Goal: Task Accomplishment & Management: Manage account settings

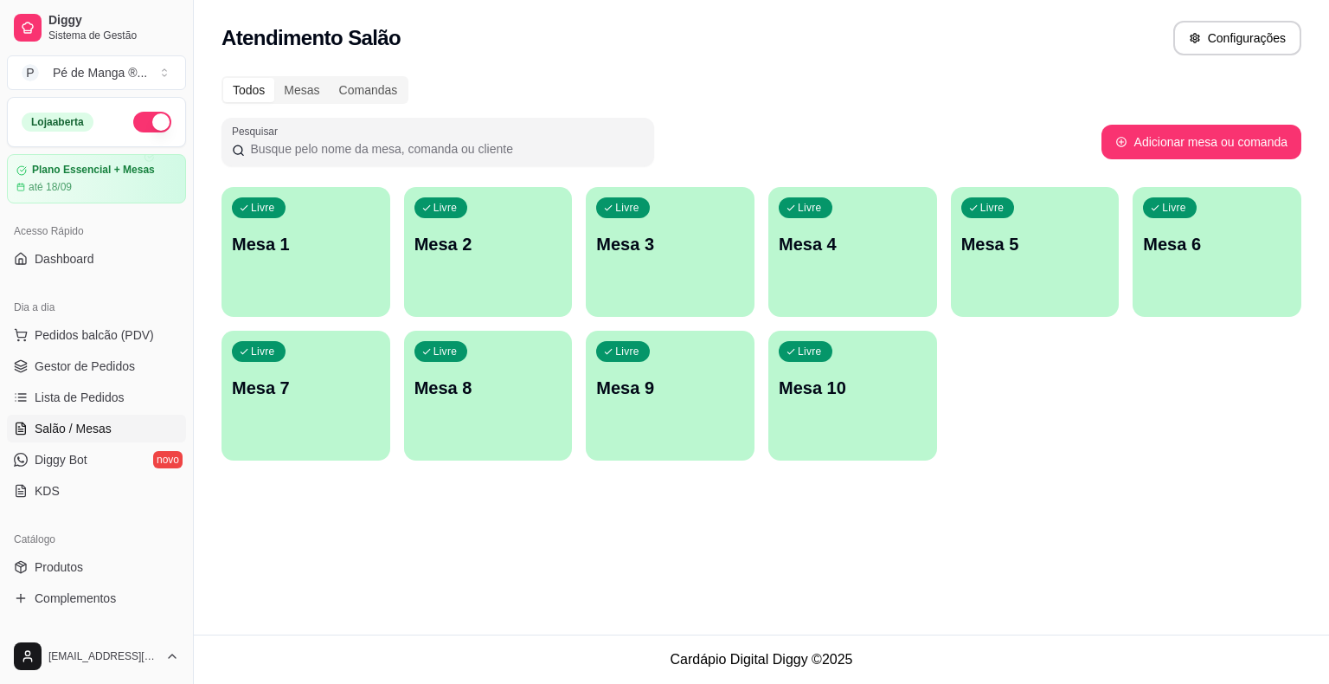
click at [349, 299] on div "button" at bounding box center [306, 306] width 169 height 21
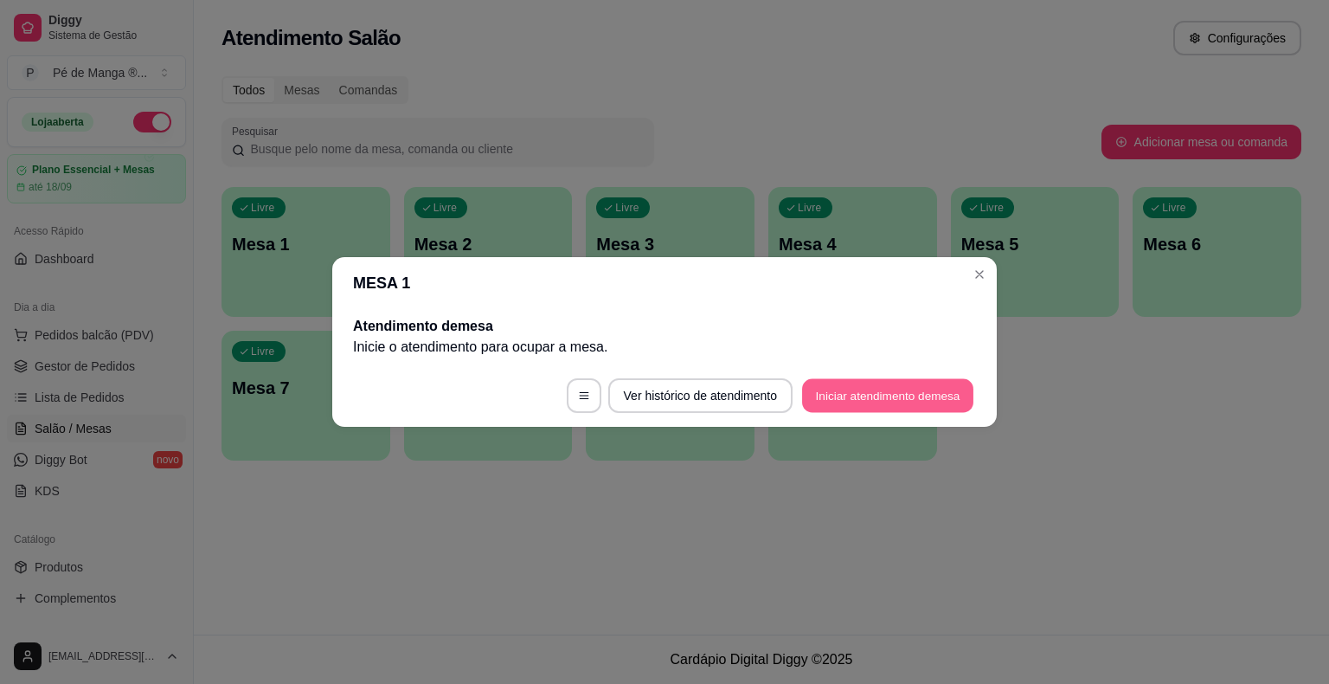
click at [925, 396] on button "Iniciar atendimento de mesa" at bounding box center [887, 396] width 171 height 34
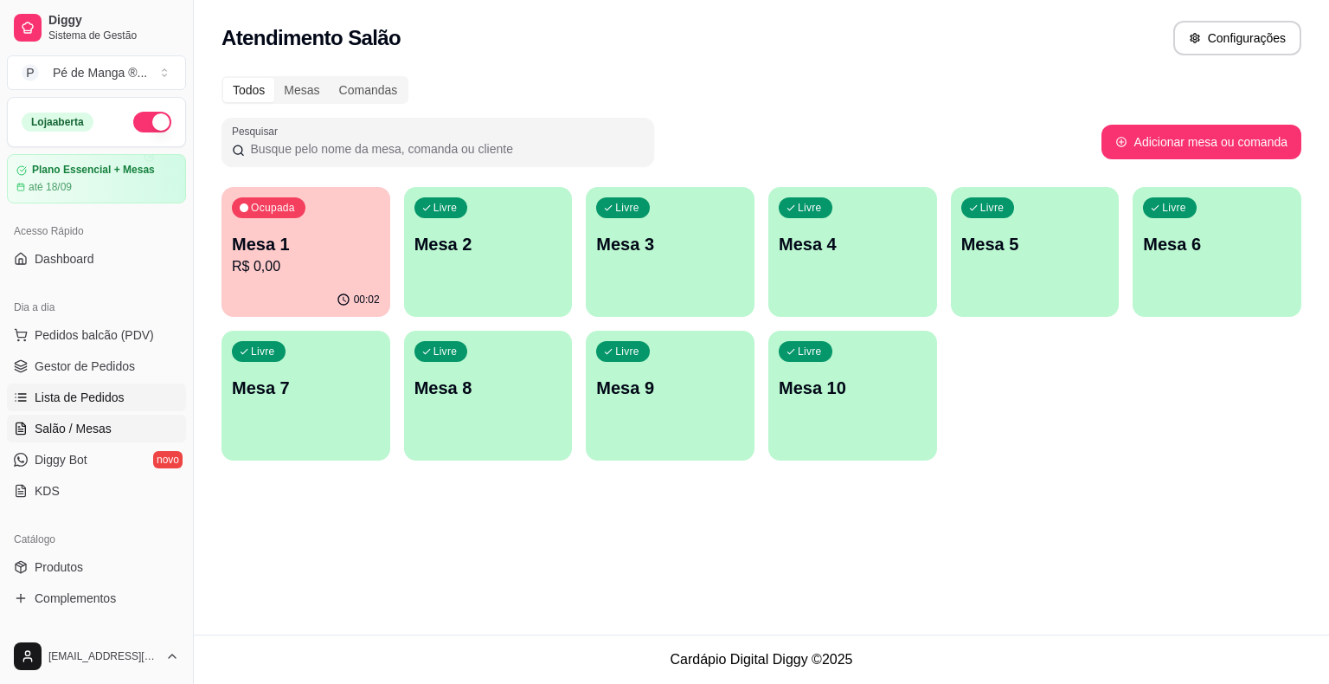
click at [123, 389] on link "Lista de Pedidos" at bounding box center [96, 397] width 179 height 28
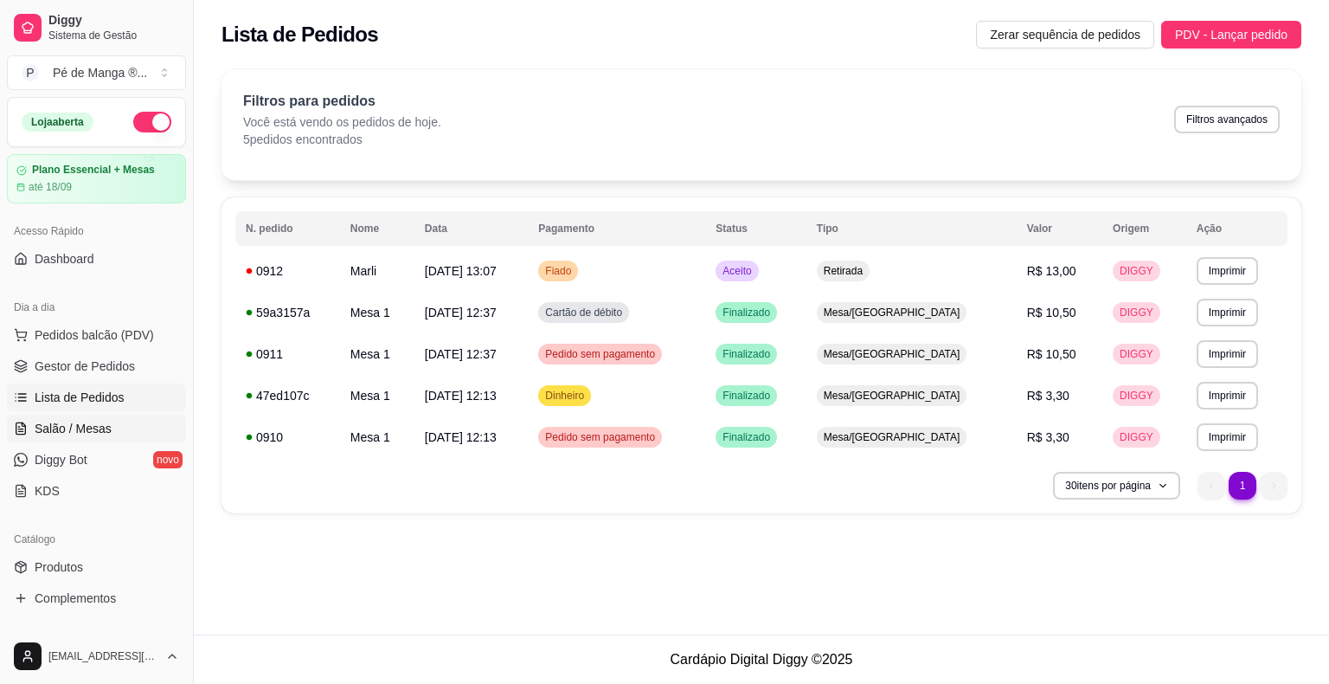
click at [80, 427] on span "Salão / Mesas" at bounding box center [73, 428] width 77 height 17
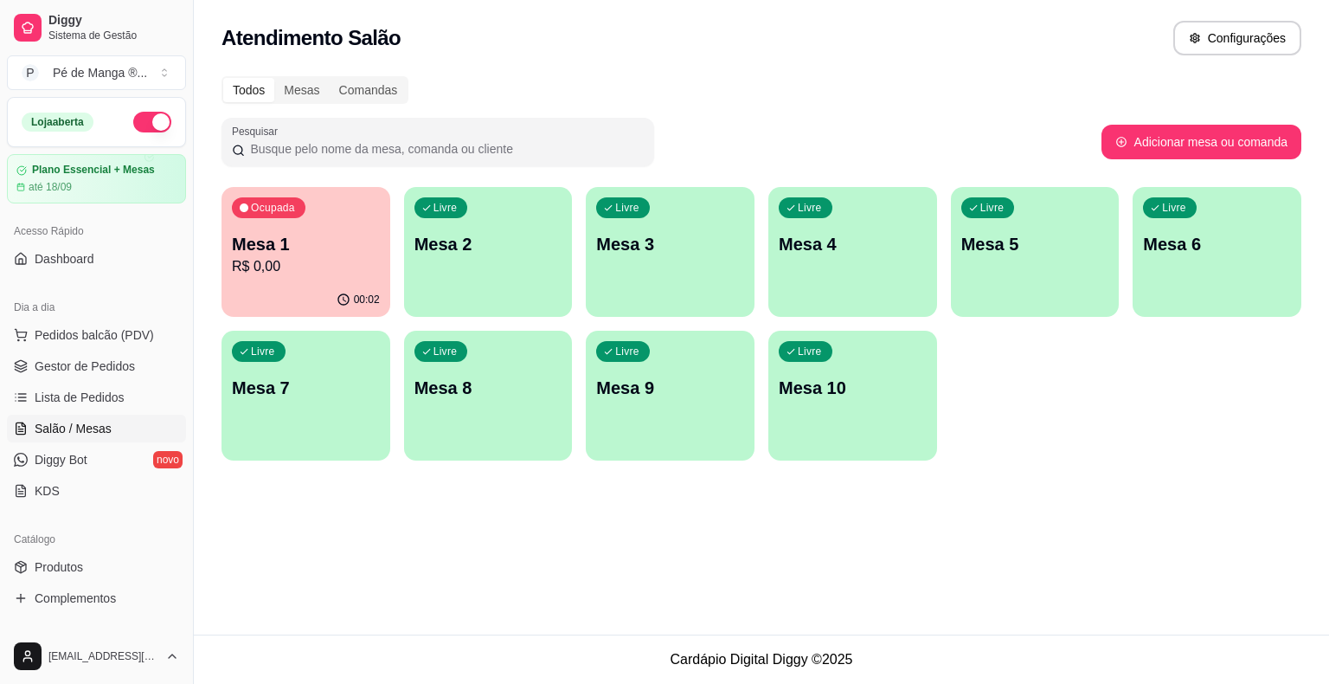
click at [310, 237] on p "Mesa 1" at bounding box center [306, 244] width 148 height 24
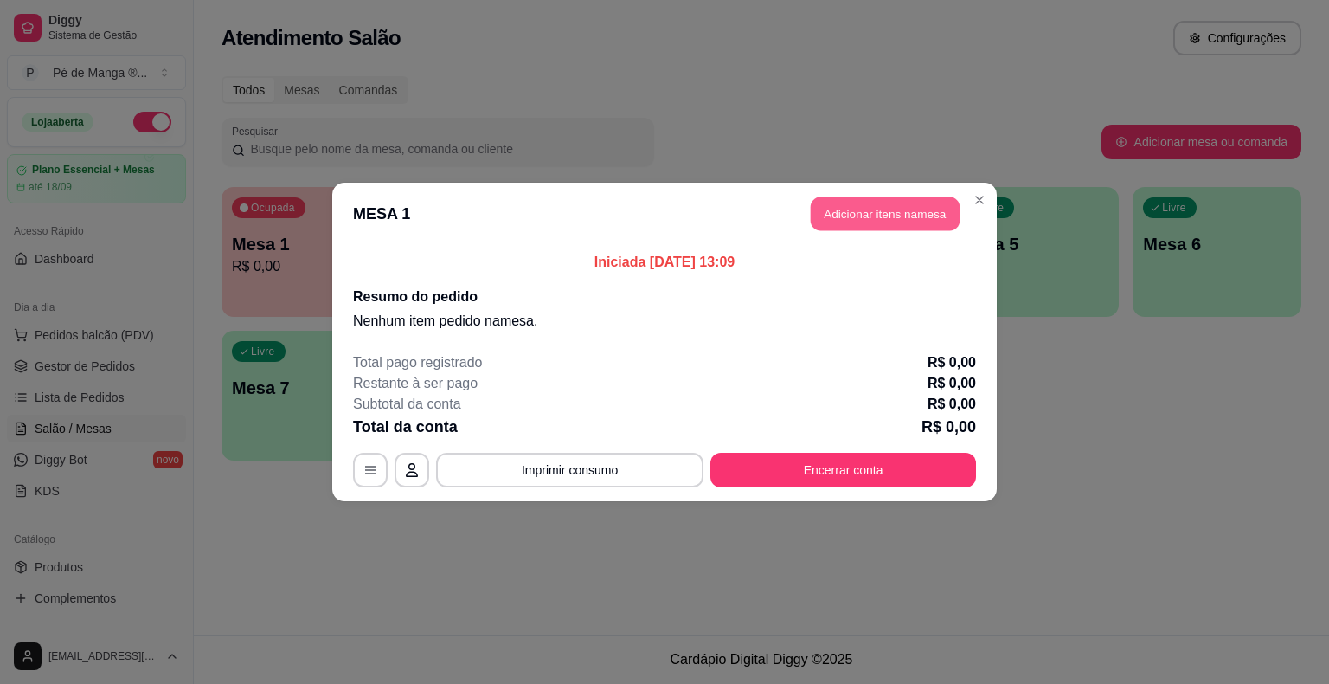
click at [890, 214] on button "Adicionar itens na mesa" at bounding box center [885, 214] width 149 height 34
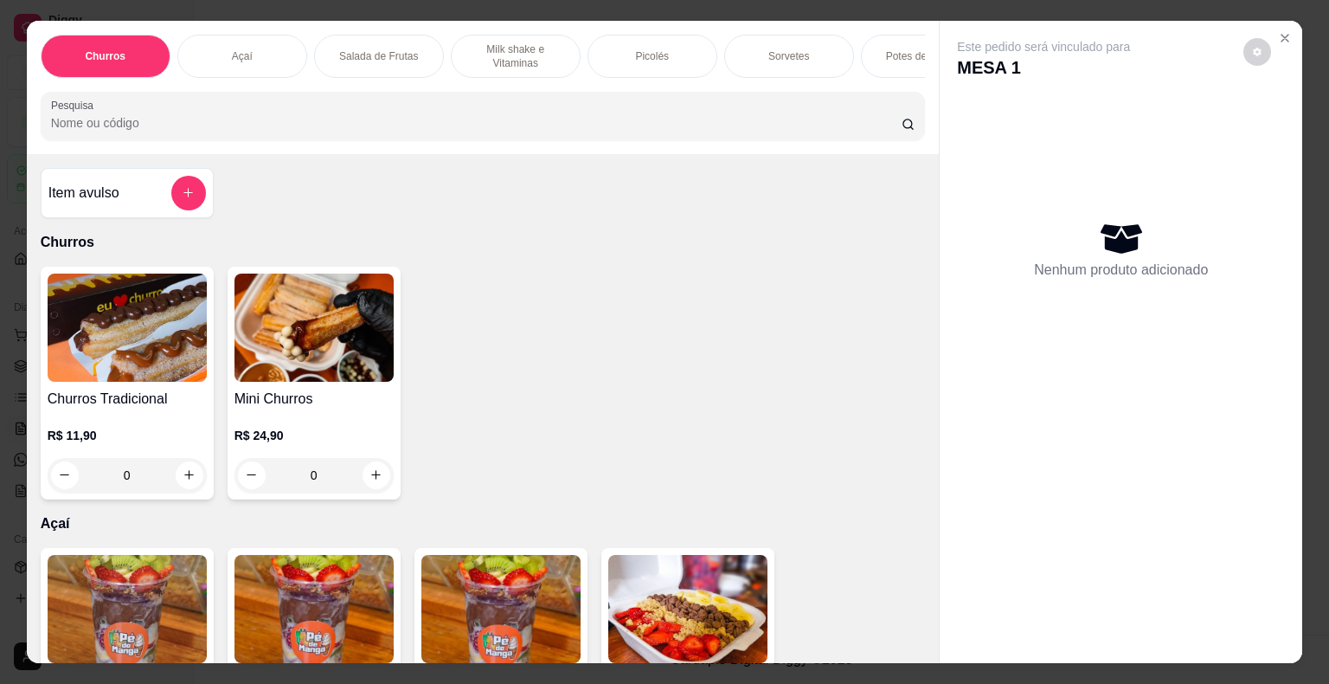
click at [669, 43] on div "Picolés" at bounding box center [653, 56] width 130 height 43
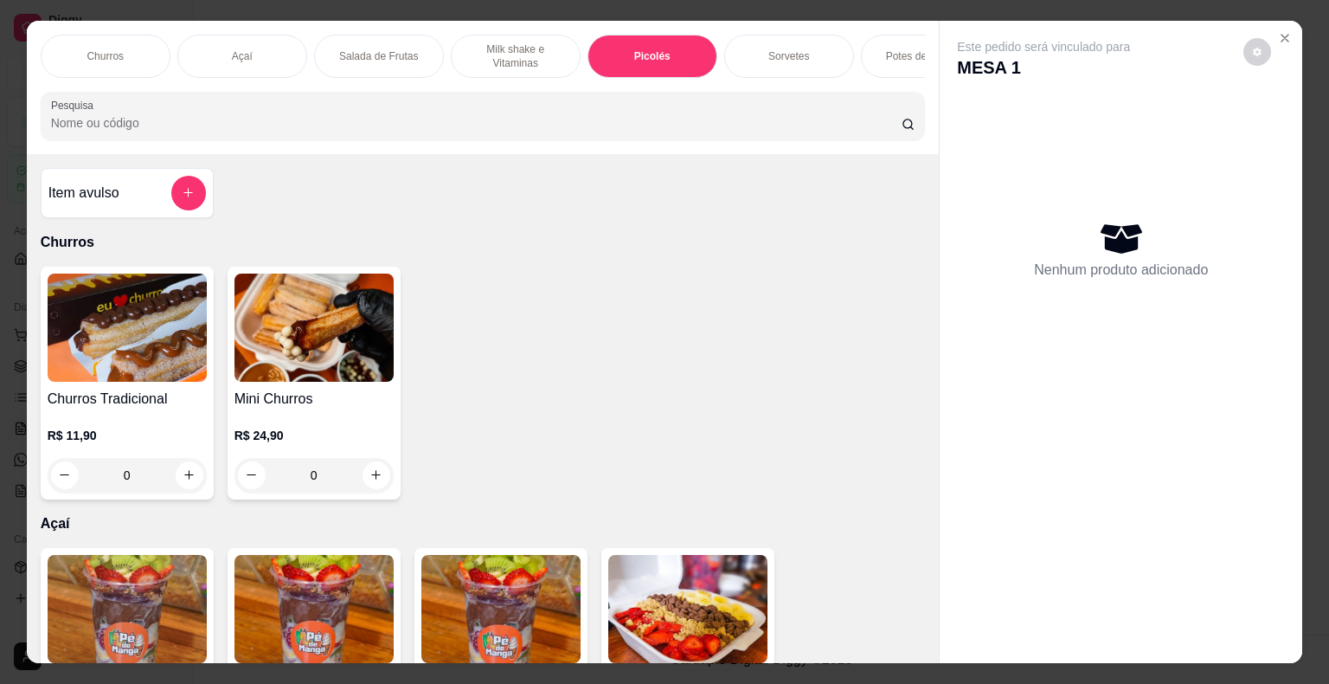
scroll to position [42, 0]
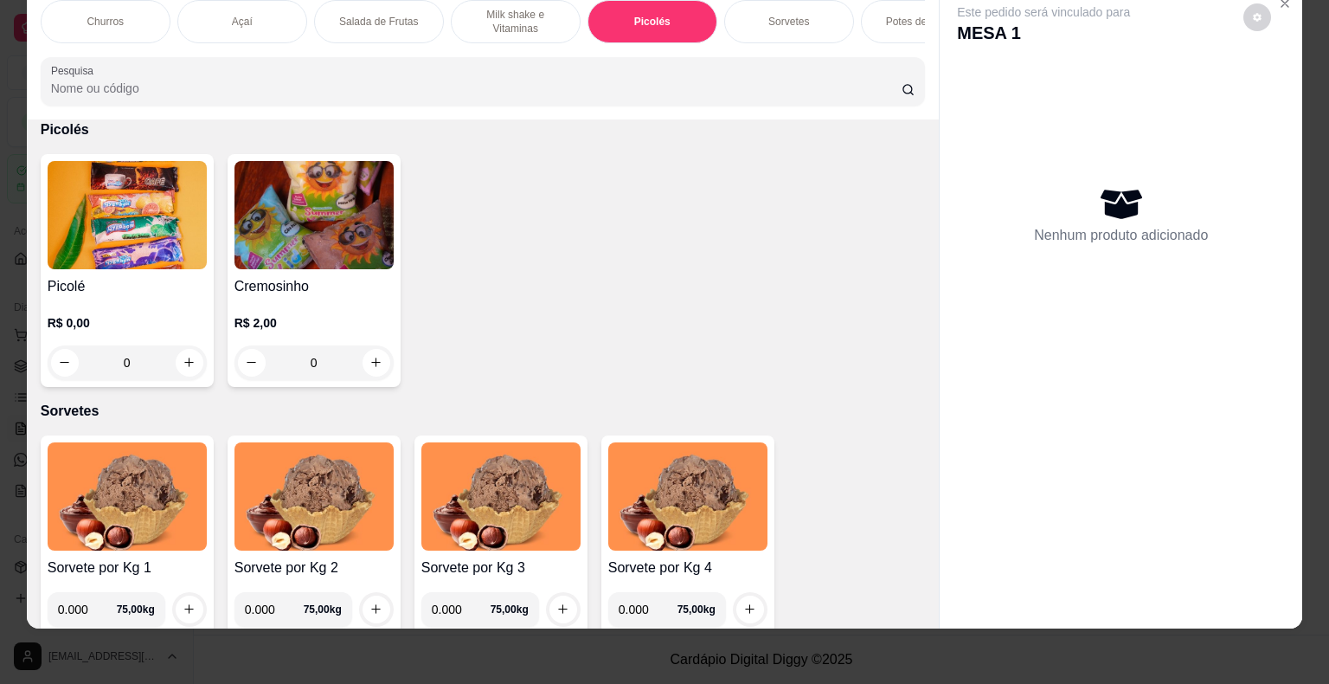
click at [151, 274] on div "Picolé R$ 0,00 0" at bounding box center [127, 270] width 173 height 233
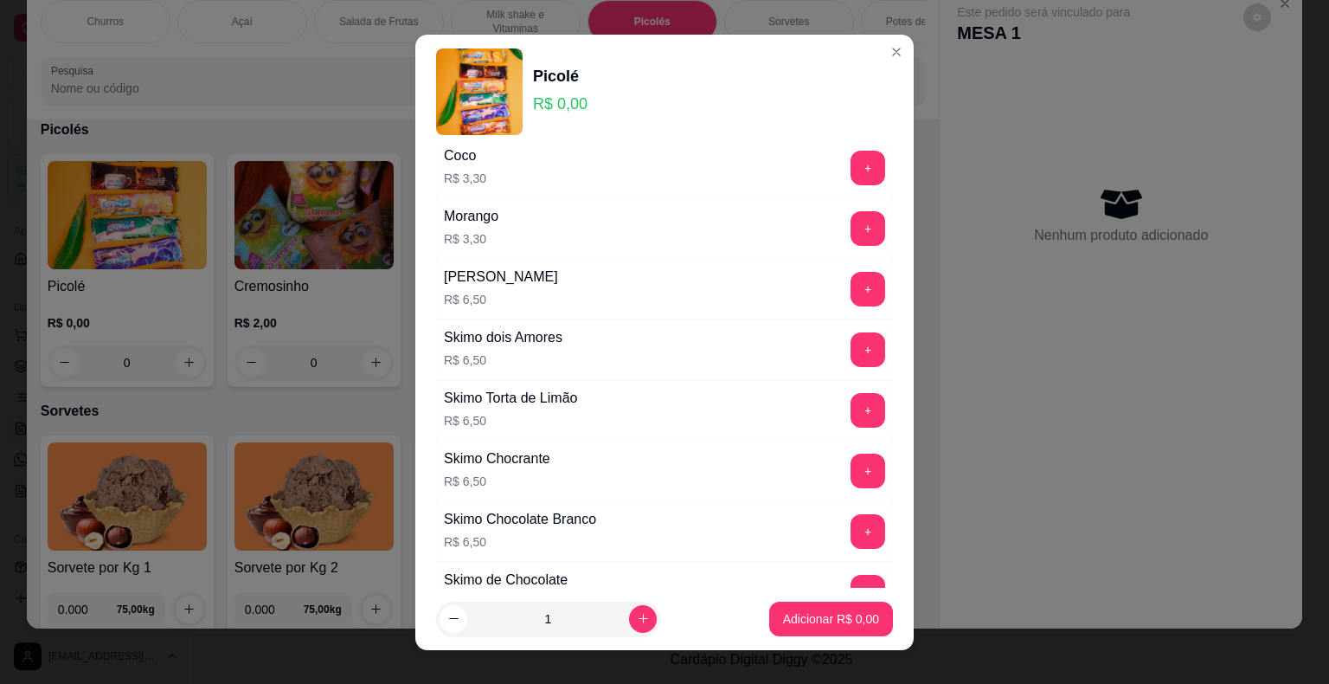
scroll to position [1125, 0]
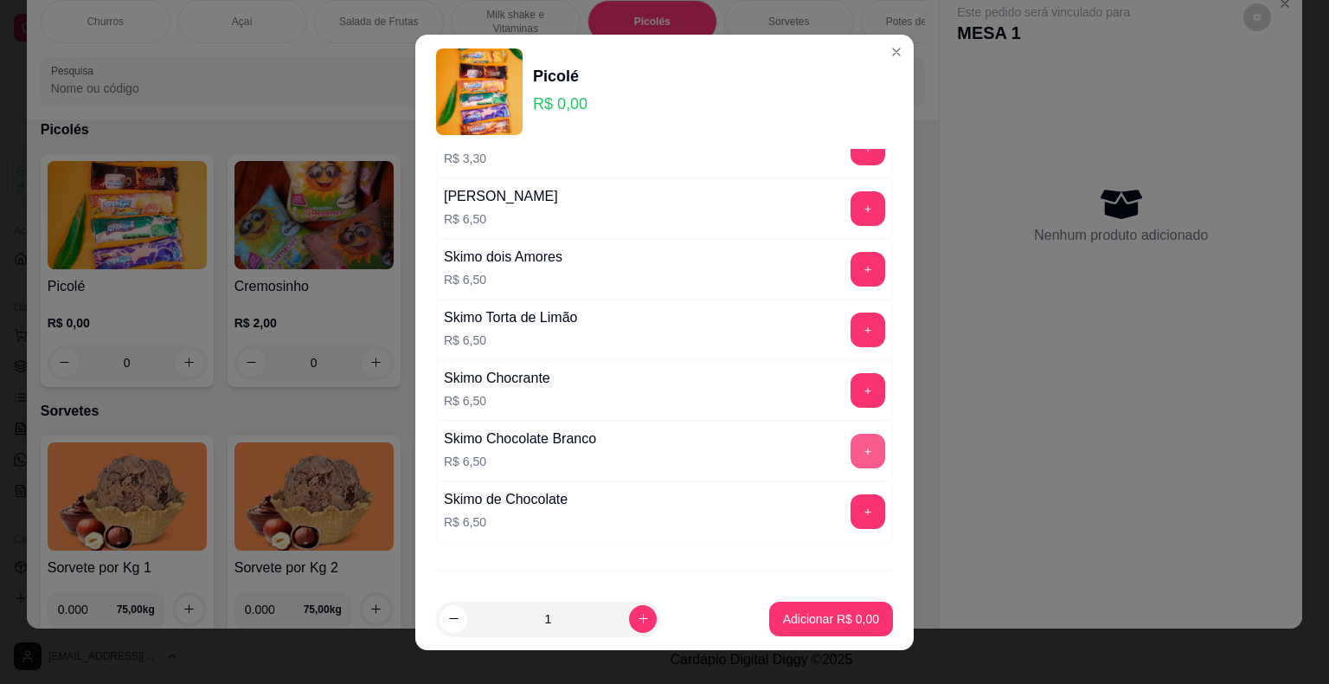
click at [851, 436] on button "+" at bounding box center [868, 451] width 35 height 35
click at [844, 621] on p "Adicionar R$ 6,50" at bounding box center [830, 618] width 93 height 16
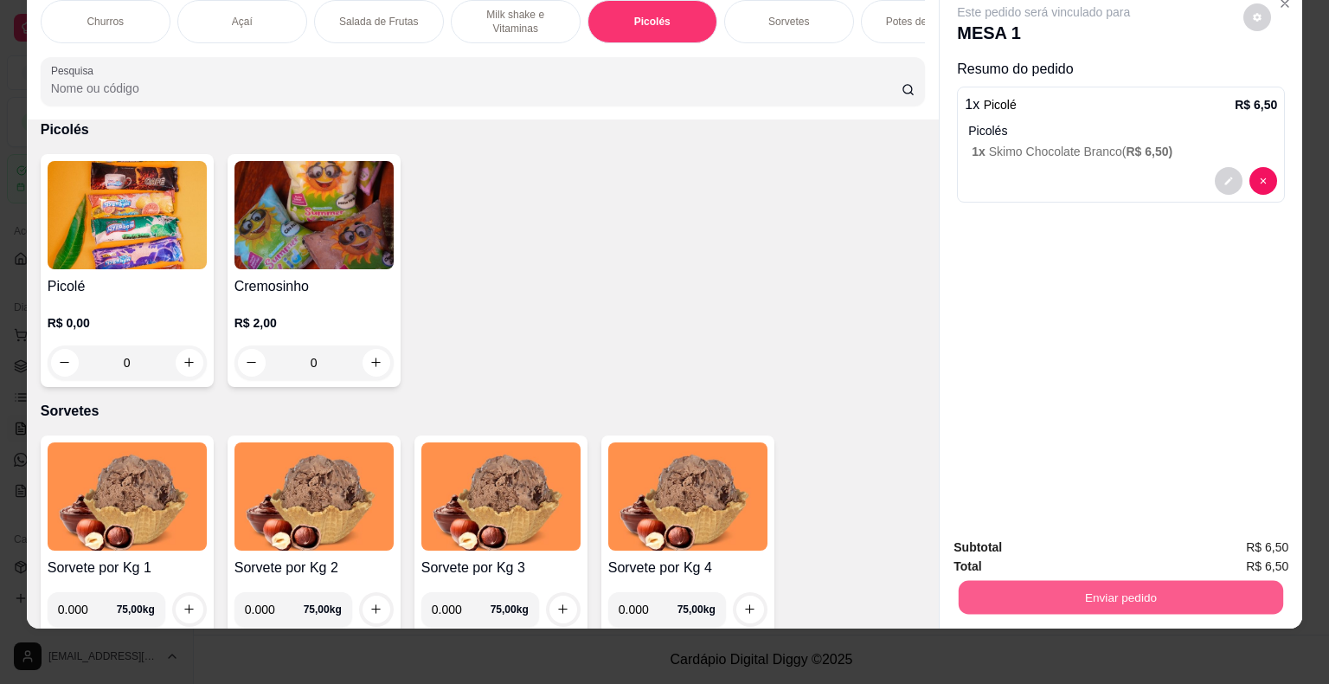
click at [1010, 590] on button "Enviar pedido" at bounding box center [1121, 598] width 325 height 34
click at [989, 538] on button "Não registrar e enviar pedido" at bounding box center [1064, 541] width 180 height 33
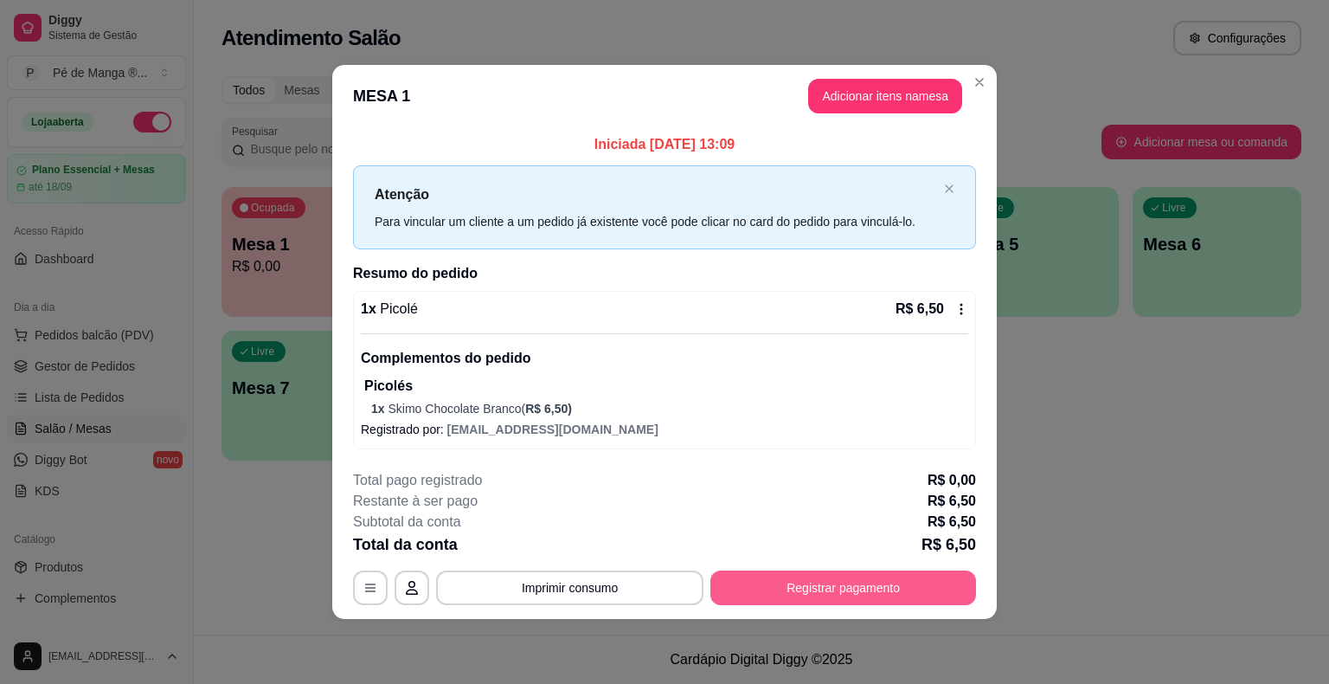
click at [845, 587] on button "Registrar pagamento" at bounding box center [843, 587] width 266 height 35
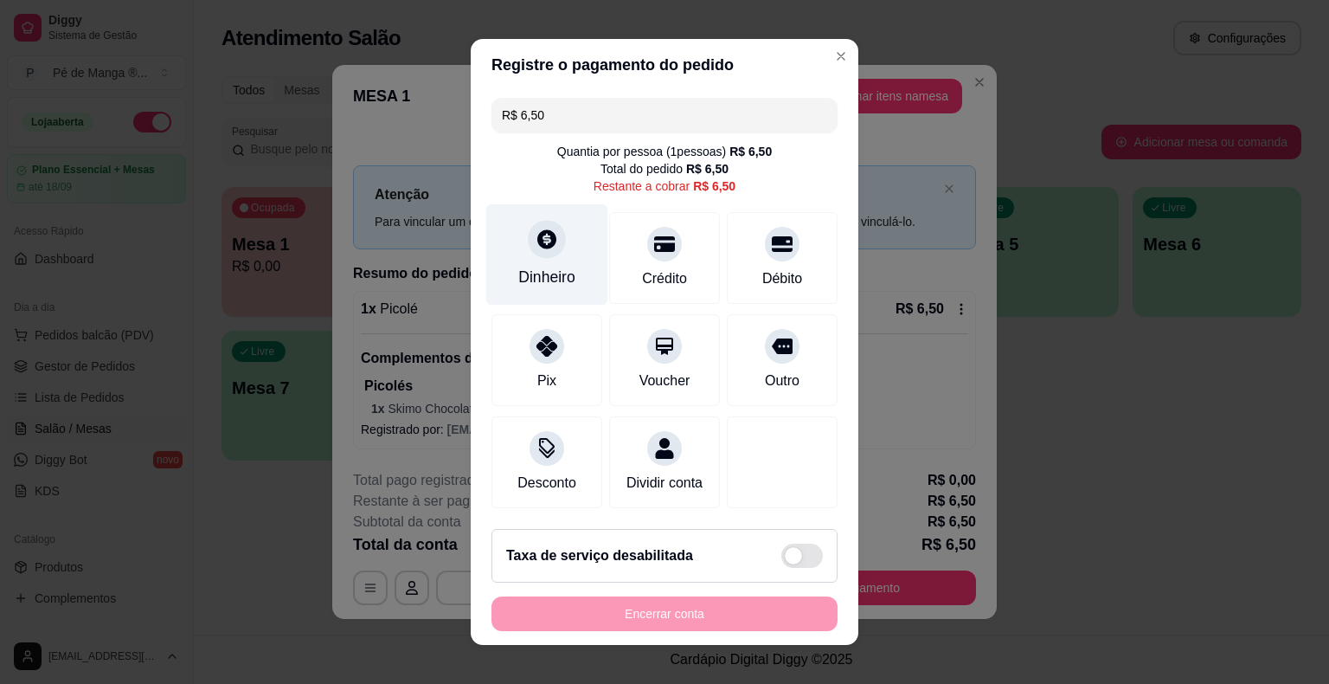
click at [561, 270] on div "Dinheiro" at bounding box center [546, 277] width 57 height 22
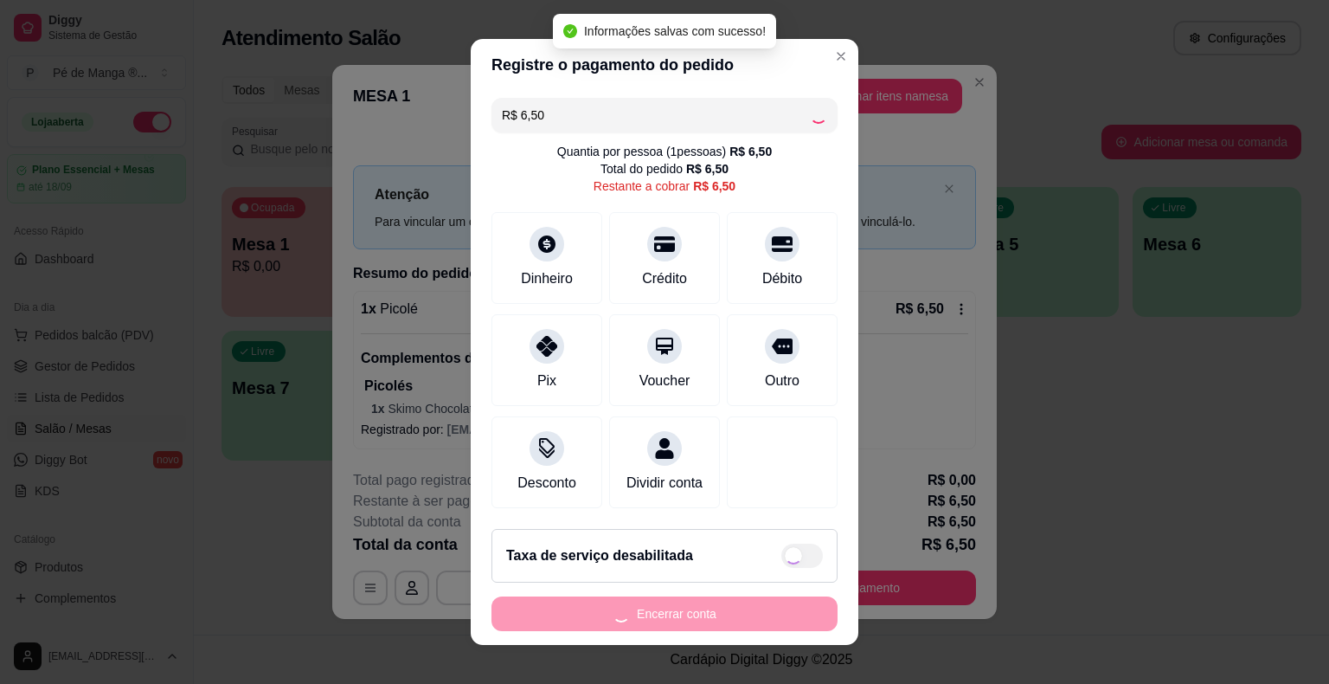
type input "R$ 0,00"
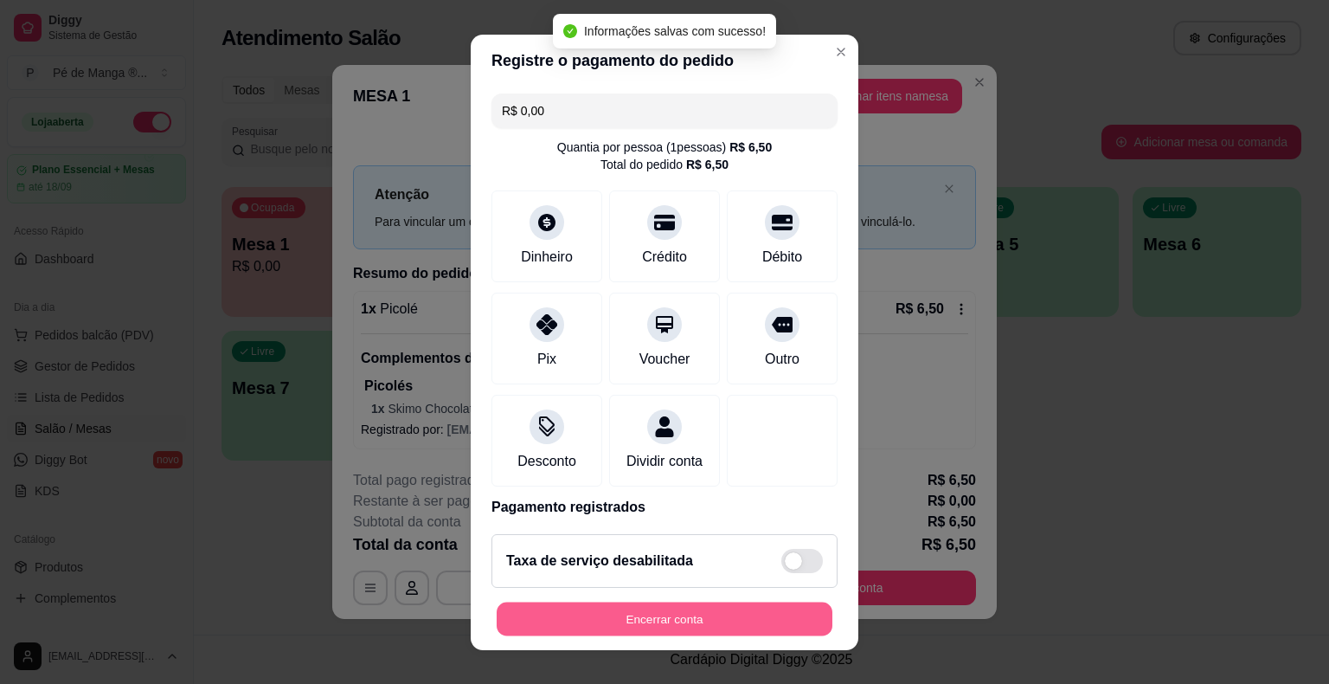
click at [762, 617] on button "Encerrar conta" at bounding box center [665, 618] width 336 height 34
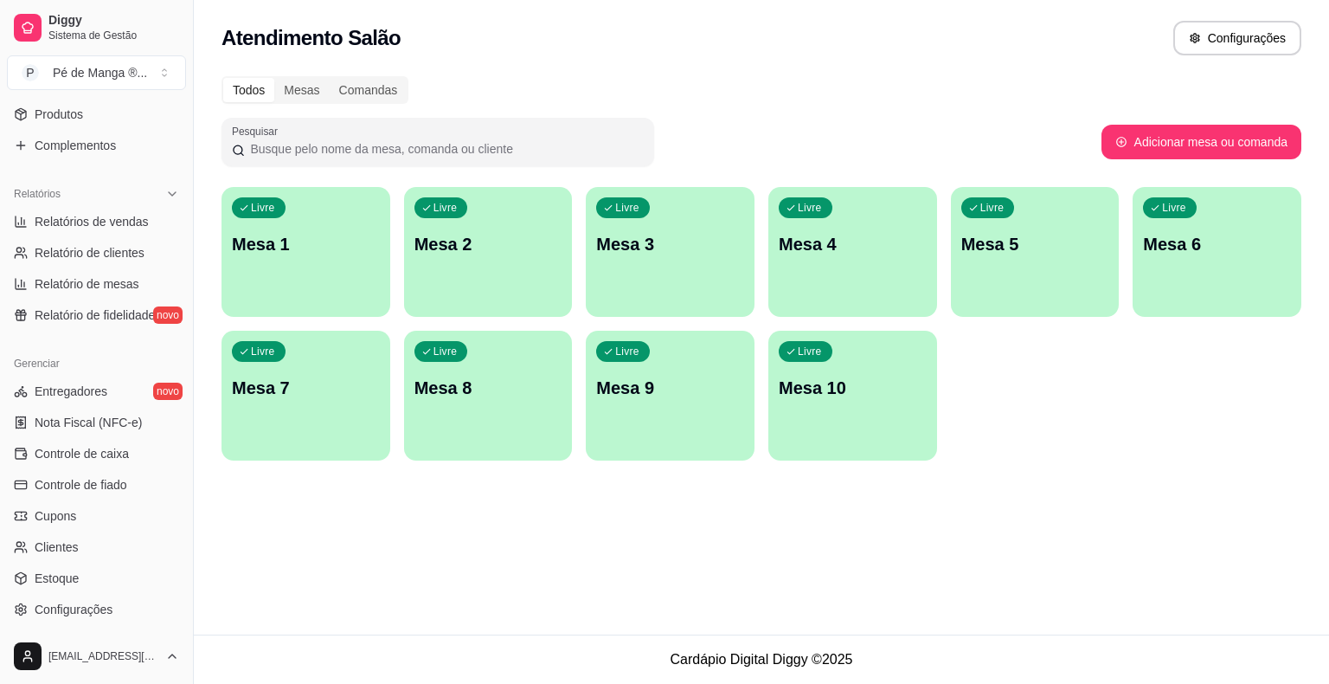
scroll to position [519, 0]
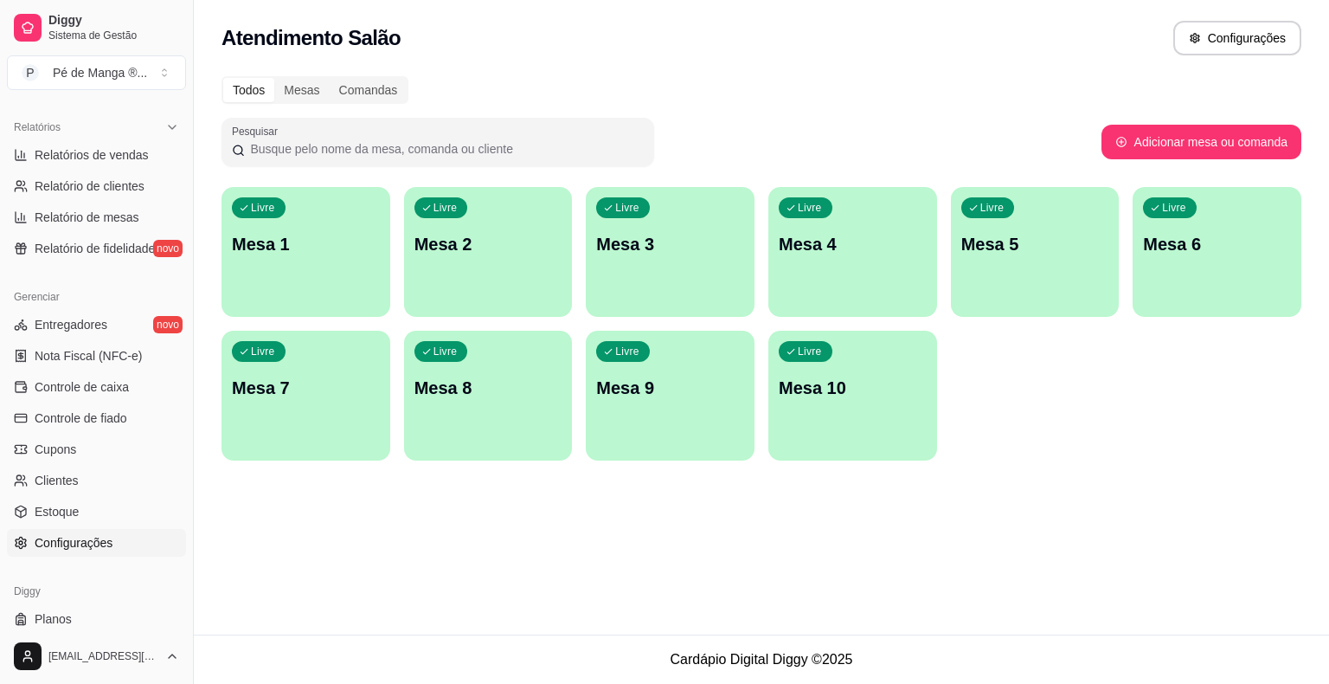
click at [158, 536] on link "Configurações" at bounding box center [96, 543] width 179 height 28
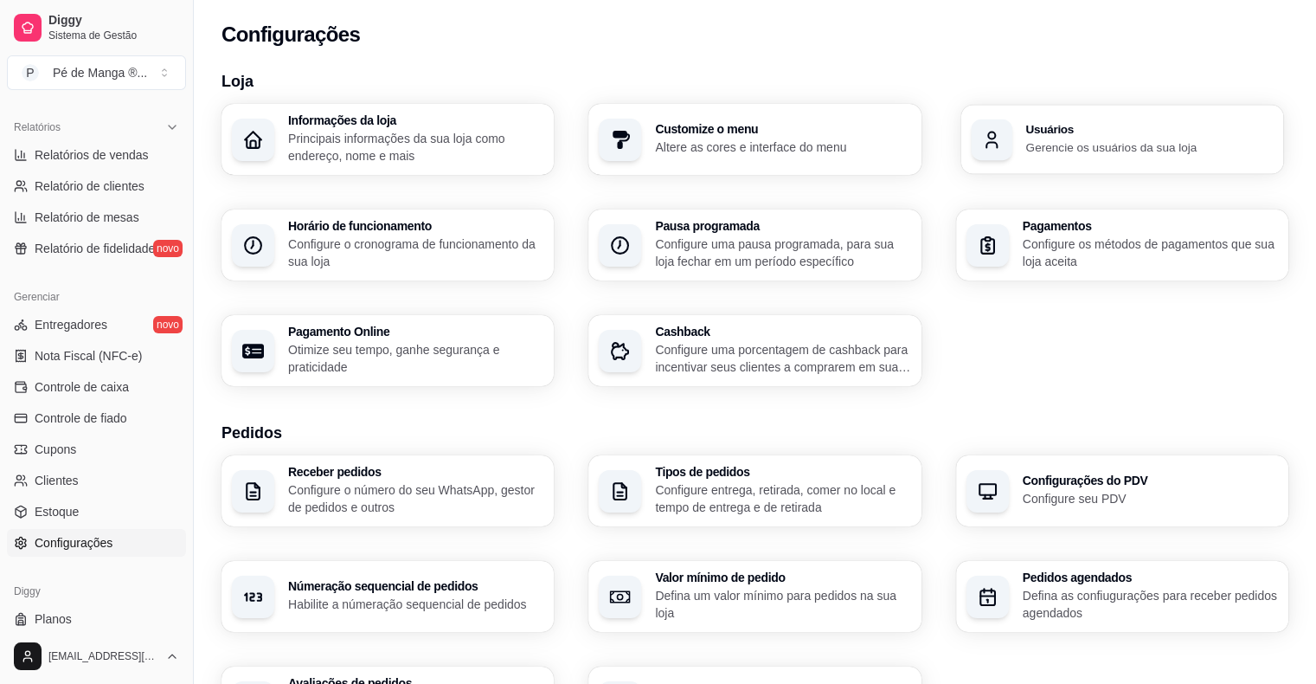
click at [1121, 151] on p "Gerencie os usuários da sua loja" at bounding box center [1148, 146] width 247 height 16
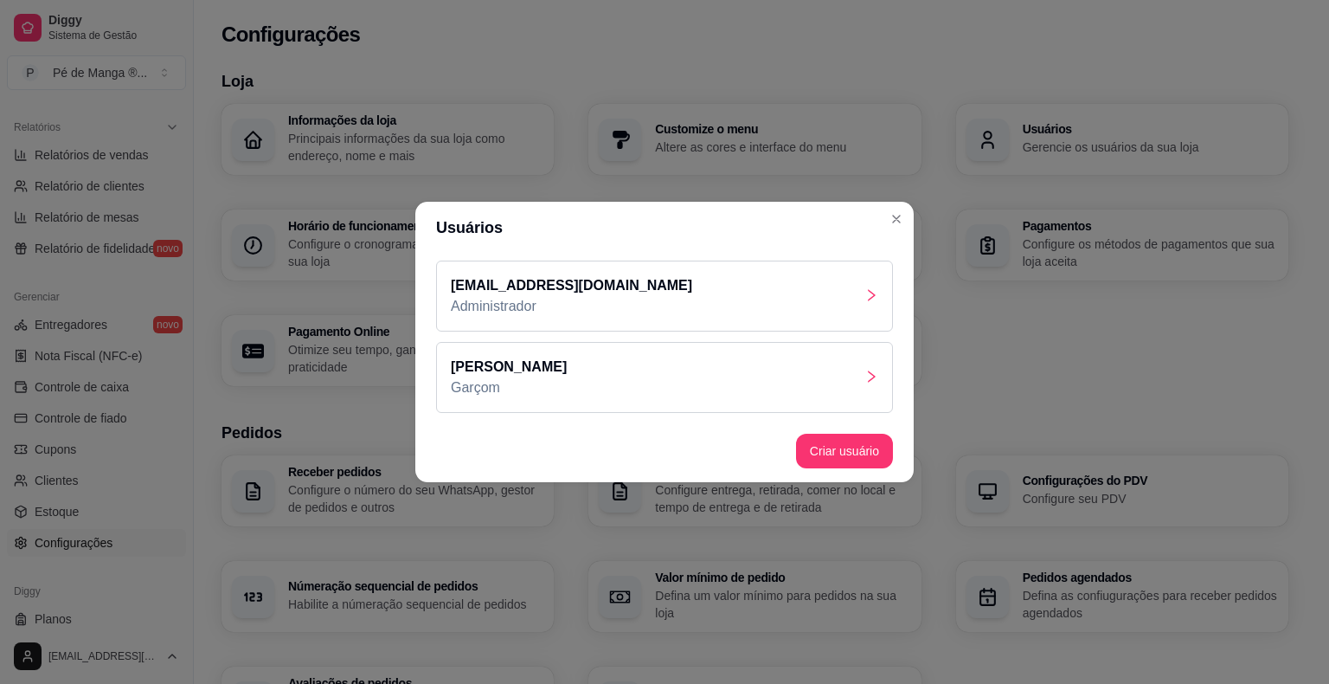
click at [614, 376] on div "[PERSON_NAME]" at bounding box center [664, 377] width 457 height 71
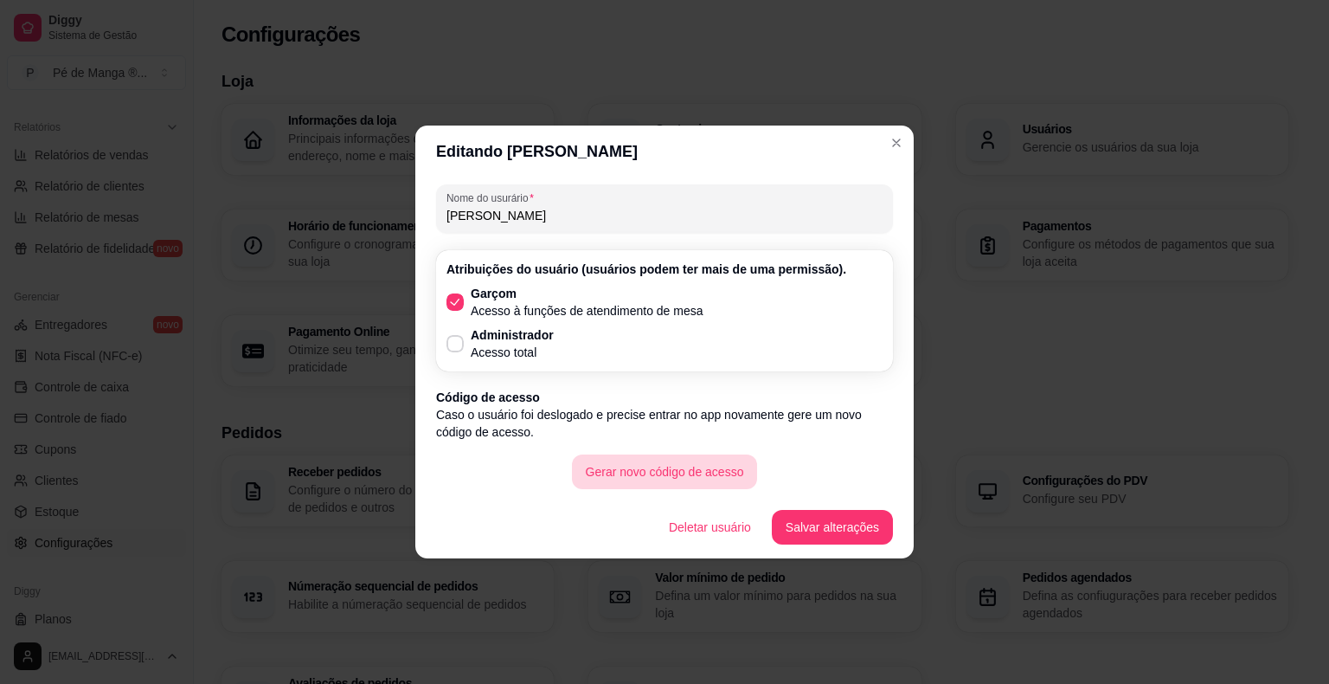
click at [644, 473] on button "Gerar novo código de acesso" at bounding box center [665, 471] width 186 height 35
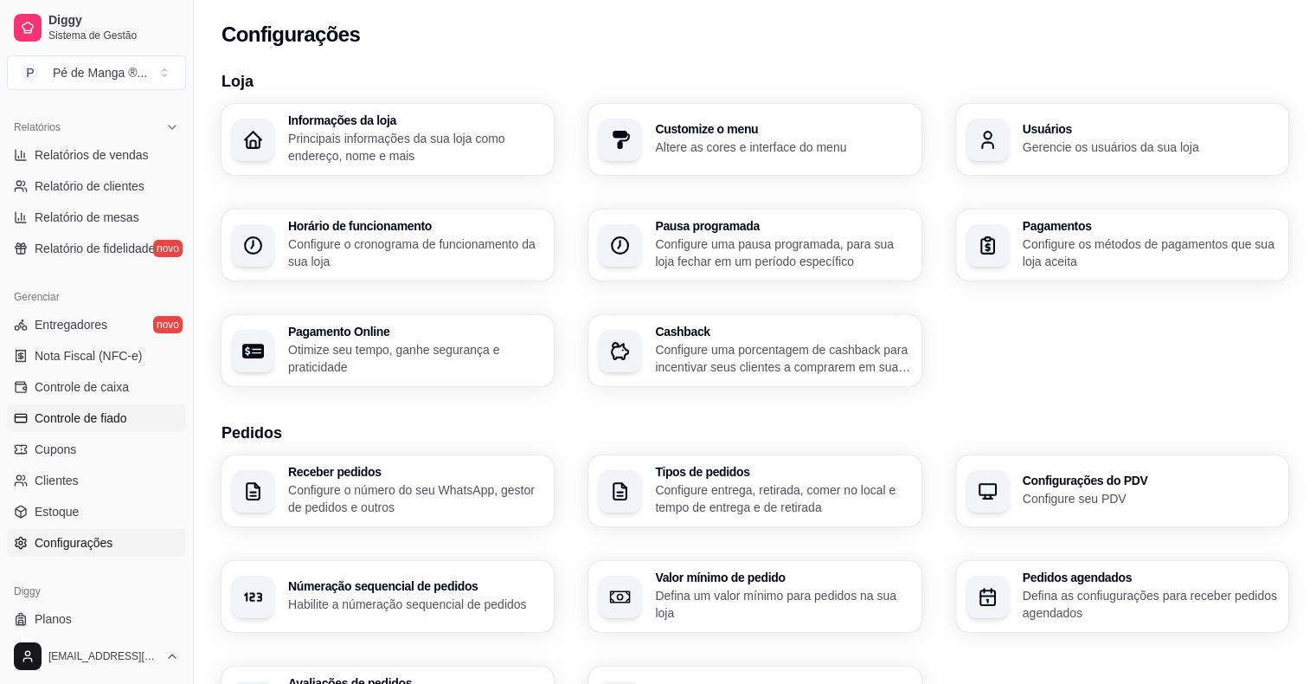
click at [93, 422] on span "Controle de fiado" at bounding box center [81, 417] width 93 height 17
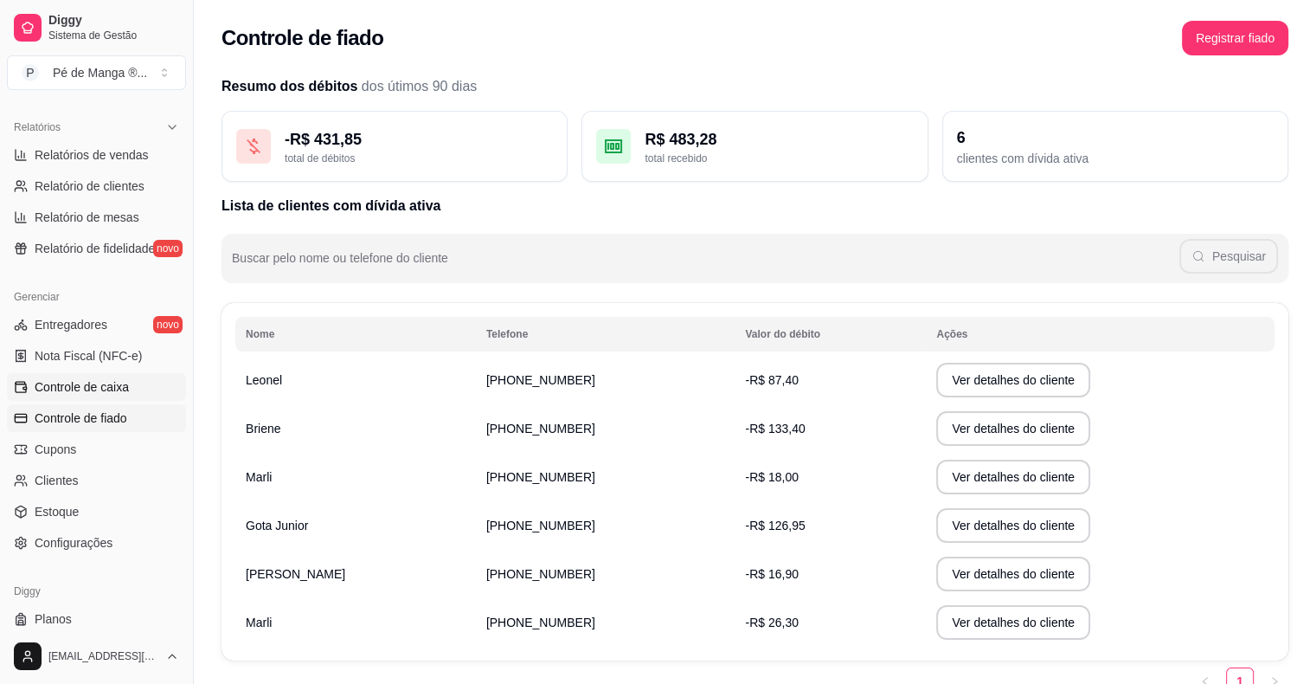
click at [99, 392] on span "Controle de caixa" at bounding box center [82, 386] width 94 height 17
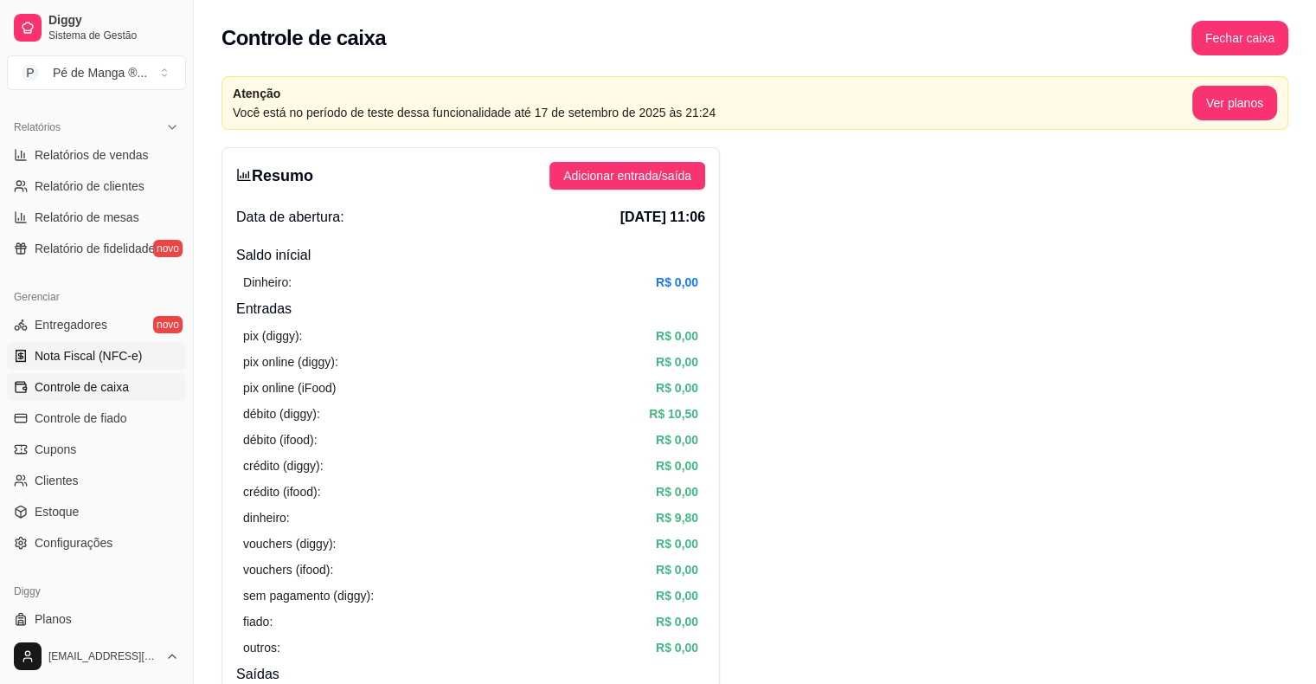
click at [98, 357] on span "Nota Fiscal (NFC-e)" at bounding box center [88, 355] width 107 height 17
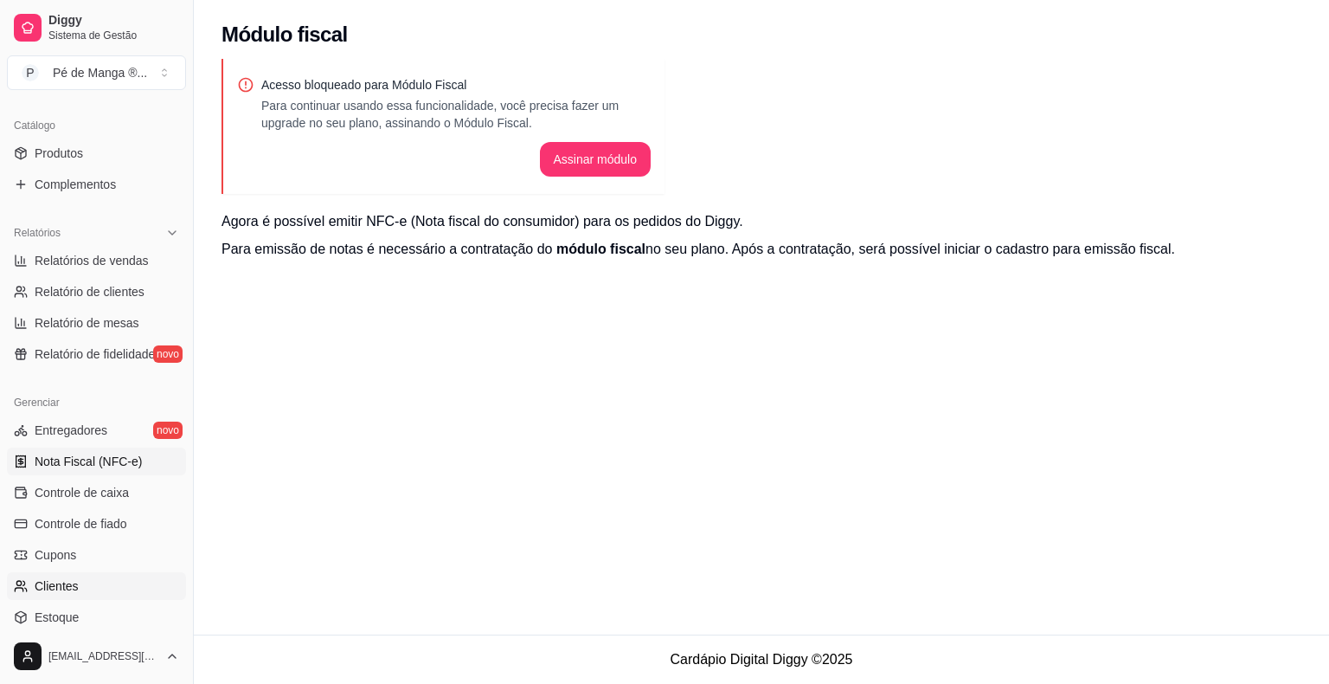
scroll to position [173, 0]
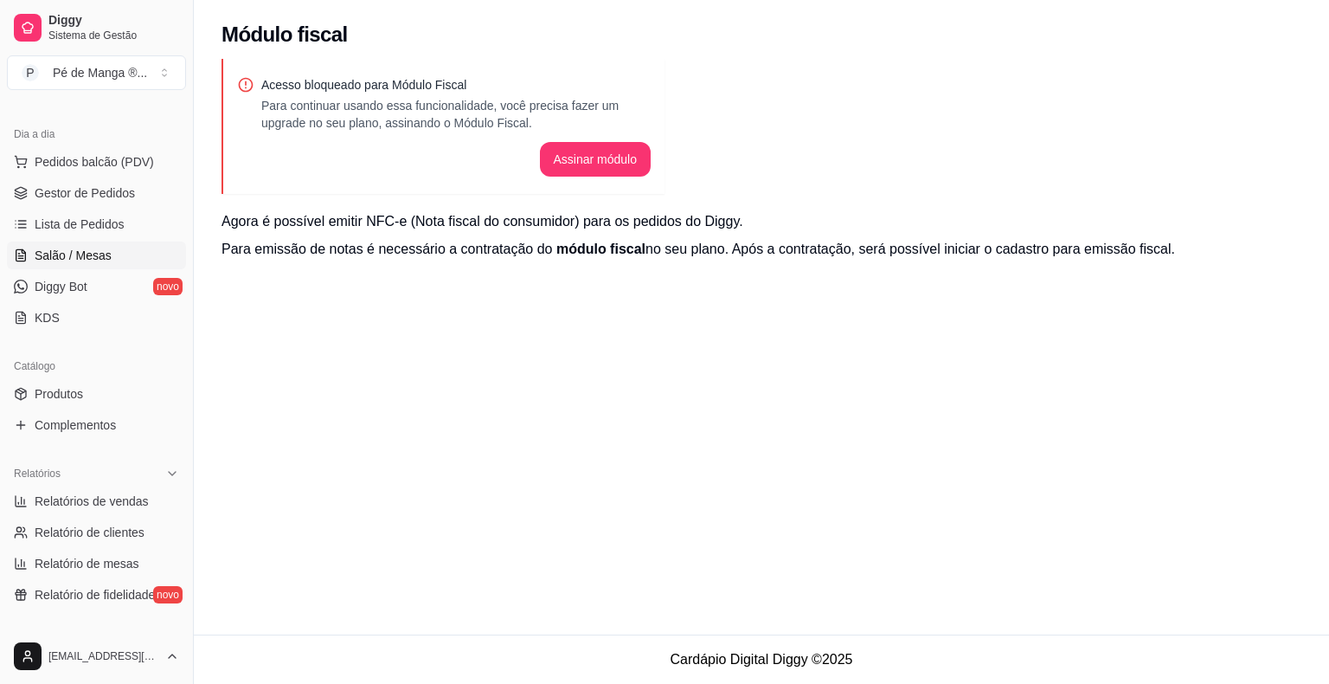
click at [99, 251] on span "Salão / Mesas" at bounding box center [73, 255] width 77 height 17
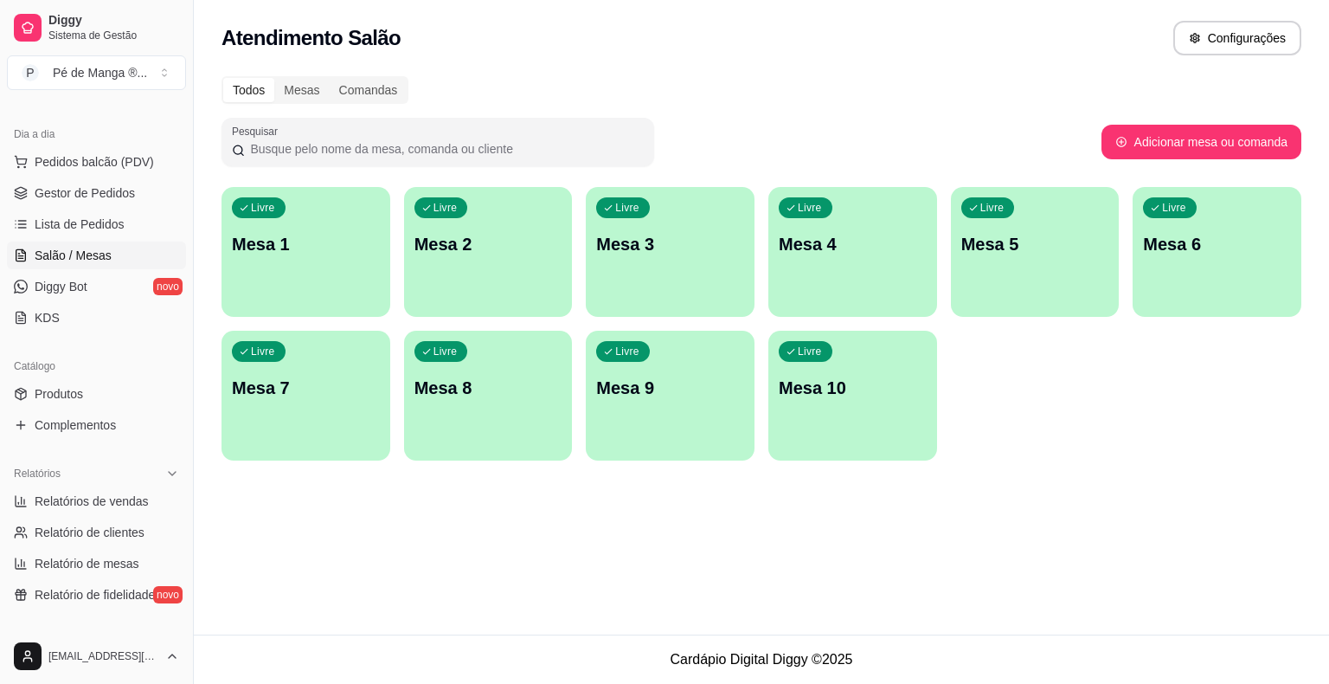
click at [325, 245] on p "Mesa 1" at bounding box center [306, 244] width 148 height 24
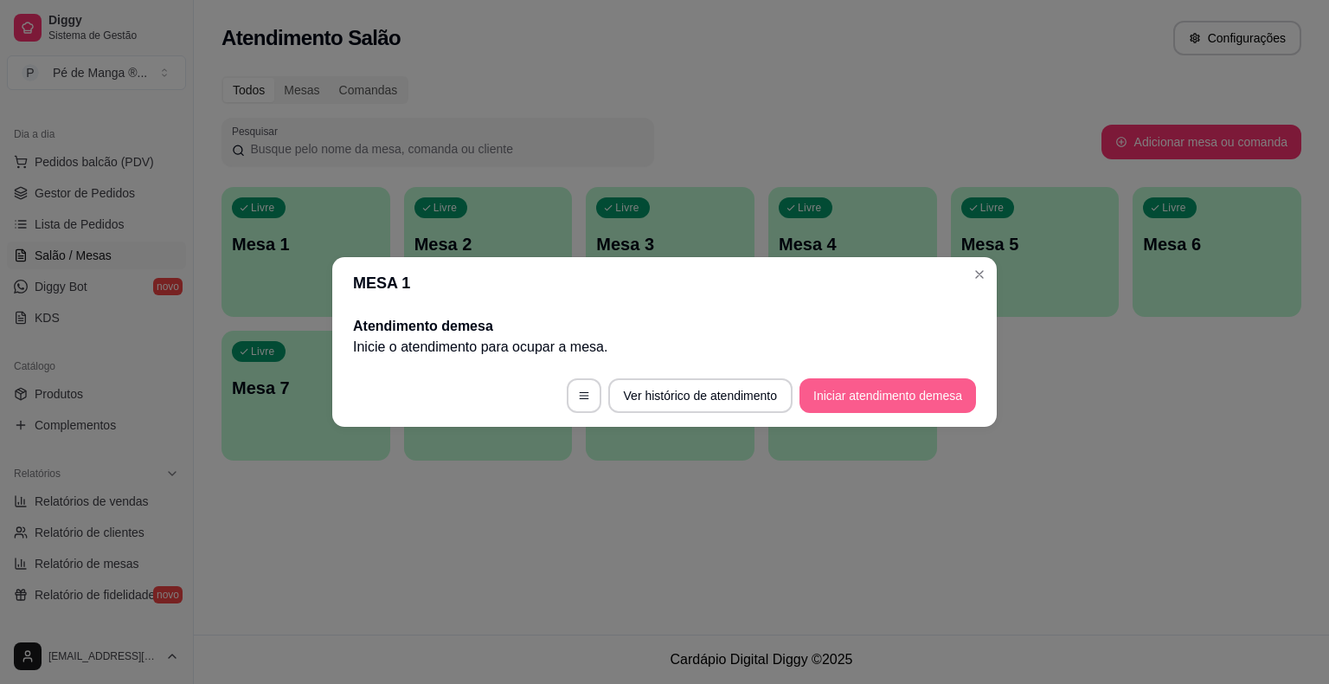
click at [906, 402] on button "Iniciar atendimento de mesa" at bounding box center [888, 395] width 177 height 35
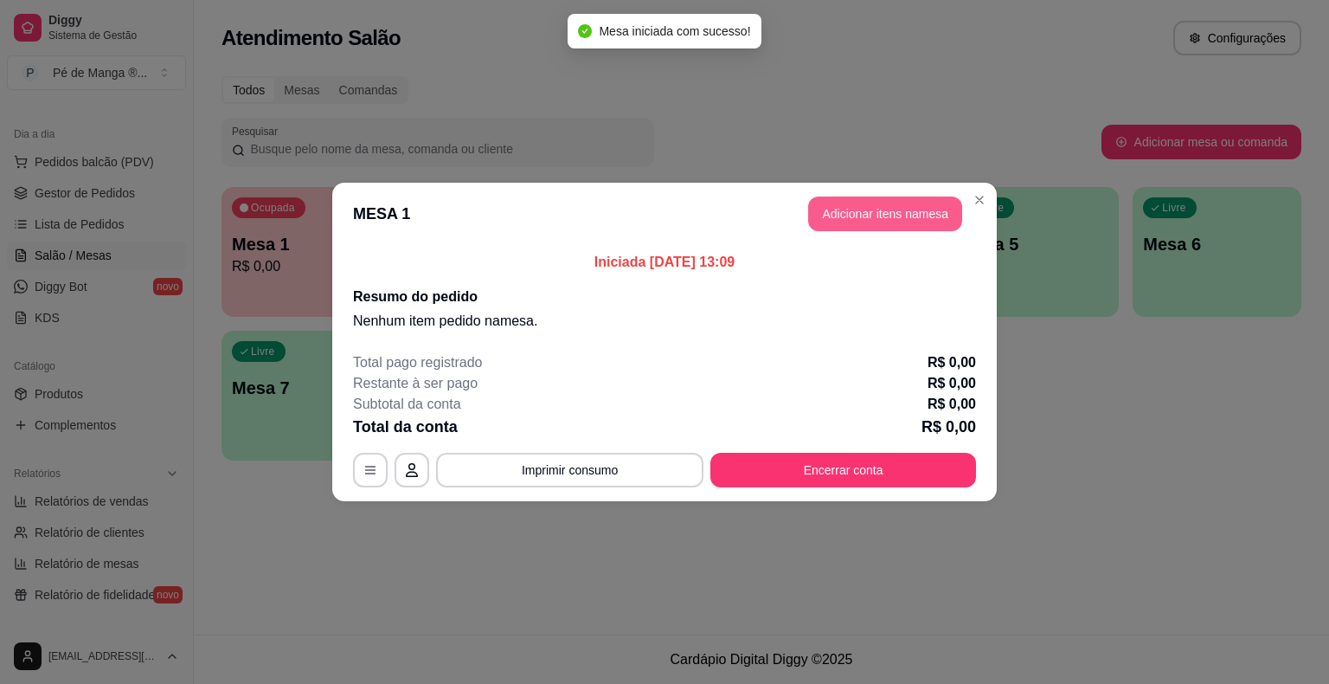
click at [894, 214] on button "Adicionar itens na mesa" at bounding box center [885, 213] width 154 height 35
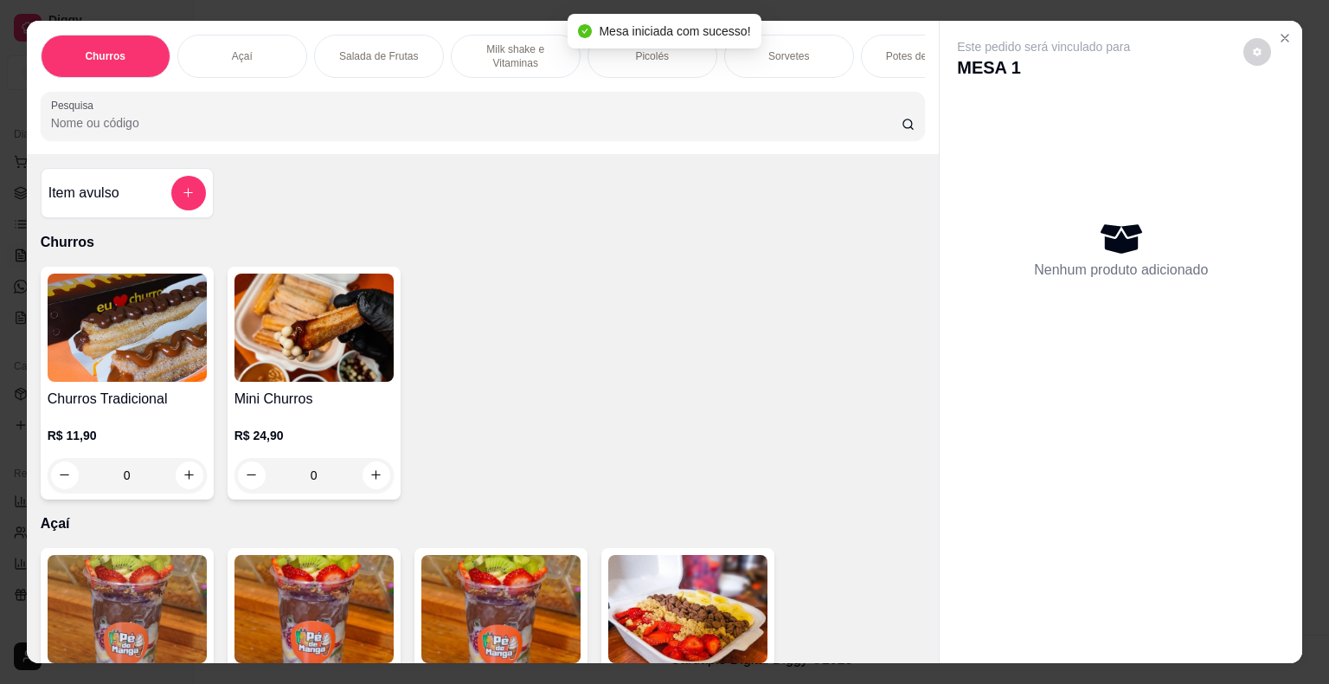
click at [641, 55] on p "Picolés" at bounding box center [652, 56] width 34 height 14
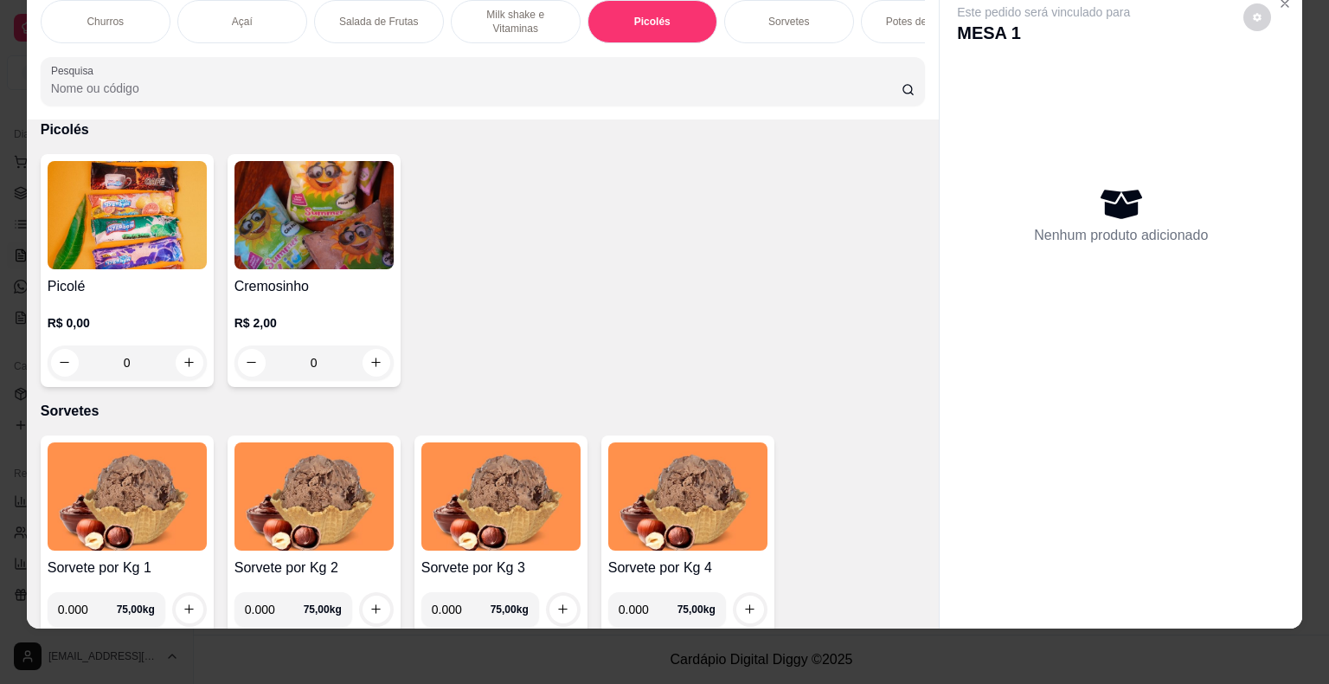
click at [118, 258] on img at bounding box center [127, 215] width 159 height 108
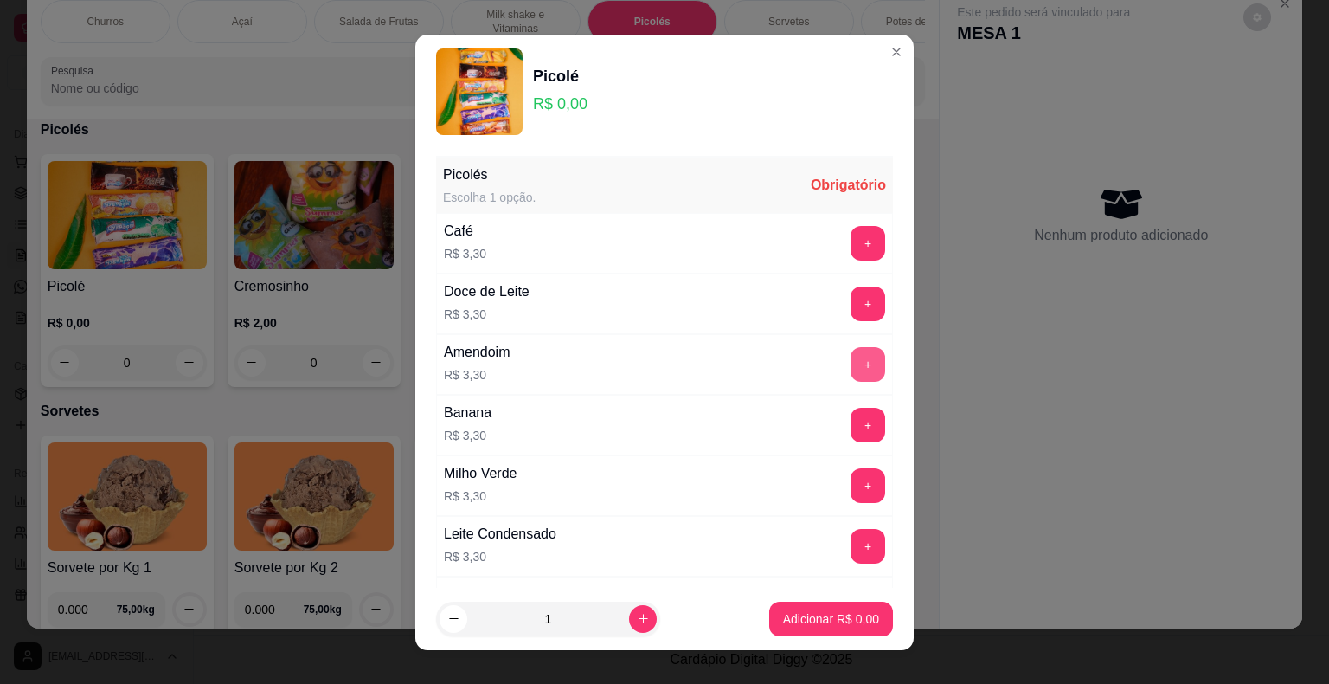
click at [851, 375] on button "+" at bounding box center [868, 364] width 35 height 35
click at [832, 606] on button "Adicionar R$ 3,30" at bounding box center [831, 618] width 120 height 34
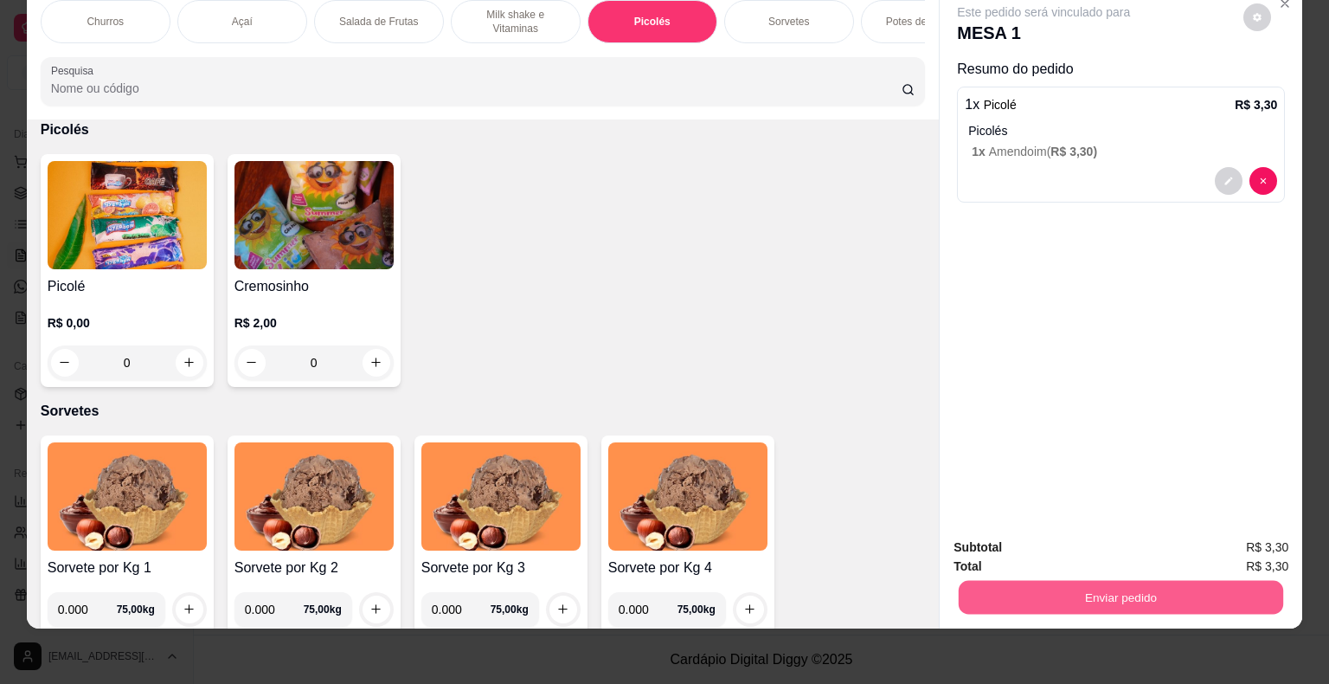
click at [1034, 588] on button "Enviar pedido" at bounding box center [1121, 598] width 325 height 34
click at [1025, 546] on button "Não registrar e enviar pedido" at bounding box center [1064, 541] width 180 height 33
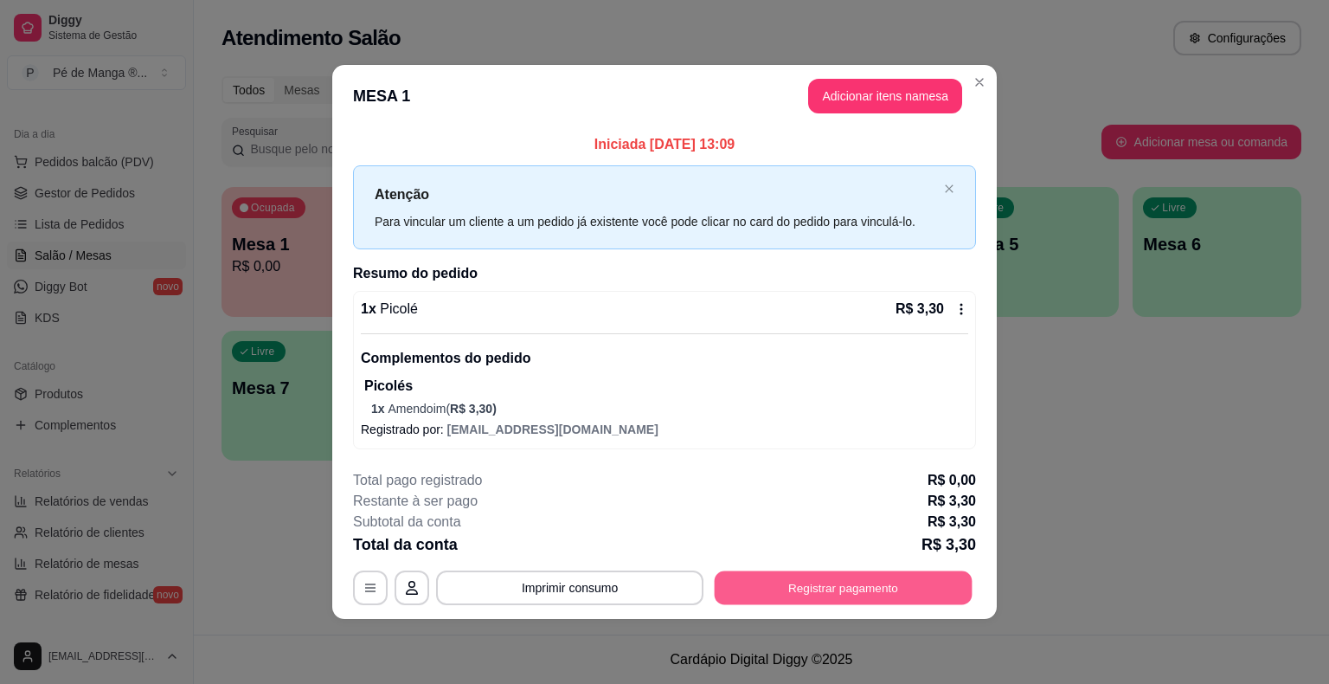
click at [817, 599] on button "Registrar pagamento" at bounding box center [844, 588] width 258 height 34
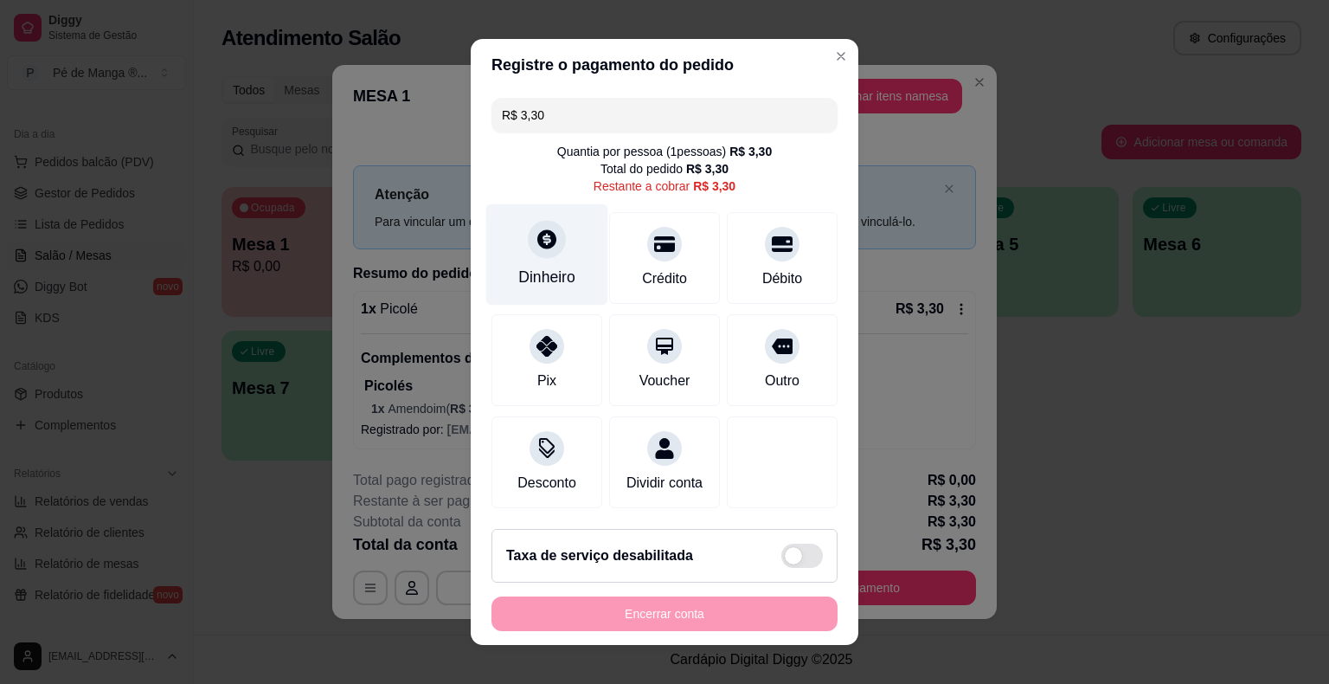
click at [536, 250] on icon at bounding box center [547, 239] width 22 height 22
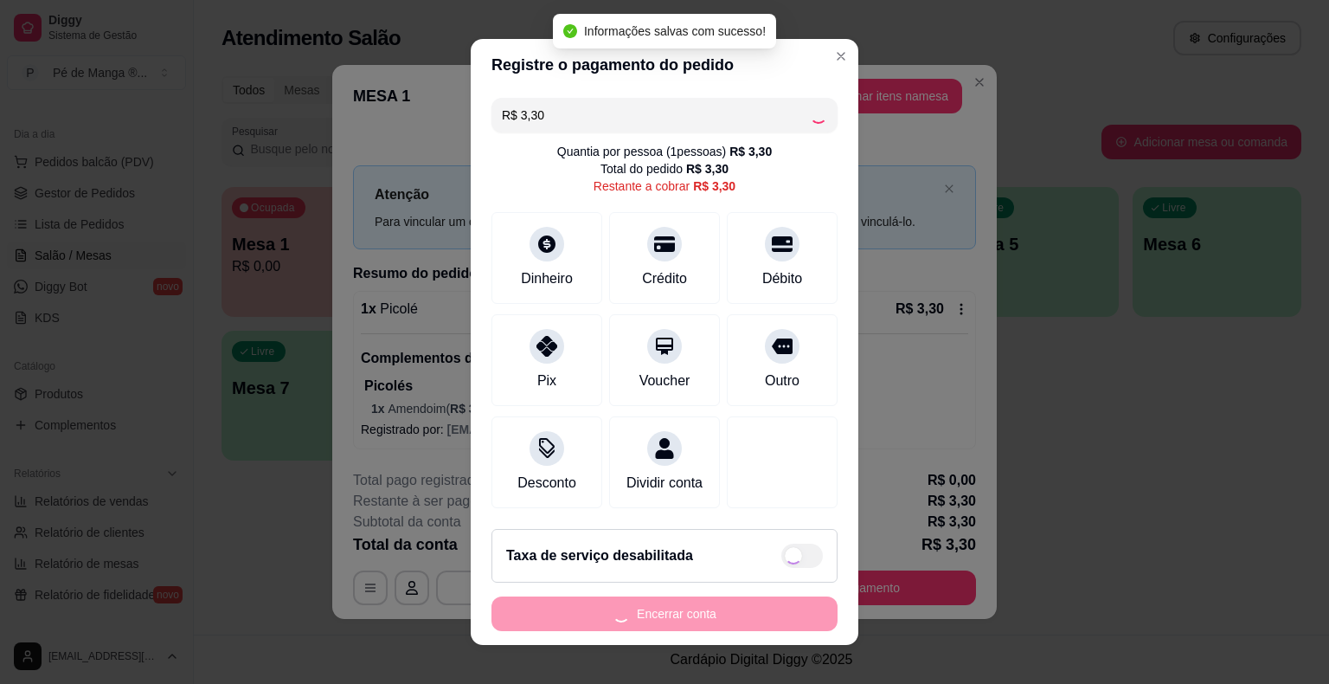
type input "R$ 0,00"
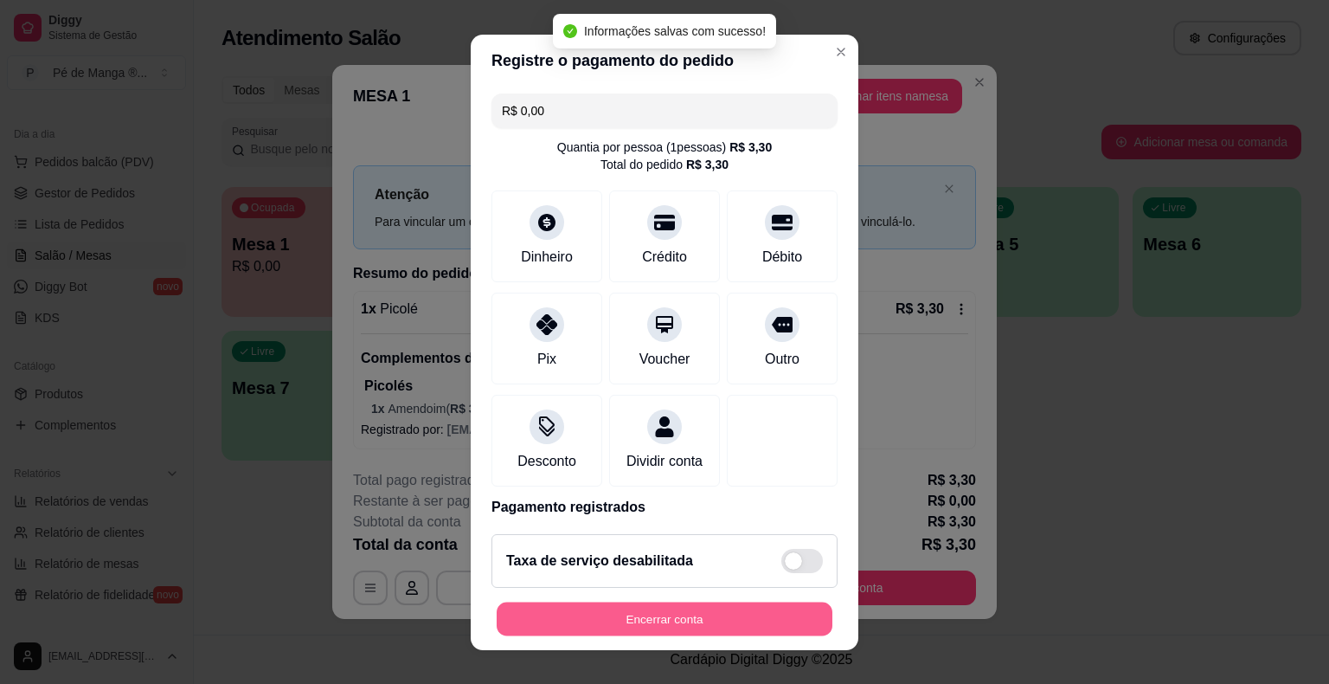
click at [751, 620] on button "Encerrar conta" at bounding box center [665, 618] width 336 height 34
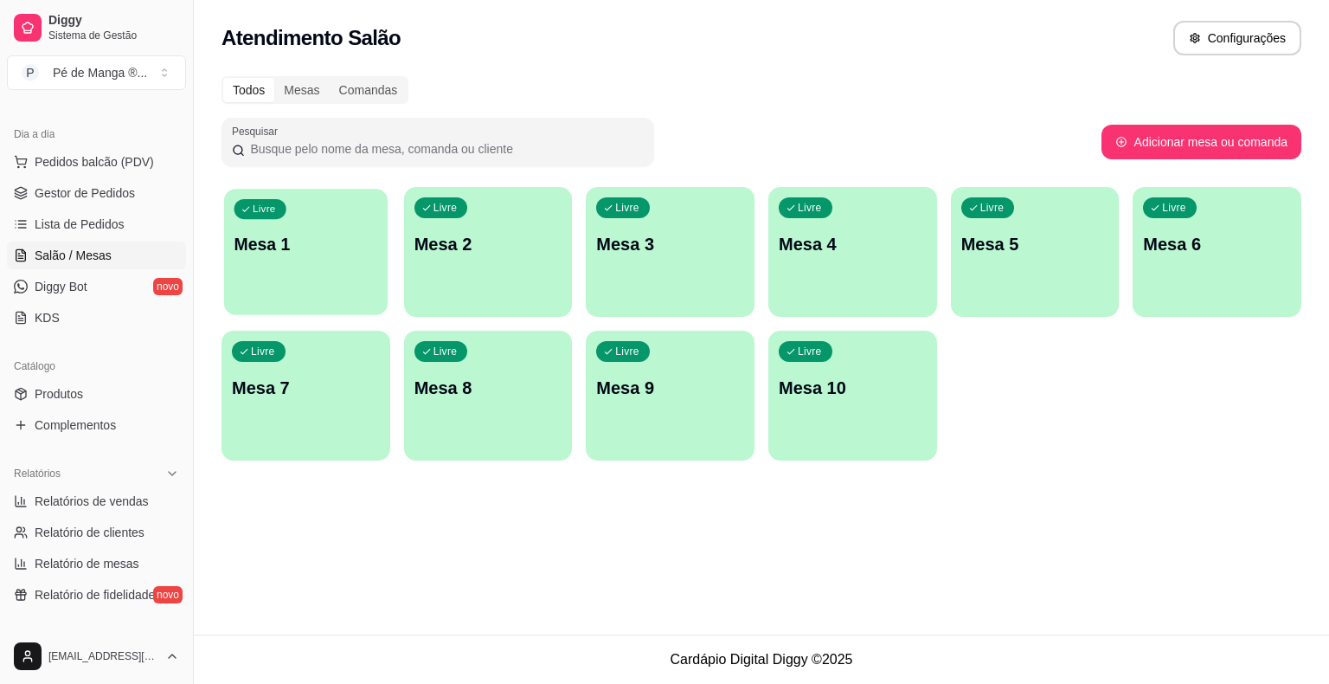
click at [273, 252] on p "Mesa 1" at bounding box center [307, 244] width 144 height 23
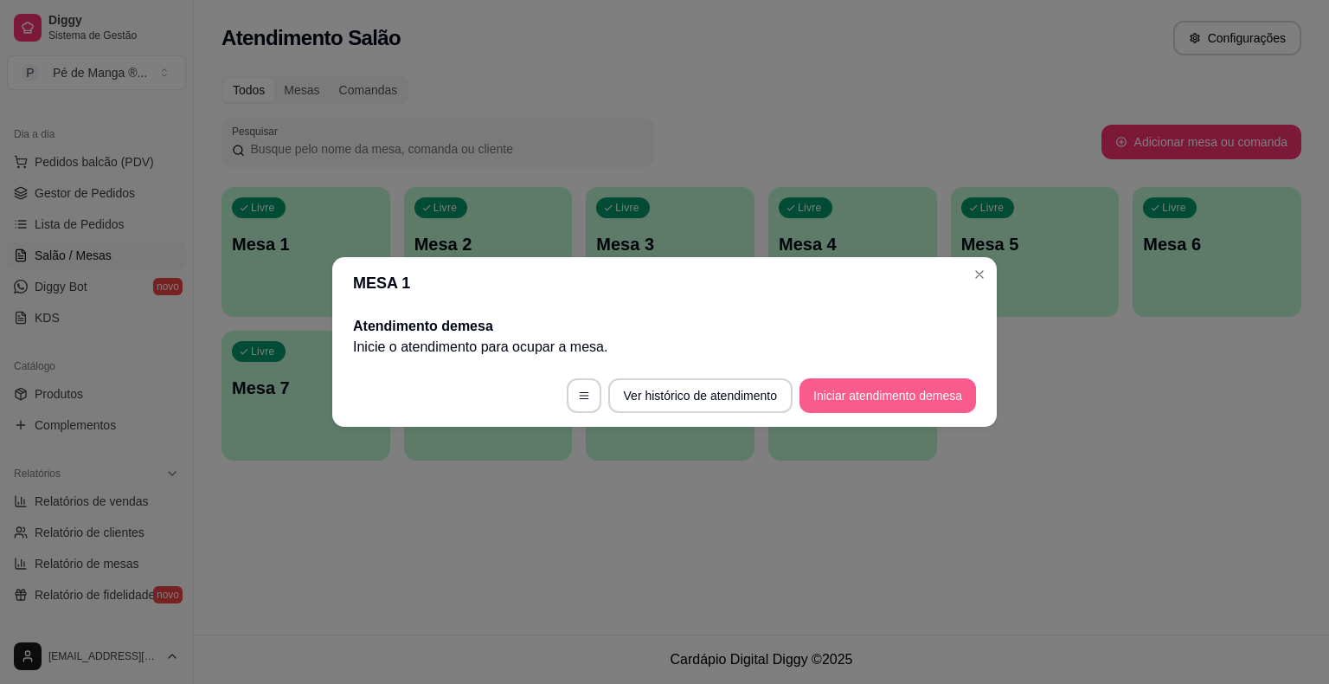
click at [853, 393] on button "Iniciar atendimento de mesa" at bounding box center [888, 395] width 177 height 35
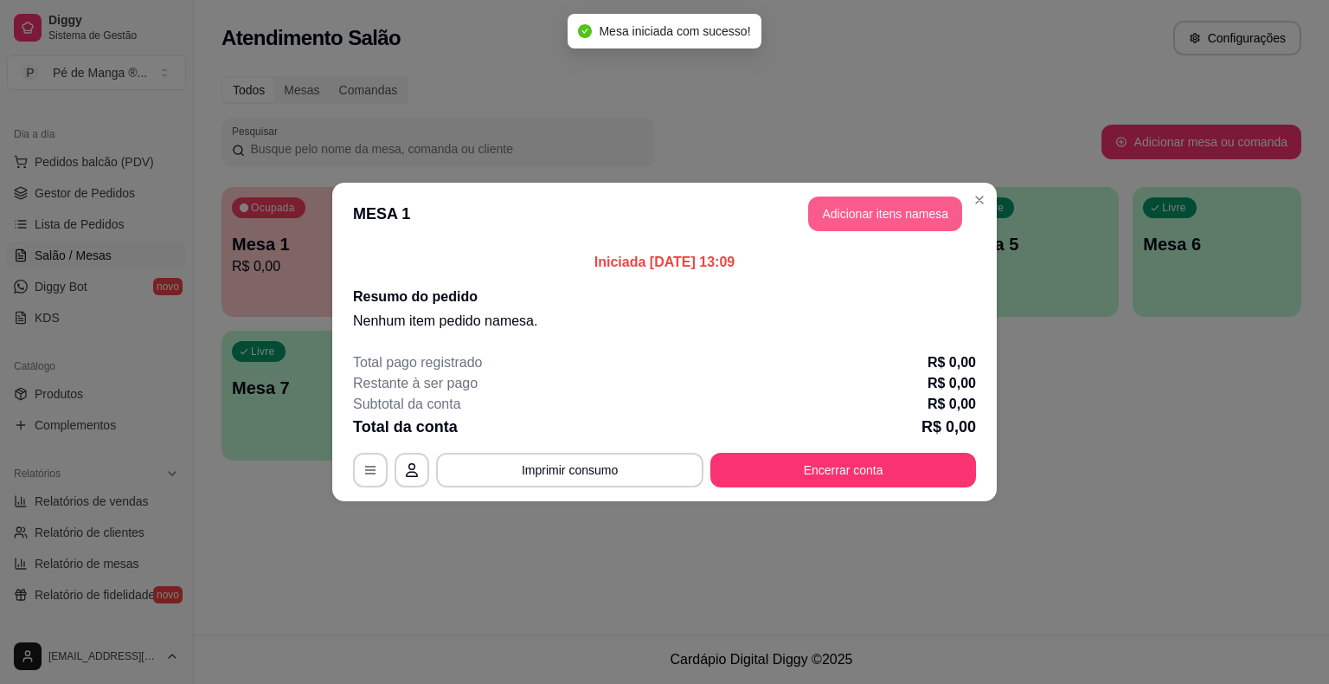
click at [907, 210] on button "Adicionar itens na mesa" at bounding box center [885, 213] width 154 height 35
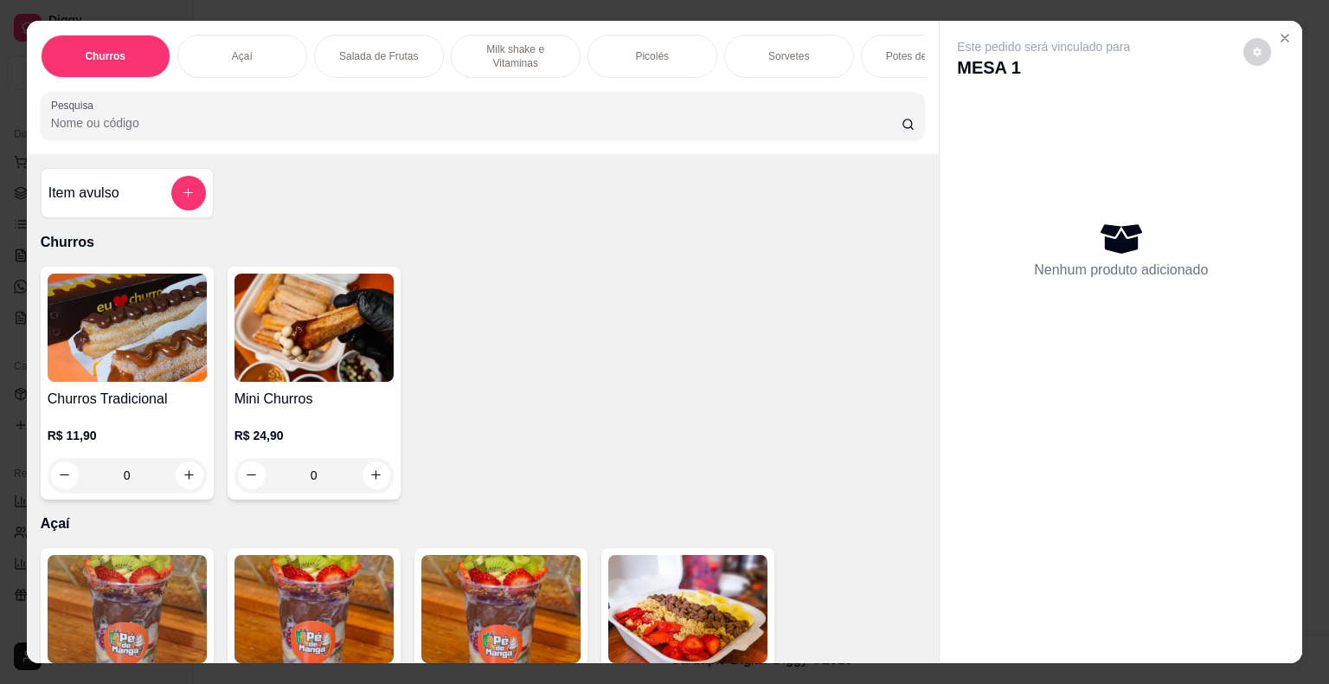
click at [493, 42] on p "Milk shake e Vitaminas" at bounding box center [516, 56] width 100 height 28
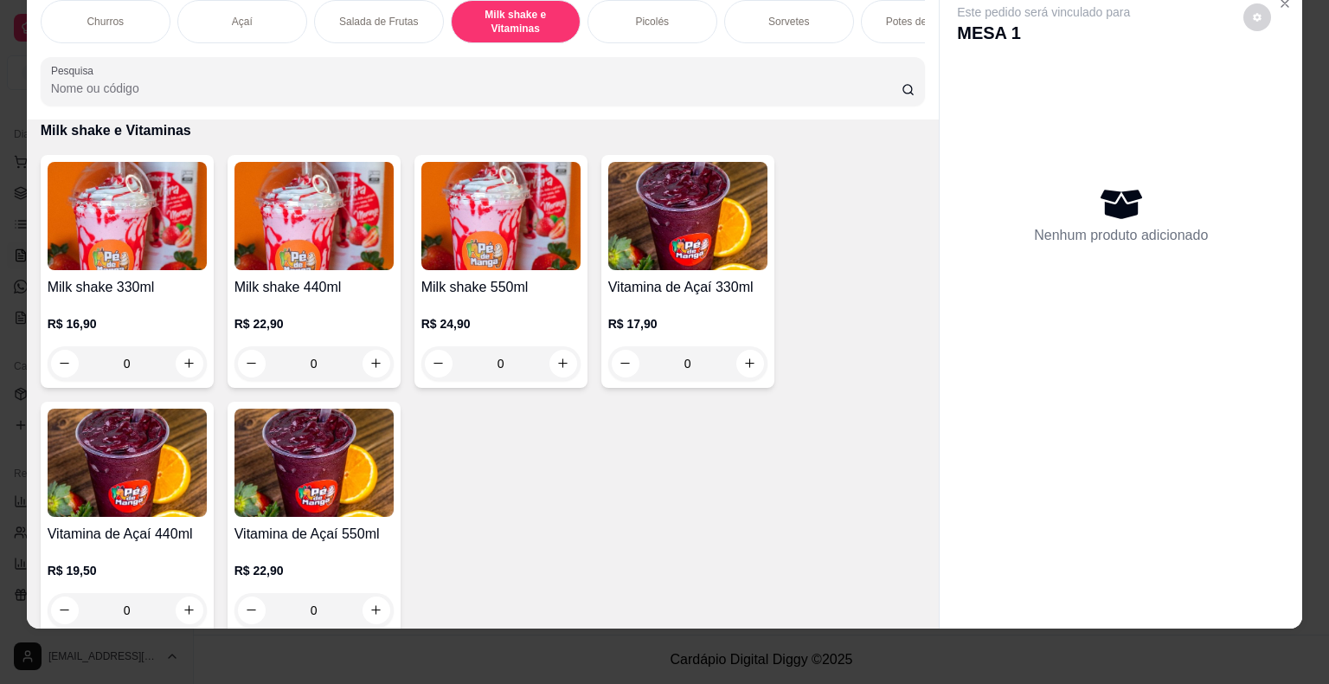
click at [575, 367] on div "Milk shake 550ml R$ 24,90 0" at bounding box center [501, 271] width 173 height 233
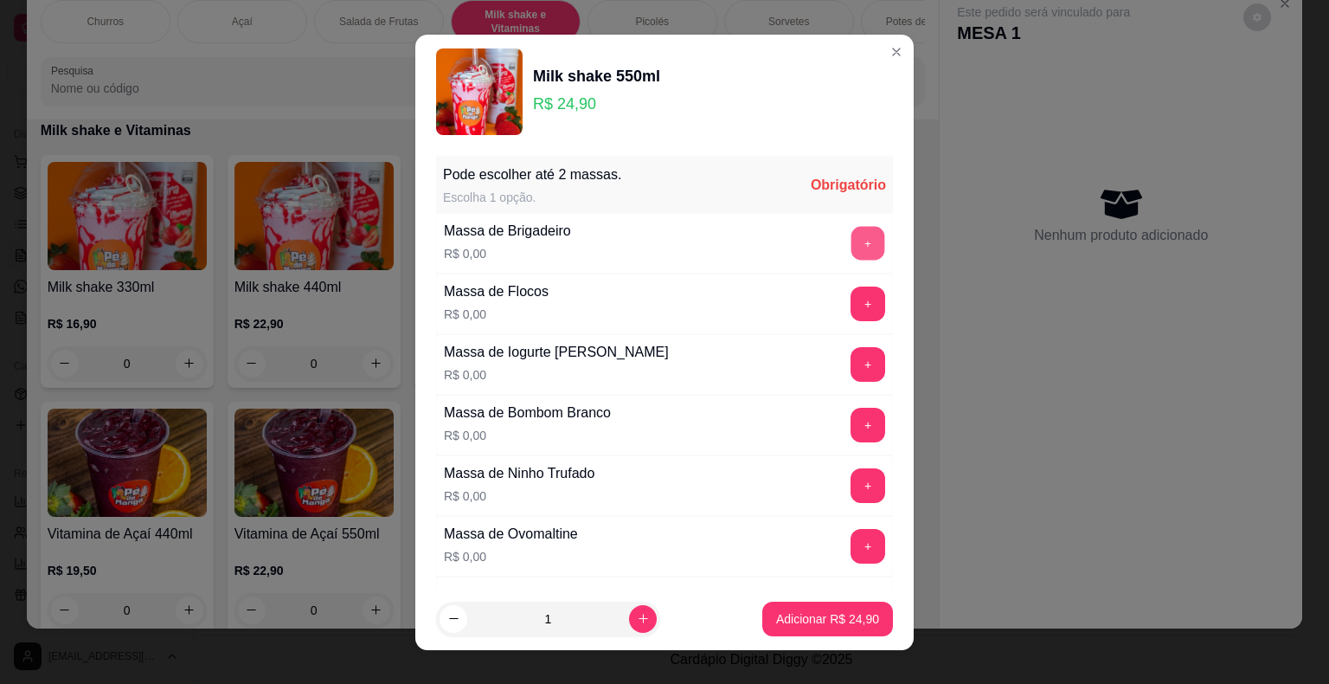
click at [852, 244] on button "+" at bounding box center [869, 243] width 34 height 34
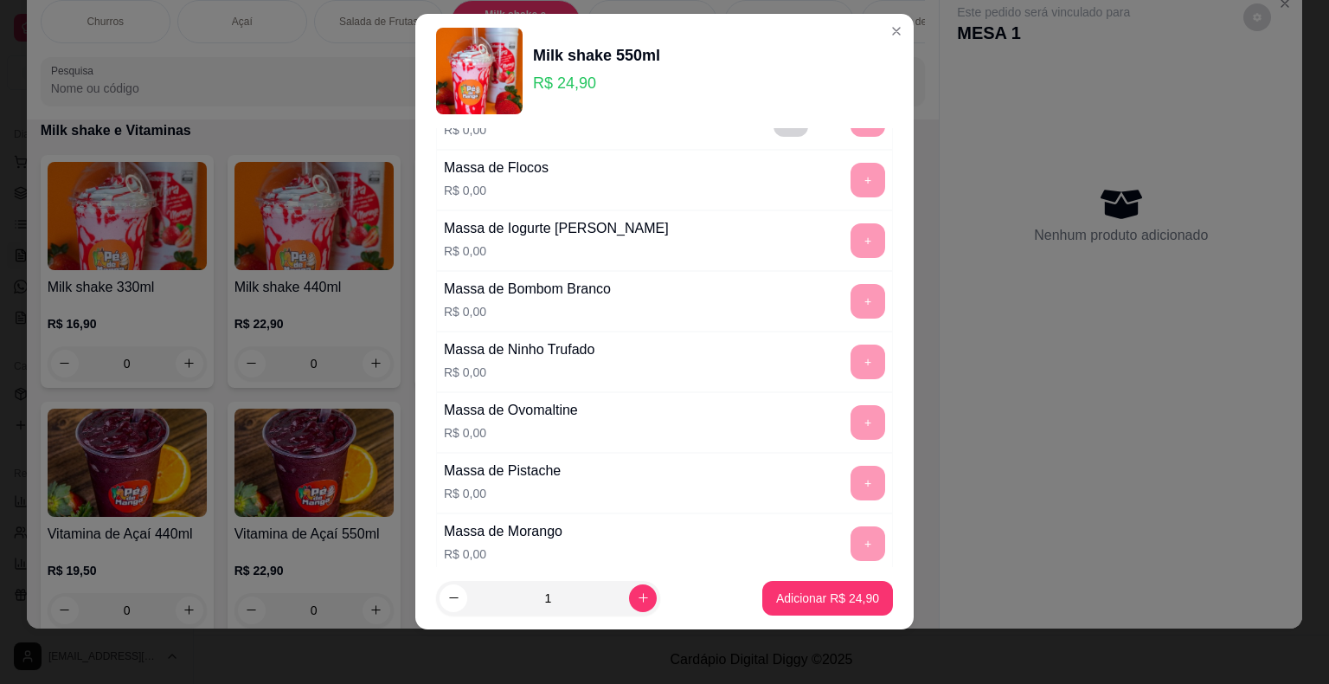
scroll to position [0, 0]
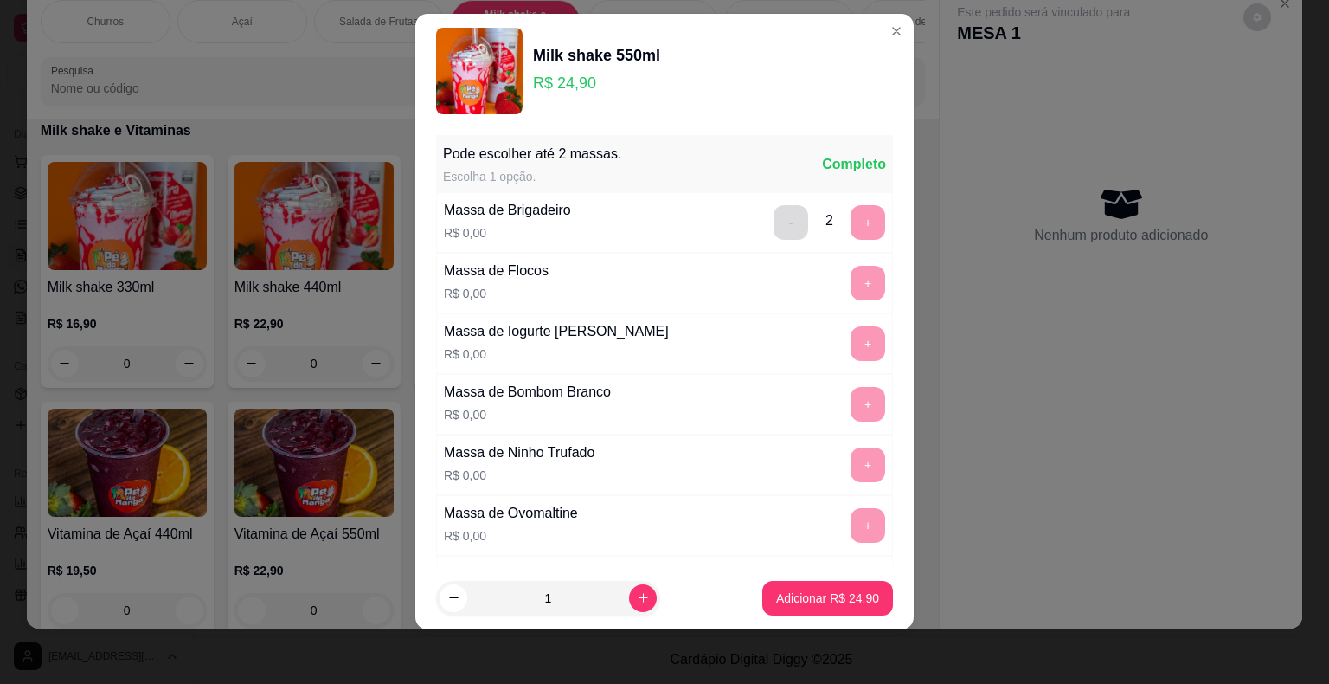
click at [774, 216] on button "-" at bounding box center [791, 222] width 35 height 35
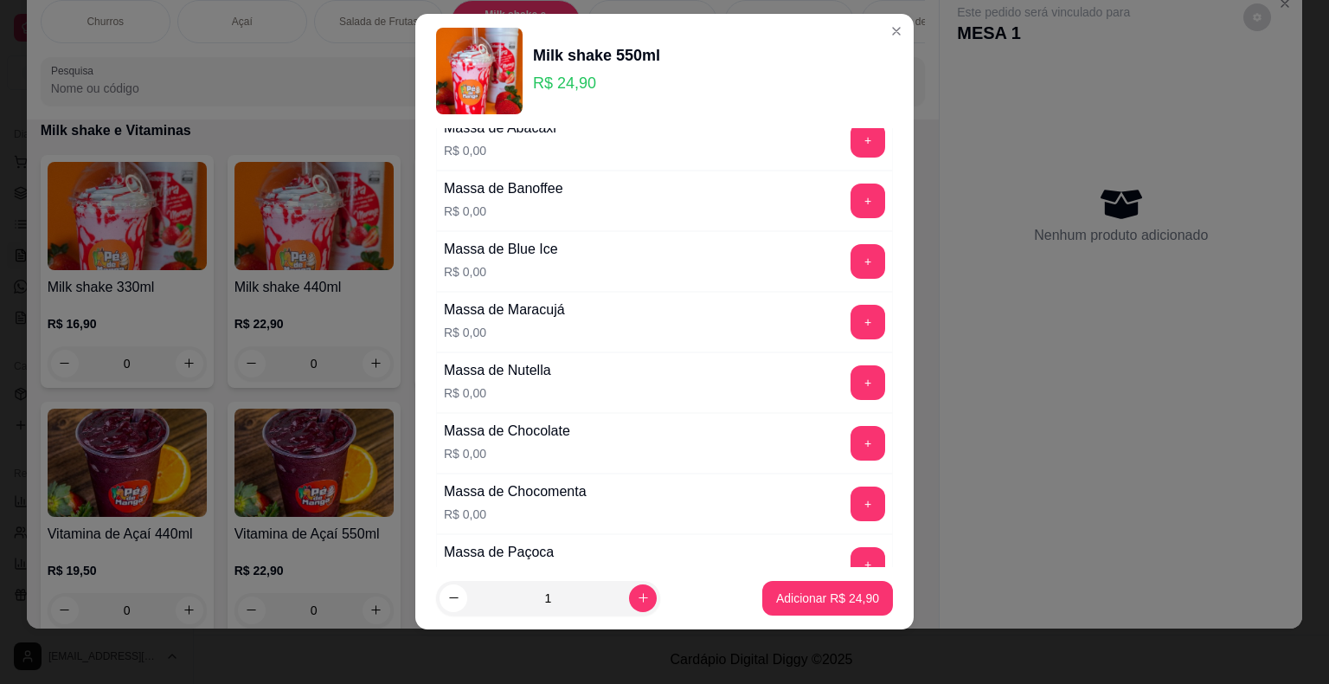
scroll to position [606, 0]
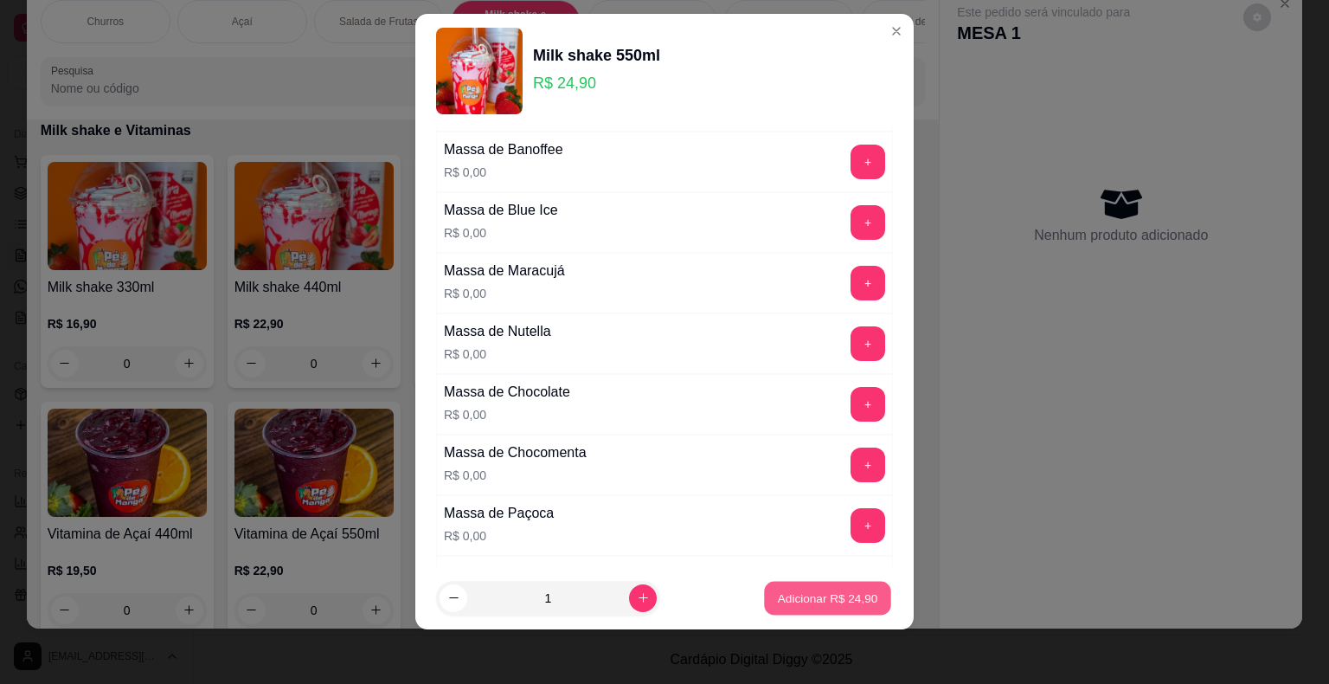
click at [778, 589] on p "Adicionar R$ 24,90" at bounding box center [828, 597] width 100 height 16
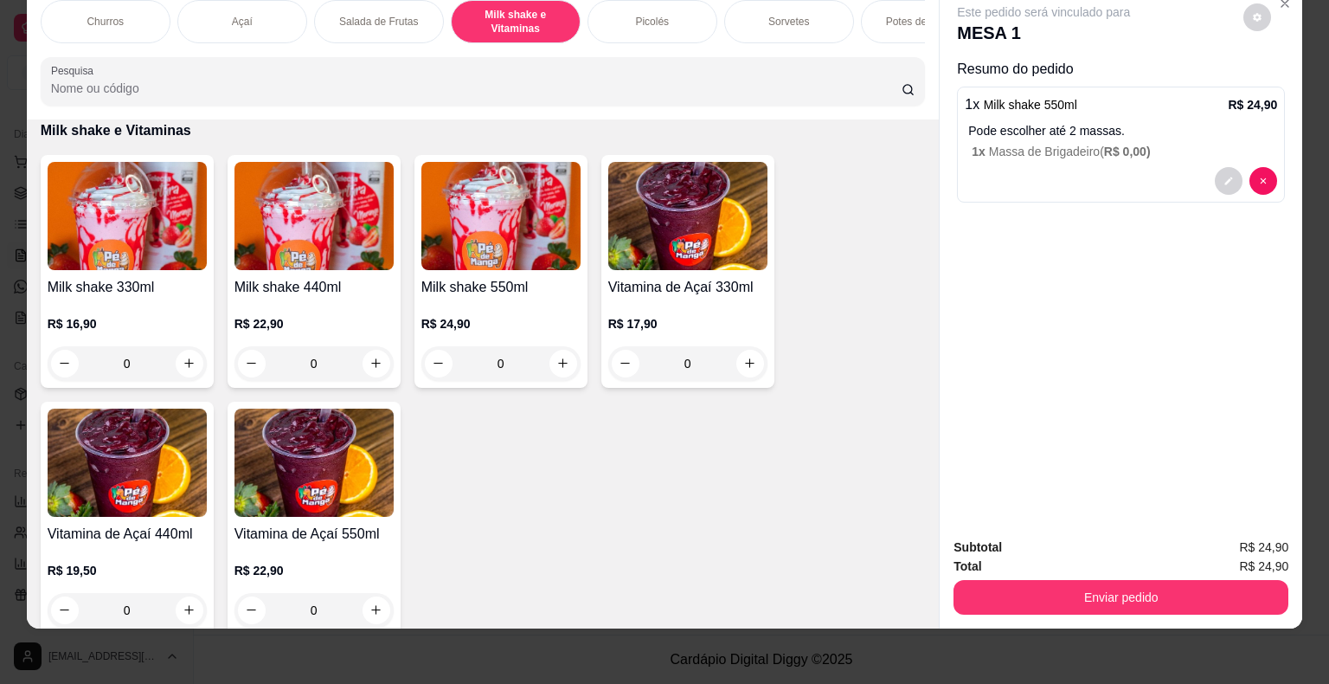
click at [561, 362] on div "0" at bounding box center [500, 363] width 159 height 35
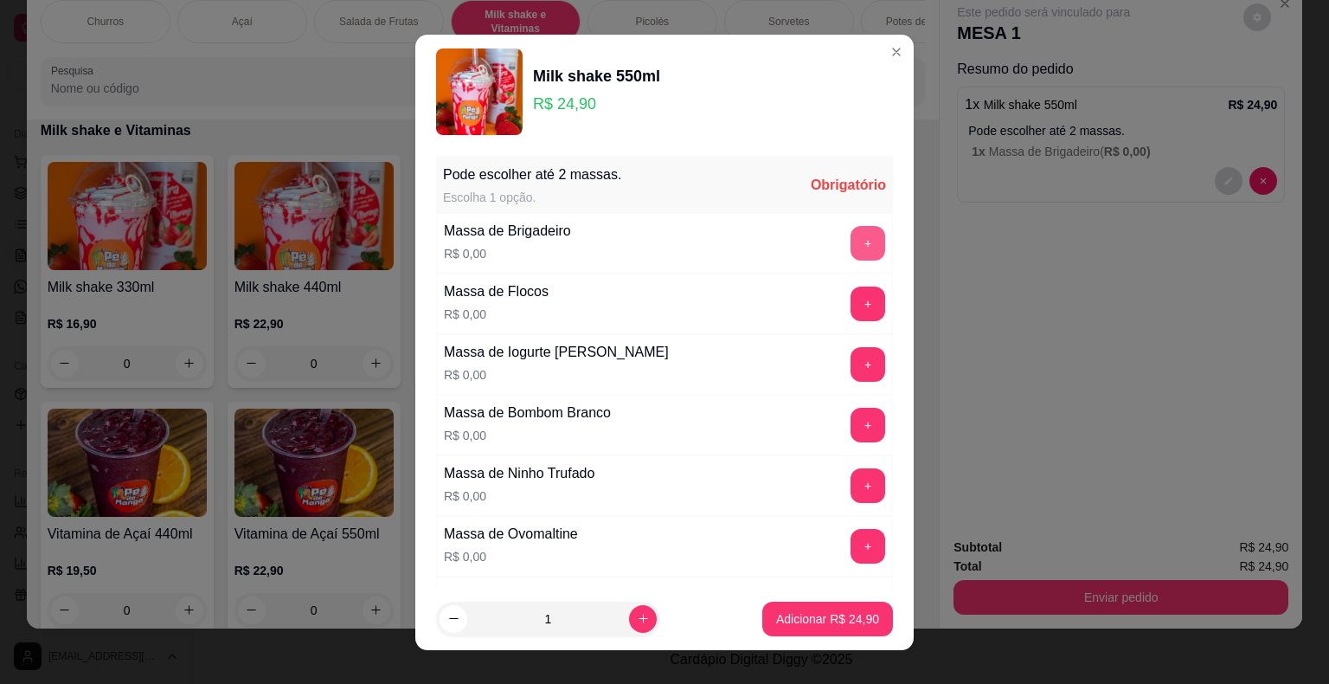
click at [851, 244] on button "+" at bounding box center [868, 243] width 35 height 35
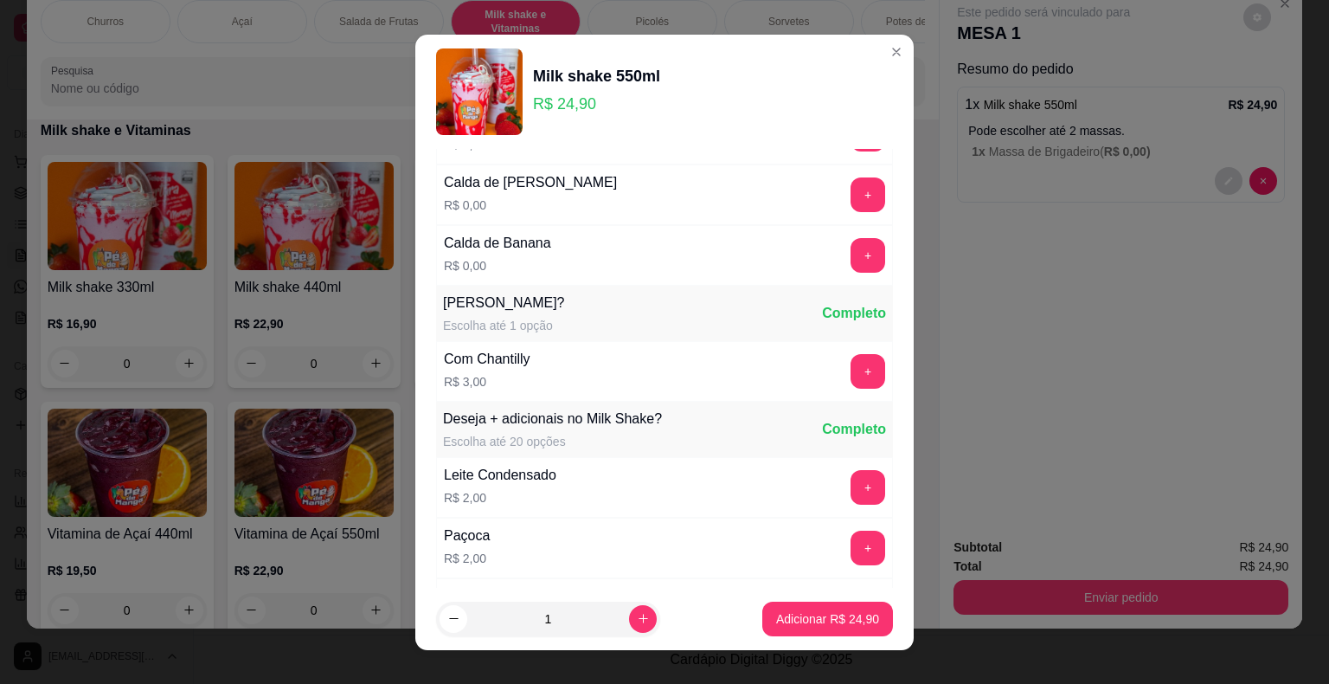
scroll to position [1904, 0]
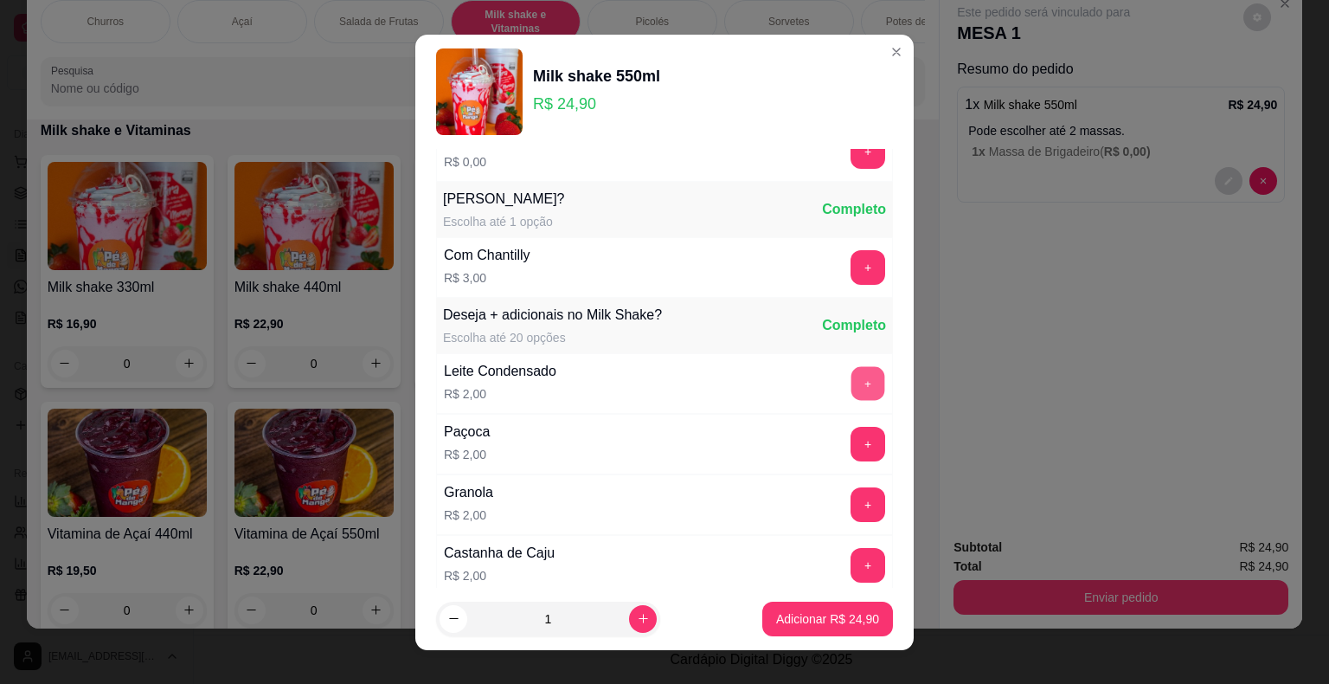
click at [852, 366] on button "+" at bounding box center [869, 383] width 34 height 34
click at [851, 431] on button "+" at bounding box center [868, 444] width 35 height 35
click at [821, 622] on button "Adicionar R$ 28,90" at bounding box center [827, 618] width 131 height 35
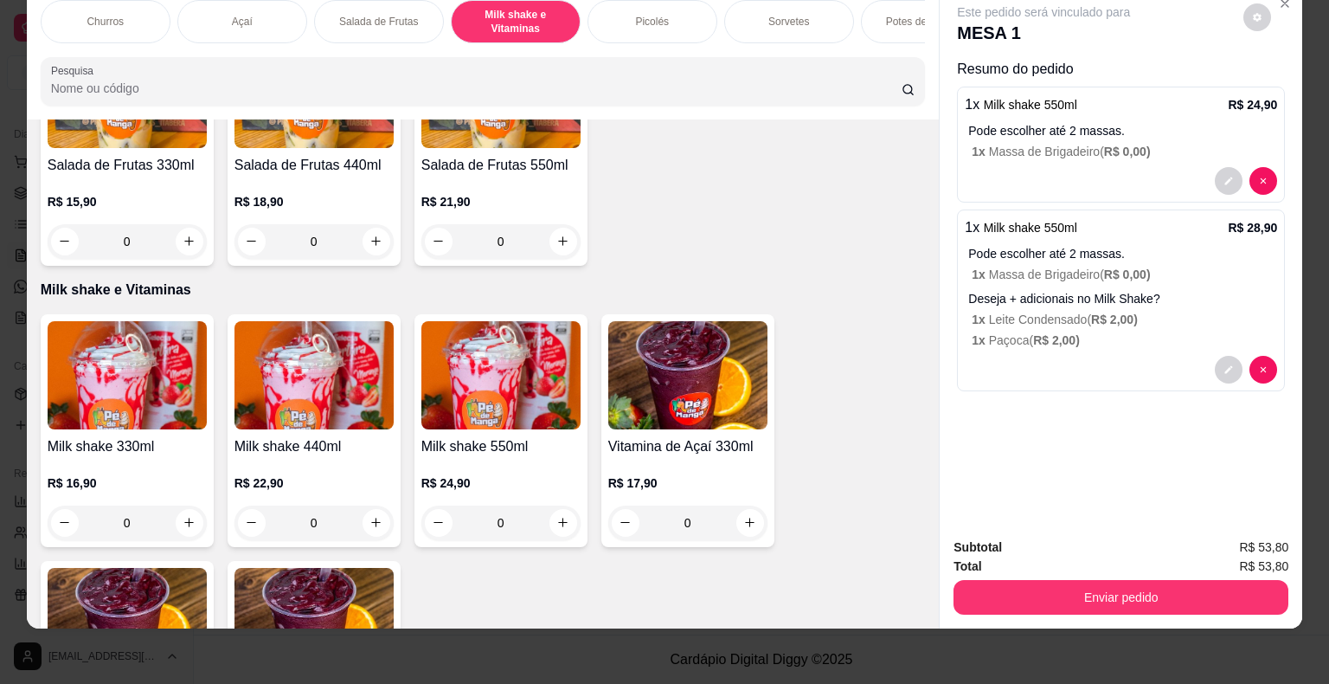
scroll to position [821, 0]
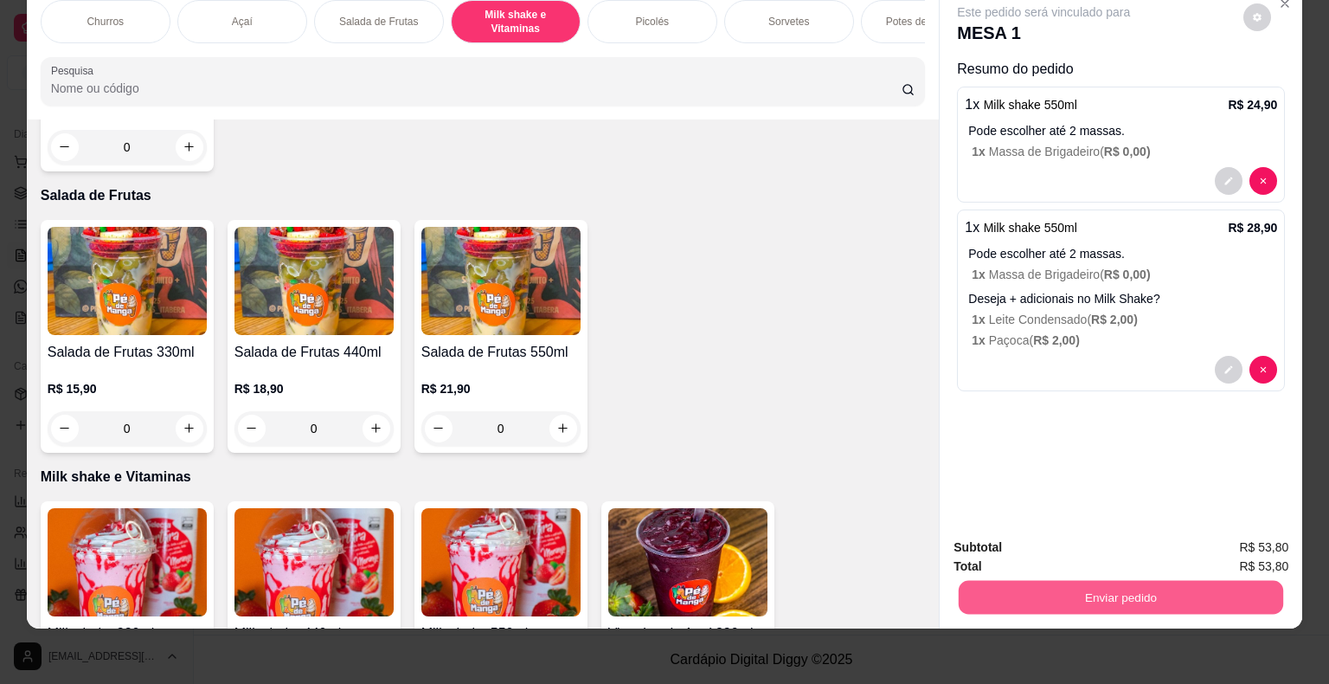
click at [1096, 595] on button "Enviar pedido" at bounding box center [1121, 598] width 325 height 34
click at [1058, 545] on button "Não registrar e enviar pedido" at bounding box center [1063, 541] width 175 height 32
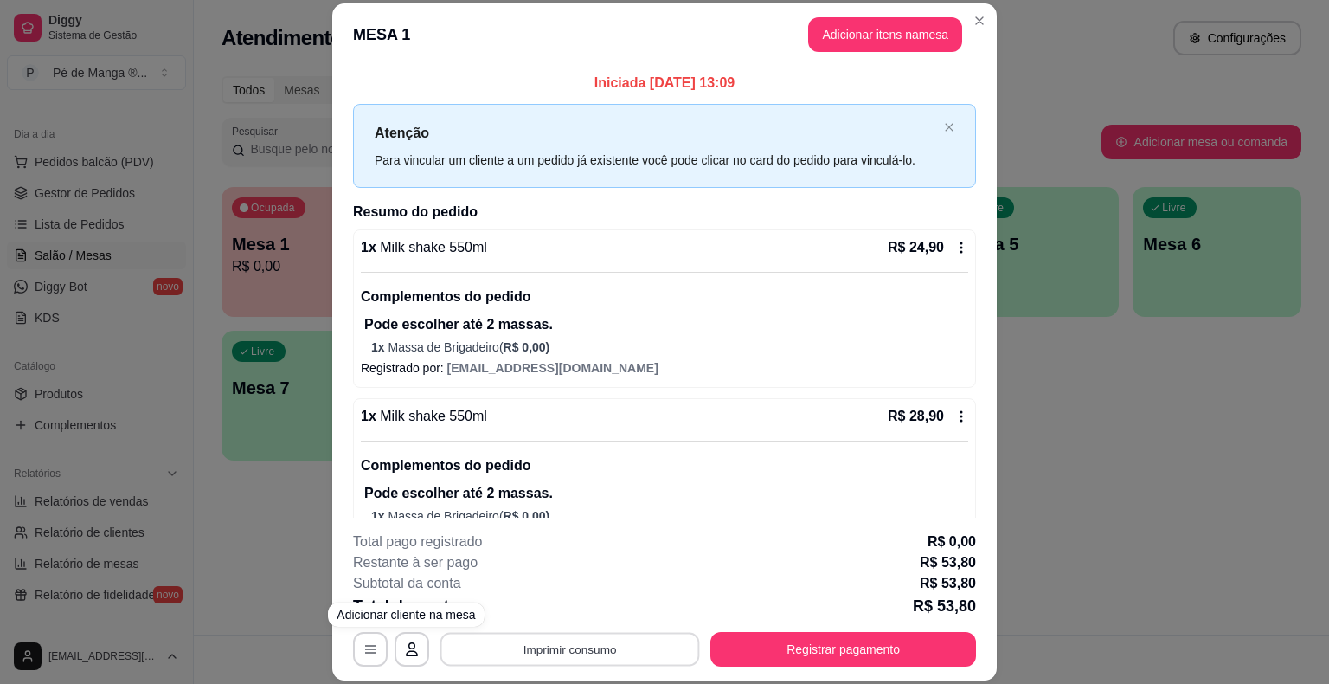
click at [486, 655] on button "Imprimir consumo" at bounding box center [570, 650] width 260 height 34
click at [527, 613] on button "IMPRESSORA" at bounding box center [568, 610] width 125 height 28
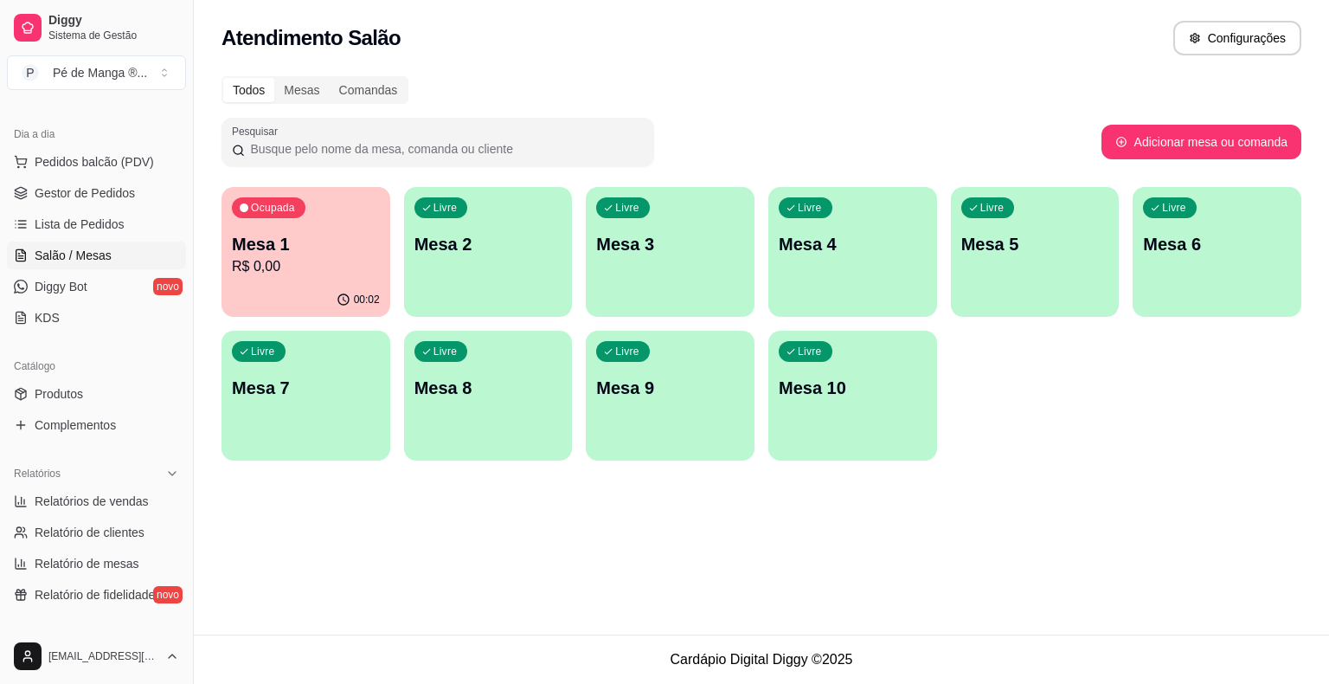
click at [518, 229] on div "Livre Mesa 2" at bounding box center [488, 241] width 169 height 109
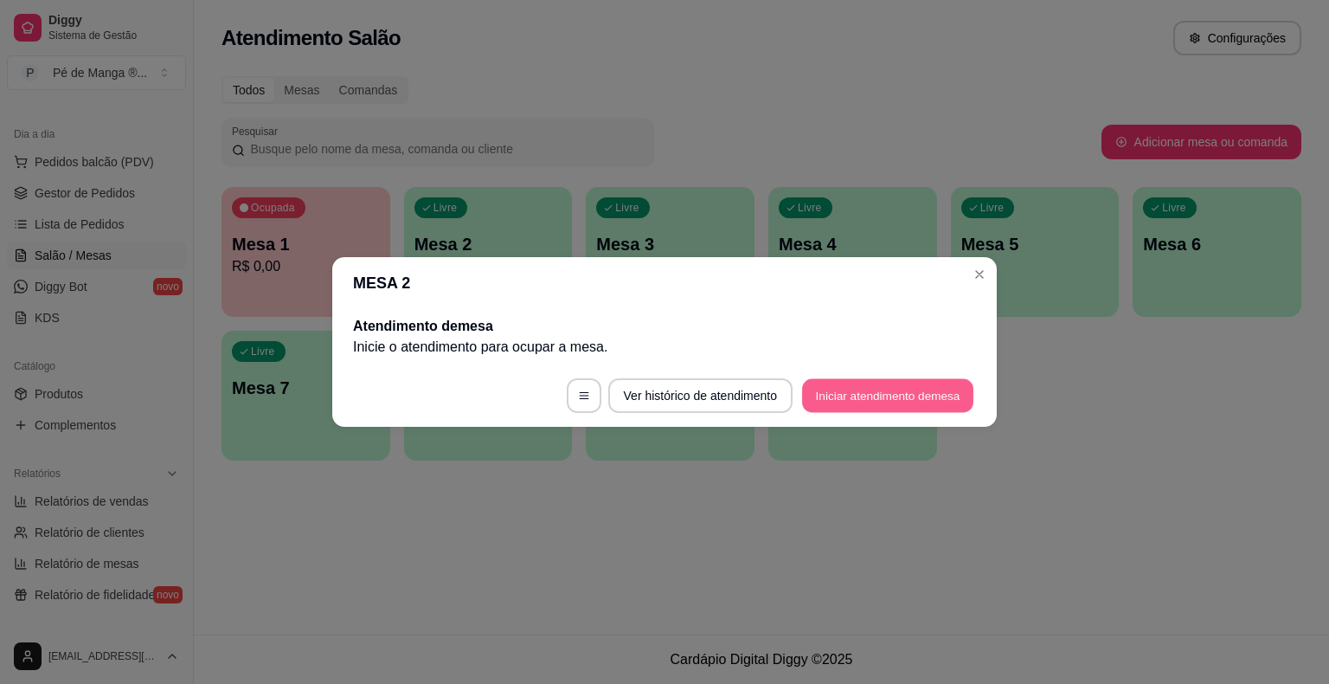
click at [922, 372] on footer "Ver histórico de atendimento Iniciar atendimento de mesa" at bounding box center [664, 395] width 665 height 62
click at [867, 383] on button "Iniciar atendimento de mesa" at bounding box center [888, 395] width 177 height 35
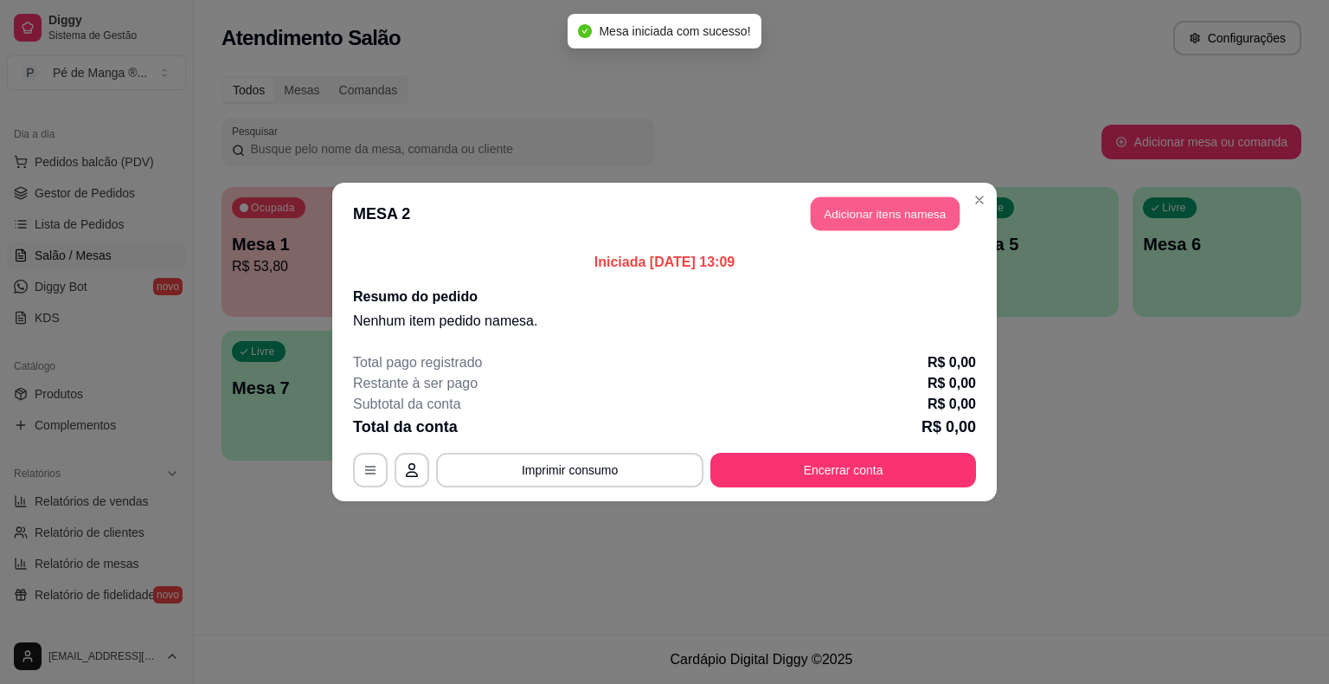
click at [877, 218] on button "Adicionar itens na mesa" at bounding box center [885, 214] width 149 height 34
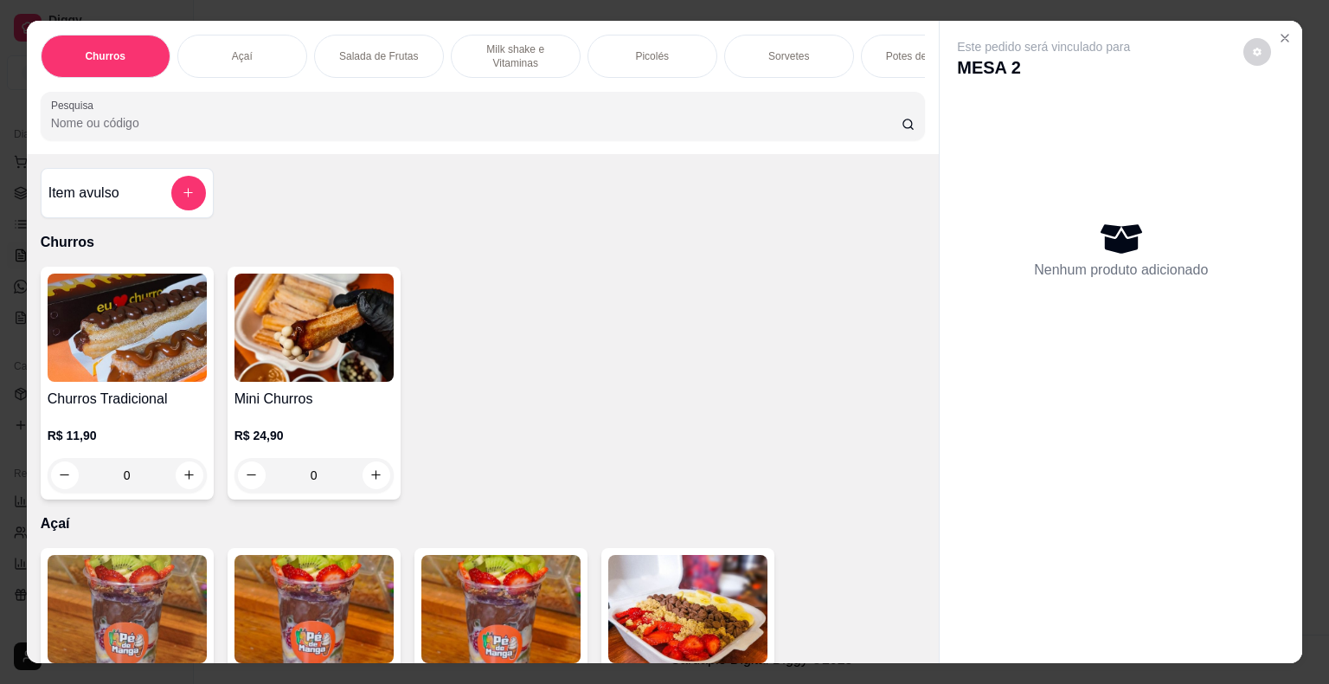
click at [768, 49] on p "Sorvetes" at bounding box center [788, 56] width 41 height 14
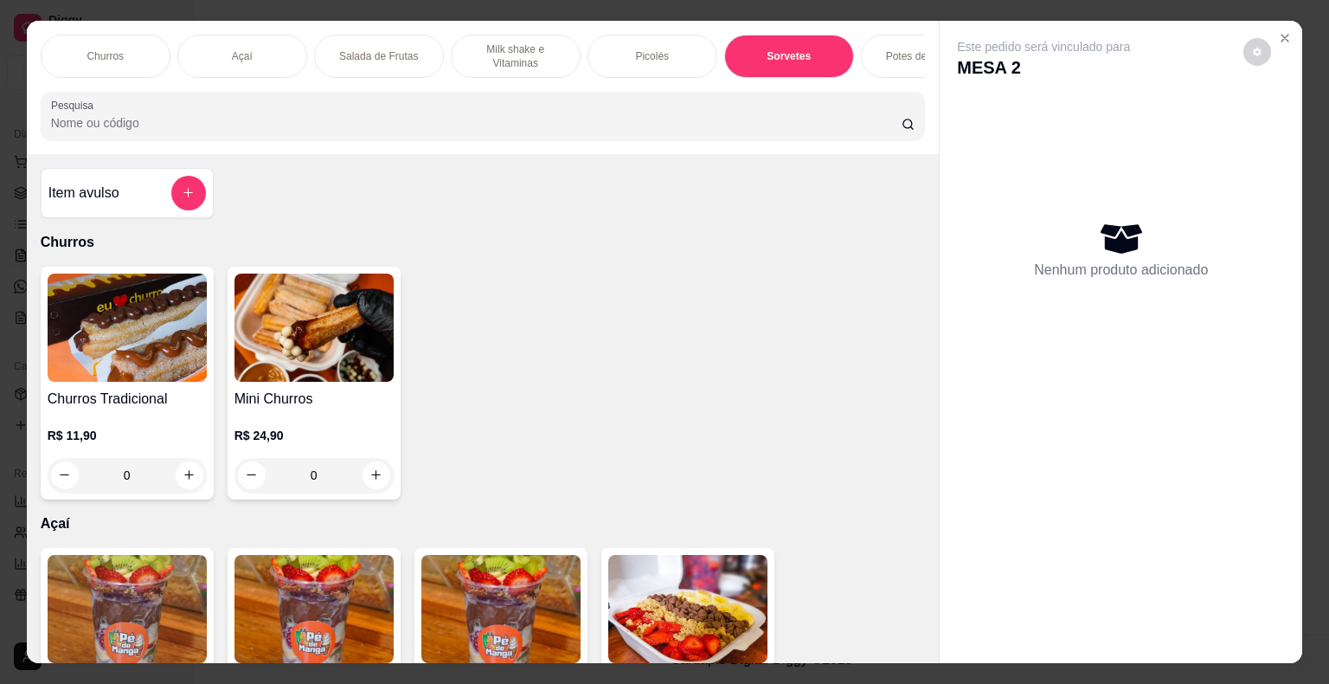
scroll to position [42, 0]
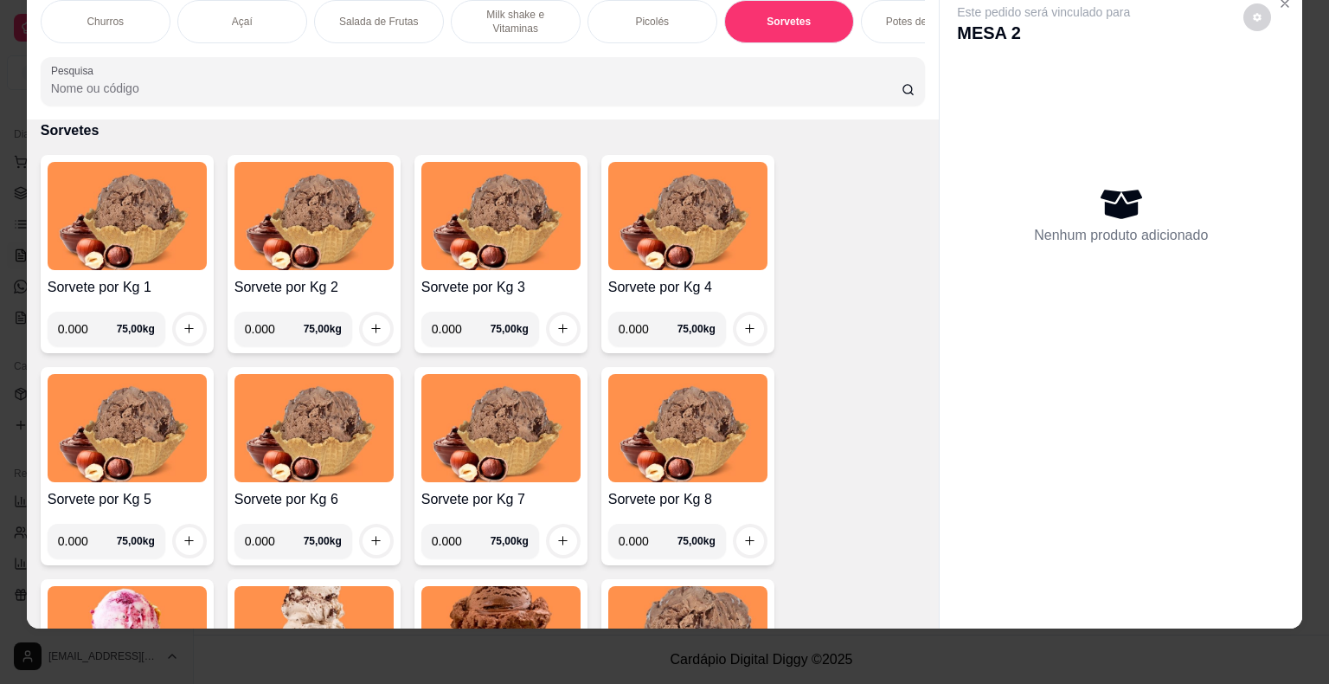
click at [81, 320] on input "0.000" at bounding box center [87, 329] width 59 height 35
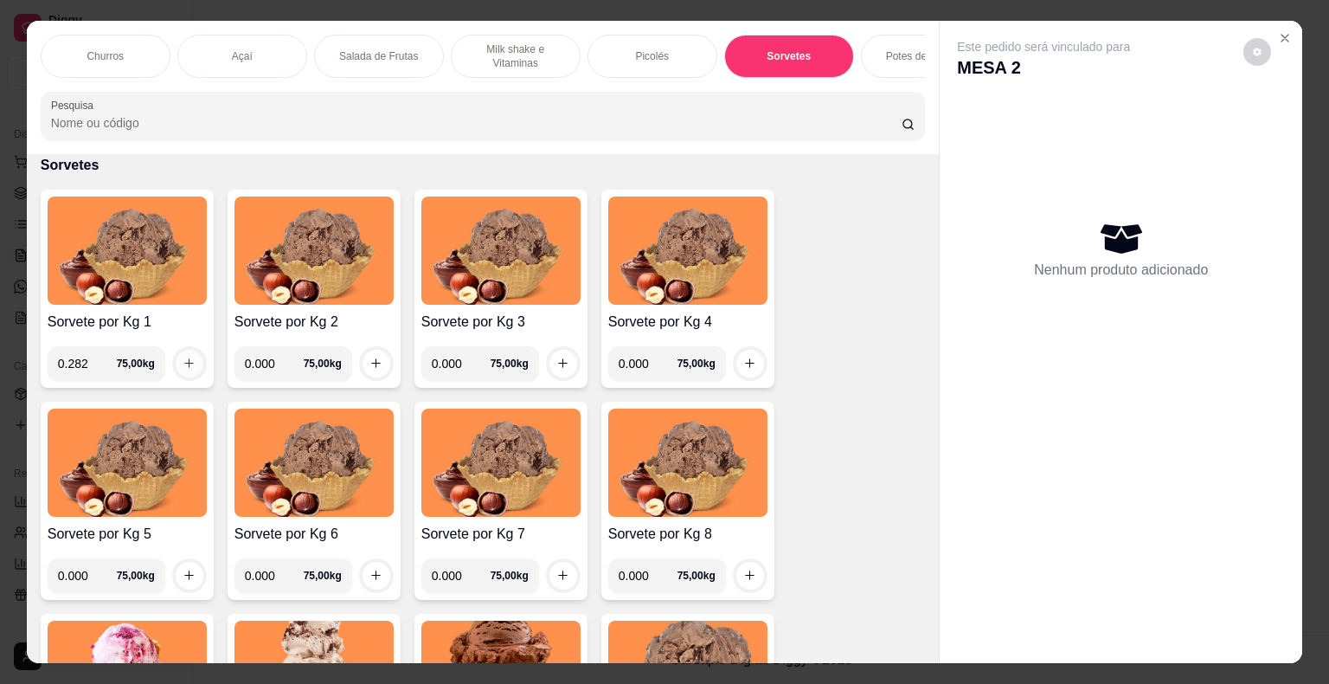
type input "0.282"
click at [183, 369] on icon "increase-product-quantity" at bounding box center [189, 363] width 13 height 13
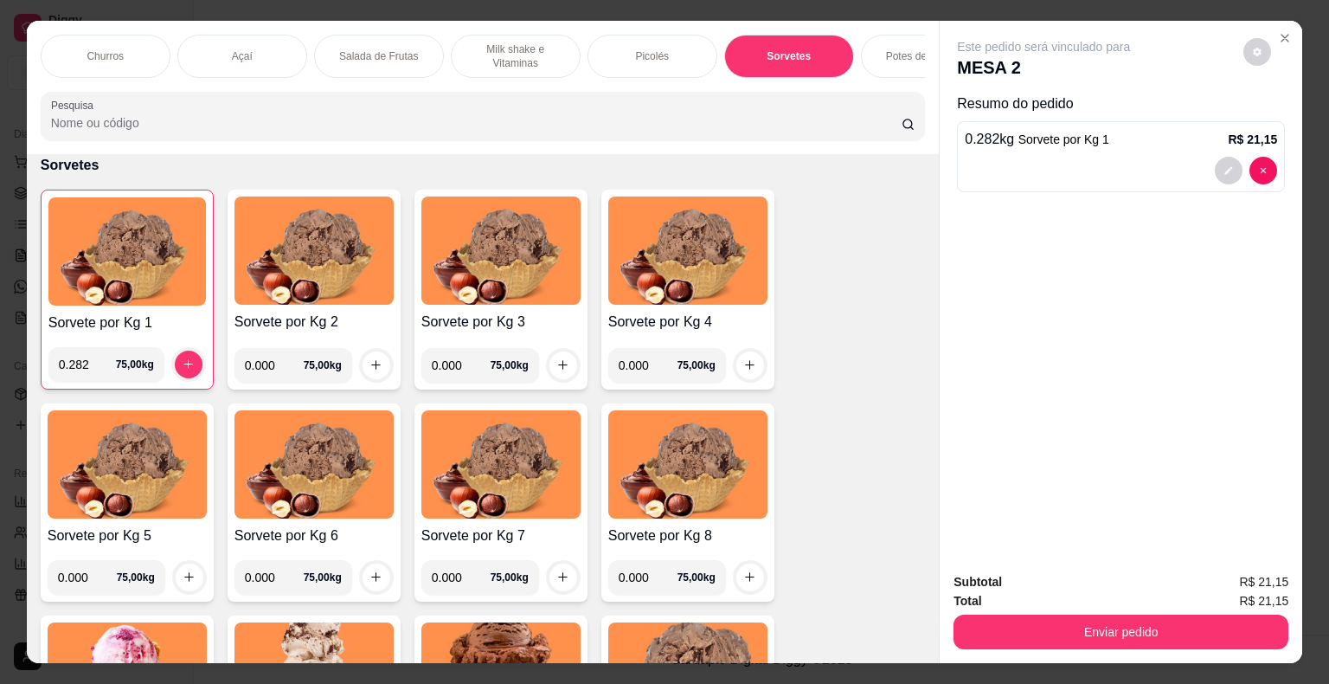
click at [270, 366] on input "0.000" at bounding box center [274, 365] width 59 height 35
type input "0.106"
click at [371, 369] on icon "increase-product-quantity" at bounding box center [376, 364] width 13 height 13
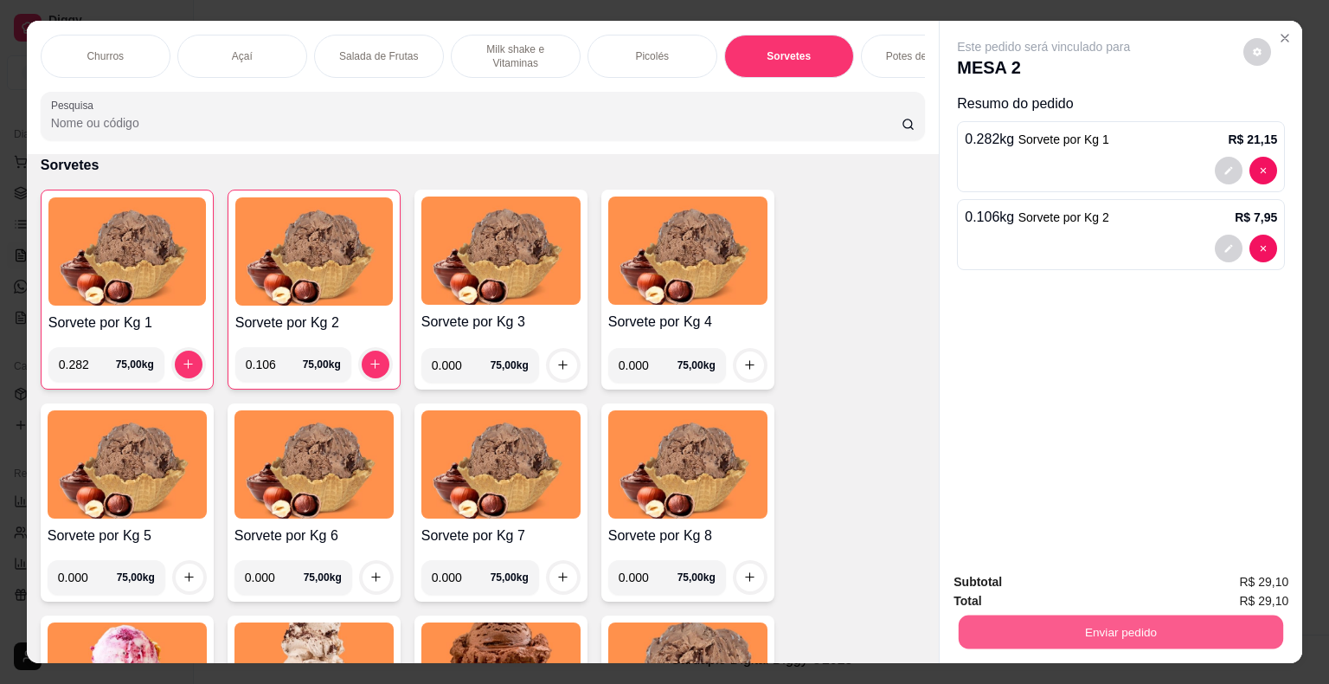
click at [1063, 615] on button "Enviar pedido" at bounding box center [1121, 632] width 325 height 34
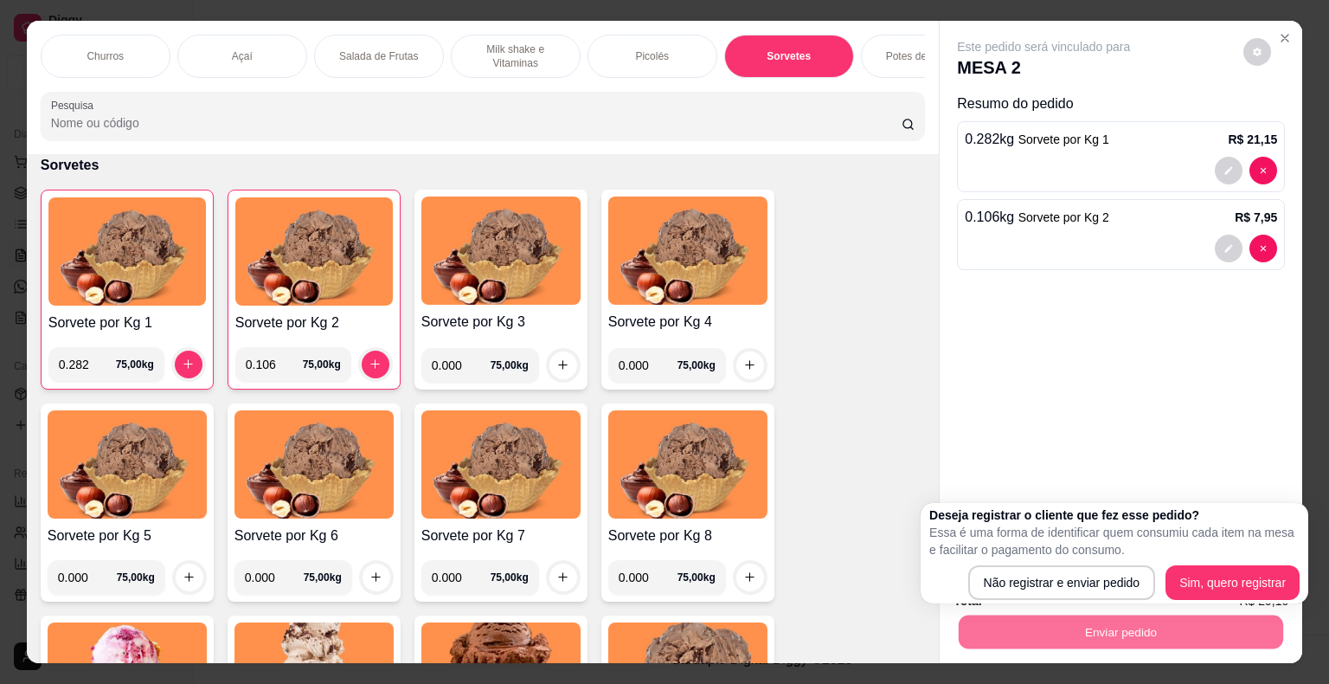
click at [1031, 562] on div "Deseja registrar o cliente que fez esse pedido? Essa é uma forma de identificar…" at bounding box center [1114, 552] width 370 height 93
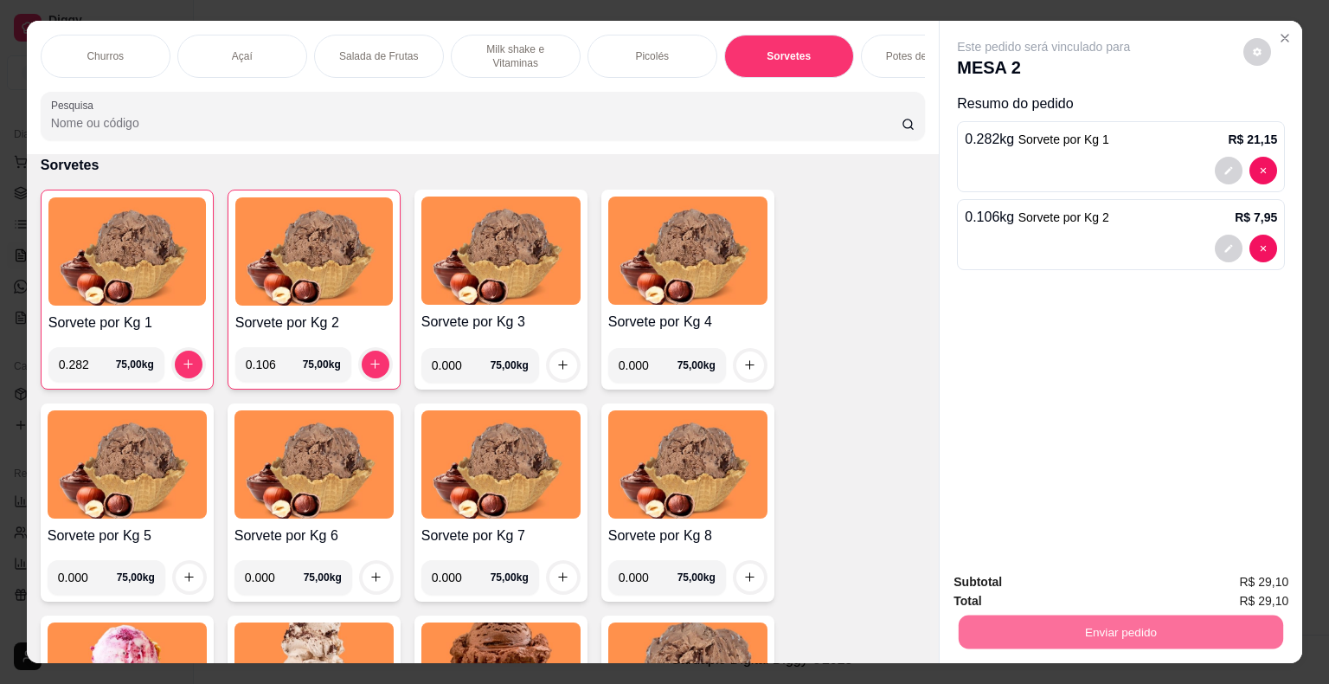
click at [1041, 577] on button "Não registrar e enviar pedido" at bounding box center [1063, 583] width 175 height 32
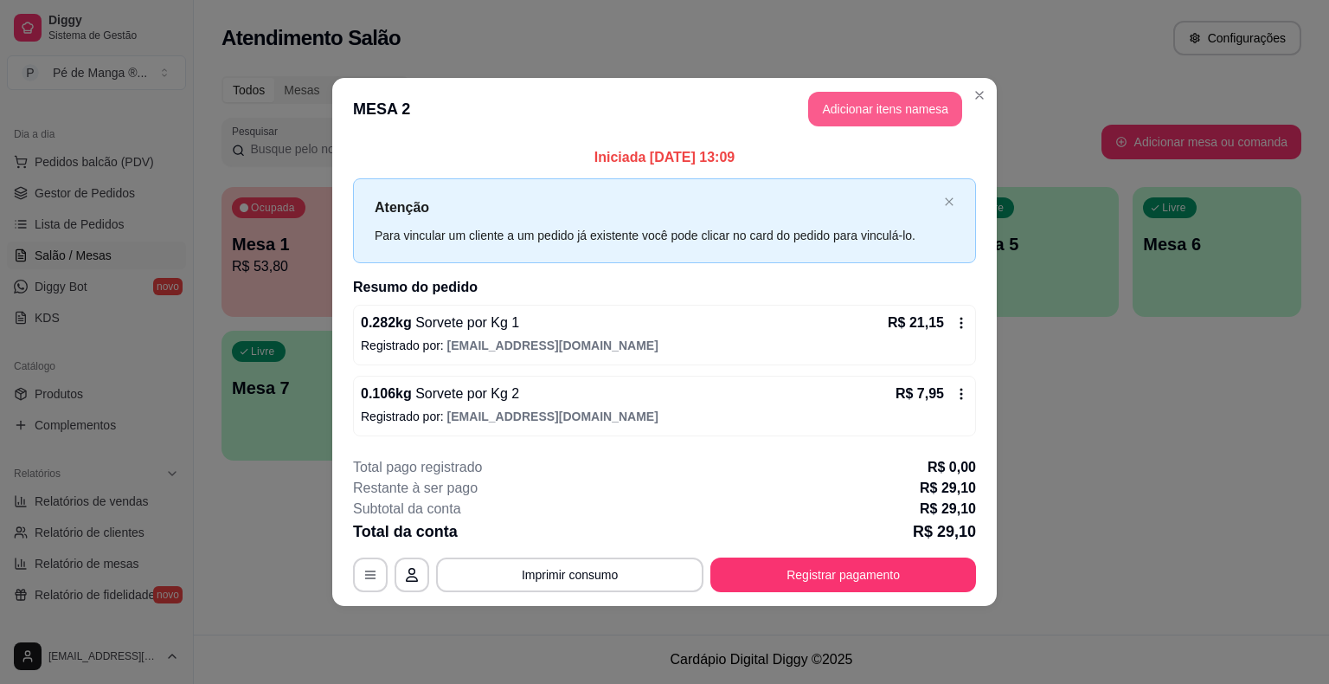
click at [884, 104] on button "Adicionar itens na mesa" at bounding box center [885, 109] width 154 height 35
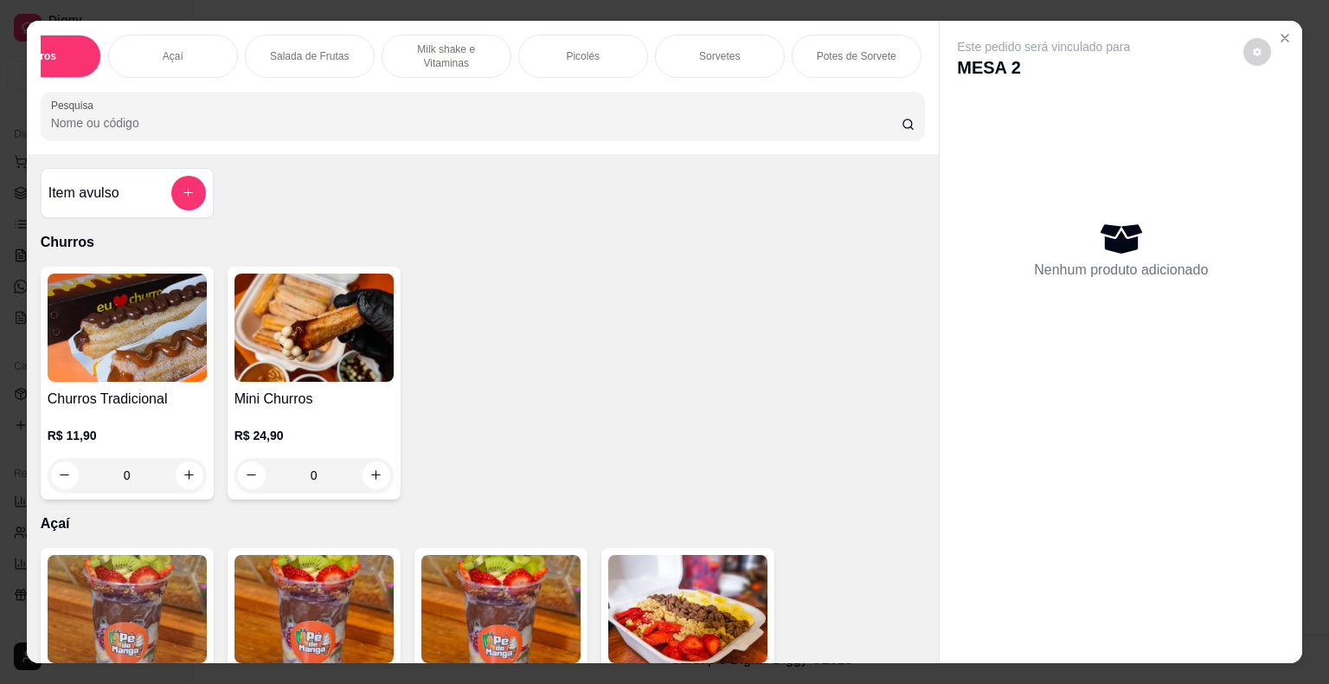
scroll to position [0, 202]
click at [599, 49] on p "Sorvetes" at bounding box center [587, 56] width 41 height 14
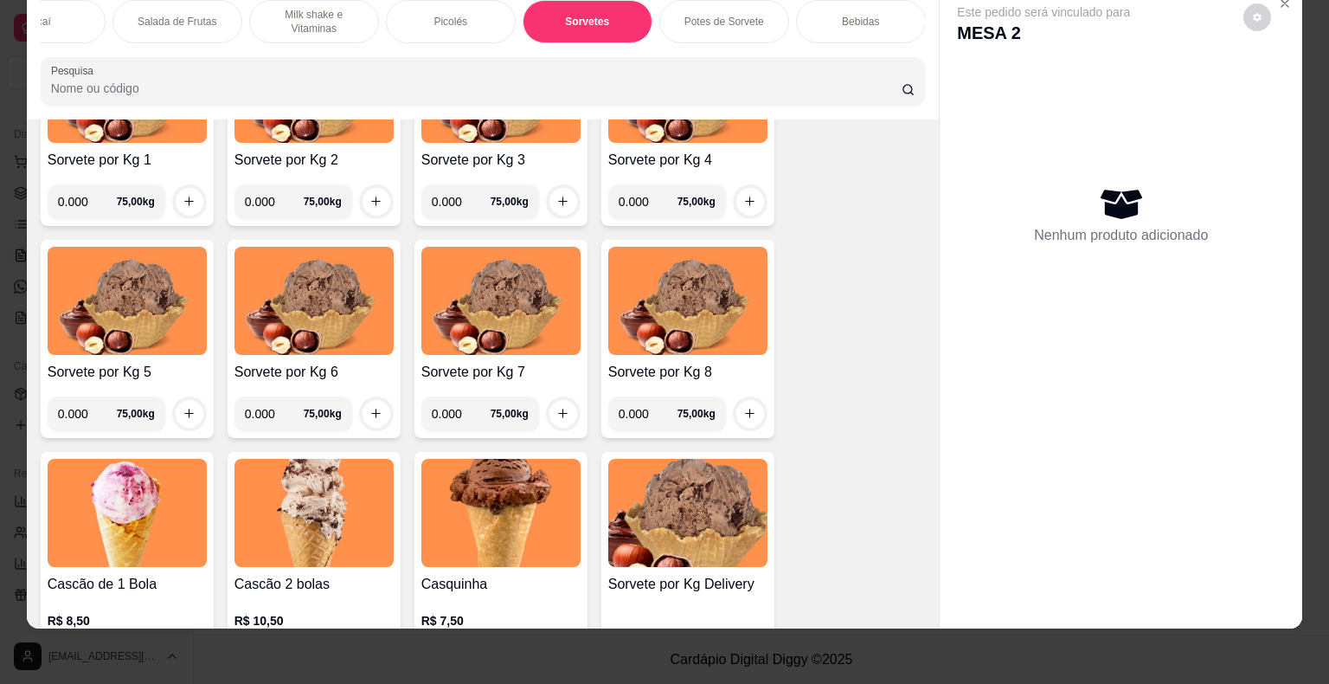
scroll to position [1976, 0]
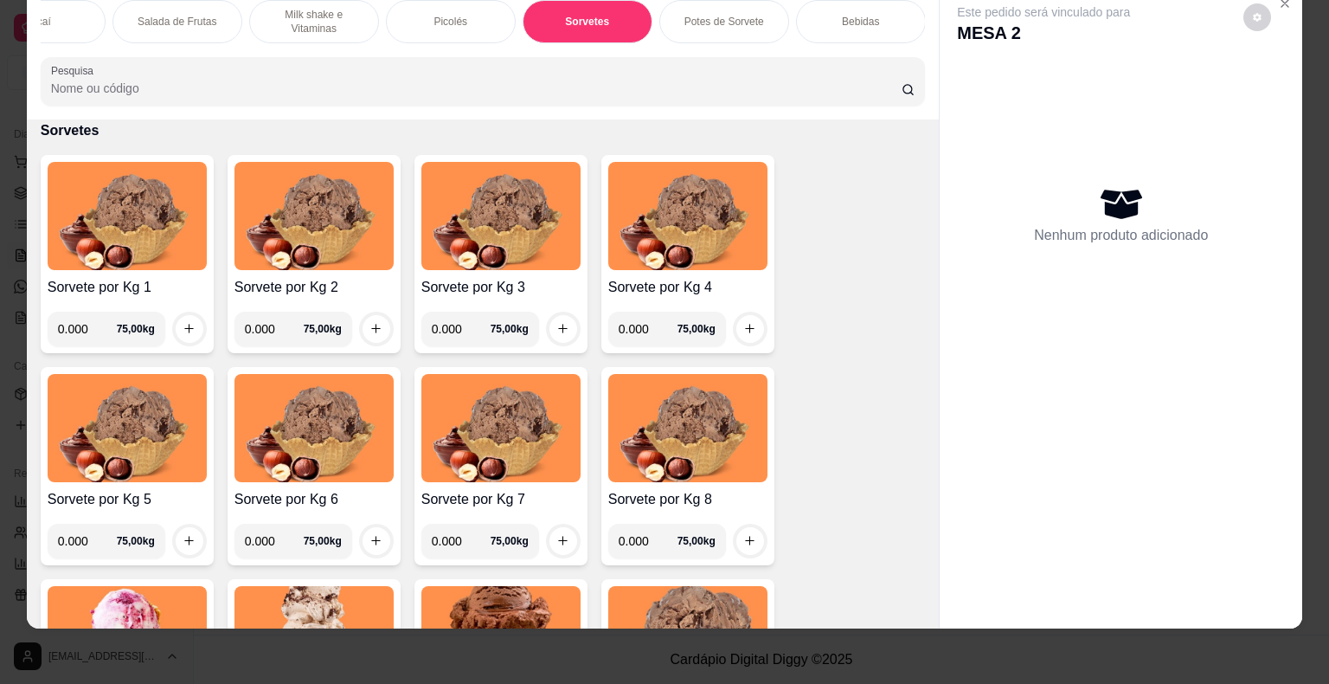
drag, startPoint x: 453, startPoint y: 14, endPoint x: 431, endPoint y: 52, distance: 44.2
click at [453, 16] on div "Picolés" at bounding box center [451, 21] width 130 height 43
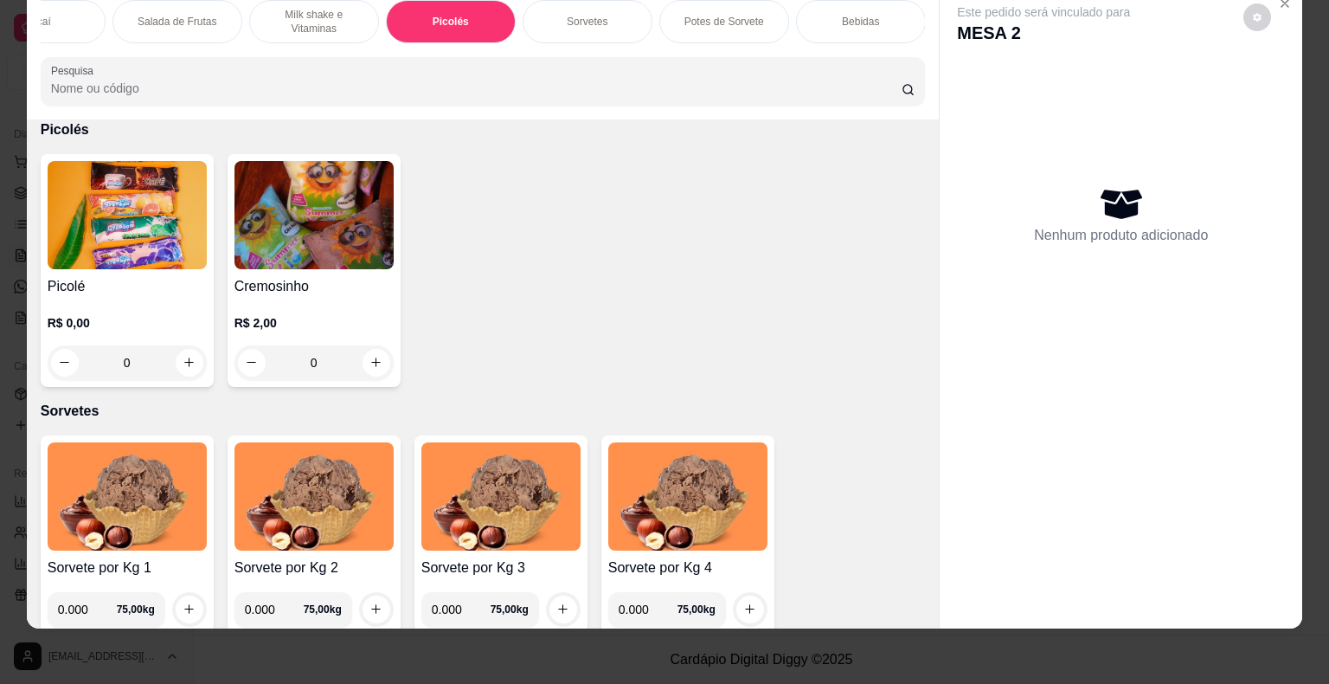
click at [180, 368] on div "0" at bounding box center [127, 362] width 159 height 35
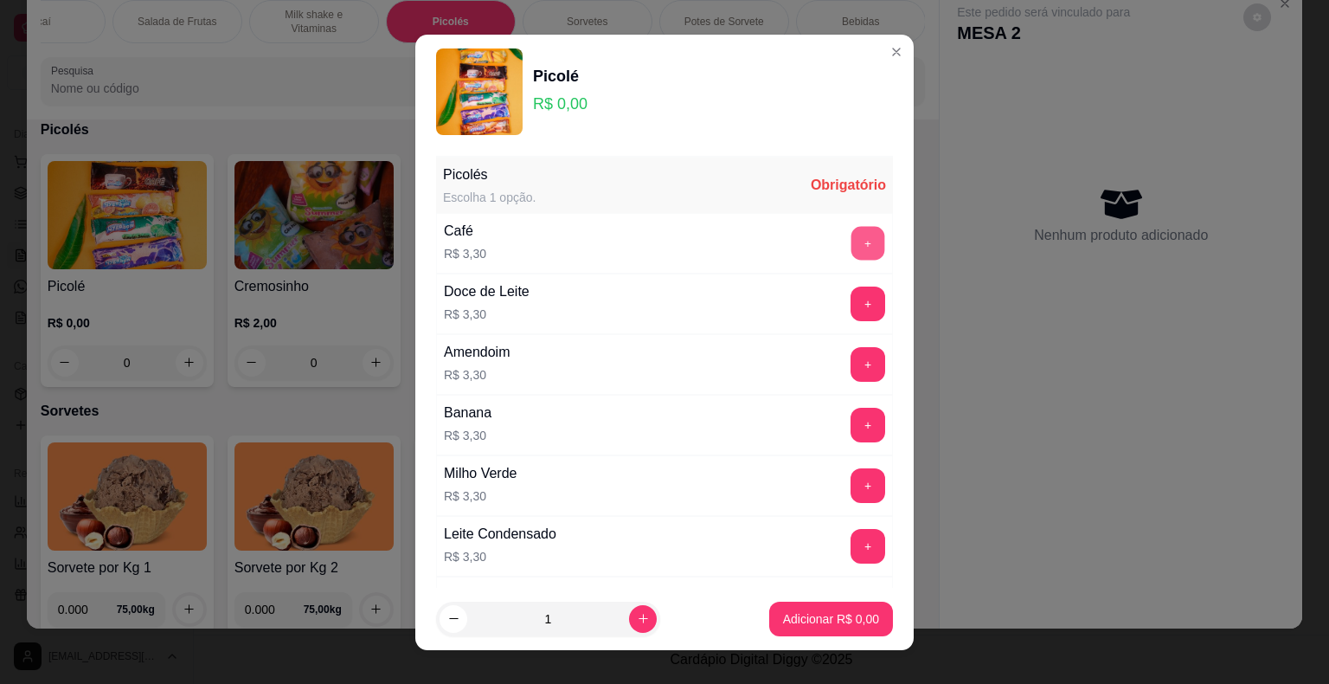
click at [852, 252] on button "+" at bounding box center [869, 243] width 34 height 34
click at [852, 626] on p "Adicionar R$ 3,30" at bounding box center [831, 618] width 96 height 17
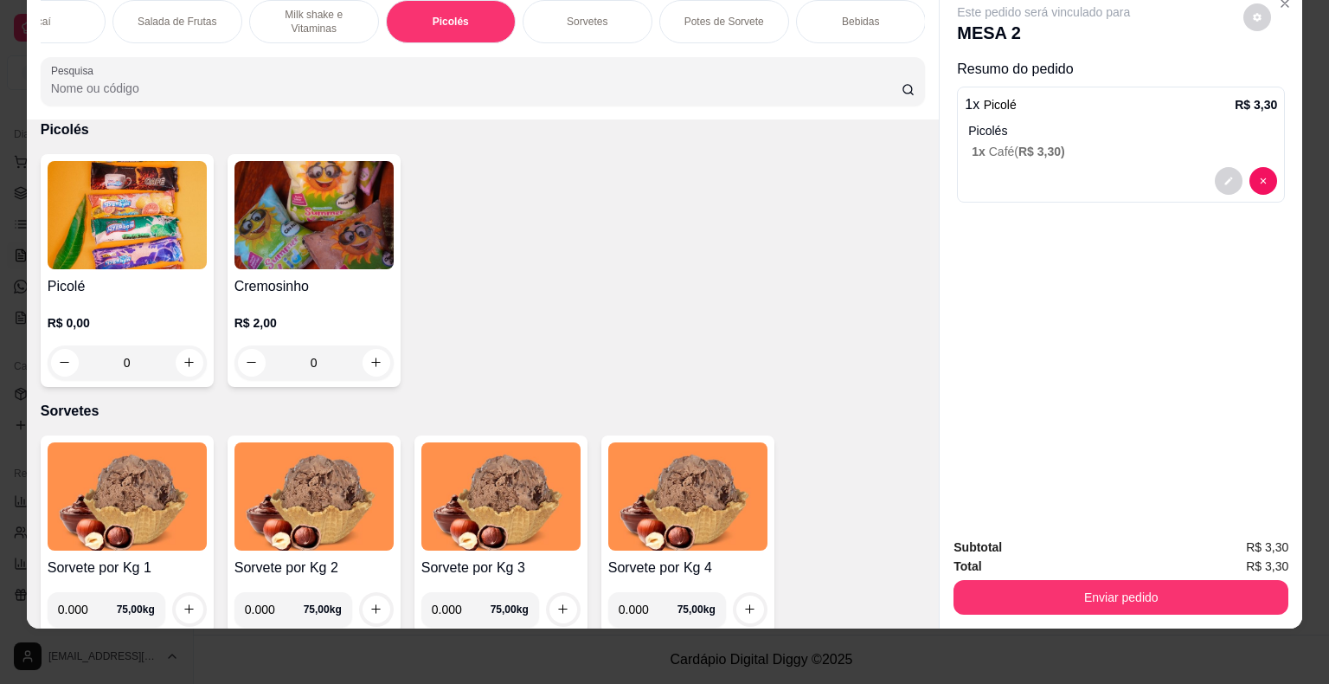
click at [594, 15] on div "Sorvetes" at bounding box center [588, 21] width 130 height 43
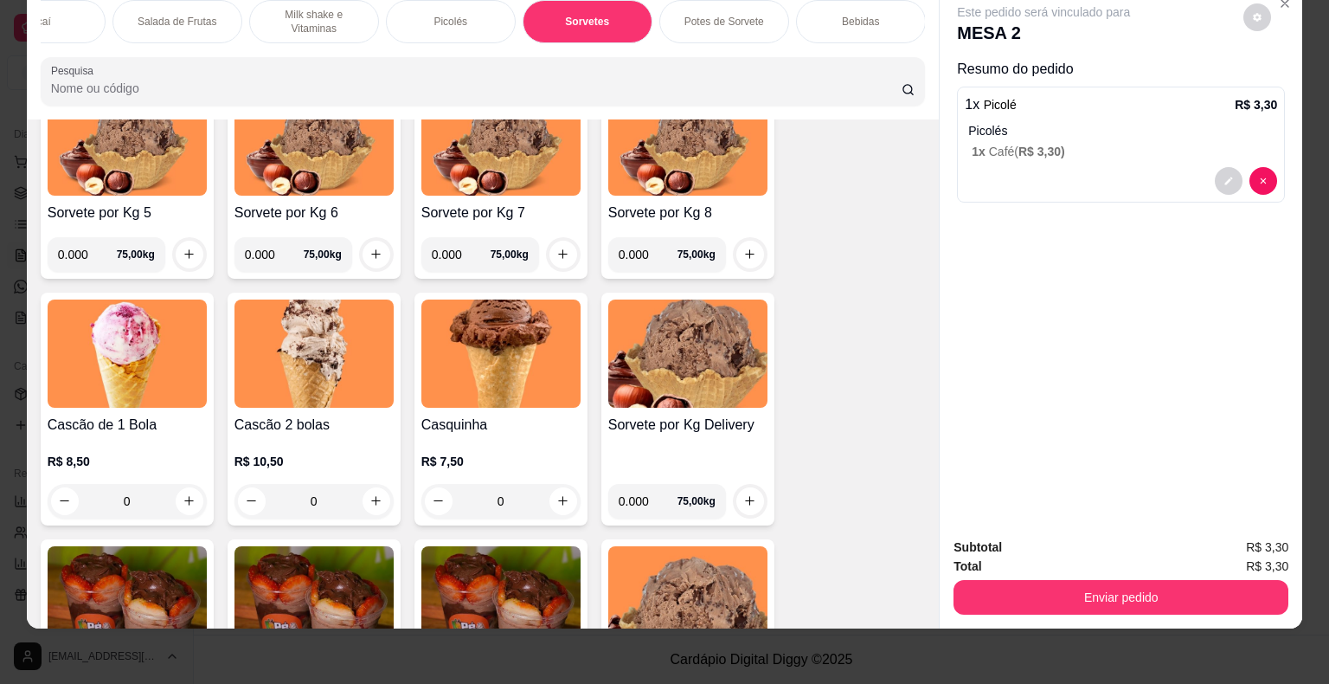
scroll to position [2323, 0]
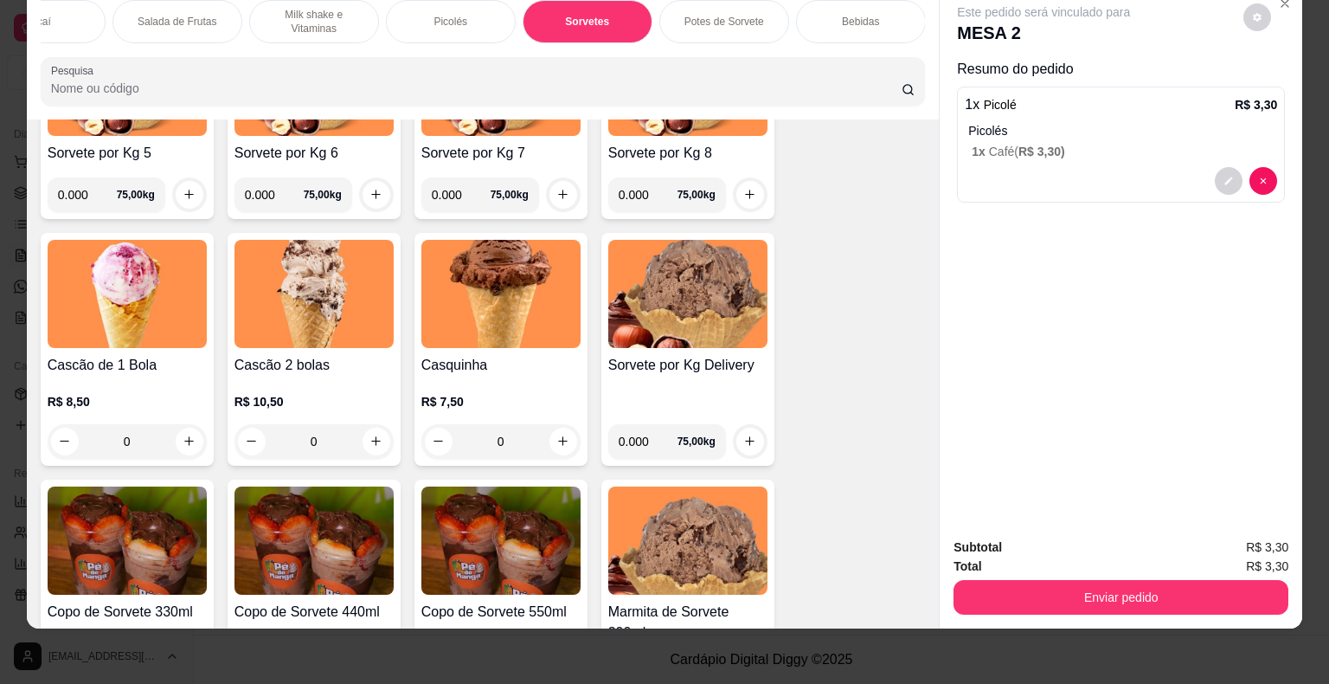
click at [189, 441] on div "0" at bounding box center [127, 441] width 159 height 35
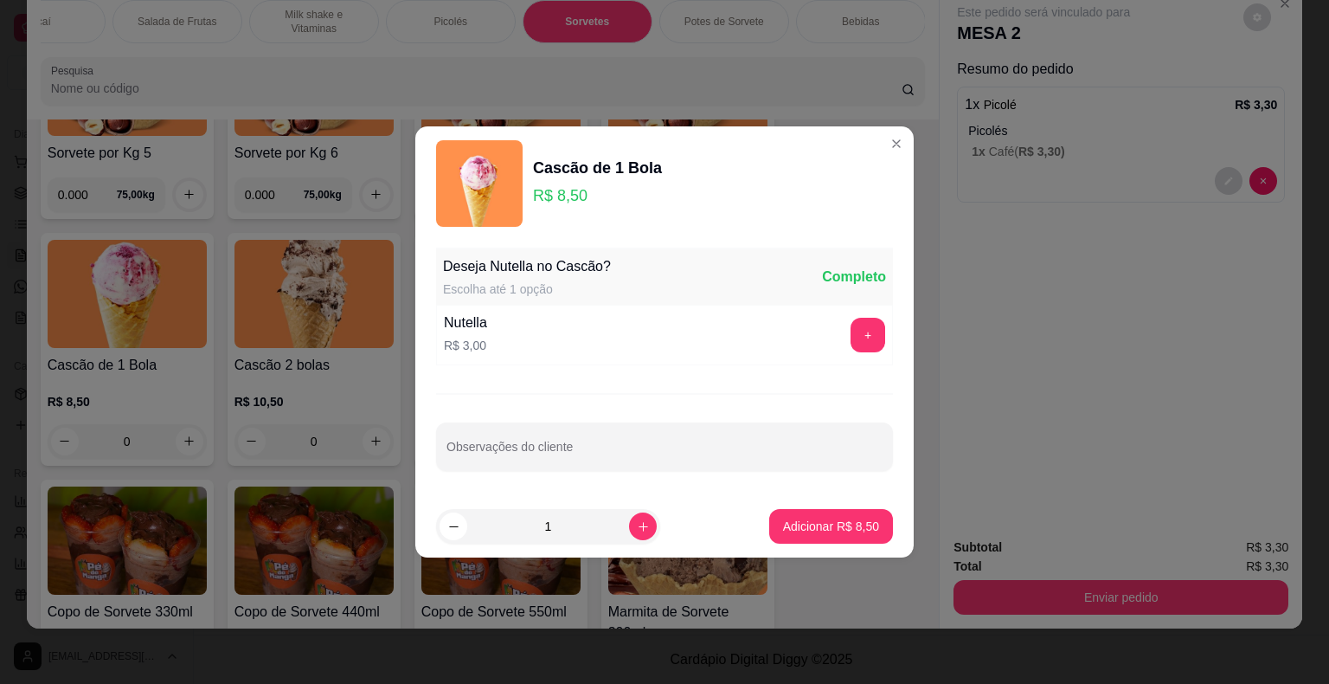
click at [769, 510] on div "Adicionar R$ 8,50" at bounding box center [831, 526] width 124 height 35
click at [784, 525] on p "Adicionar R$ 8,50" at bounding box center [830, 525] width 93 height 16
type input "1"
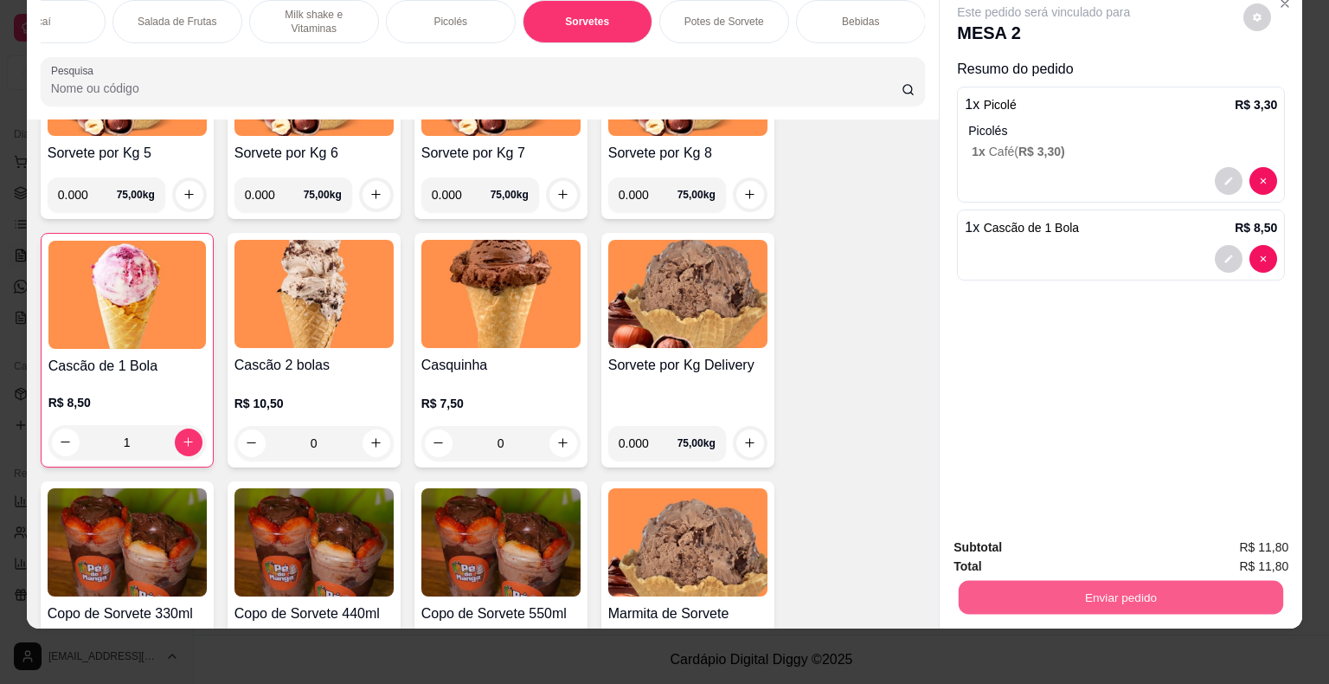
click at [1027, 581] on button "Enviar pedido" at bounding box center [1121, 598] width 325 height 34
click at [1026, 544] on button "Não registrar e enviar pedido" at bounding box center [1063, 541] width 175 height 32
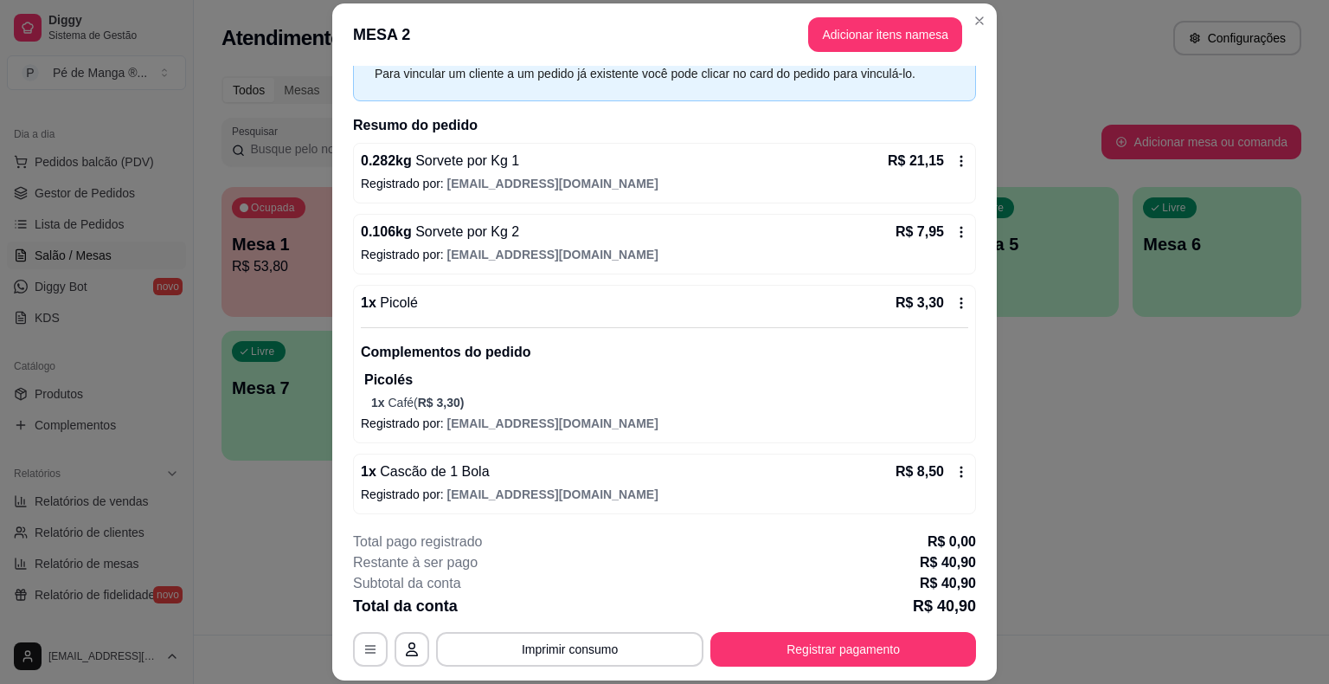
scroll to position [87, 0]
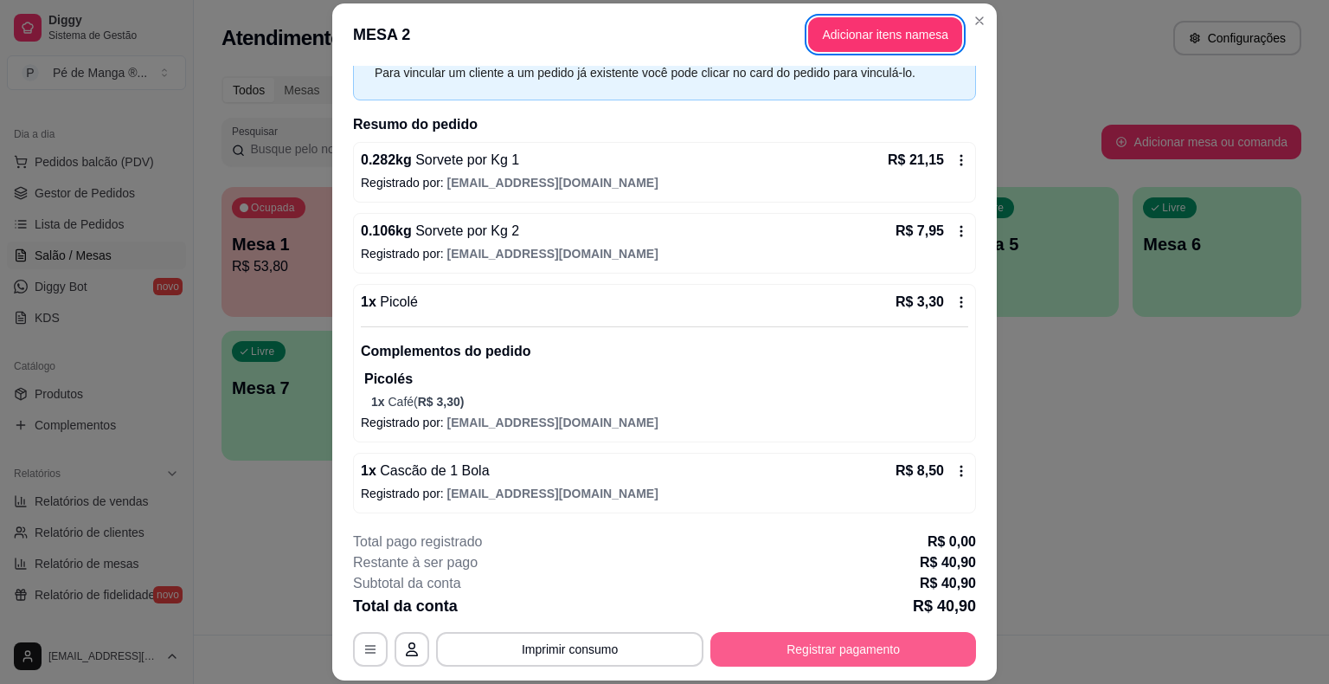
click at [887, 654] on button "Registrar pagamento" at bounding box center [843, 649] width 266 height 35
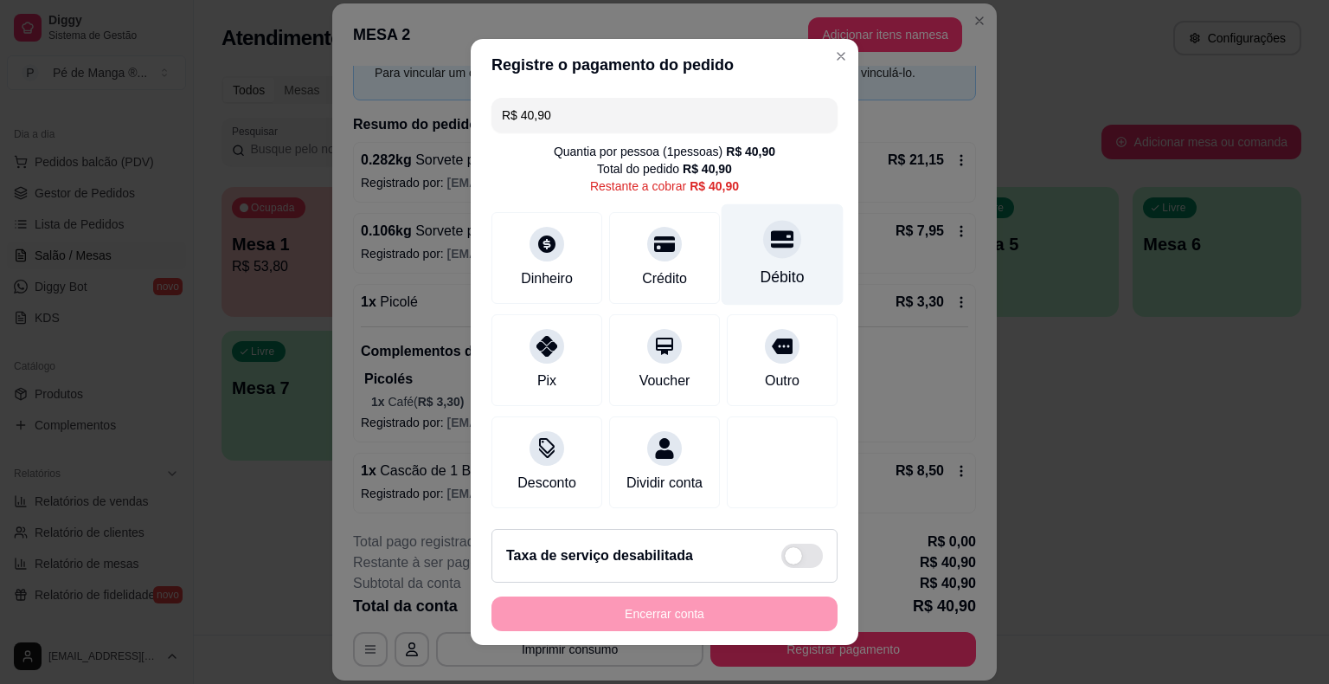
drag, startPoint x: 783, startPoint y: 277, endPoint x: 783, endPoint y: 286, distance: 9.5
click at [784, 277] on div "Débito" at bounding box center [783, 277] width 44 height 22
type input "R$ 0,00"
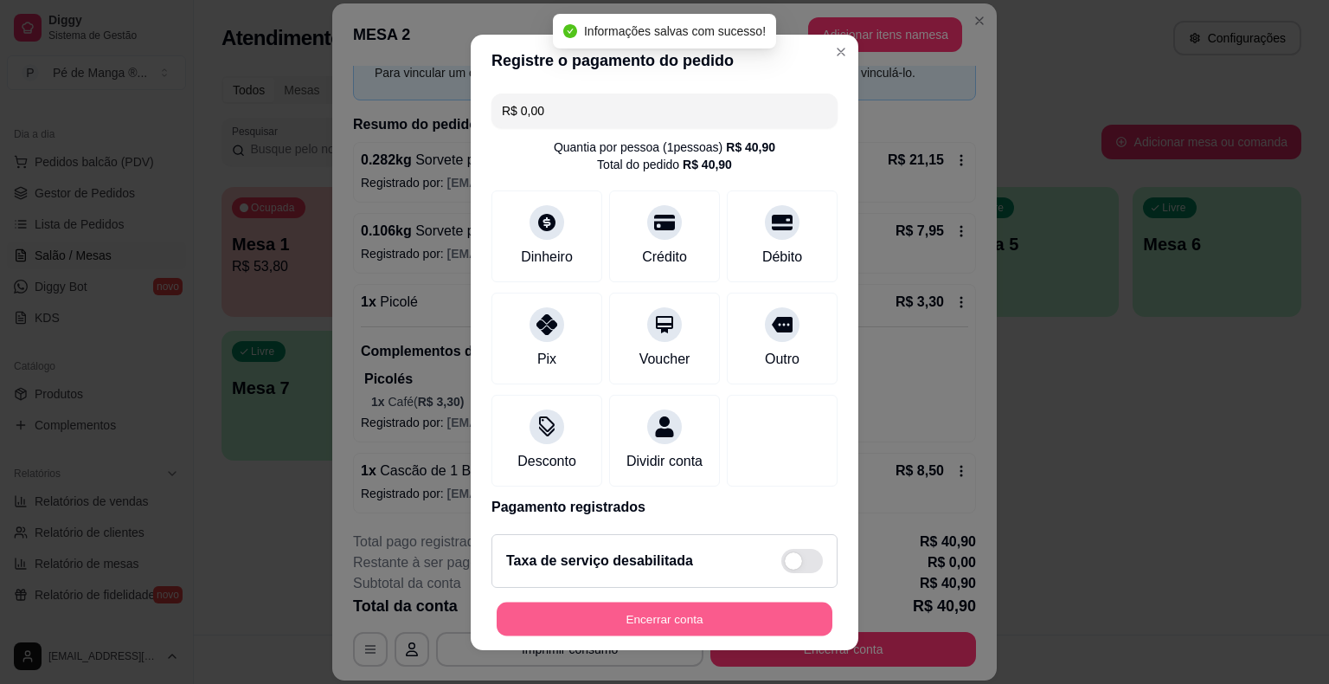
click at [700, 616] on button "Encerrar conta" at bounding box center [665, 618] width 336 height 34
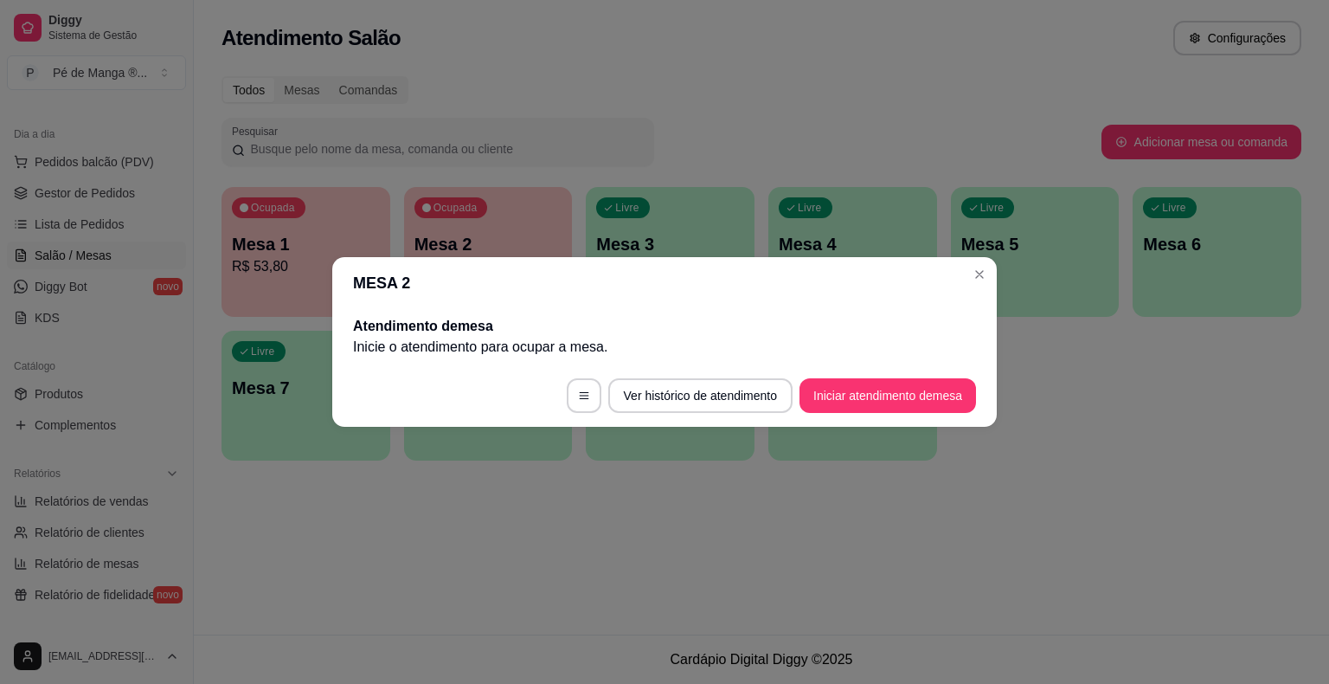
scroll to position [0, 0]
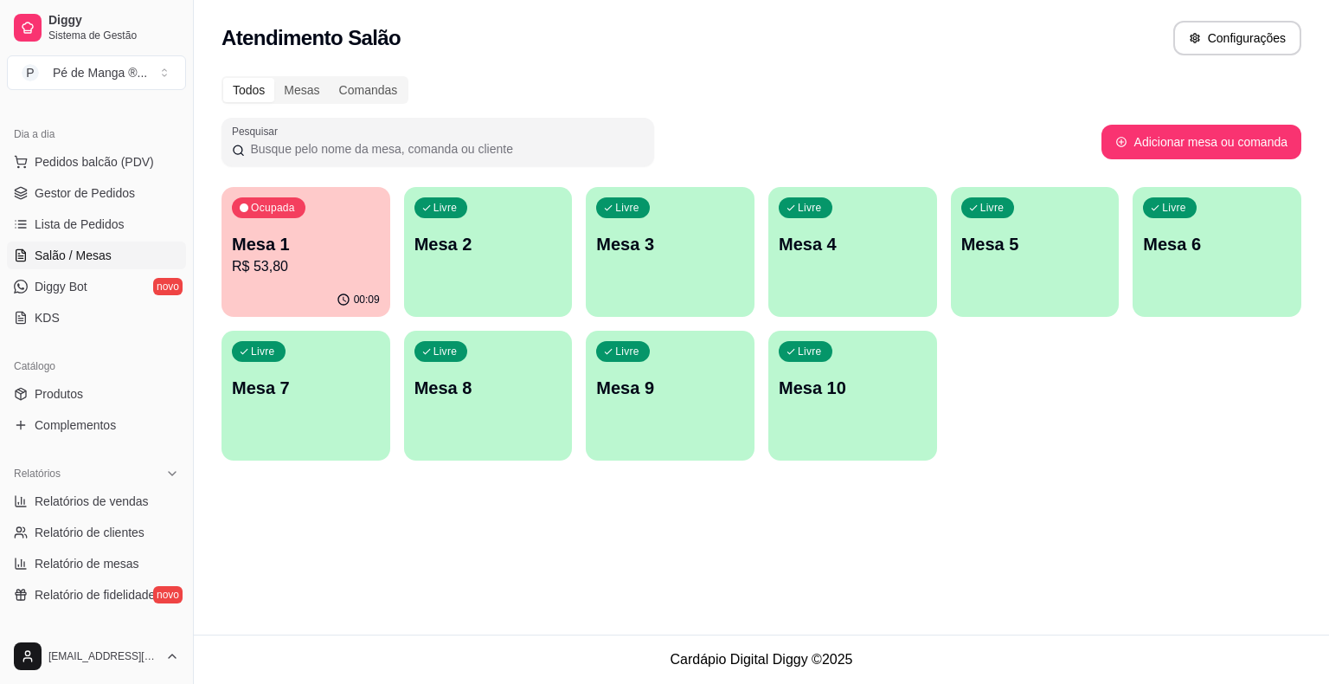
click at [308, 234] on p "Mesa 1" at bounding box center [306, 244] width 148 height 24
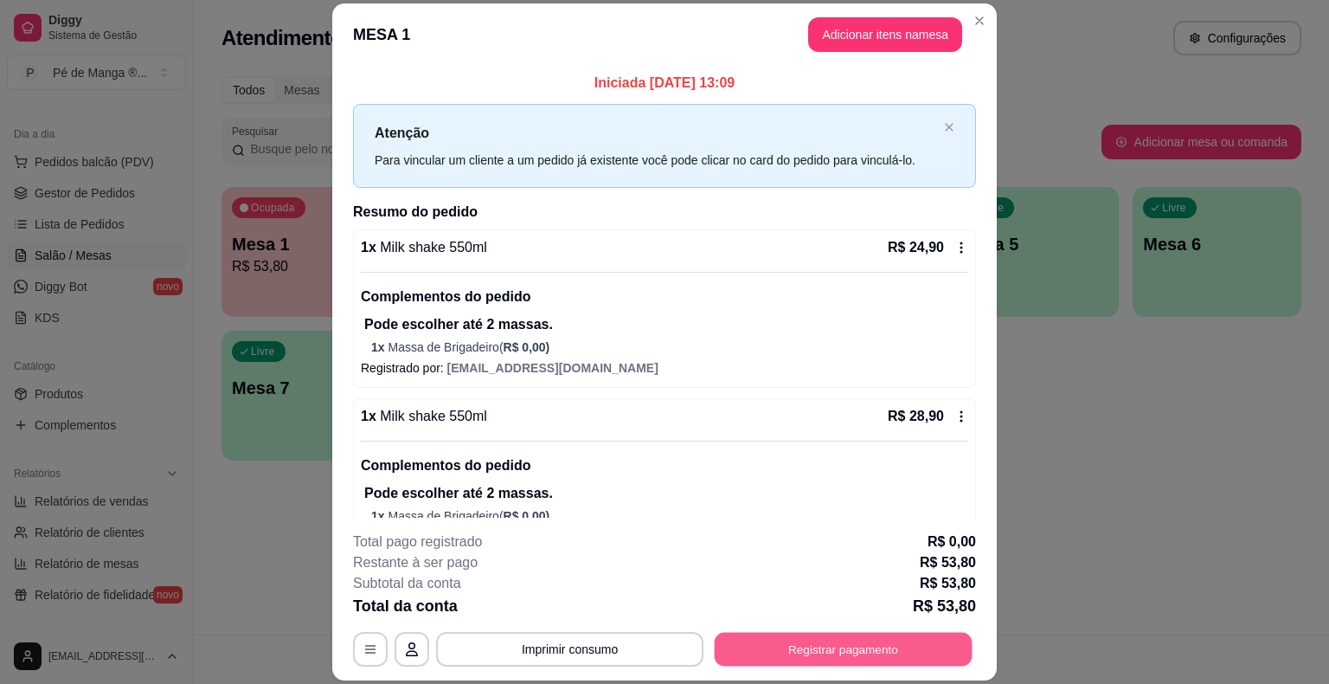
click at [886, 648] on button "Registrar pagamento" at bounding box center [844, 650] width 258 height 34
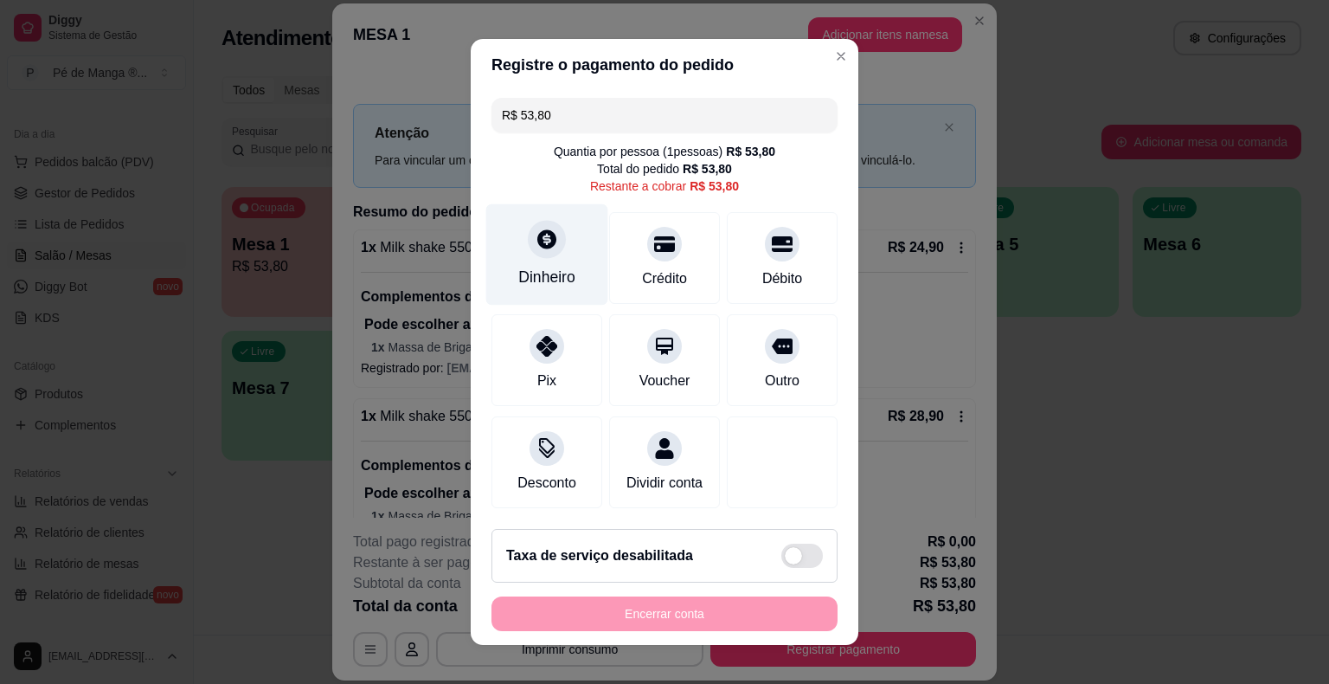
click at [543, 253] on div at bounding box center [547, 239] width 38 height 38
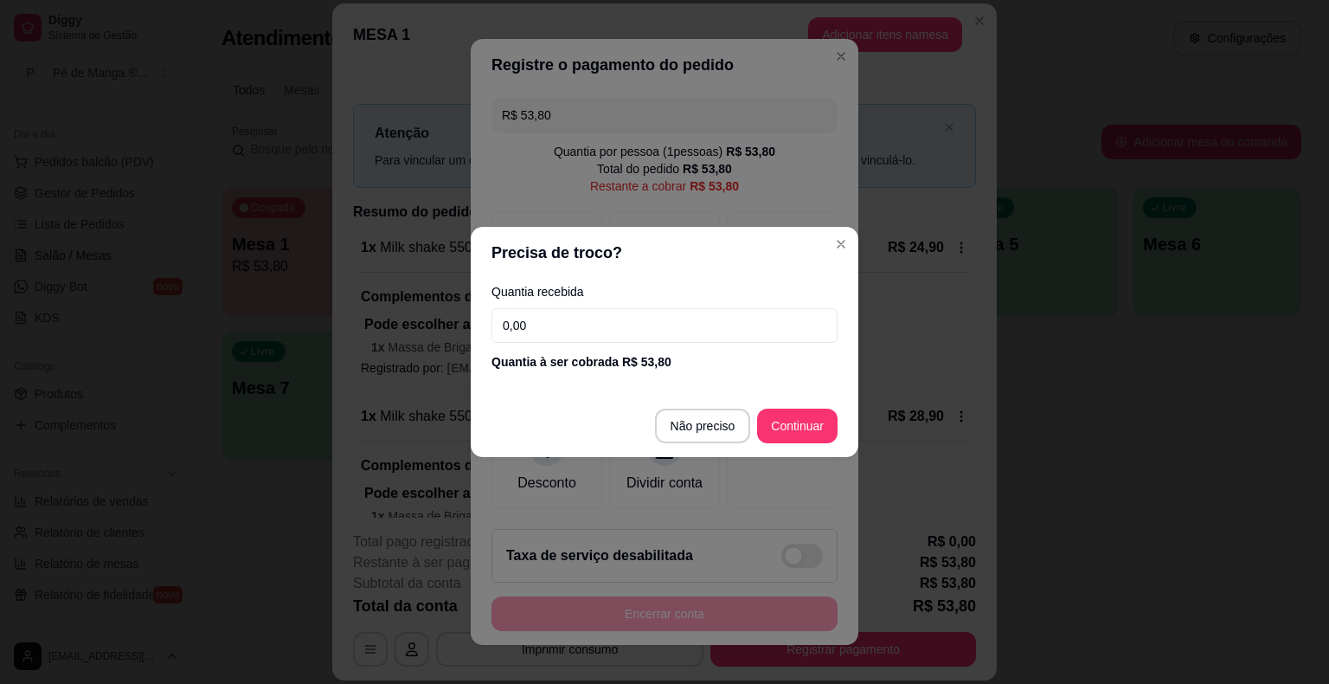
click at [554, 324] on input "0,00" at bounding box center [665, 325] width 346 height 35
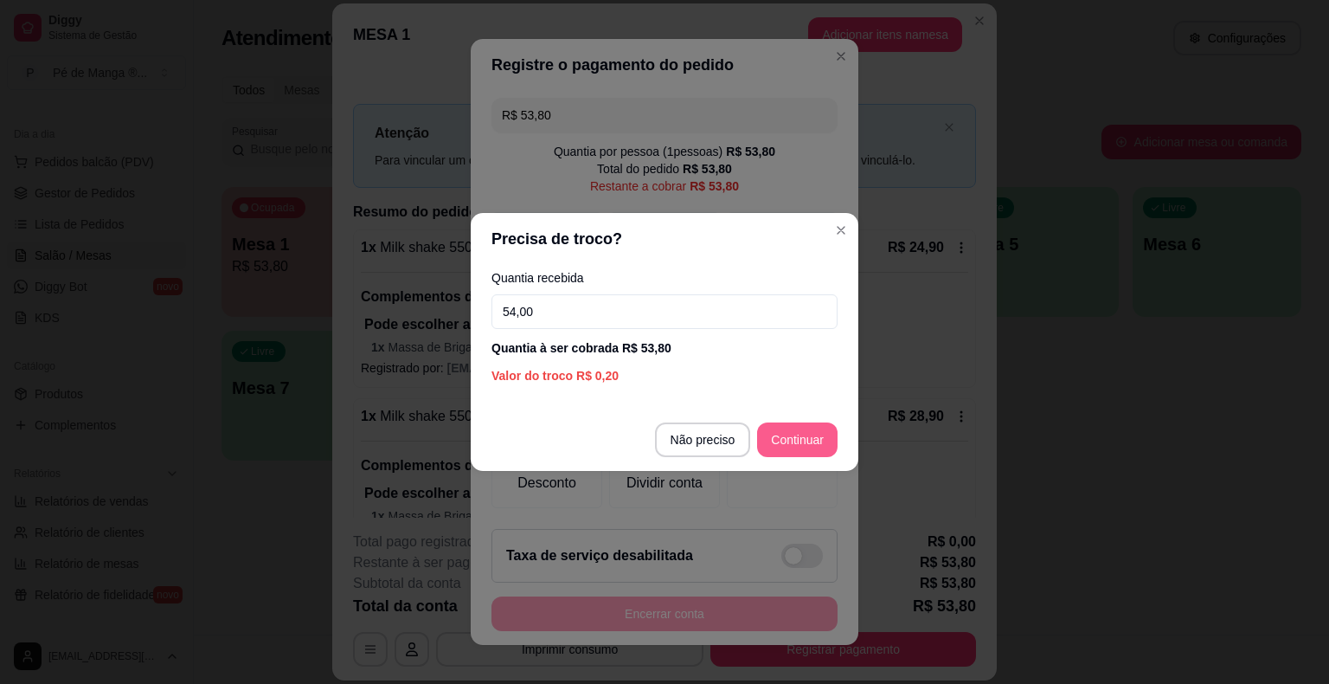
type input "54,00"
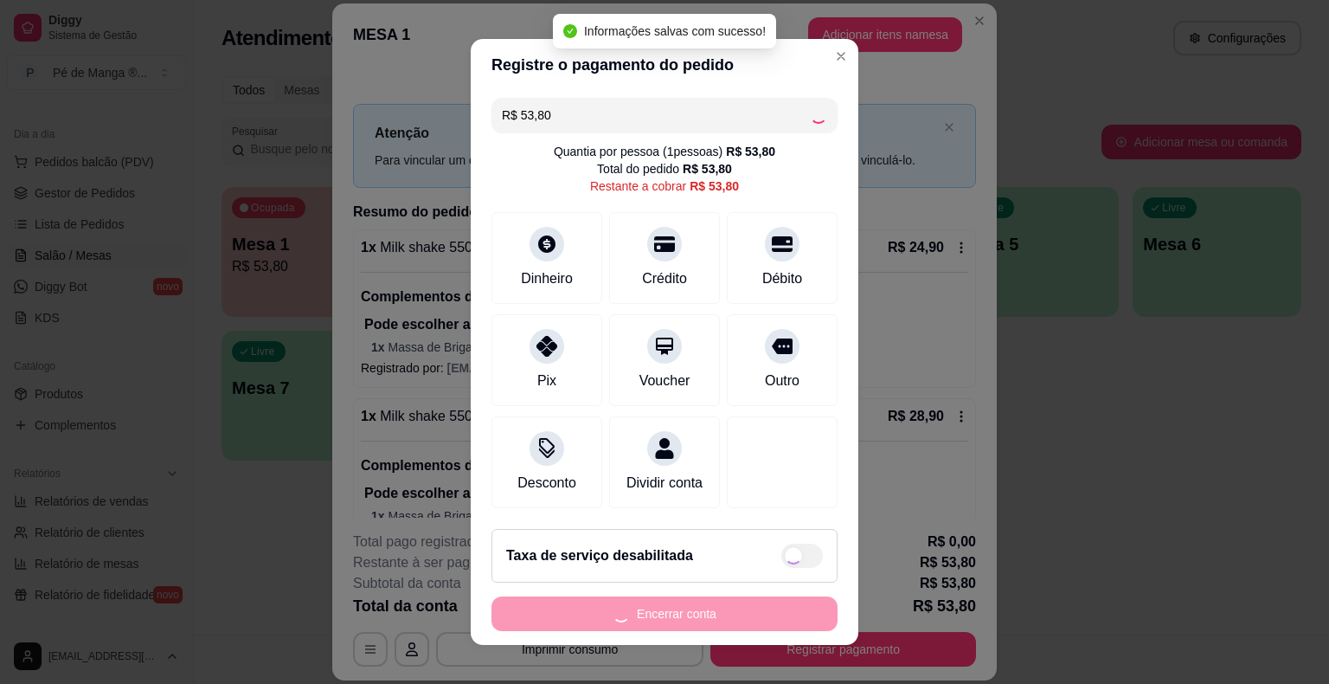
type input "R$ 0,00"
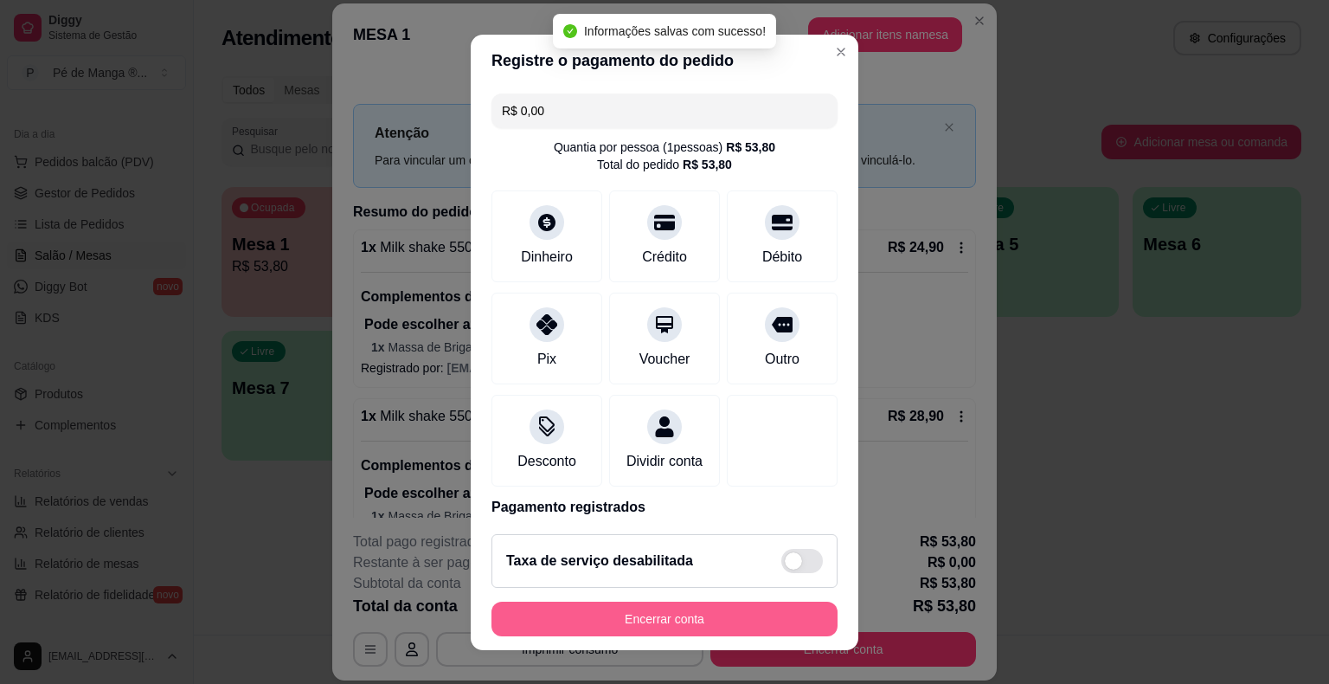
click at [751, 602] on button "Encerrar conta" at bounding box center [665, 618] width 346 height 35
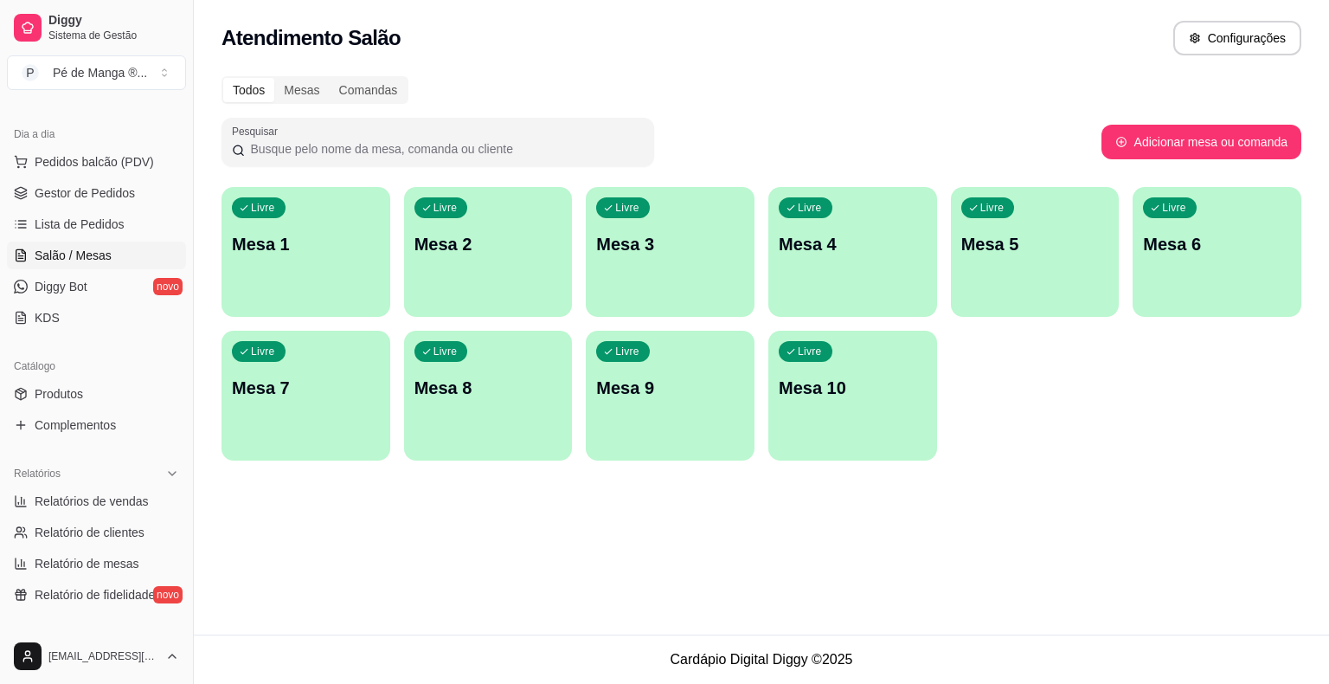
click at [308, 247] on p "Mesa 1" at bounding box center [306, 244] width 148 height 24
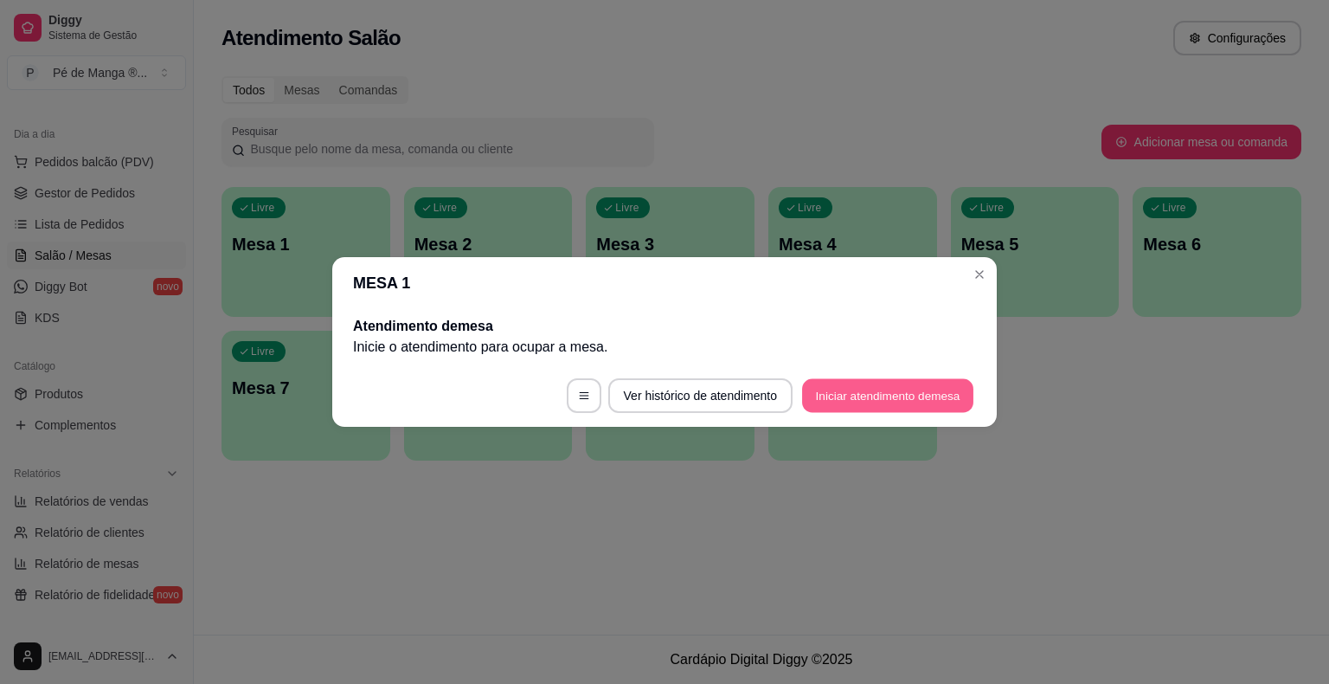
click at [833, 395] on button "Iniciar atendimento de mesa" at bounding box center [887, 396] width 171 height 34
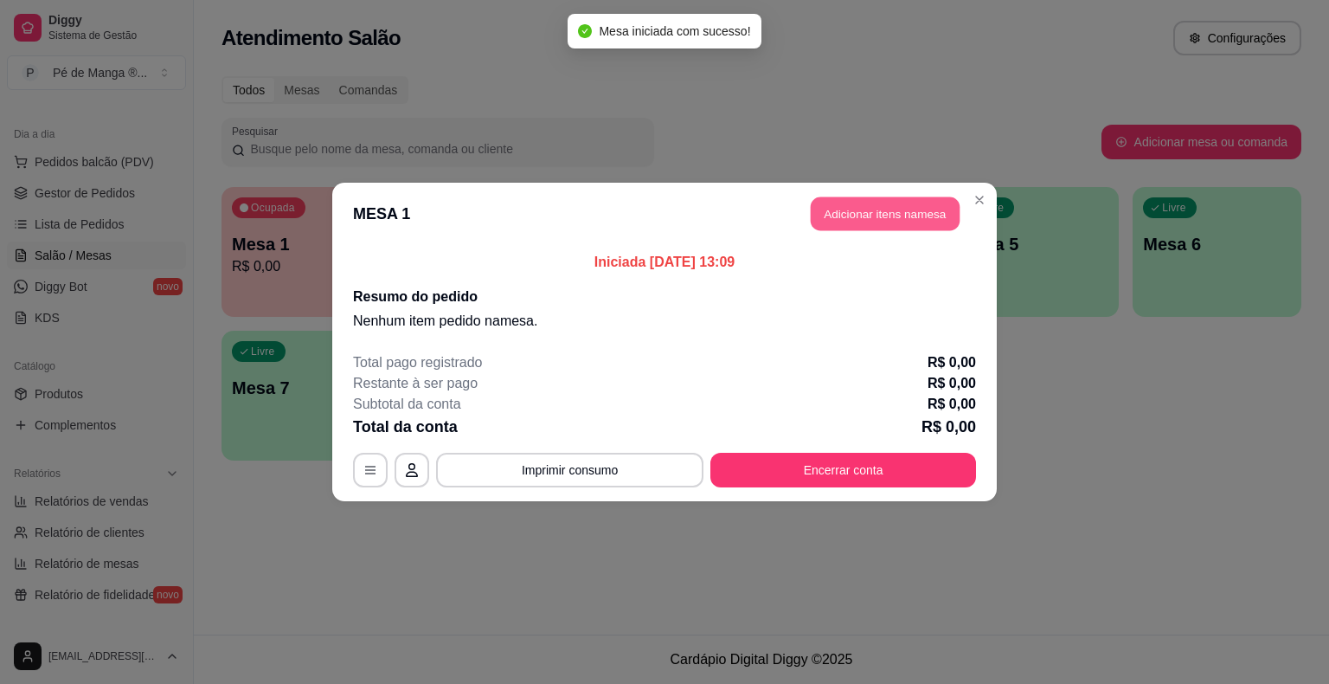
click at [841, 203] on button "Adicionar itens na mesa" at bounding box center [885, 214] width 149 height 34
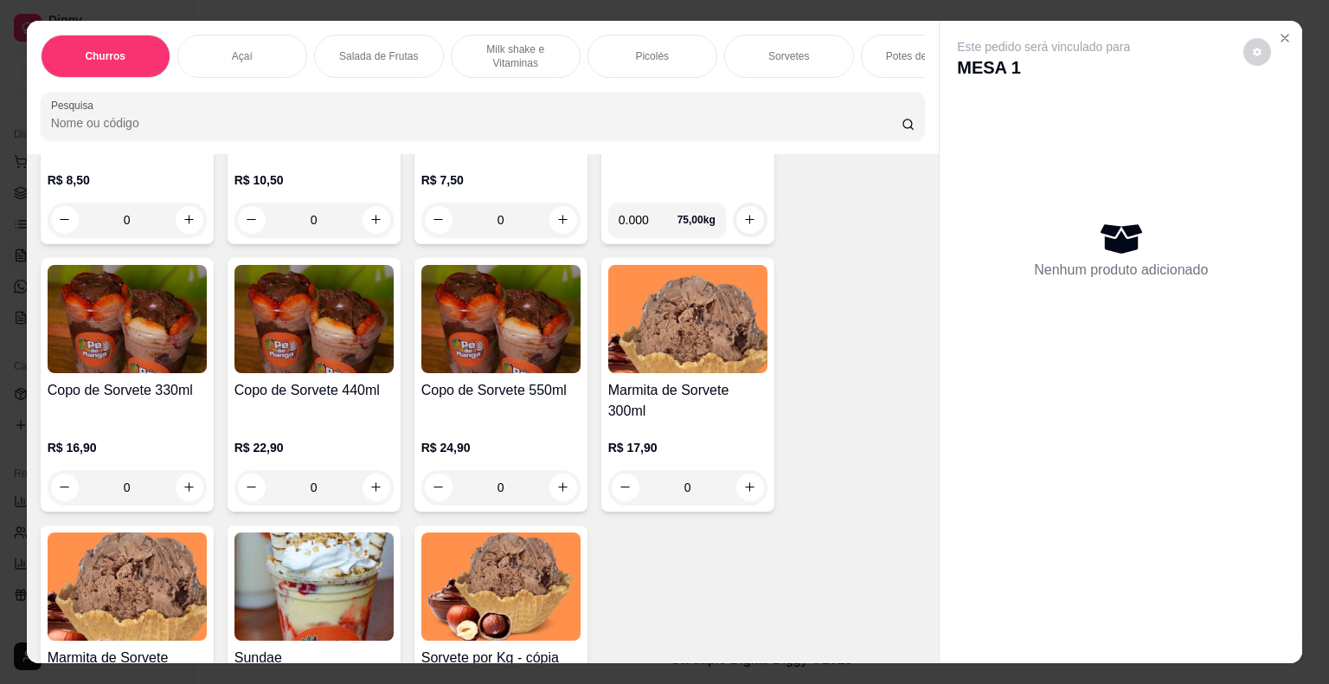
scroll to position [2596, 0]
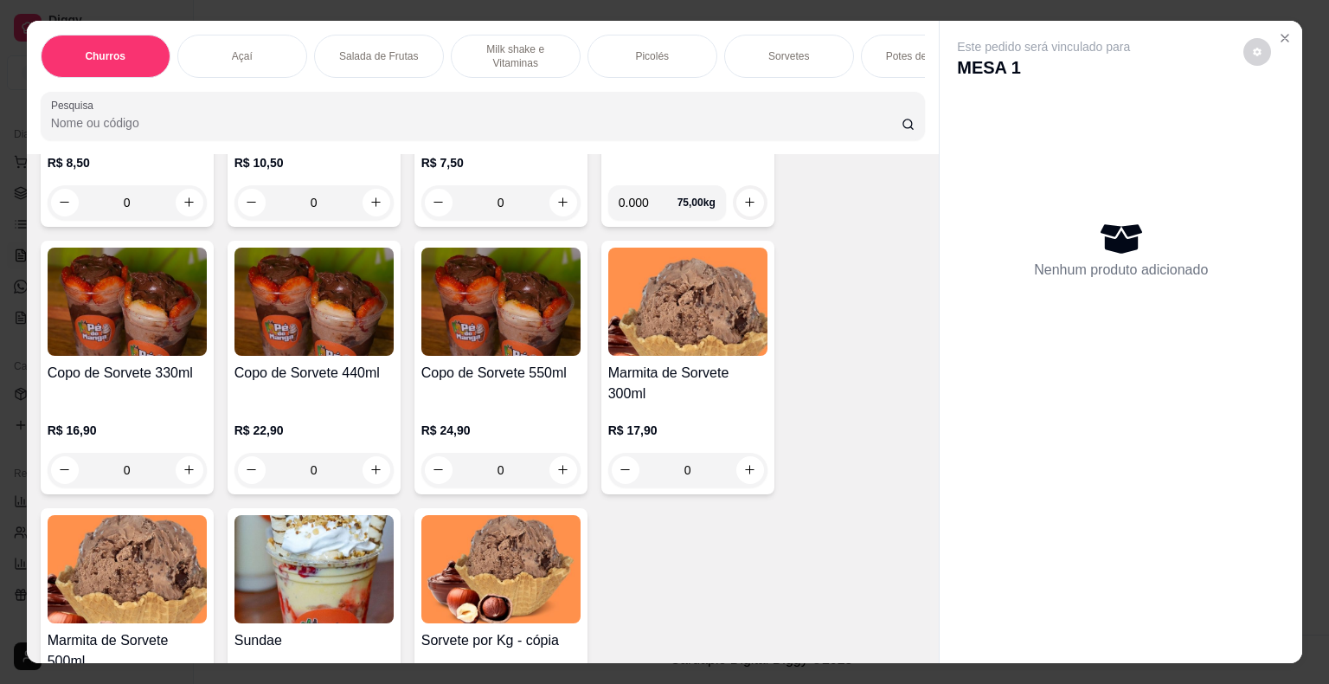
click at [183, 479] on div "0" at bounding box center [127, 470] width 159 height 35
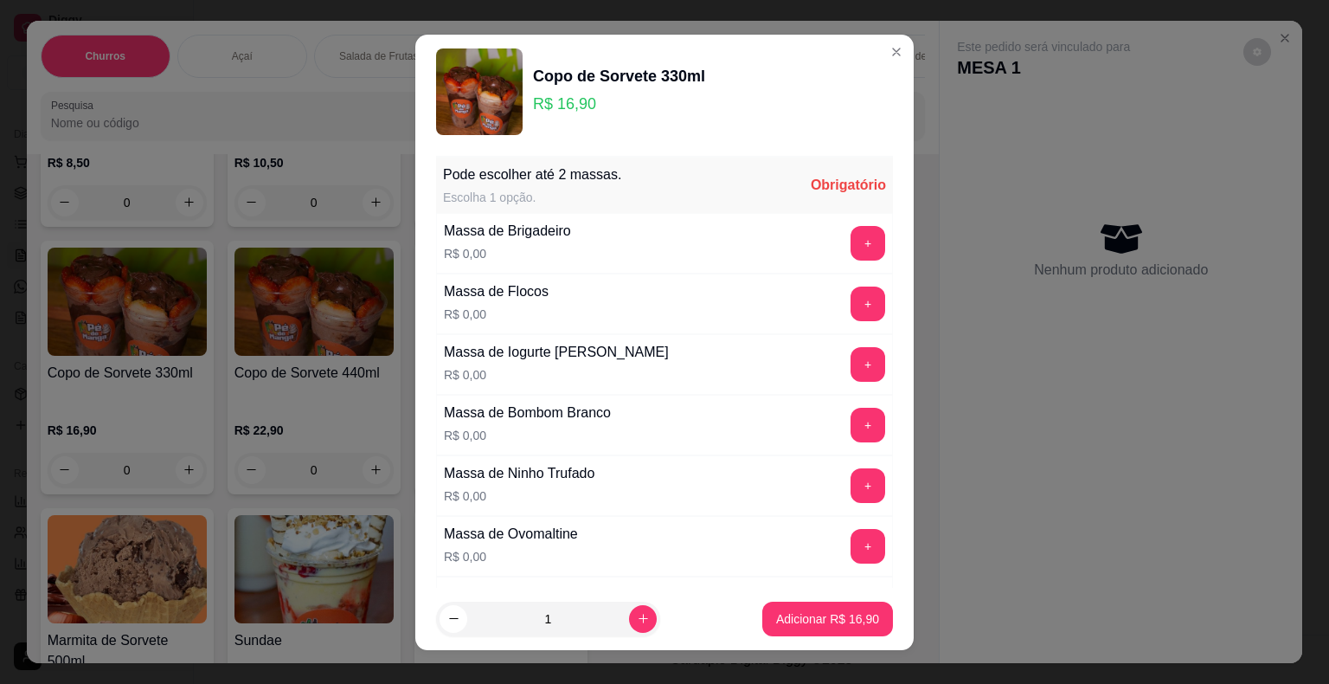
scroll to position [87, 0]
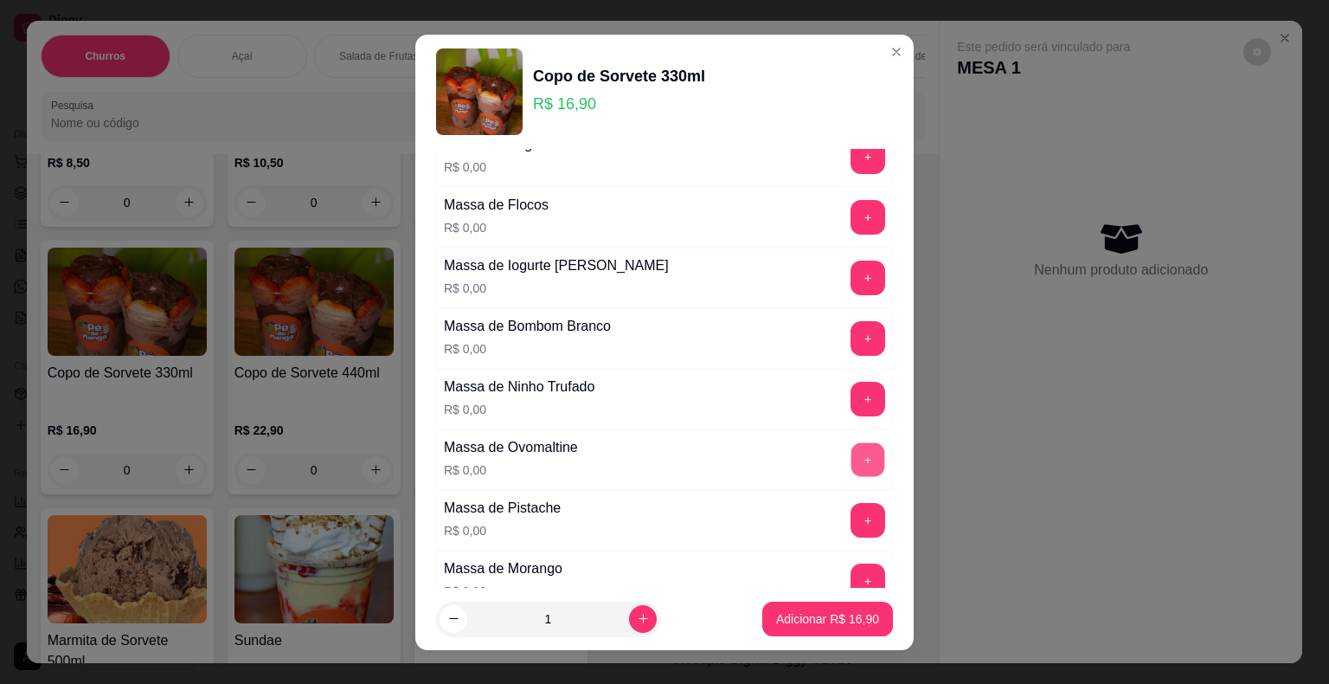
click at [852, 448] on button "+" at bounding box center [869, 459] width 34 height 34
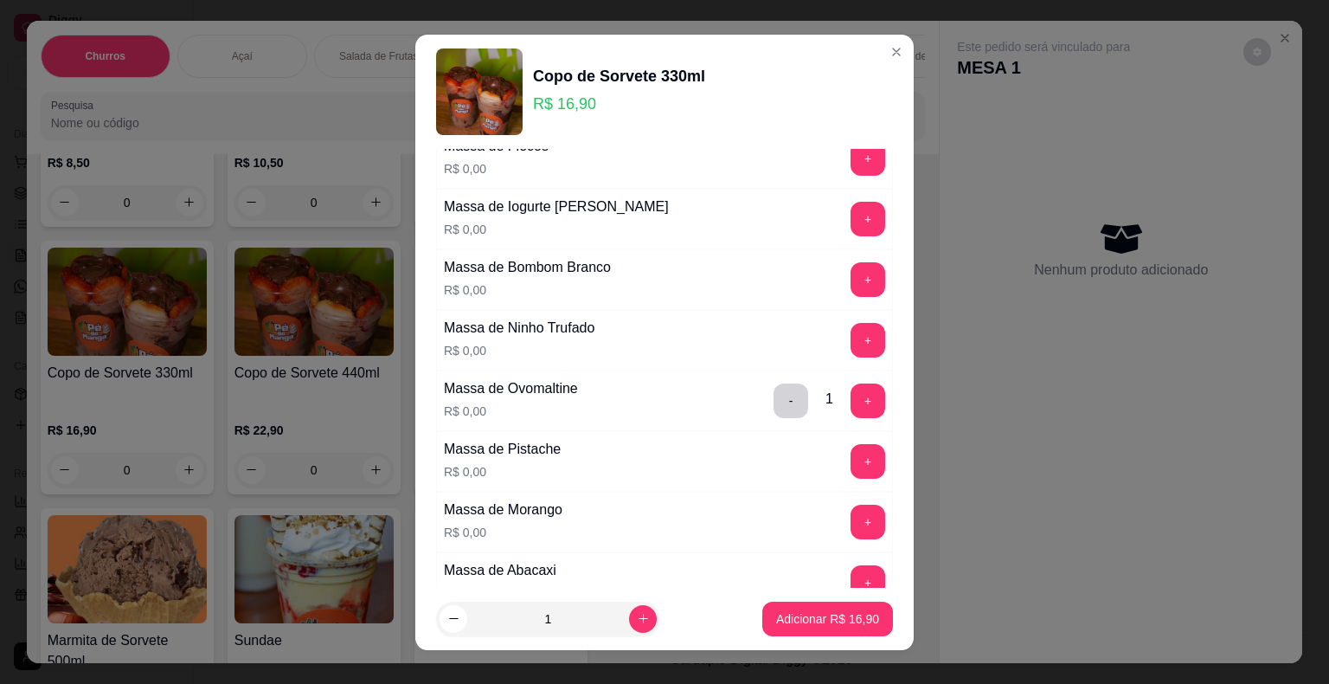
scroll to position [173, 0]
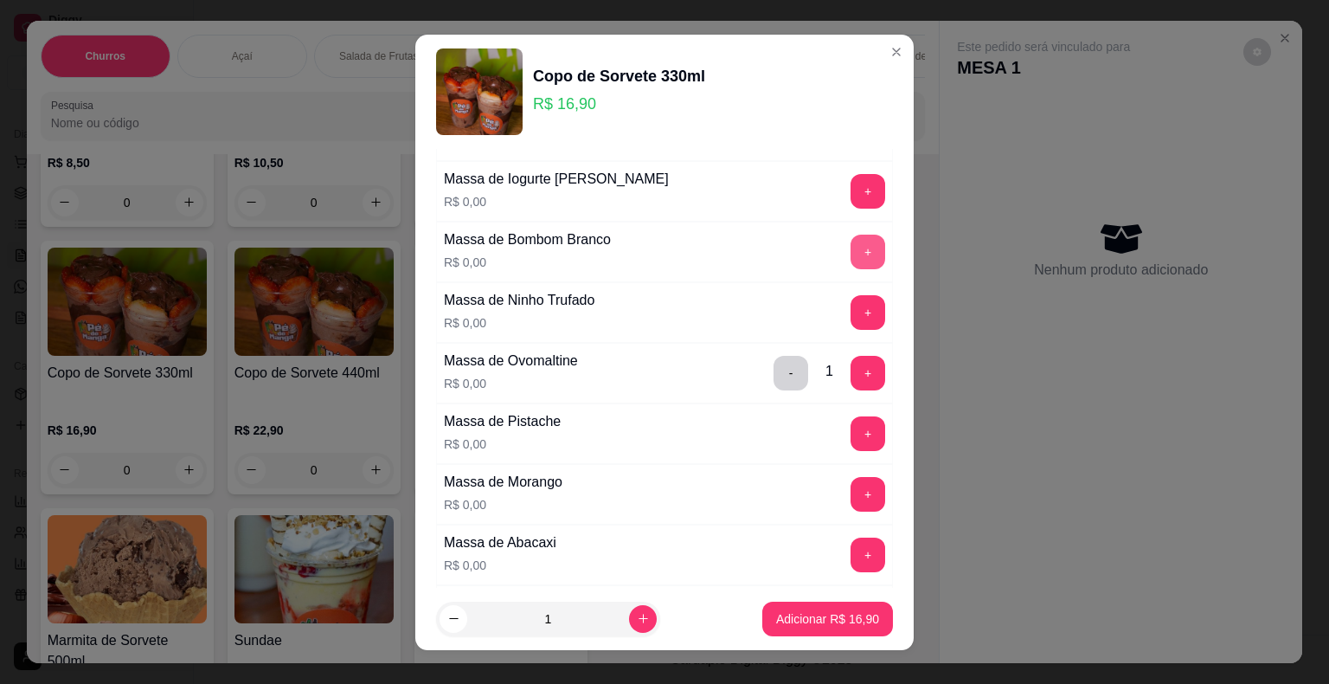
click at [851, 252] on button "+" at bounding box center [868, 252] width 35 height 35
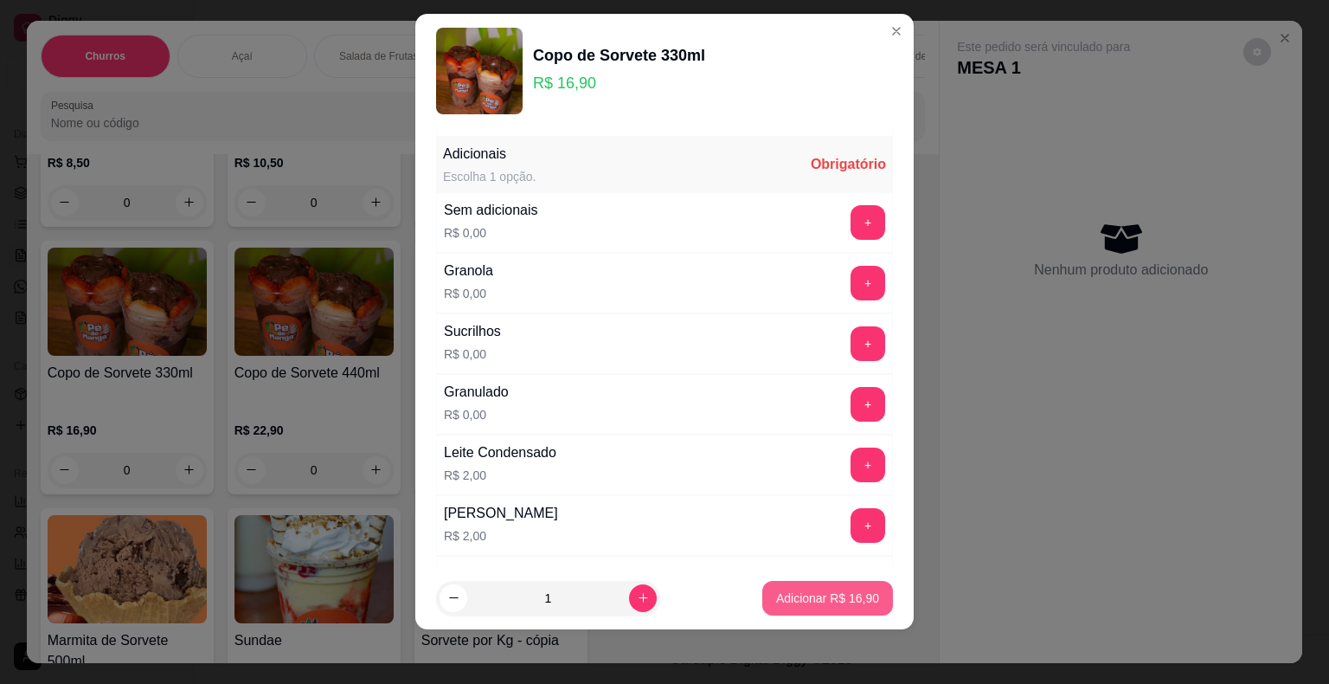
scroll to position [1208, 0]
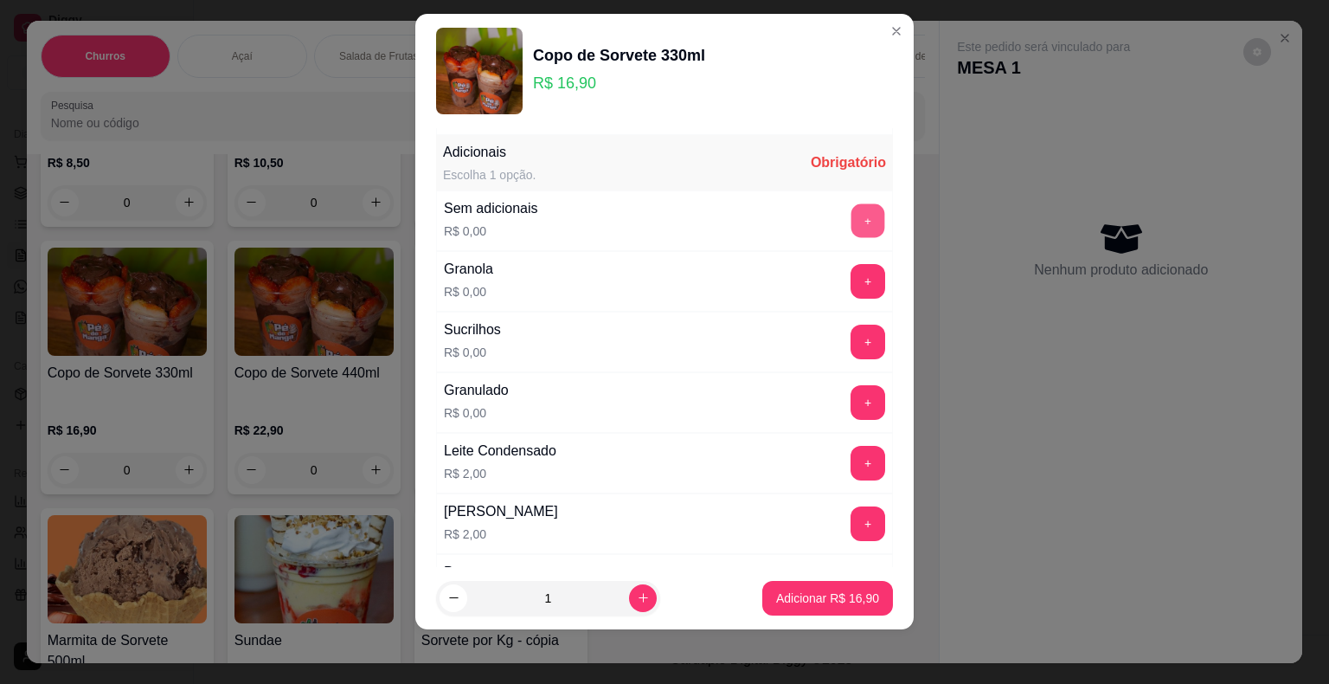
click at [852, 220] on button "+" at bounding box center [869, 220] width 34 height 34
click at [842, 592] on p "Adicionar R$ 16,90" at bounding box center [827, 597] width 103 height 17
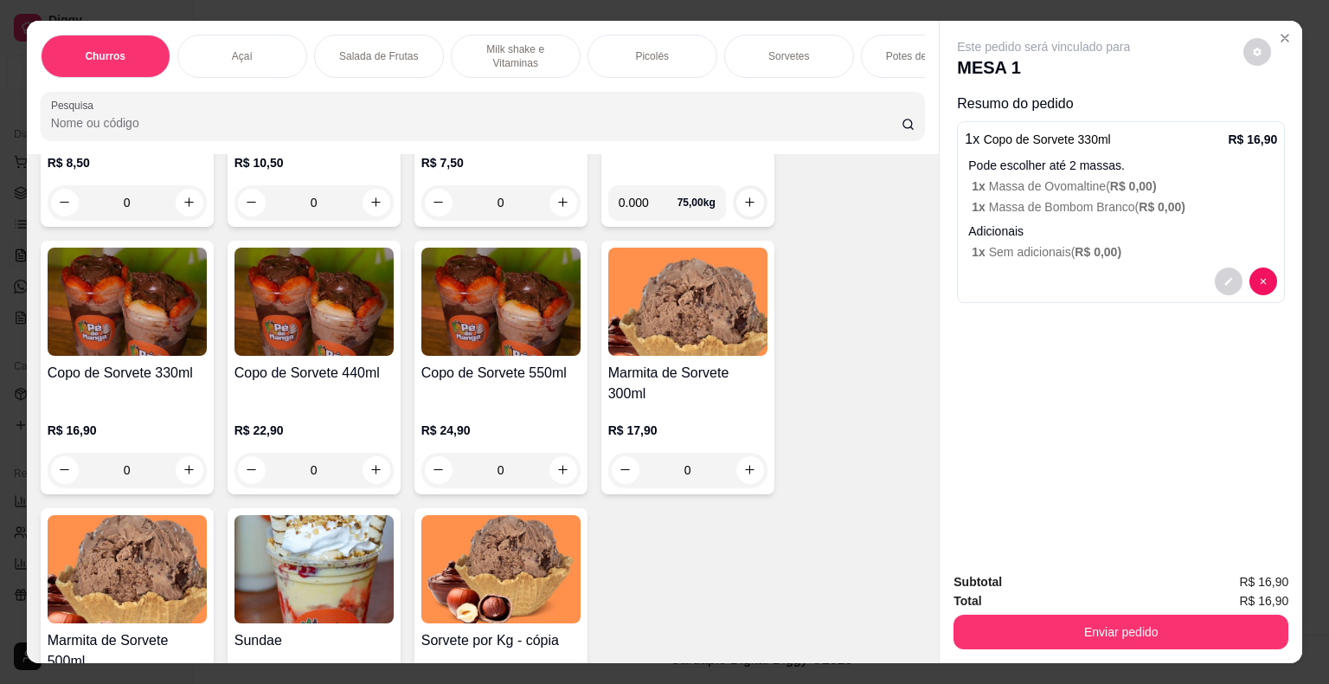
click at [1059, 195] on div "Pode escolher até 2 massas. 1 x Massa de Ovomaltine ( R$ 0,00 ) 1 x Massa de Bo…" at bounding box center [1122, 186] width 309 height 59
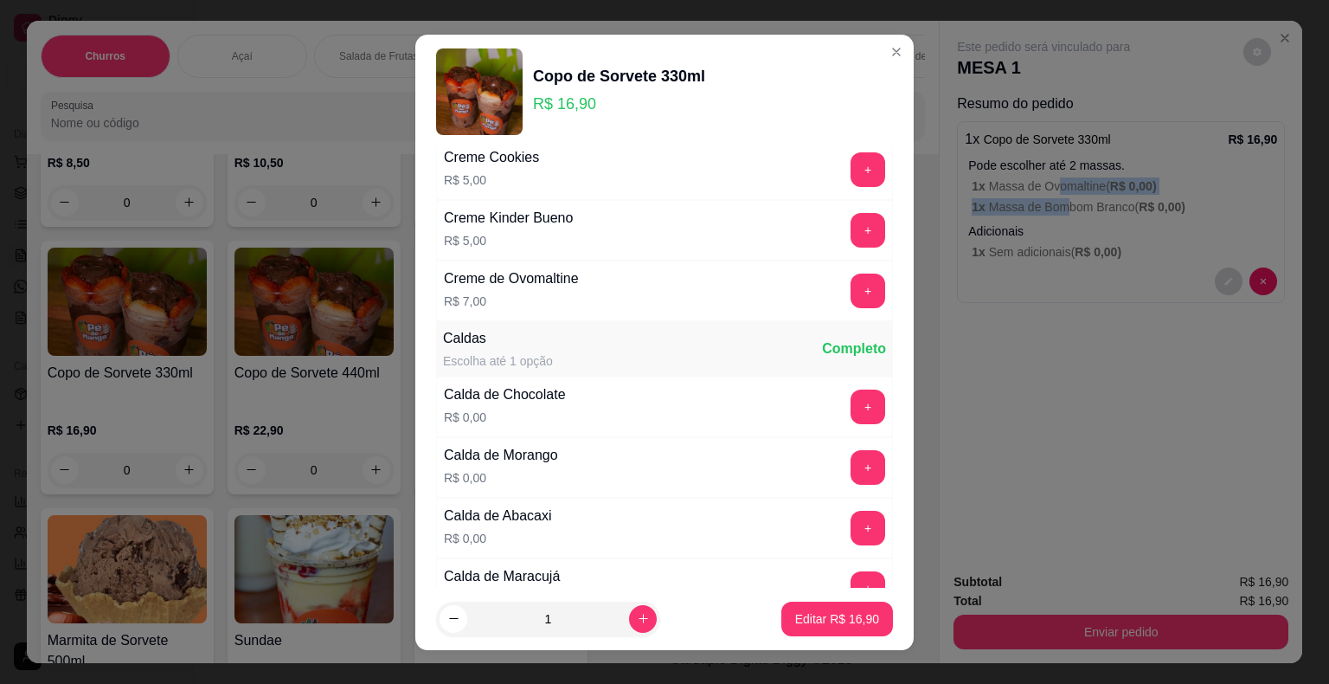
scroll to position [2942, 0]
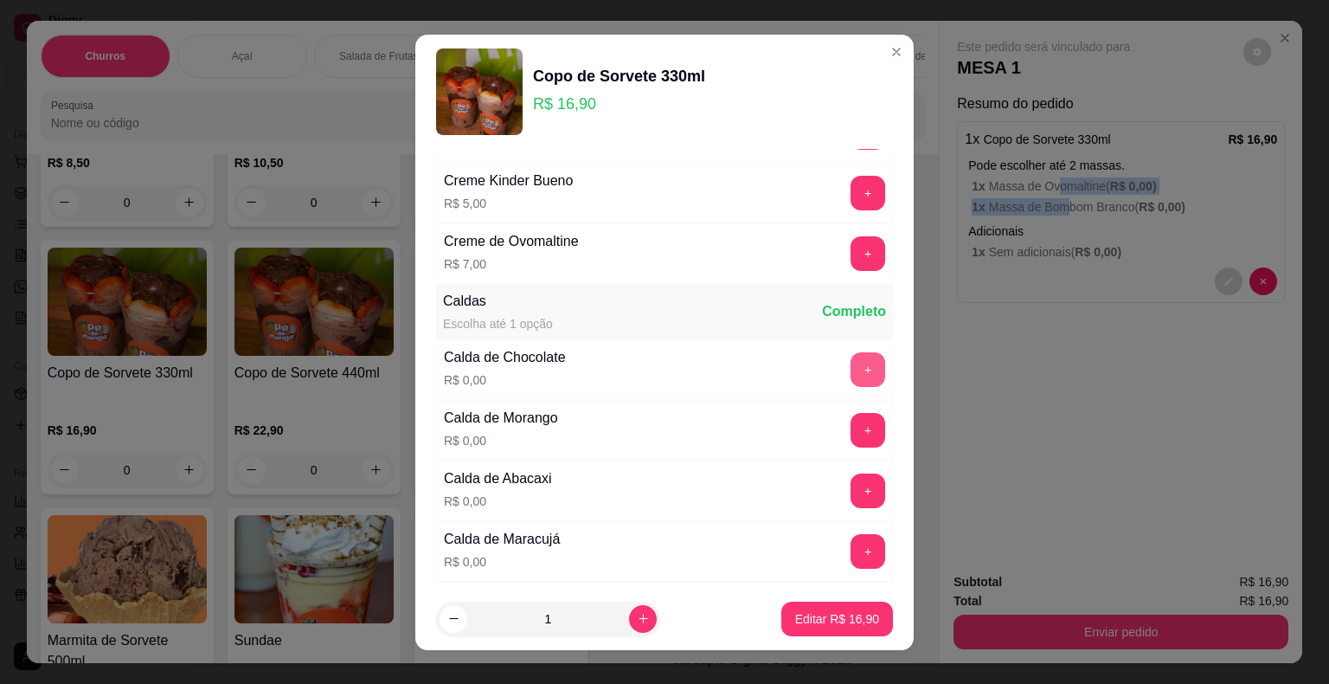
click at [851, 352] on button "+" at bounding box center [868, 369] width 35 height 35
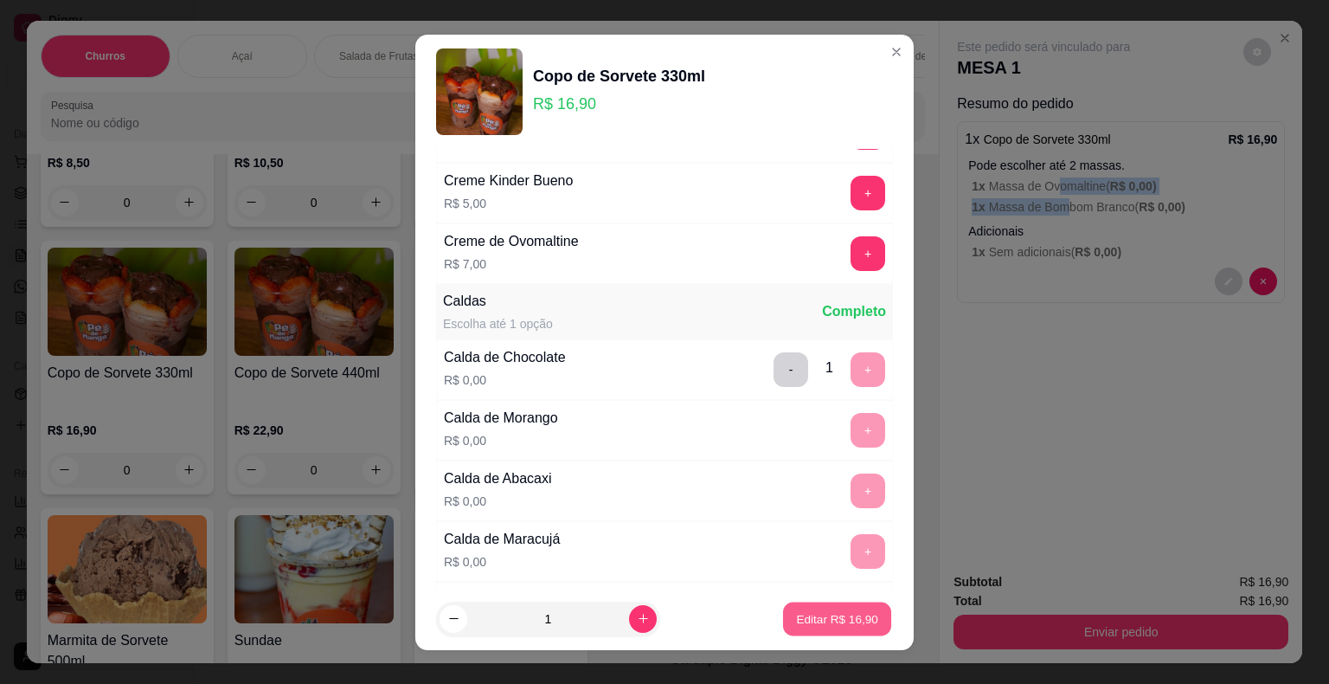
click at [826, 618] on p "Editar R$ 16,90" at bounding box center [836, 618] width 81 height 16
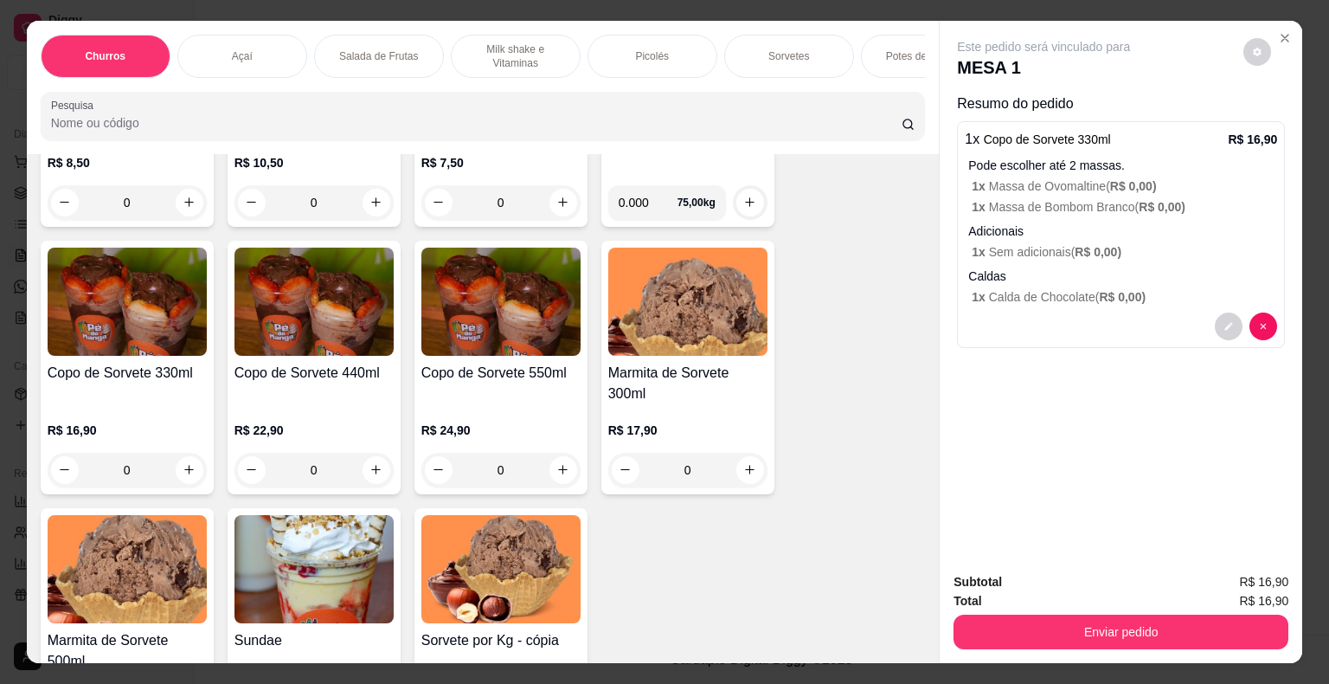
click at [826, 461] on div "Sorvete por Kg 1 0.000 75,00 kg Sorvete por Kg 2 0.000 75,00 kg Sorvete por Kg …" at bounding box center [483, 166] width 885 height 1192
click at [482, 54] on p "Milk shake e Vitaminas" at bounding box center [516, 56] width 100 height 28
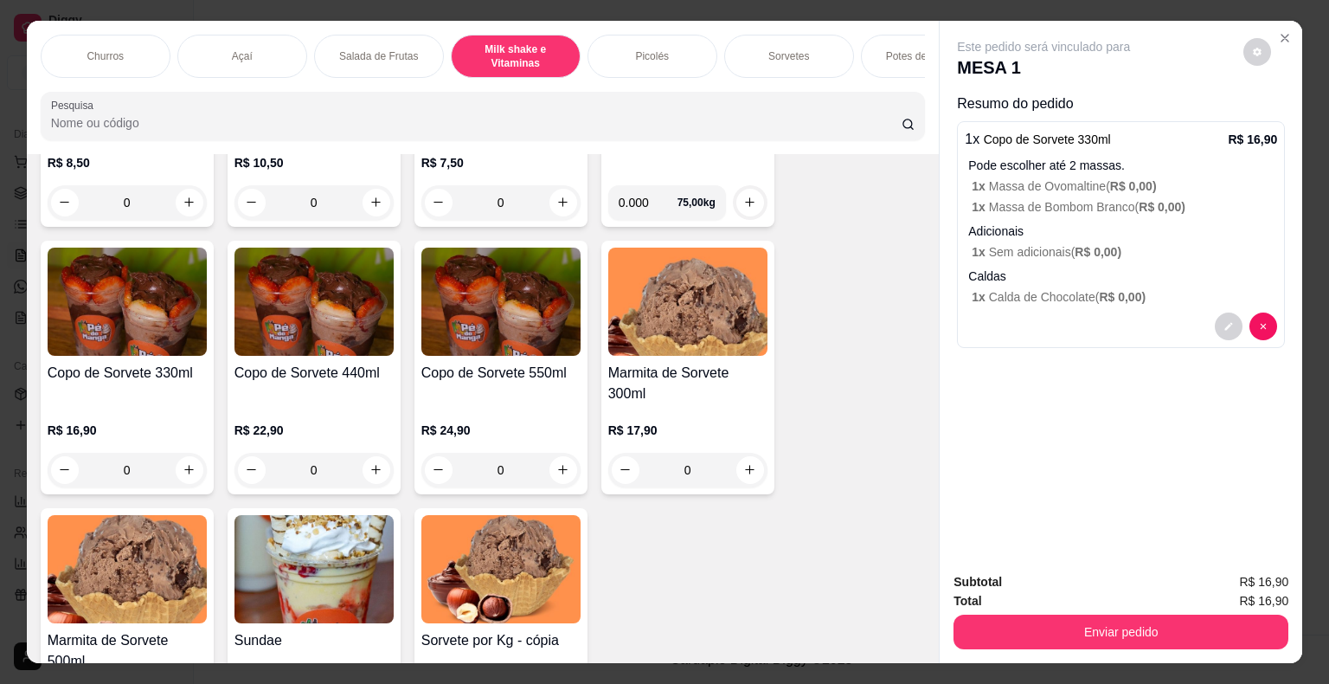
scroll to position [42, 0]
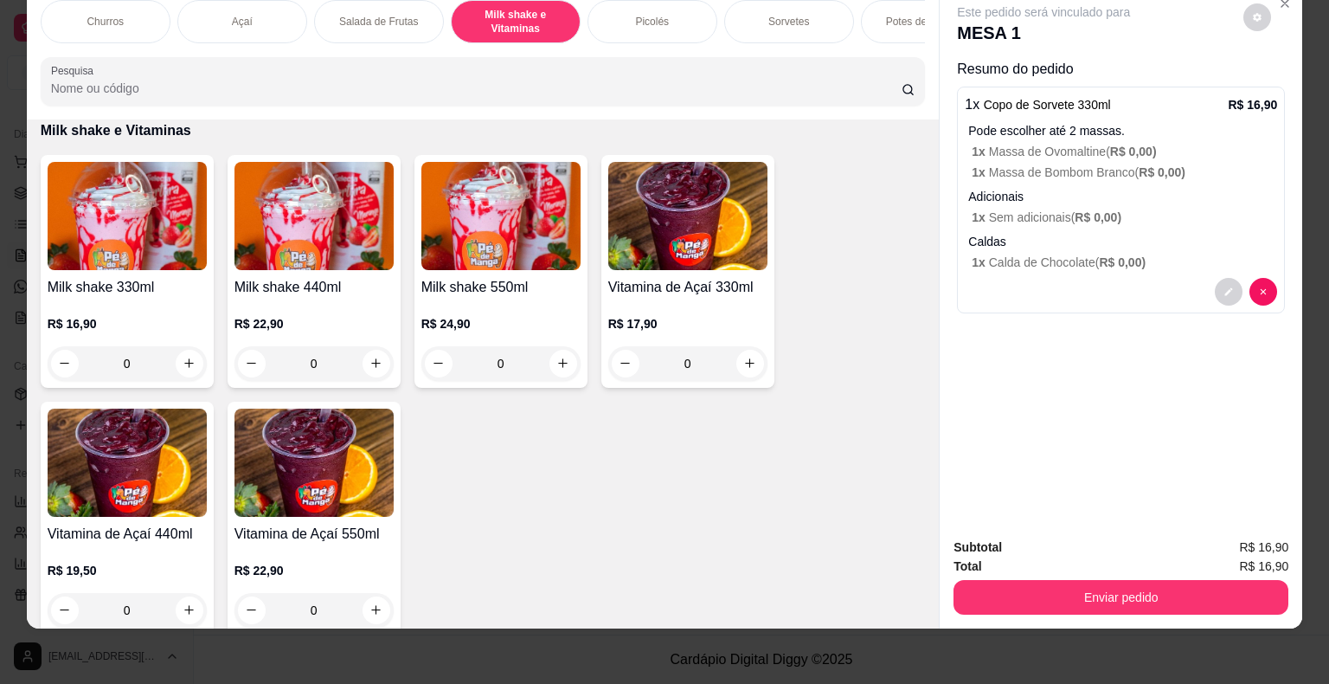
click at [183, 358] on div "0" at bounding box center [127, 363] width 159 height 35
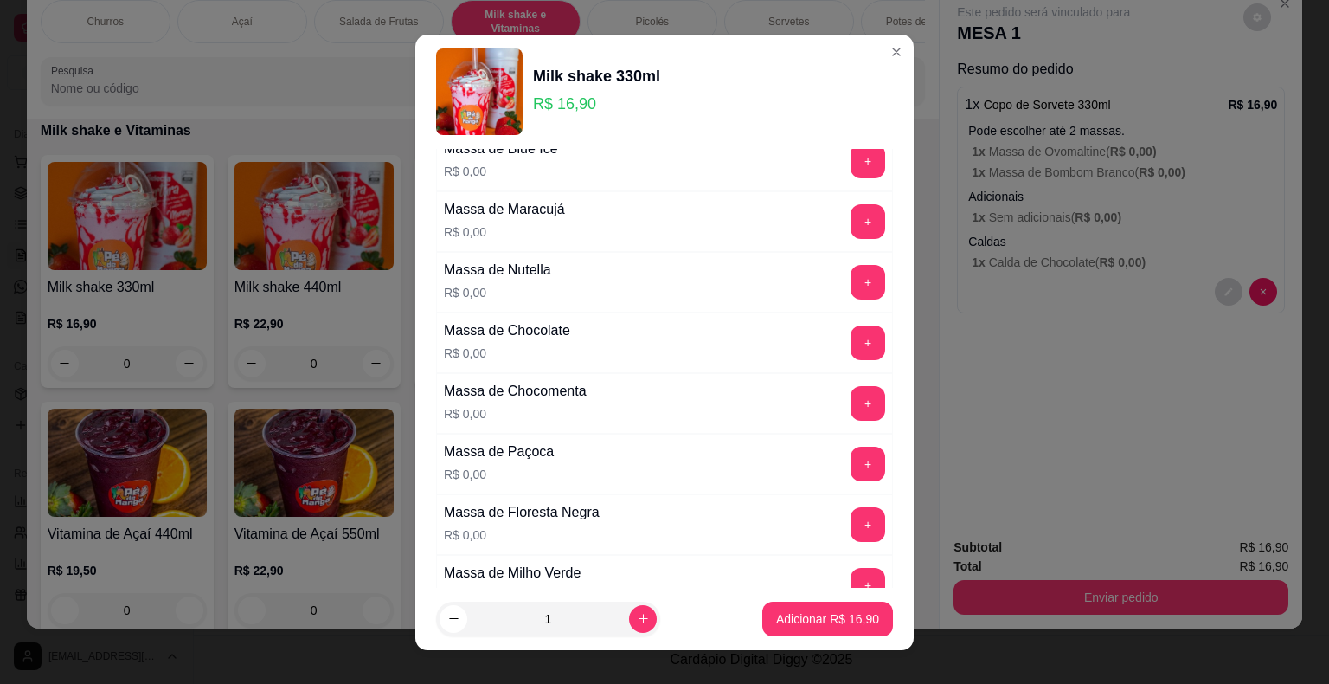
scroll to position [692, 0]
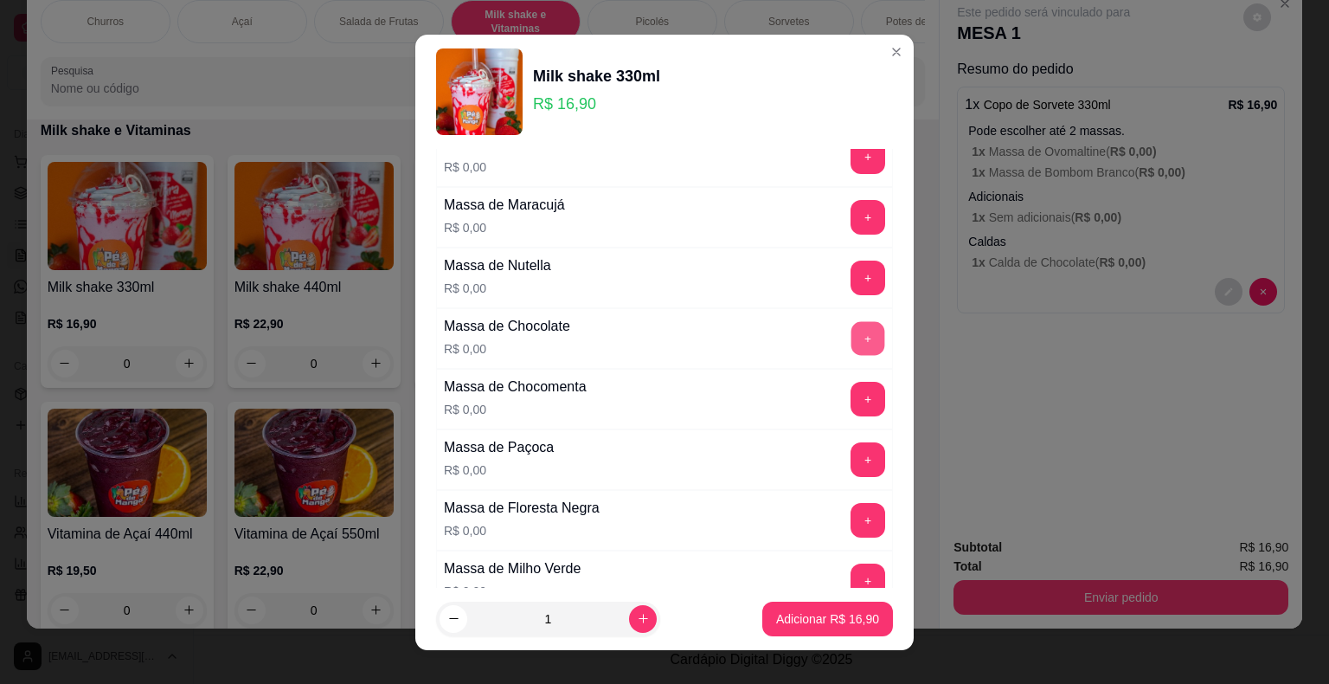
click at [852, 333] on button "+" at bounding box center [869, 338] width 34 height 34
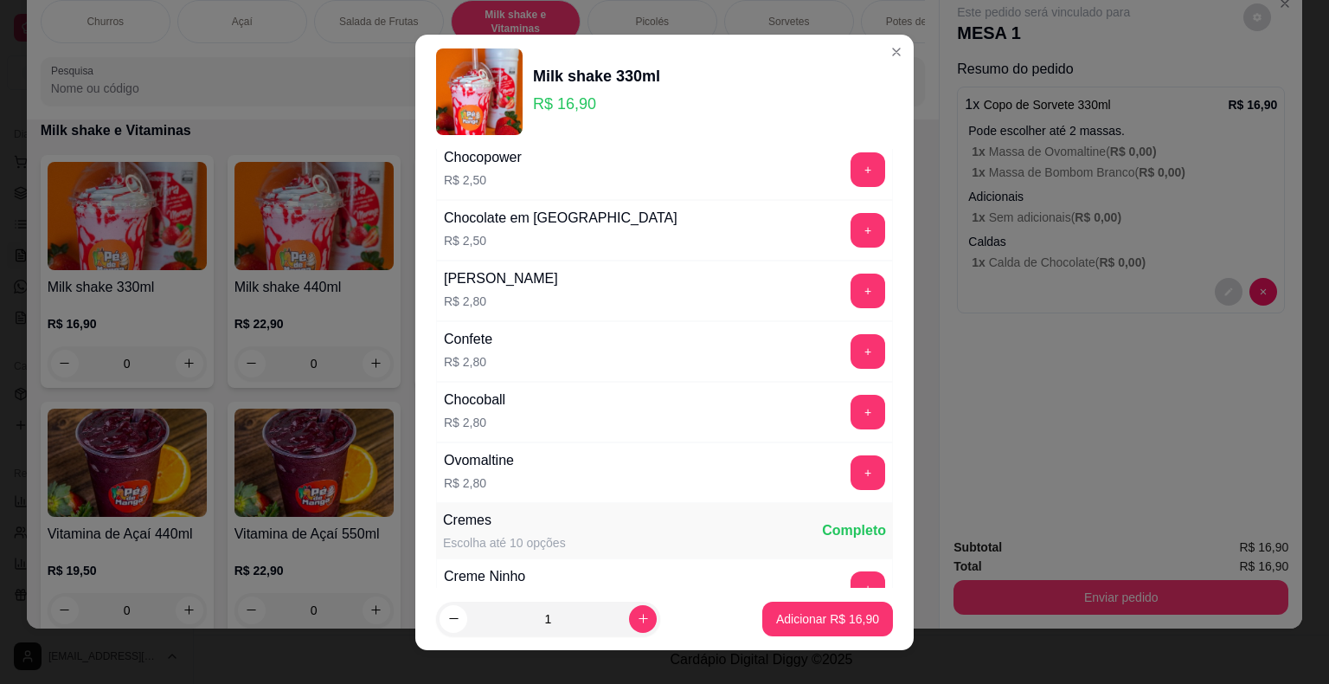
scroll to position [2510, 0]
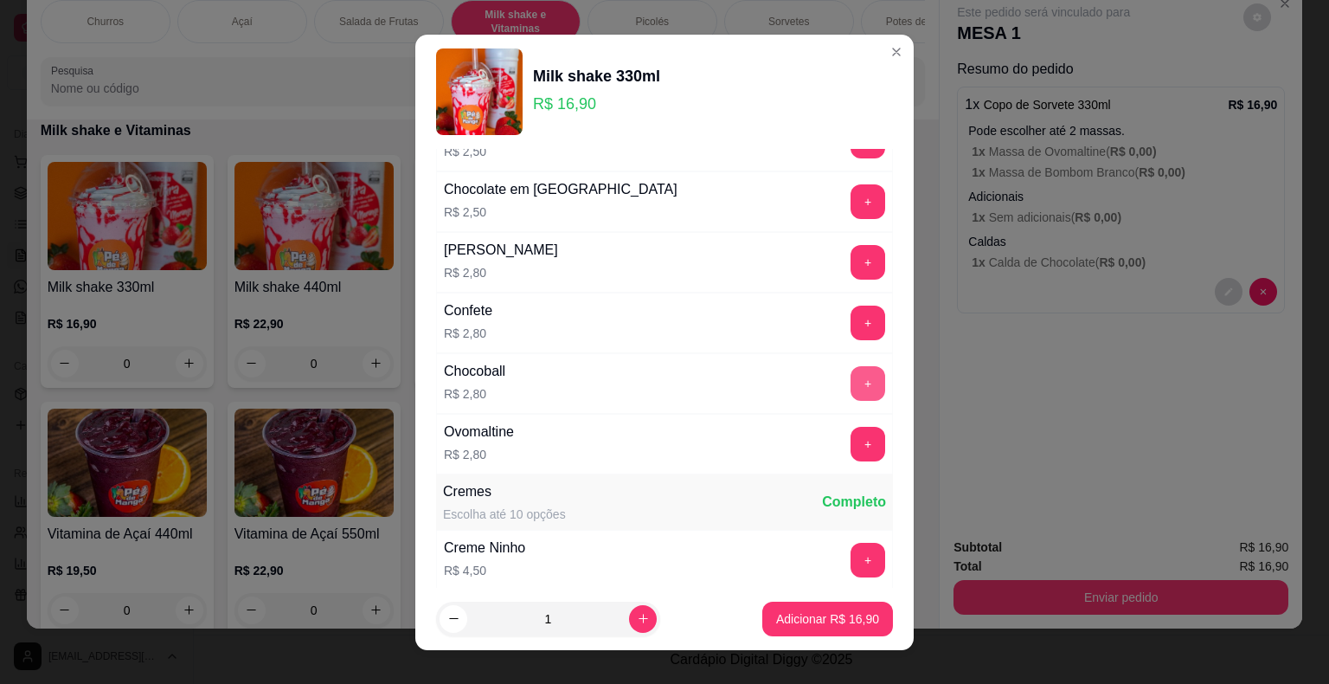
click at [851, 366] on button "+" at bounding box center [868, 383] width 35 height 35
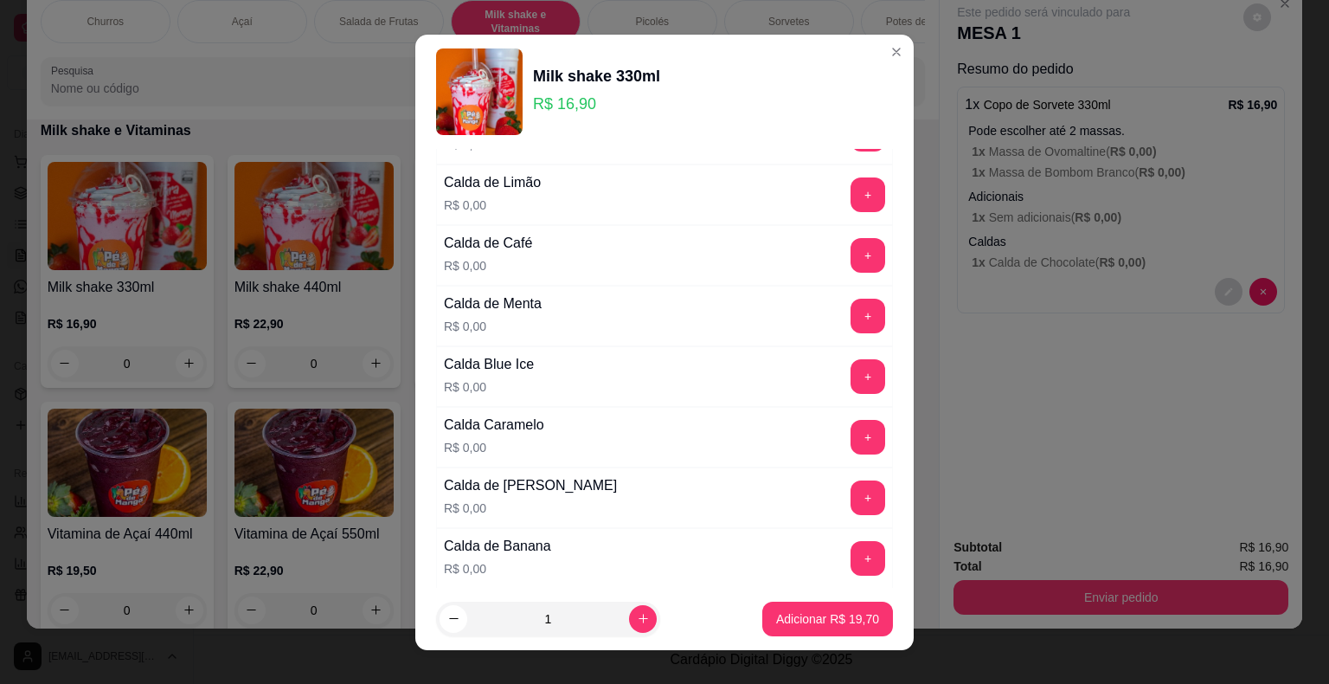
scroll to position [1471, 0]
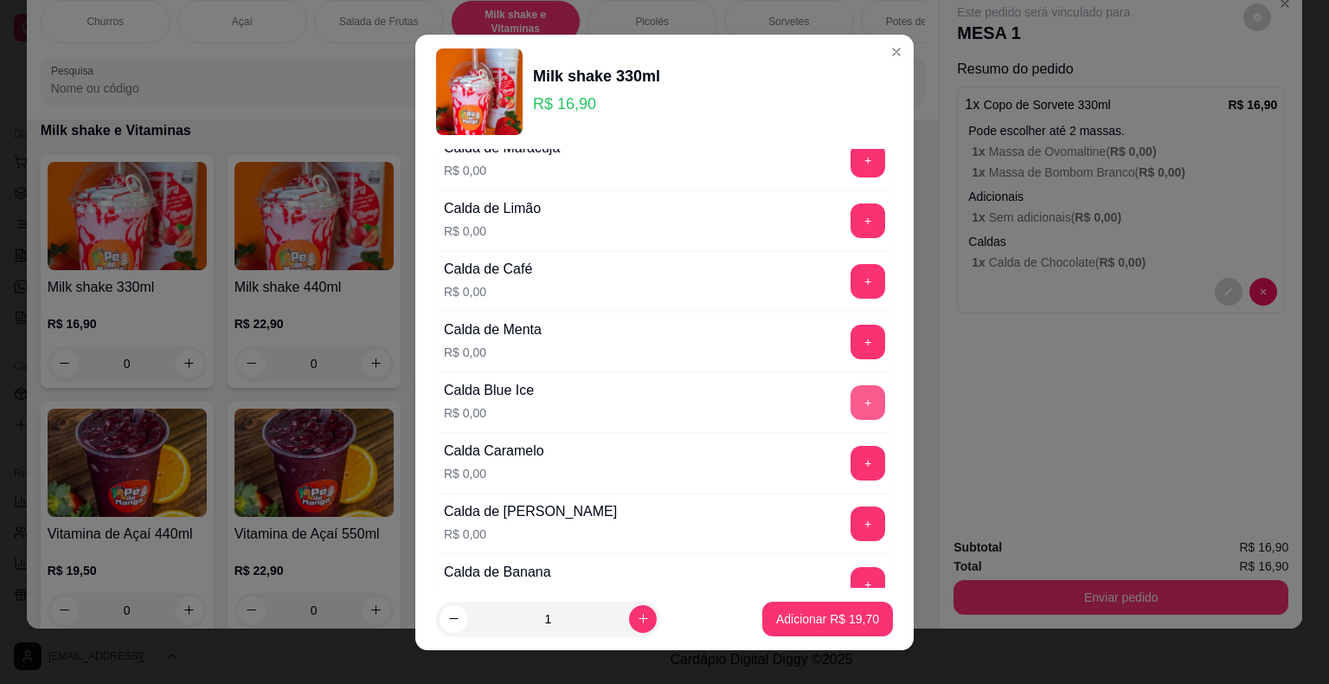
click at [851, 389] on button "+" at bounding box center [868, 402] width 35 height 35
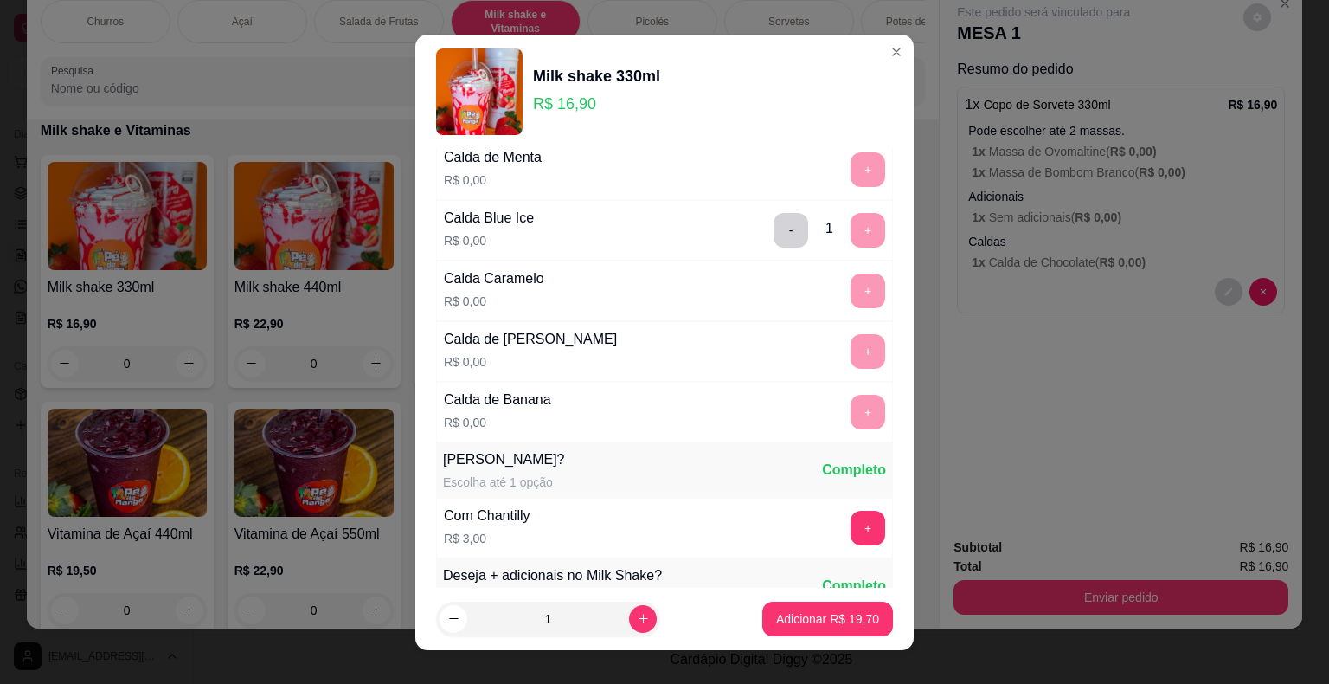
scroll to position [1644, 0]
click at [789, 605] on button "Adicionar R$ 19,70" at bounding box center [827, 618] width 127 height 34
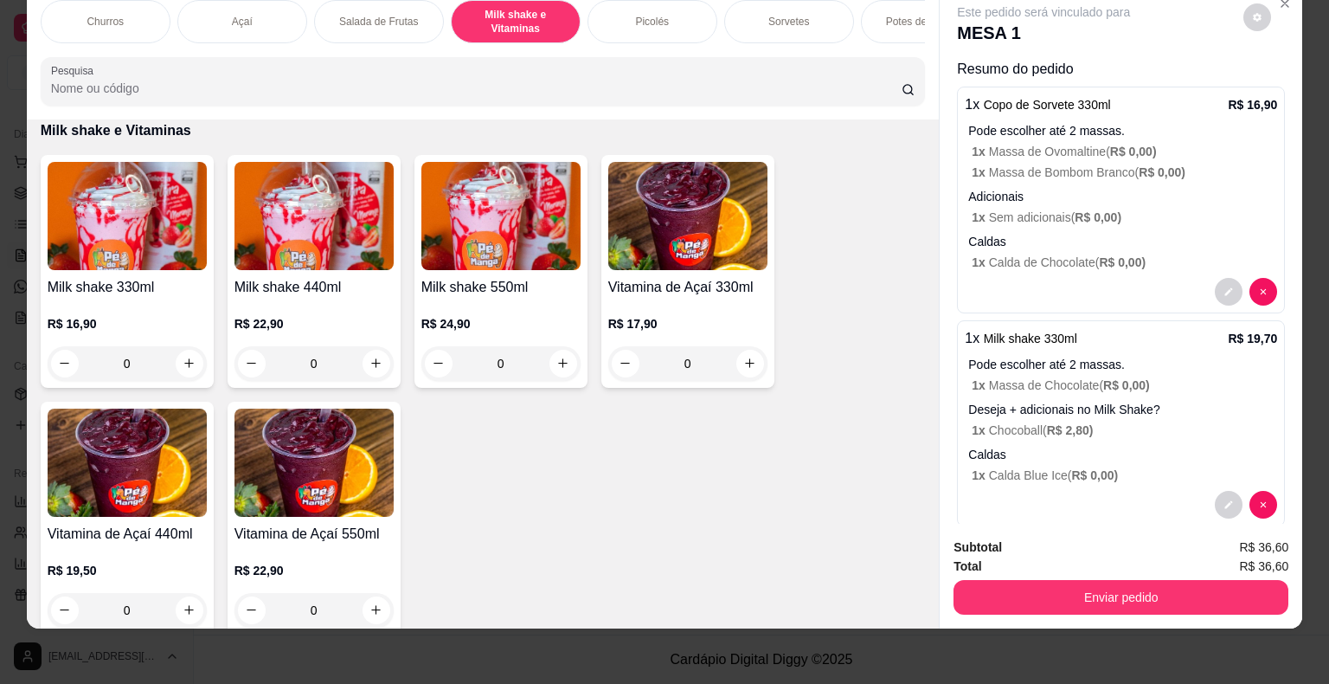
click at [176, 358] on div "0" at bounding box center [127, 363] width 159 height 35
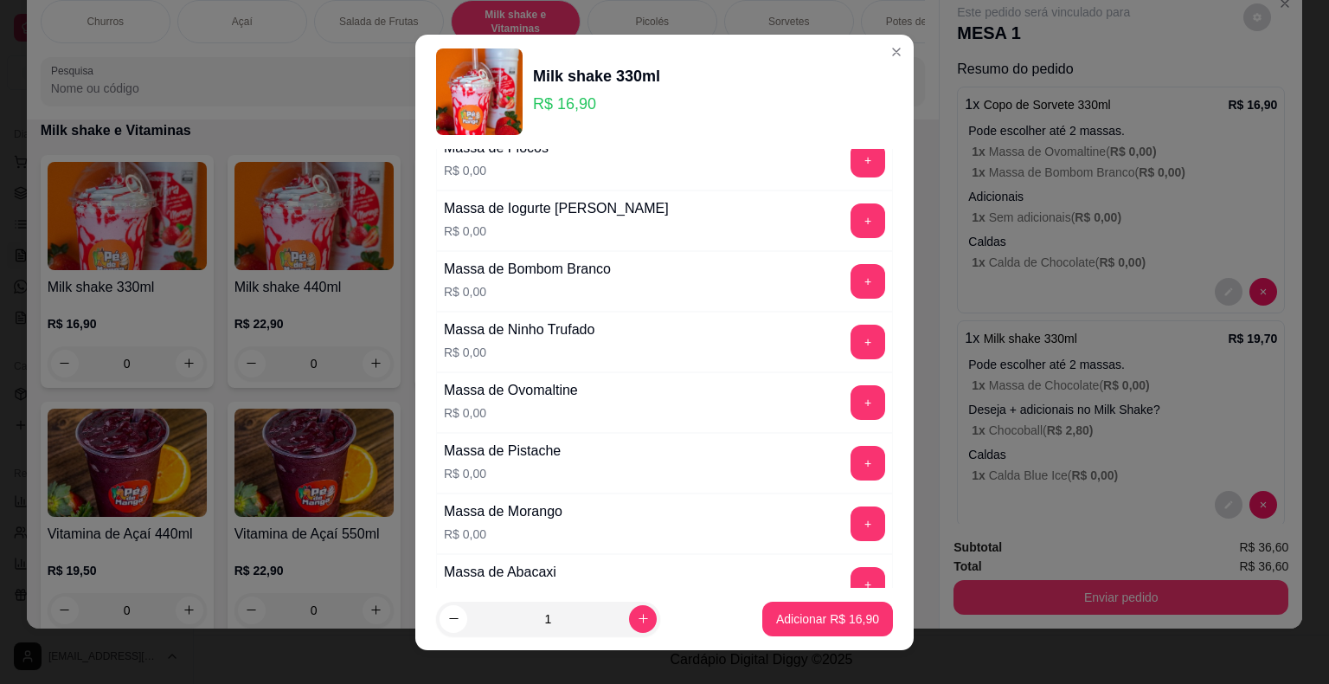
scroll to position [173, 0]
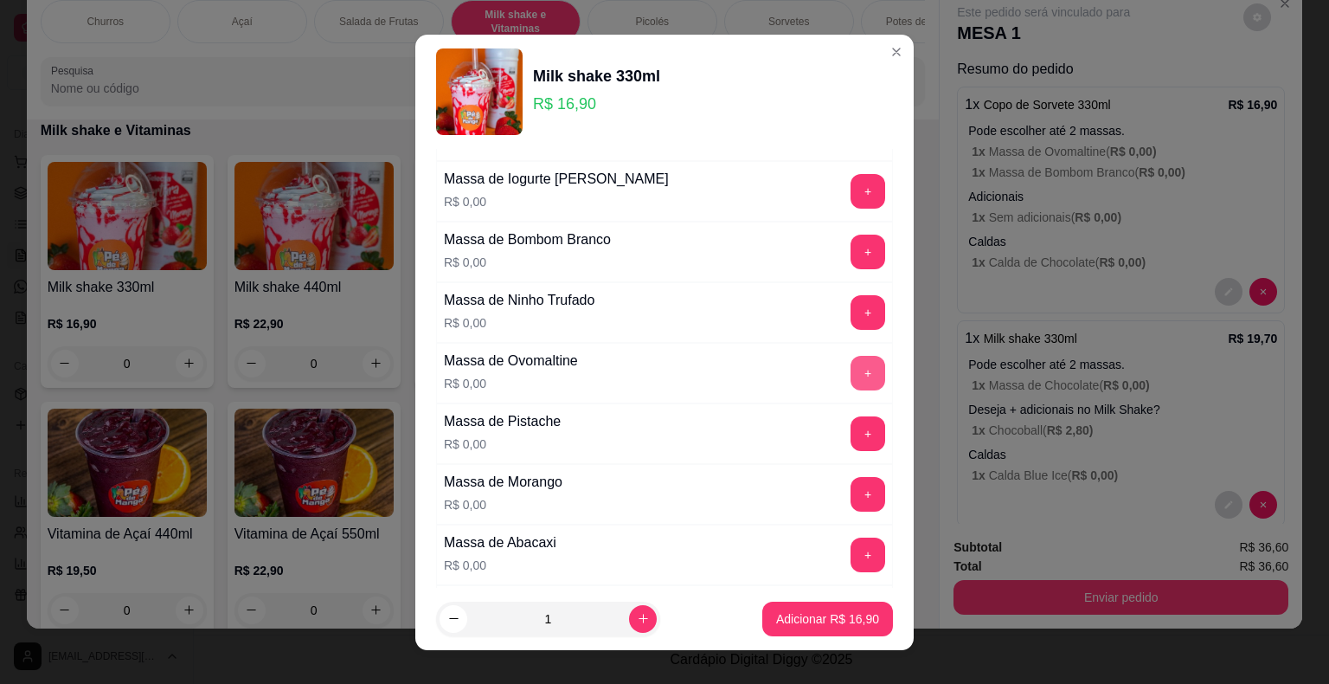
click at [851, 367] on button "+" at bounding box center [868, 373] width 35 height 35
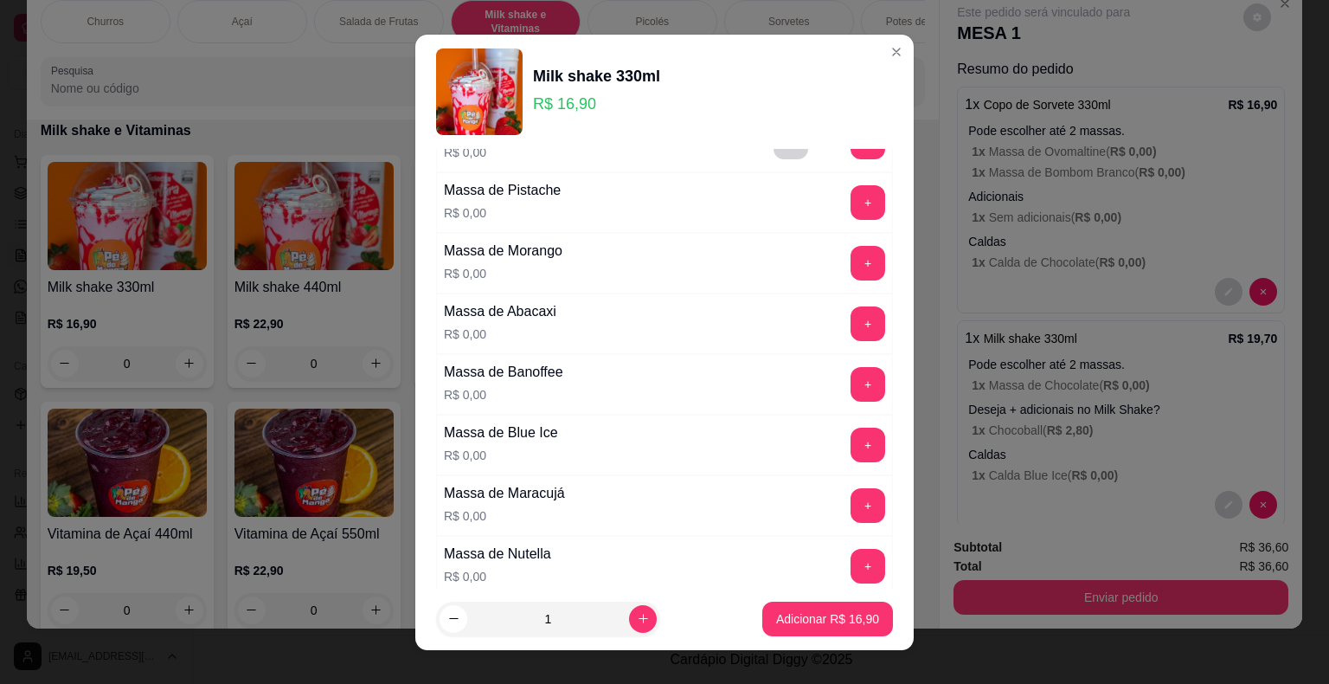
scroll to position [433, 0]
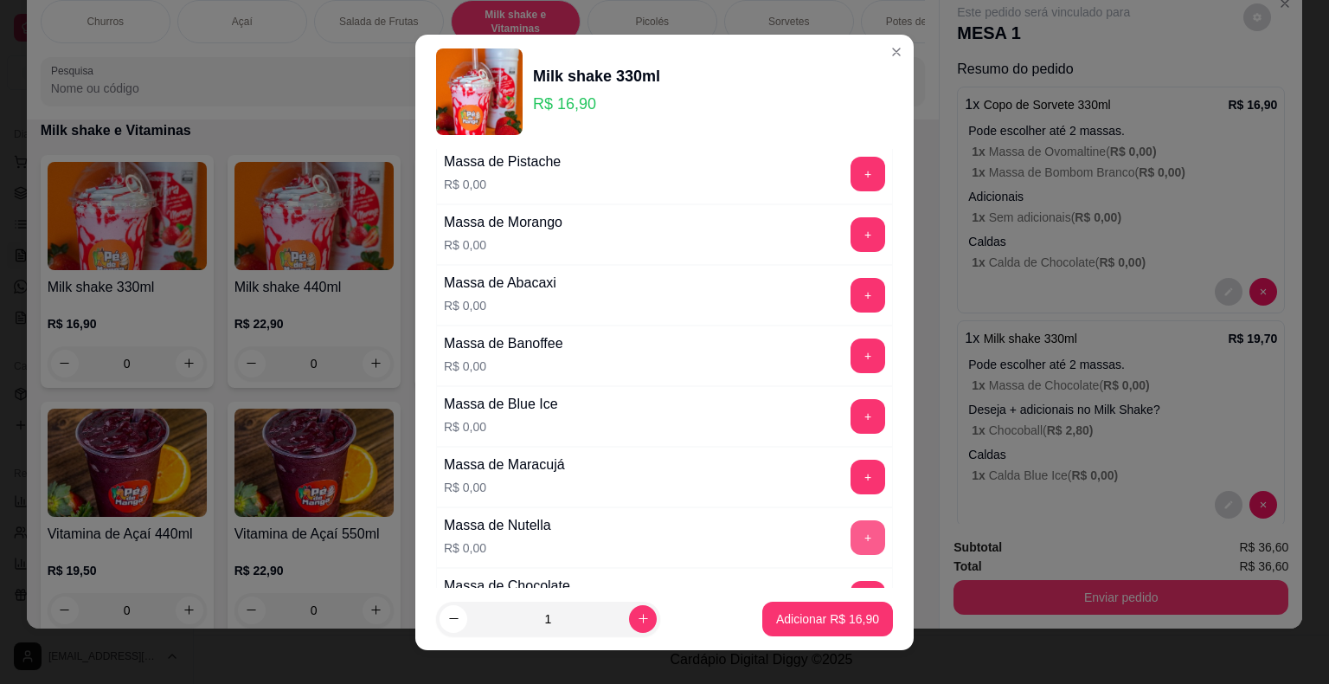
click at [851, 541] on button "+" at bounding box center [868, 537] width 35 height 35
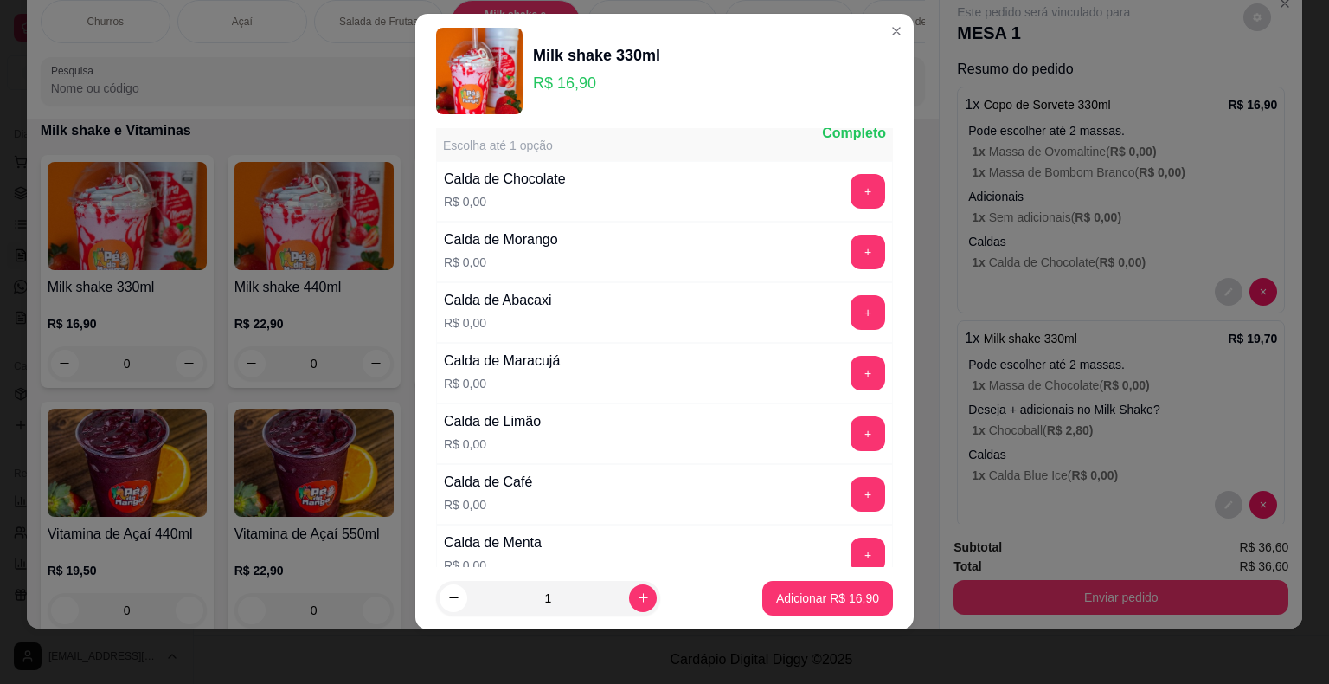
scroll to position [1208, 0]
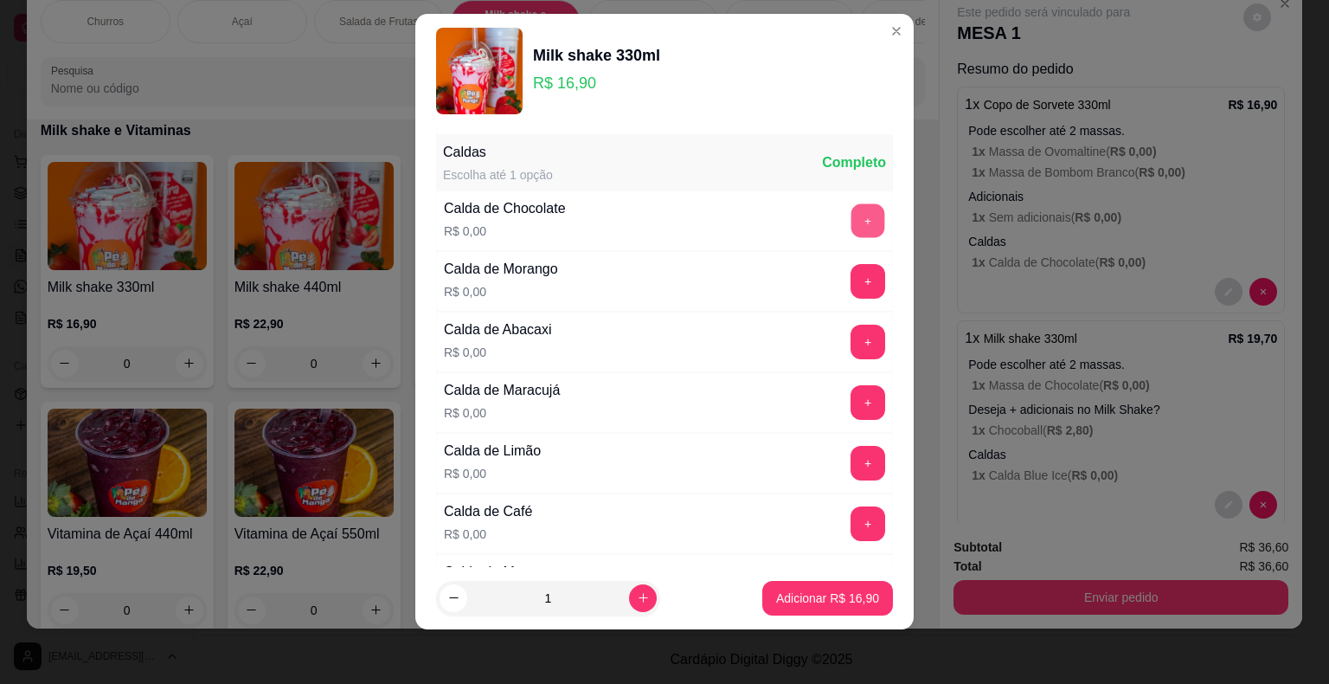
click at [852, 215] on button "+" at bounding box center [869, 220] width 34 height 34
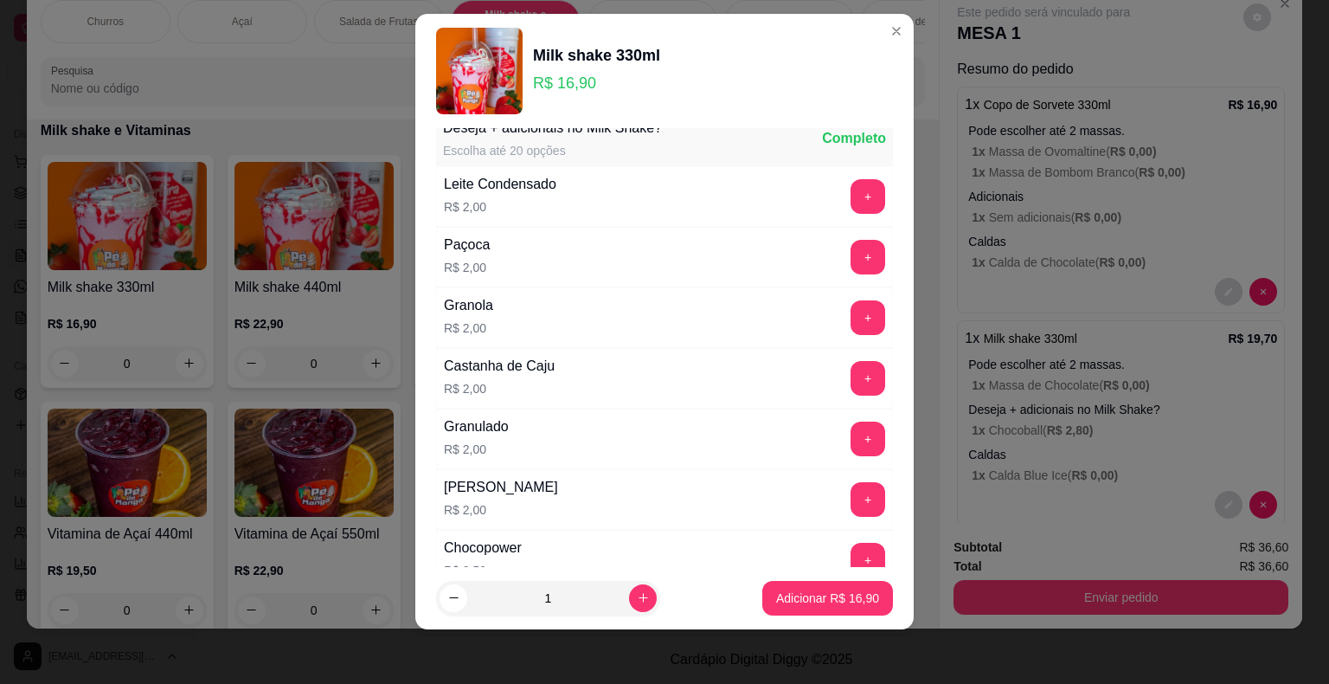
scroll to position [2098, 0]
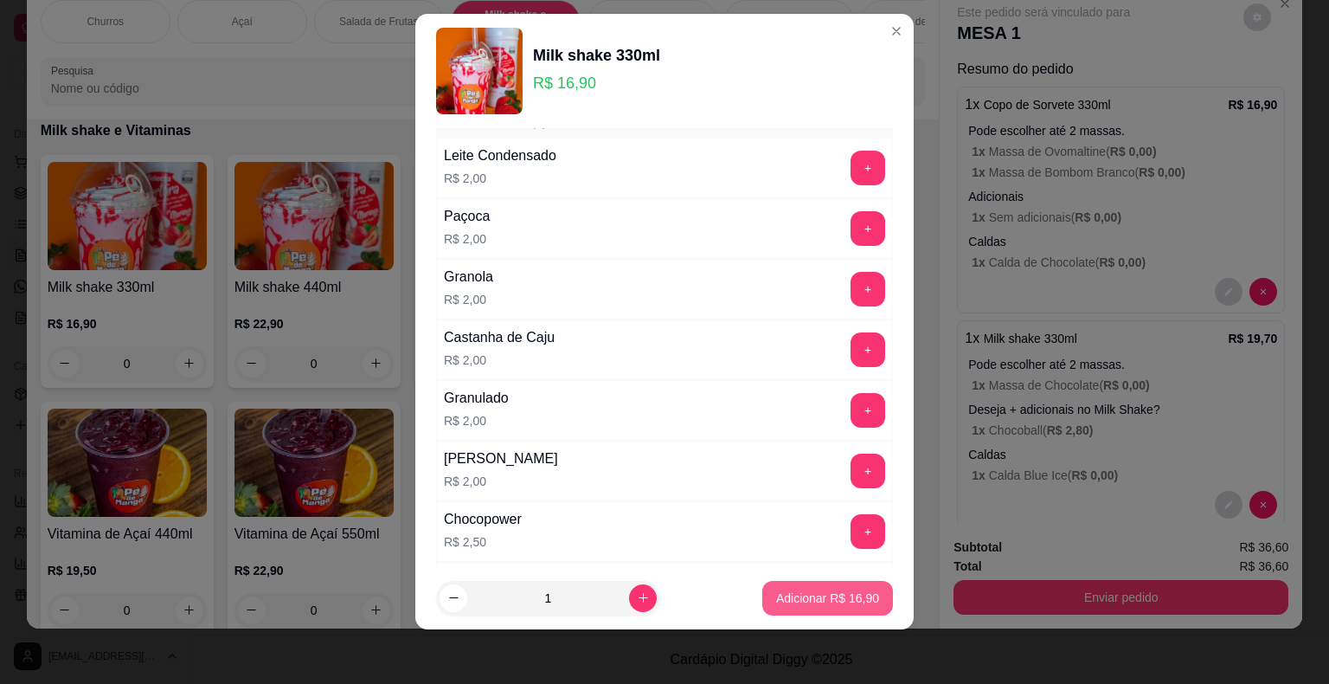
click at [803, 599] on p "Adicionar R$ 16,90" at bounding box center [827, 597] width 103 height 17
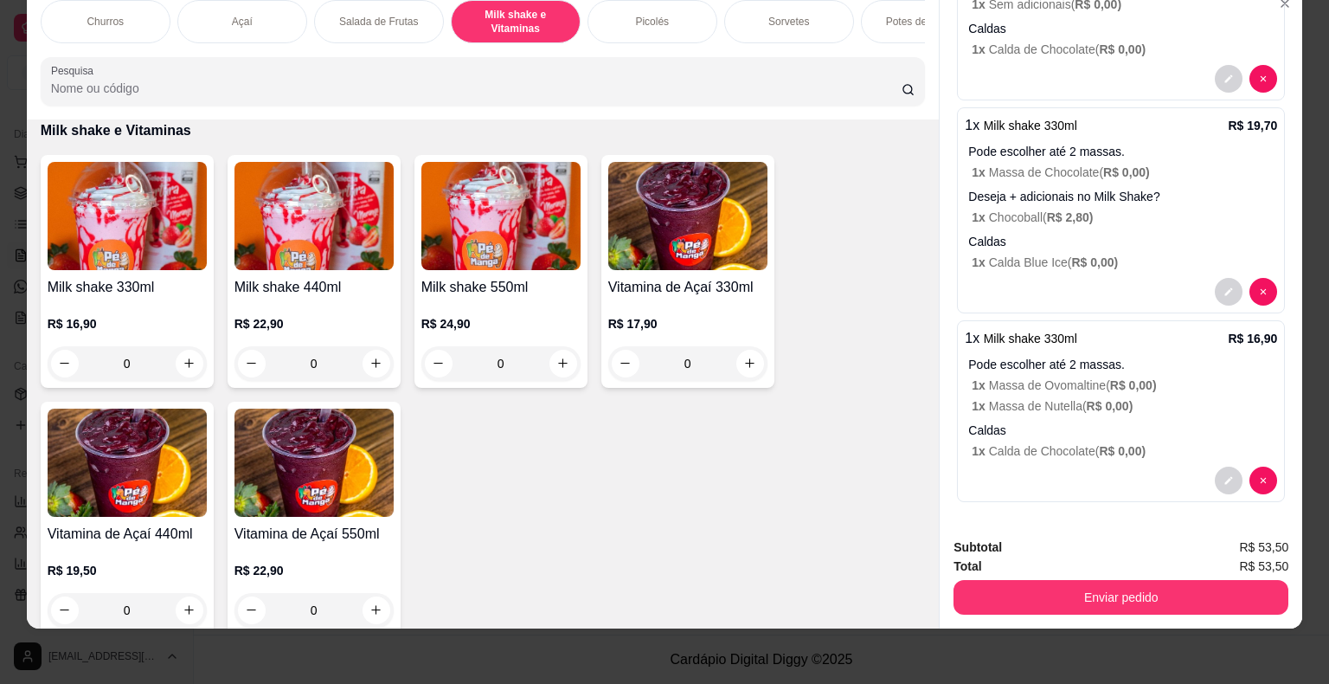
scroll to position [0, 0]
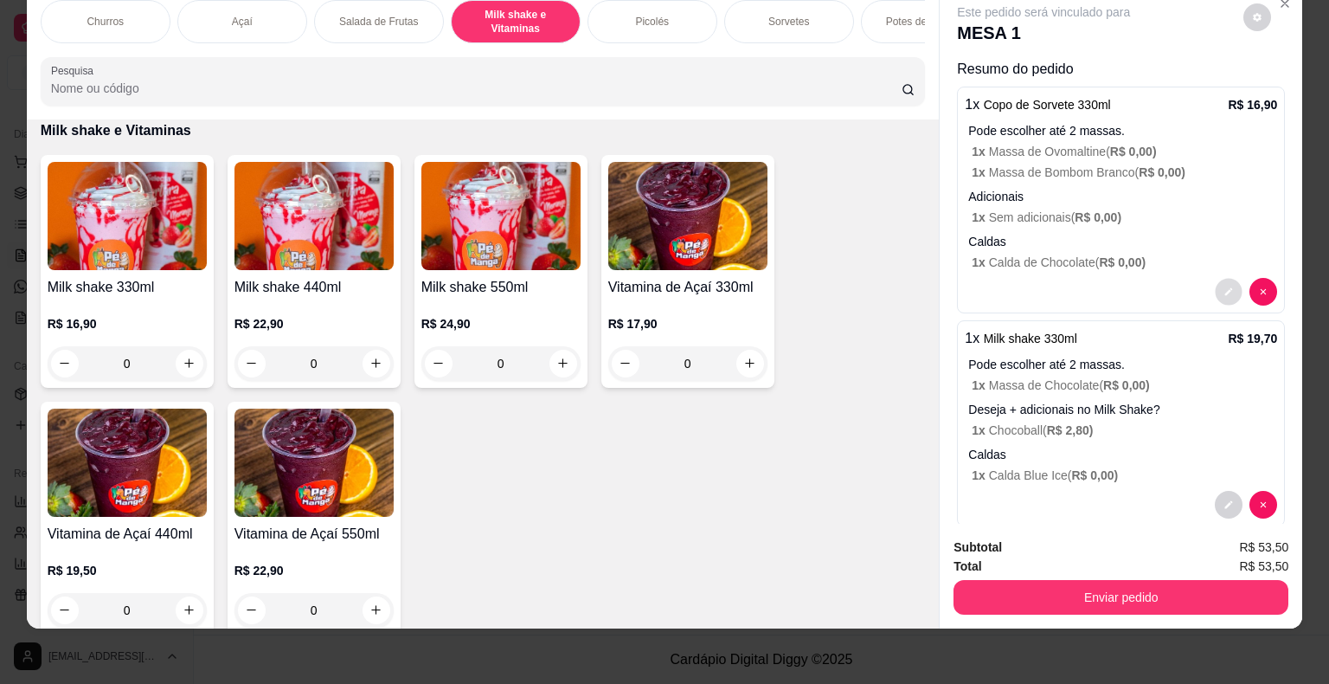
click at [1216, 282] on button "decrease-product-quantity" at bounding box center [1229, 291] width 27 height 27
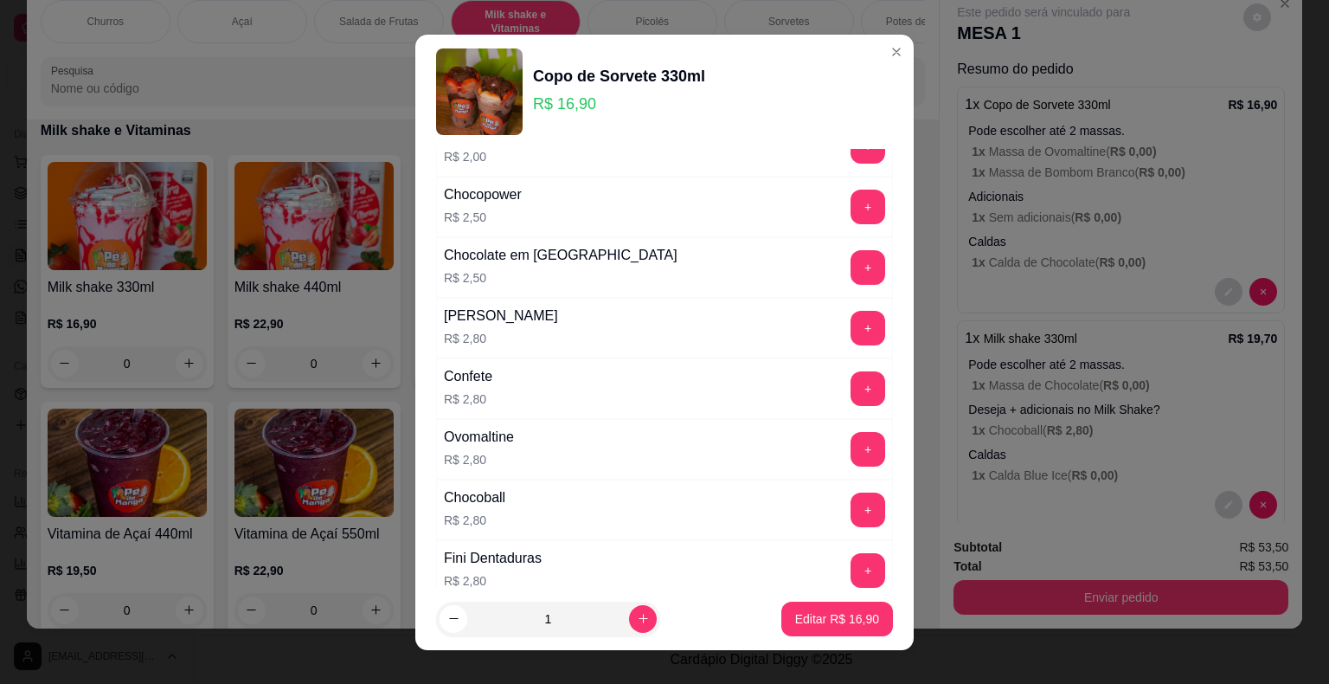
scroll to position [1817, 0]
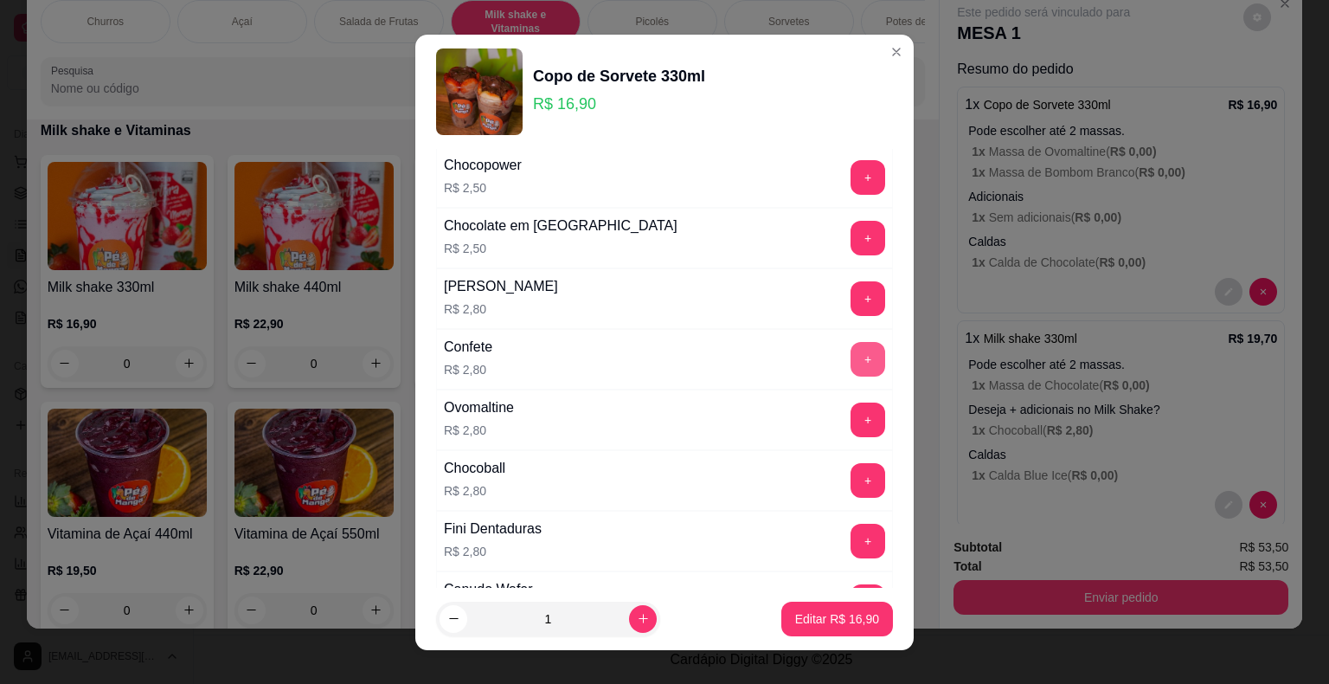
click at [851, 342] on button "+" at bounding box center [868, 359] width 35 height 35
click at [814, 610] on p "Editar R$ 19,70" at bounding box center [836, 618] width 81 height 16
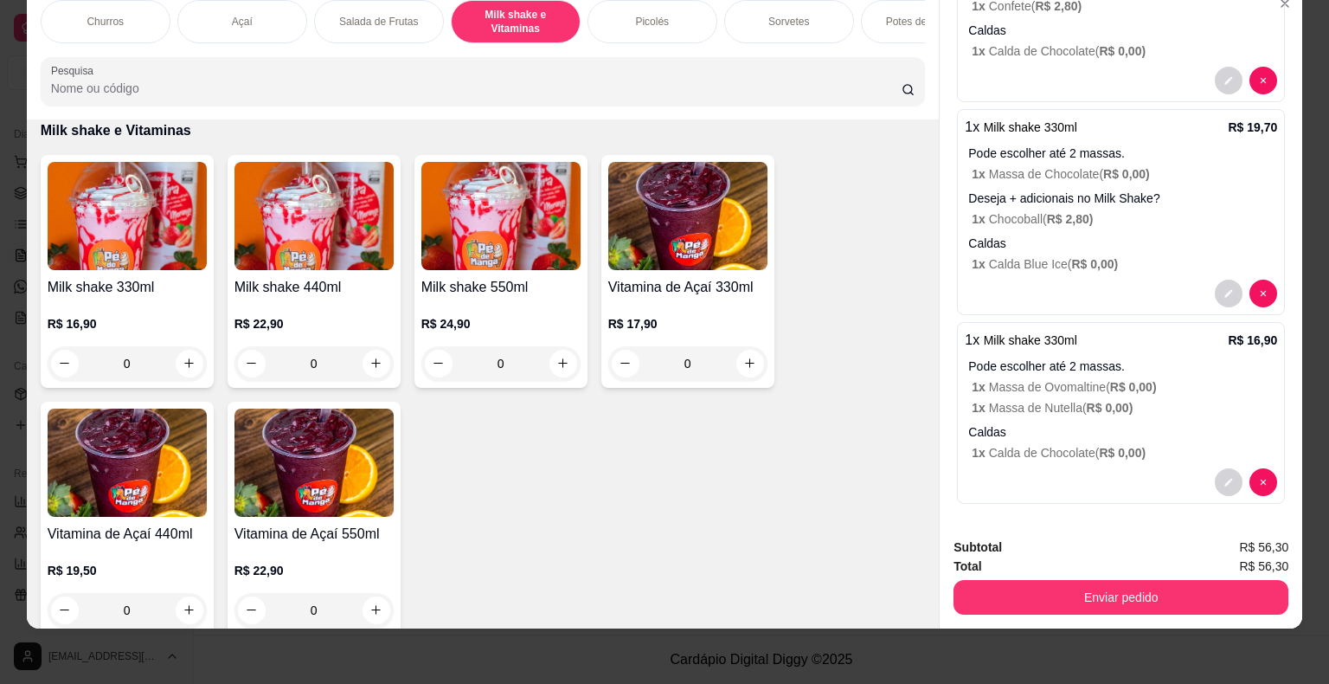
scroll to position [234, 0]
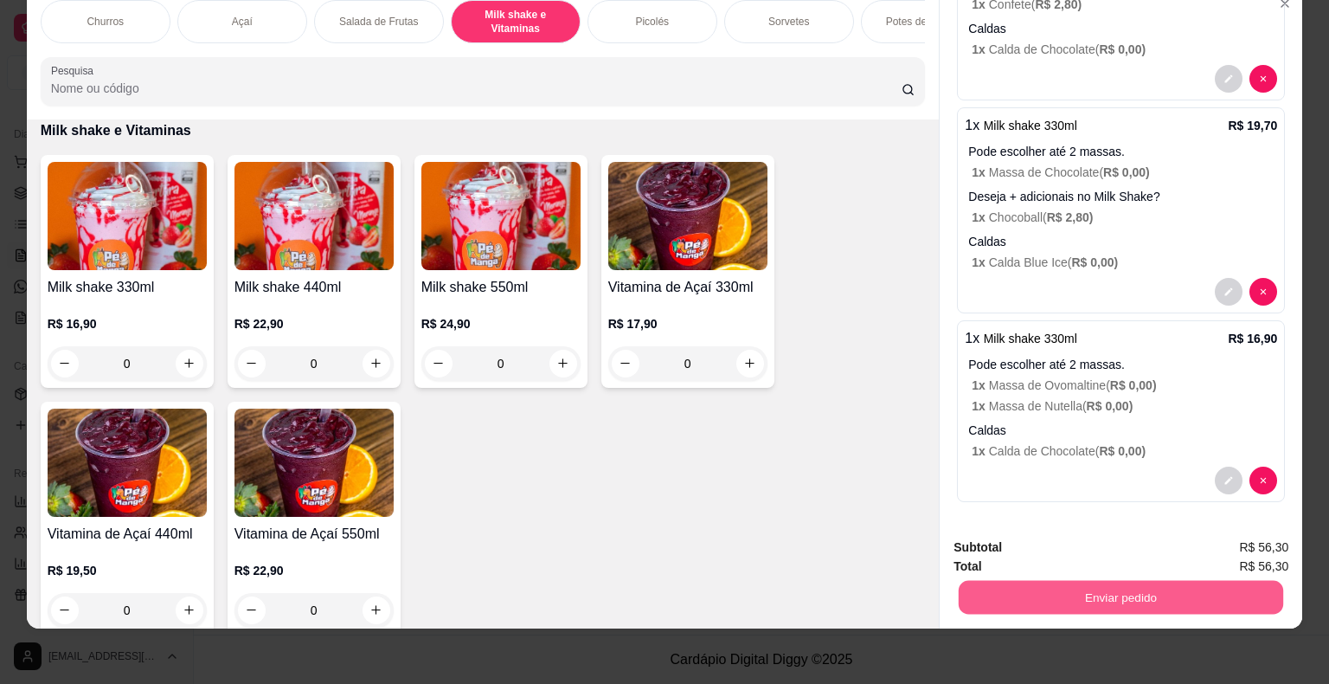
click at [1098, 581] on button "Enviar pedido" at bounding box center [1121, 598] width 325 height 34
click at [1070, 538] on button "Não registrar e enviar pedido" at bounding box center [1064, 541] width 180 height 33
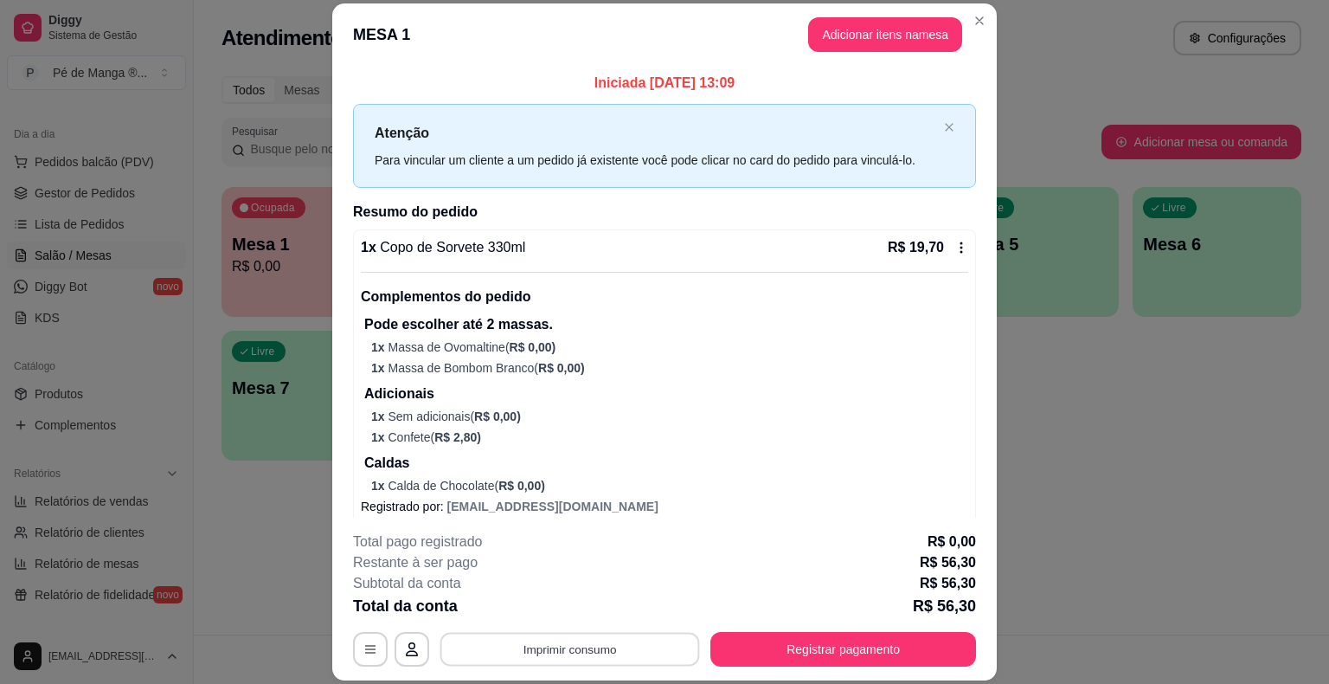
click at [648, 651] on button "Imprimir consumo" at bounding box center [570, 650] width 260 height 34
click at [604, 606] on button "IMPRESSORA" at bounding box center [568, 609] width 125 height 28
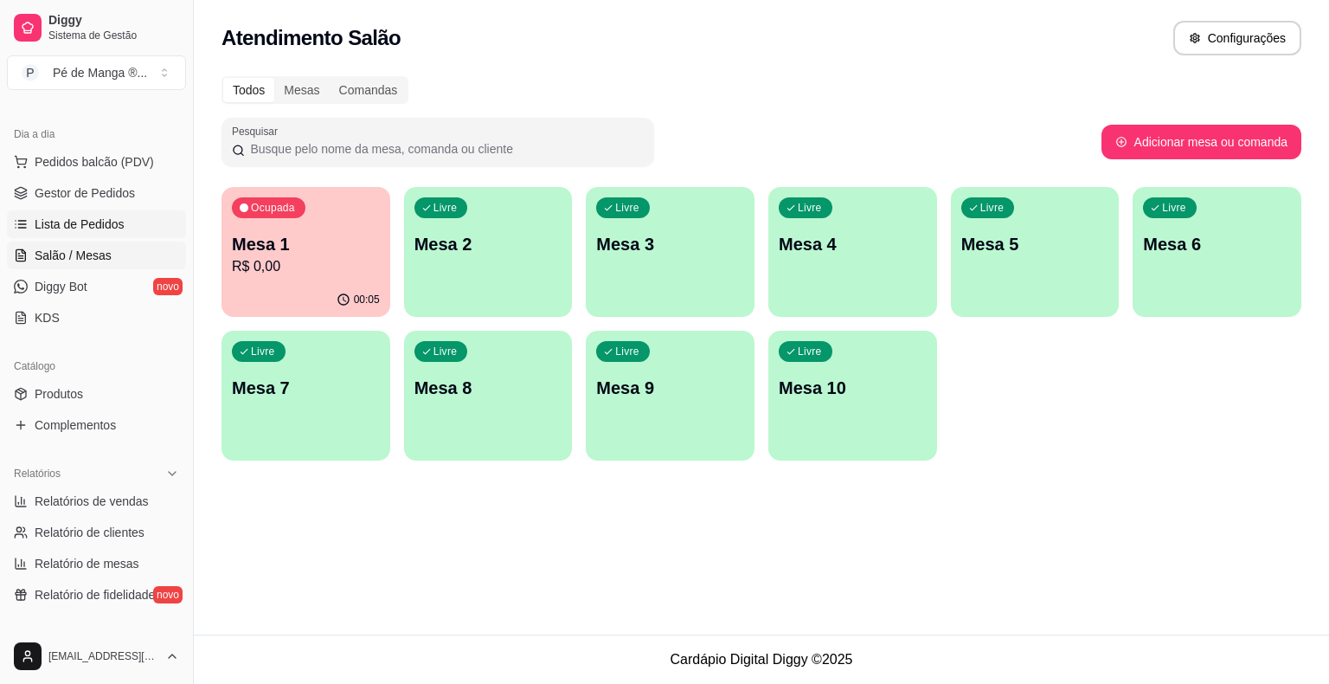
click at [104, 217] on span "Lista de Pedidos" at bounding box center [80, 223] width 90 height 17
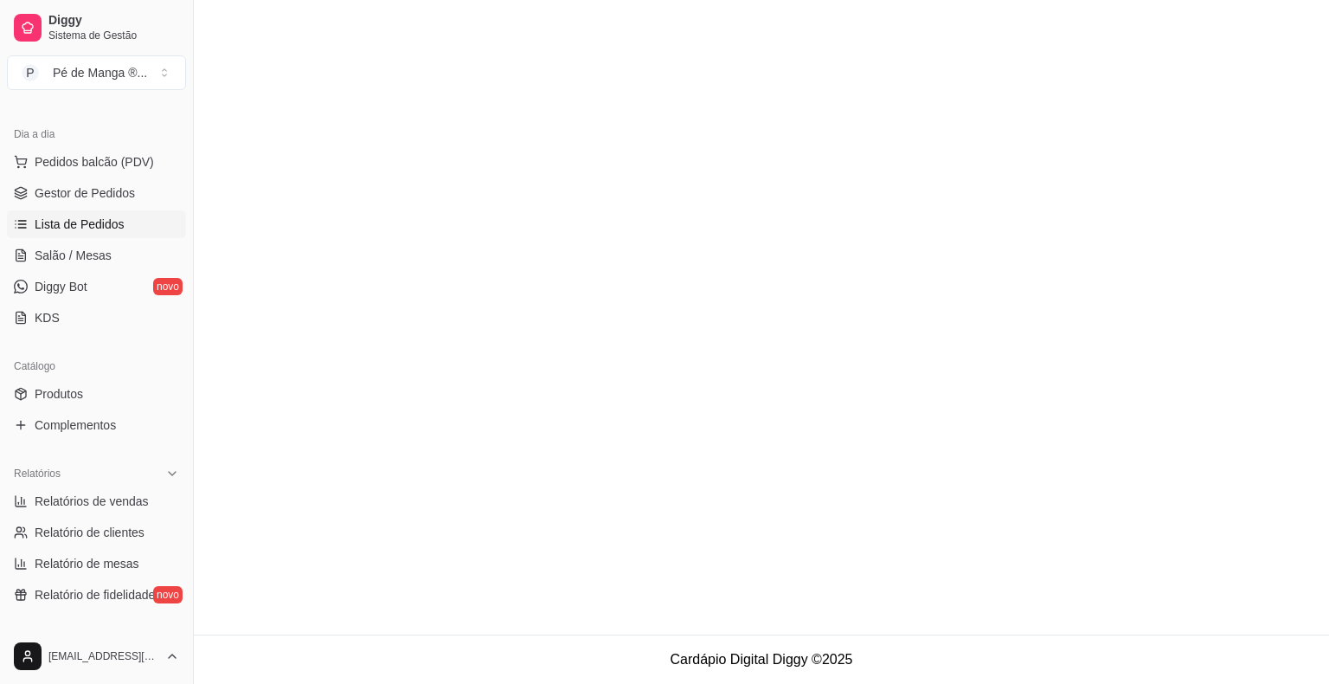
click at [87, 249] on span "Salão / Mesas" at bounding box center [73, 255] width 77 height 17
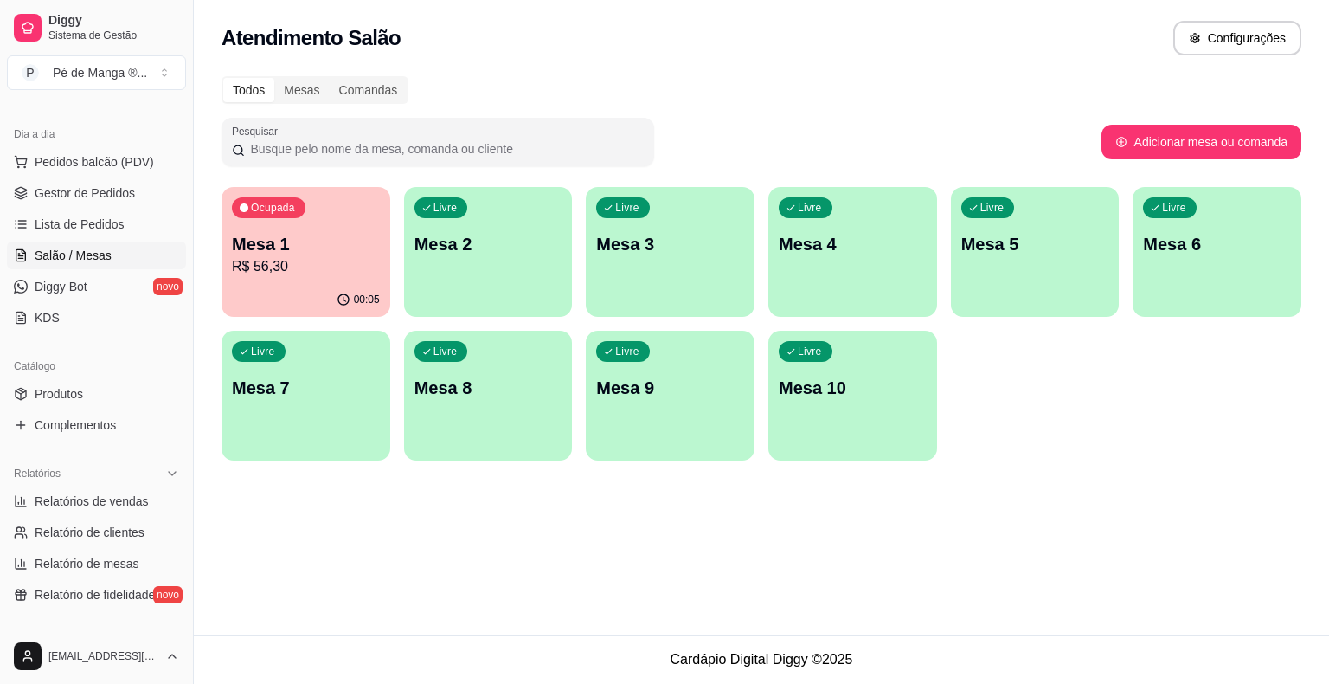
click at [299, 286] on div "00:05" at bounding box center [306, 300] width 169 height 34
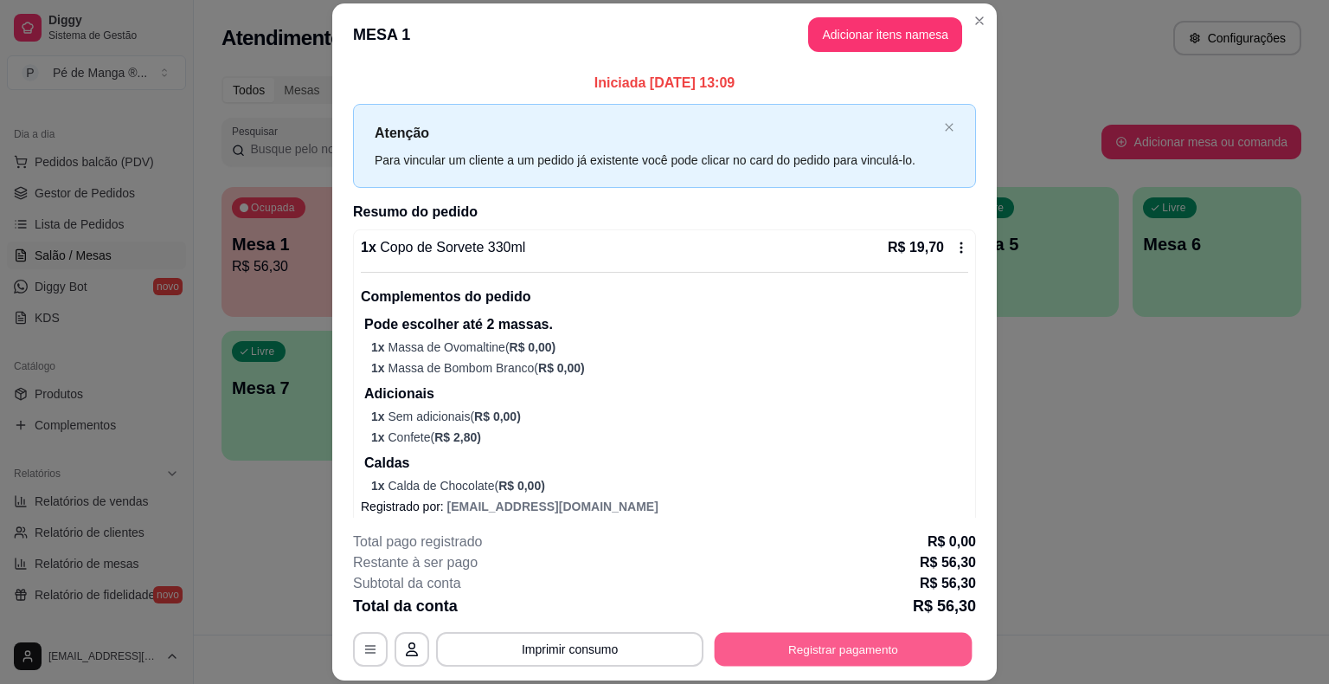
click at [845, 650] on button "Registrar pagamento" at bounding box center [844, 650] width 258 height 34
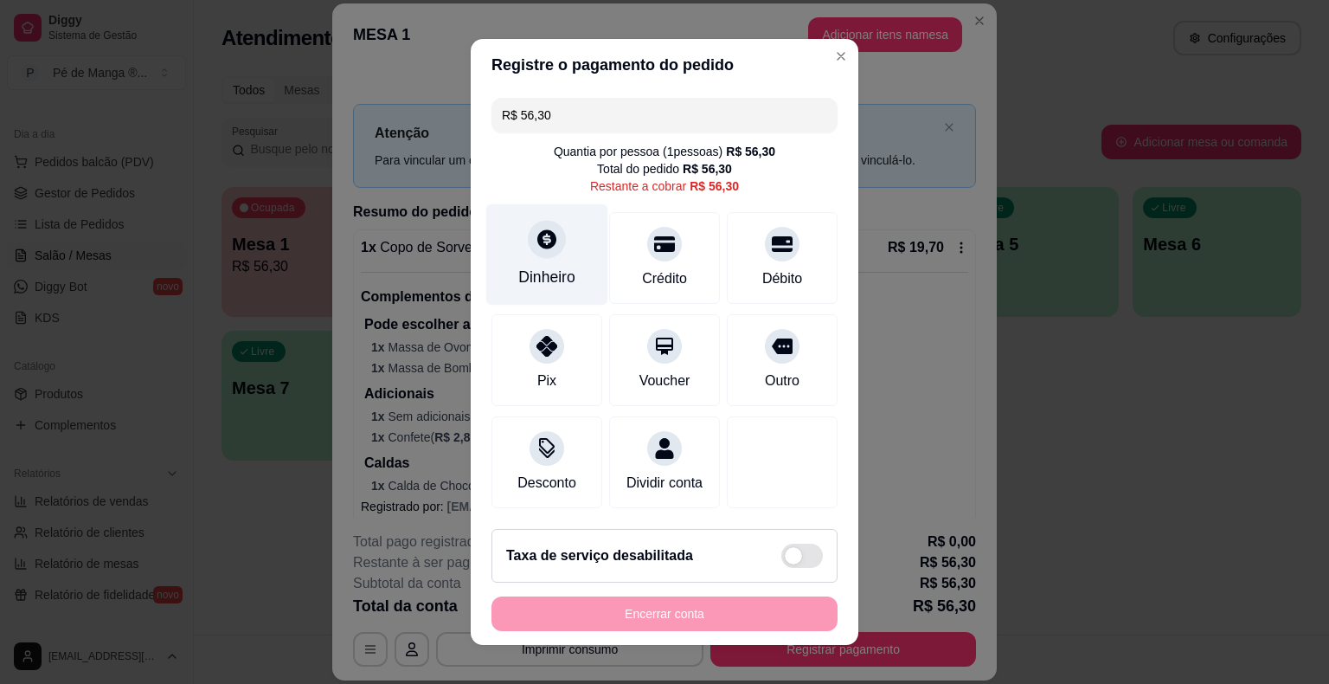
click at [550, 260] on div "Dinheiro" at bounding box center [547, 254] width 122 height 101
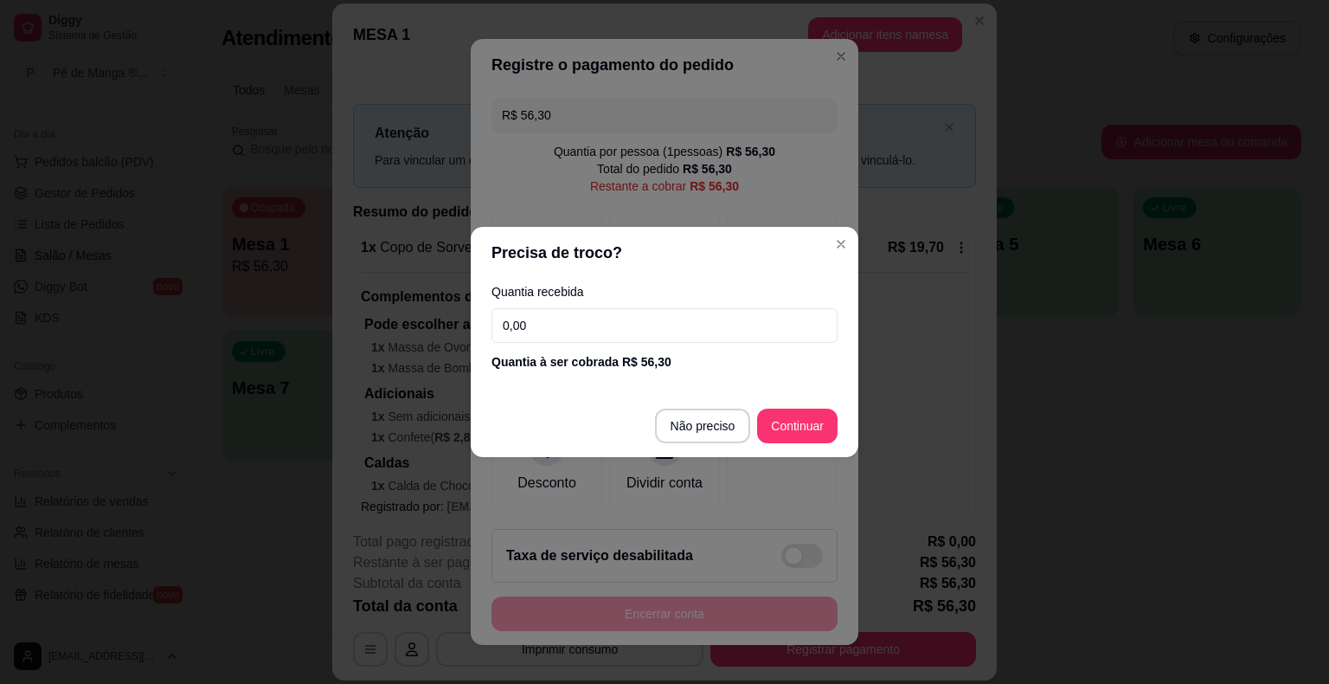
click at [601, 330] on input "0,00" at bounding box center [665, 325] width 346 height 35
click at [465, 328] on div "Precisa de troco? Quantia recebida 0,00 Quantia à ser cobrada R$ 56,30 Não prec…" at bounding box center [664, 342] width 1329 height 684
click at [602, 331] on input "0,00" at bounding box center [665, 325] width 346 height 35
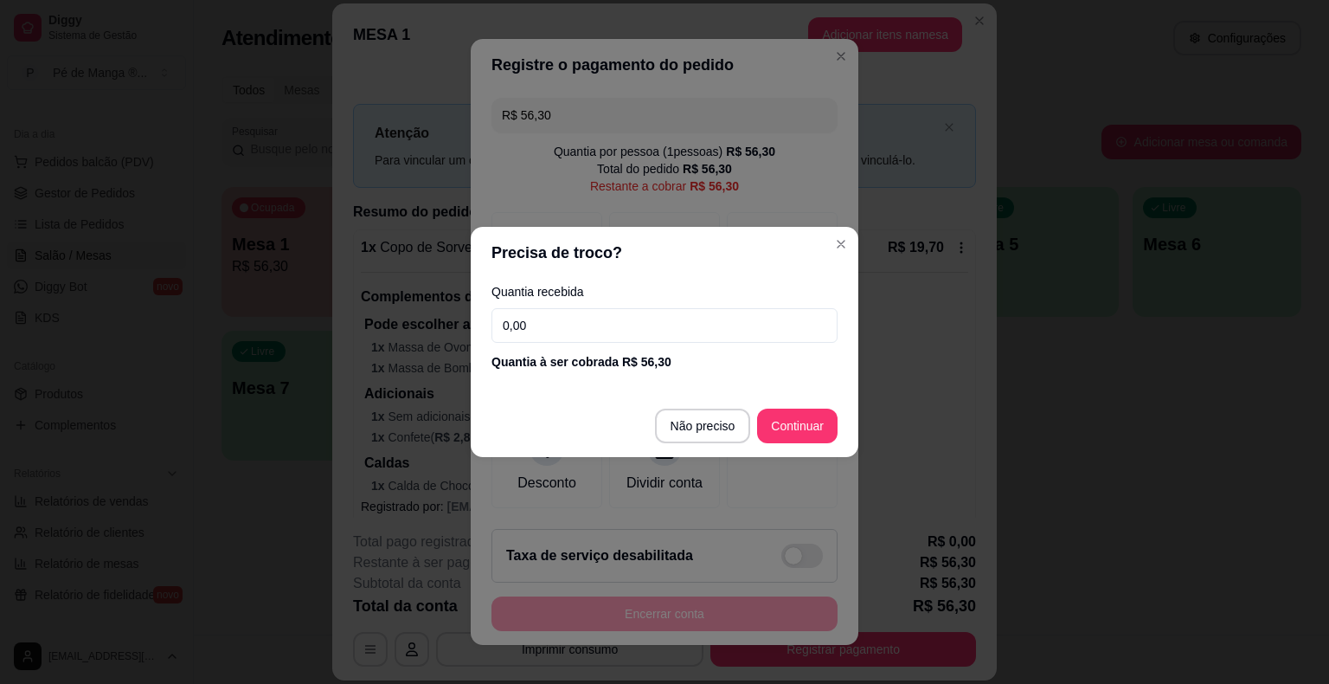
click at [602, 331] on input "0,00" at bounding box center [665, 325] width 346 height 35
click at [602, 329] on input "0,00" at bounding box center [665, 325] width 346 height 35
click at [601, 330] on input "0,00" at bounding box center [665, 325] width 346 height 35
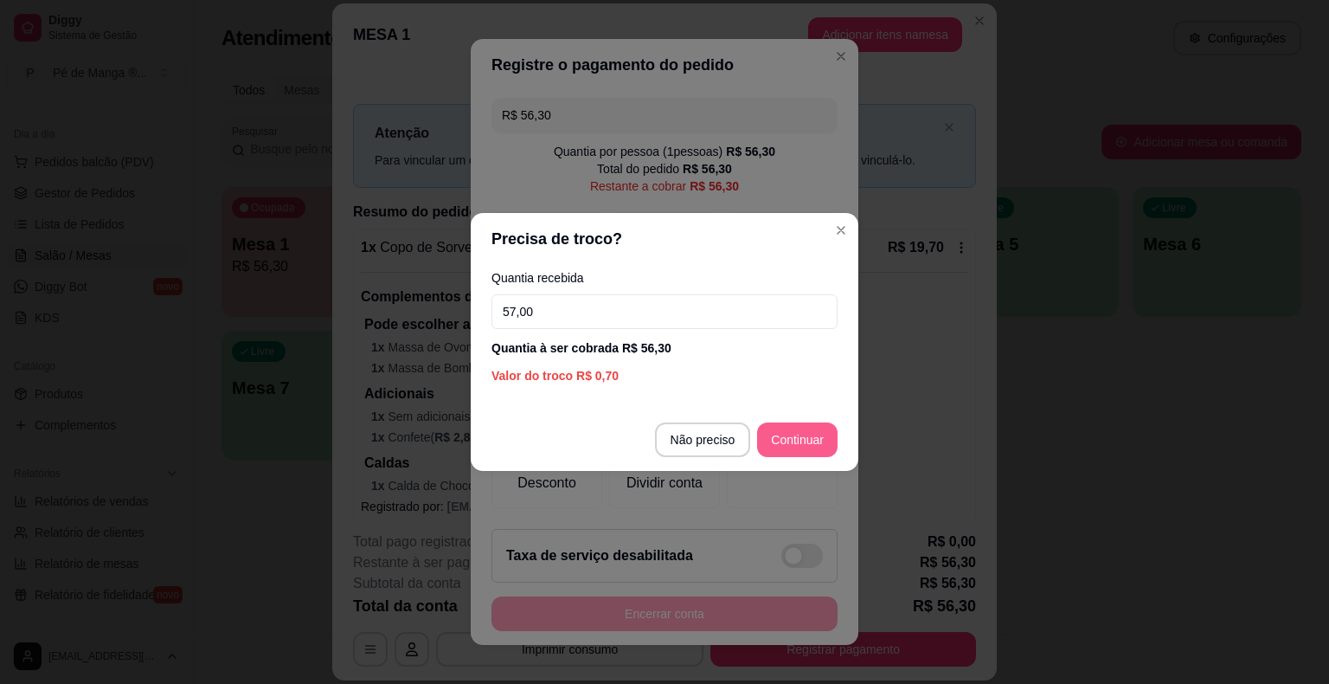
type input "57,00"
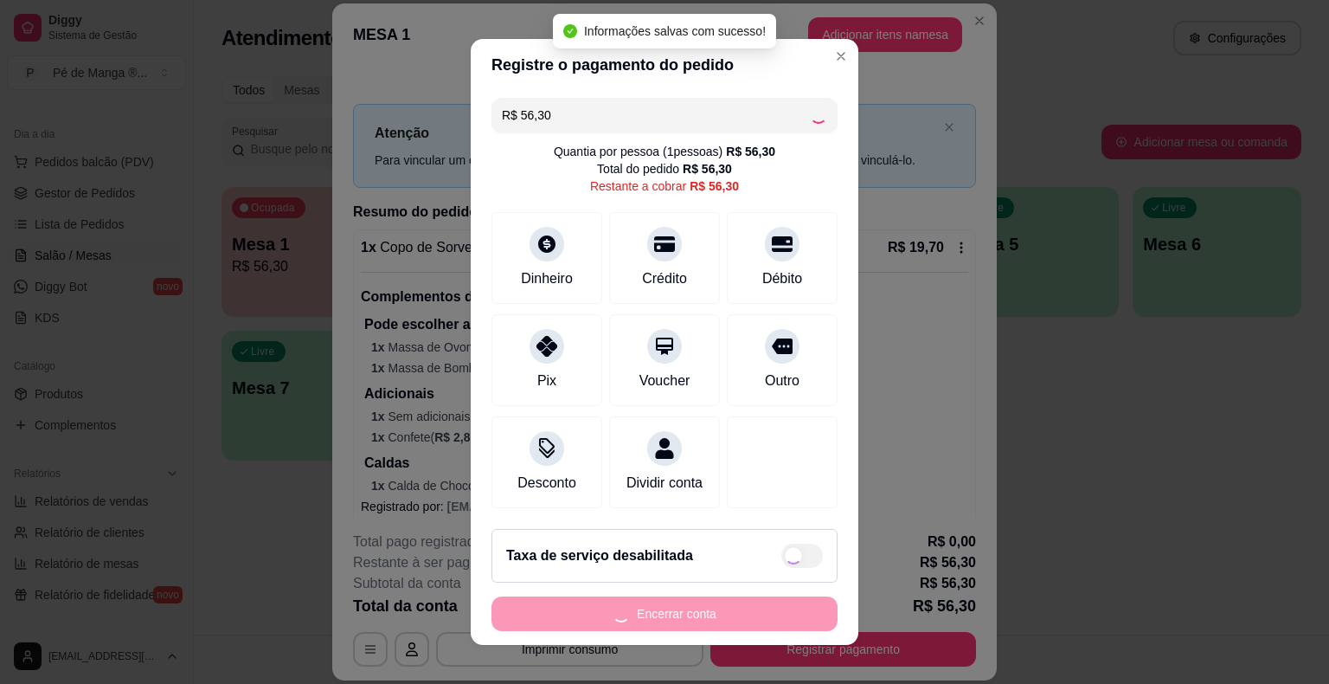
type input "R$ 0,00"
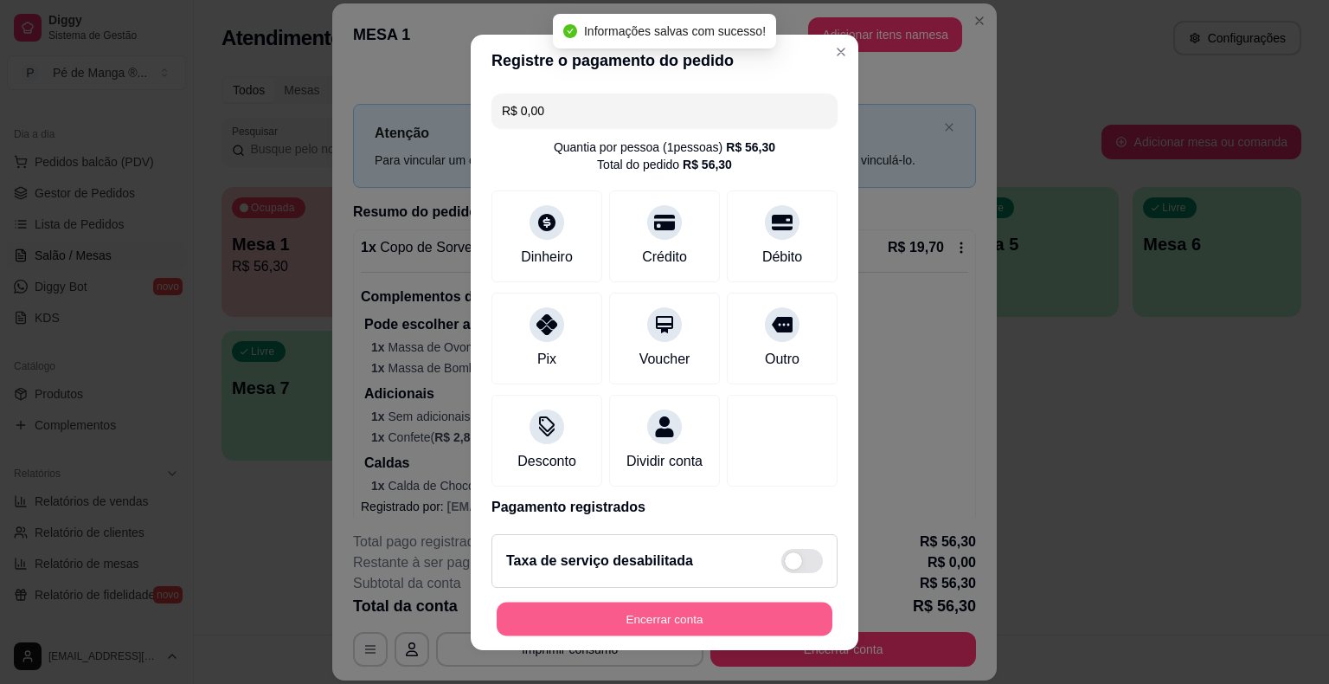
click at [705, 633] on button "Encerrar conta" at bounding box center [665, 618] width 336 height 34
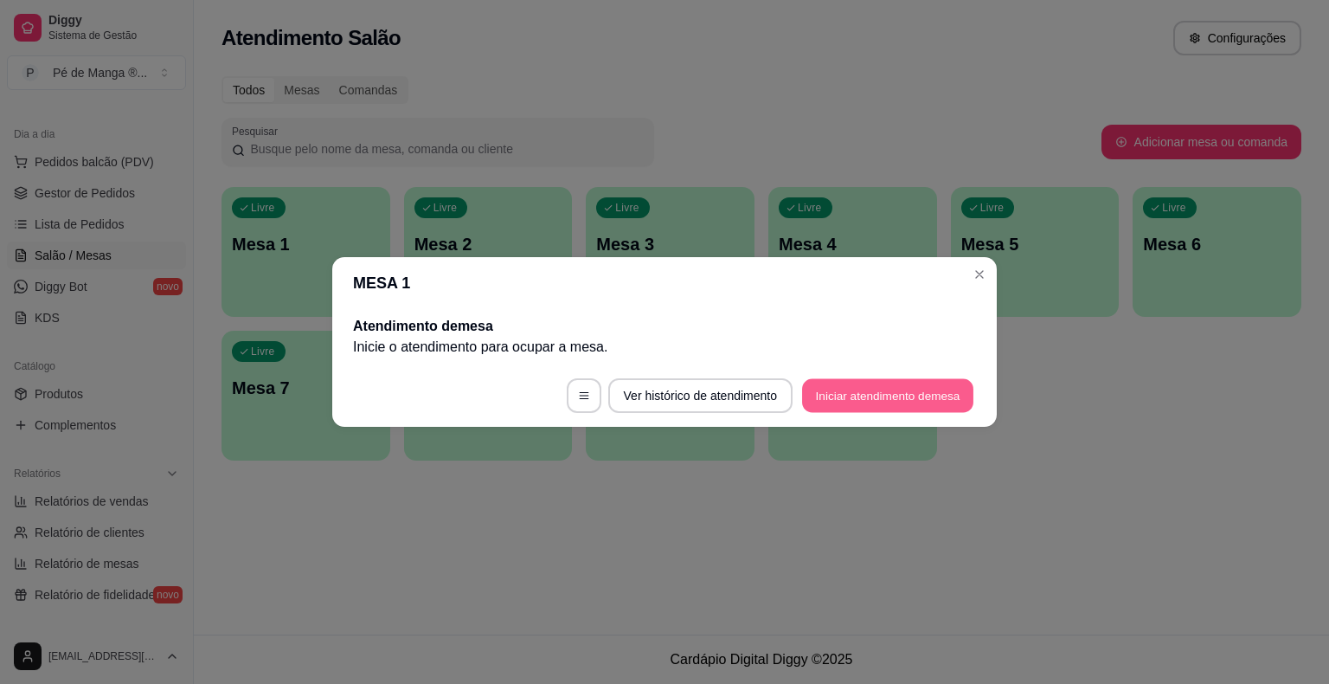
click at [917, 395] on button "Iniciar atendimento de mesa" at bounding box center [887, 396] width 171 height 34
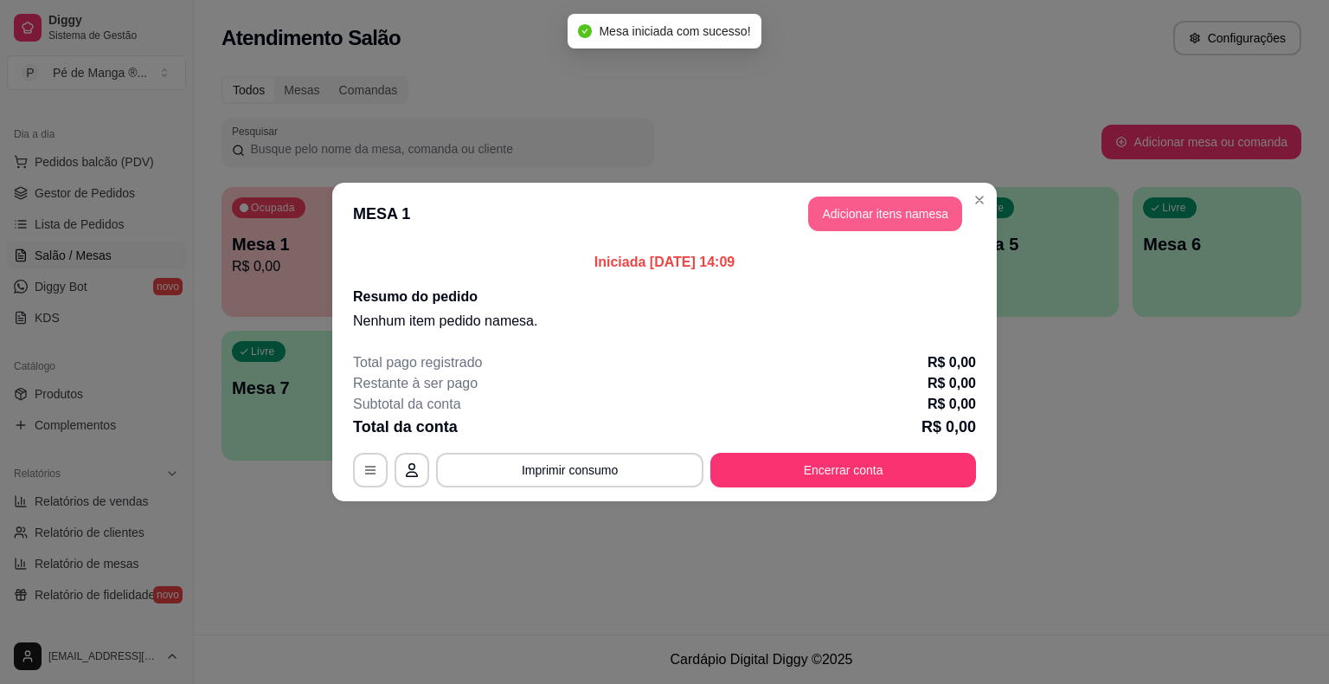
click at [857, 218] on button "Adicionar itens na mesa" at bounding box center [885, 213] width 154 height 35
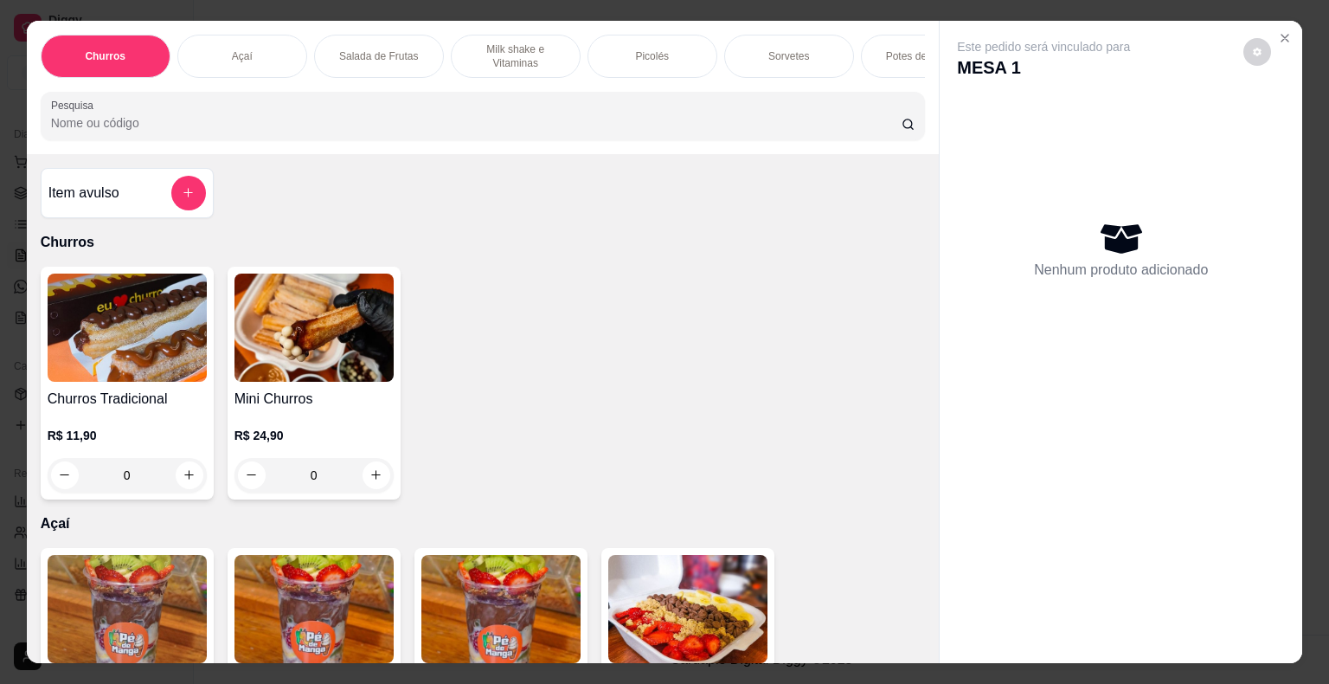
click at [627, 55] on div "Picolés" at bounding box center [653, 56] width 130 height 43
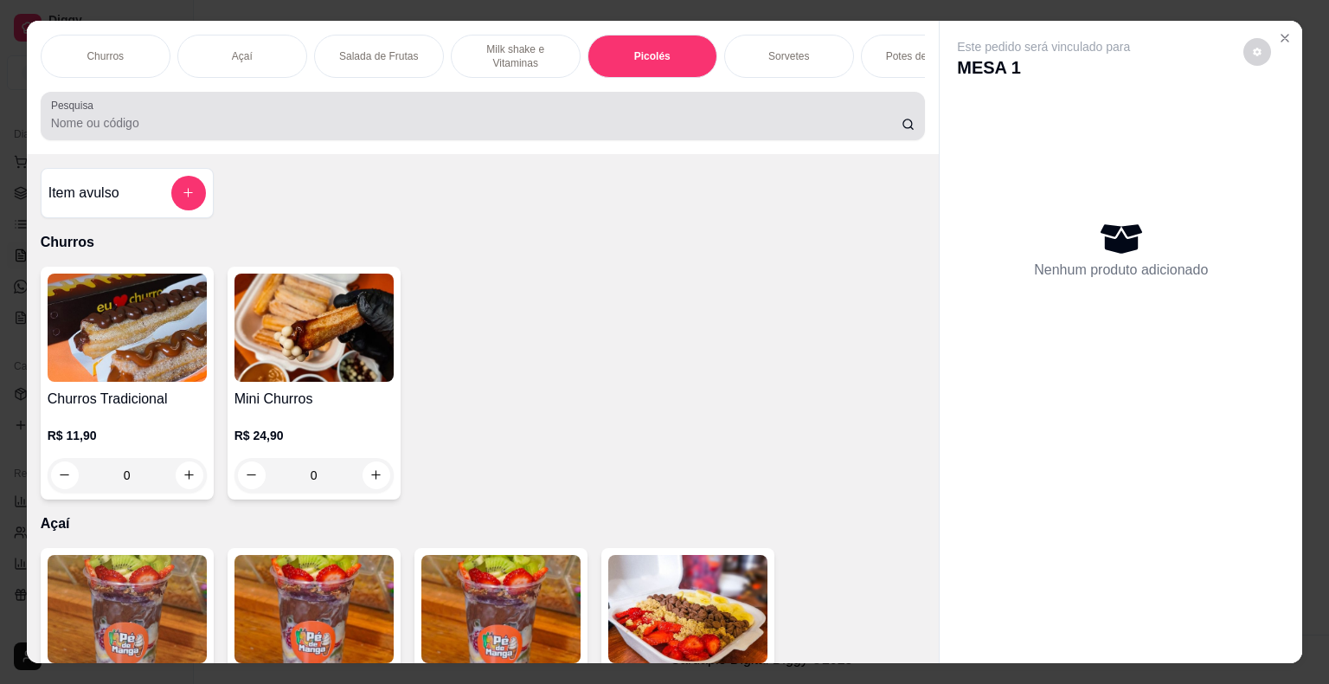
scroll to position [42, 0]
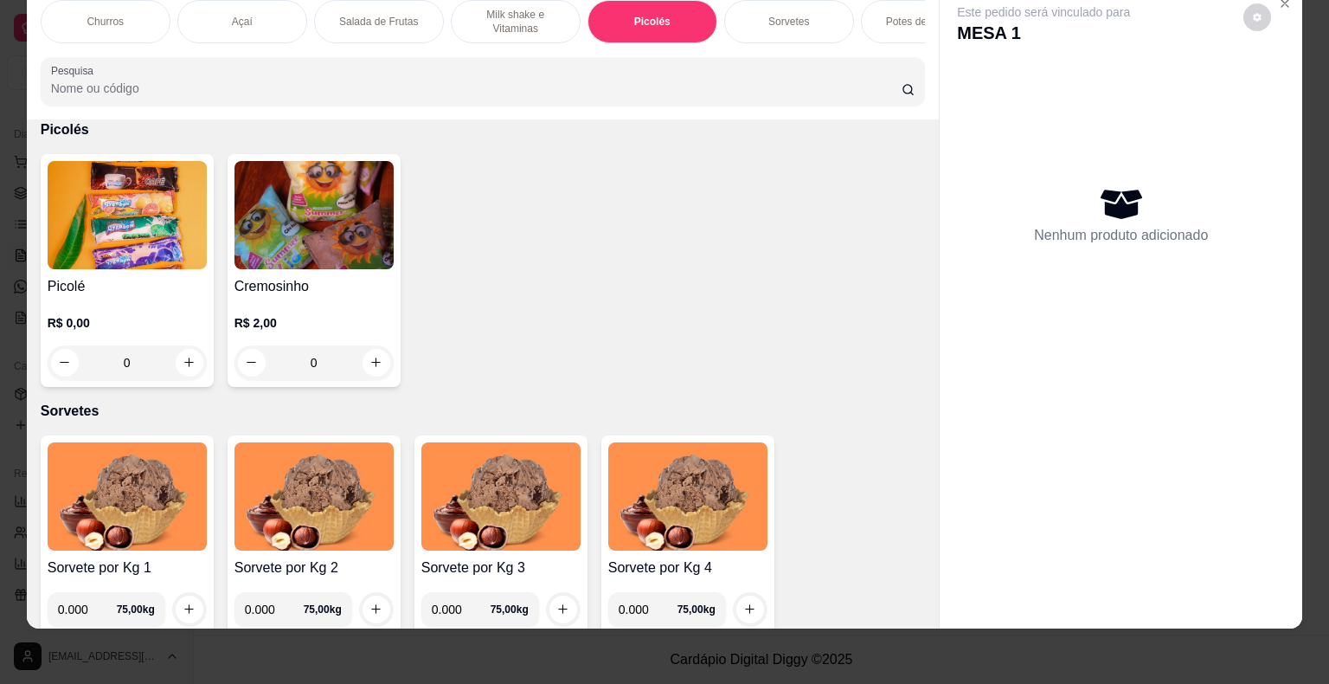
click at [190, 360] on div "0" at bounding box center [127, 362] width 159 height 35
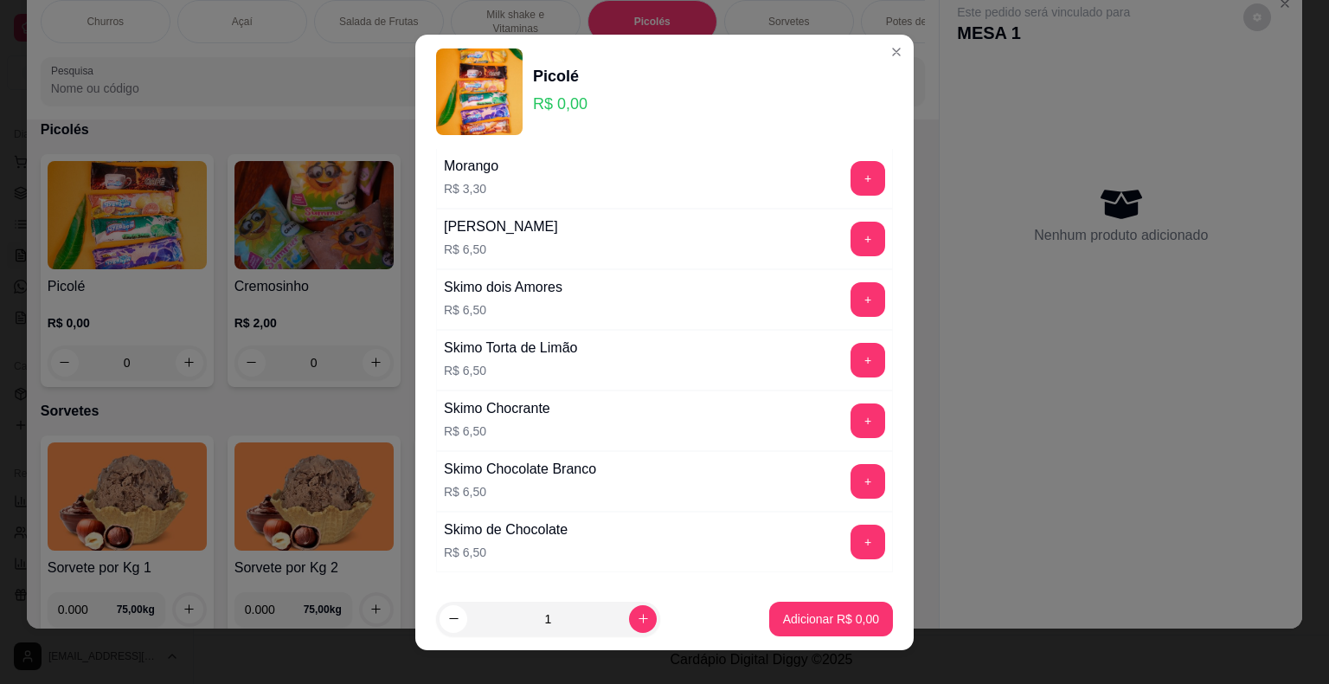
scroll to position [1125, 0]
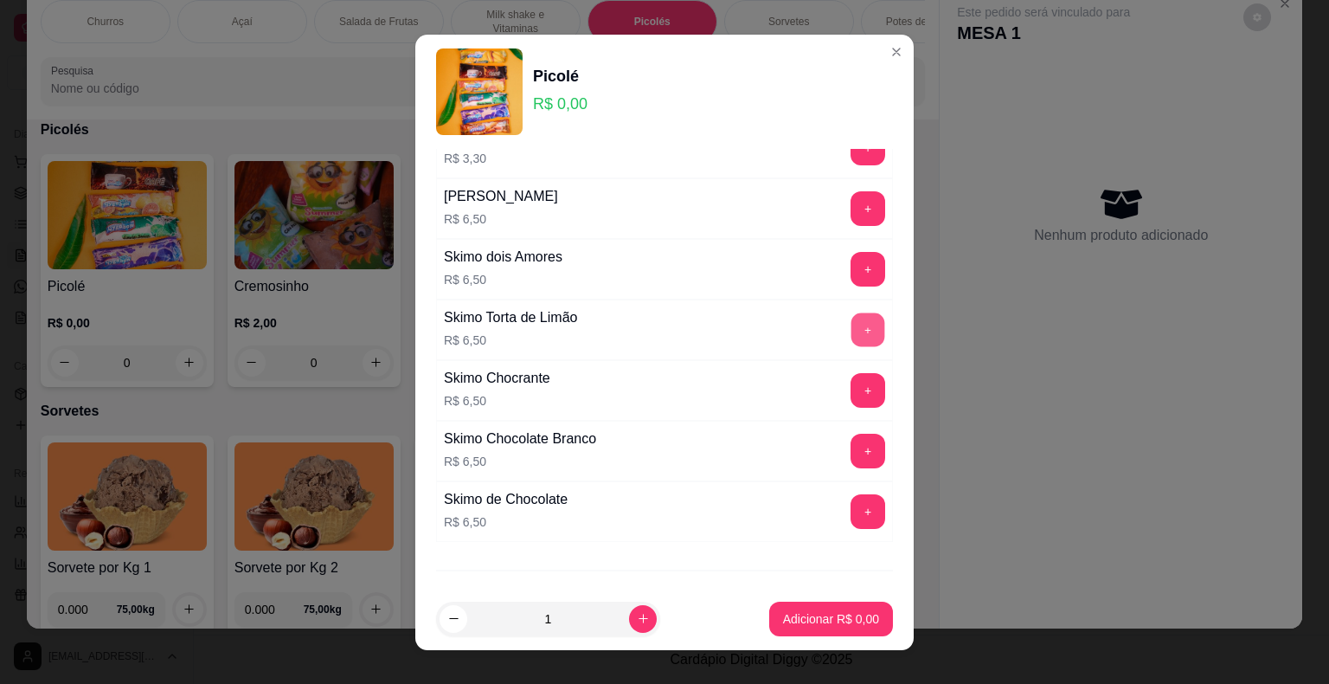
click at [852, 324] on button "+" at bounding box center [869, 329] width 34 height 34
click at [847, 611] on p "Adicionar R$ 26,00" at bounding box center [828, 618] width 100 height 16
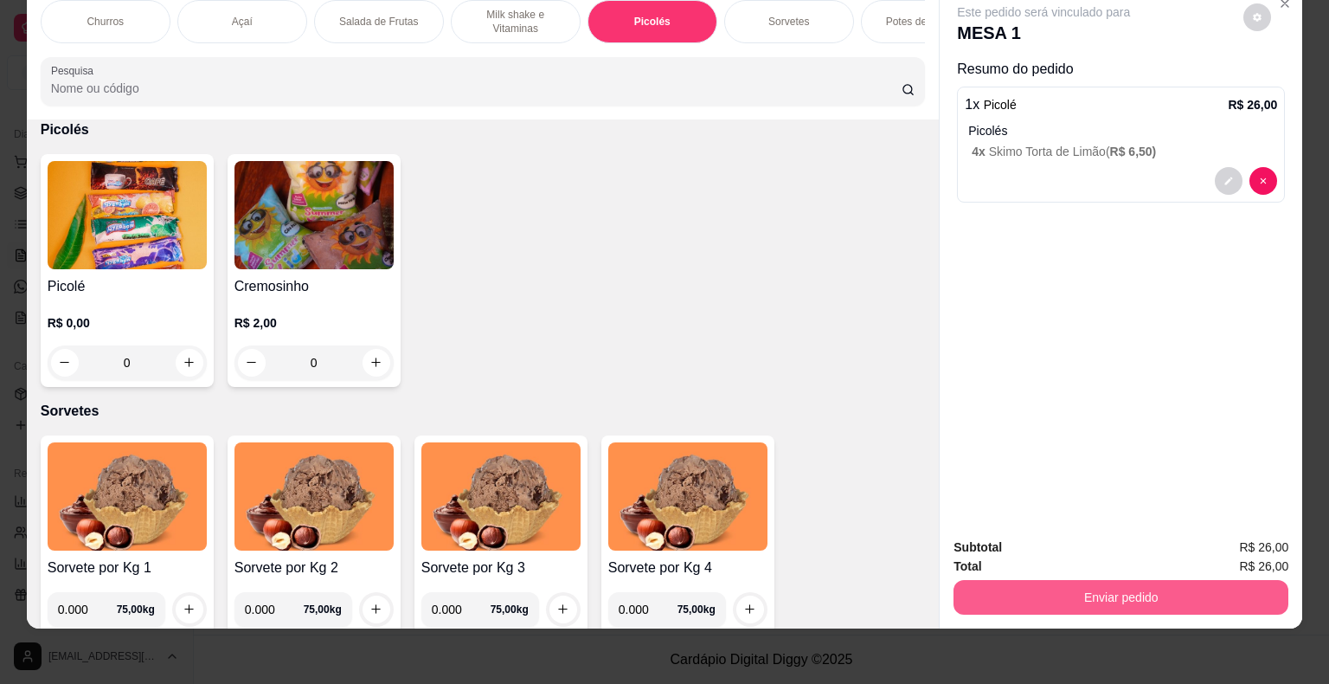
click at [1106, 583] on button "Enviar pedido" at bounding box center [1121, 597] width 335 height 35
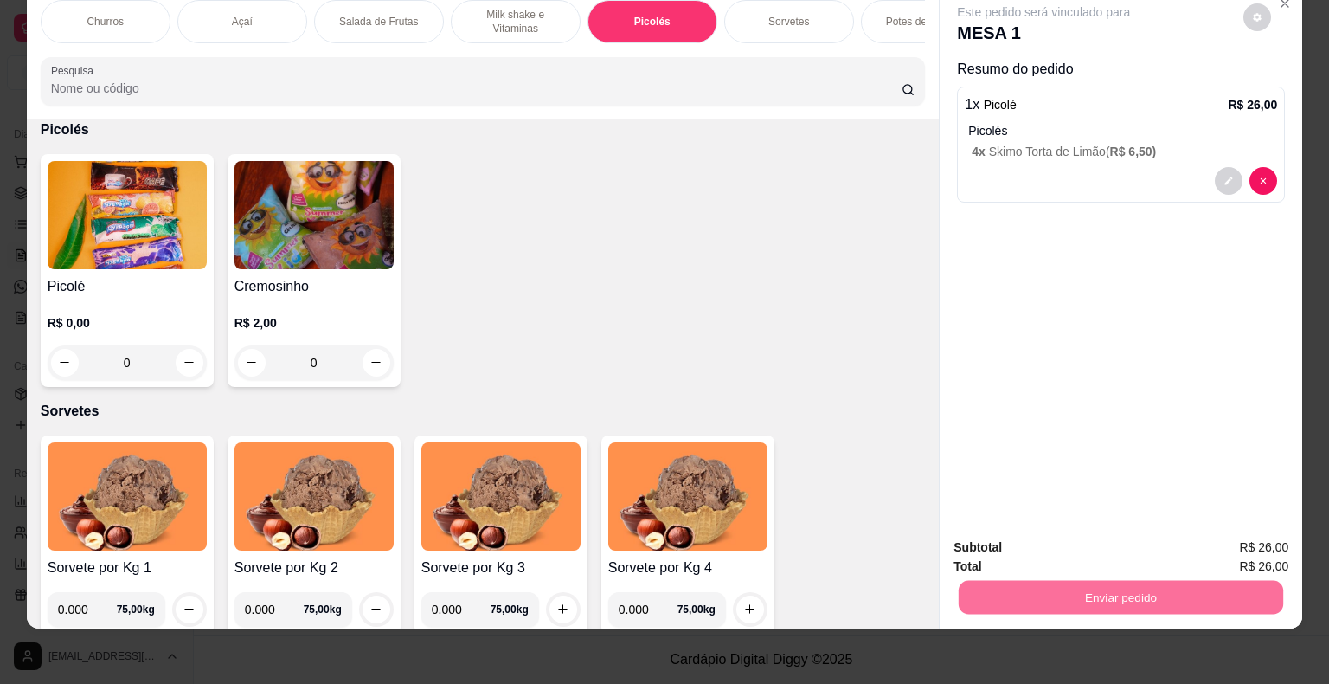
click at [980, 537] on button "Não registrar e enviar pedido" at bounding box center [1063, 541] width 175 height 32
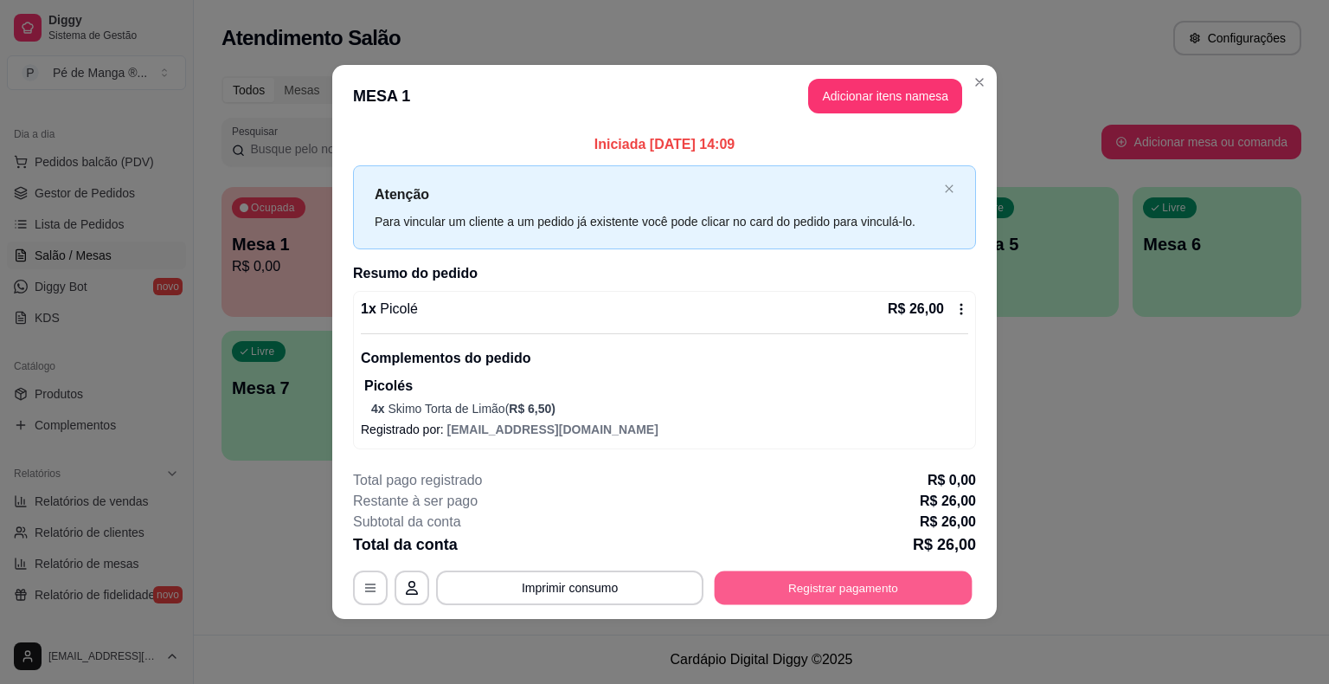
click at [810, 581] on button "Registrar pagamento" at bounding box center [844, 588] width 258 height 34
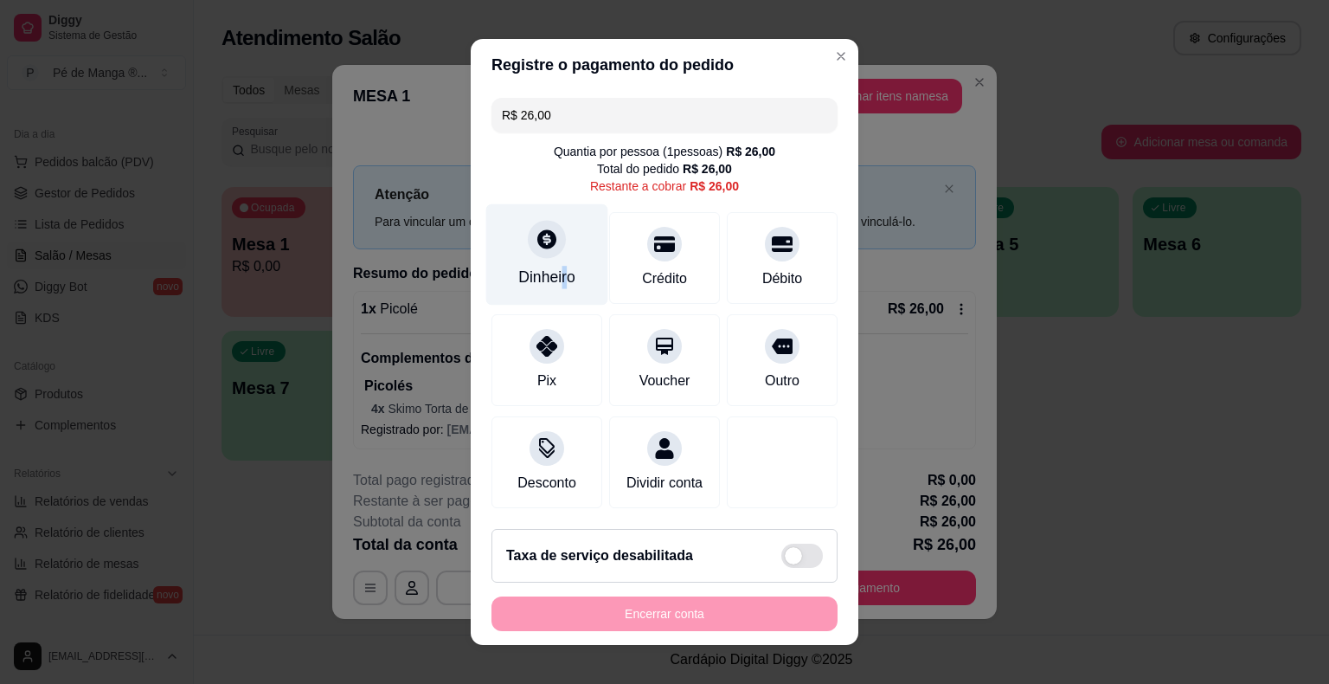
click at [549, 285] on div "Dinheiro" at bounding box center [546, 277] width 57 height 22
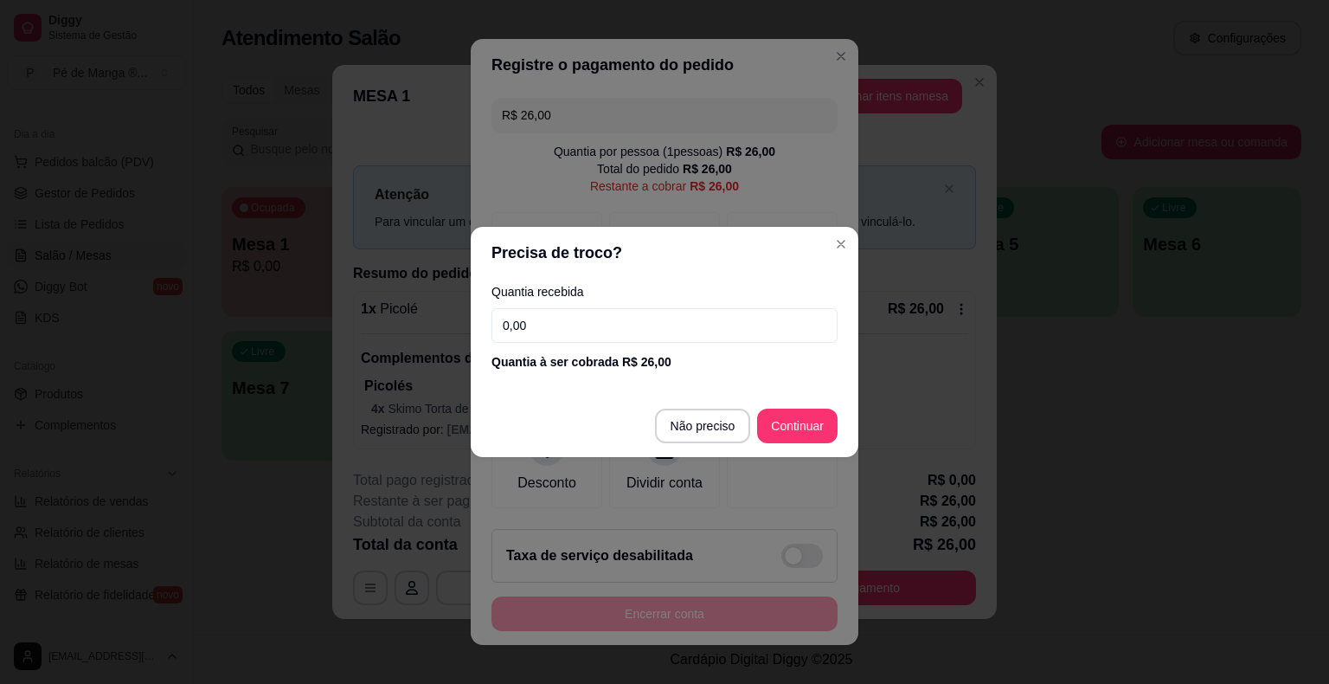
click at [594, 323] on input "0,00" at bounding box center [665, 325] width 346 height 35
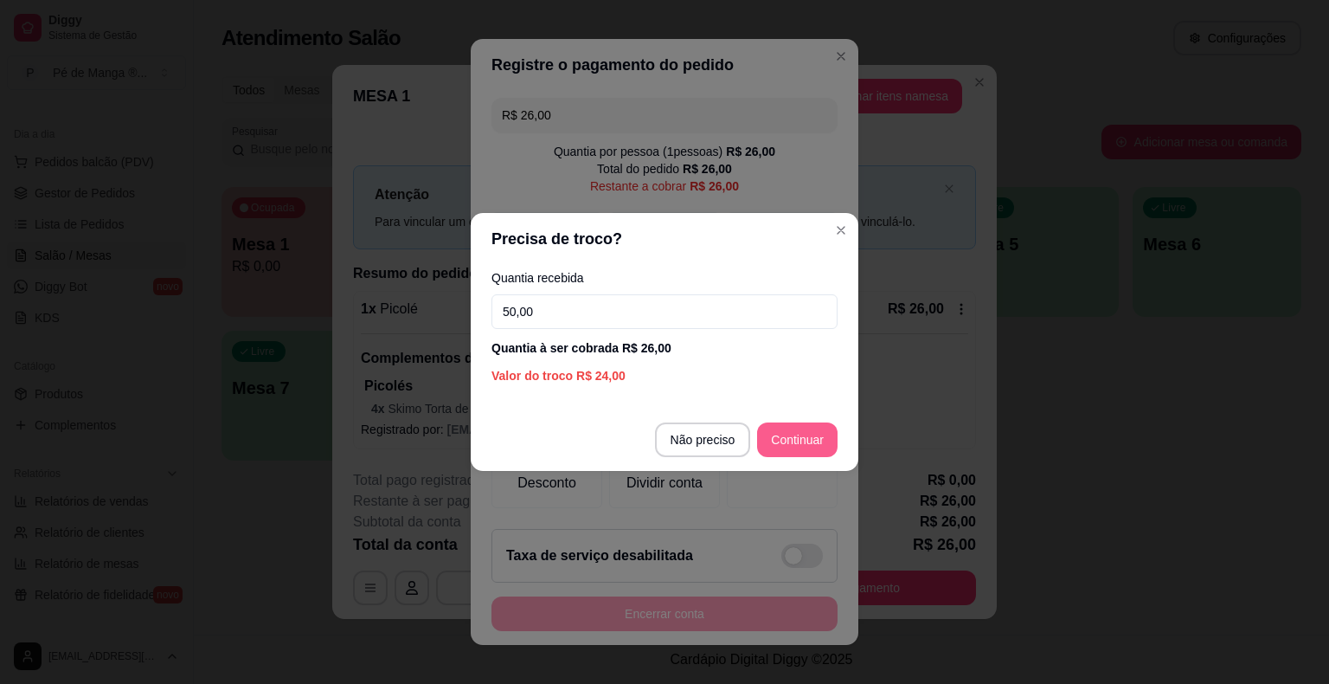
type input "50,00"
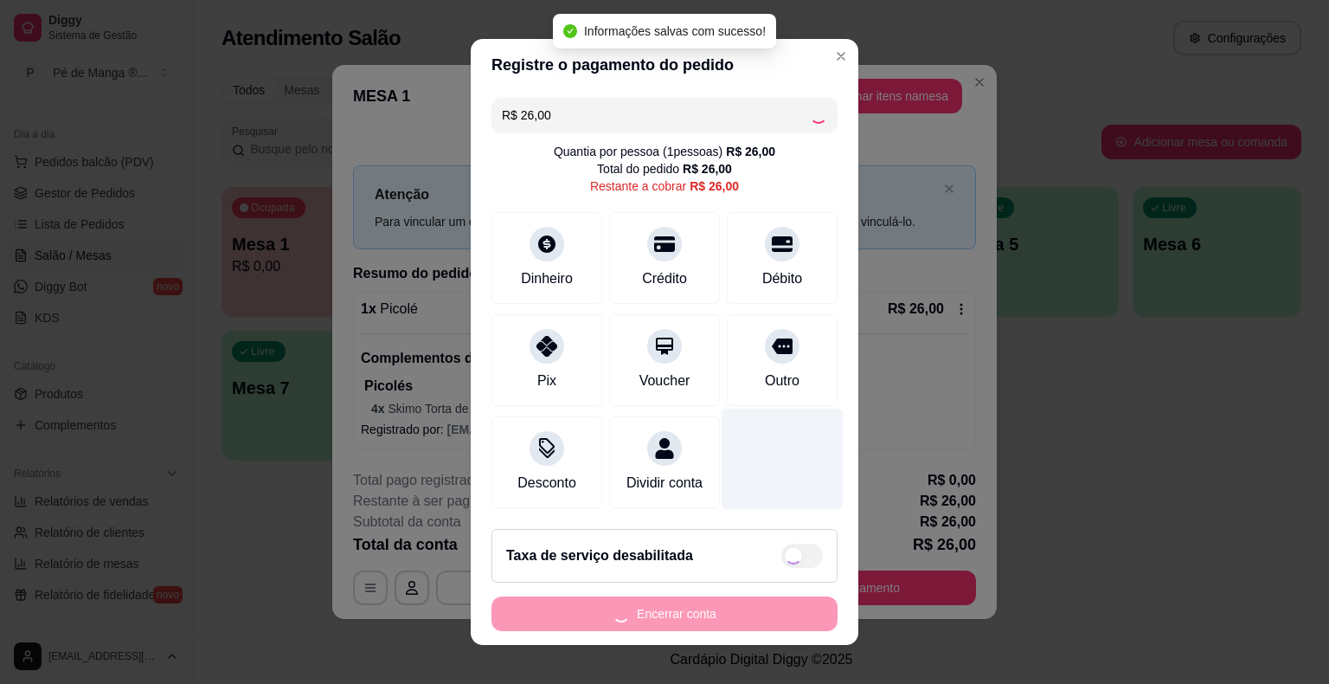
type input "R$ 0,00"
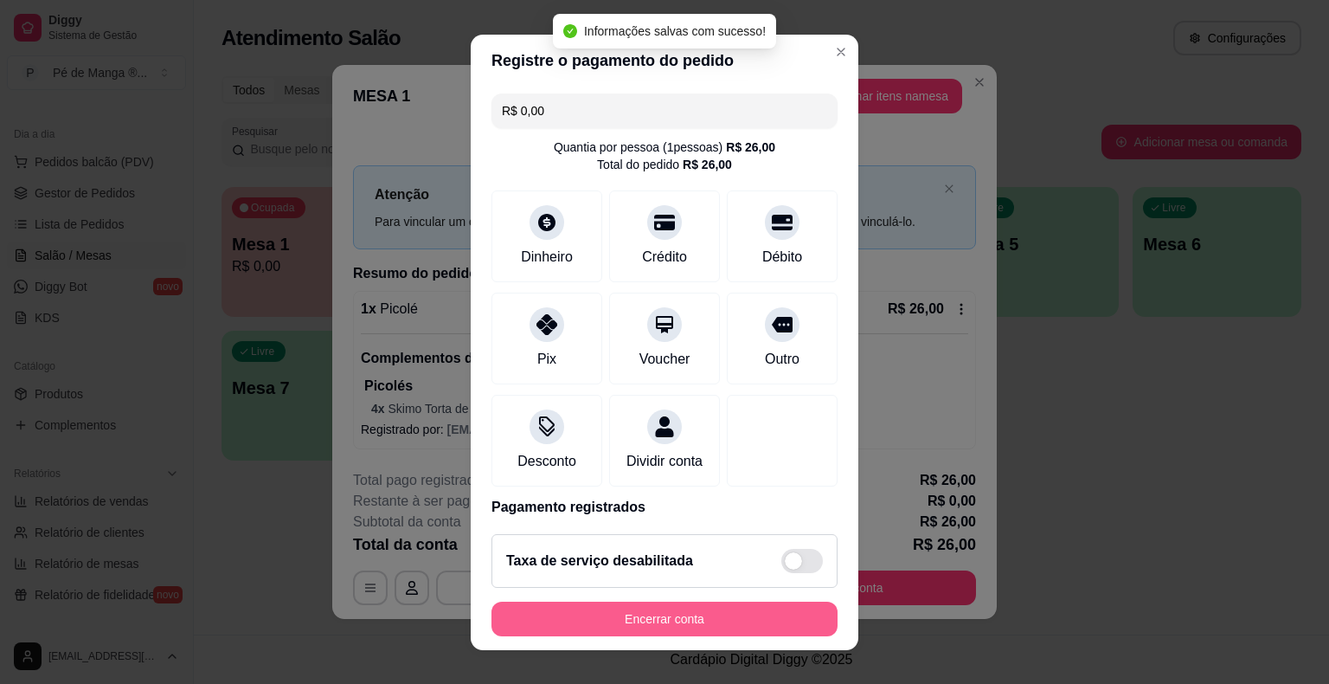
click at [627, 631] on button "Encerrar conta" at bounding box center [665, 618] width 346 height 35
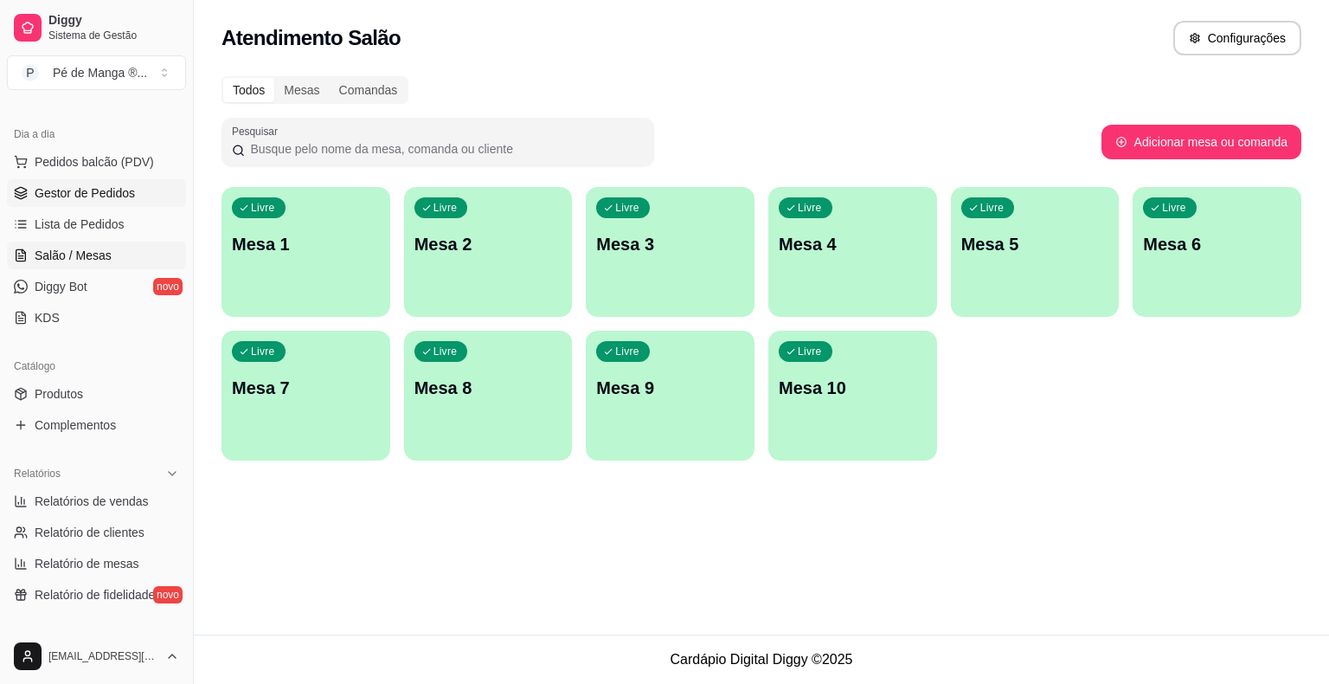
click at [142, 197] on link "Gestor de Pedidos" at bounding box center [96, 193] width 179 height 28
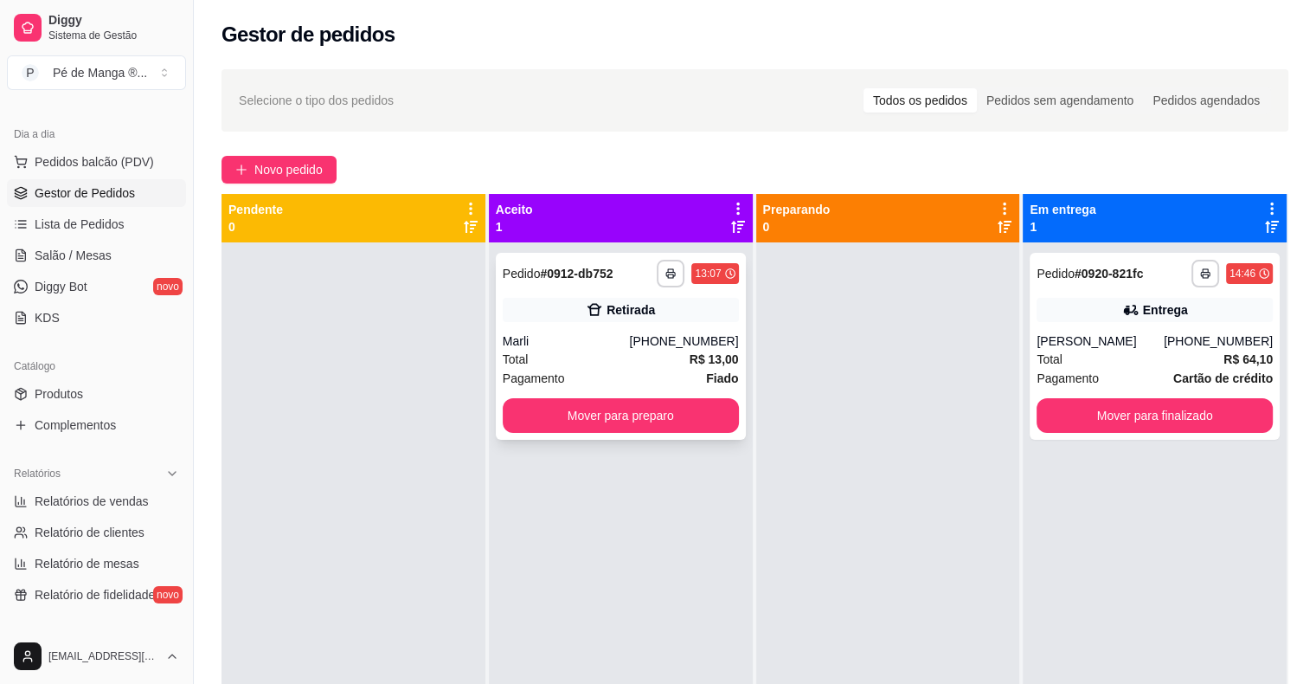
click at [624, 342] on div "Marli" at bounding box center [566, 340] width 127 height 17
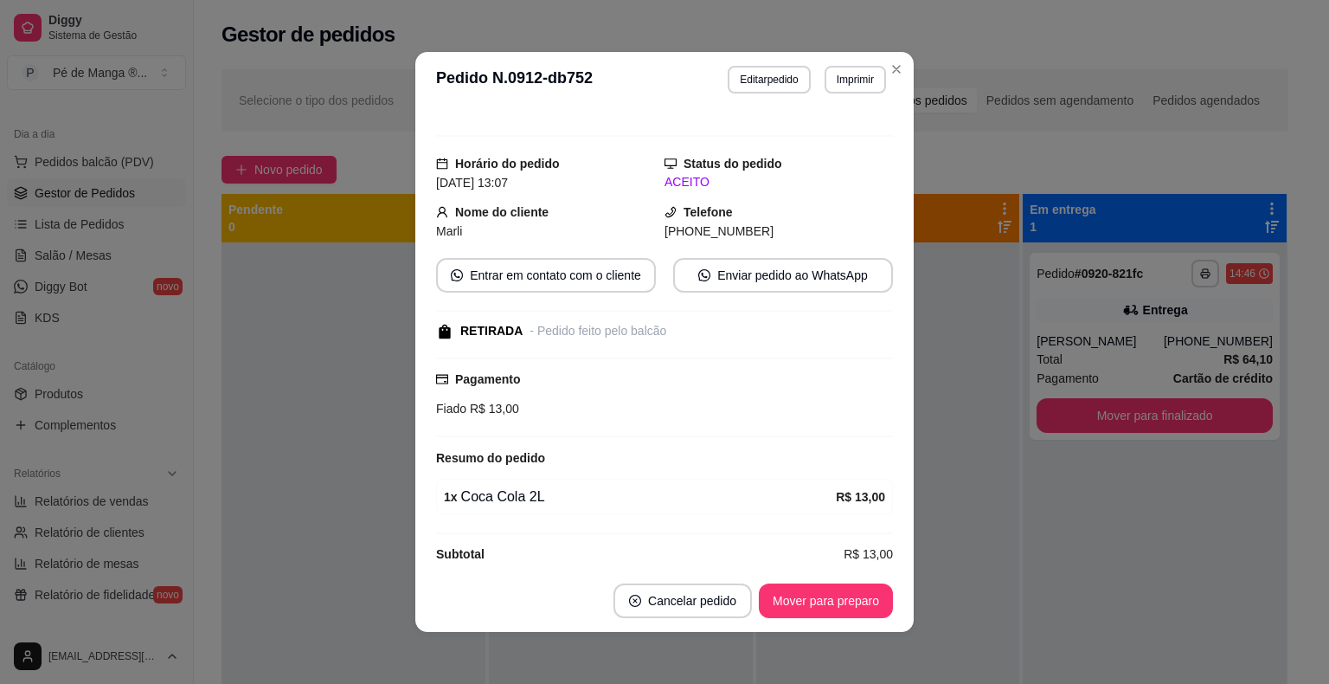
scroll to position [35, 0]
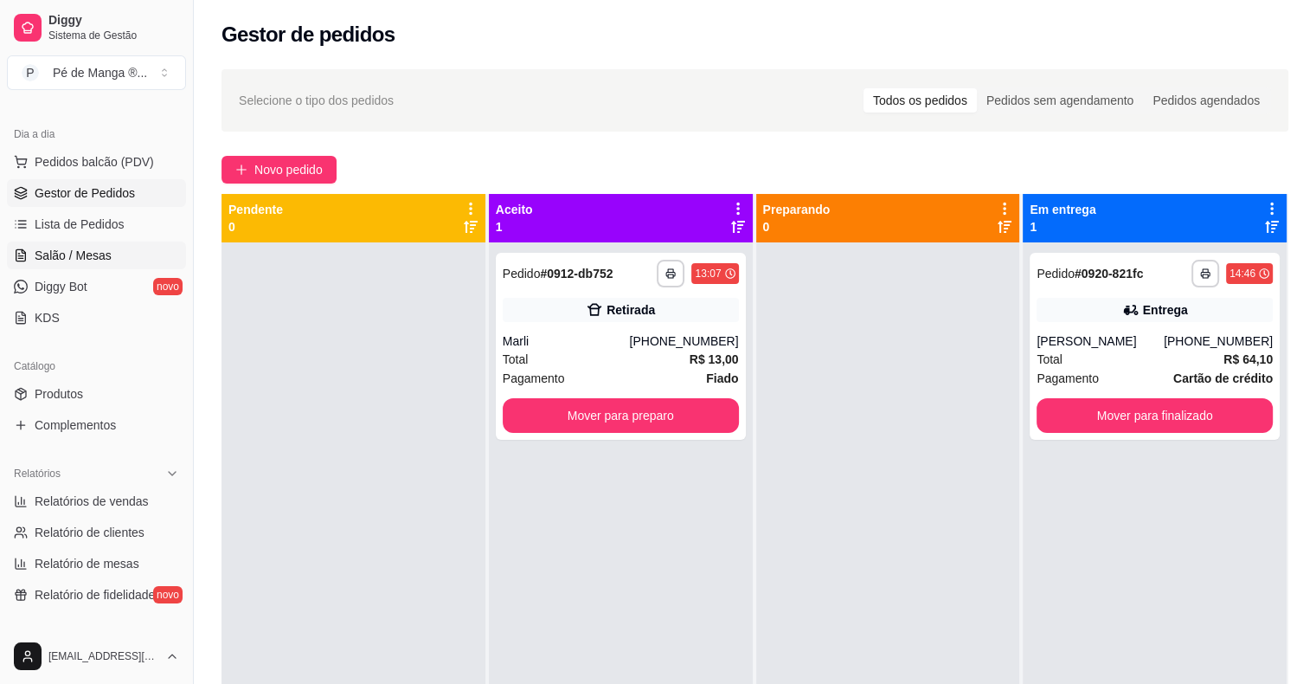
click at [48, 252] on span "Salão / Mesas" at bounding box center [73, 255] width 77 height 17
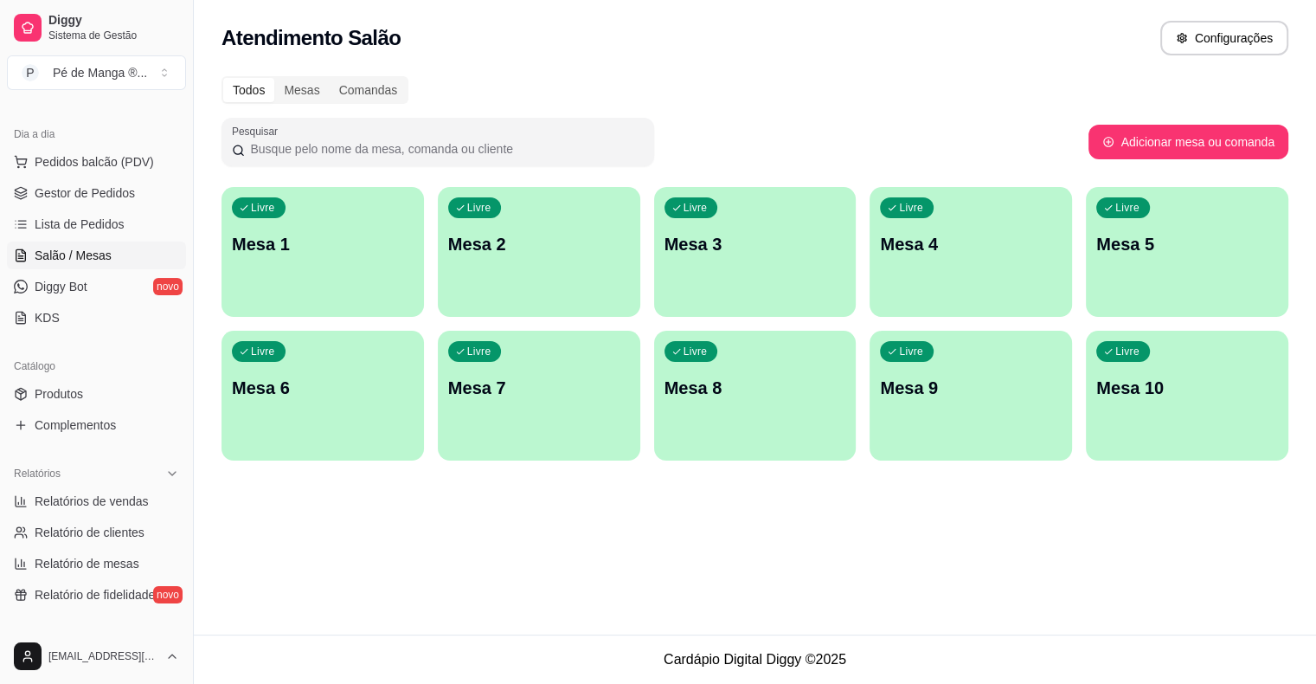
click at [48, 252] on span "Salão / Mesas" at bounding box center [73, 255] width 77 height 17
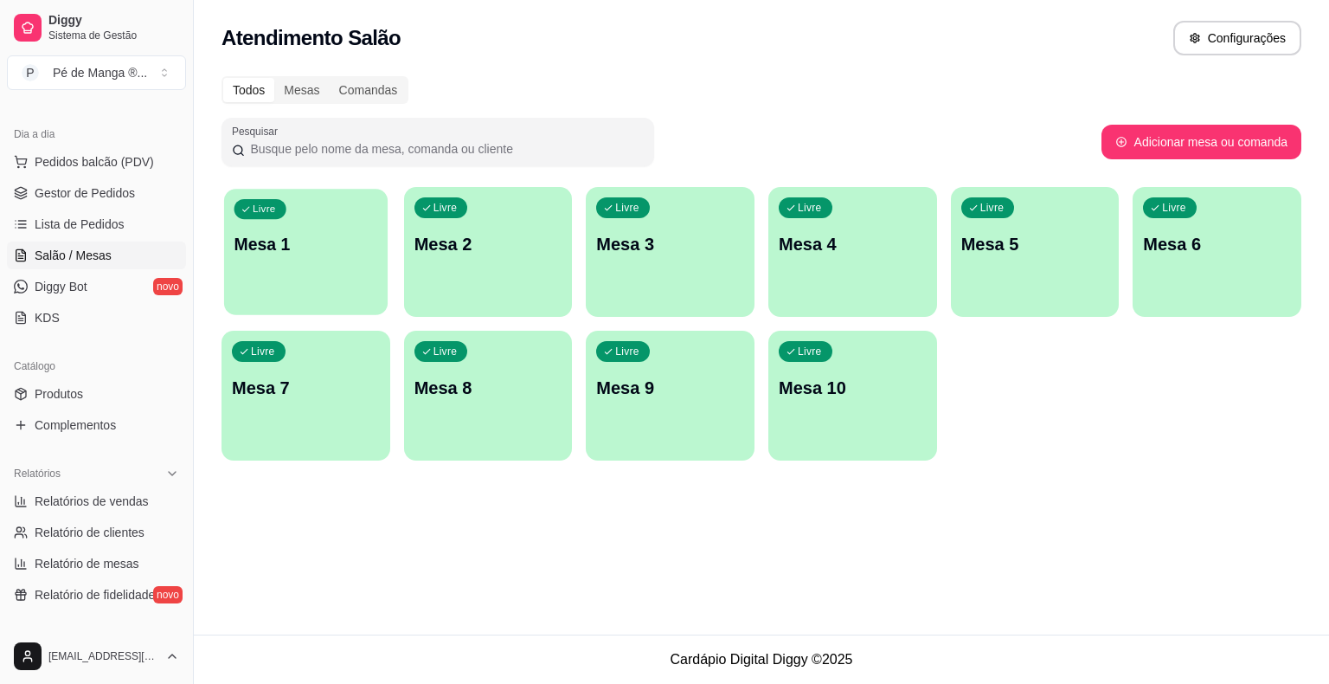
click at [266, 267] on div "Livre Mesa 1" at bounding box center [306, 242] width 164 height 106
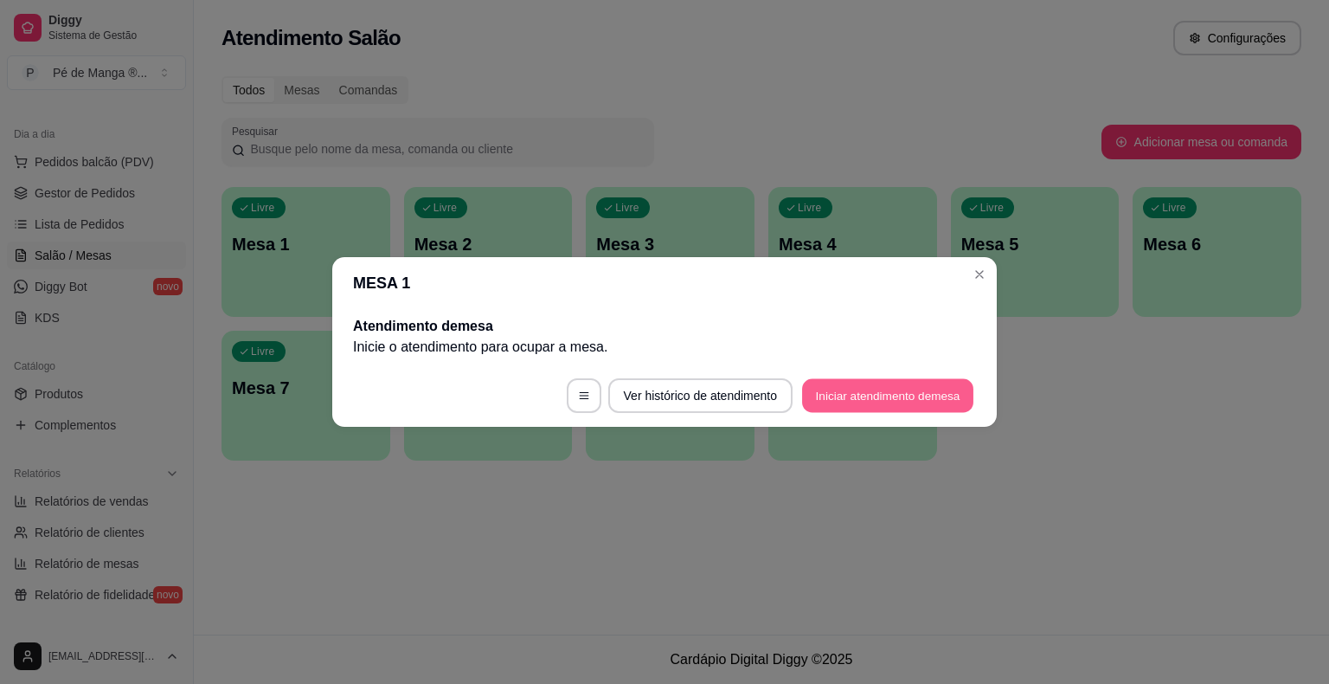
click at [845, 393] on button "Iniciar atendimento de mesa" at bounding box center [887, 396] width 171 height 34
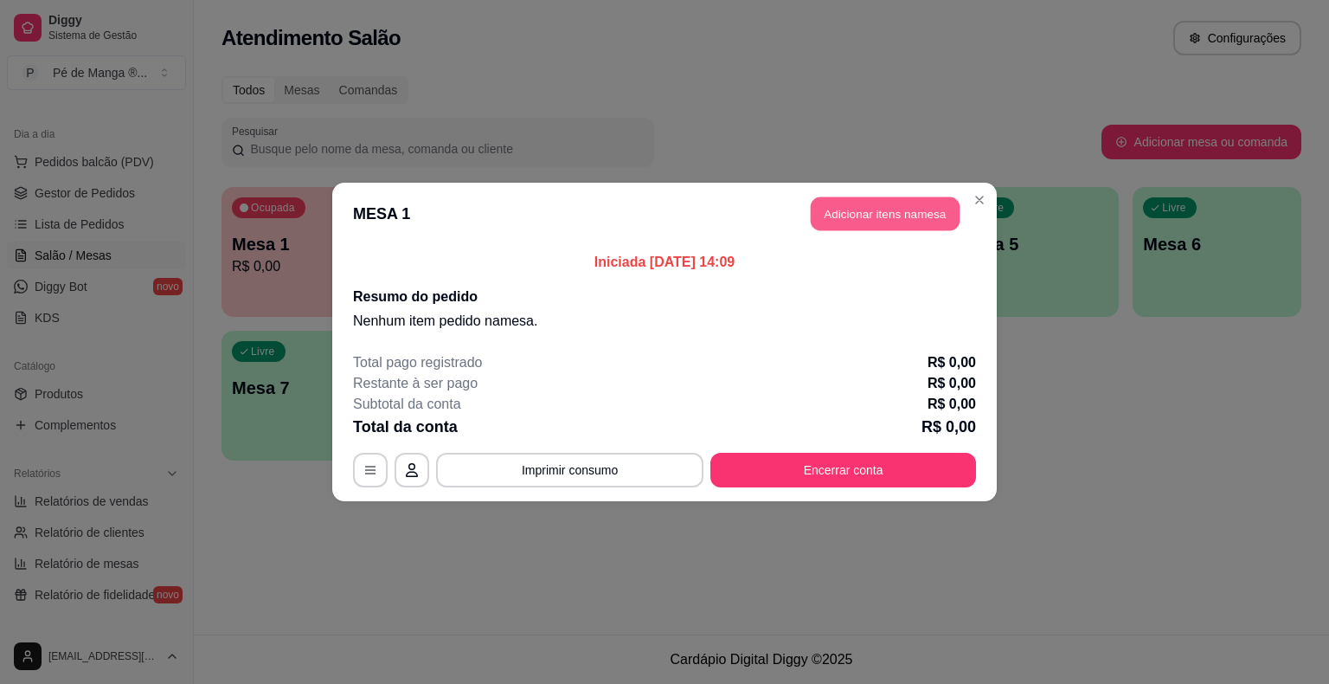
click at [907, 206] on button "Adicionar itens na mesa" at bounding box center [885, 214] width 149 height 34
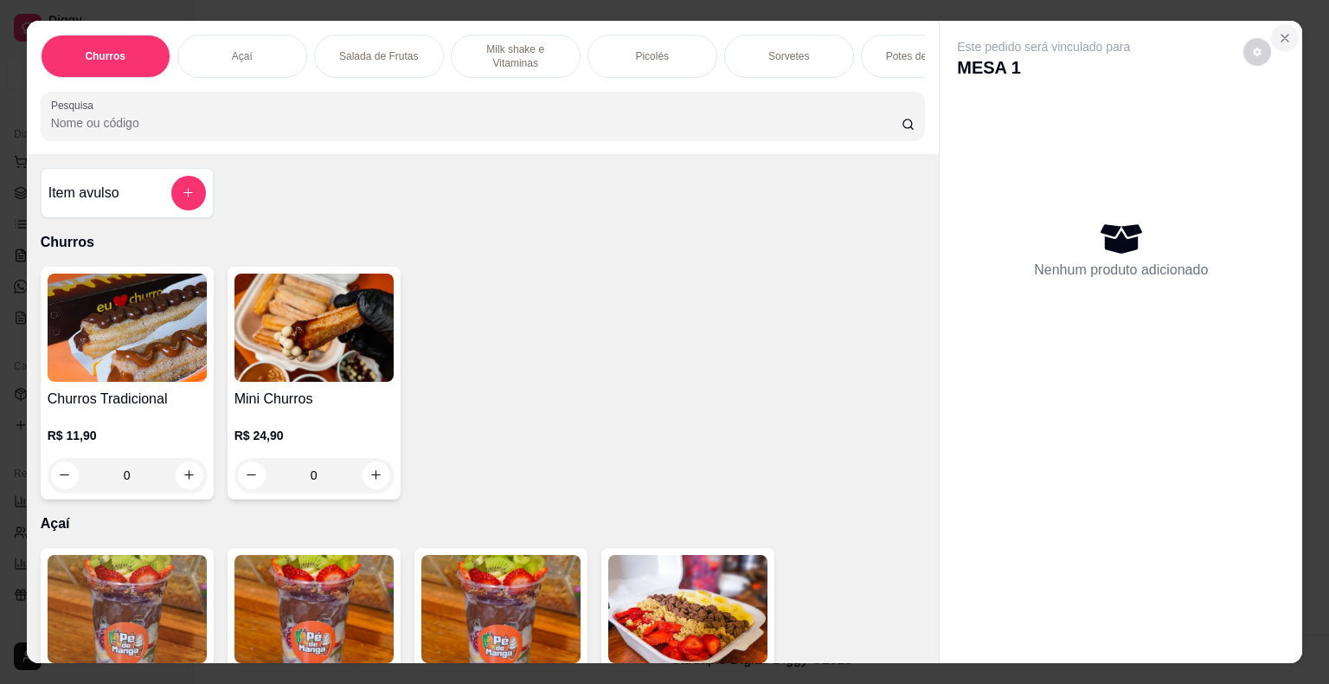
click at [1282, 31] on icon "Close" at bounding box center [1285, 38] width 14 height 14
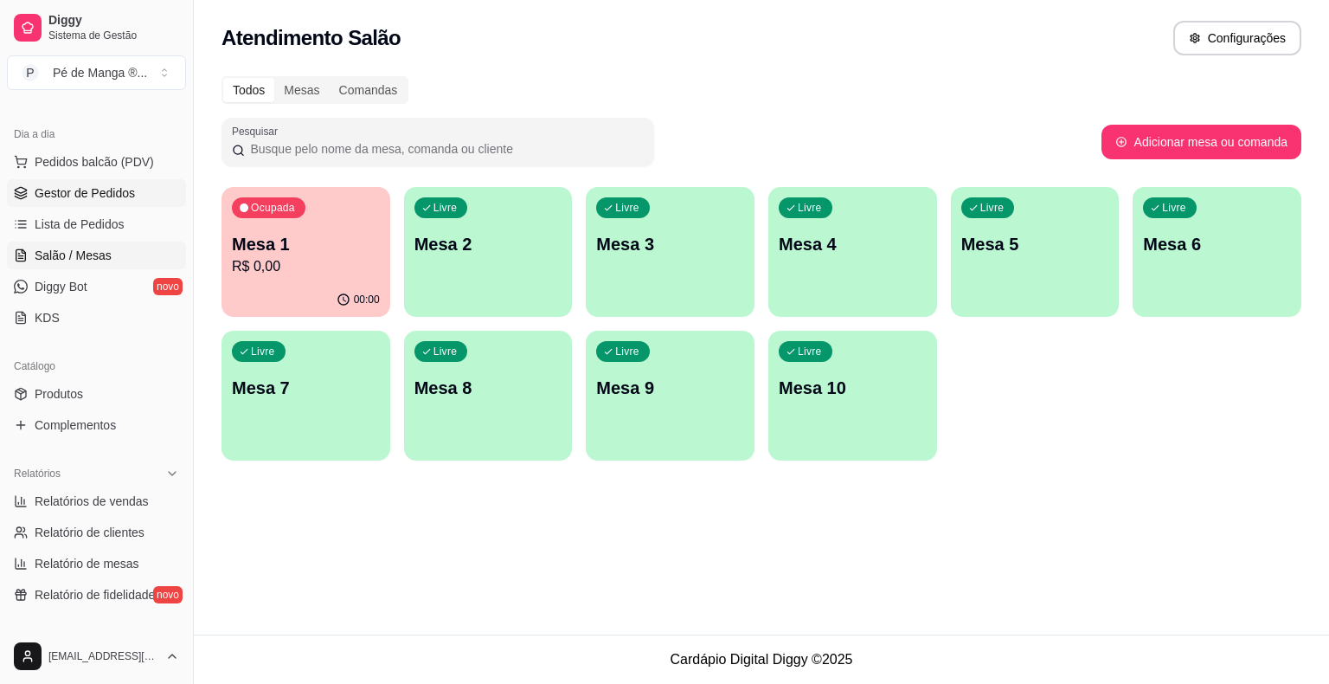
click at [90, 200] on span "Gestor de Pedidos" at bounding box center [85, 192] width 100 height 17
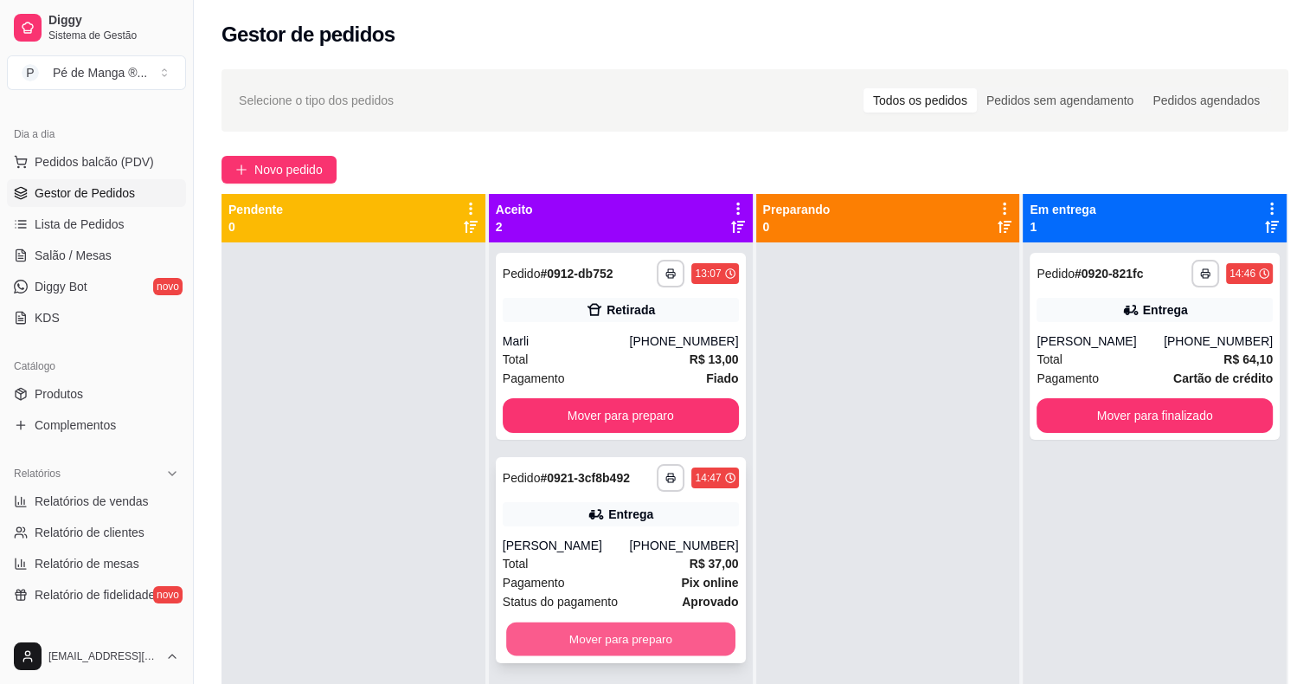
click at [674, 641] on button "Mover para preparo" at bounding box center [620, 639] width 229 height 34
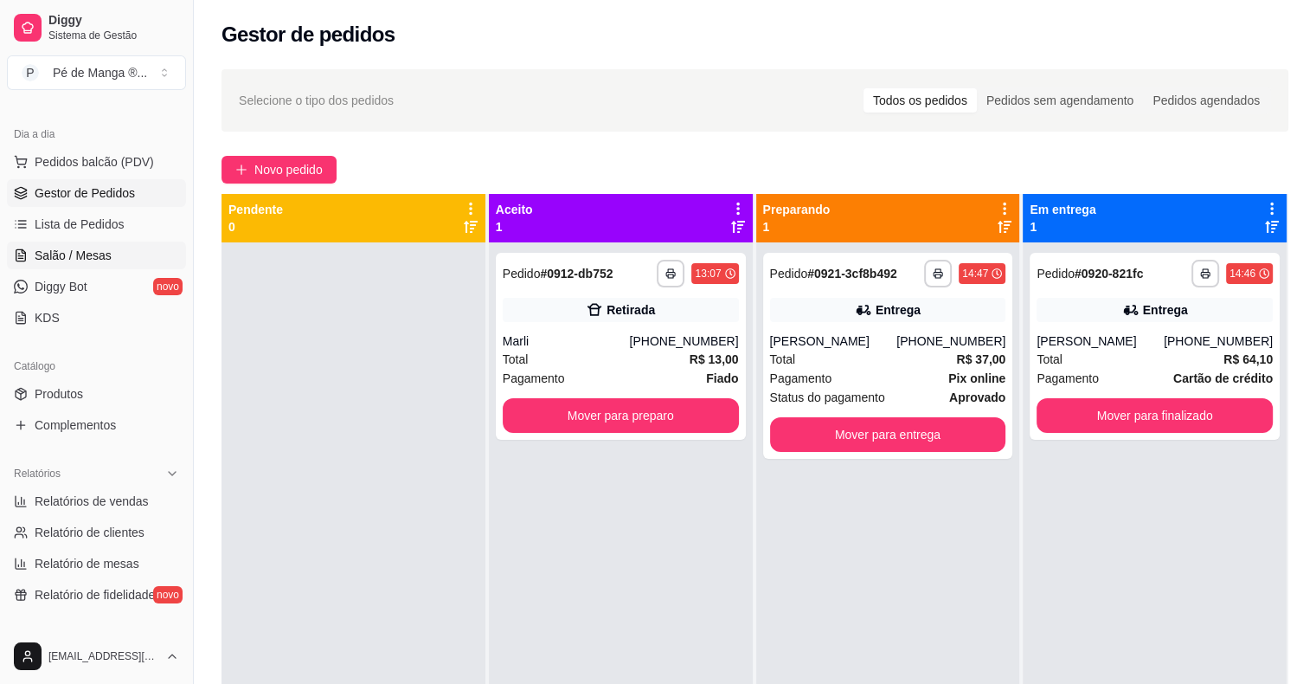
click at [67, 259] on span "Salão / Mesas" at bounding box center [73, 255] width 77 height 17
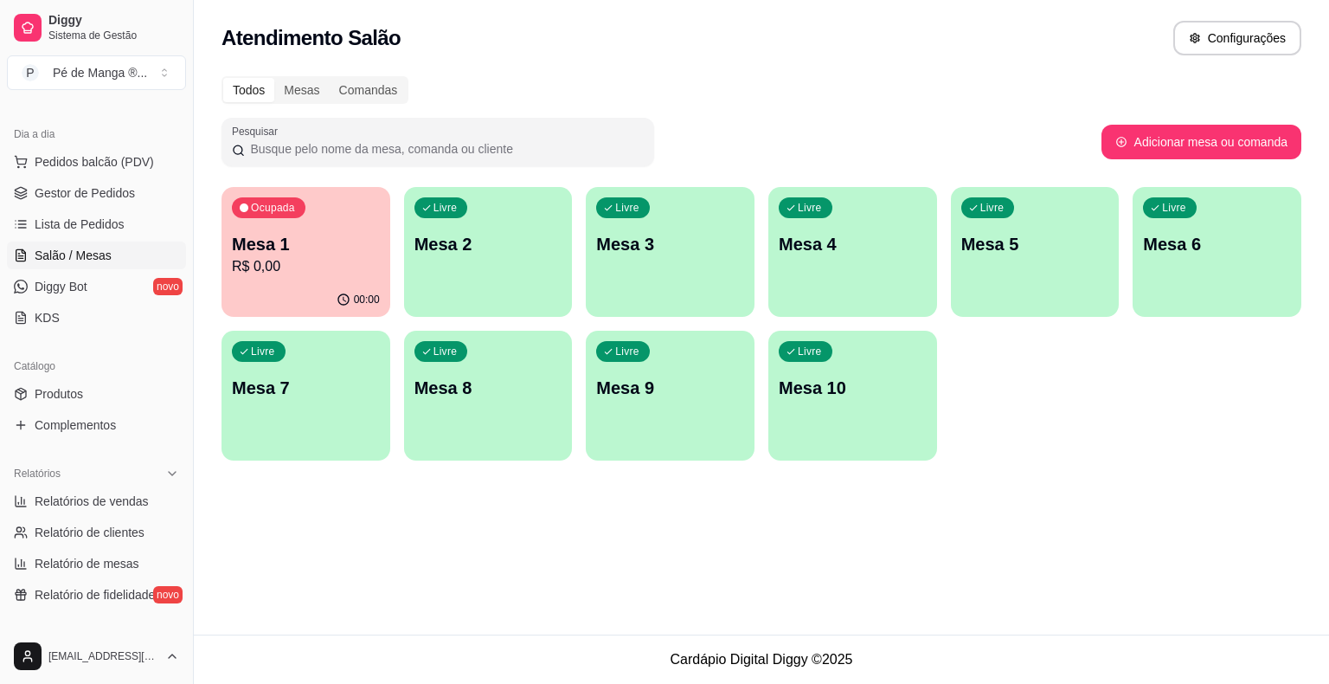
click at [273, 282] on button "Ocupada Mesa 1 R$ 0,00 00:00" at bounding box center [306, 252] width 169 height 130
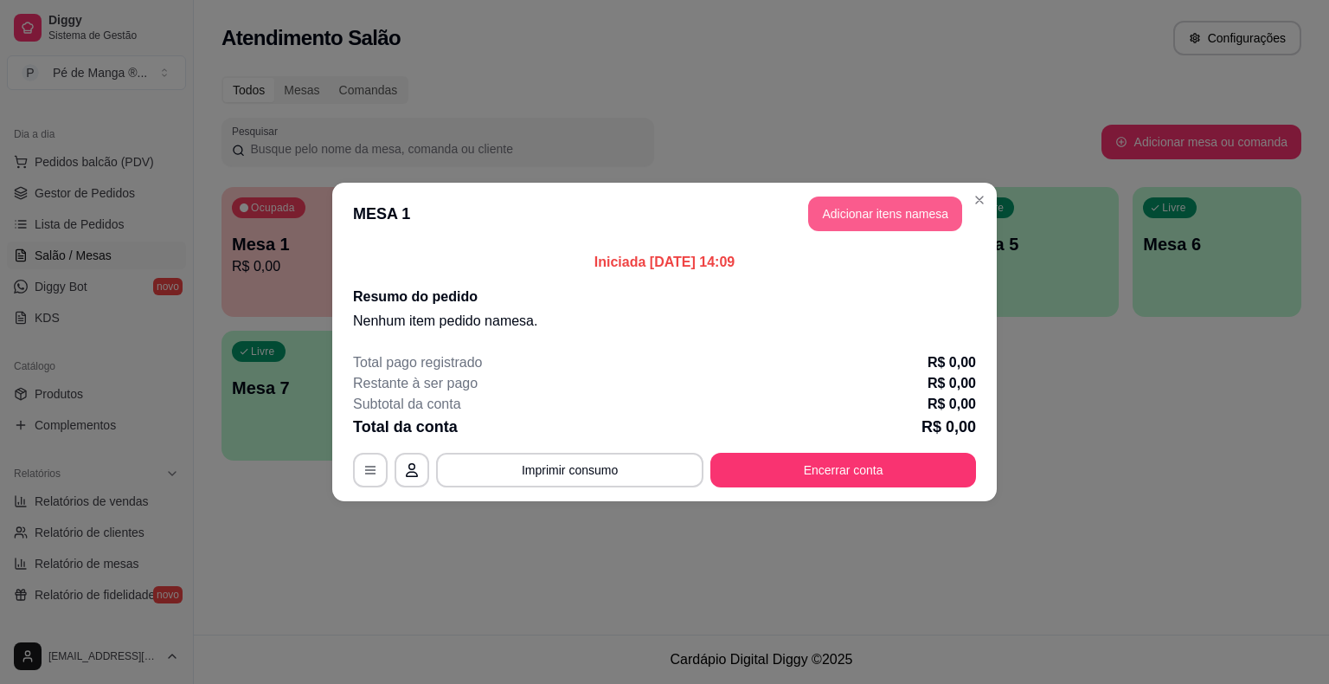
click at [832, 209] on button "Adicionar itens na mesa" at bounding box center [885, 213] width 154 height 35
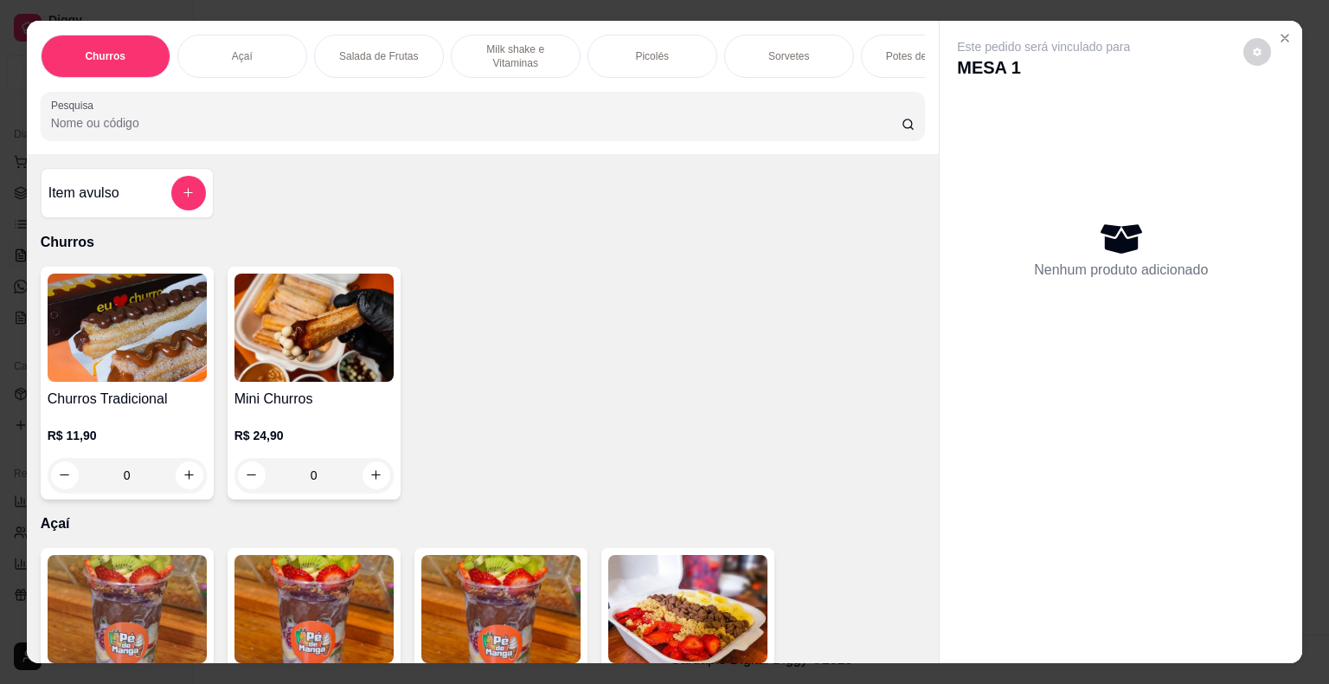
drag, startPoint x: 789, startPoint y: 45, endPoint x: 791, endPoint y: 57, distance: 12.2
click at [787, 52] on div "Sorvetes" at bounding box center [789, 56] width 130 height 43
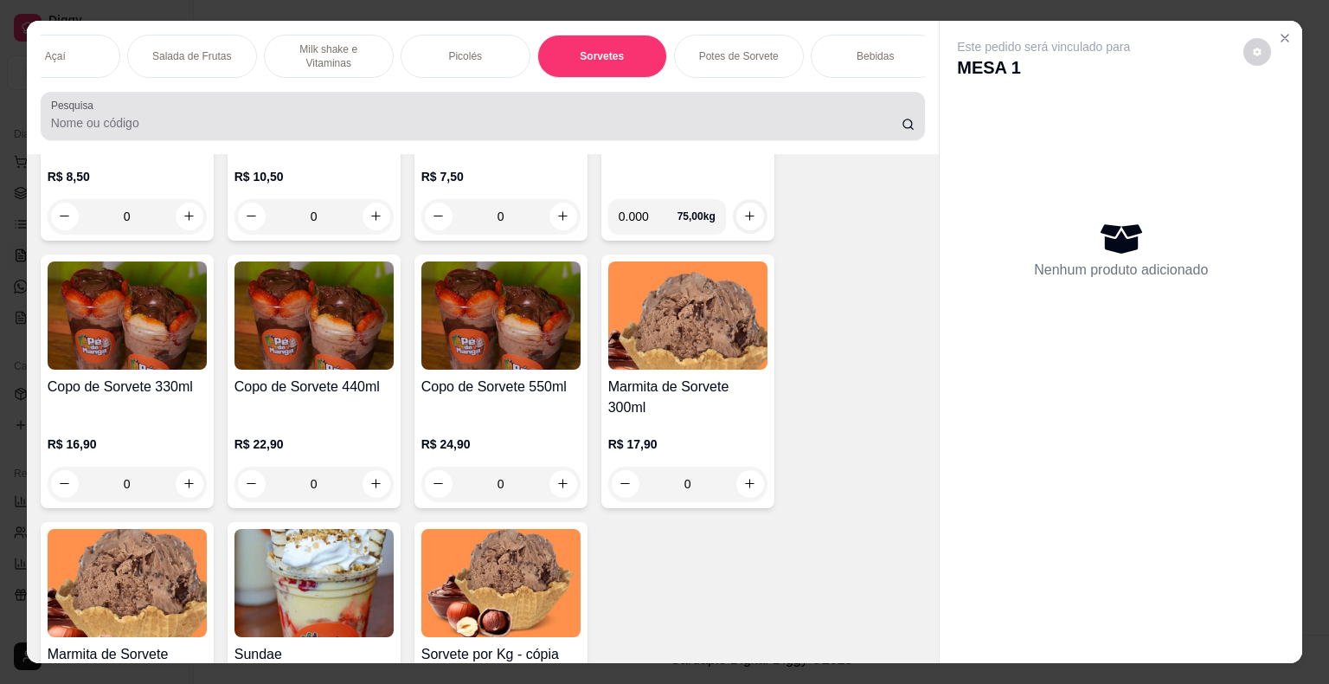
scroll to position [0, 202]
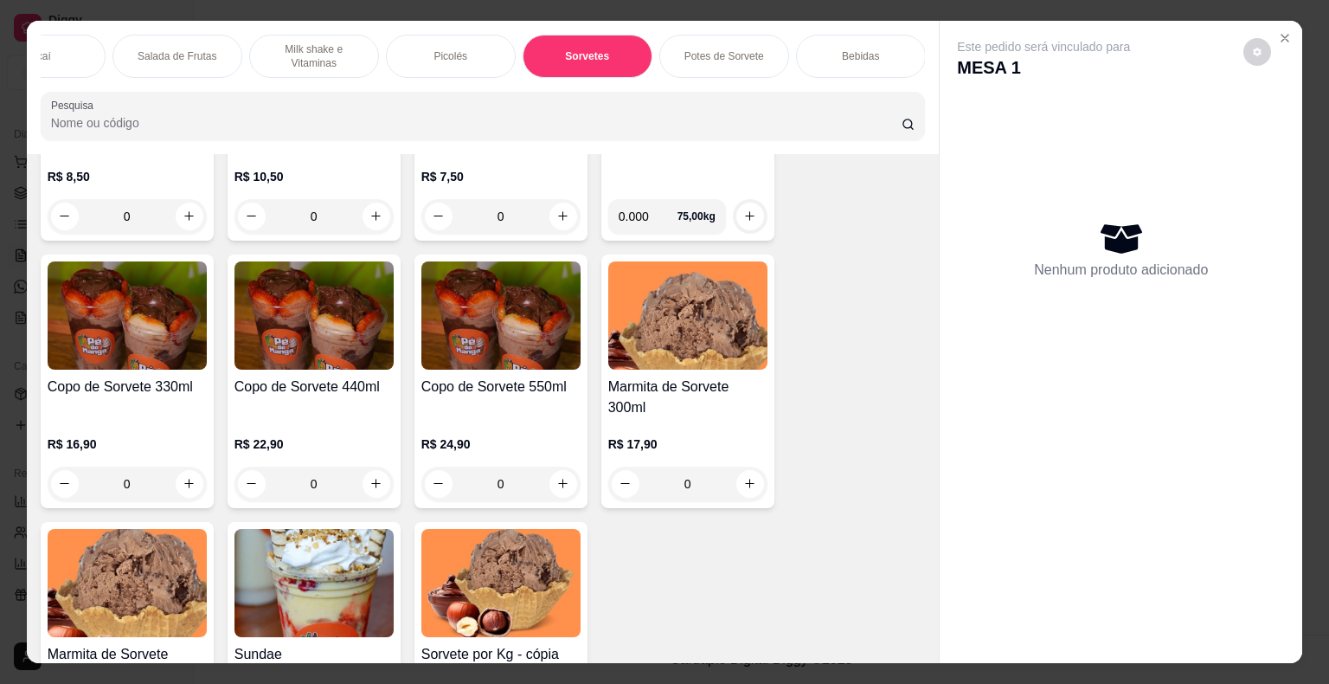
click at [385, 86] on div "Churros Açaí Salada de Frutas Milk shake e Vitaminas Picolés Sorvetes Potes de …" at bounding box center [483, 87] width 913 height 133
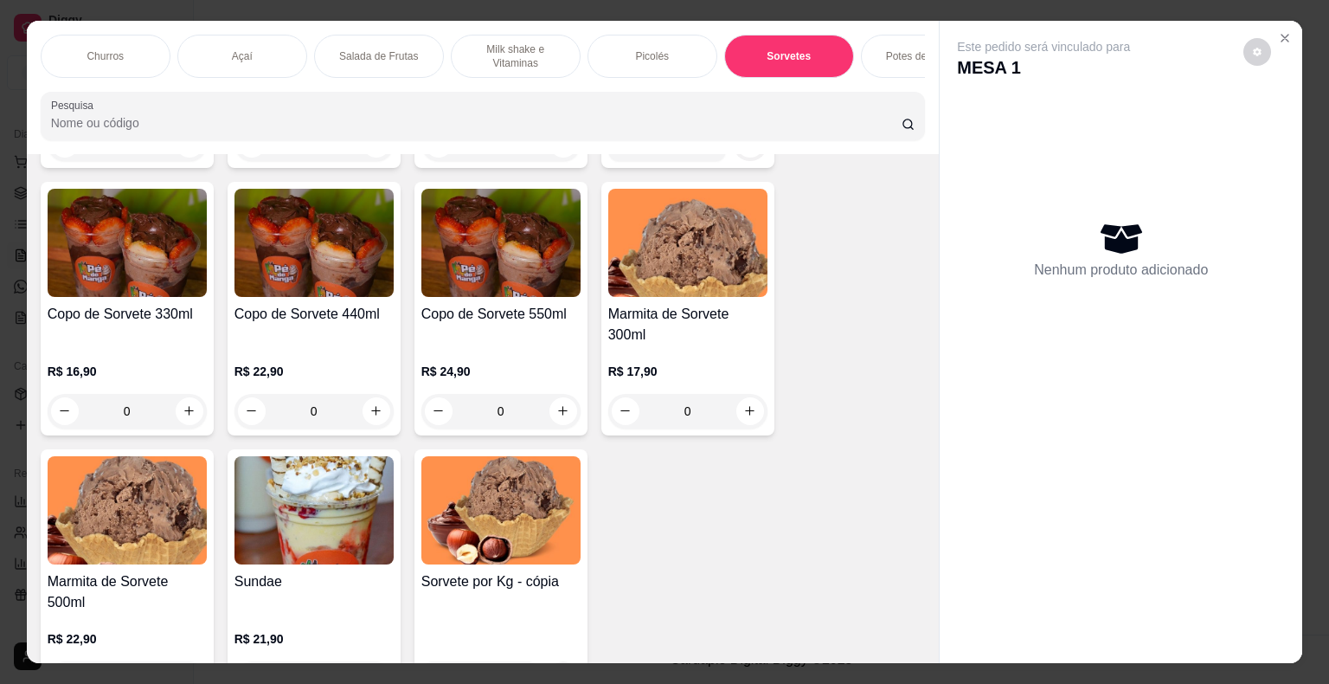
scroll to position [2669, 0]
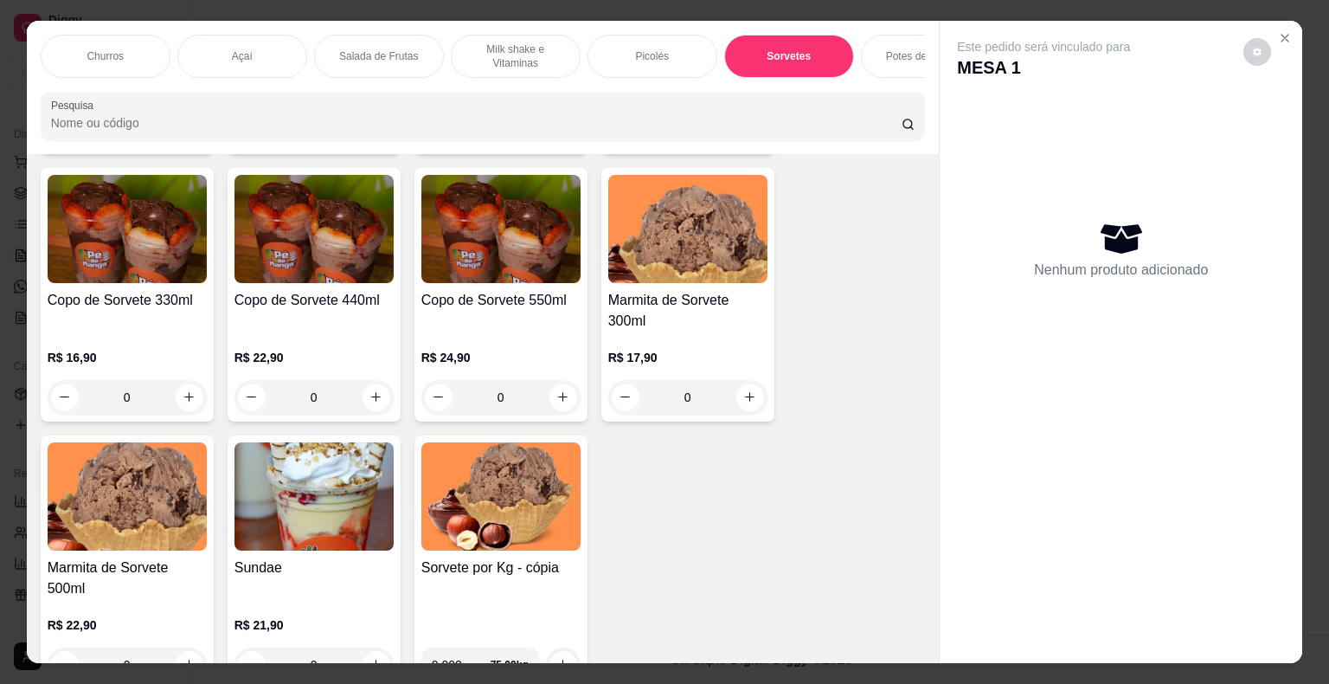
click at [183, 402] on div "0" at bounding box center [127, 397] width 159 height 35
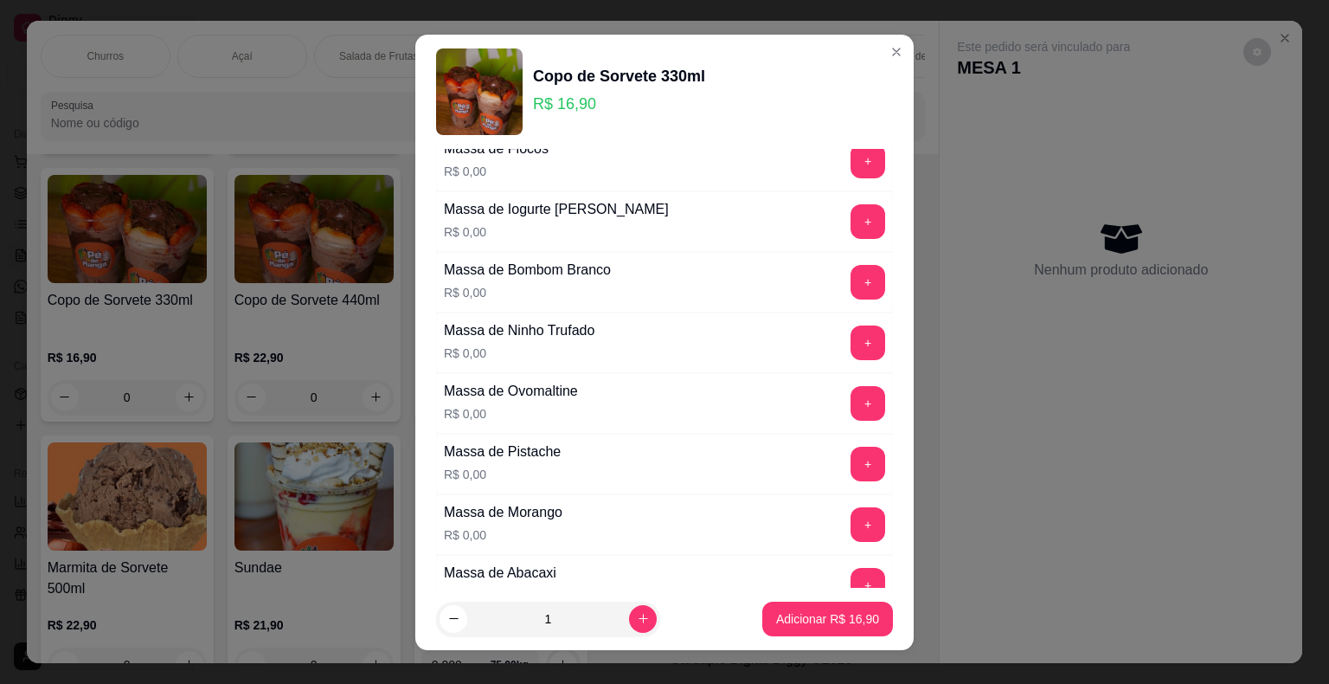
scroll to position [173, 0]
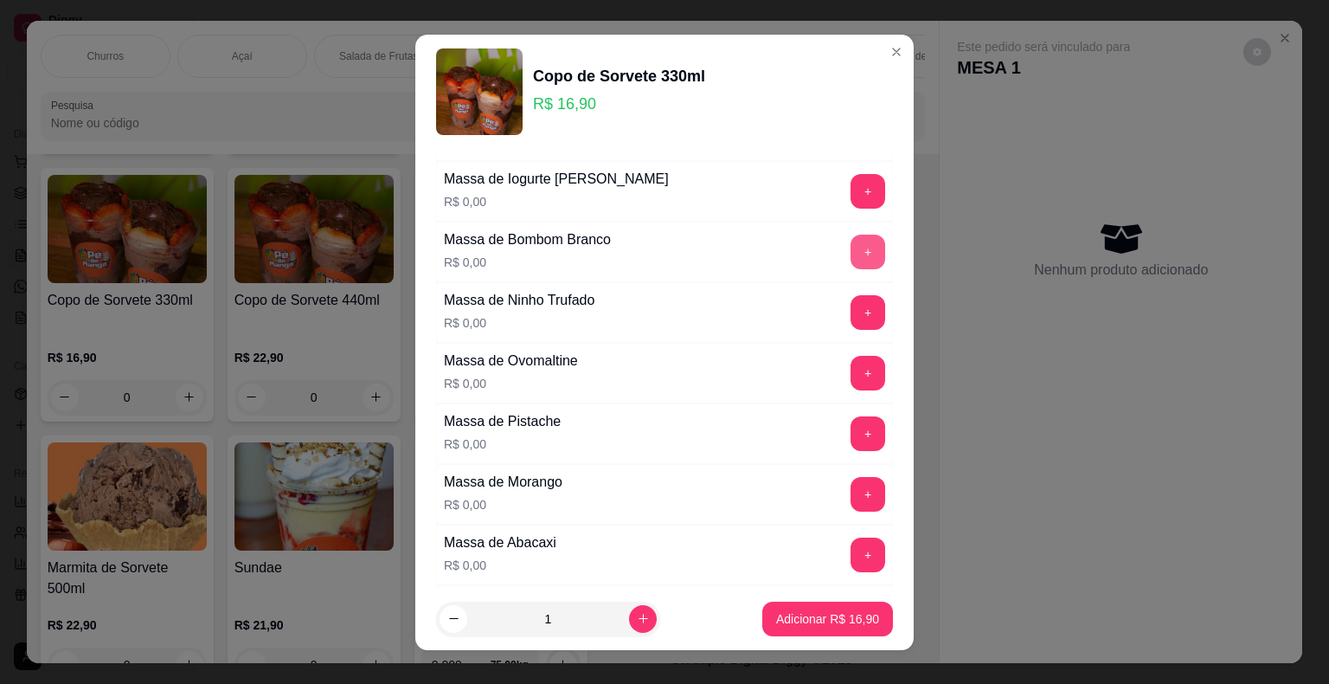
click at [828, 275] on div "Massa de Bombom Branco R$ 0,00 +" at bounding box center [664, 252] width 457 height 61
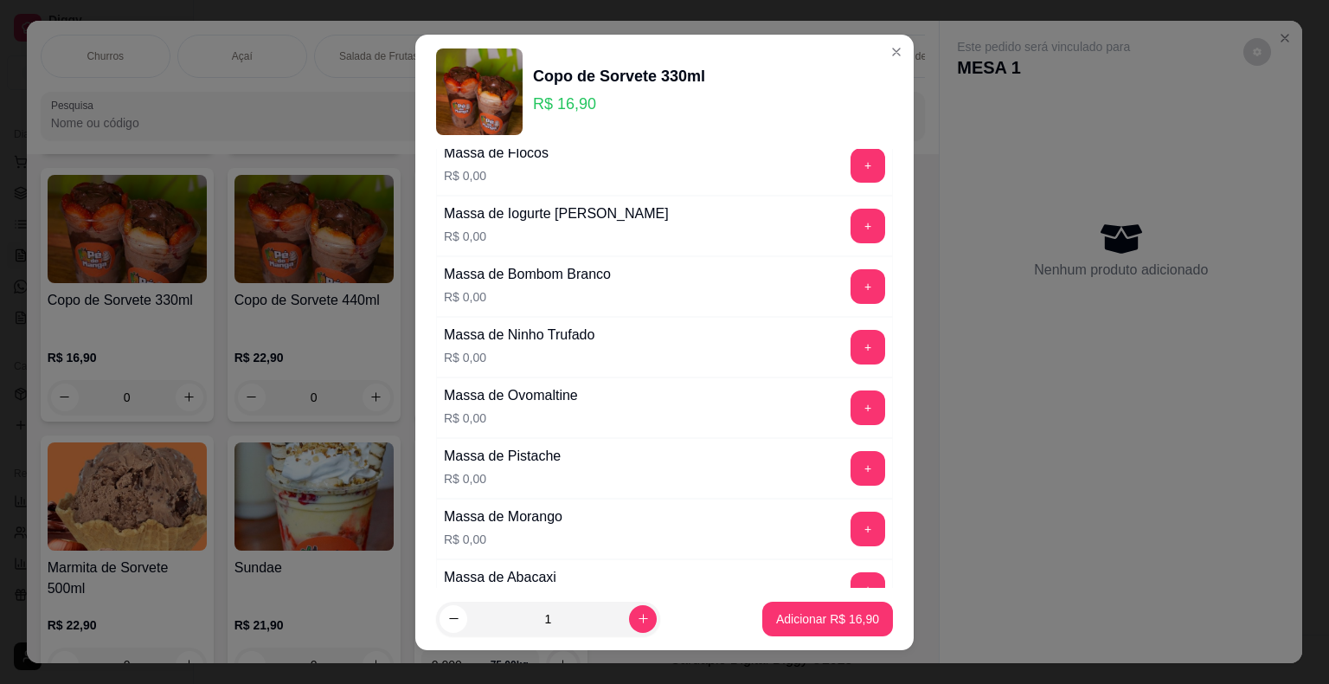
scroll to position [87, 0]
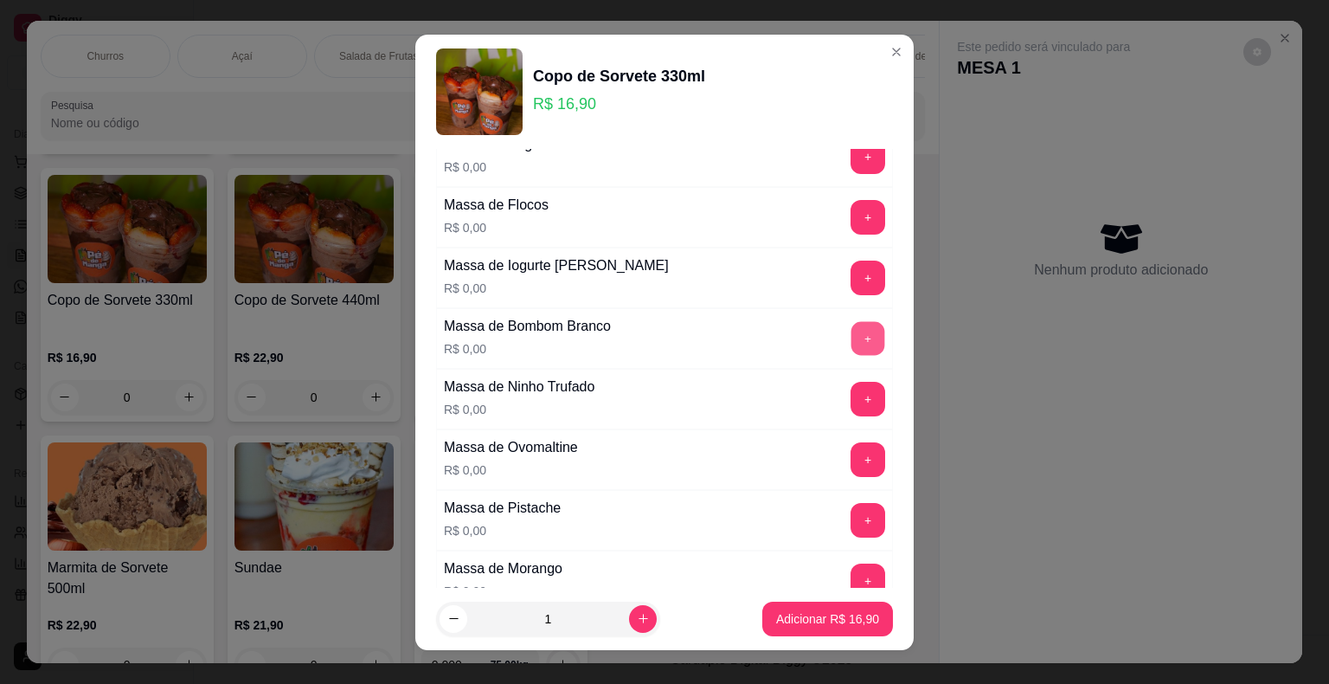
click at [852, 343] on button "+" at bounding box center [869, 338] width 34 height 34
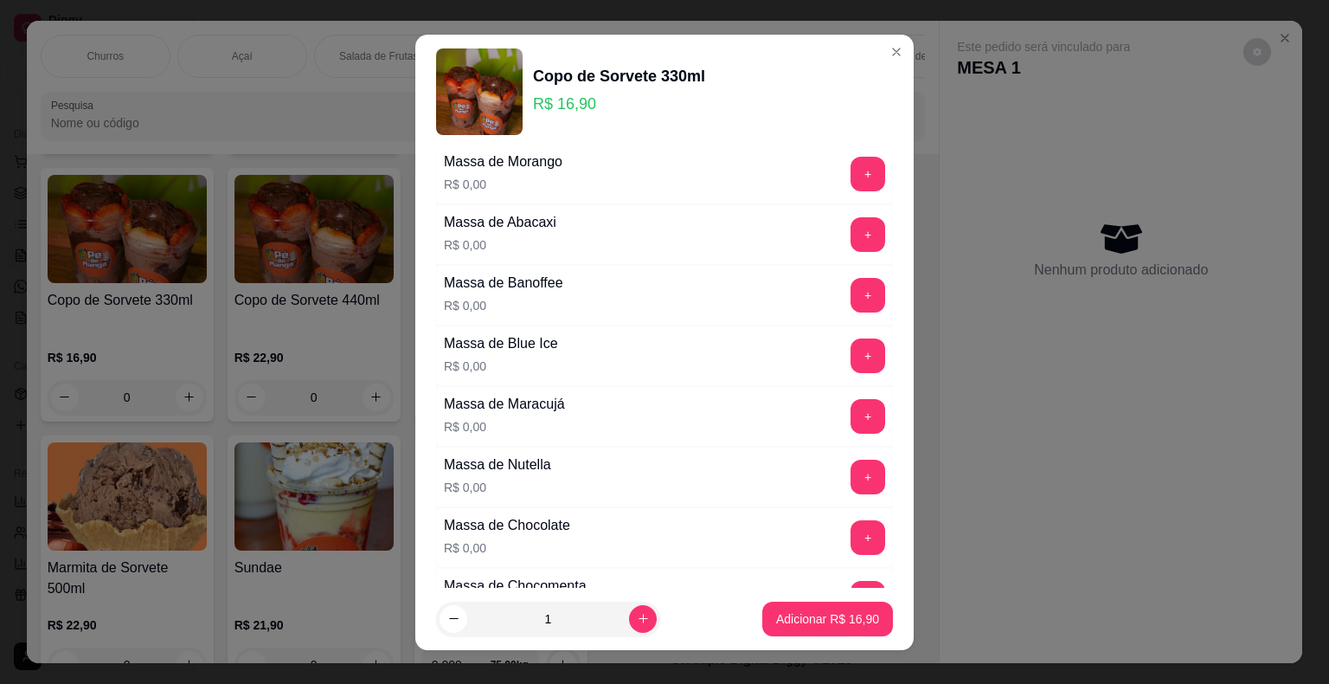
scroll to position [519, 0]
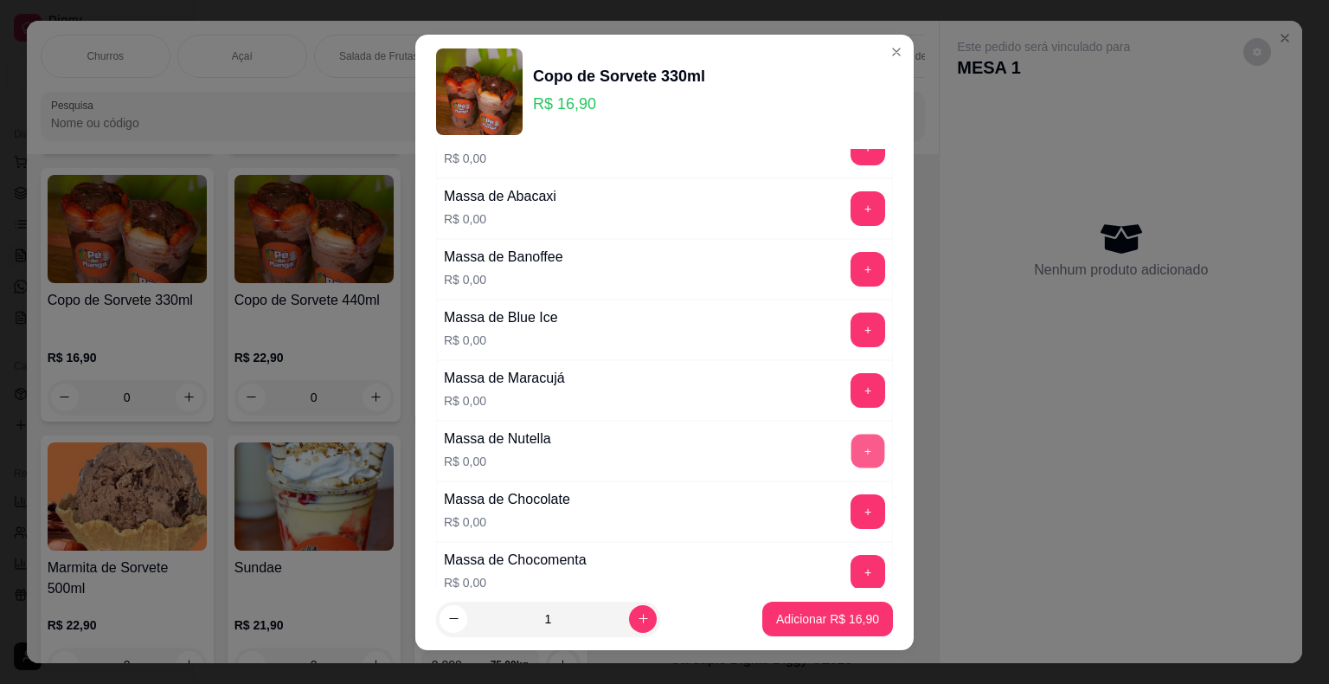
click at [852, 448] on button "+" at bounding box center [869, 451] width 34 height 34
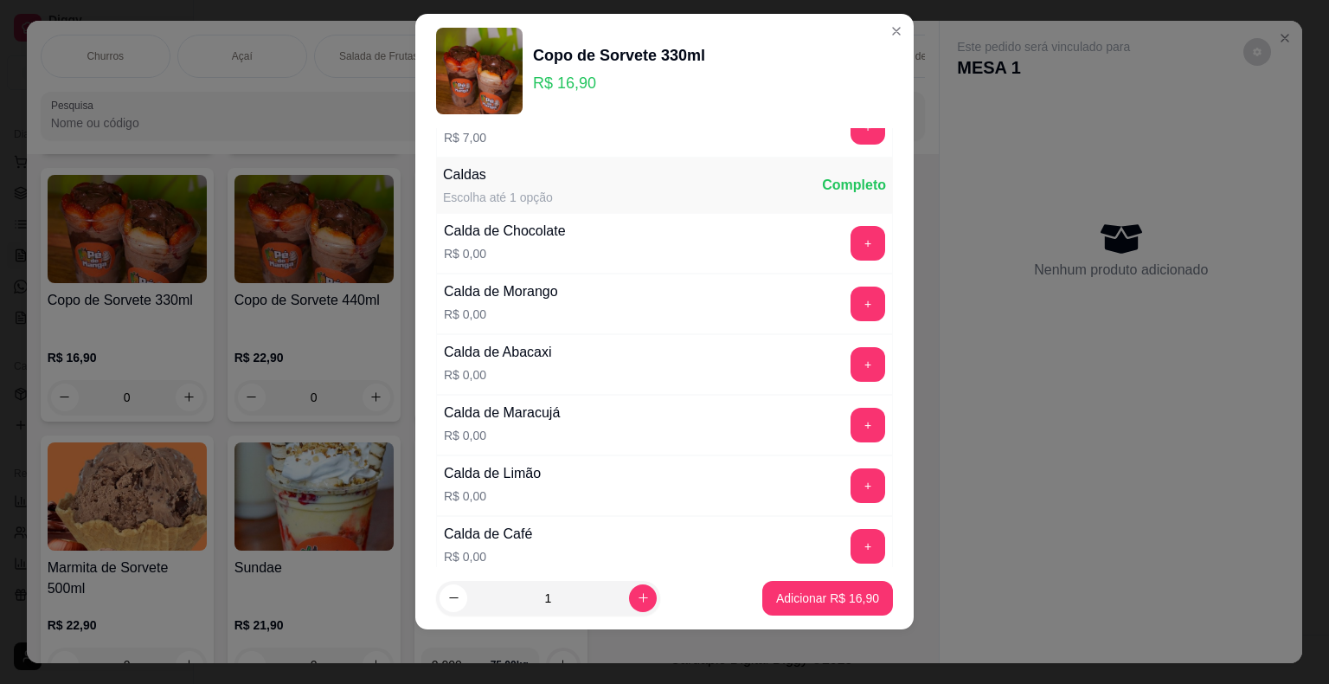
scroll to position [3077, 0]
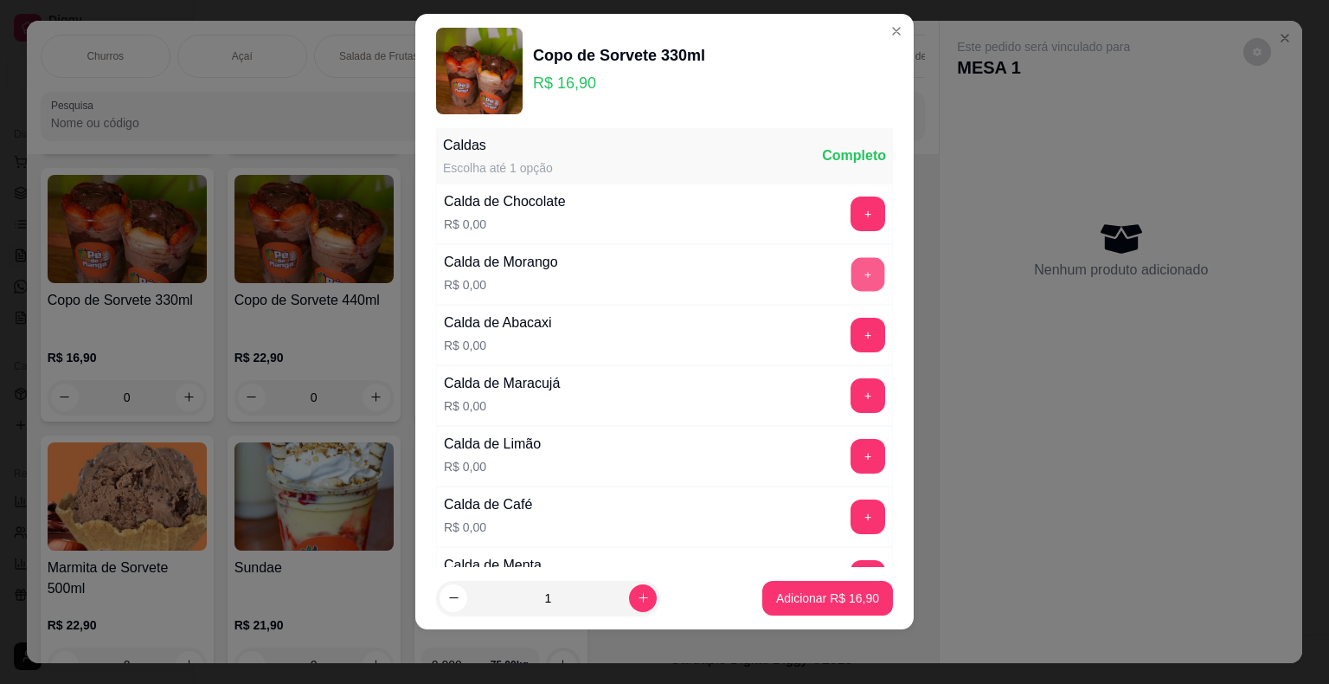
click at [852, 265] on button "+" at bounding box center [869, 274] width 34 height 34
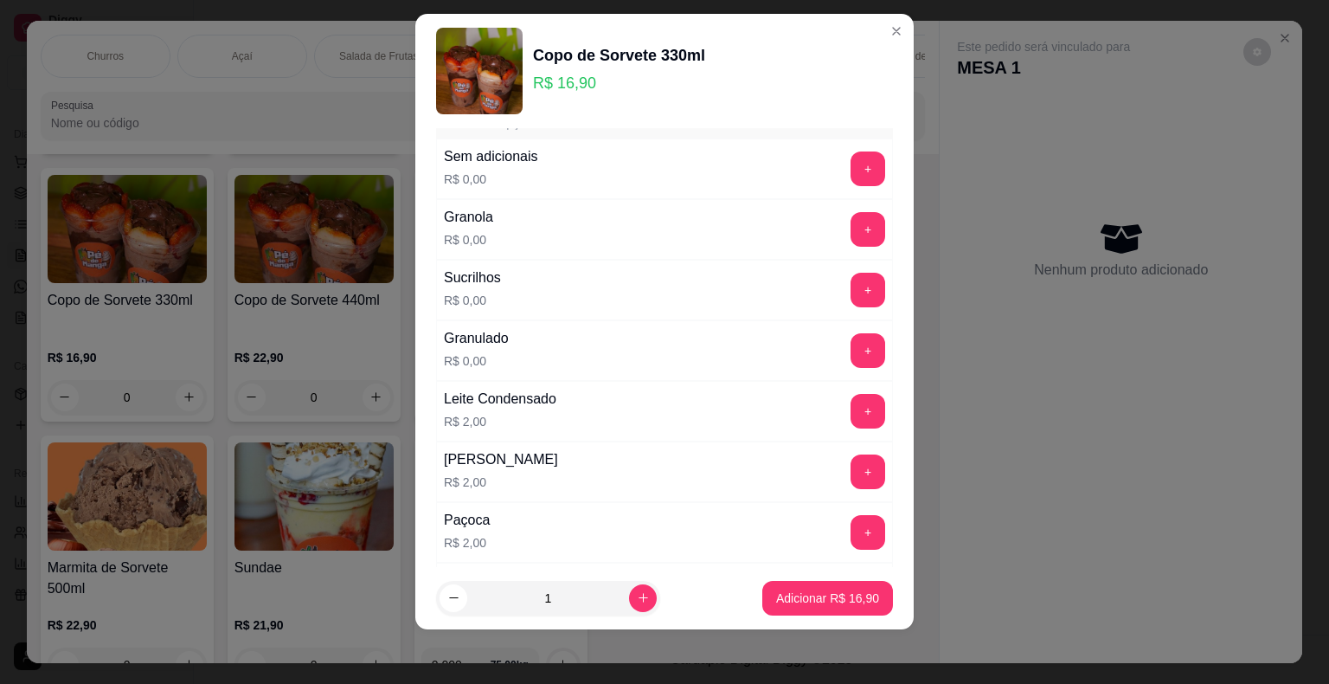
scroll to position [1087, 0]
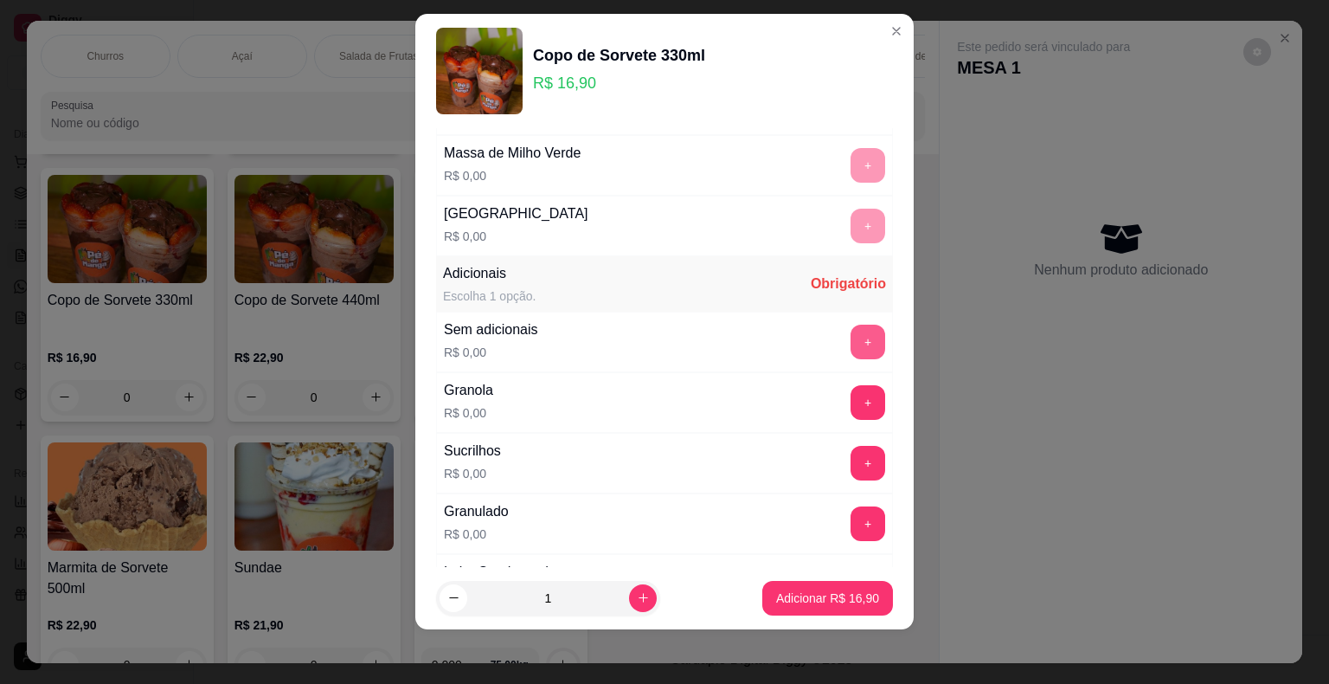
click at [851, 328] on button "+" at bounding box center [868, 342] width 35 height 35
click at [774, 327] on button "-" at bounding box center [791, 342] width 34 height 34
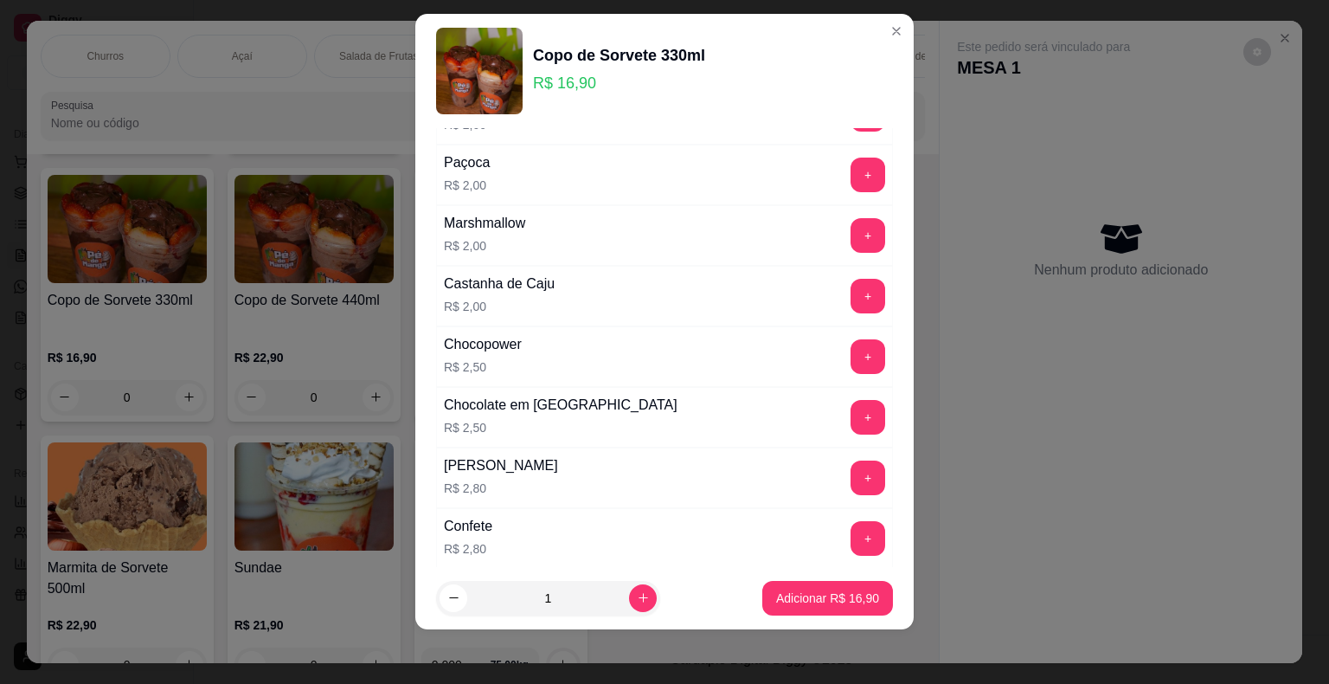
scroll to position [1693, 0]
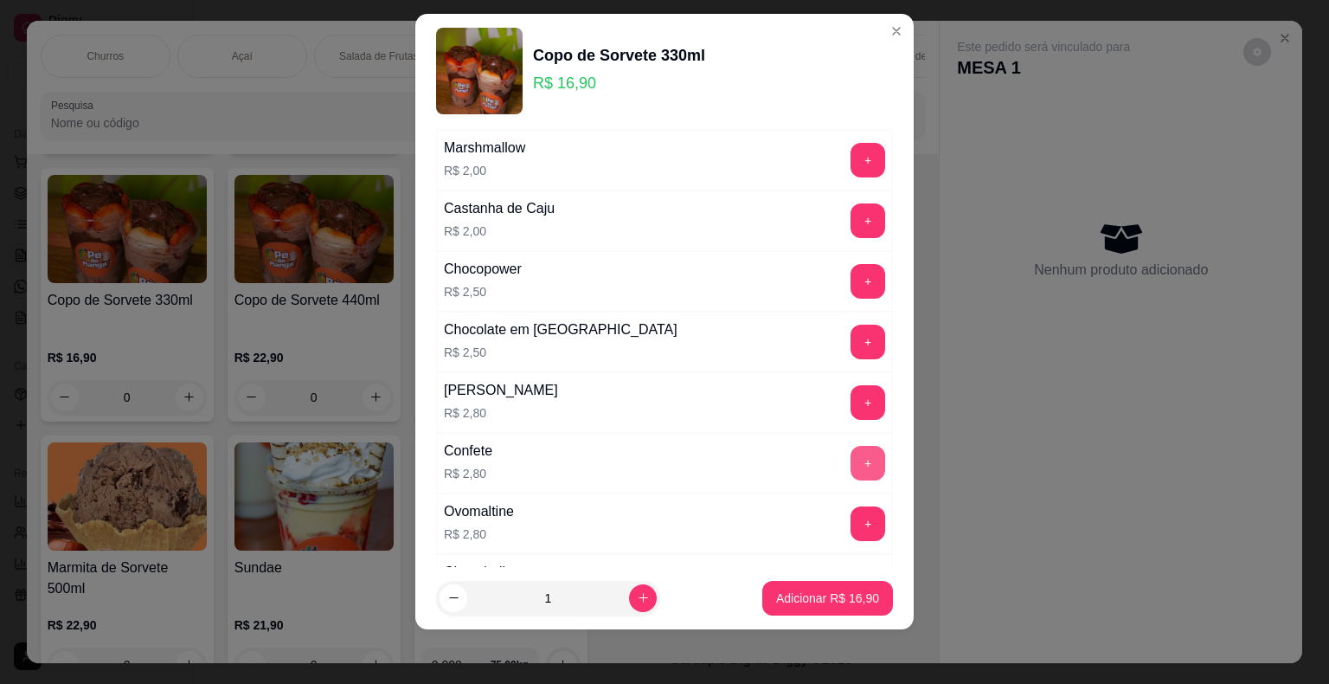
click at [851, 446] on button "+" at bounding box center [868, 463] width 35 height 35
click at [820, 609] on button "Adicionar R$ 19,70" at bounding box center [827, 598] width 127 height 34
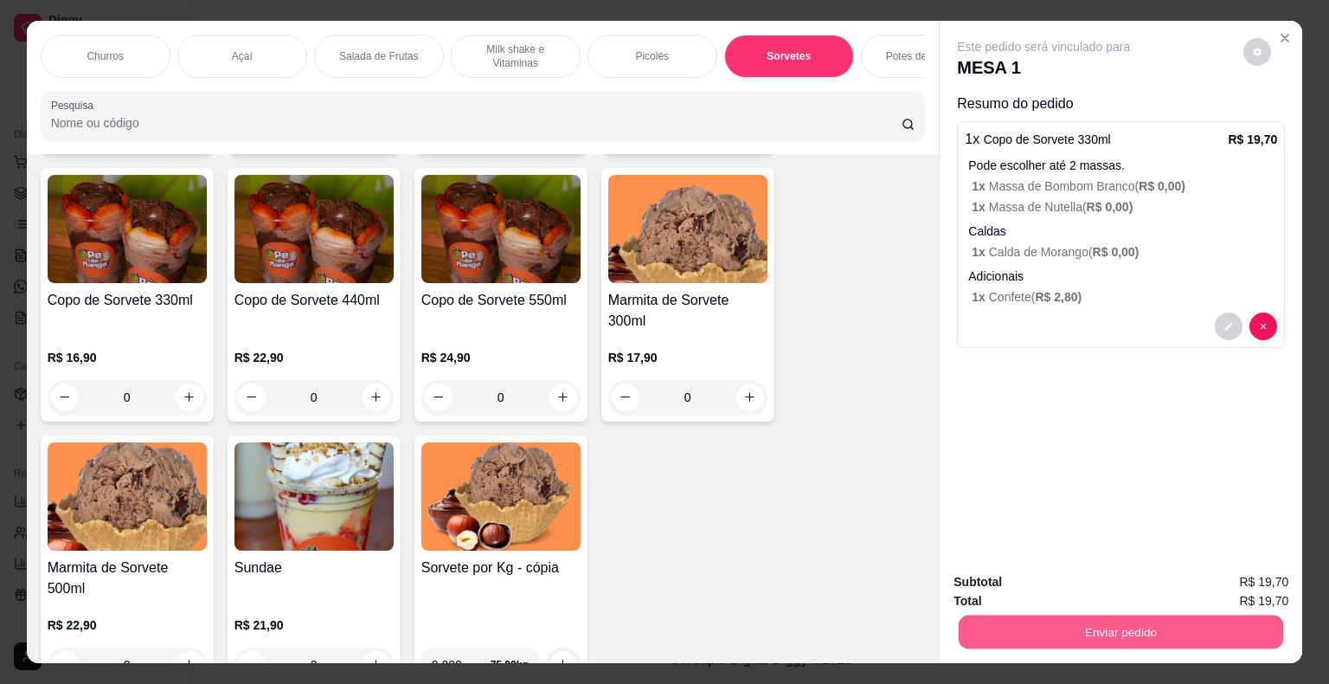
click at [1095, 632] on button "Enviar pedido" at bounding box center [1121, 632] width 325 height 34
click at [1064, 584] on button "Não registrar e enviar pedido" at bounding box center [1063, 583] width 175 height 32
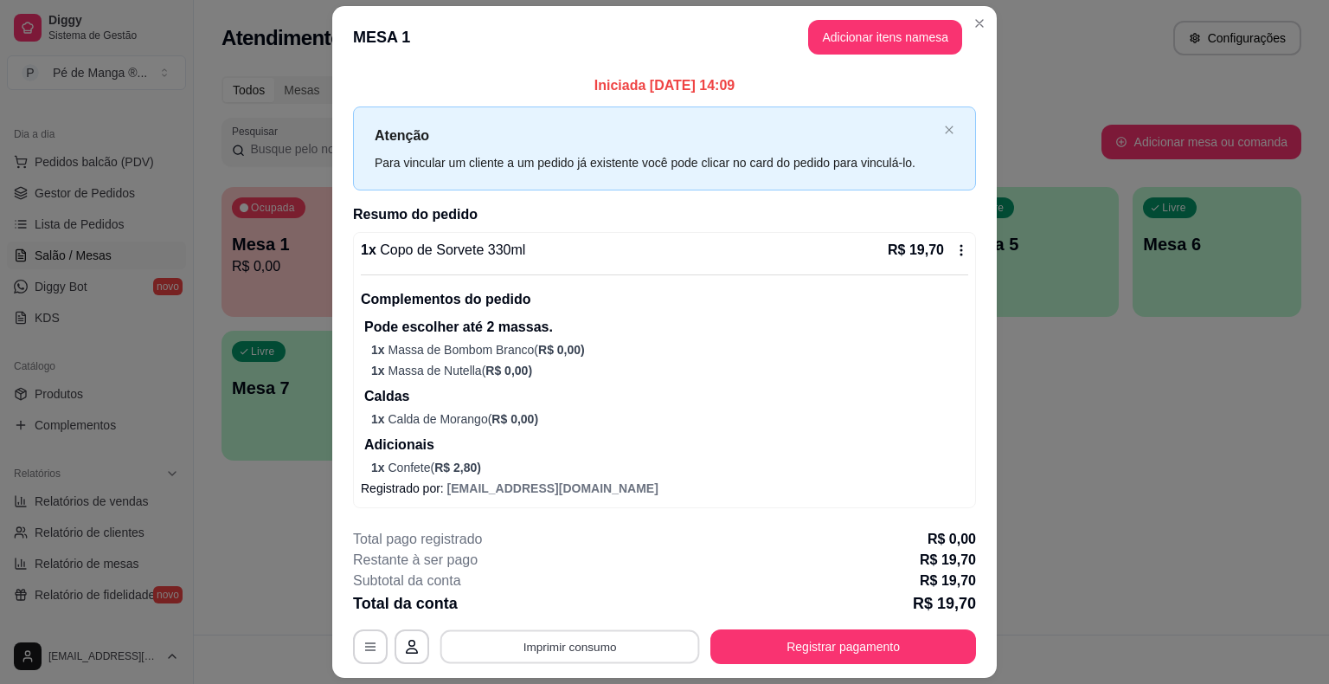
click at [606, 649] on button "Imprimir consumo" at bounding box center [570, 647] width 260 height 34
click at [588, 600] on button "IMPRESSORA" at bounding box center [568, 607] width 125 height 28
click at [782, 642] on button "Registrar pagamento" at bounding box center [843, 646] width 266 height 35
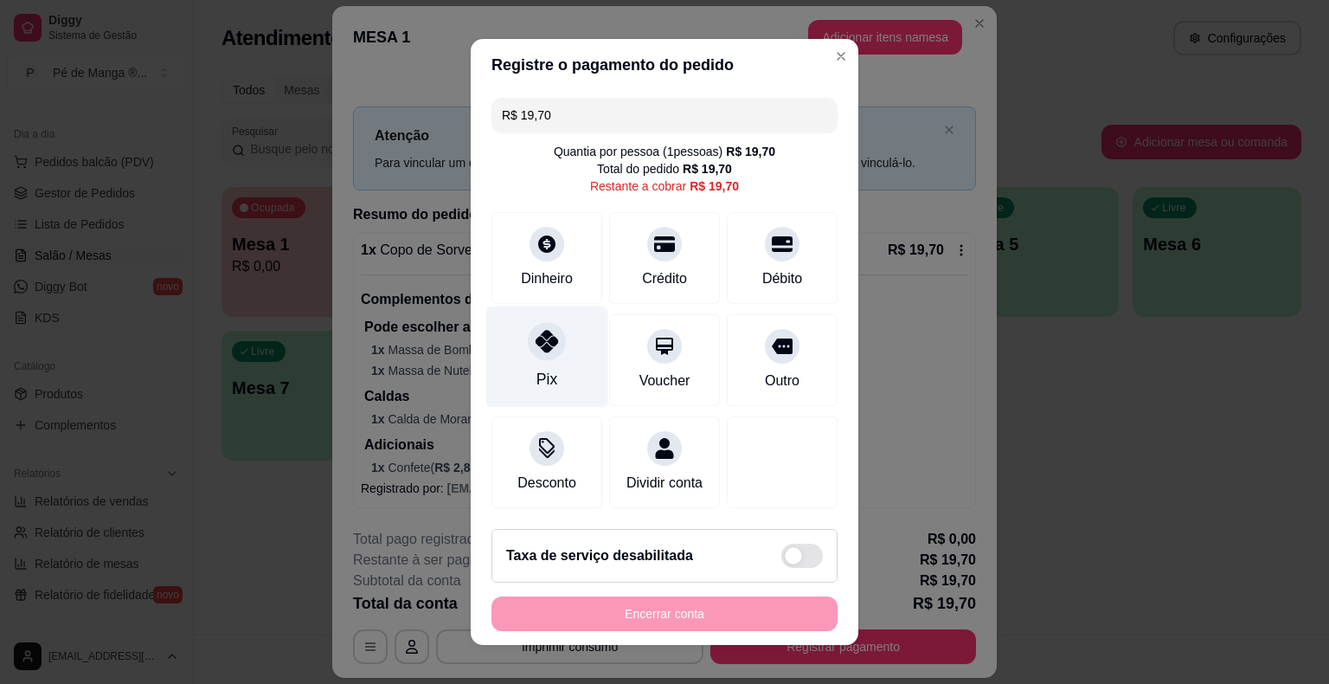
click at [540, 354] on div at bounding box center [547, 341] width 38 height 38
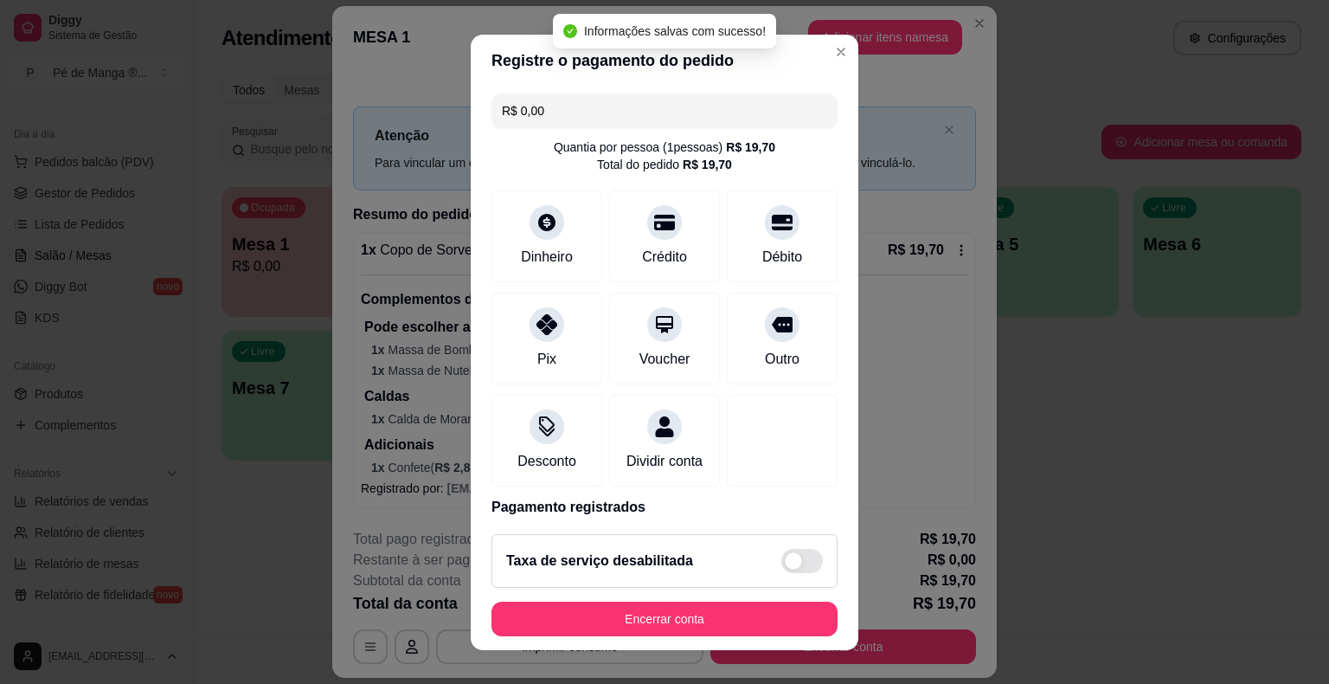
type input "R$ 0,00"
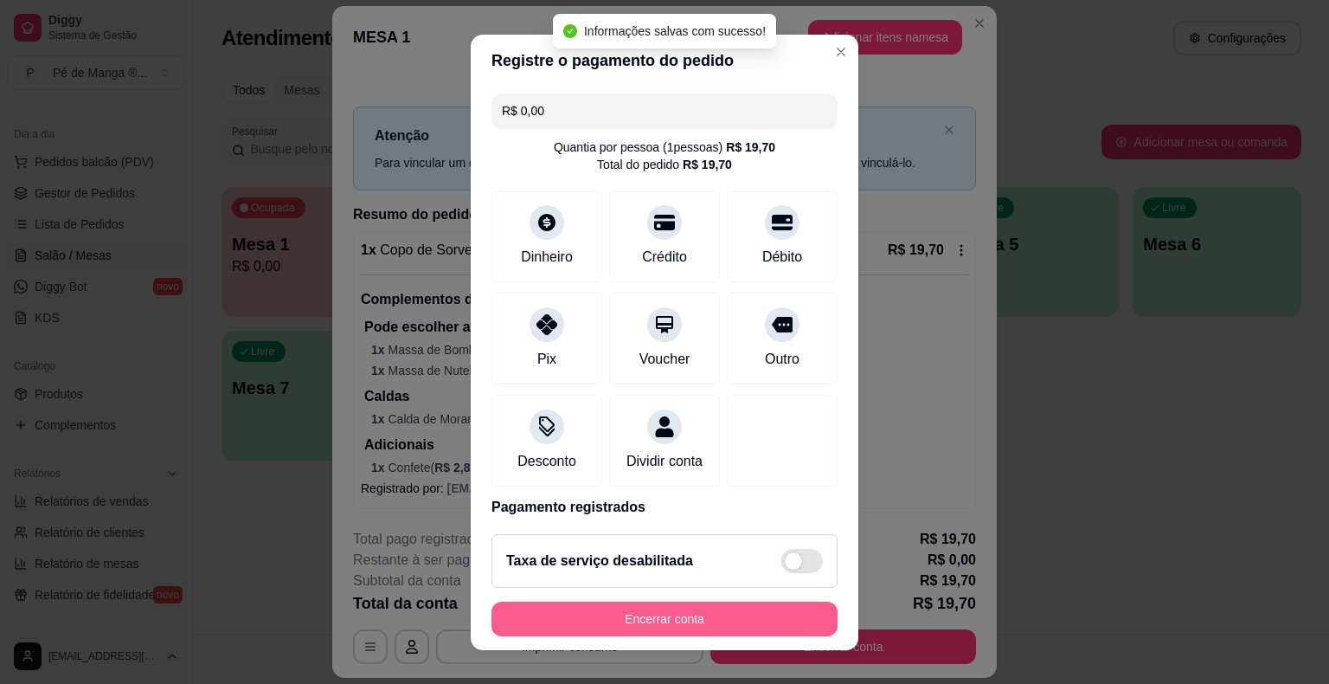
click at [644, 620] on button "Encerrar conta" at bounding box center [665, 618] width 346 height 35
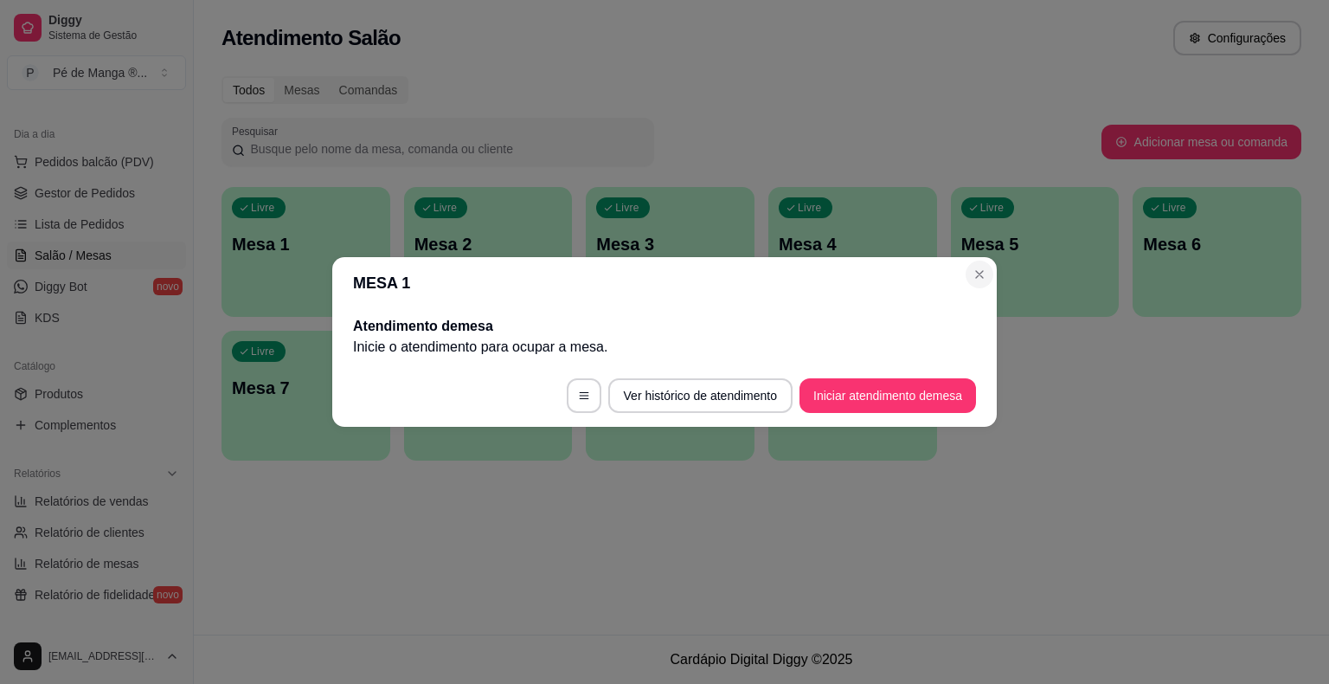
drag, startPoint x: 959, startPoint y: 280, endPoint x: 969, endPoint y: 278, distance: 10.7
click at [960, 280] on header "MESA 1" at bounding box center [664, 283] width 665 height 52
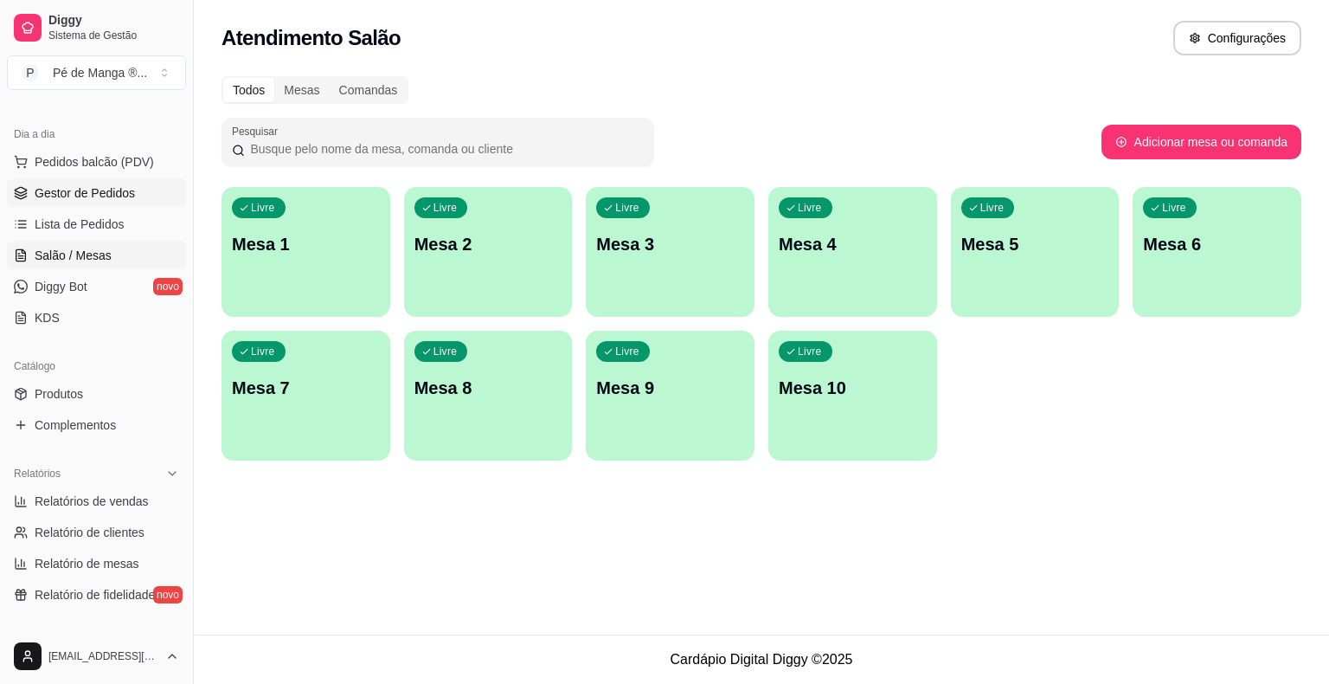
click at [65, 192] on span "Gestor de Pedidos" at bounding box center [85, 192] width 100 height 17
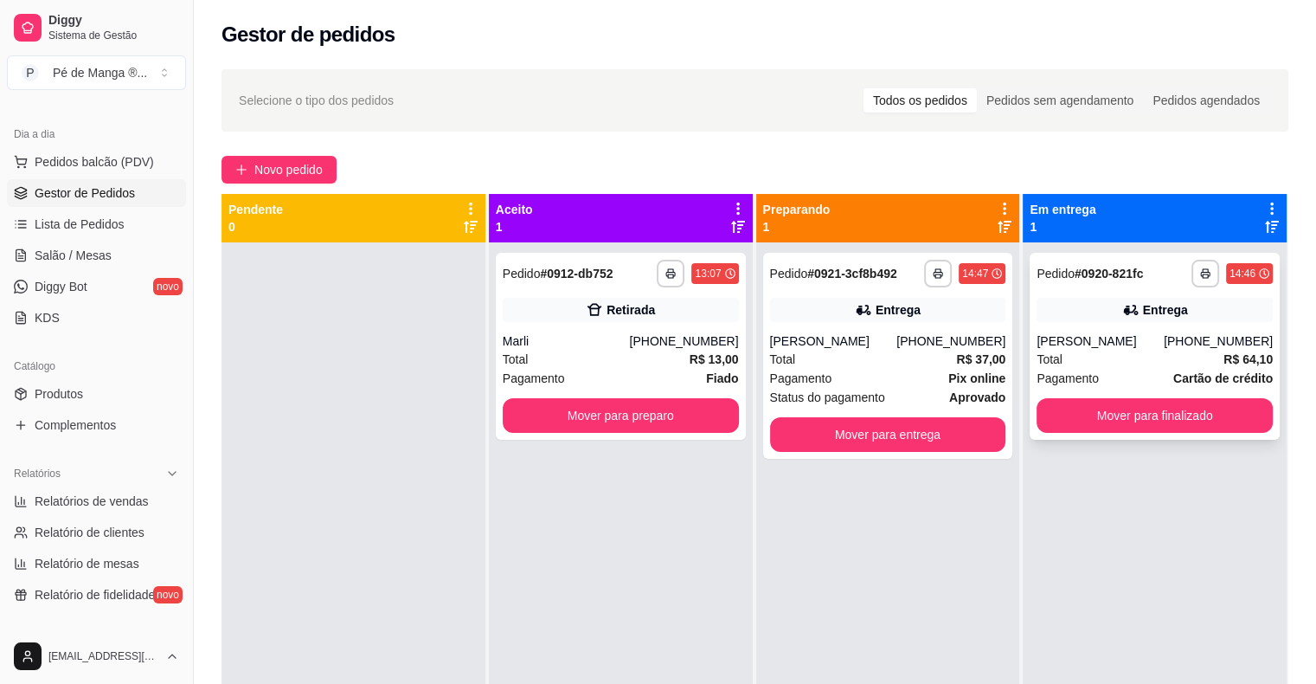
click at [1094, 340] on div "[PERSON_NAME]" at bounding box center [1100, 340] width 127 height 17
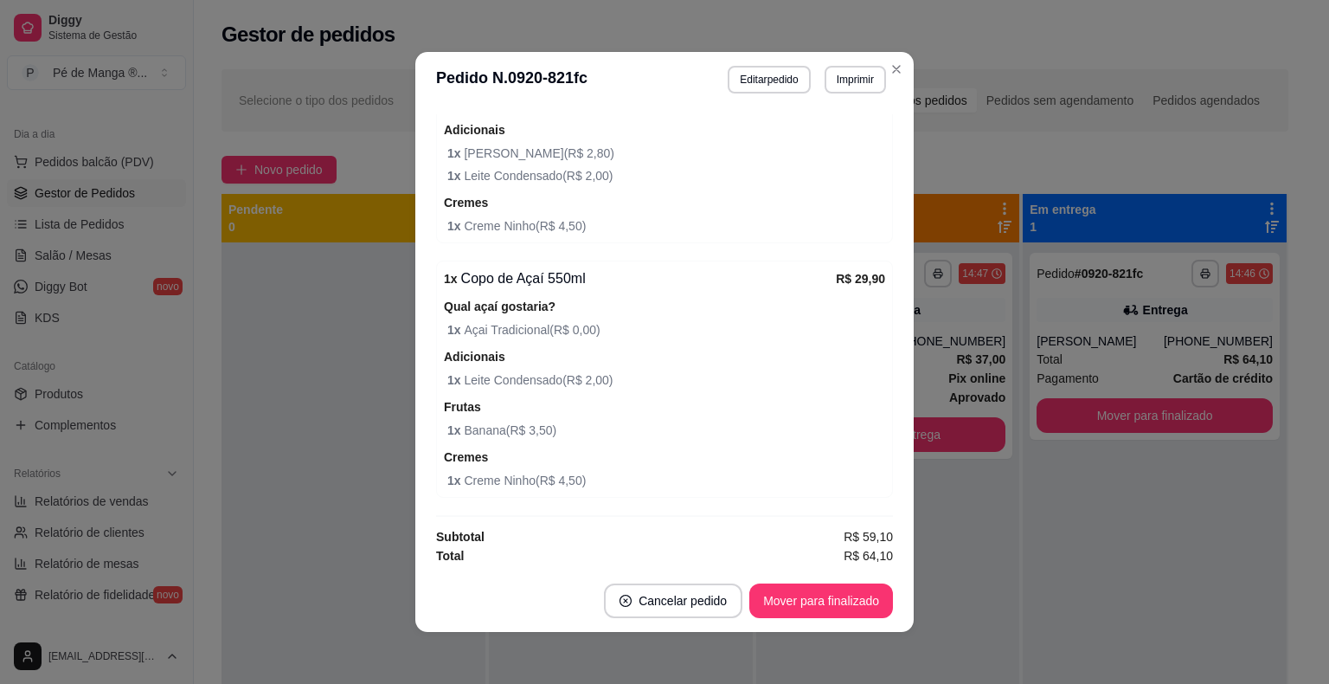
scroll to position [298, 0]
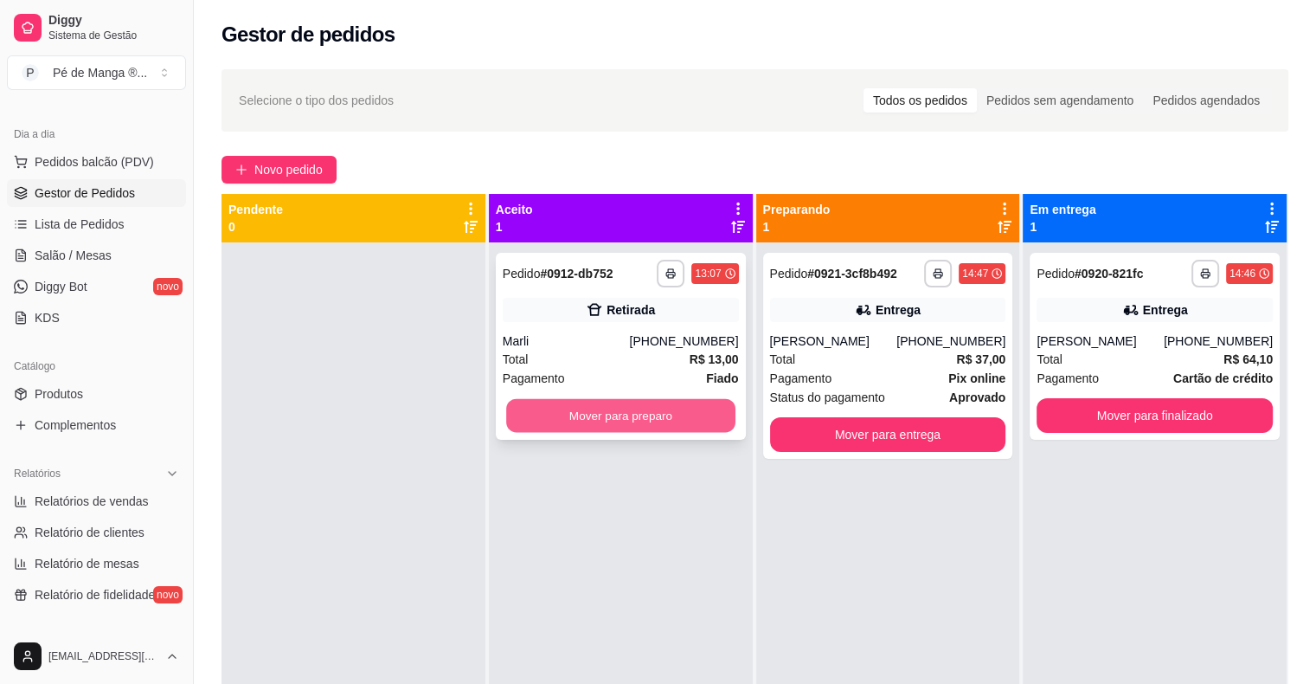
click at [647, 414] on button "Mover para preparo" at bounding box center [620, 416] width 229 height 34
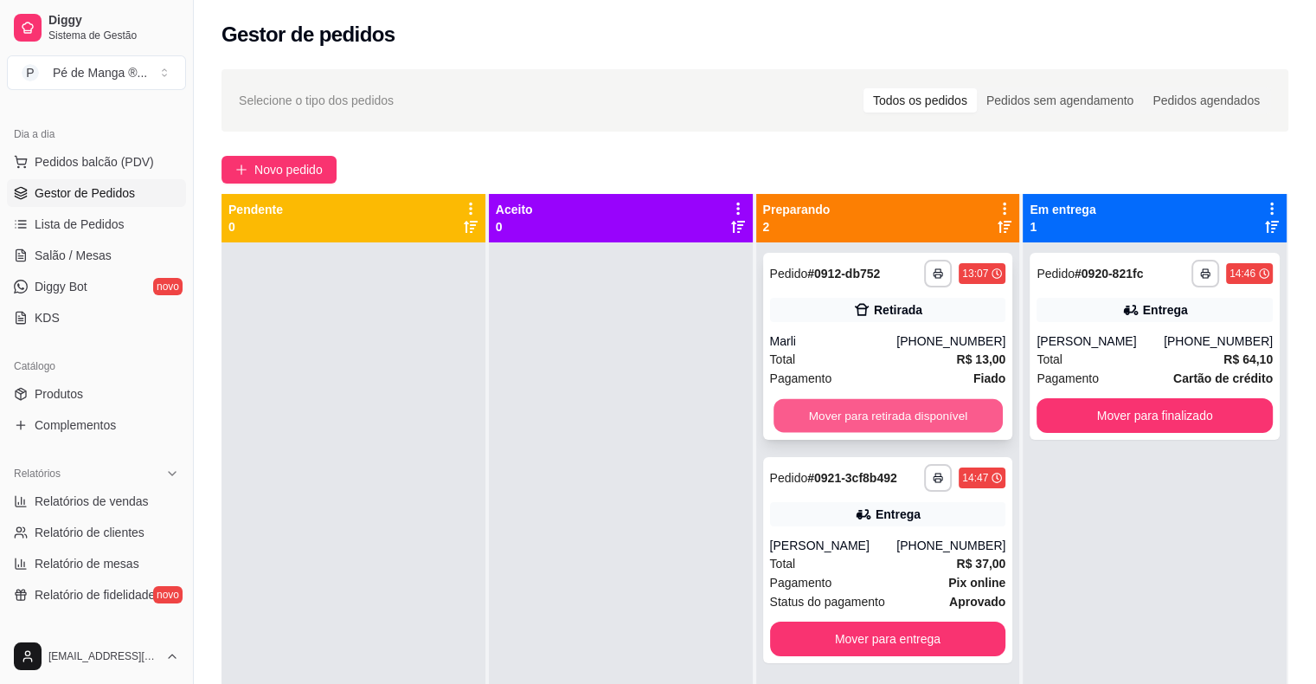
click at [868, 411] on button "Mover para retirada disponível" at bounding box center [888, 416] width 229 height 34
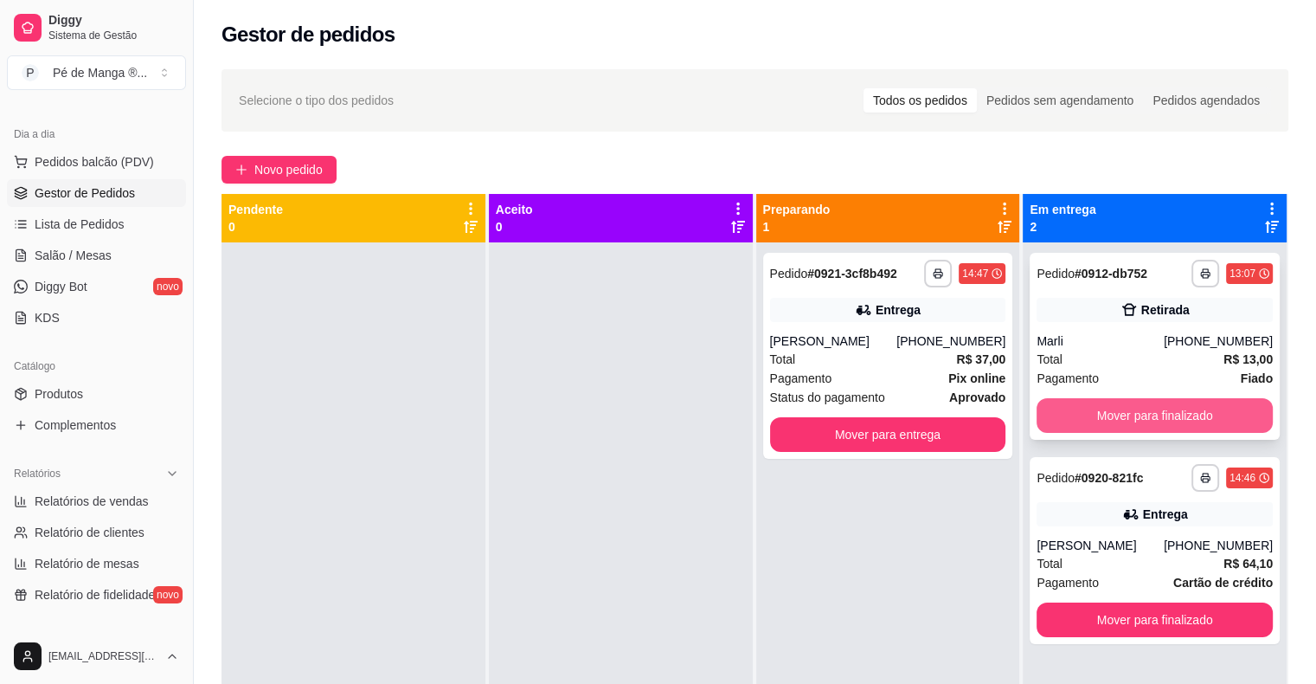
click at [1123, 409] on button "Mover para finalizado" at bounding box center [1155, 415] width 236 height 35
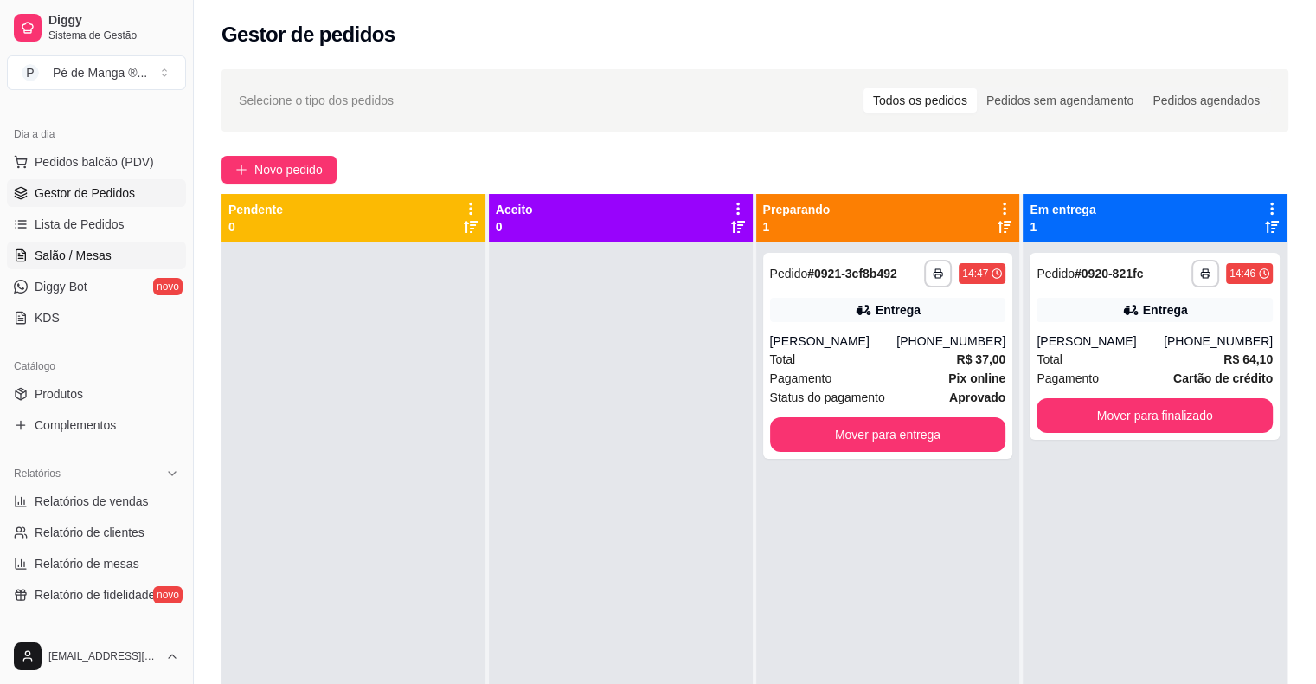
click at [38, 258] on span "Salão / Mesas" at bounding box center [73, 255] width 77 height 17
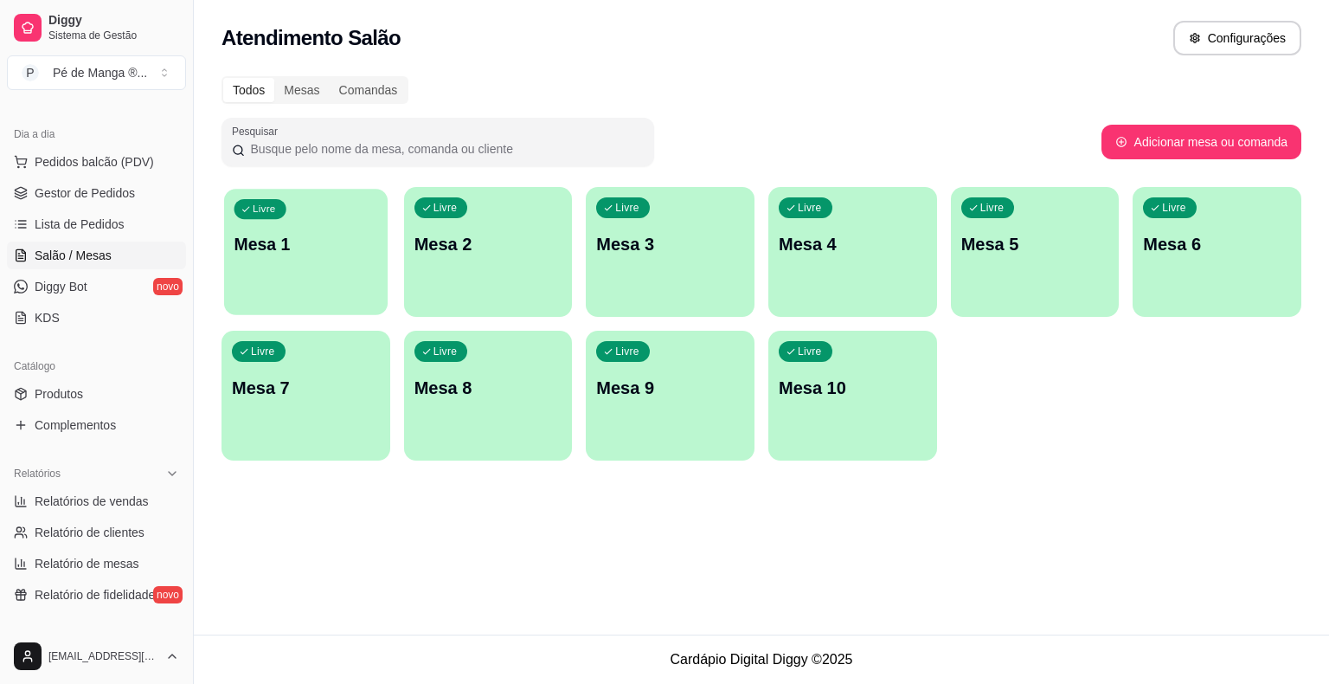
click at [256, 228] on div "Livre Mesa 1" at bounding box center [306, 242] width 164 height 106
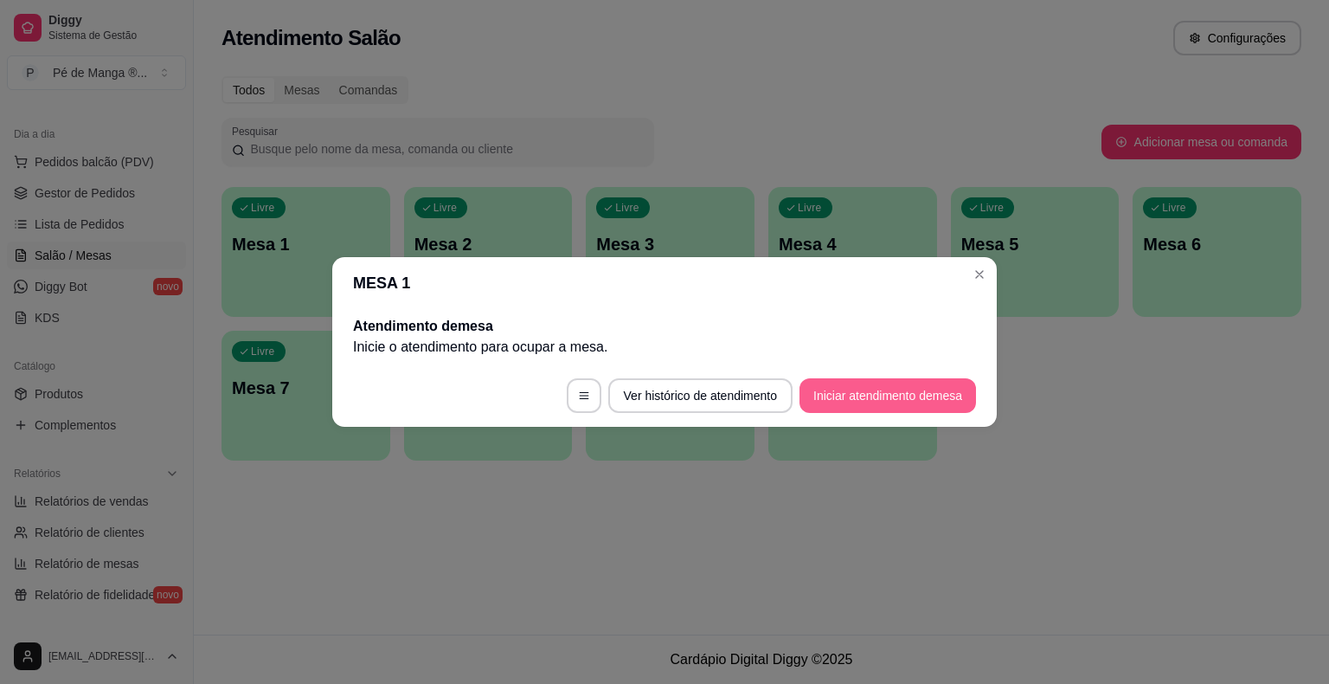
click at [870, 389] on button "Iniciar atendimento de mesa" at bounding box center [888, 395] width 177 height 35
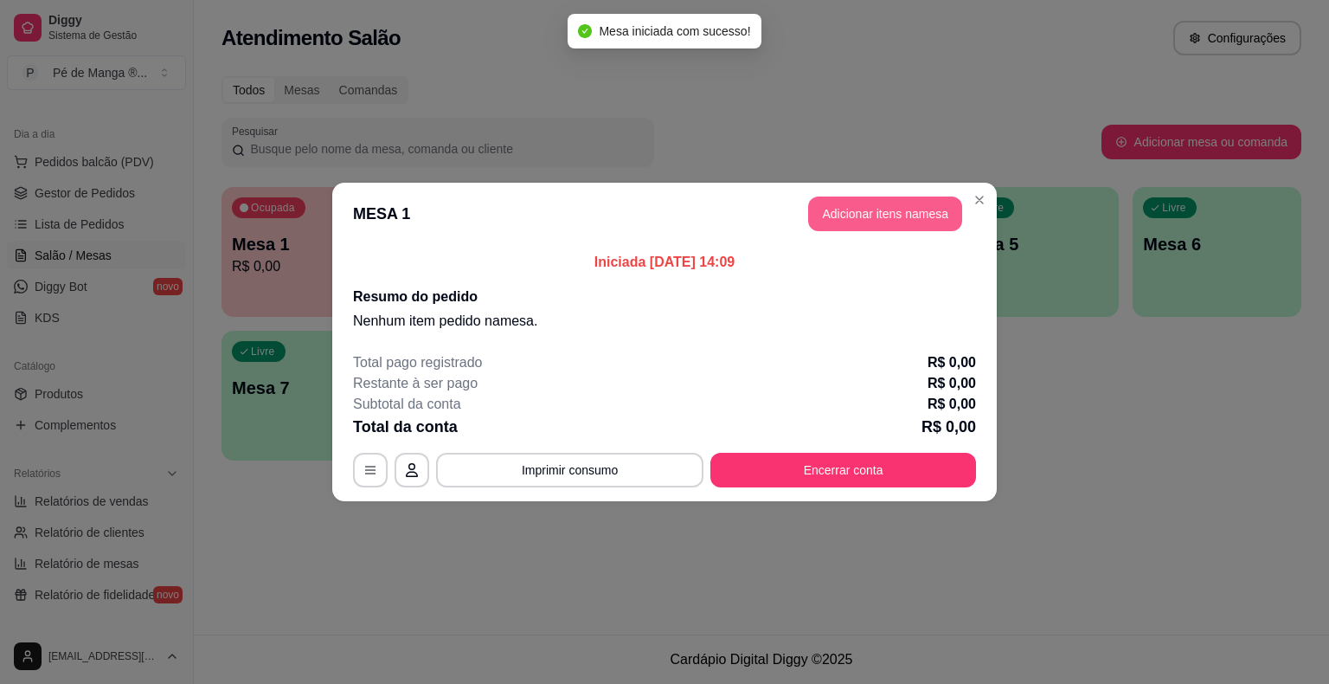
click at [858, 209] on button "Adicionar itens na mesa" at bounding box center [885, 213] width 154 height 35
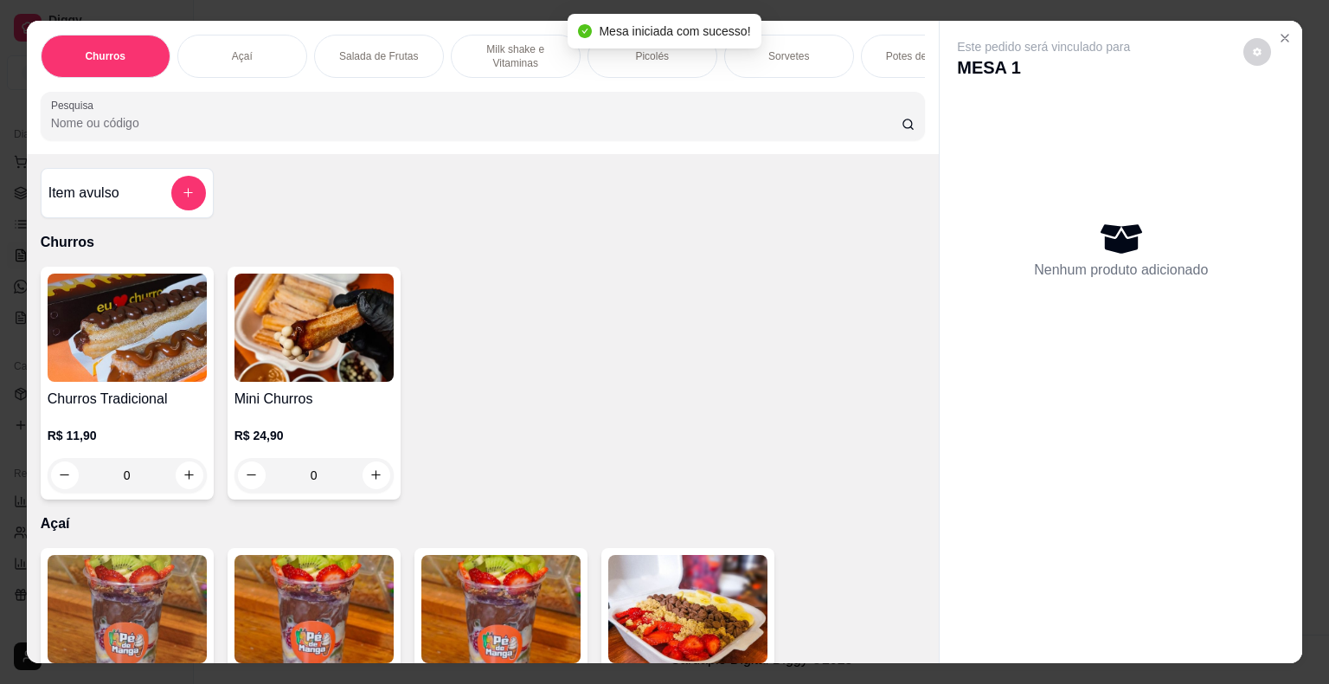
click at [491, 42] on p "Milk shake e Vitaminas" at bounding box center [516, 56] width 100 height 28
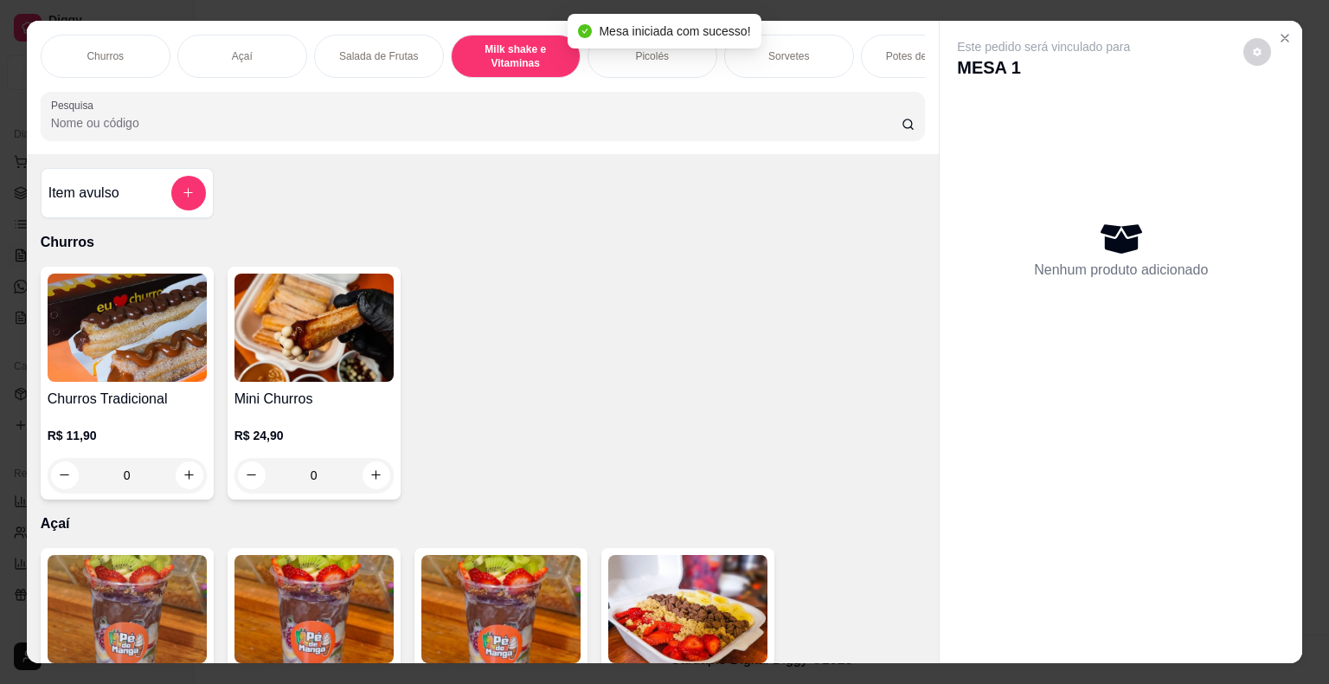
scroll to position [42, 0]
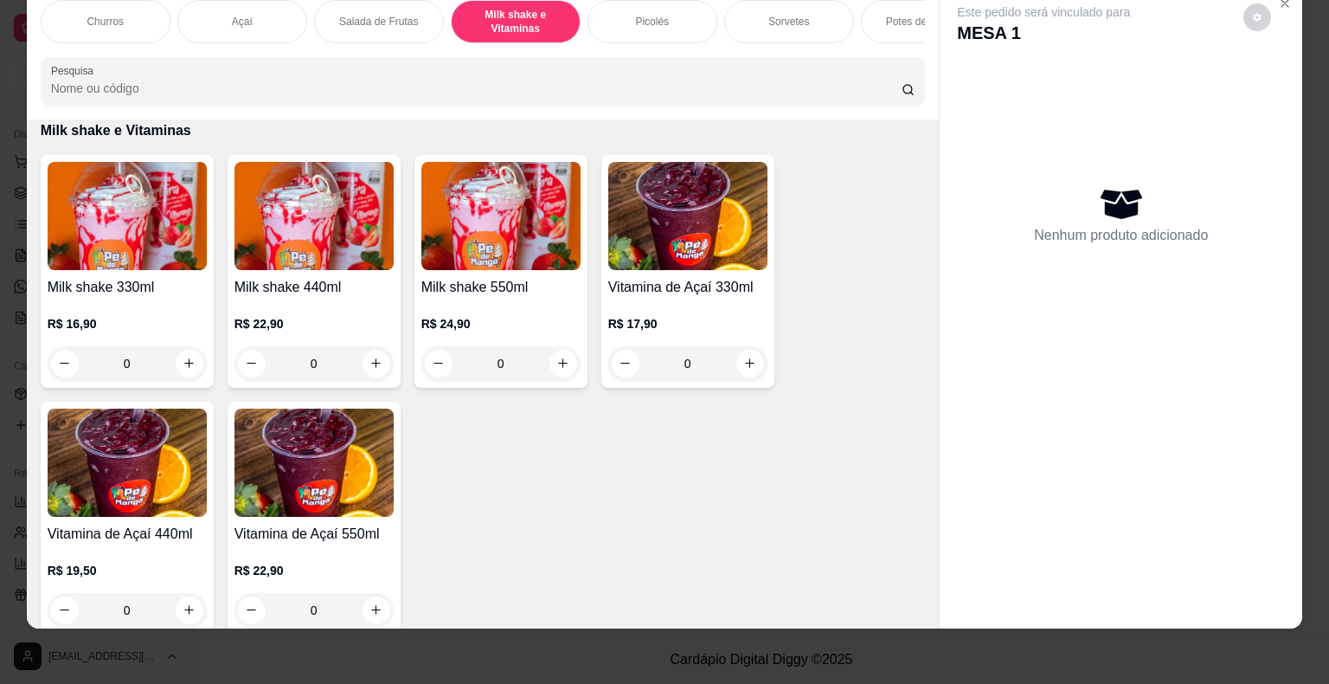
click at [183, 354] on div "0" at bounding box center [127, 363] width 159 height 35
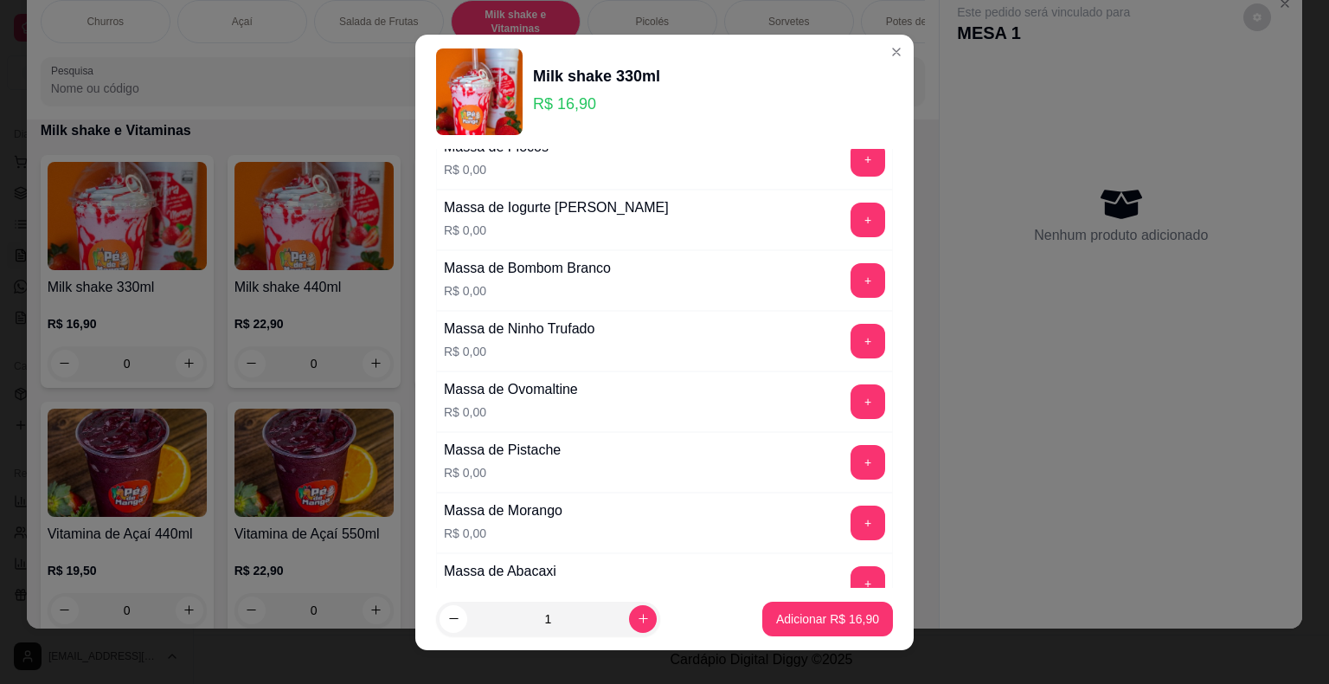
scroll to position [173, 0]
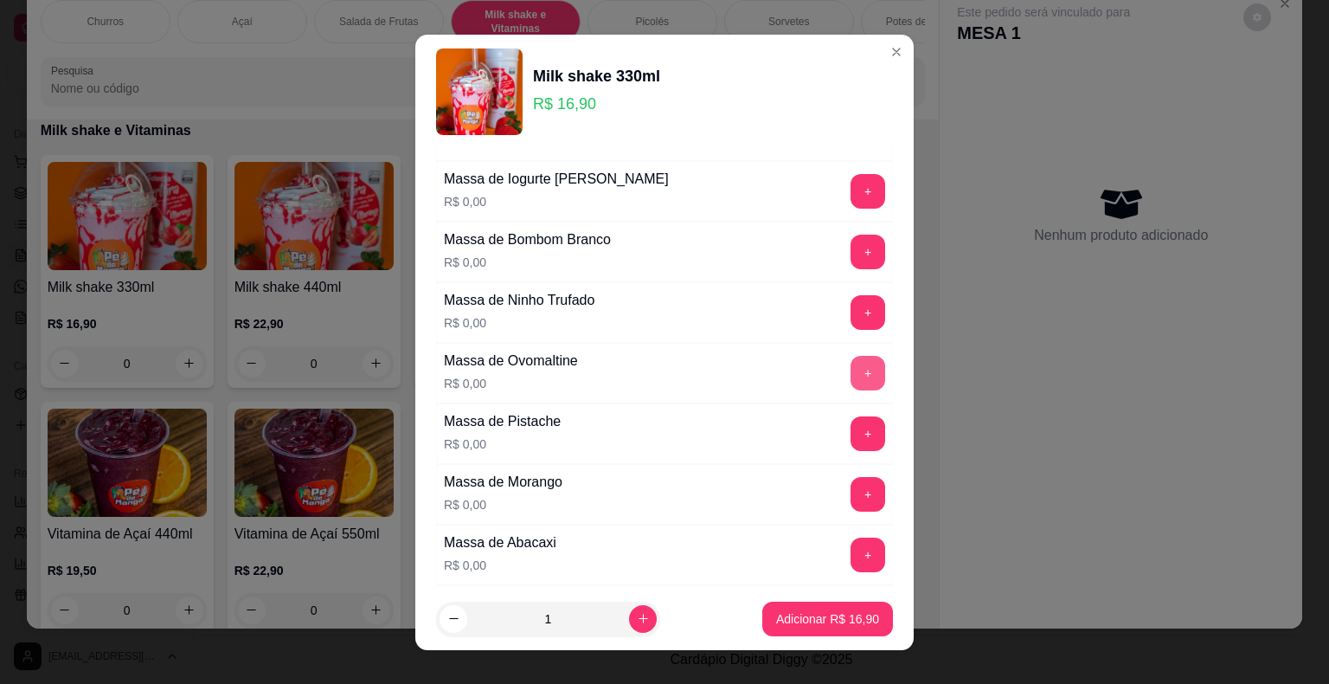
click at [851, 362] on button "+" at bounding box center [868, 373] width 35 height 35
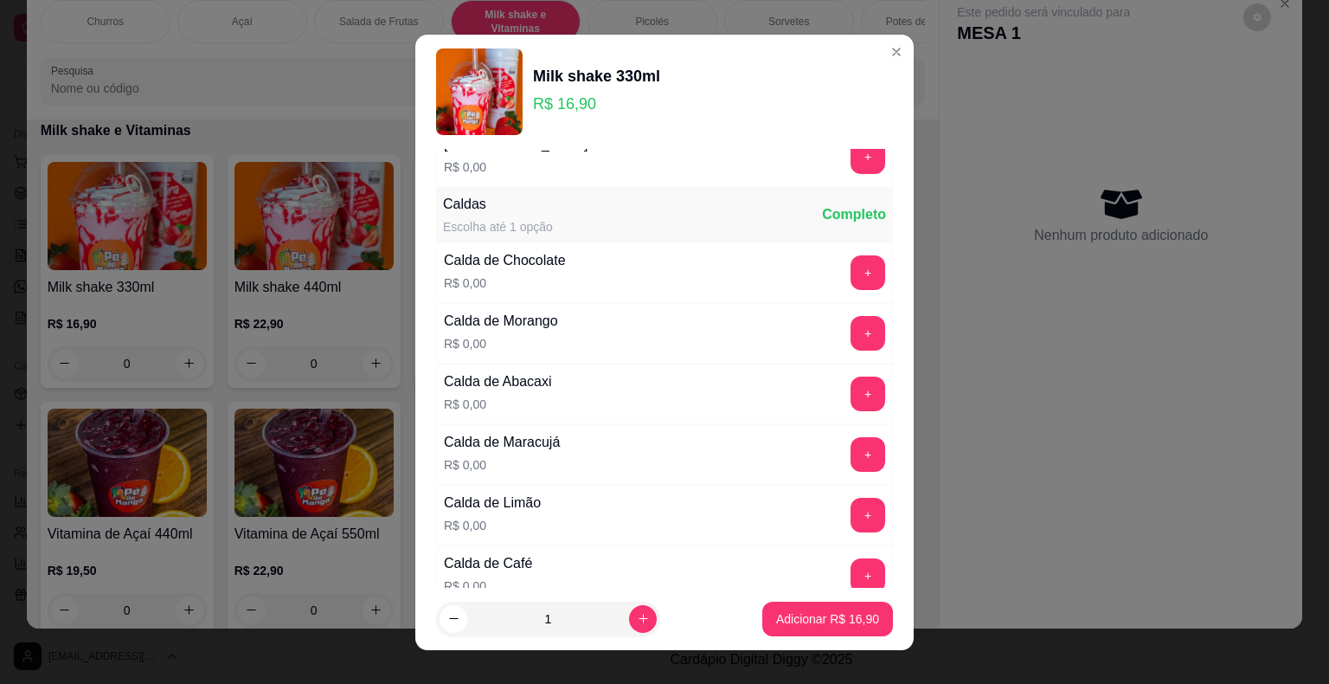
scroll to position [1125, 0]
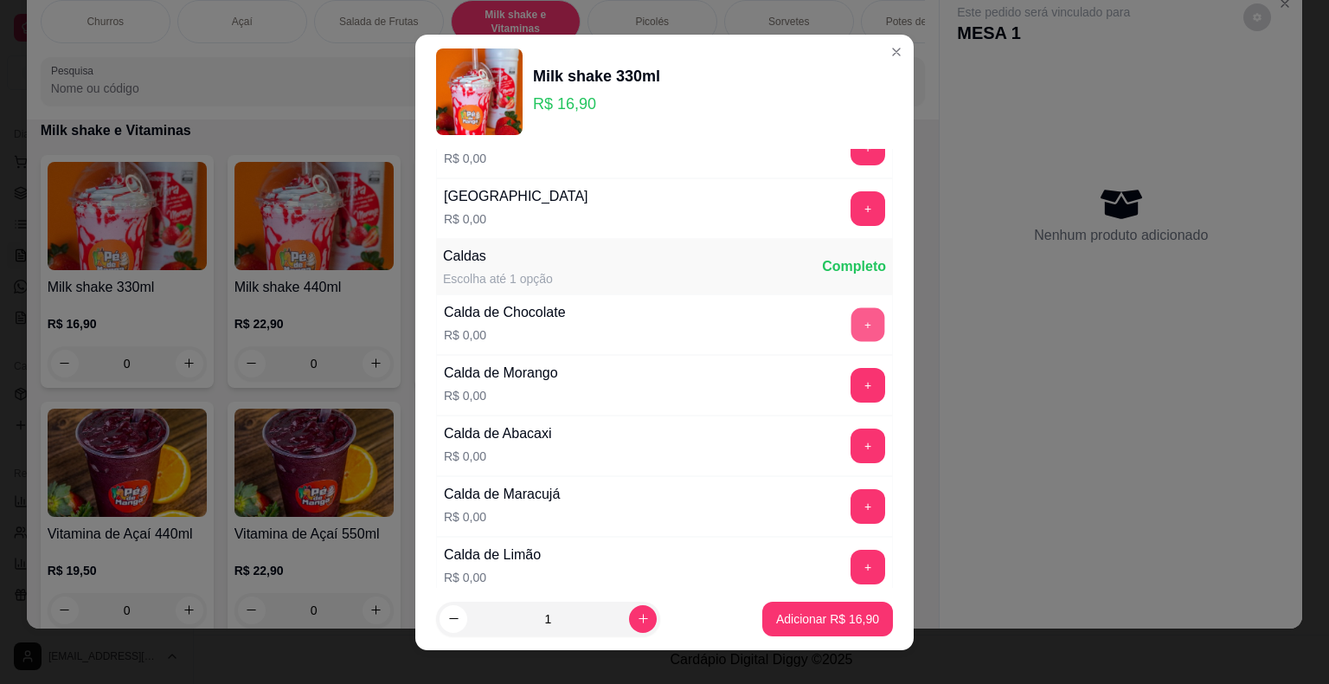
click at [852, 320] on button "+" at bounding box center [869, 324] width 34 height 34
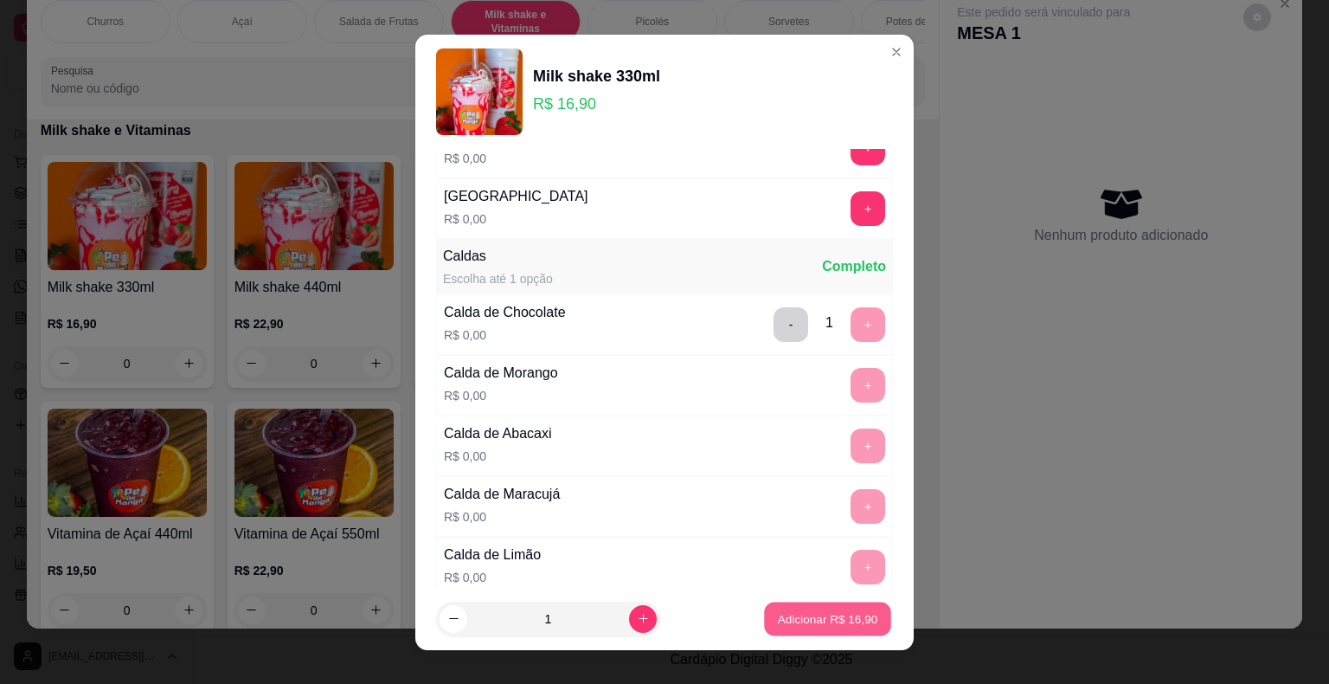
click at [823, 606] on button "Adicionar R$ 16,90" at bounding box center [827, 618] width 127 height 34
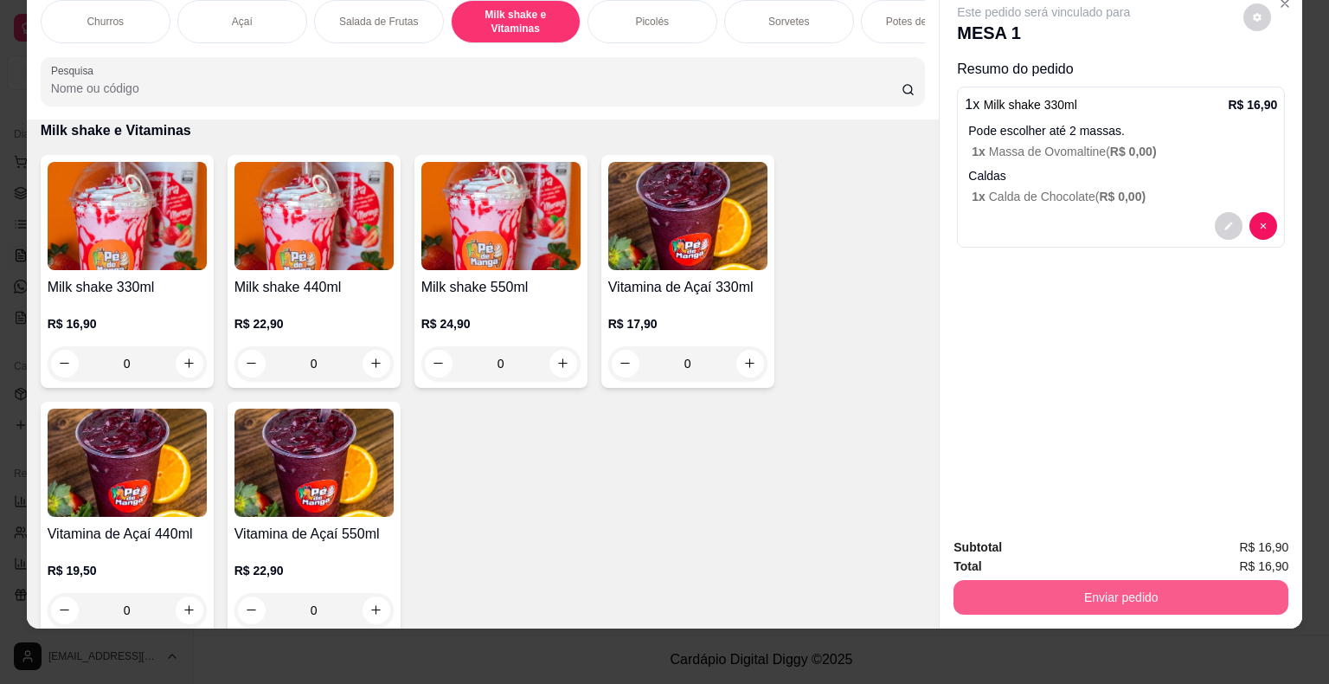
click at [1076, 580] on button "Enviar pedido" at bounding box center [1121, 597] width 335 height 35
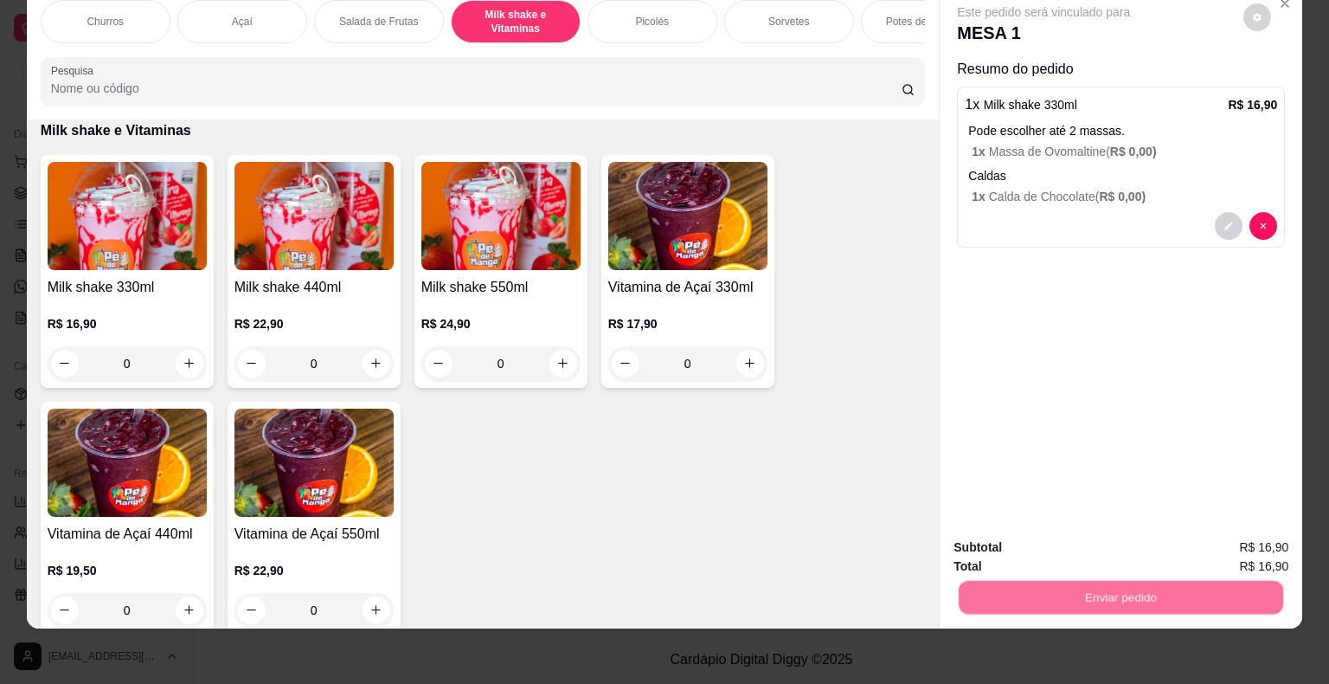
click at [1042, 543] on button "Não registrar e enviar pedido" at bounding box center [1063, 541] width 175 height 32
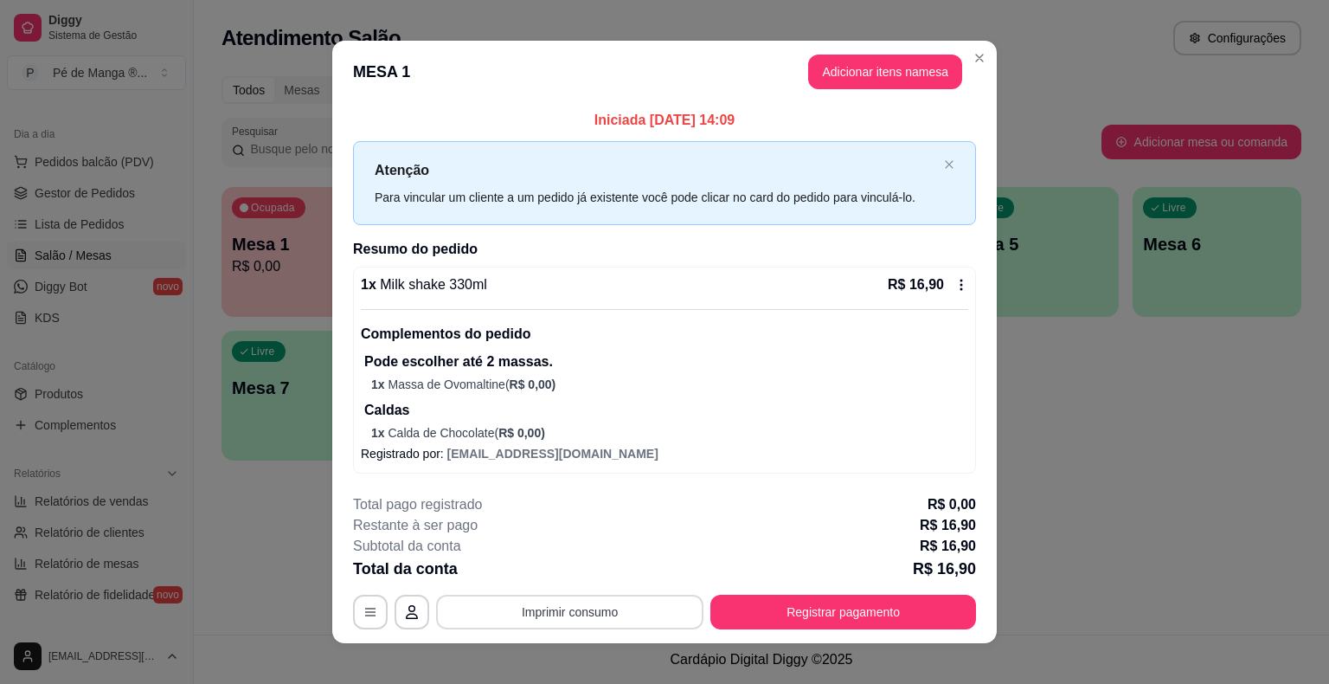
click at [607, 607] on button "Imprimir consumo" at bounding box center [569, 611] width 267 height 35
click at [597, 562] on button "IMPRESSORA" at bounding box center [568, 571] width 121 height 27
click at [869, 76] on button "Adicionar itens na mesa" at bounding box center [885, 72] width 149 height 34
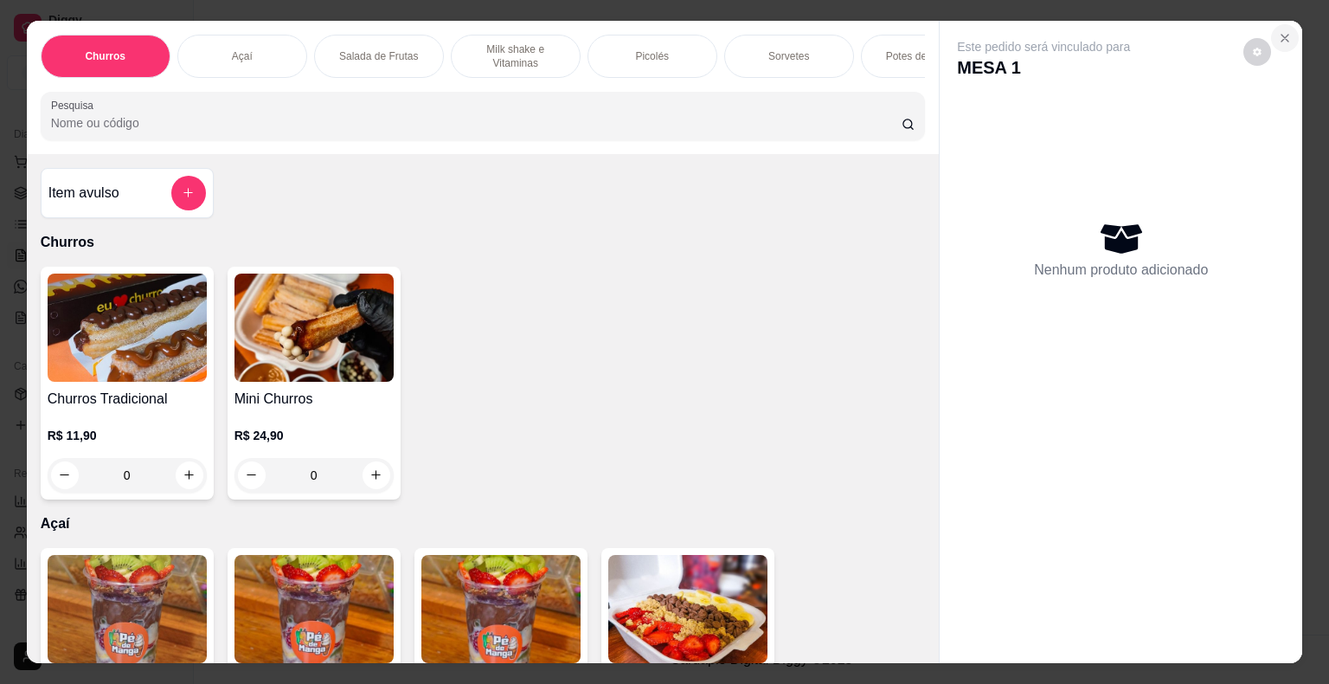
click at [1278, 31] on icon "Close" at bounding box center [1285, 38] width 14 height 14
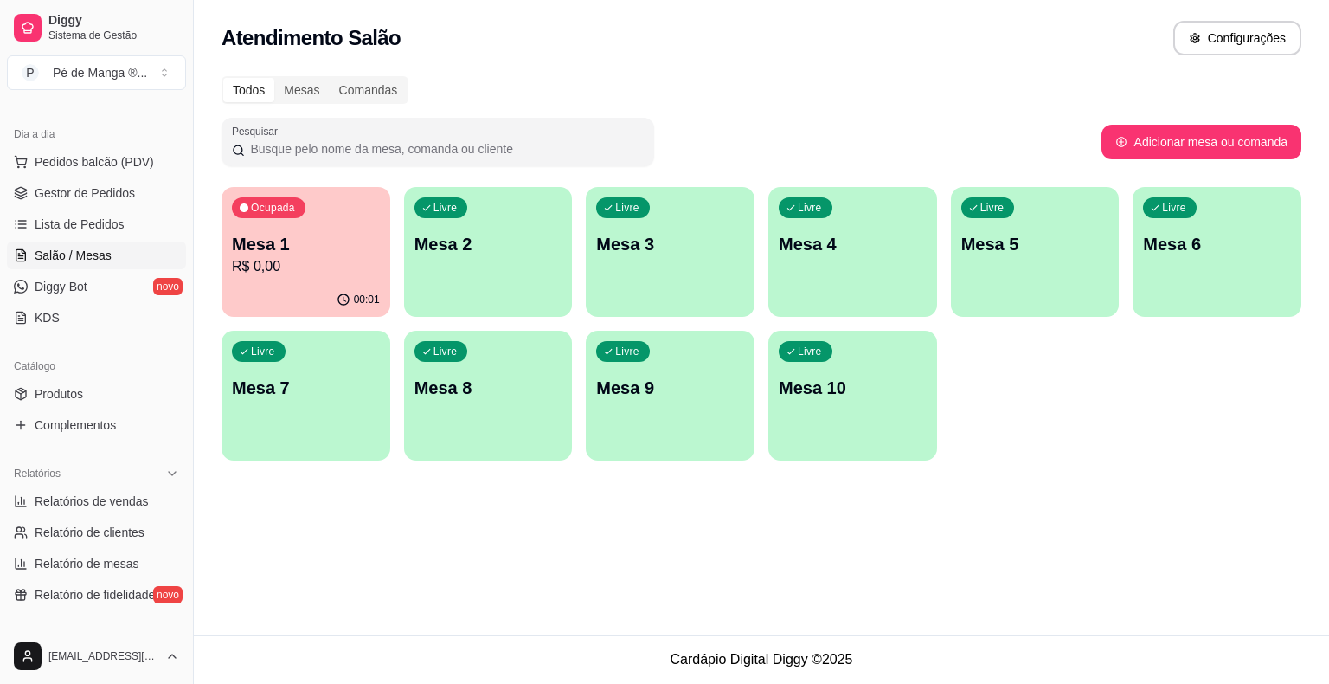
click at [517, 303] on button "Livre Mesa 2" at bounding box center [488, 252] width 169 height 130
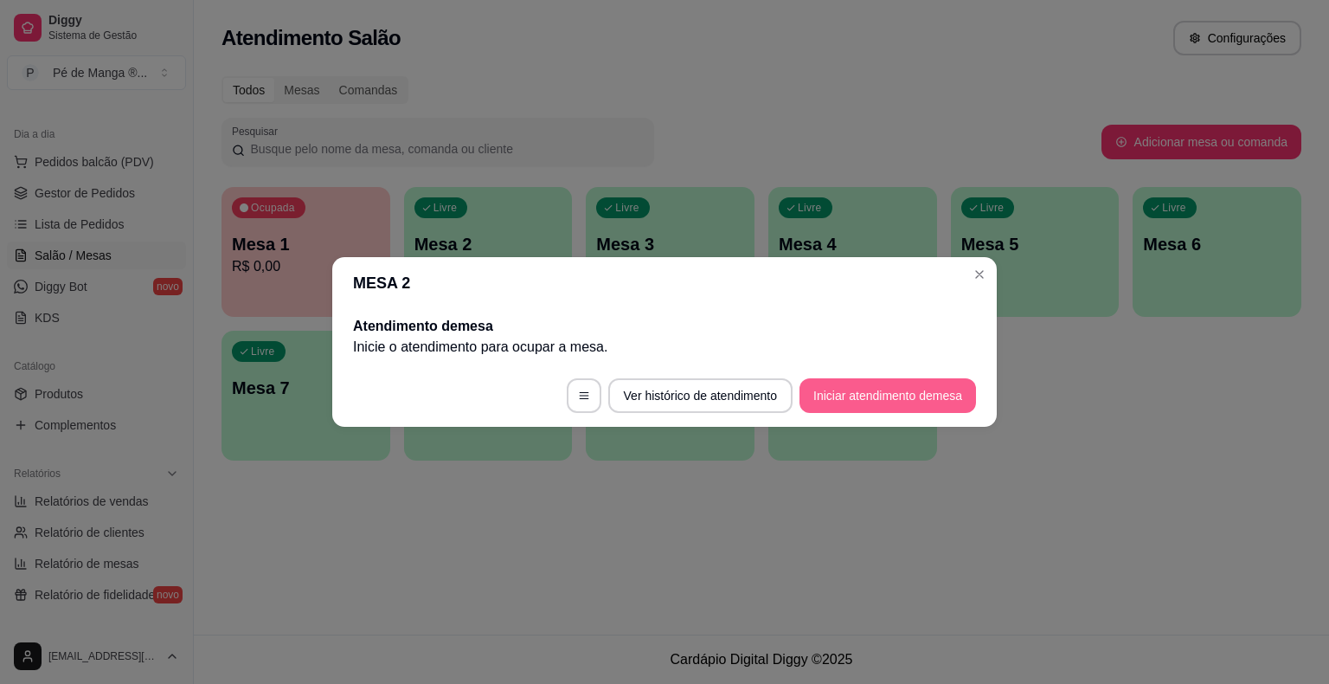
click at [880, 396] on button "Iniciar atendimento de mesa" at bounding box center [888, 395] width 177 height 35
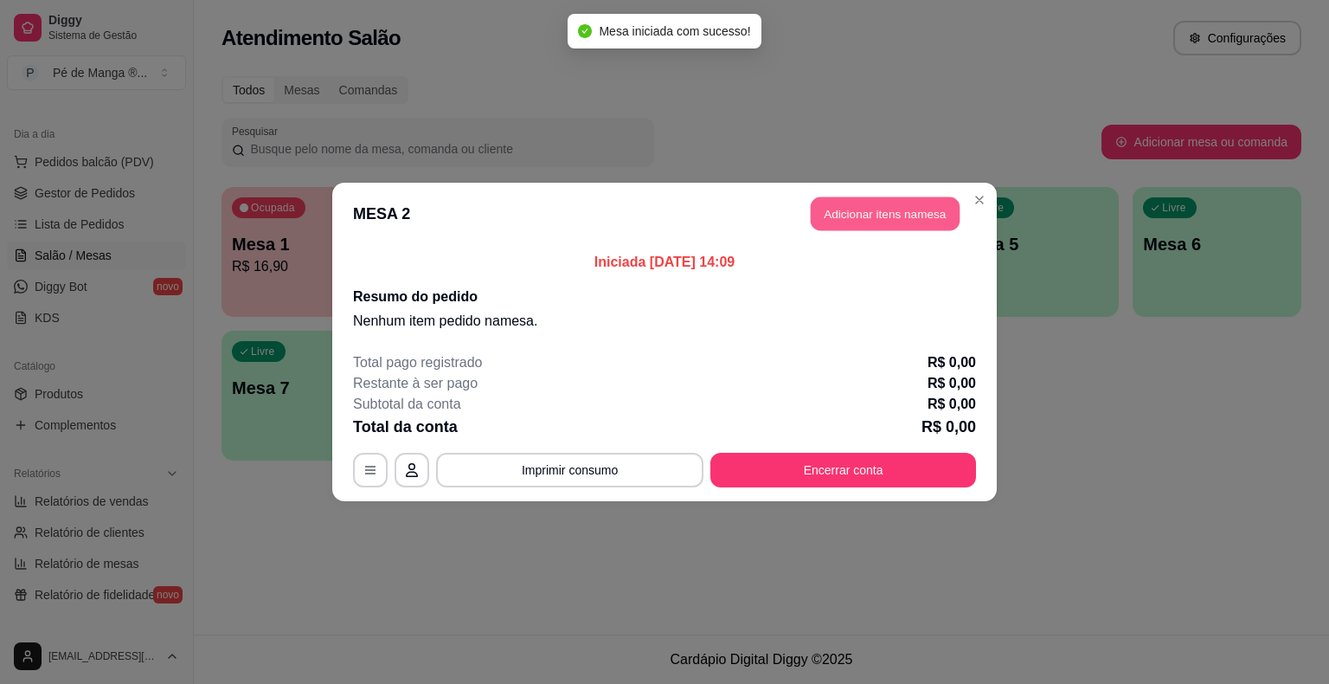
click at [856, 214] on button "Adicionar itens na mesa" at bounding box center [885, 214] width 149 height 34
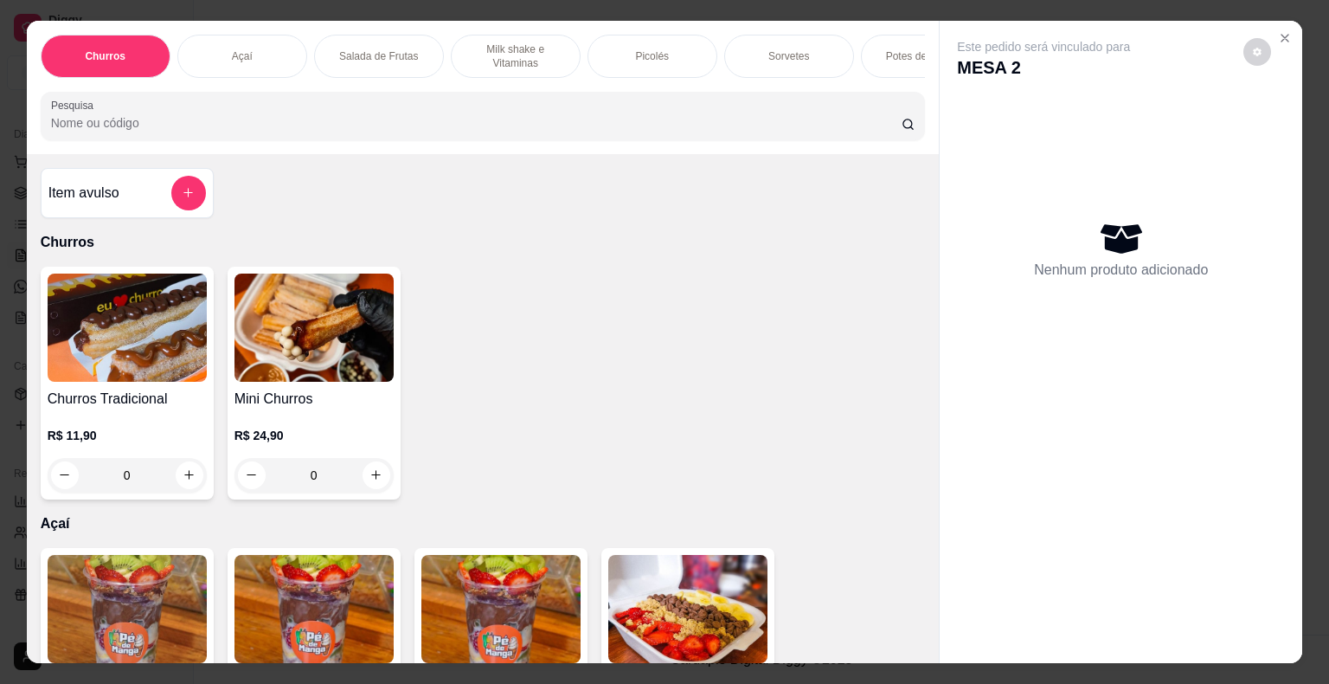
click at [225, 37] on div "Açaí" at bounding box center [242, 56] width 130 height 43
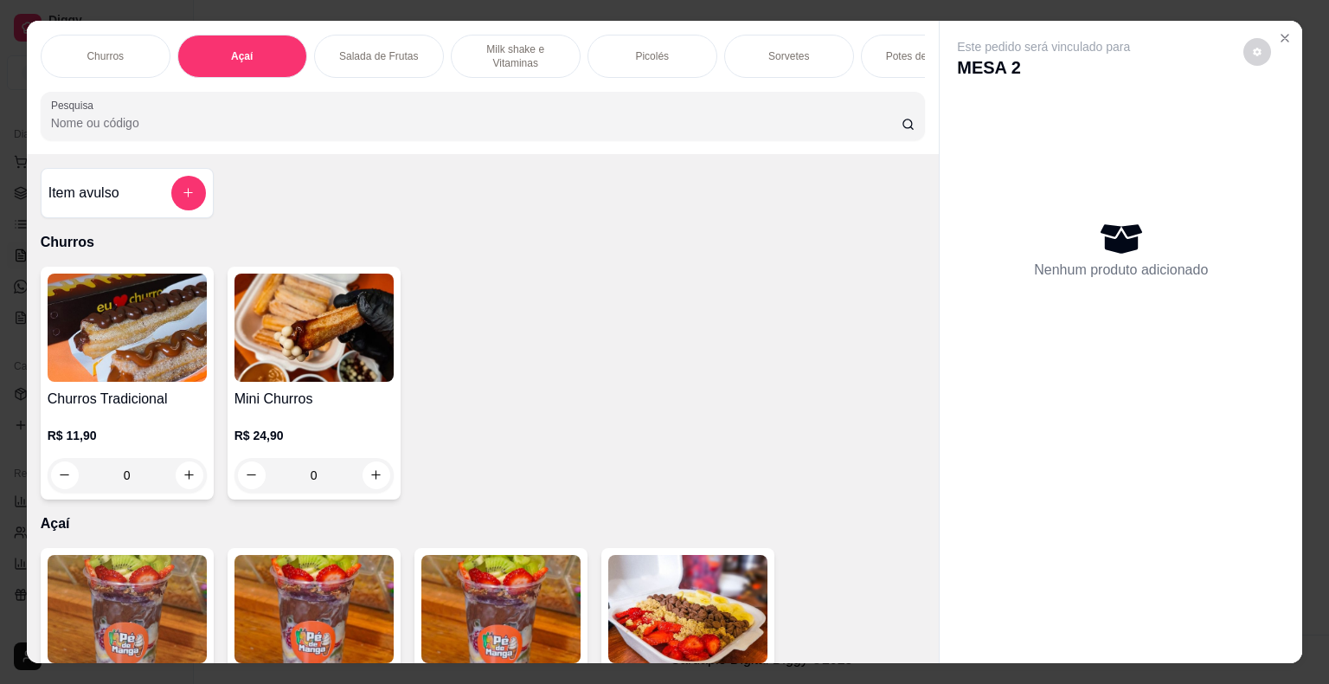
scroll to position [42, 0]
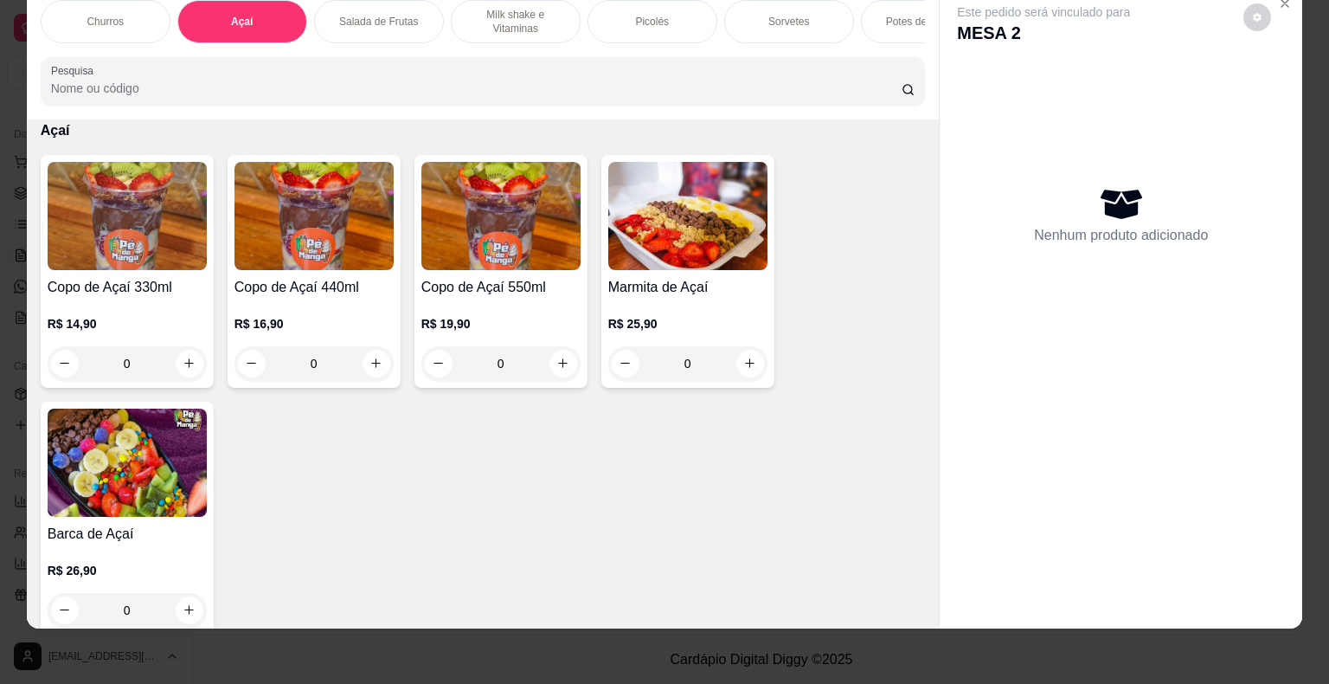
click at [365, 363] on div "0" at bounding box center [314, 363] width 159 height 35
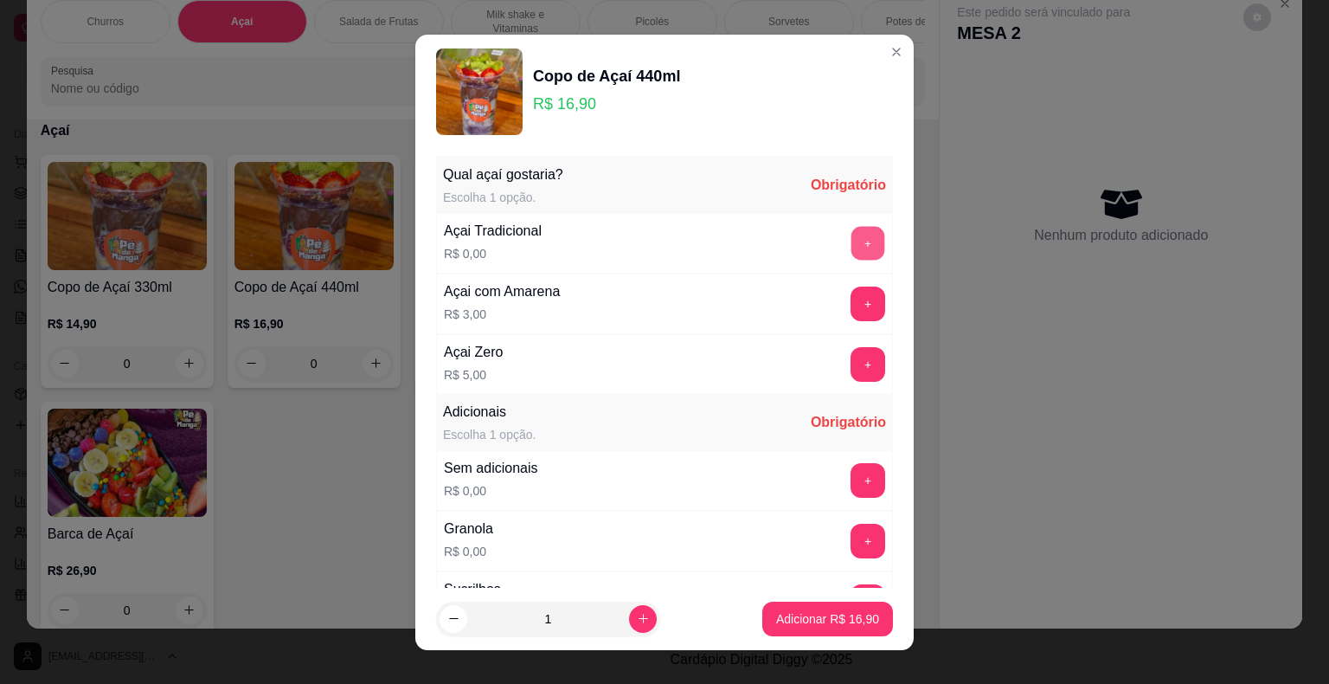
click at [852, 235] on button "+" at bounding box center [869, 243] width 34 height 34
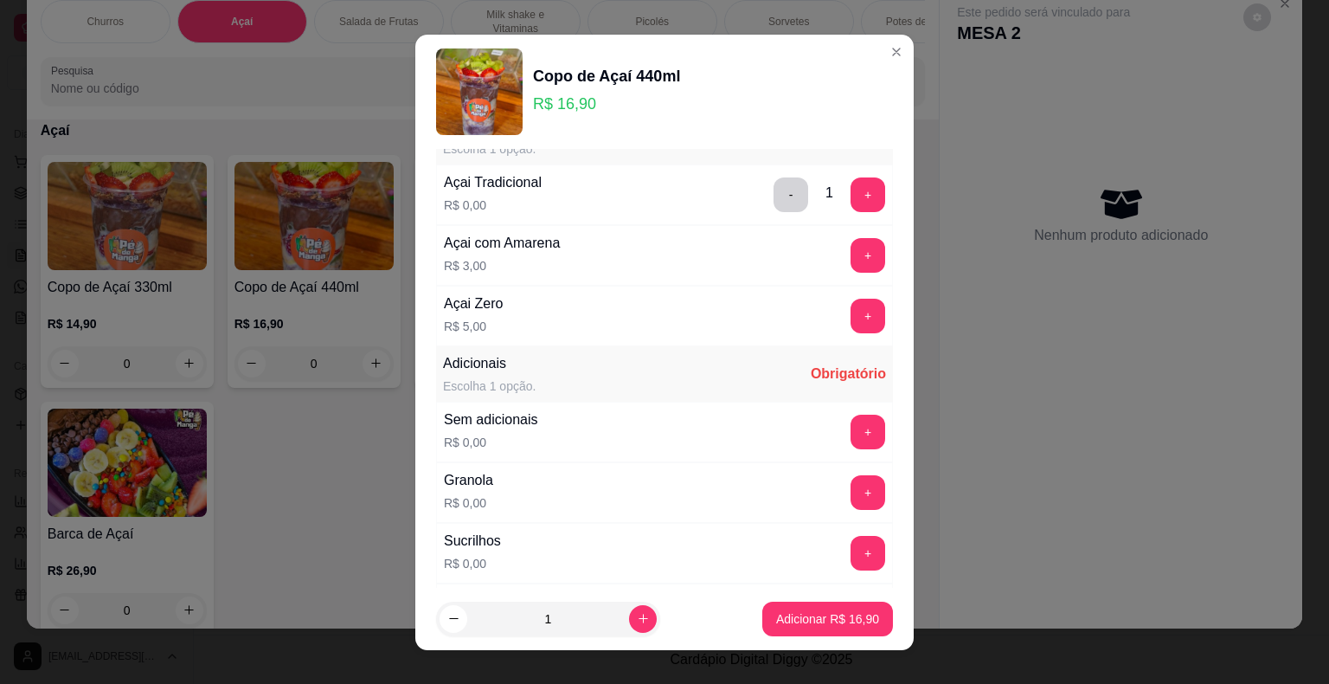
scroll to position [87, 0]
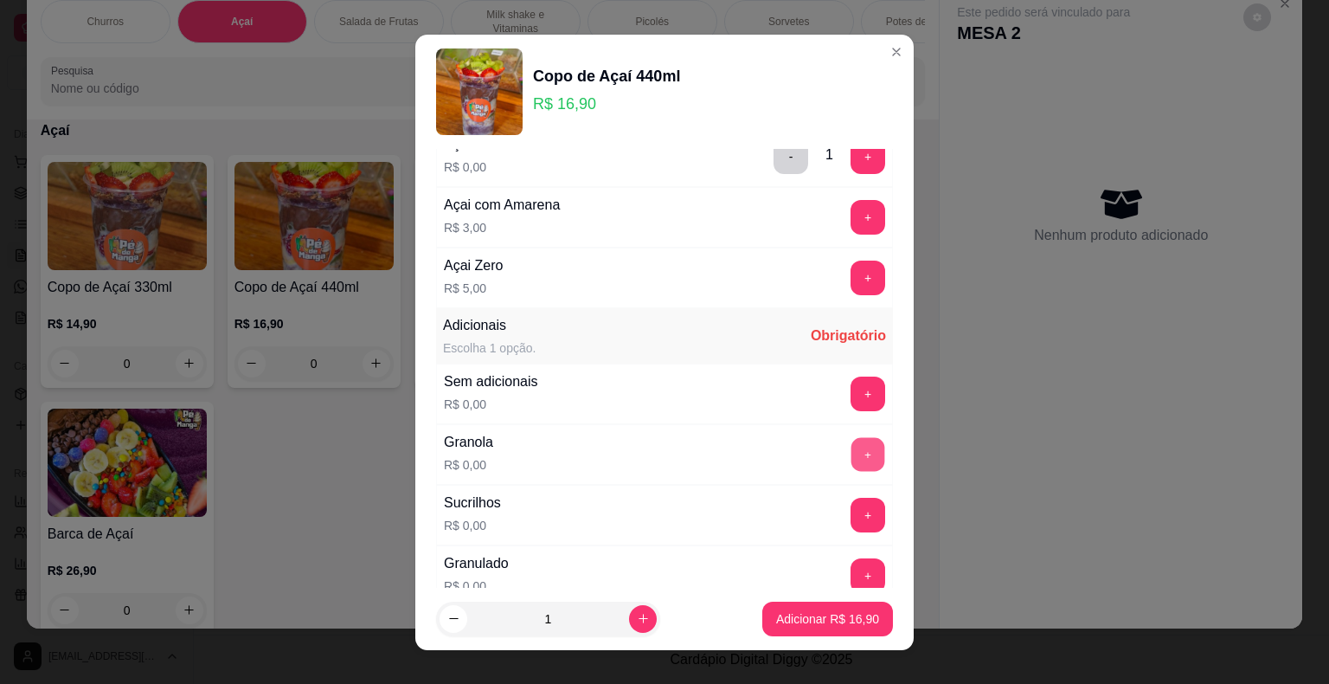
click at [852, 447] on button "+" at bounding box center [869, 454] width 34 height 34
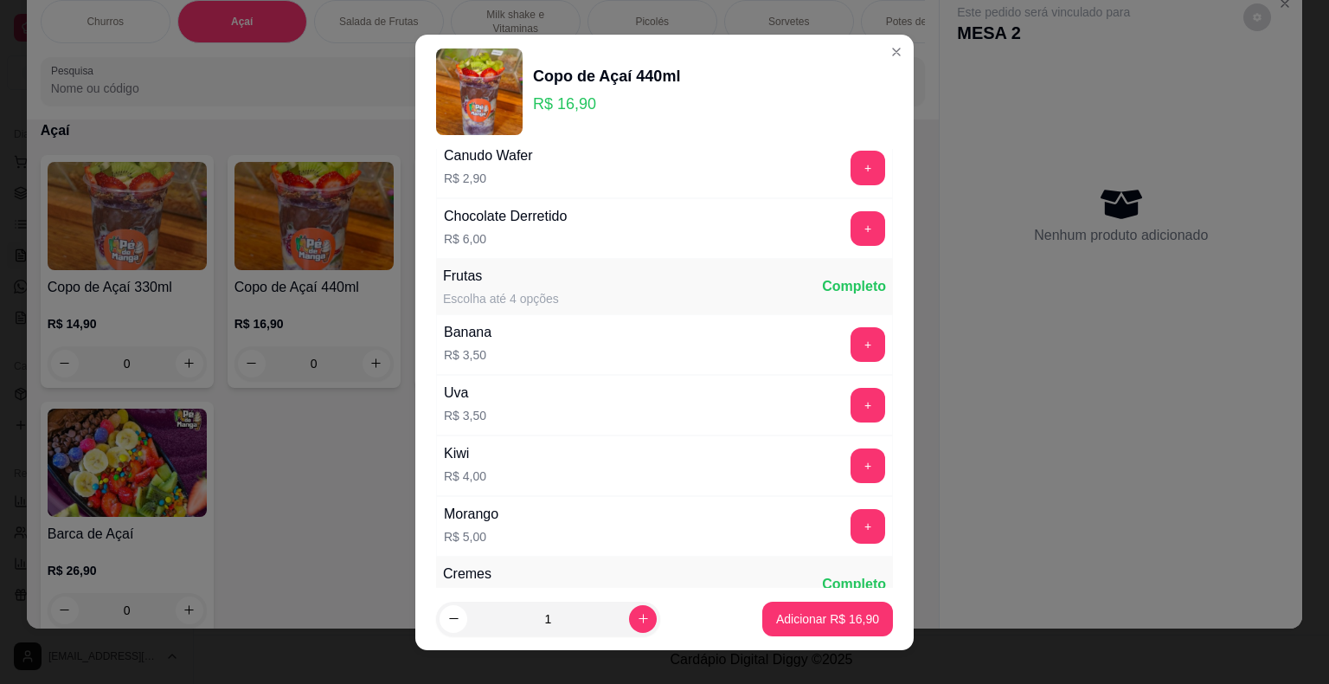
scroll to position [1385, 0]
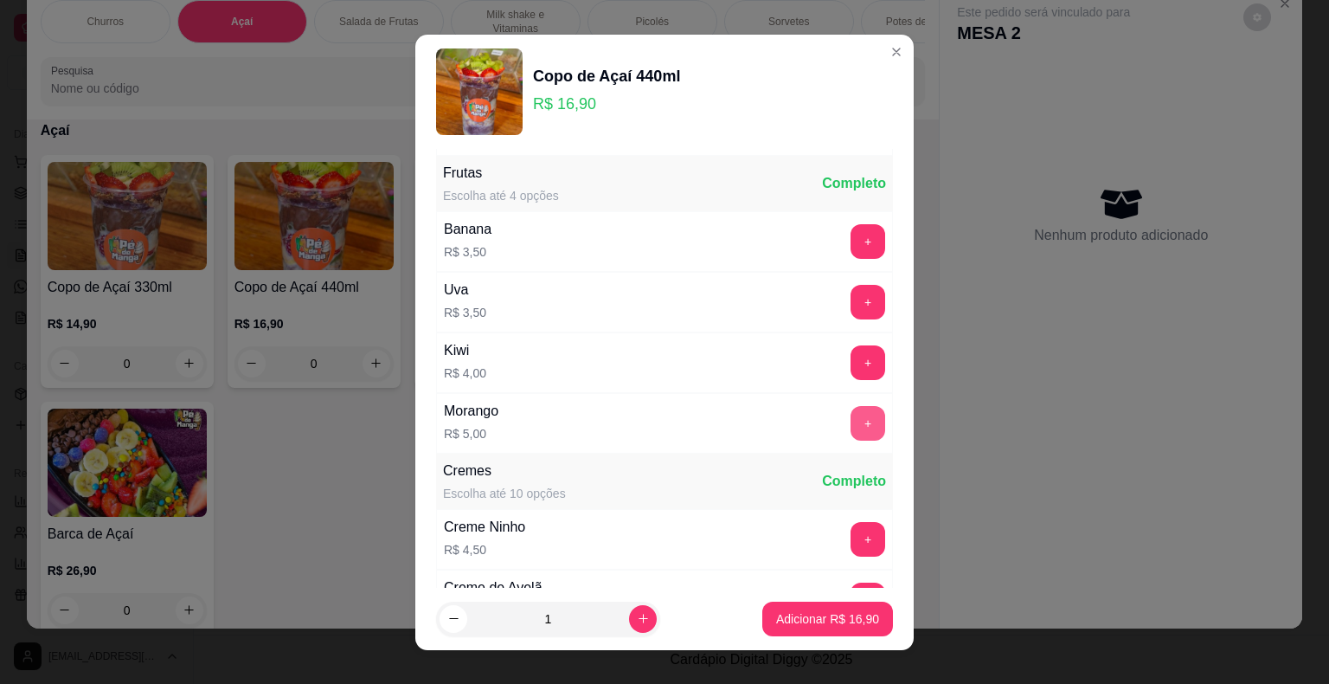
click at [851, 408] on button "+" at bounding box center [868, 423] width 35 height 35
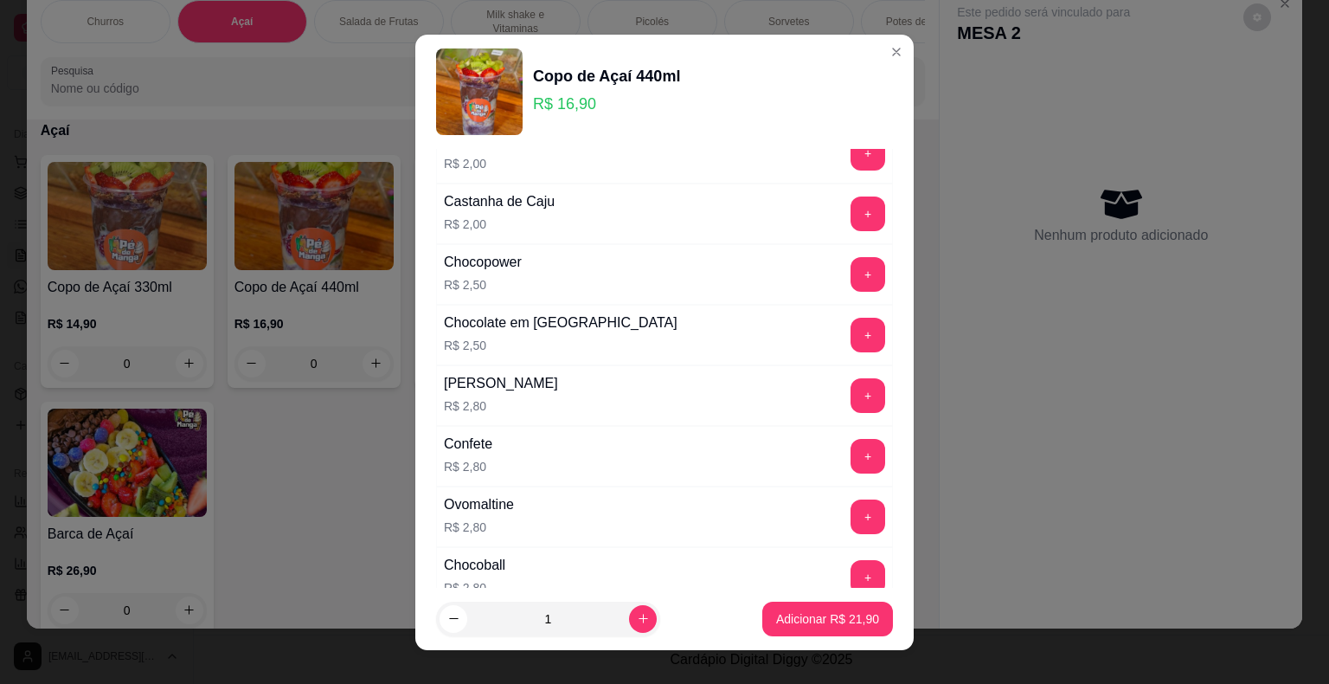
scroll to position [519, 0]
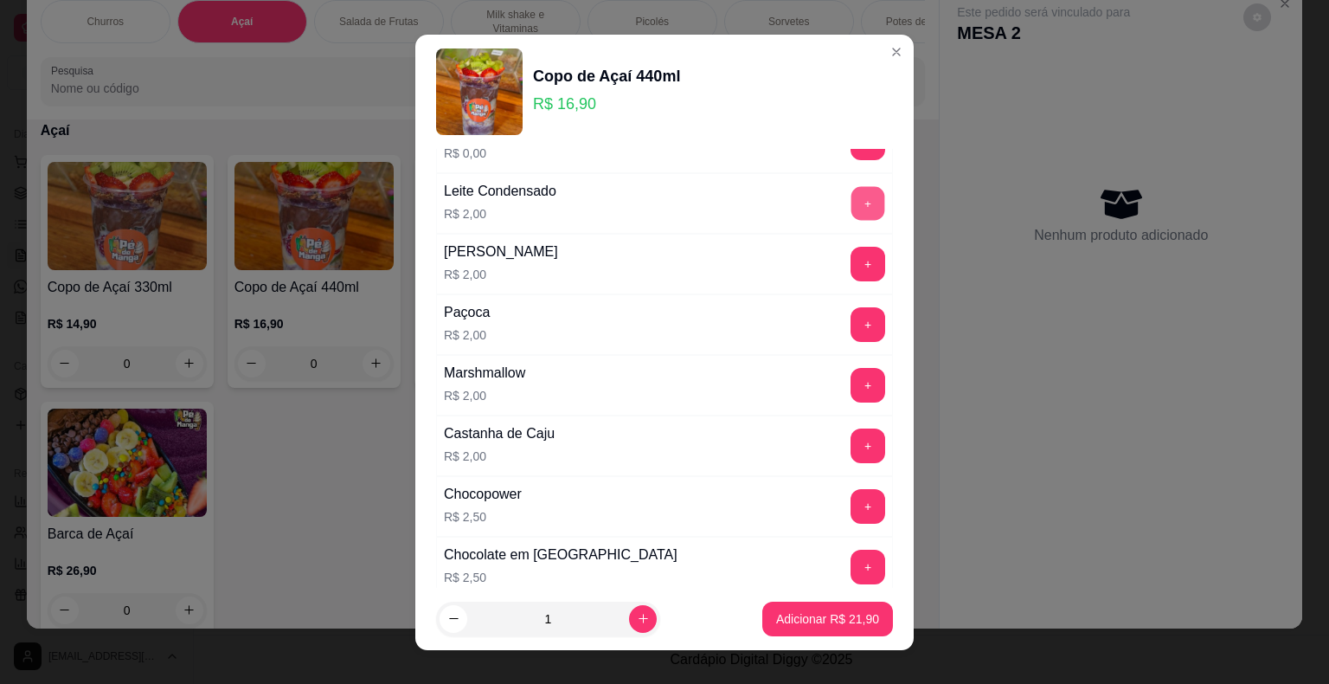
click at [852, 202] on button "+" at bounding box center [869, 203] width 34 height 34
click at [841, 625] on p "Adicionar R$ 23,90" at bounding box center [827, 618] width 103 height 17
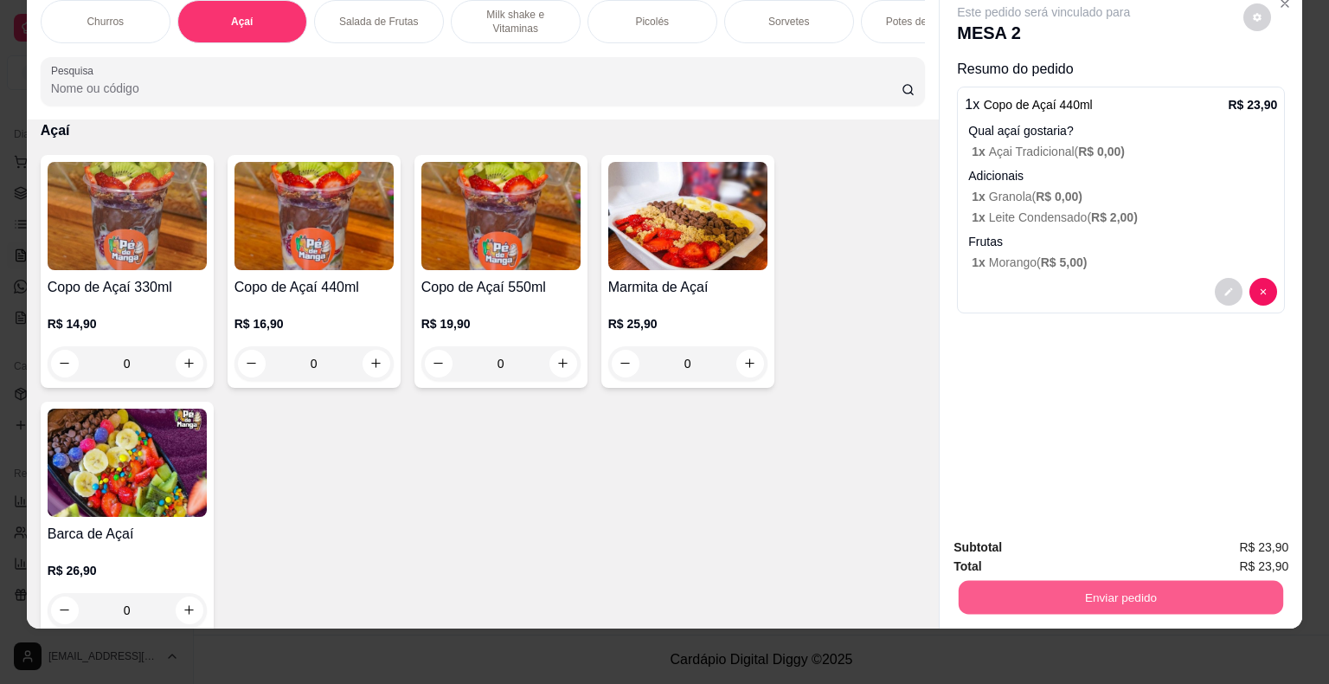
click at [1038, 581] on button "Enviar pedido" at bounding box center [1121, 598] width 325 height 34
click at [976, 546] on button "Não registrar e enviar pedido" at bounding box center [1063, 541] width 175 height 32
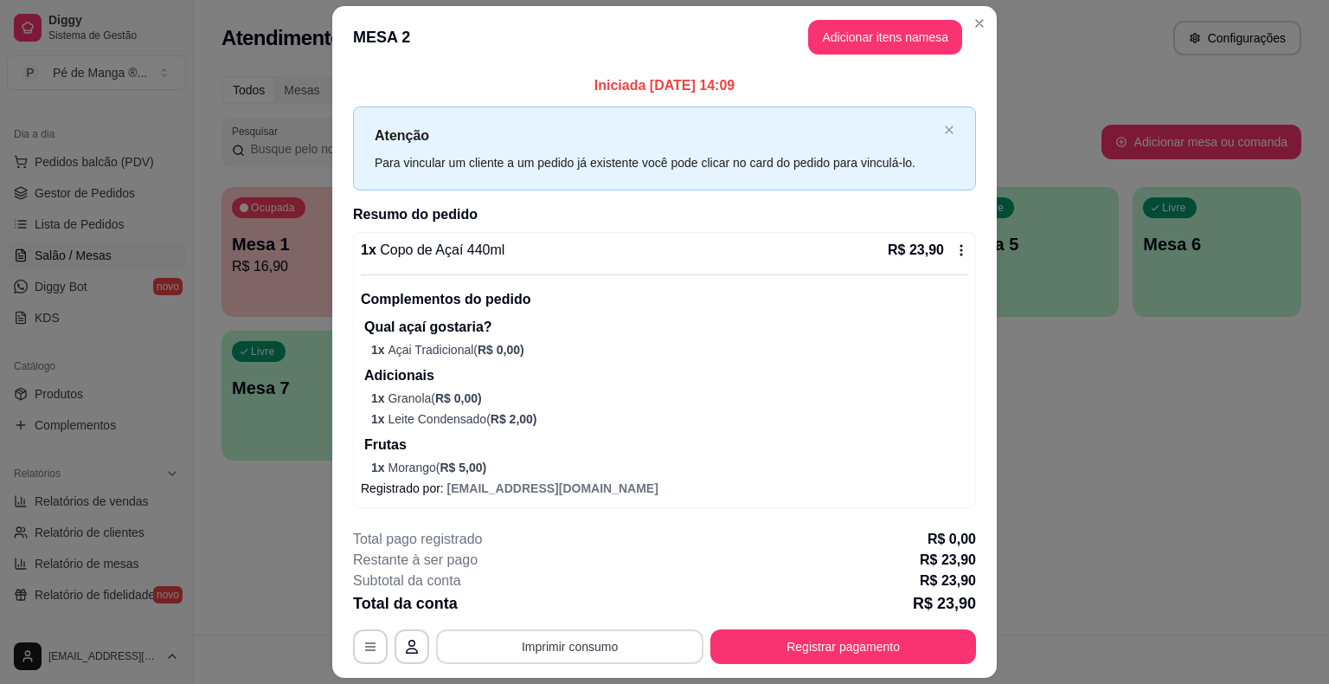
click at [666, 633] on button "Imprimir consumo" at bounding box center [569, 646] width 267 height 35
click at [602, 599] on button "IMPRESSORA" at bounding box center [568, 606] width 121 height 27
click at [803, 650] on button "Registrar pagamento" at bounding box center [843, 646] width 266 height 35
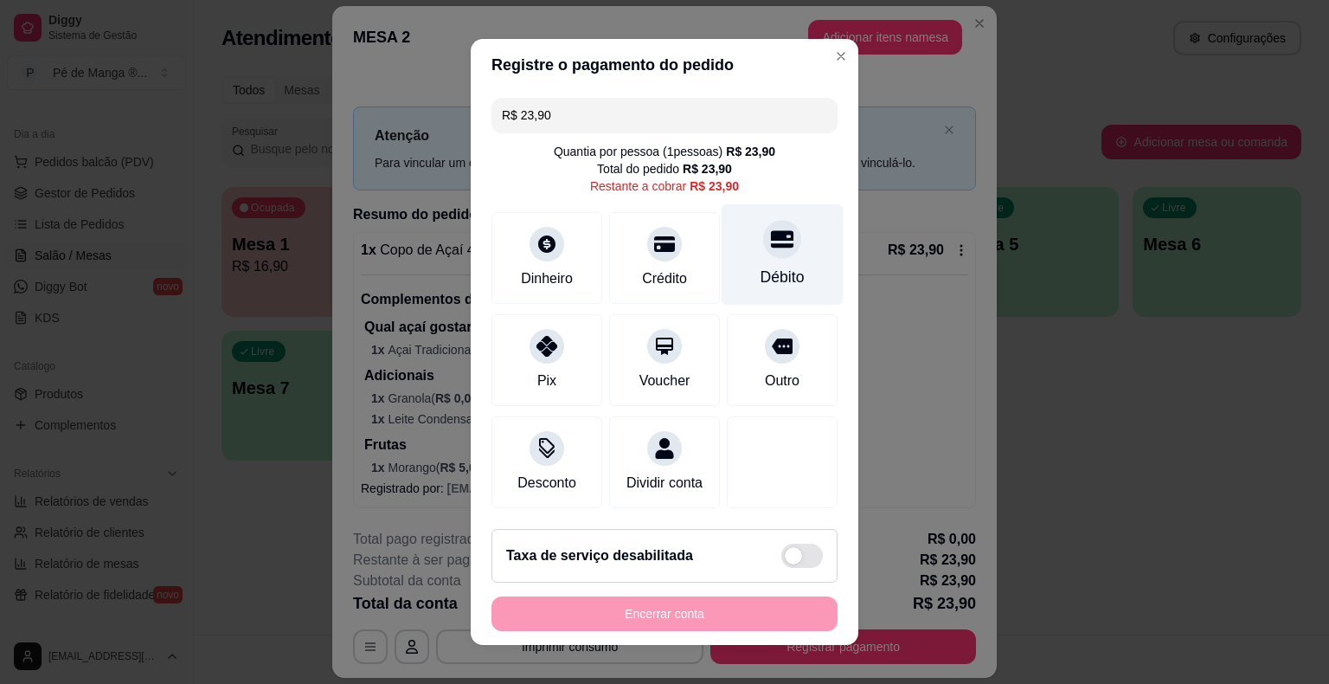
click at [743, 257] on div "Débito" at bounding box center [783, 254] width 122 height 101
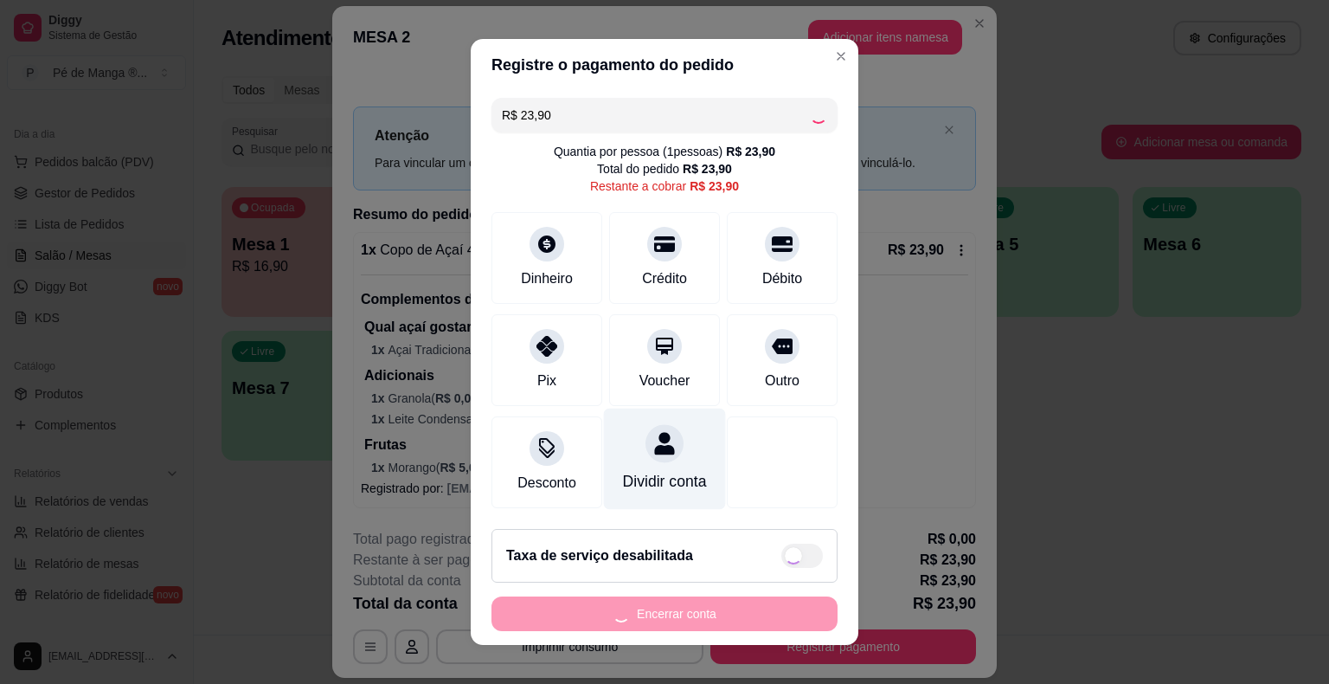
type input "R$ 0,00"
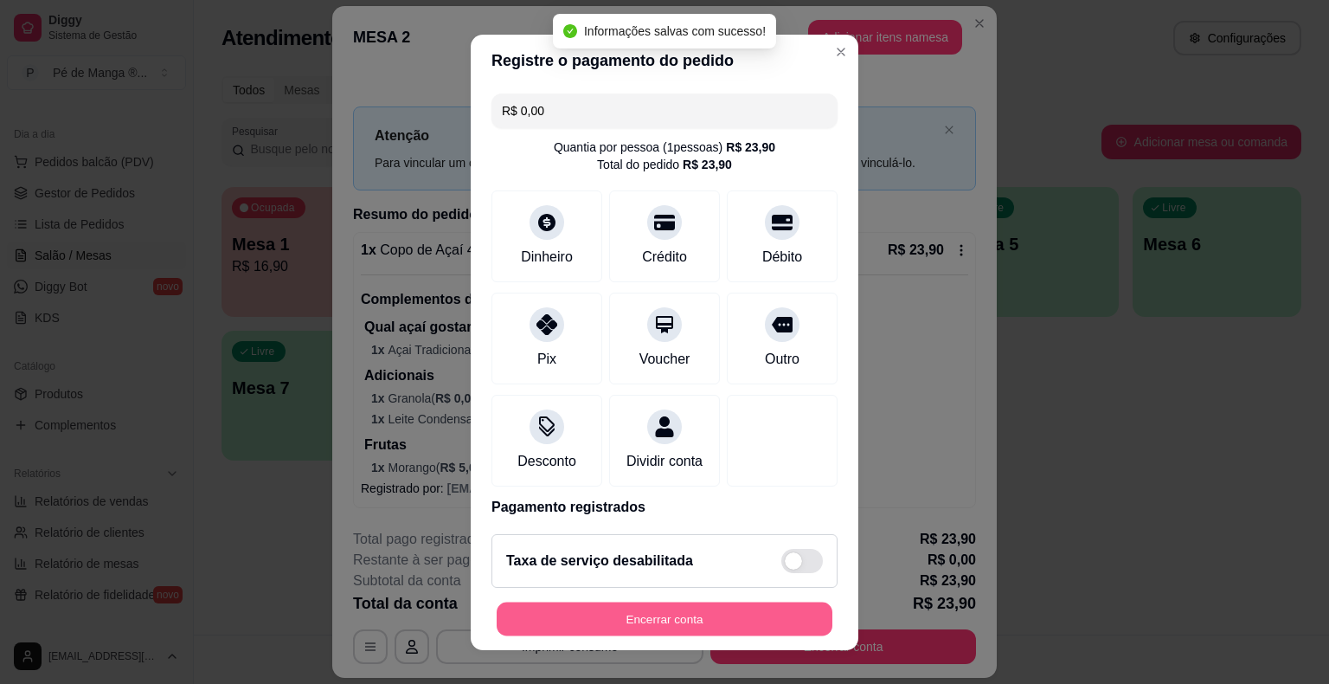
click at [723, 627] on button "Encerrar conta" at bounding box center [665, 618] width 336 height 34
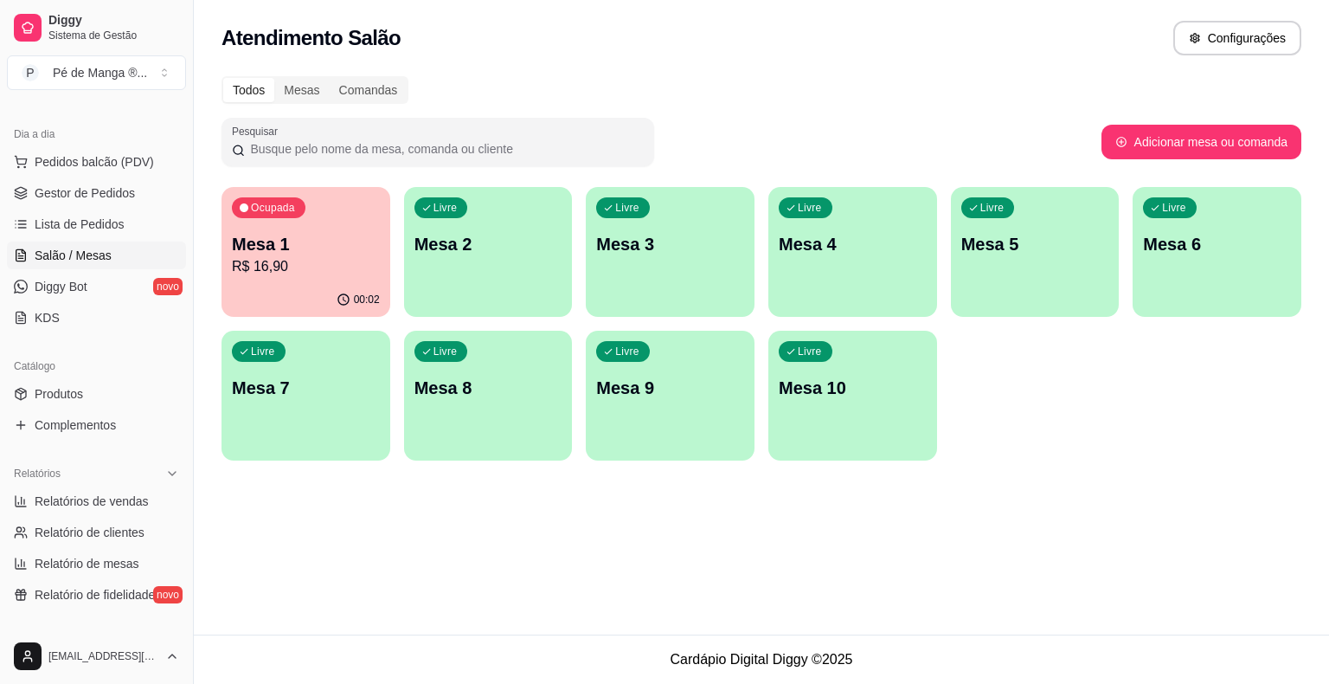
click at [336, 270] on p "R$ 16,90" at bounding box center [306, 266] width 148 height 21
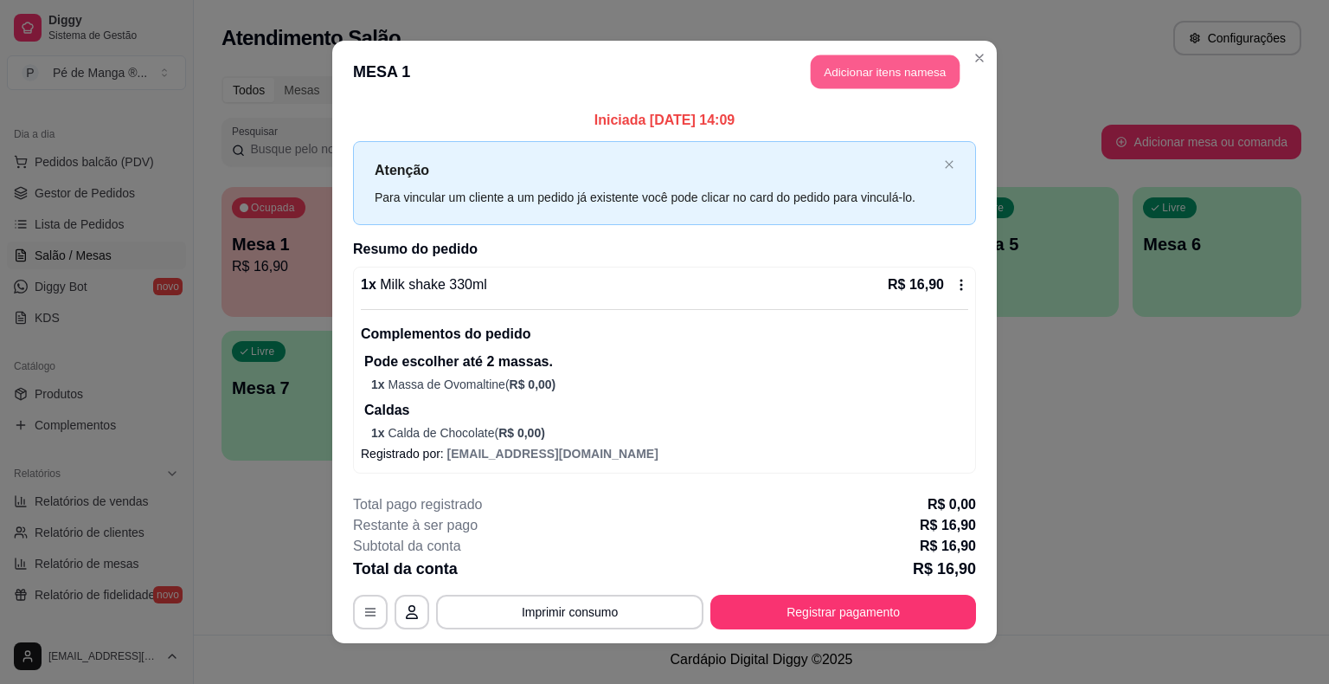
click at [883, 65] on button "Adicionar itens na mesa" at bounding box center [885, 72] width 149 height 34
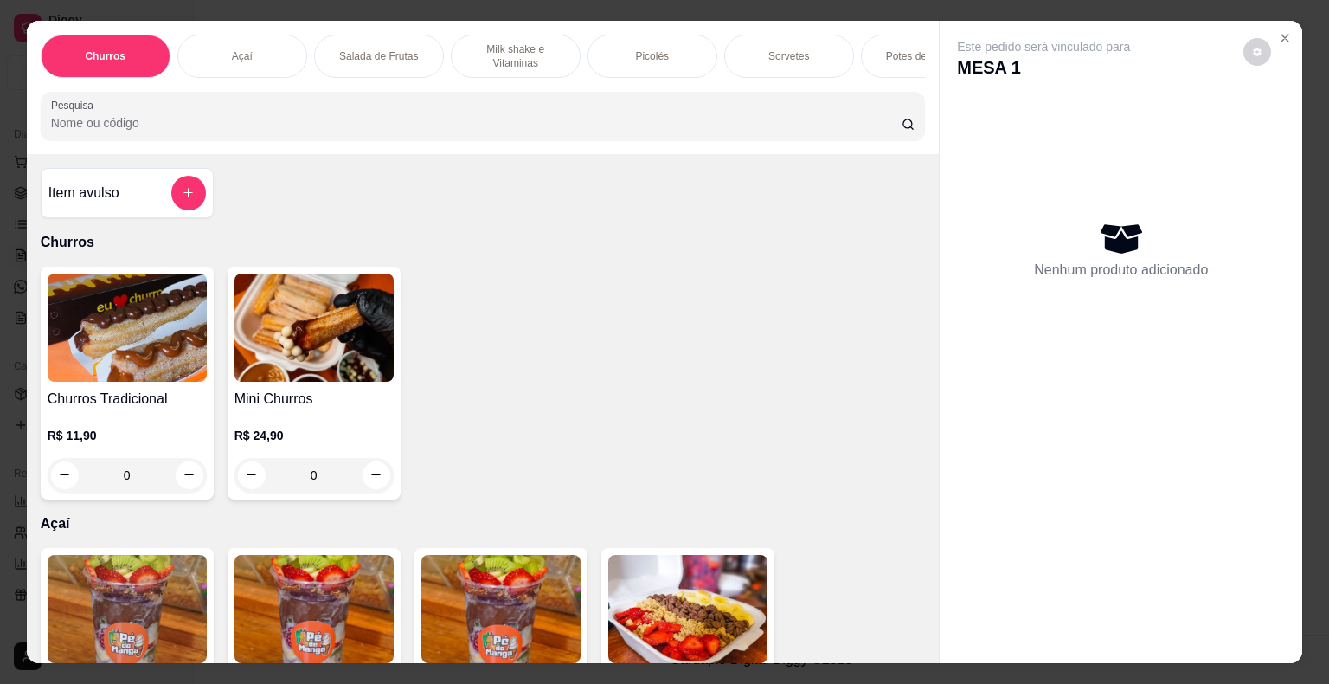
drag, startPoint x: 747, startPoint y: 44, endPoint x: 723, endPoint y: 59, distance: 27.6
click at [748, 44] on div "Sorvetes" at bounding box center [789, 56] width 130 height 43
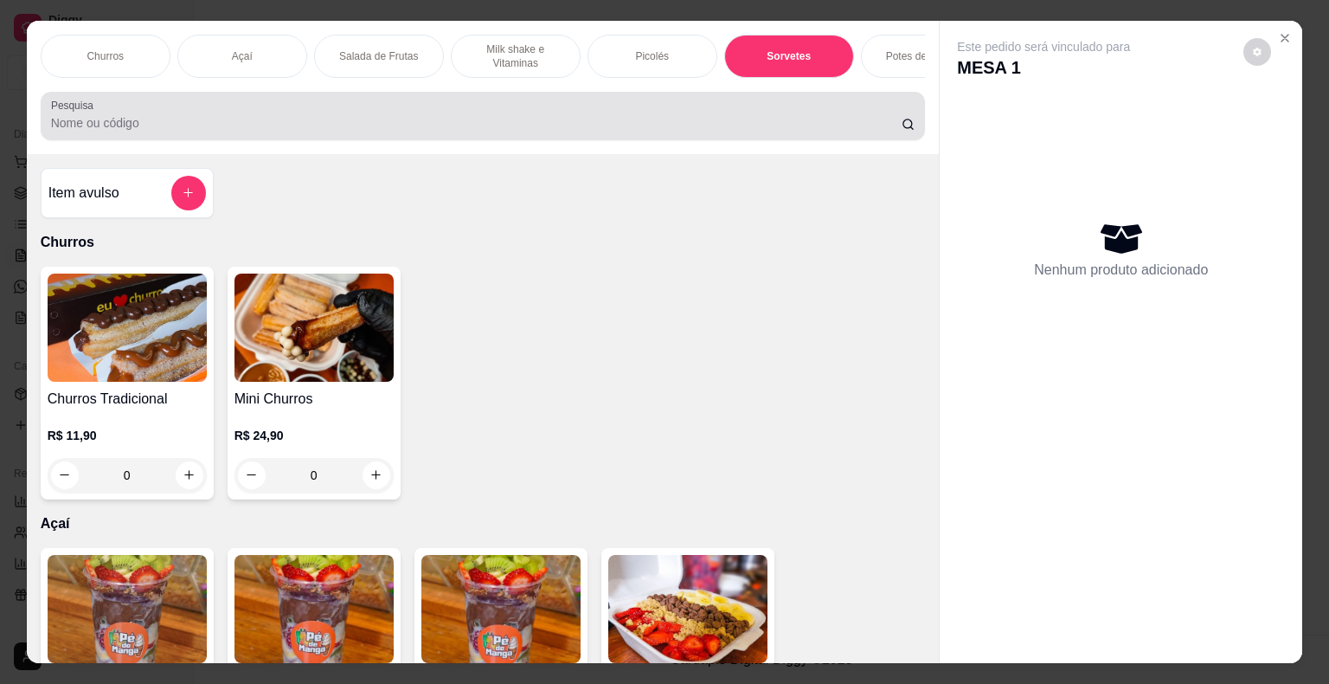
scroll to position [42, 0]
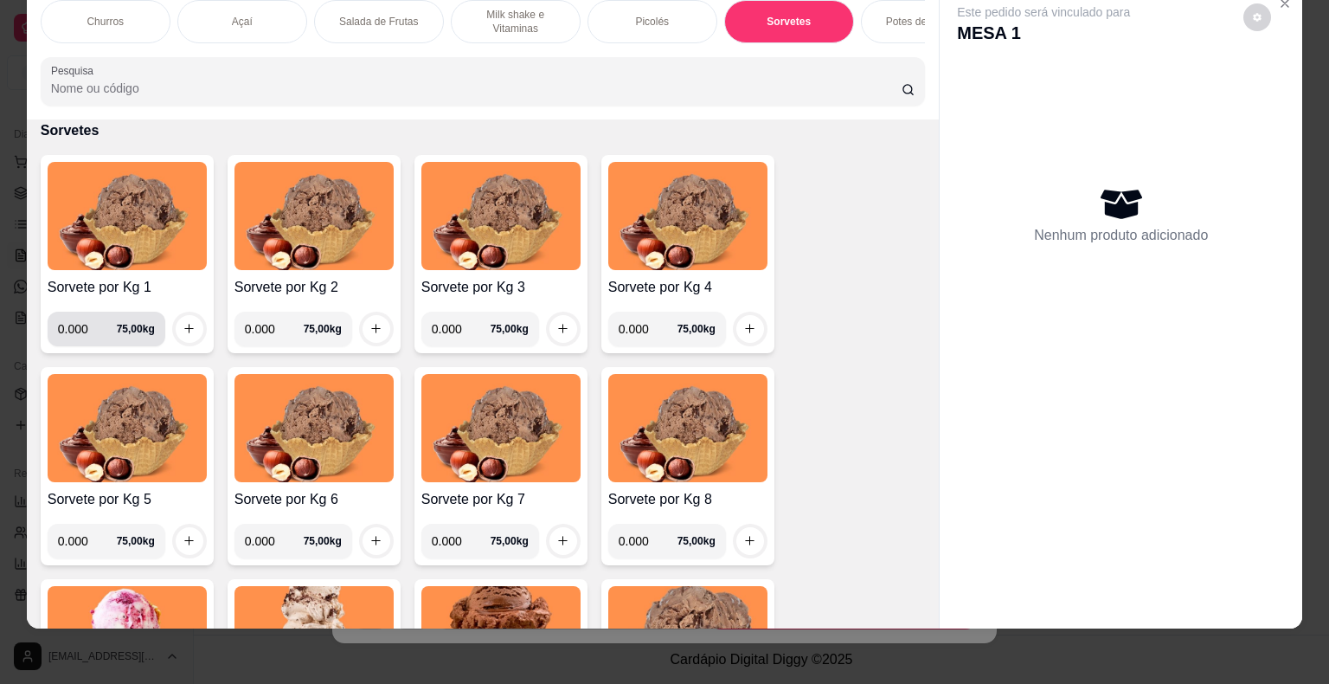
click at [80, 321] on input "0.000" at bounding box center [87, 329] width 59 height 35
type input "0.200"
click at [189, 330] on icon "increase-product-quantity" at bounding box center [189, 328] width 13 height 13
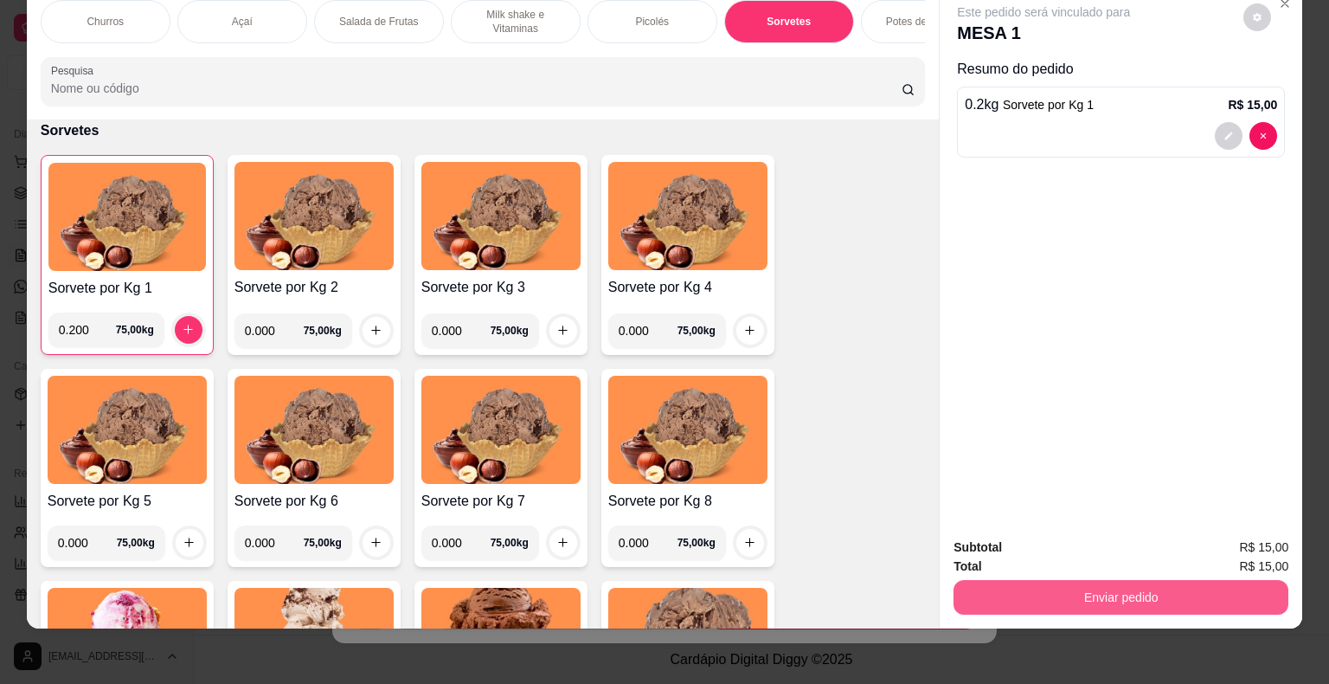
click at [1095, 584] on button "Enviar pedido" at bounding box center [1121, 597] width 335 height 35
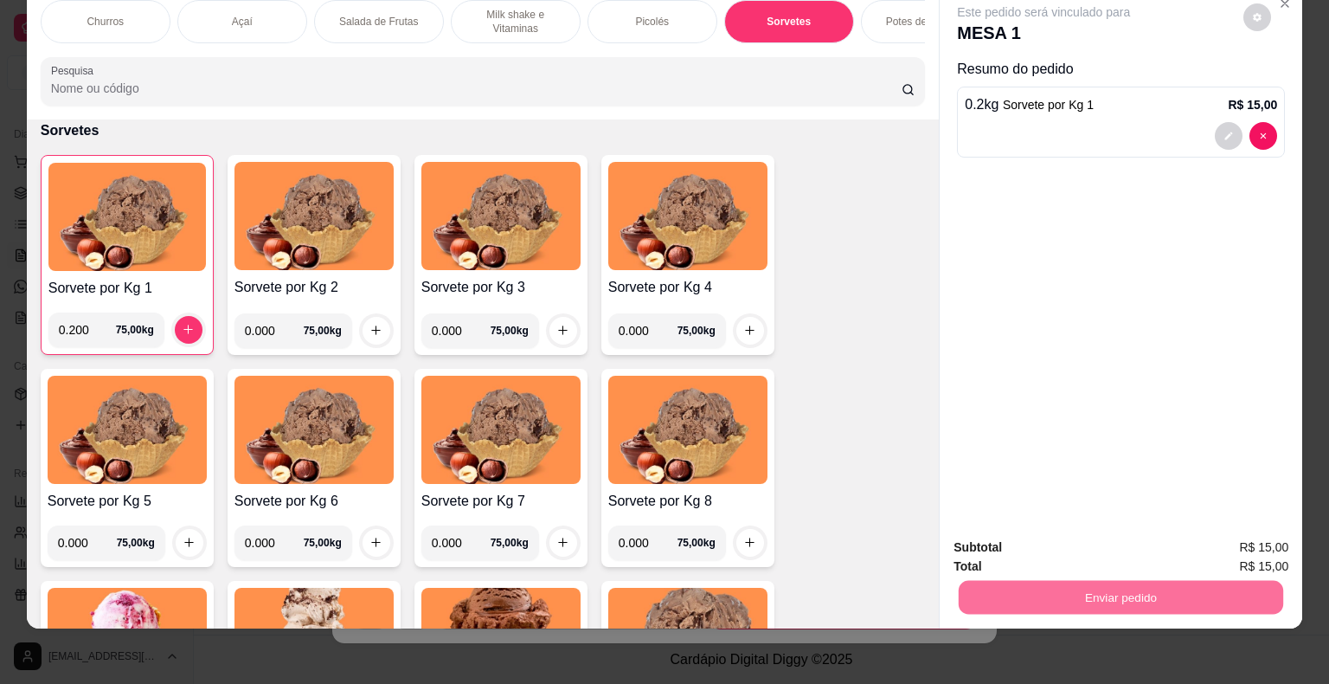
click at [1000, 537] on button "Não registrar e enviar pedido" at bounding box center [1064, 541] width 180 height 33
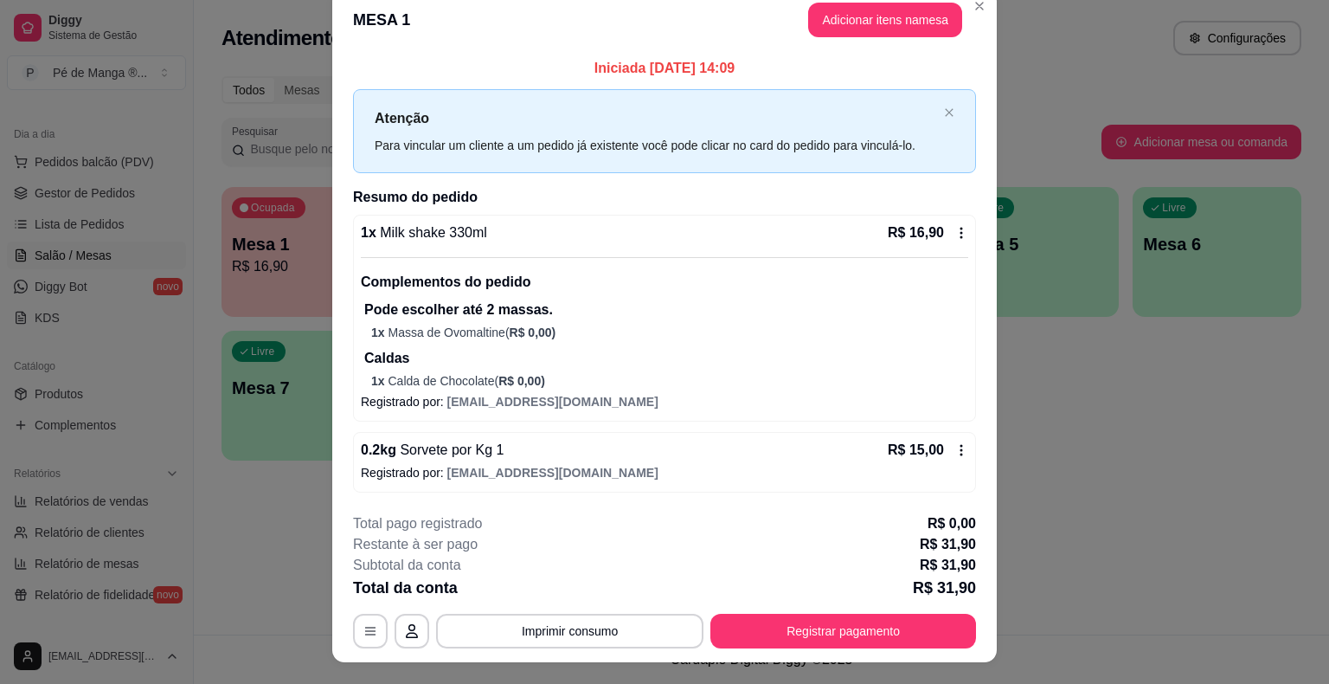
scroll to position [0, 0]
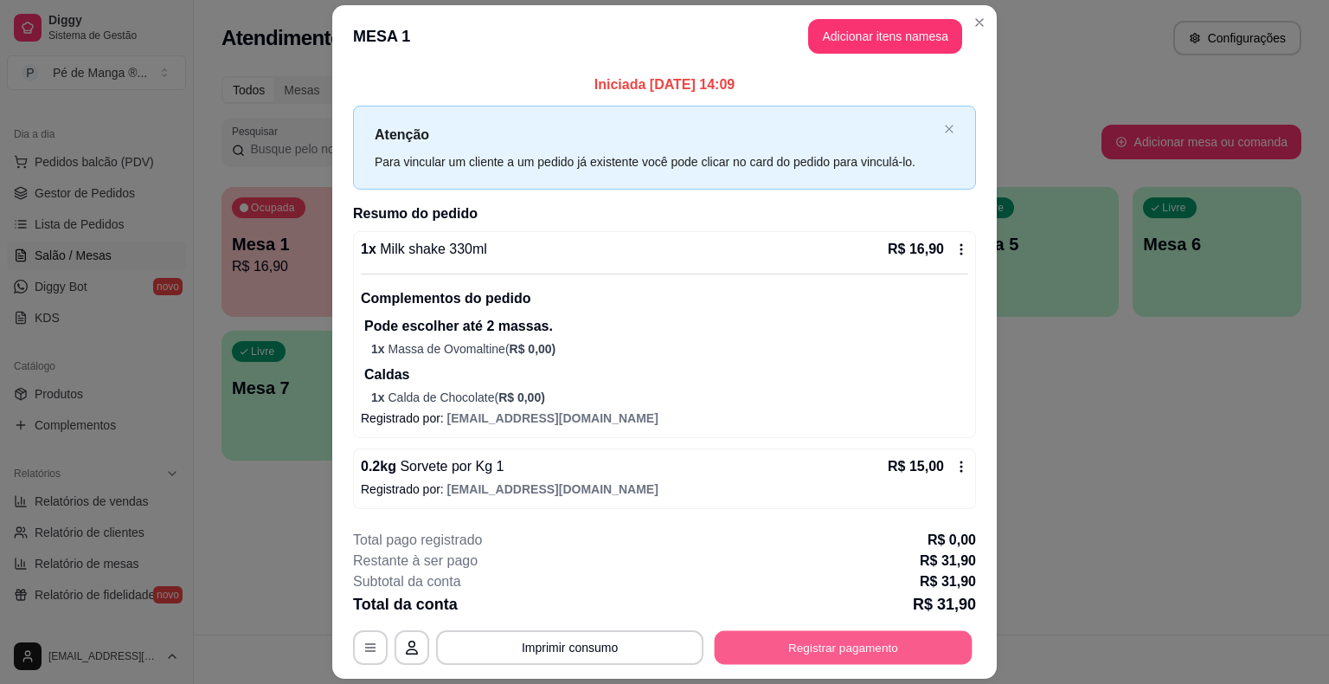
click at [862, 646] on button "Registrar pagamento" at bounding box center [844, 648] width 258 height 34
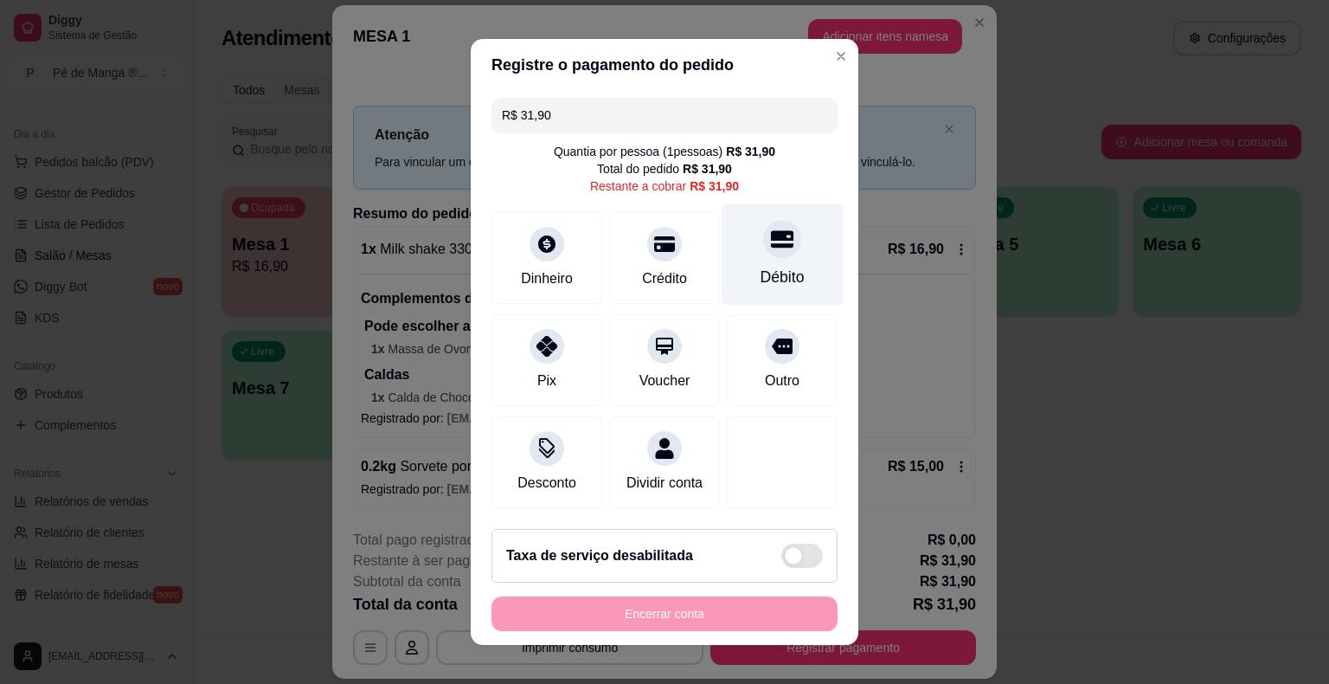
click at [747, 254] on div "Débito" at bounding box center [783, 254] width 122 height 101
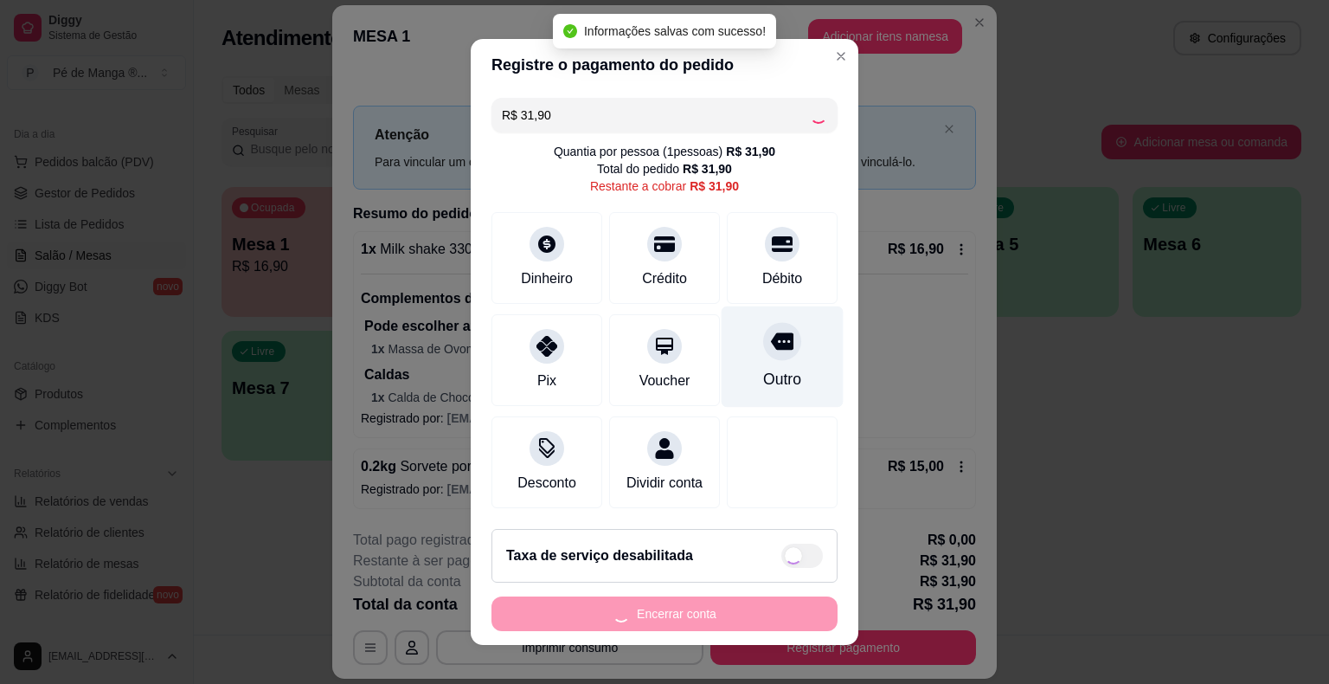
type input "R$ 0,00"
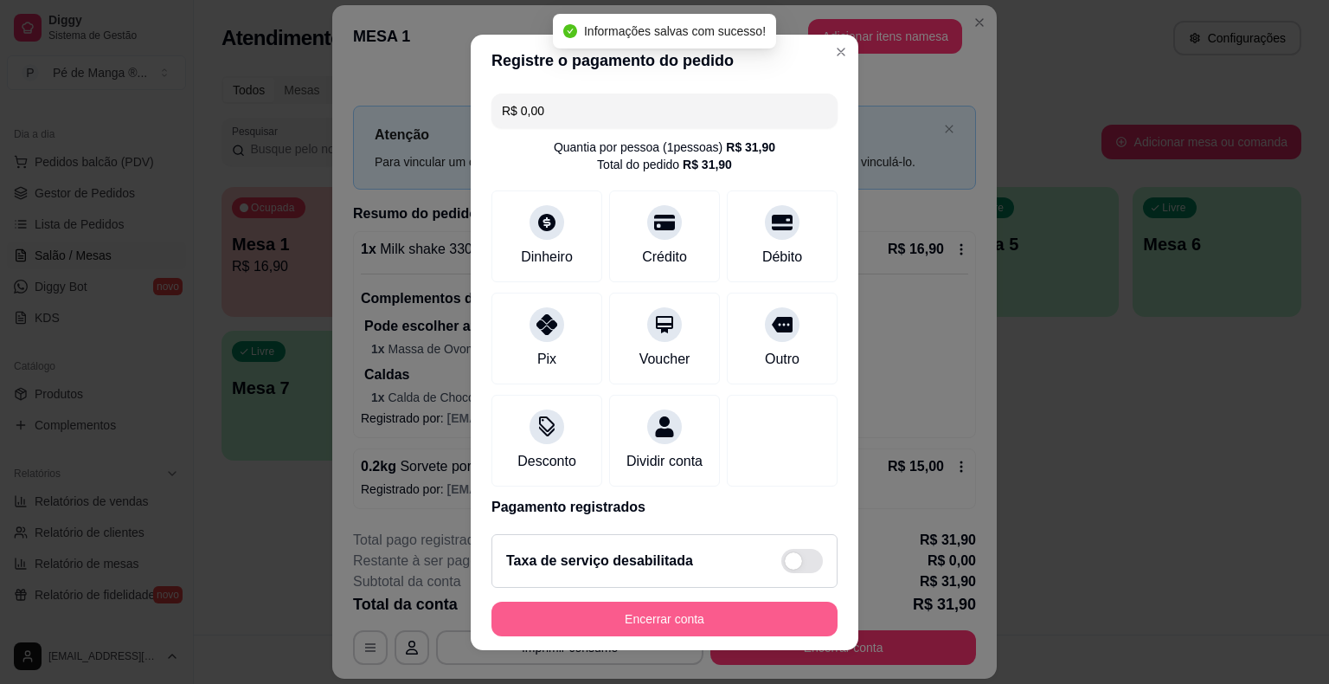
click at [696, 619] on button "Encerrar conta" at bounding box center [665, 618] width 346 height 35
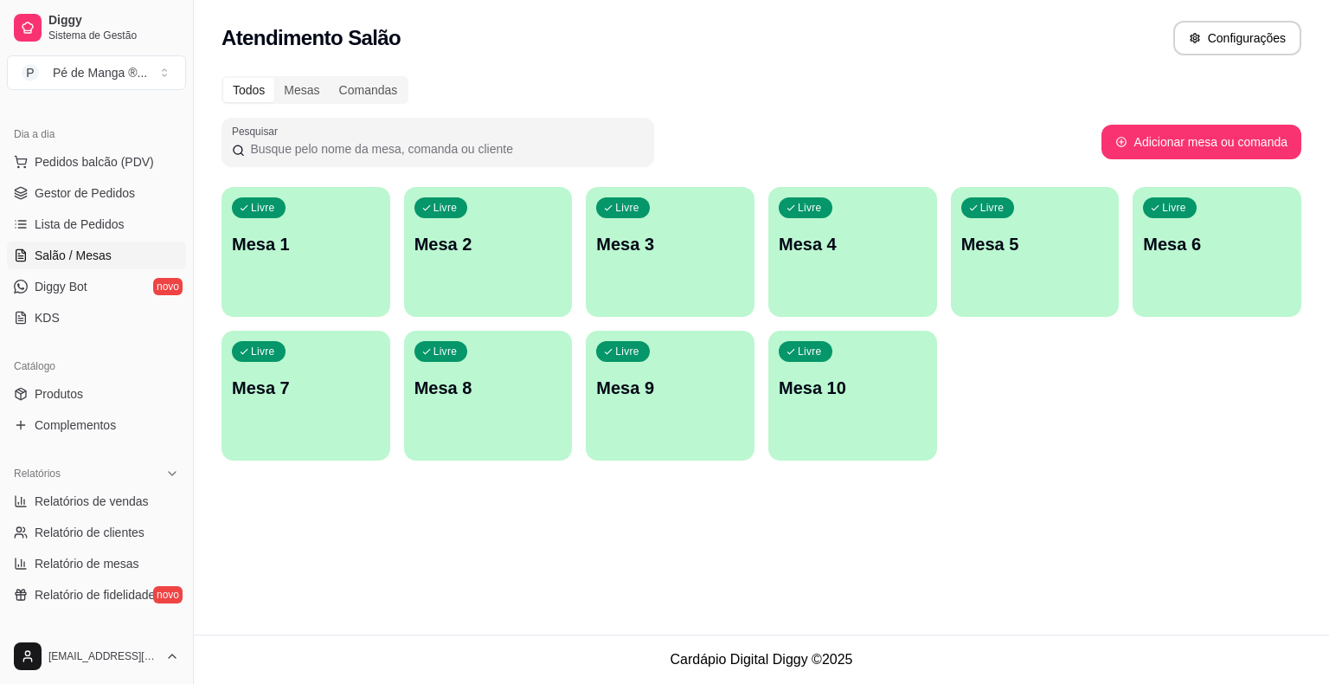
click at [283, 265] on div "Livre Mesa 1" at bounding box center [306, 241] width 169 height 109
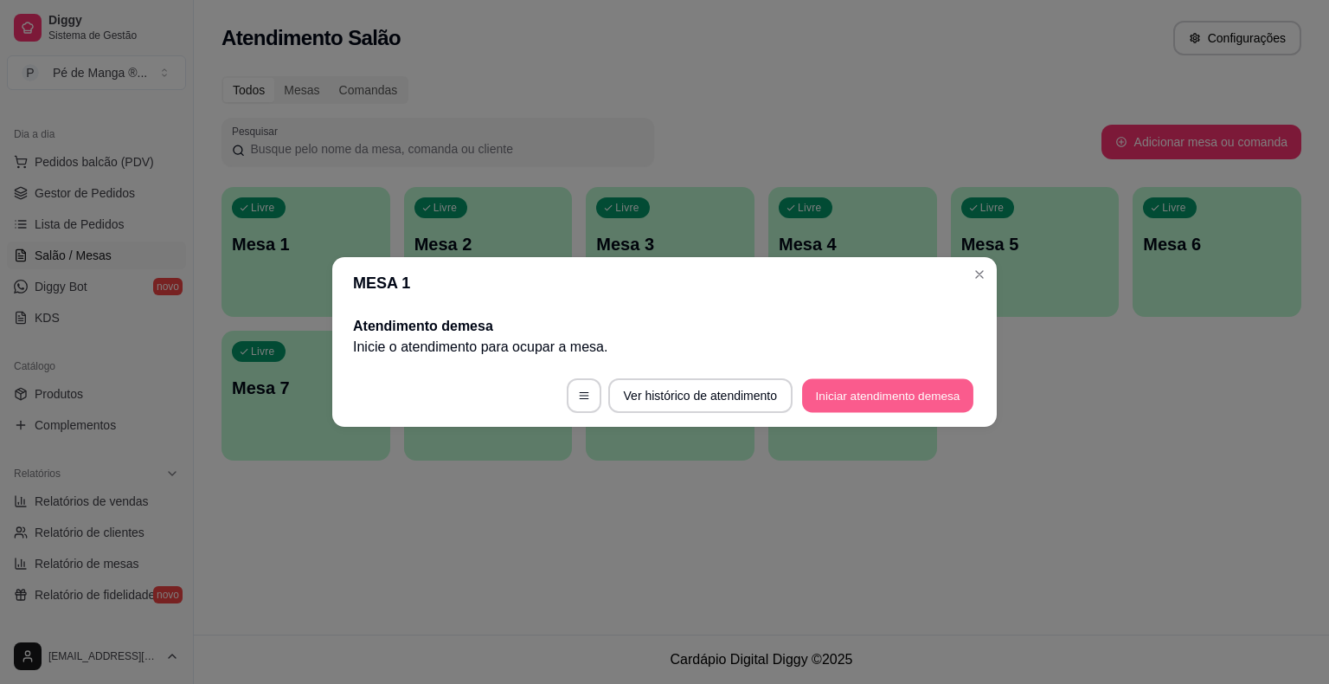
click at [854, 407] on button "Iniciar atendimento de mesa" at bounding box center [887, 396] width 171 height 34
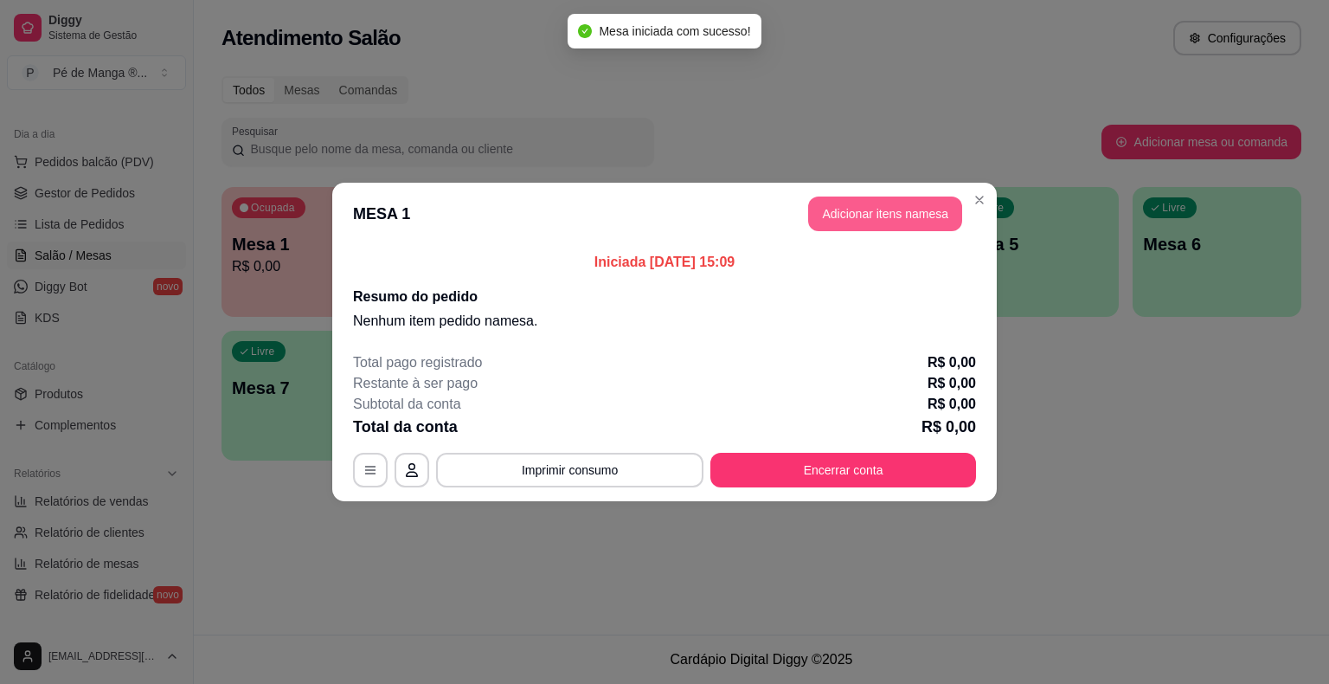
click at [858, 220] on button "Adicionar itens na mesa" at bounding box center [885, 213] width 154 height 35
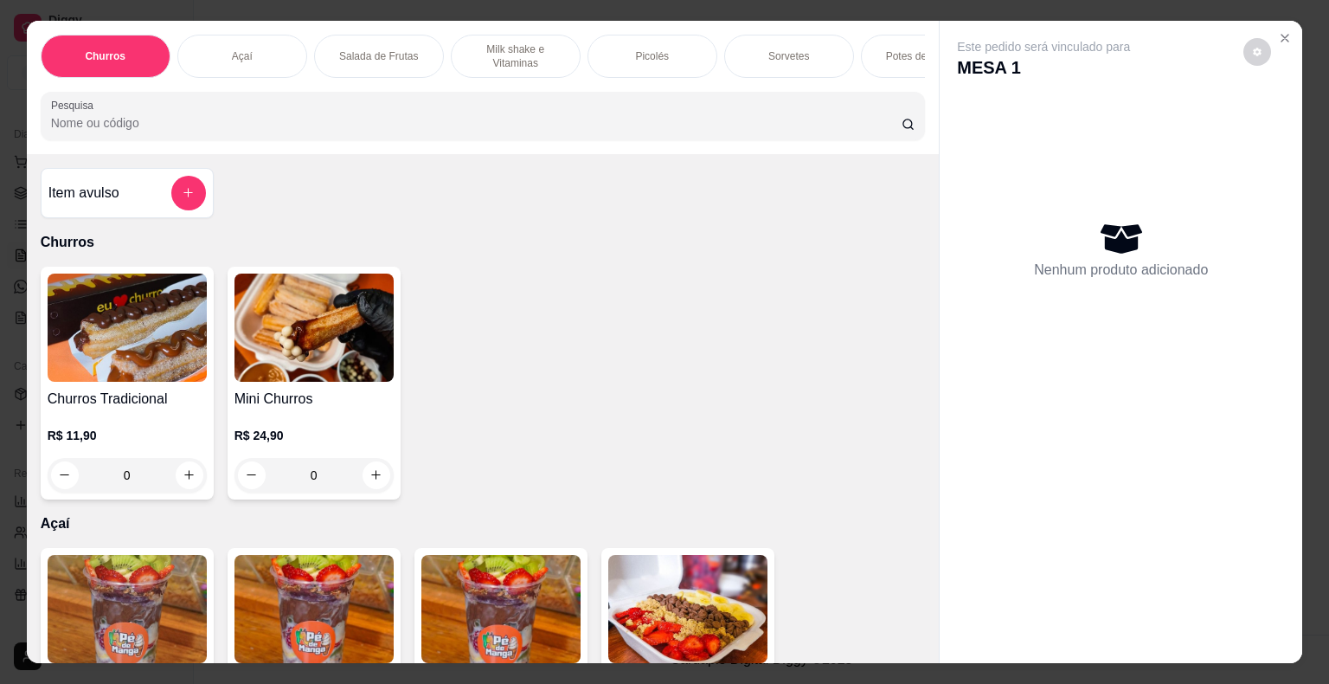
click at [242, 36] on div "Açaí" at bounding box center [242, 56] width 130 height 43
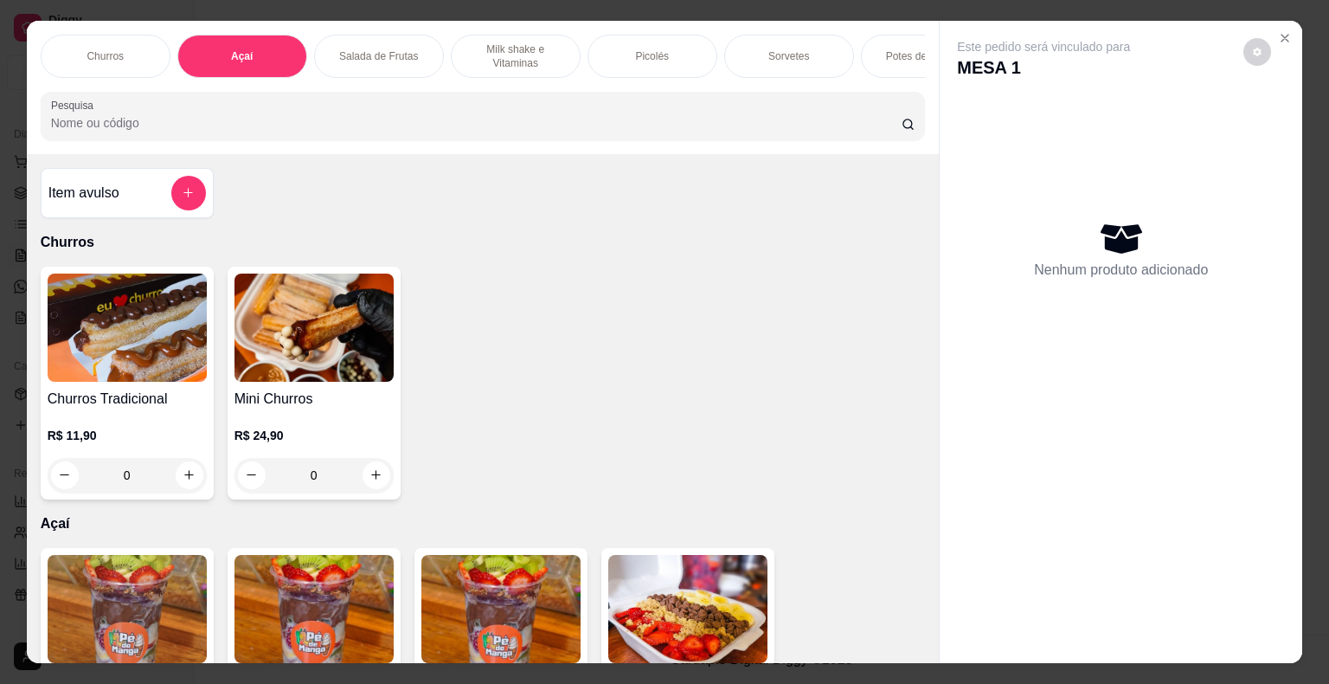
scroll to position [42, 0]
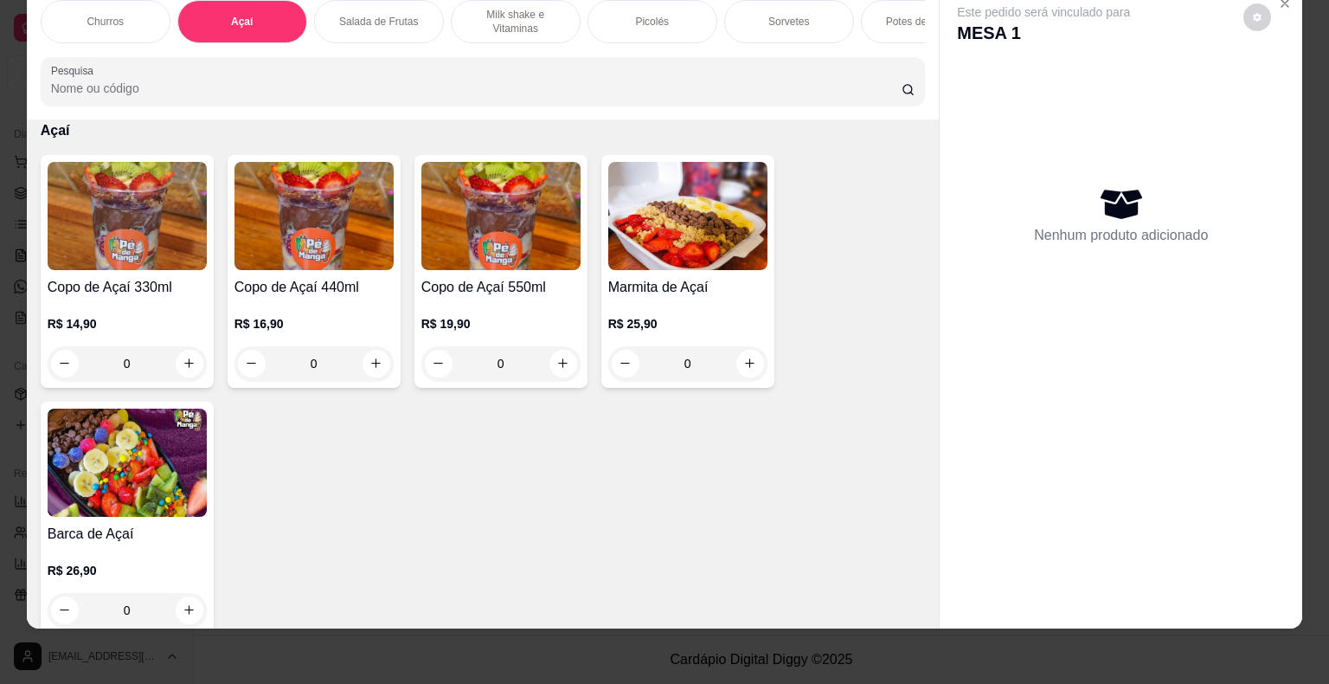
drag, startPoint x: 582, startPoint y: 388, endPoint x: 554, endPoint y: 373, distance: 32.1
click at [562, 379] on div "Copo de Açaí 330ml R$ 14,90 0 Copo de Açaí 440ml R$ 16,90 0 Copo de Açaí 550ml …" at bounding box center [483, 394] width 885 height 479
click at [557, 365] on div "0" at bounding box center [500, 363] width 159 height 35
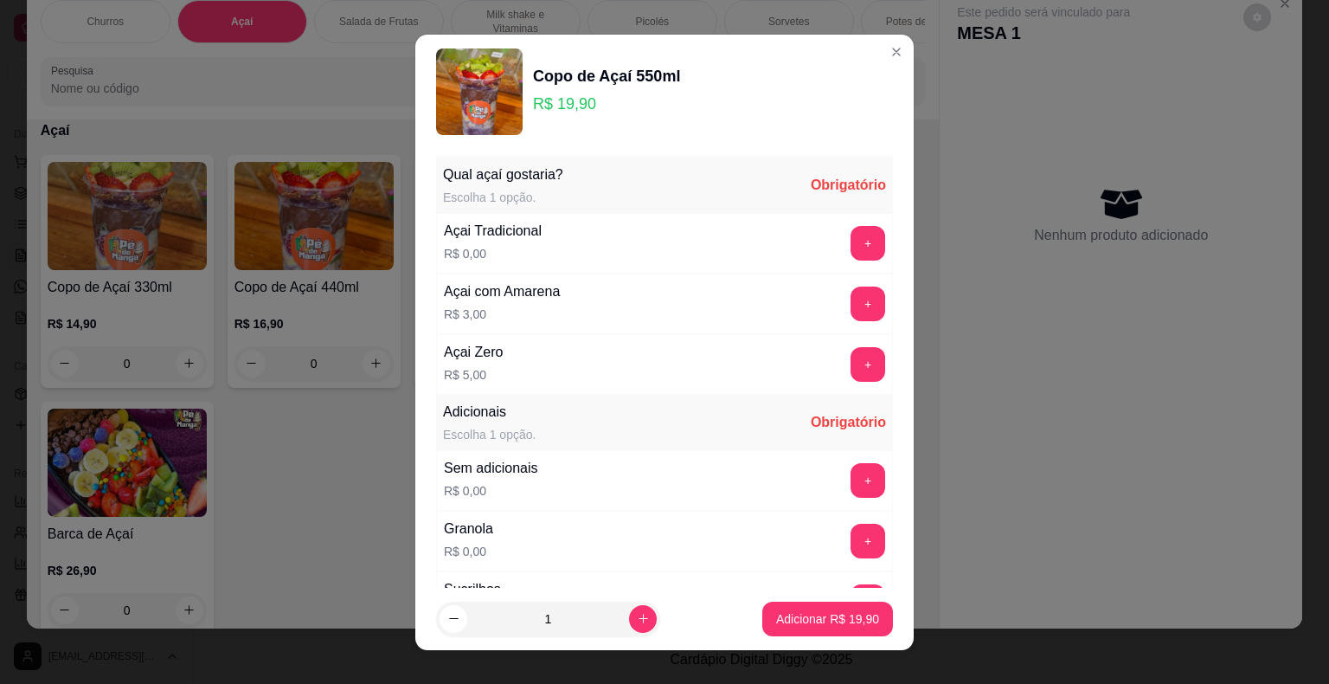
drag, startPoint x: 817, startPoint y: 237, endPoint x: 778, endPoint y: 252, distance: 41.6
click at [844, 238] on div "+" at bounding box center [868, 243] width 48 height 35
click at [852, 247] on button "+" at bounding box center [869, 243] width 34 height 34
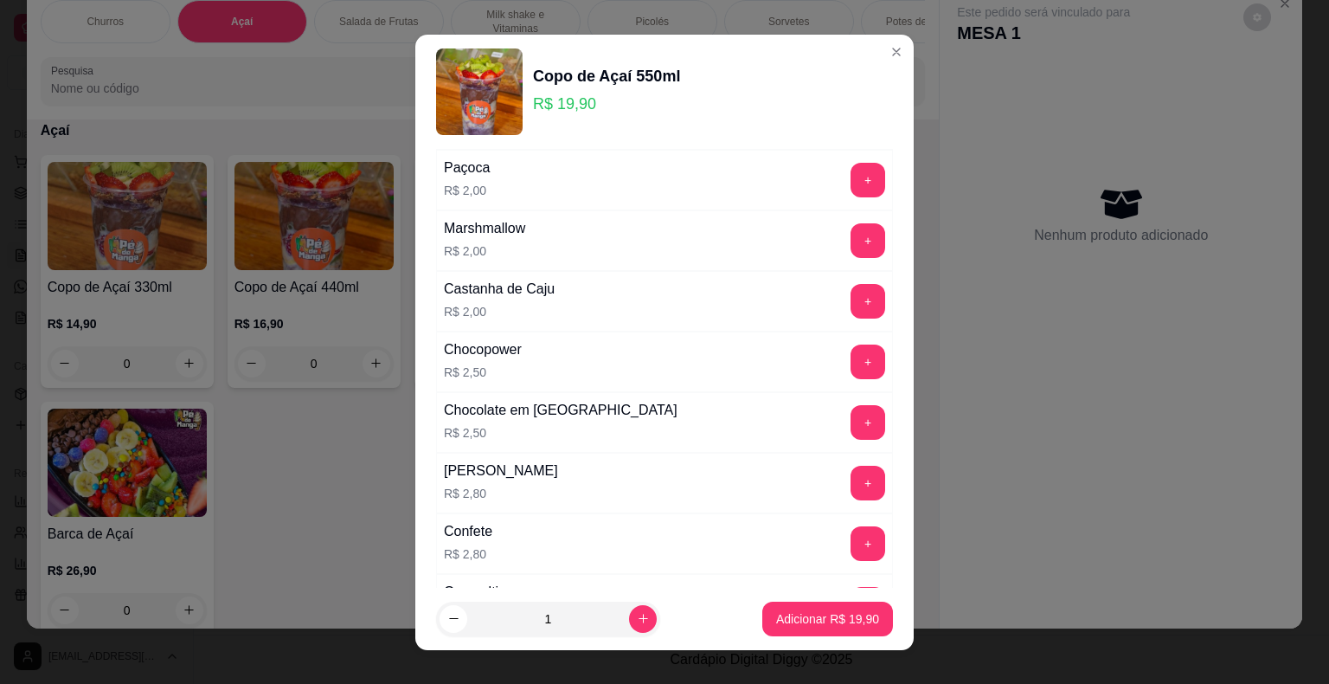
scroll to position [692, 0]
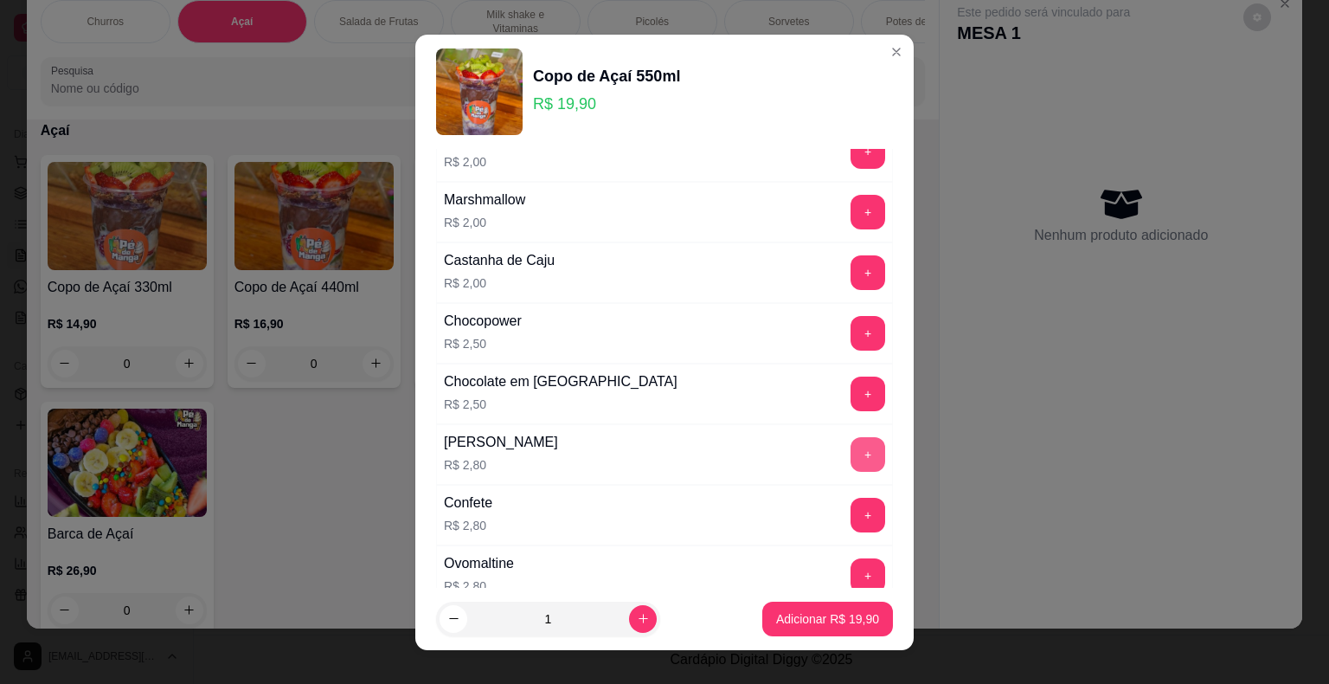
click at [851, 440] on button "+" at bounding box center [868, 454] width 35 height 35
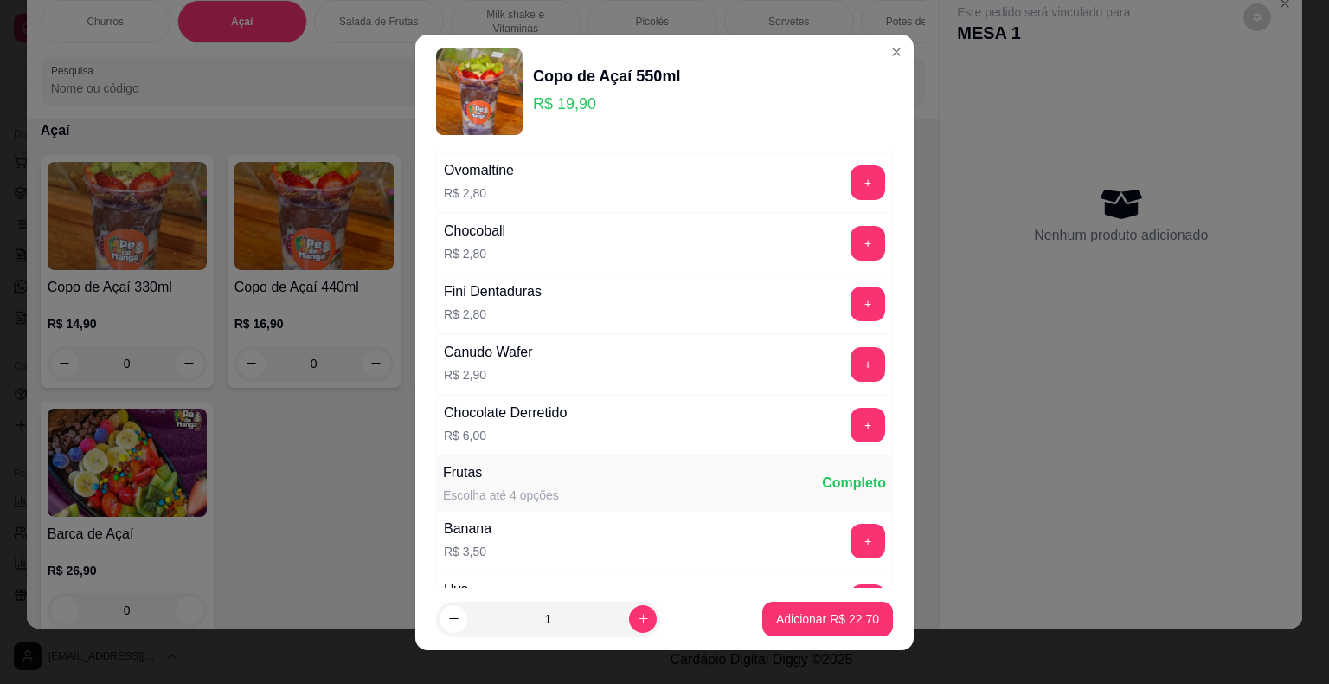
scroll to position [1298, 0]
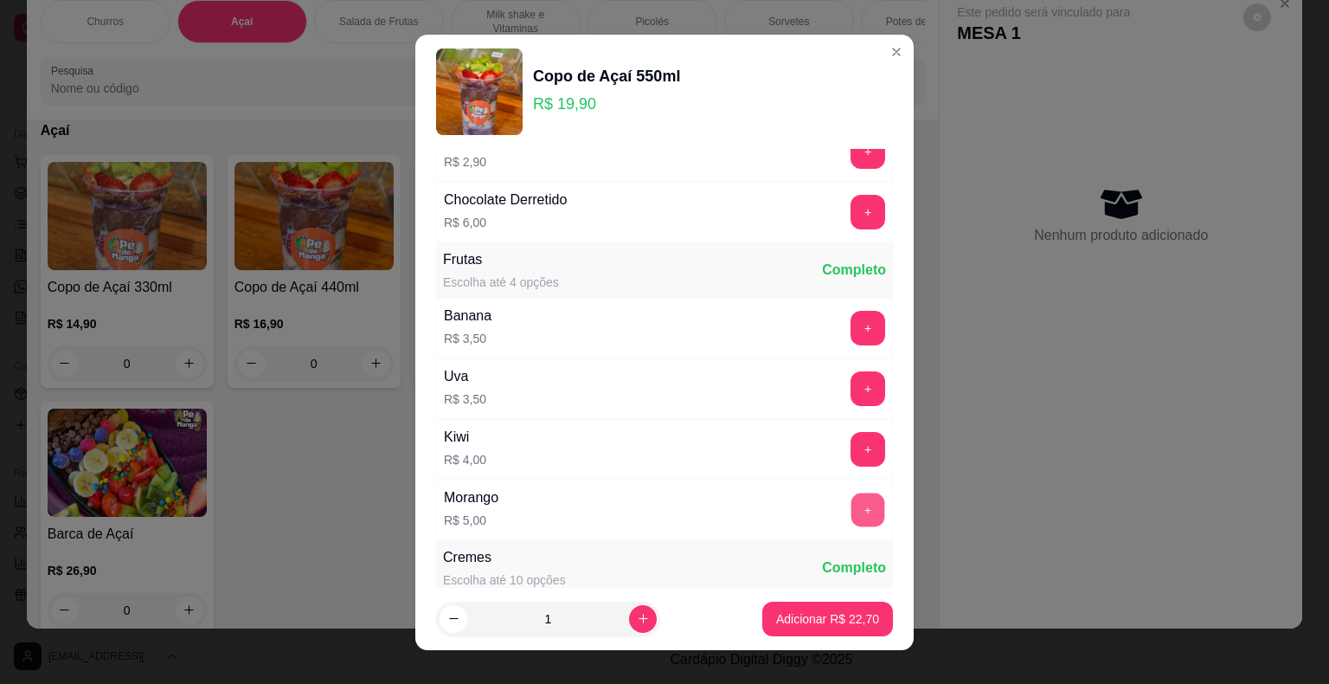
click at [852, 494] on button "+" at bounding box center [869, 509] width 34 height 34
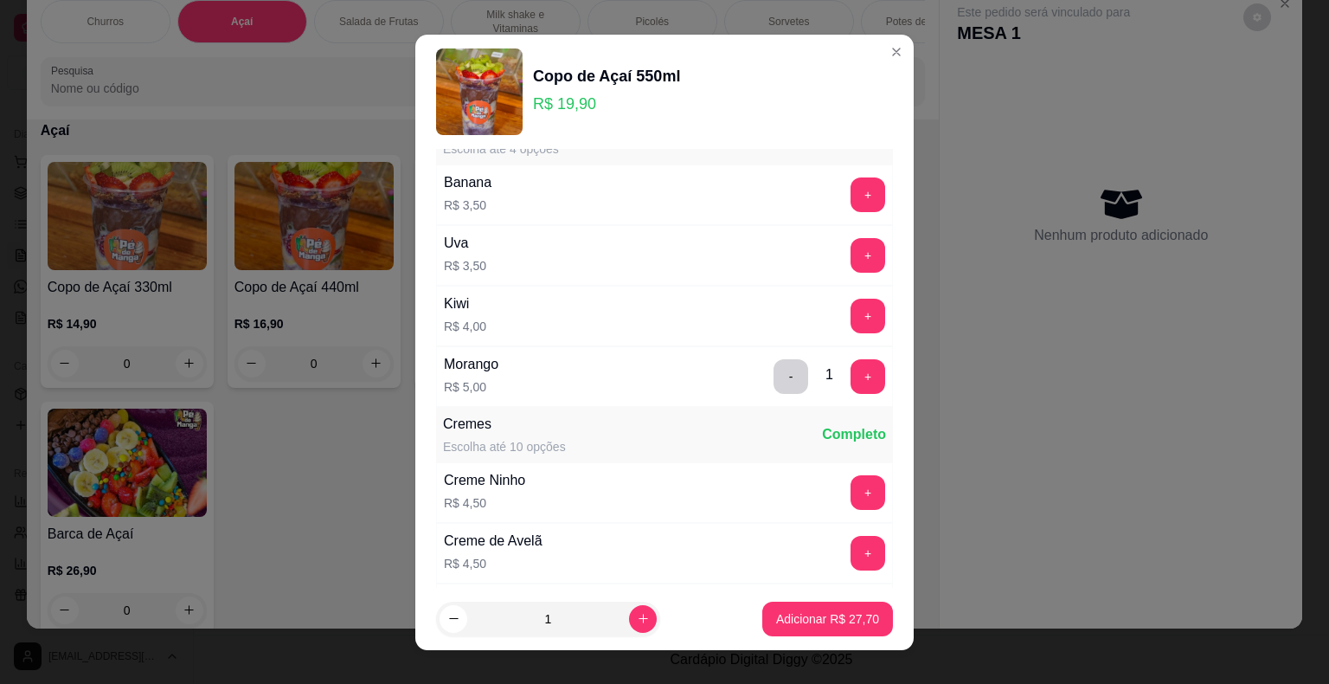
scroll to position [1644, 0]
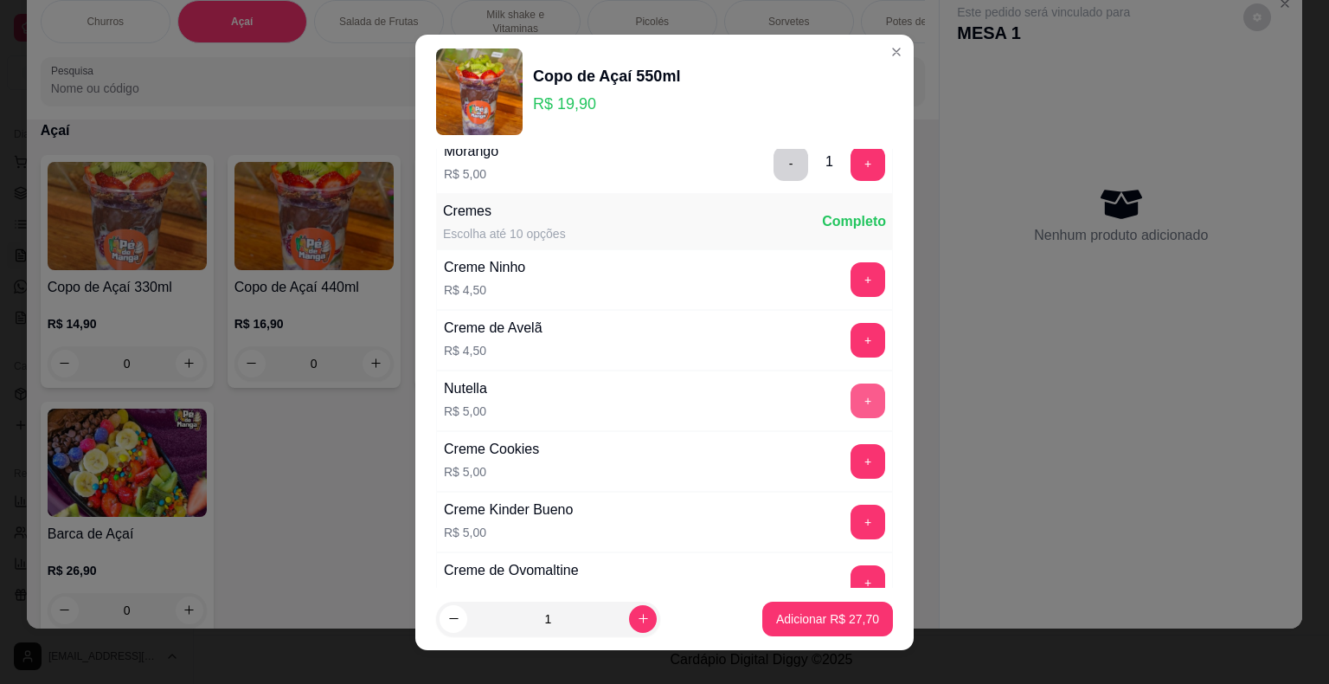
click at [851, 395] on button "+" at bounding box center [868, 400] width 35 height 35
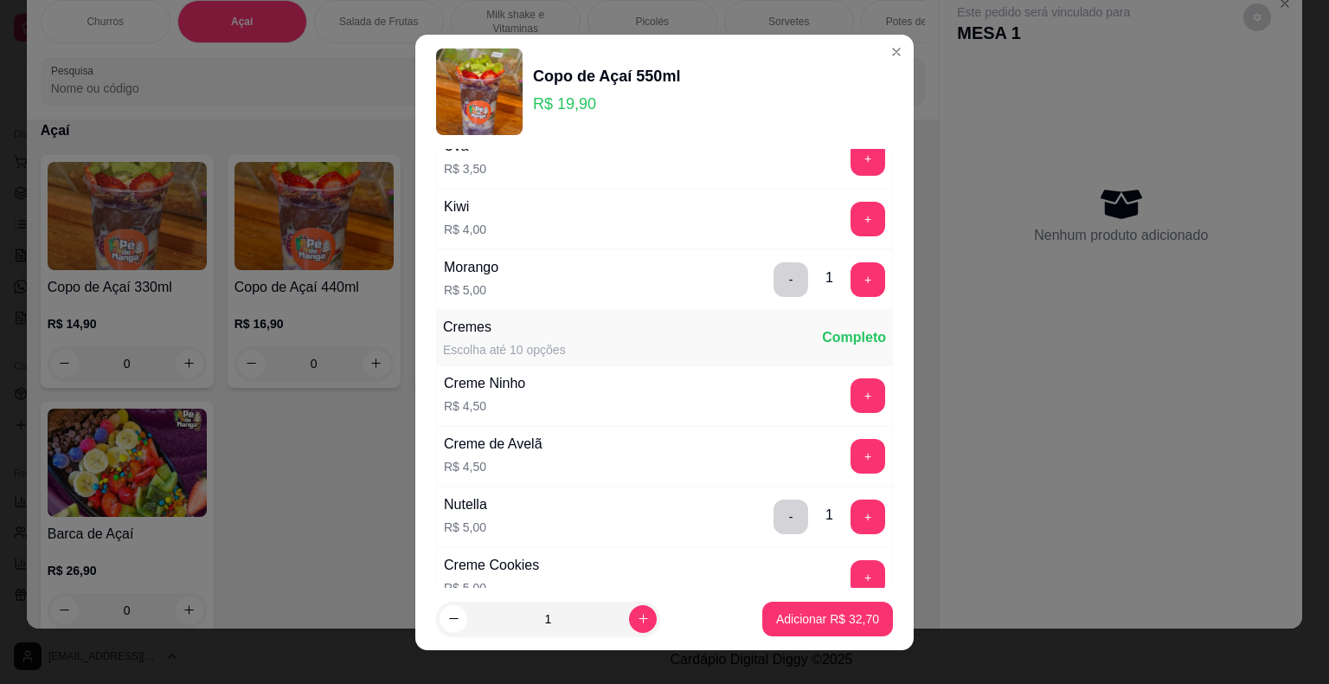
scroll to position [1558, 0]
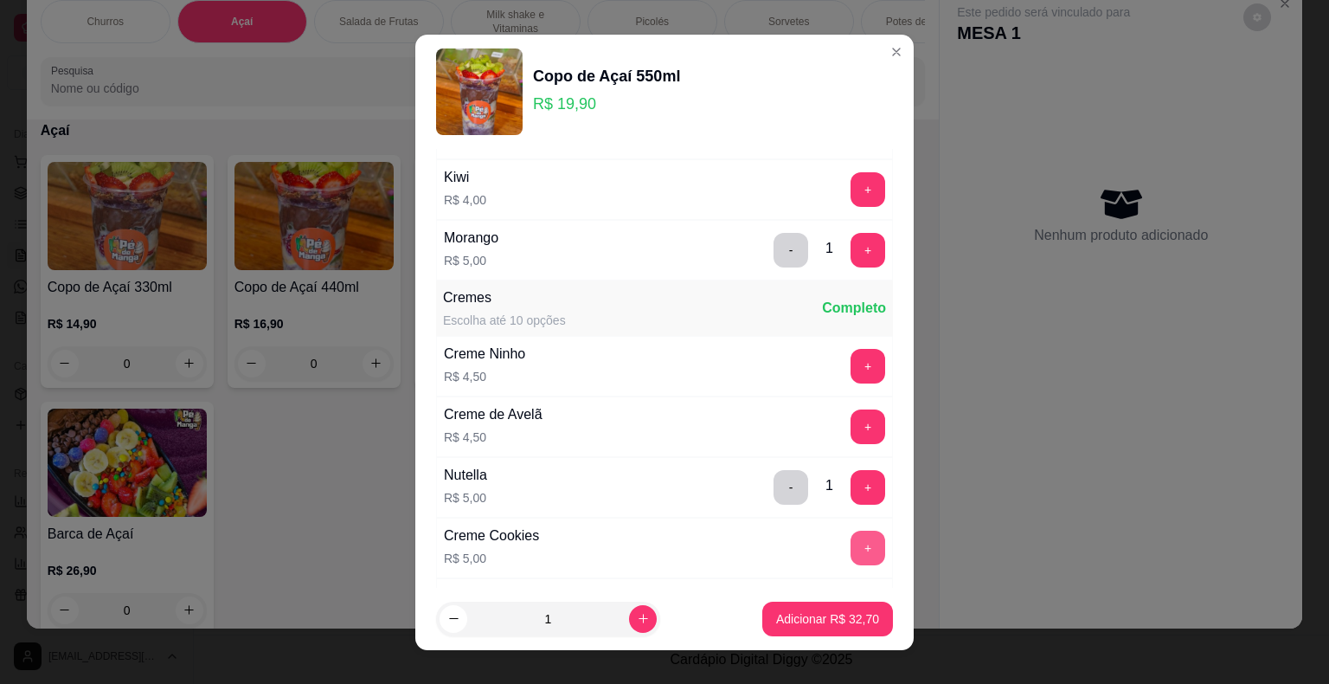
click at [851, 530] on button "+" at bounding box center [868, 547] width 35 height 35
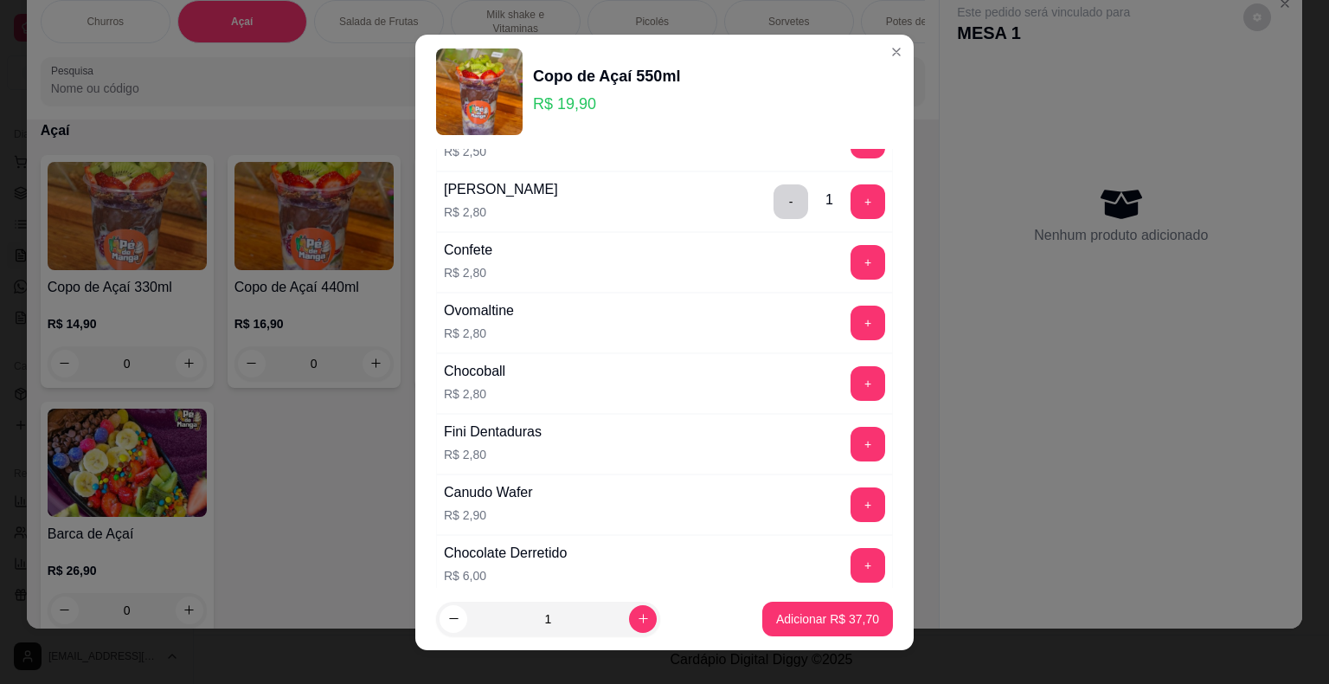
scroll to position [952, 0]
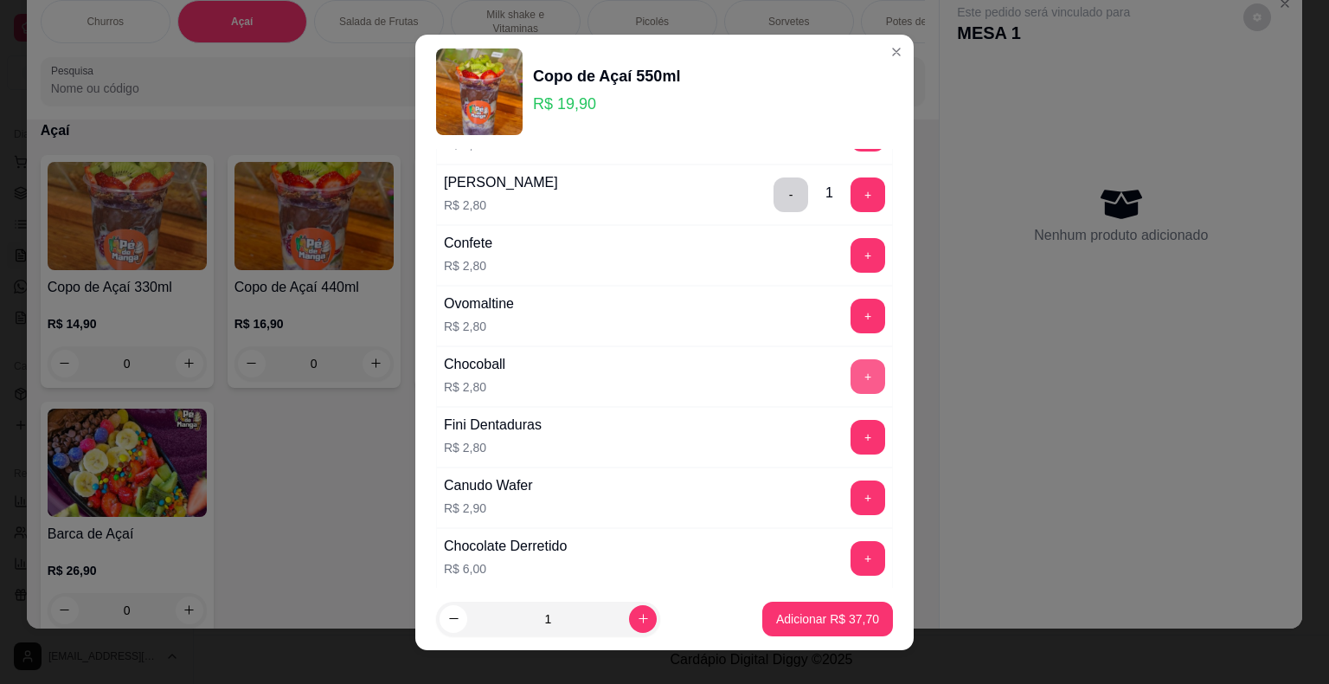
click at [851, 365] on button "+" at bounding box center [868, 376] width 35 height 35
click at [817, 609] on button "Adicionar R$ 40,50" at bounding box center [827, 618] width 131 height 35
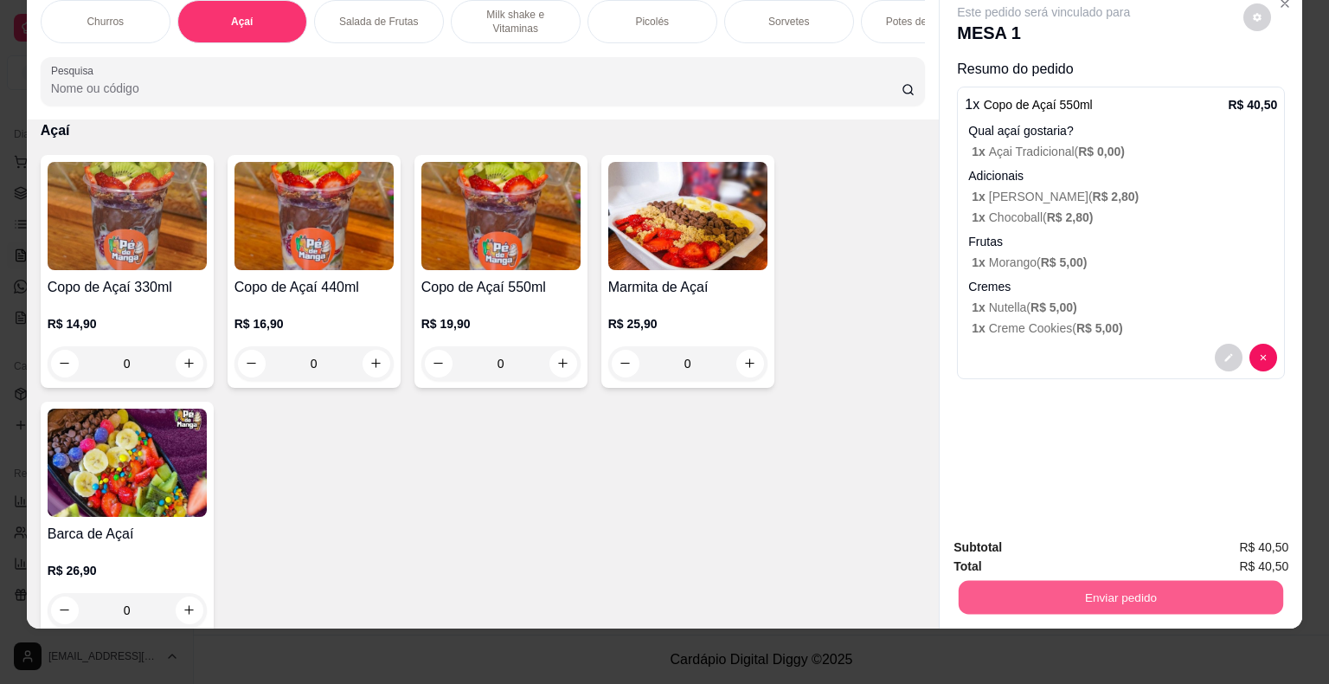
click at [1049, 584] on button "Enviar pedido" at bounding box center [1121, 598] width 325 height 34
click at [1027, 556] on button "Não registrar e enviar pedido" at bounding box center [1063, 541] width 175 height 32
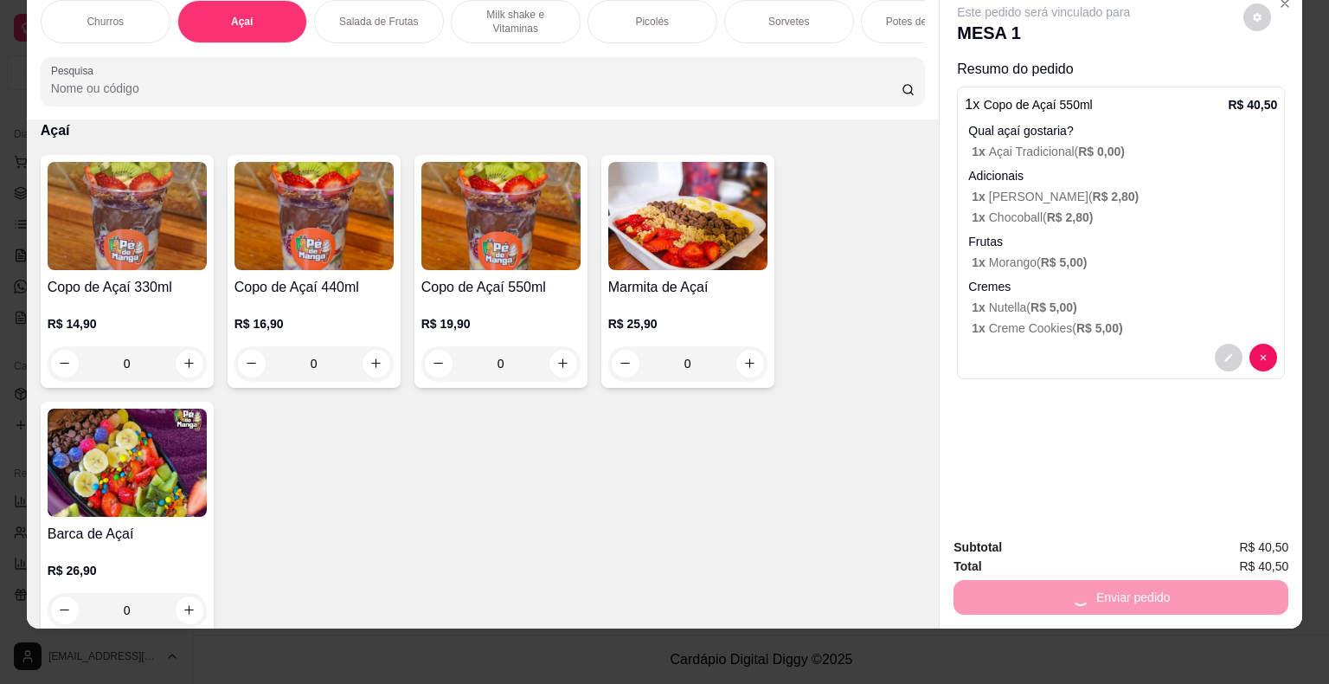
click at [1019, 543] on div "Subtotal R$ 40,50 Total R$ 40,50 Enviar pedido" at bounding box center [1121, 575] width 335 height 77
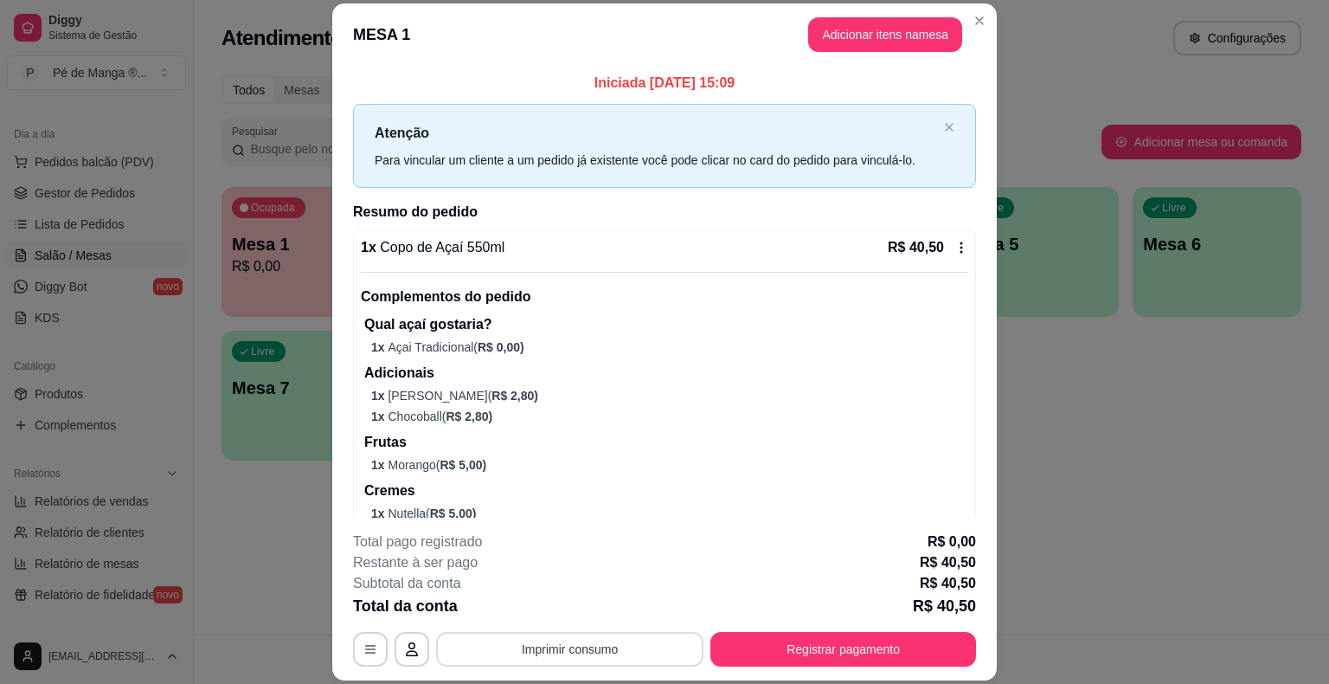
click at [596, 649] on button "Imprimir consumo" at bounding box center [569, 649] width 267 height 35
click at [588, 603] on button "IMPRESSORA" at bounding box center [568, 609] width 125 height 28
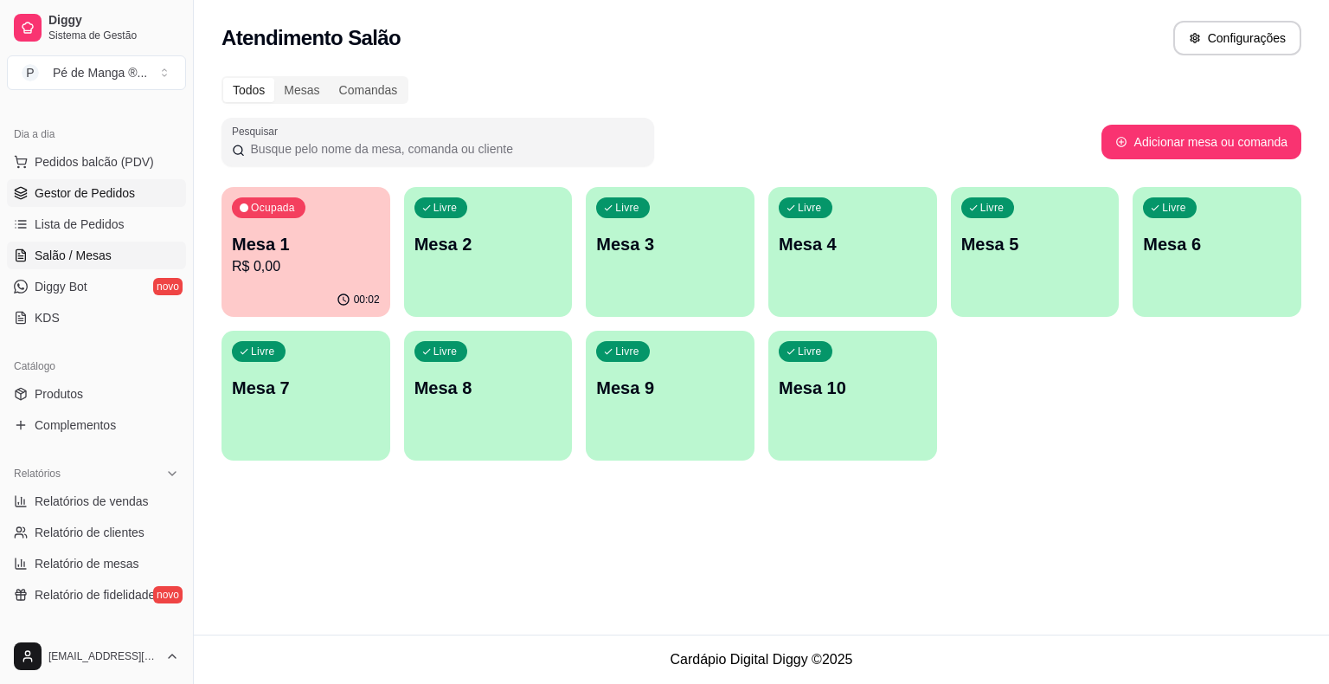
click at [80, 195] on span "Gestor de Pedidos" at bounding box center [85, 192] width 100 height 17
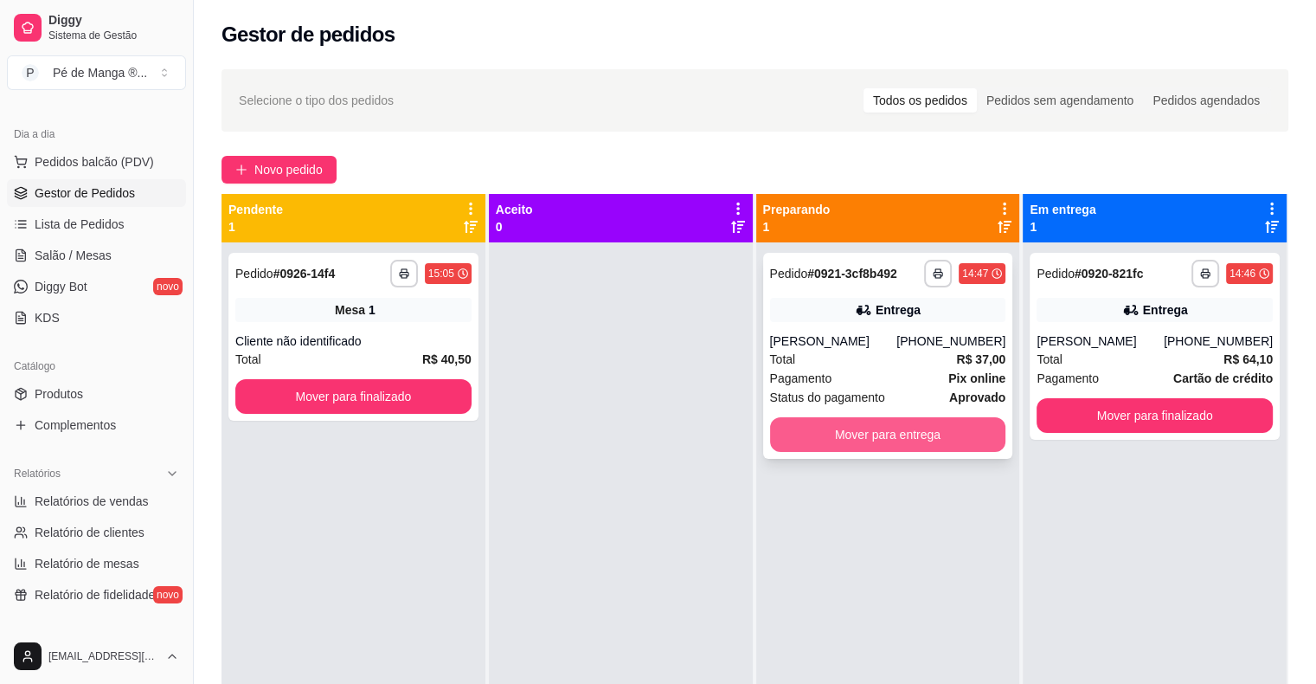
click at [844, 438] on button "Mover para entrega" at bounding box center [888, 434] width 236 height 35
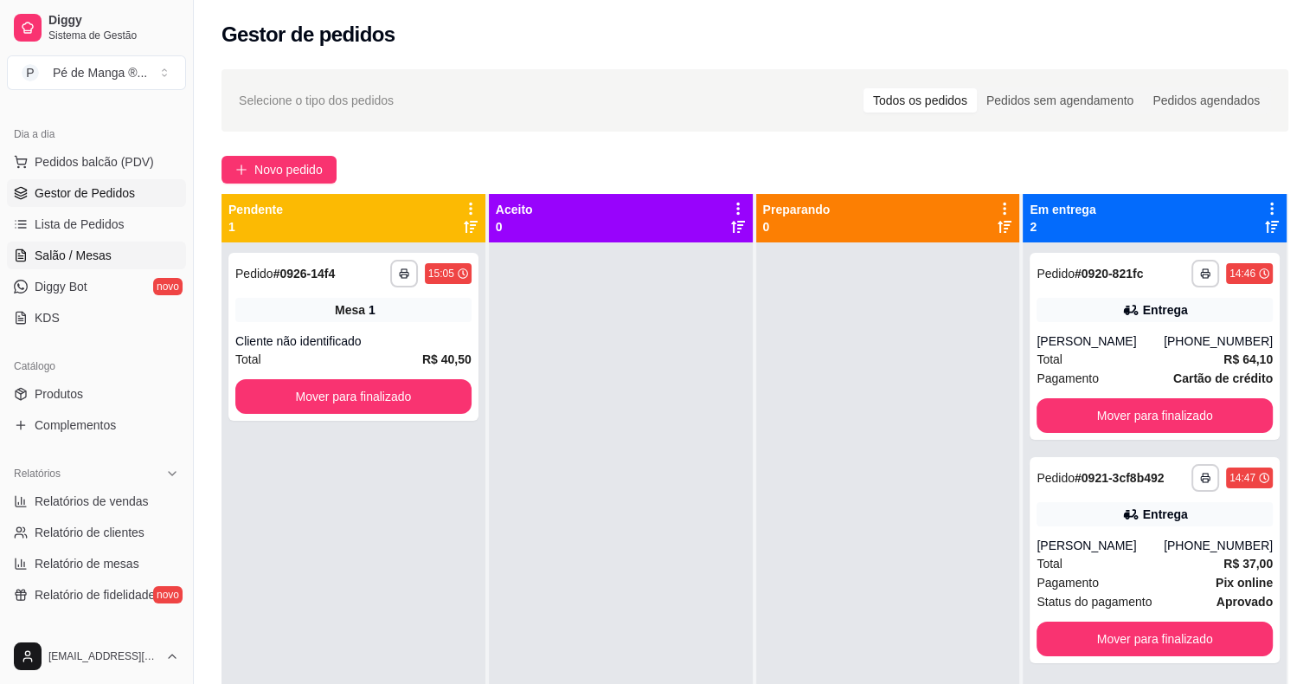
click at [52, 261] on span "Salão / Mesas" at bounding box center [73, 255] width 77 height 17
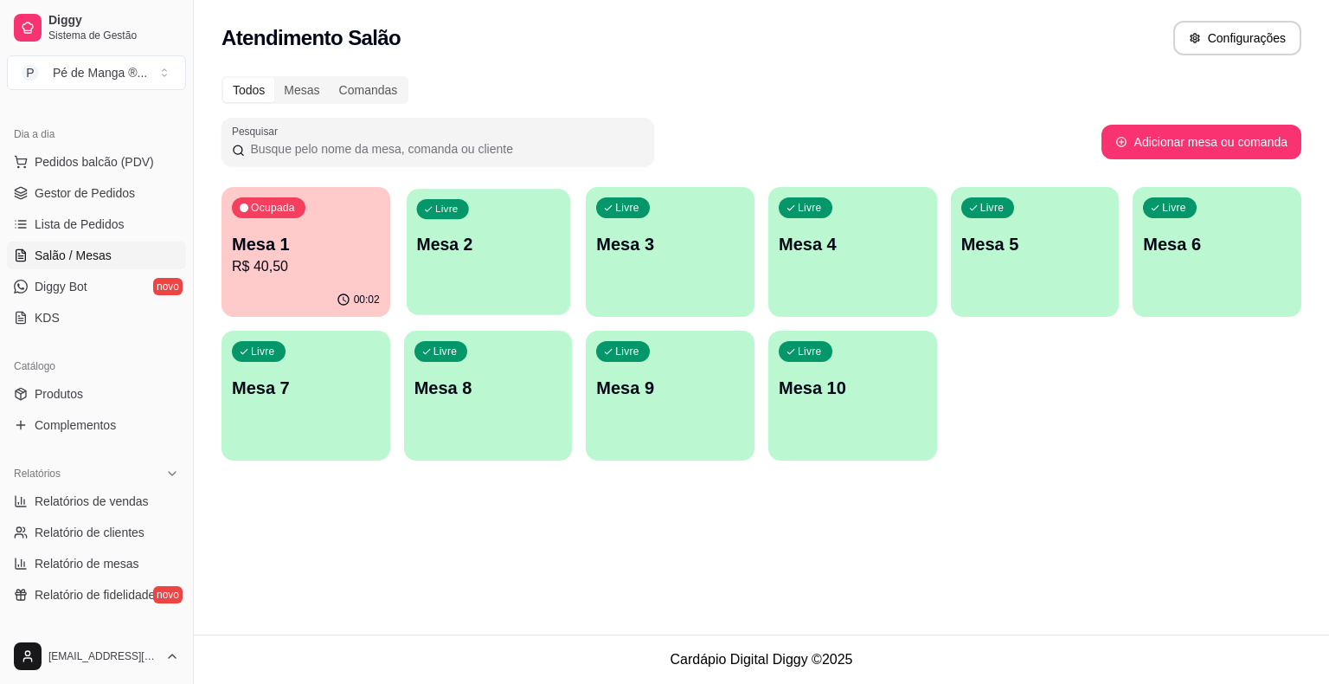
click at [507, 280] on div "Livre Mesa 2" at bounding box center [489, 242] width 164 height 106
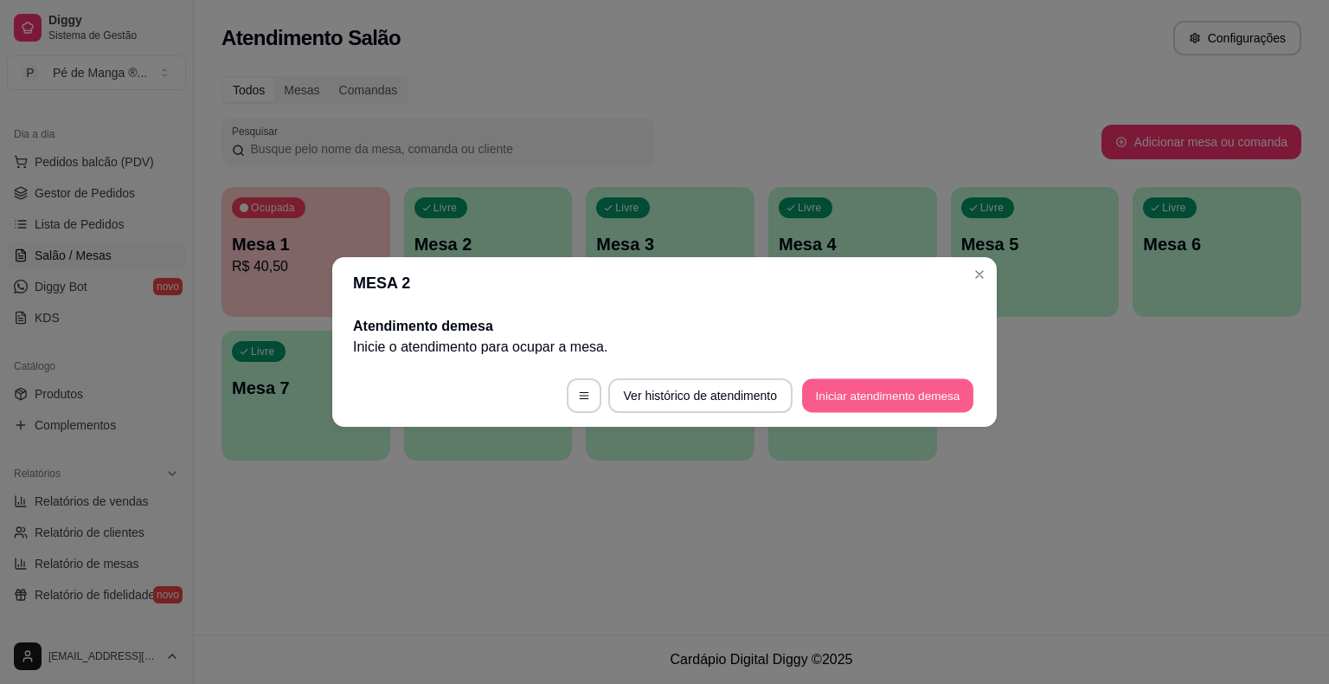
click at [879, 386] on button "Iniciar atendimento de mesa" at bounding box center [887, 396] width 171 height 34
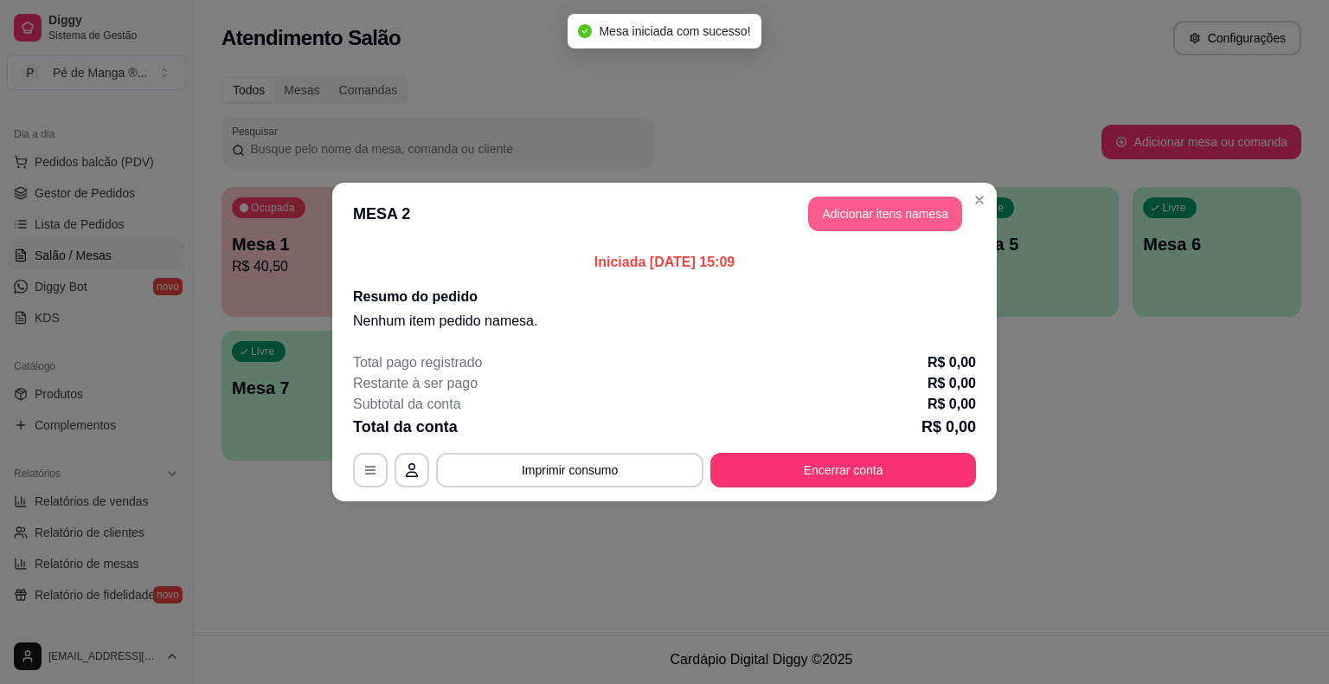
click at [856, 220] on button "Adicionar itens na mesa" at bounding box center [885, 213] width 154 height 35
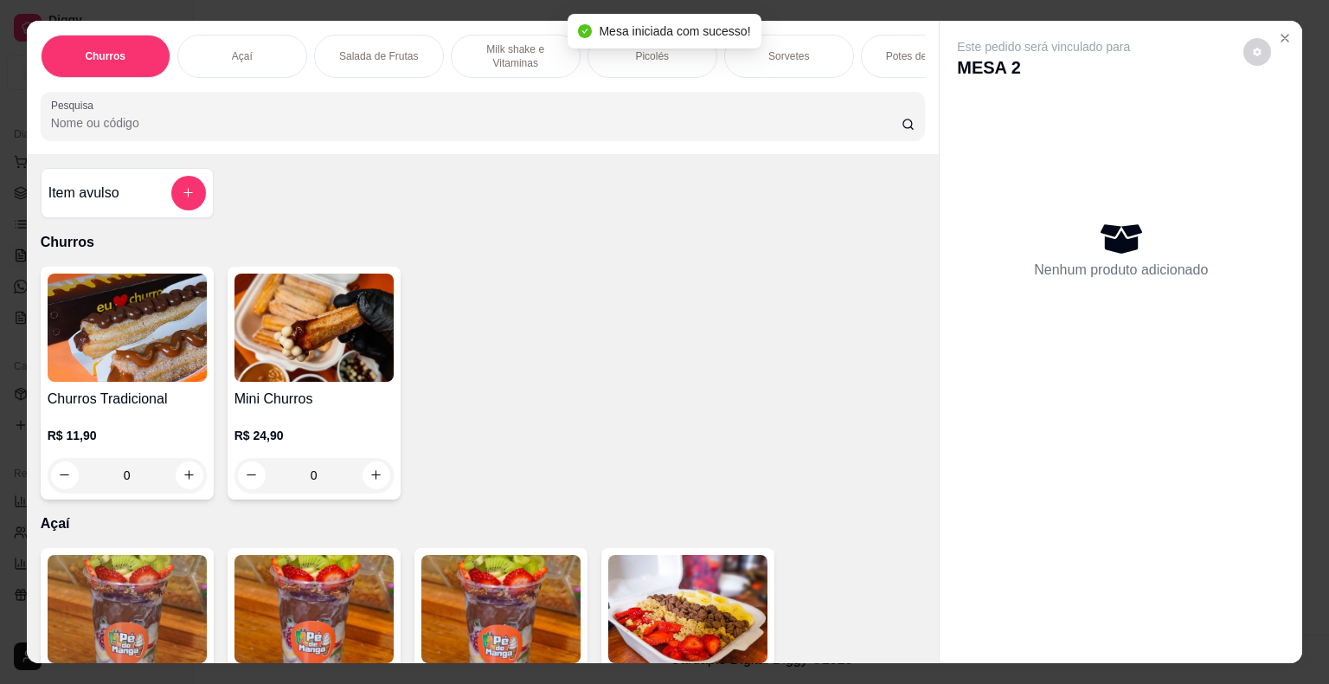
drag, startPoint x: 654, startPoint y: 55, endPoint x: 649, endPoint y: 64, distance: 10.1
click at [654, 56] on div "Picolés" at bounding box center [653, 56] width 130 height 43
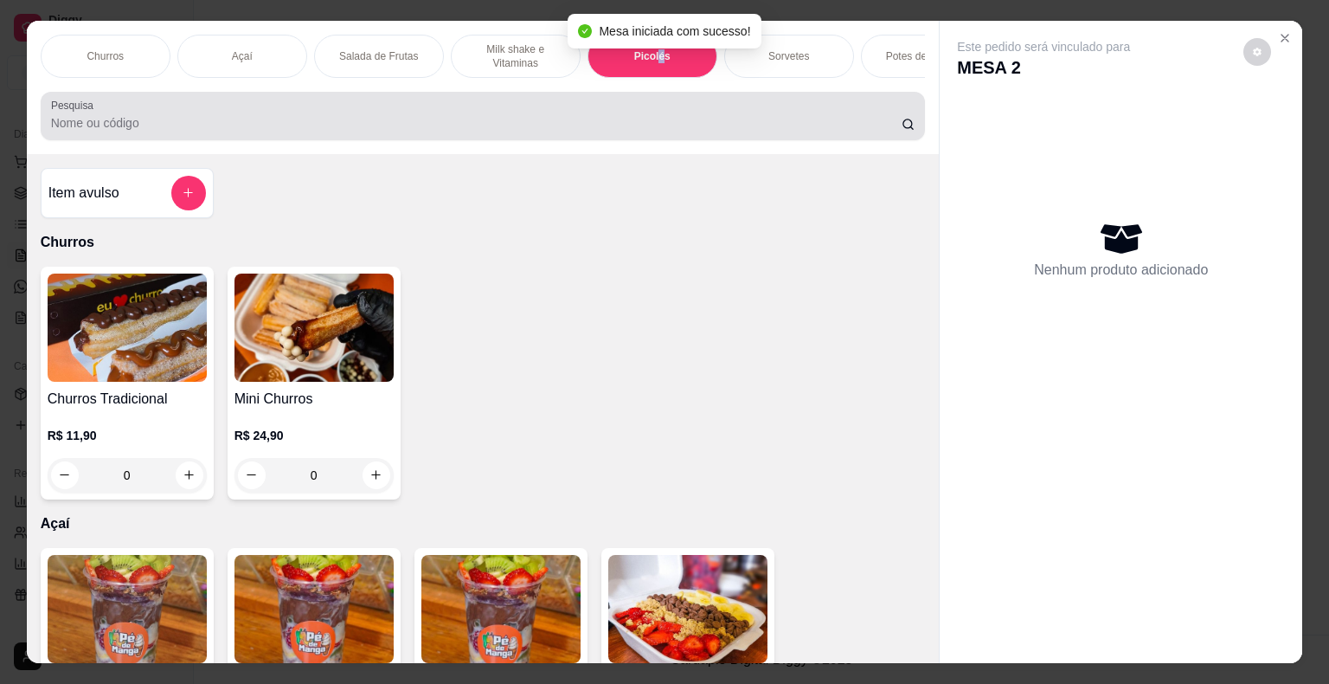
scroll to position [42, 0]
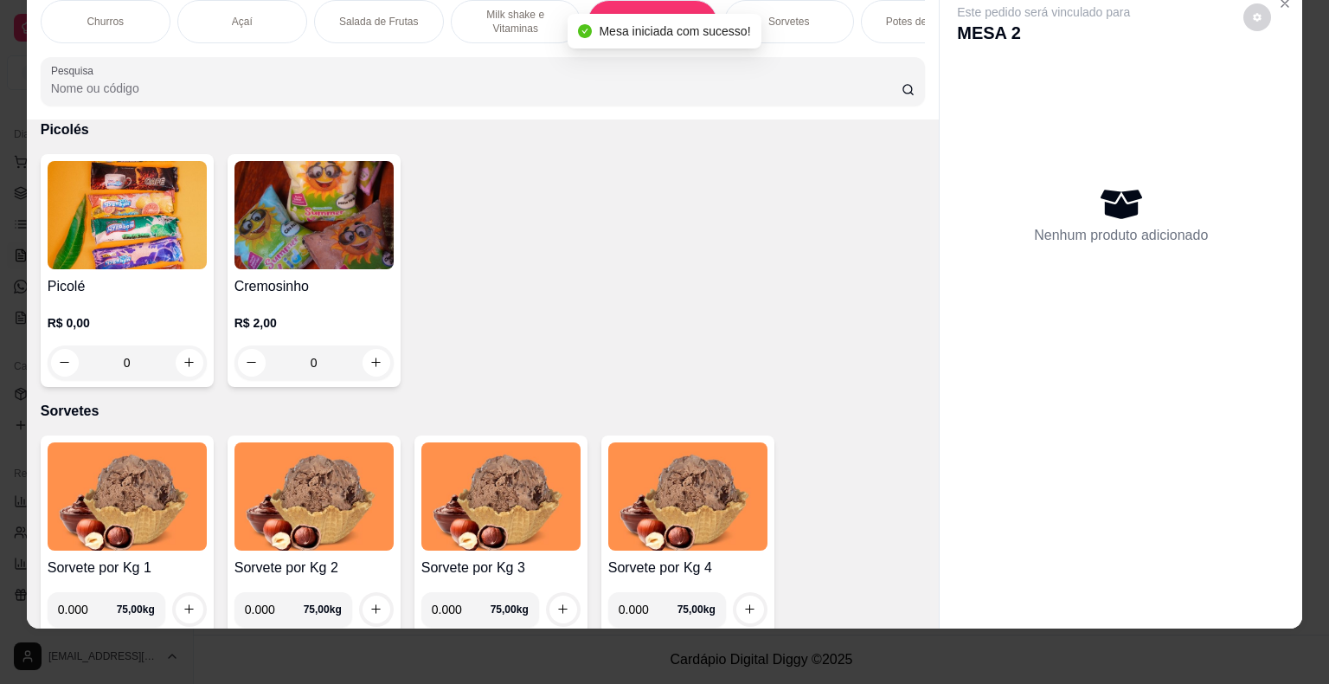
click at [185, 353] on div "0" at bounding box center [127, 362] width 159 height 35
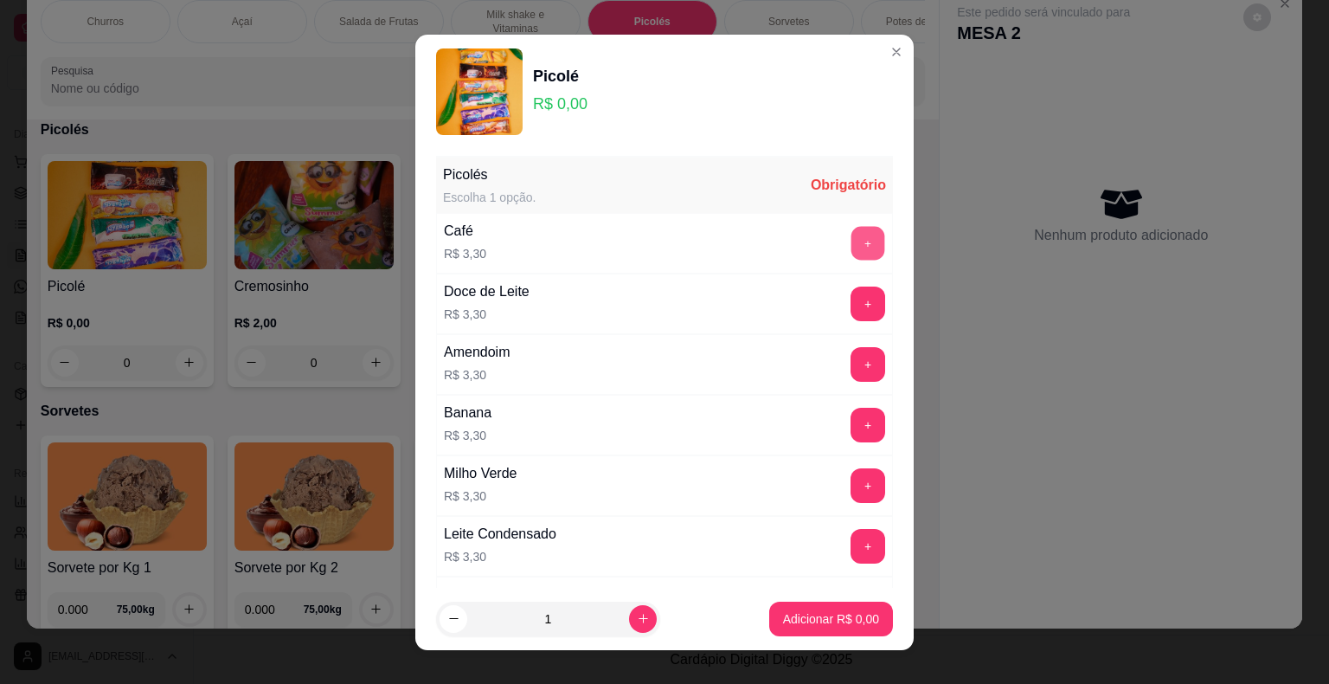
click at [852, 236] on button "+" at bounding box center [869, 243] width 34 height 34
click at [851, 237] on button "+" at bounding box center [868, 243] width 35 height 35
click at [851, 238] on button "+" at bounding box center [868, 243] width 35 height 35
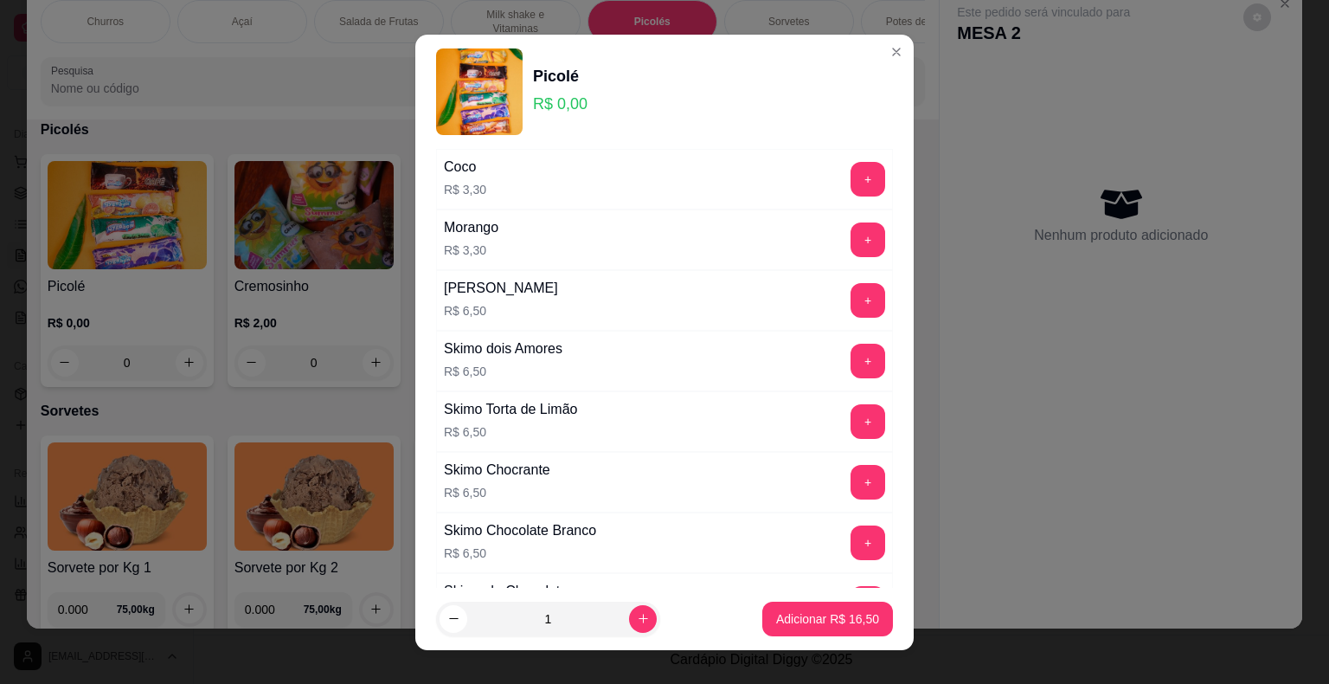
scroll to position [1199, 0]
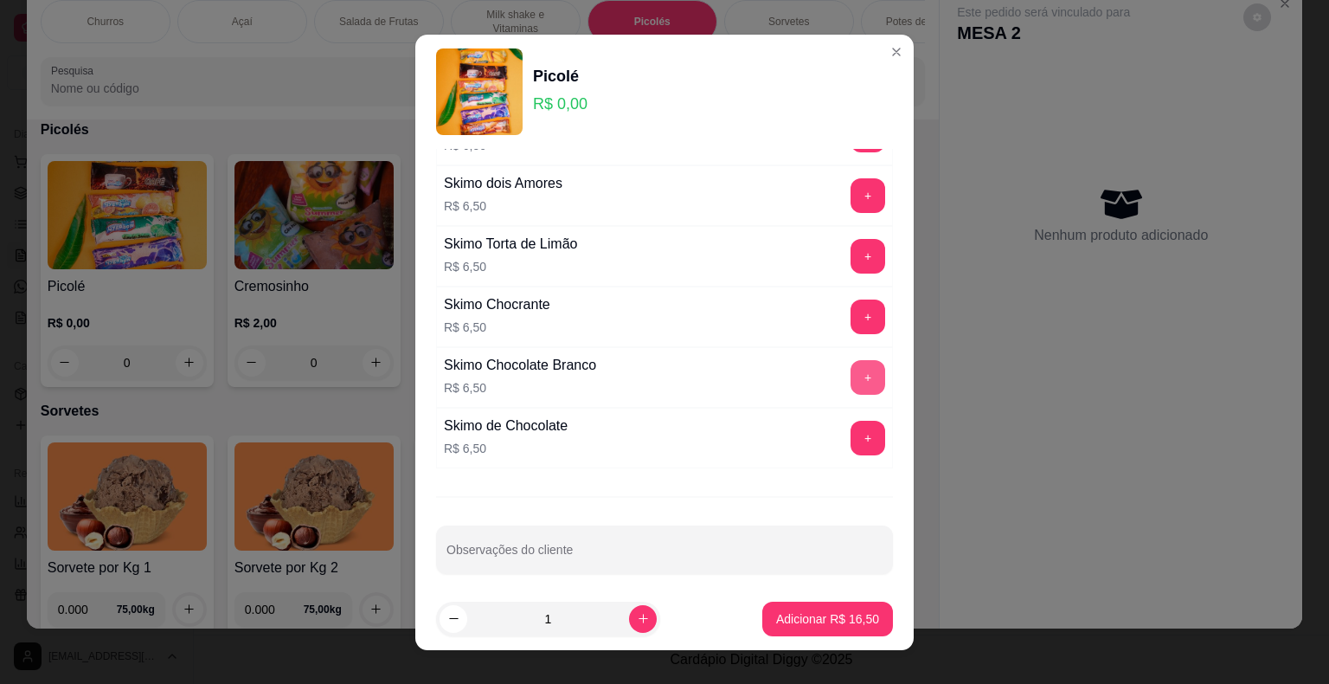
click at [851, 369] on button "+" at bounding box center [868, 377] width 35 height 35
click at [821, 616] on p "Adicionar R$ 29,50" at bounding box center [828, 618] width 100 height 16
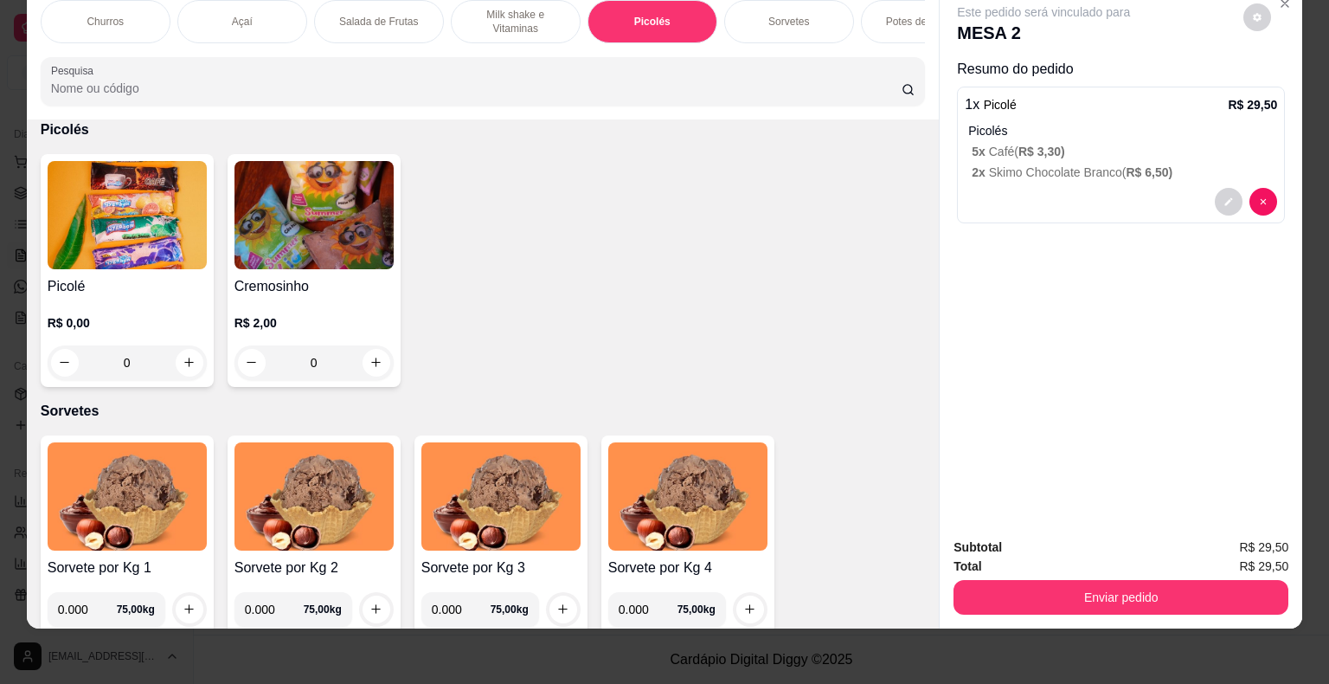
click at [871, 12] on div "Potes de Sorvete" at bounding box center [926, 21] width 130 height 43
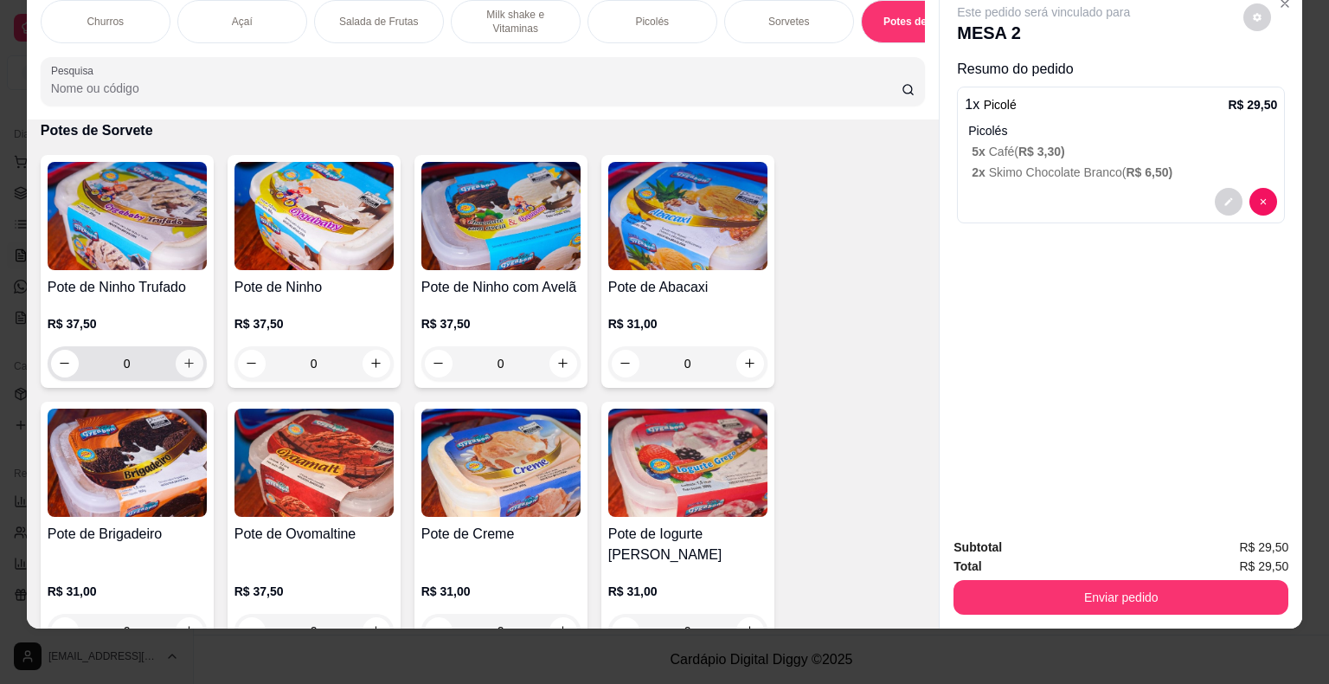
click at [183, 365] on icon "increase-product-quantity" at bounding box center [189, 363] width 13 height 13
type input "1"
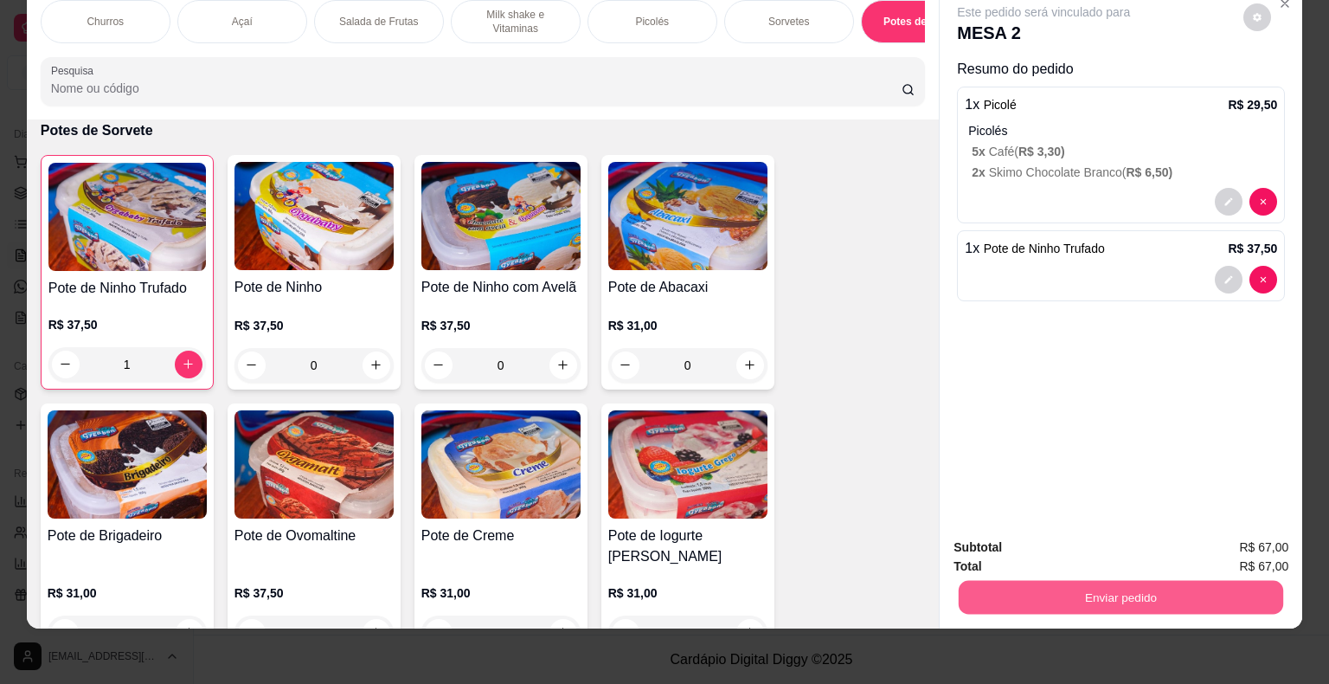
click at [1115, 590] on button "Enviar pedido" at bounding box center [1121, 598] width 325 height 34
click at [1080, 548] on button "Não registrar e enviar pedido" at bounding box center [1064, 541] width 180 height 33
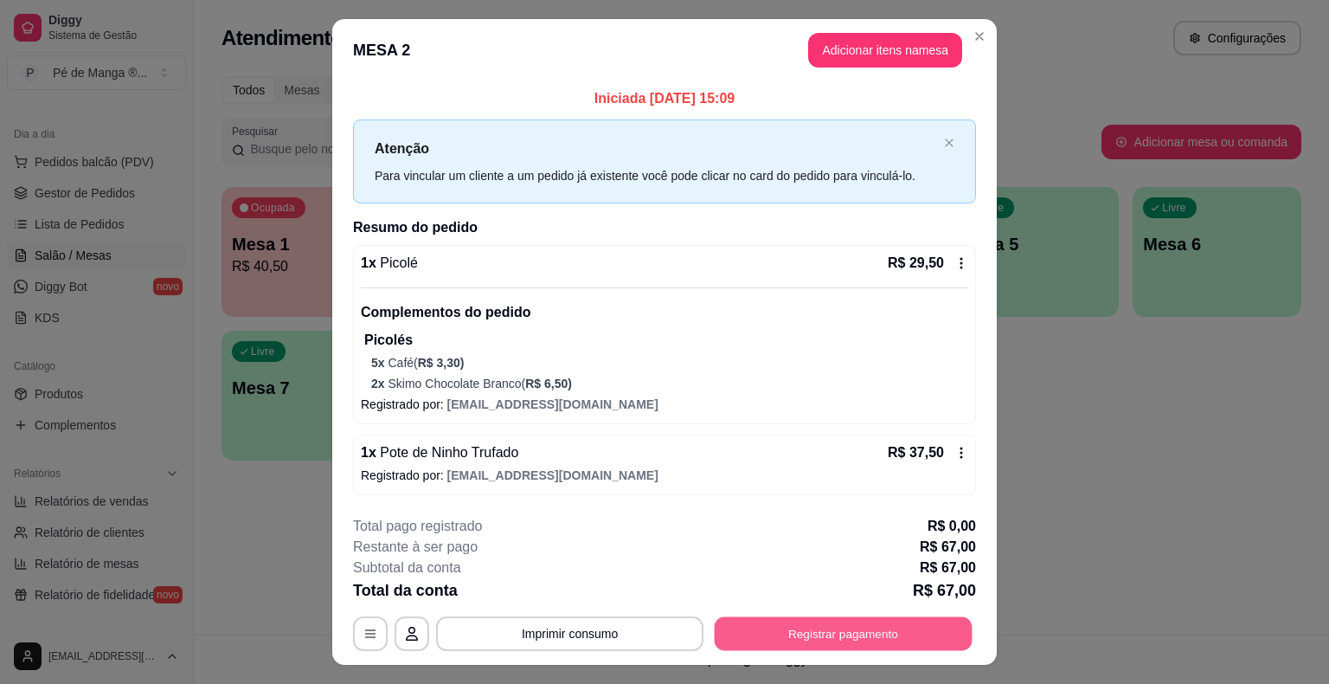
click at [810, 635] on button "Registrar pagamento" at bounding box center [844, 634] width 258 height 34
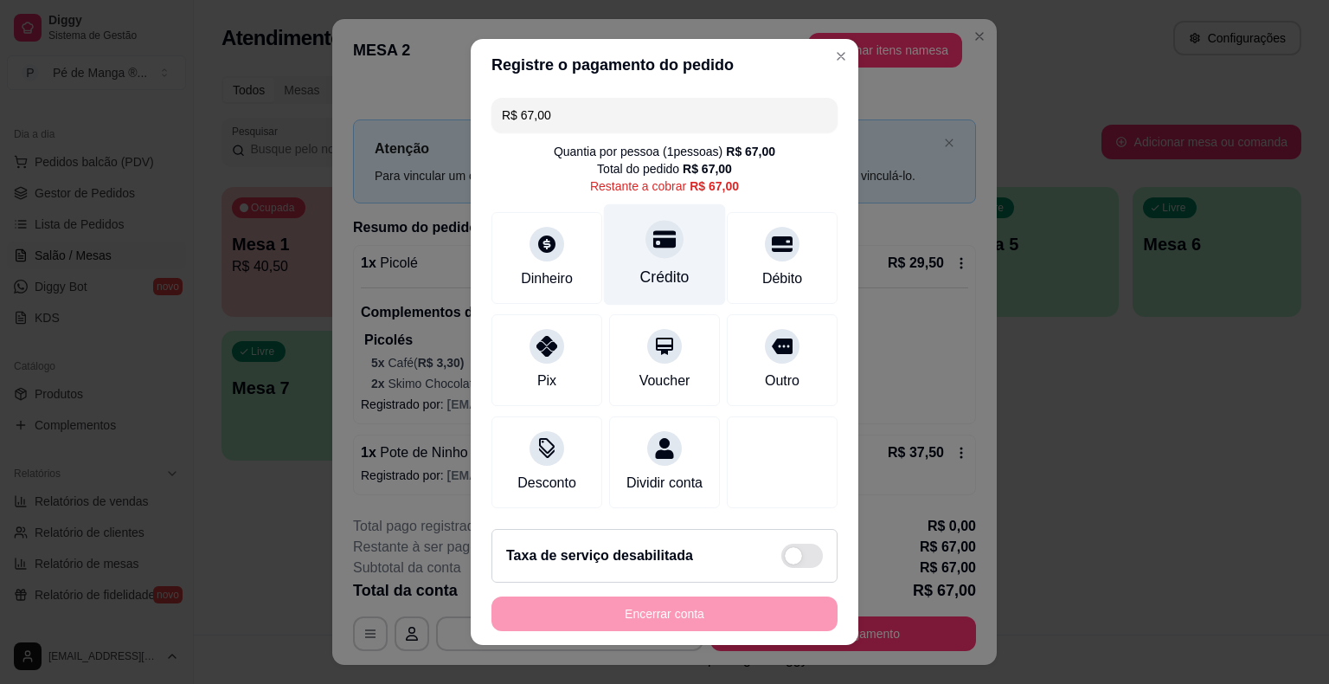
click at [673, 280] on div "Crédito" at bounding box center [664, 277] width 49 height 22
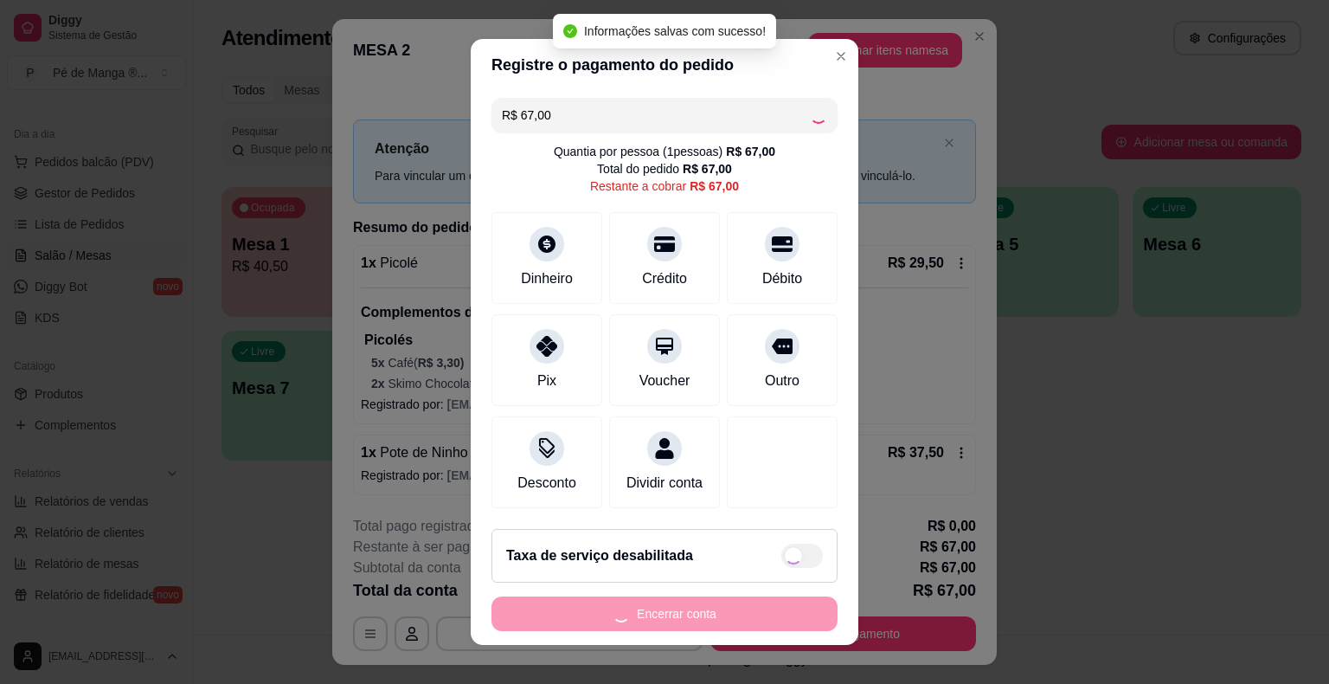
type input "R$ 0,00"
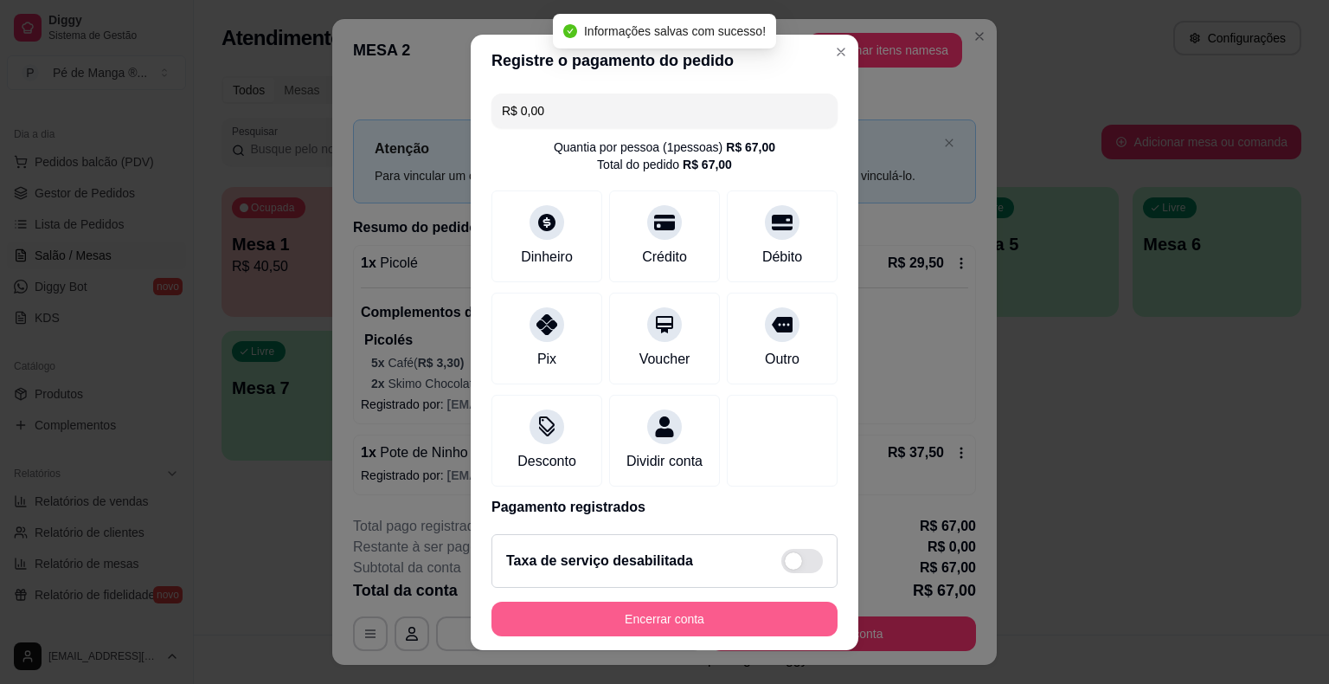
click at [639, 615] on button "Encerrar conta" at bounding box center [665, 618] width 346 height 35
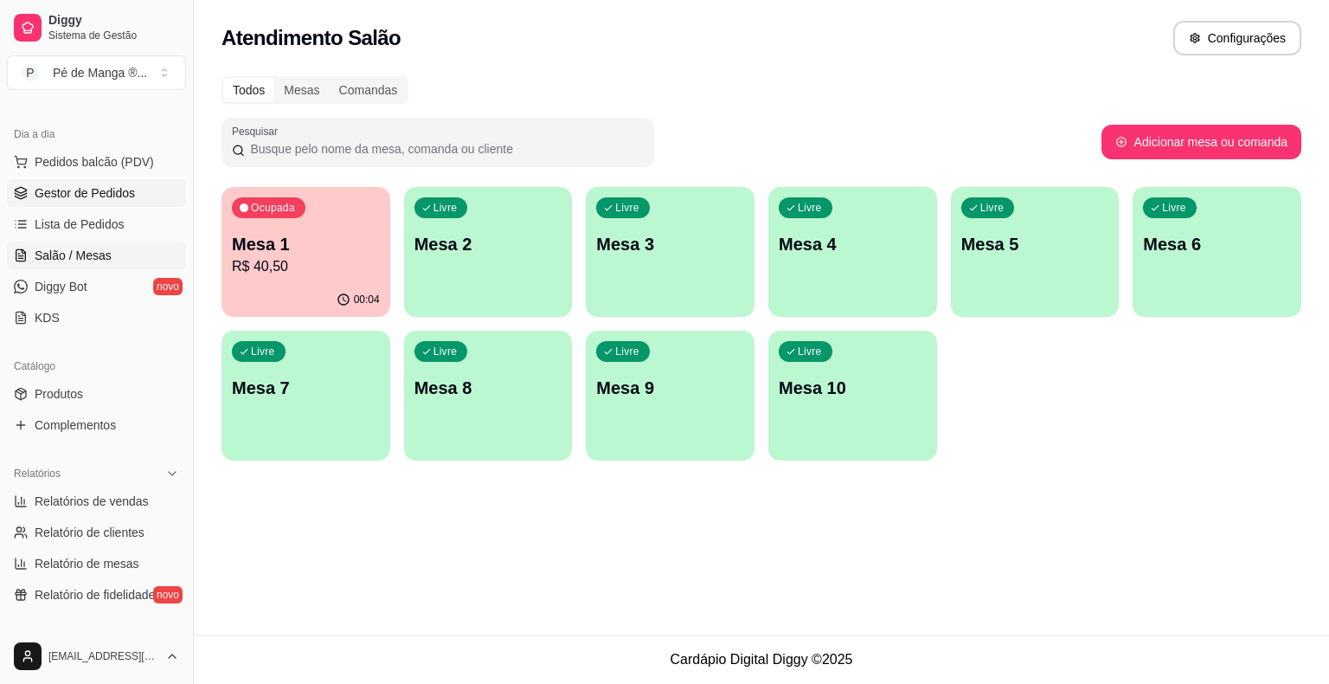
click at [117, 196] on span "Gestor de Pedidos" at bounding box center [85, 192] width 100 height 17
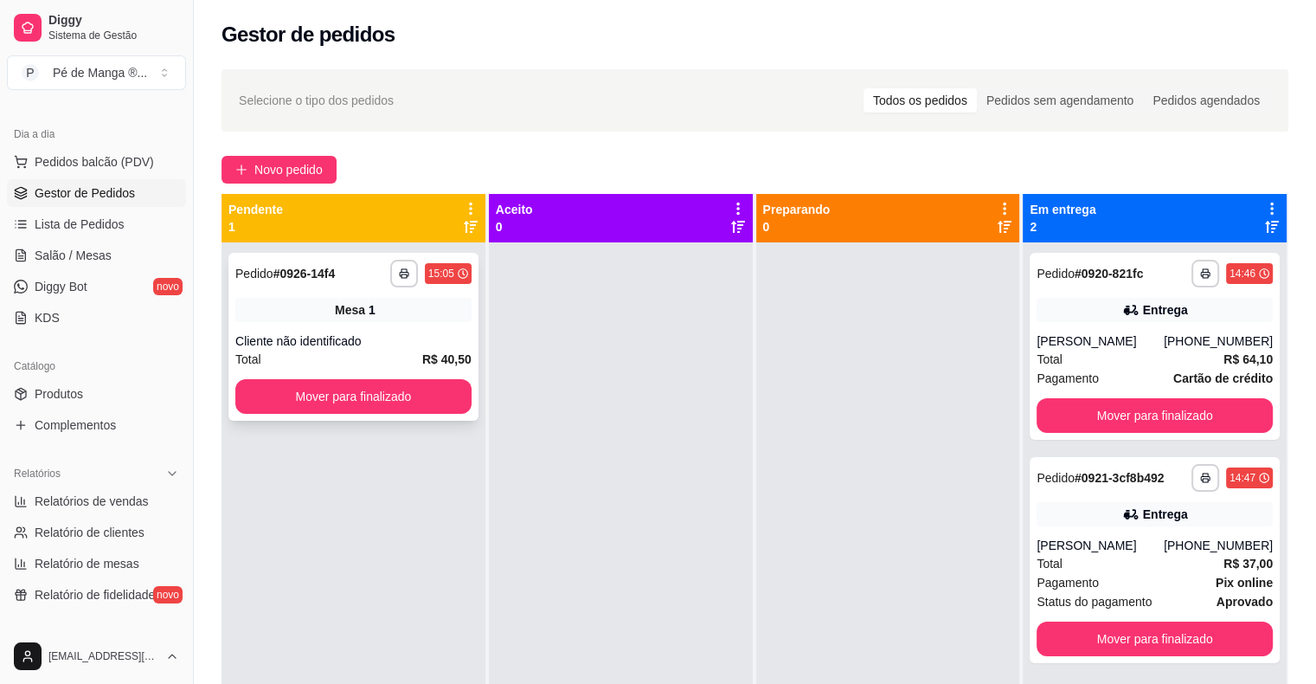
click at [379, 344] on div "Cliente não identificado" at bounding box center [353, 340] width 236 height 17
click at [69, 249] on span "Salão / Mesas" at bounding box center [73, 255] width 77 height 17
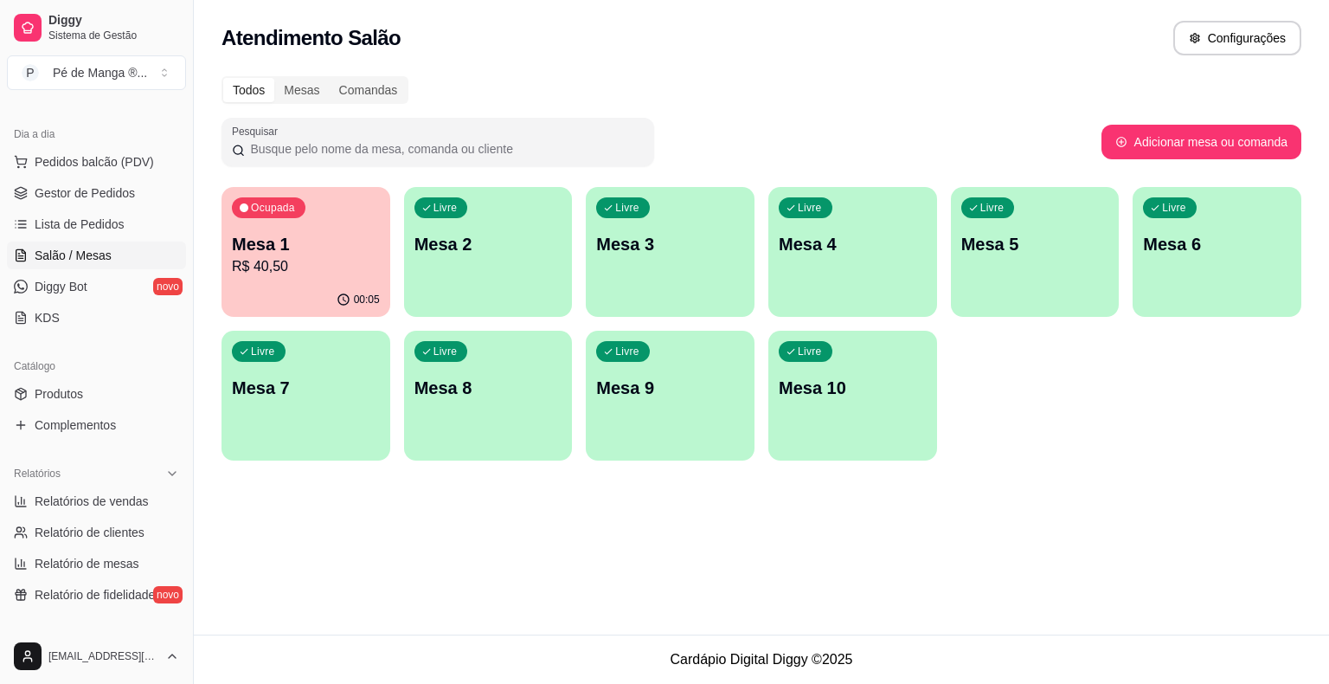
click at [278, 260] on p "R$ 40,50" at bounding box center [306, 266] width 148 height 21
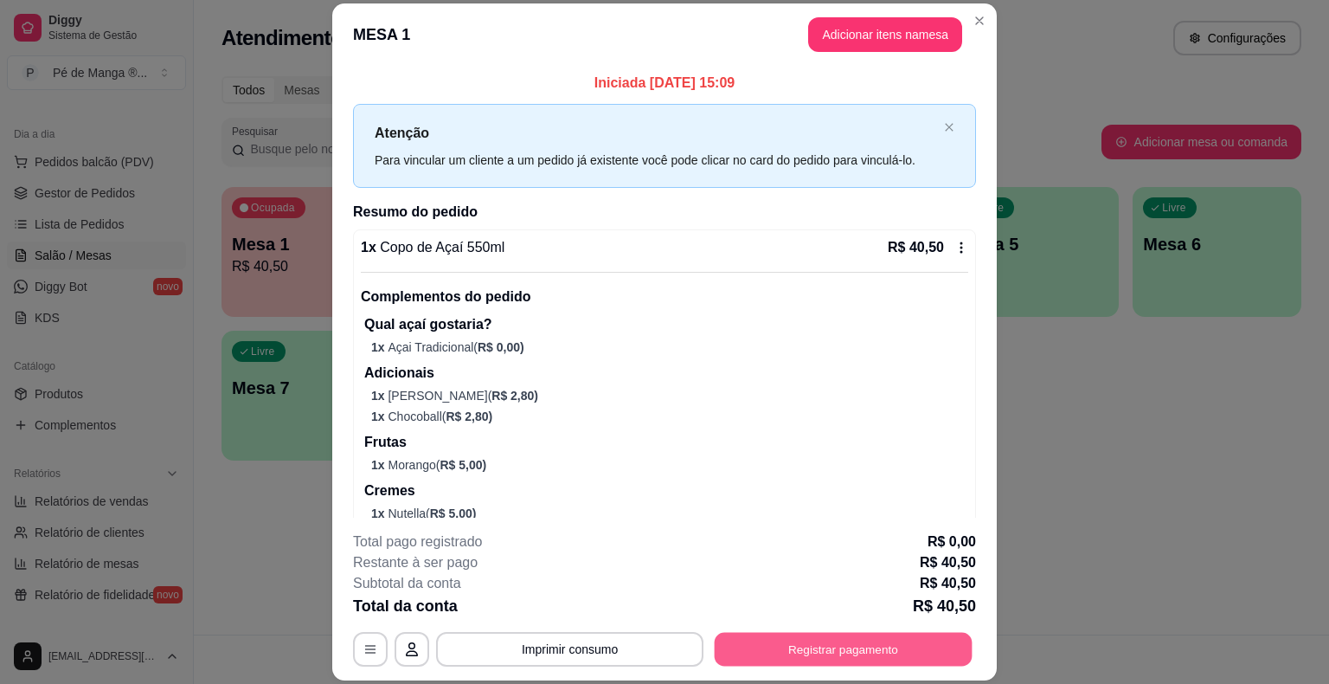
click at [793, 644] on button "Registrar pagamento" at bounding box center [844, 650] width 258 height 34
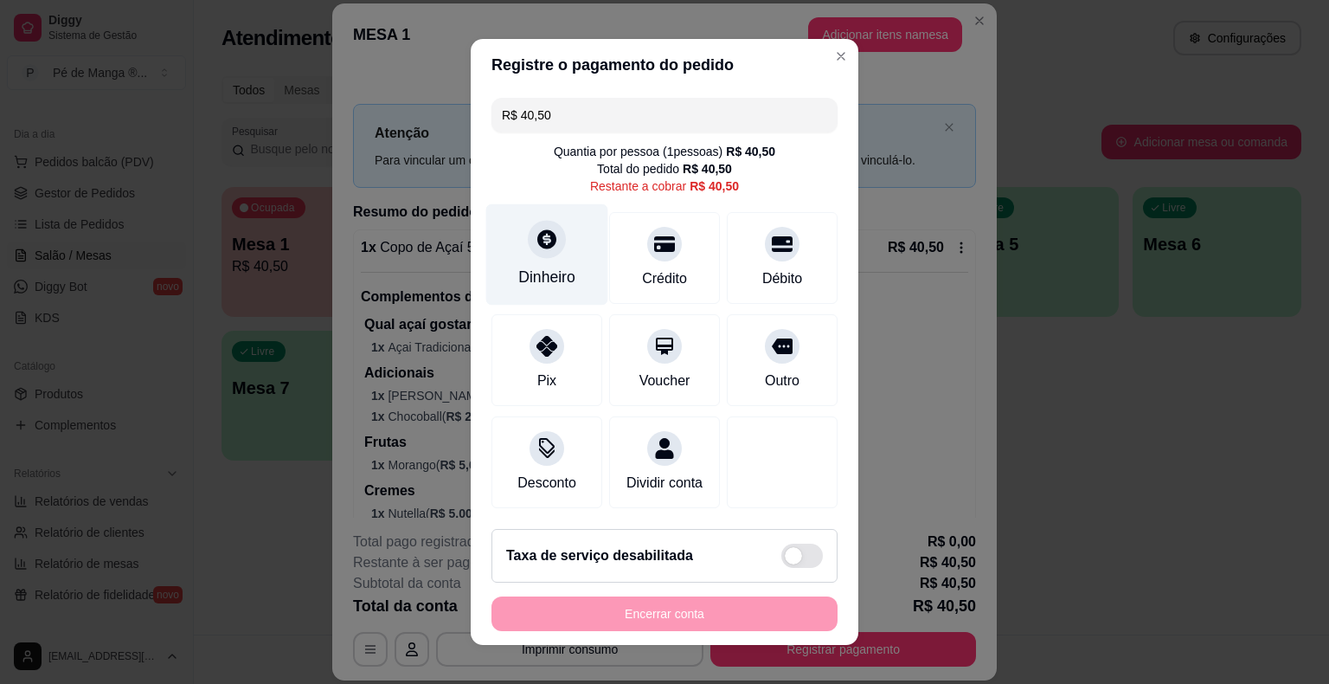
click at [554, 258] on div "Dinheiro" at bounding box center [547, 254] width 122 height 101
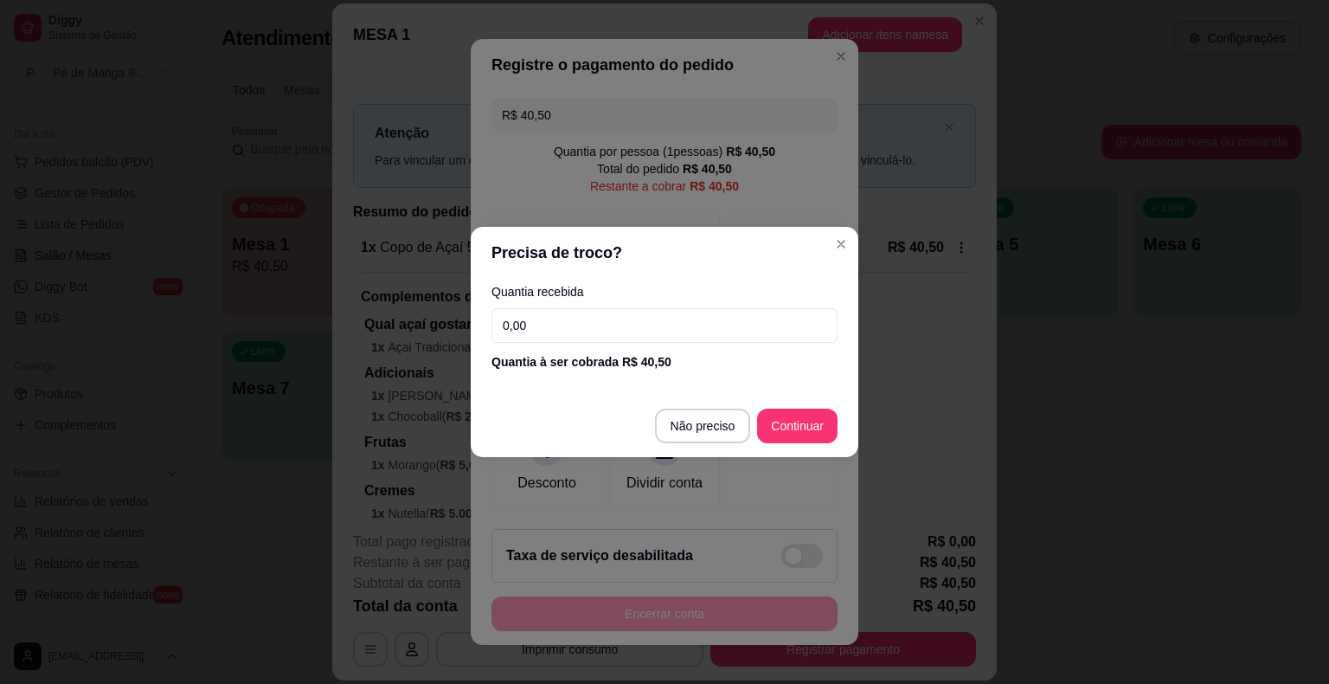
drag, startPoint x: 573, startPoint y: 325, endPoint x: 554, endPoint y: 331, distance: 20.0
click at [562, 330] on input "0,00" at bounding box center [665, 325] width 346 height 35
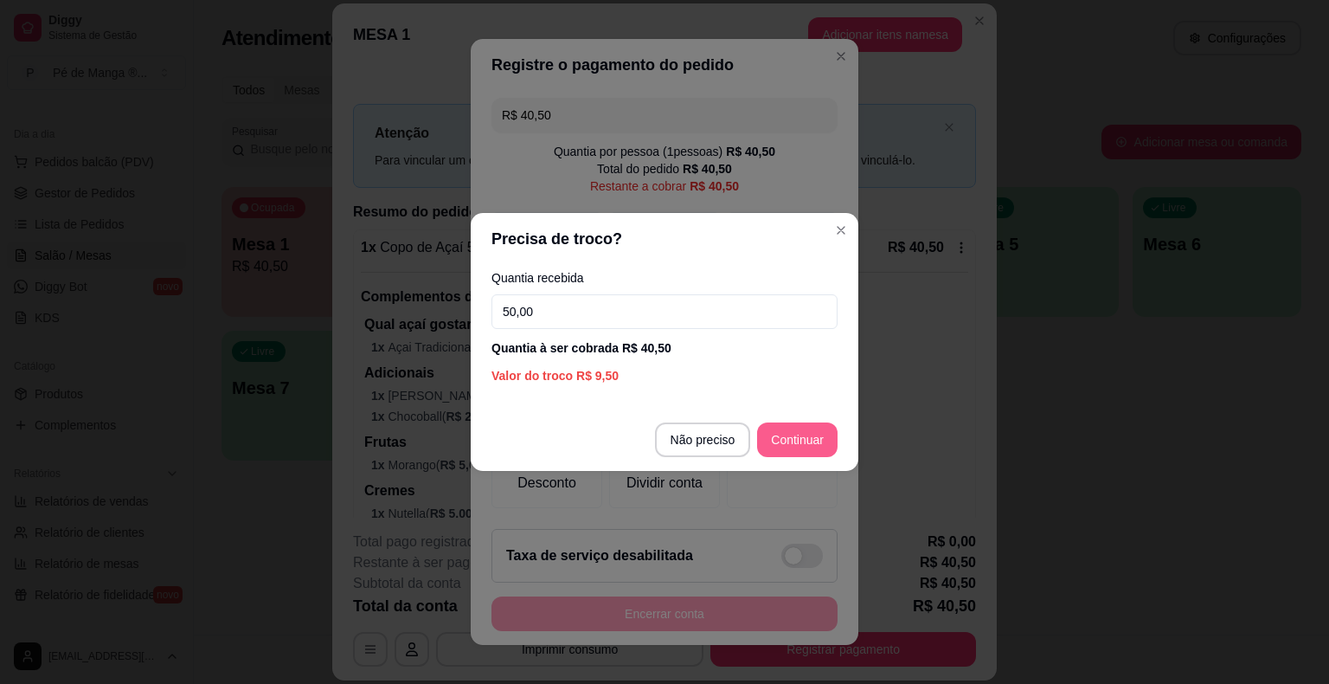
type input "50,00"
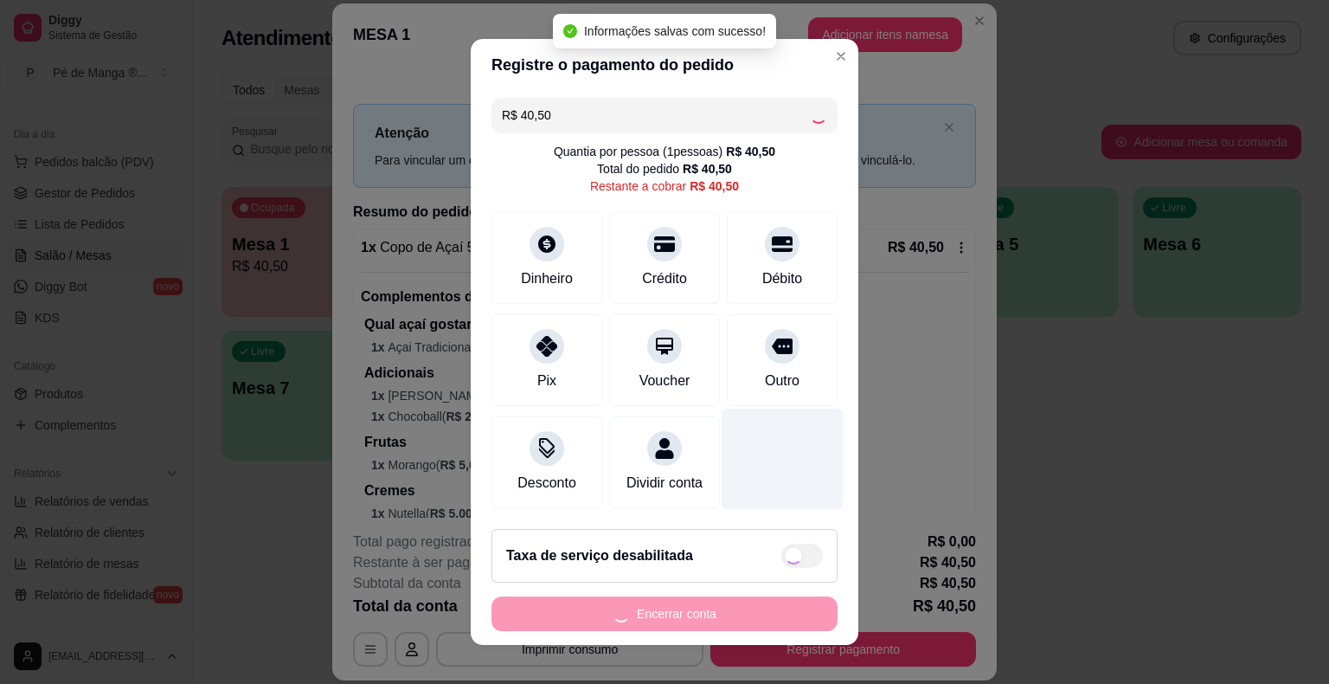
type input "R$ 0,00"
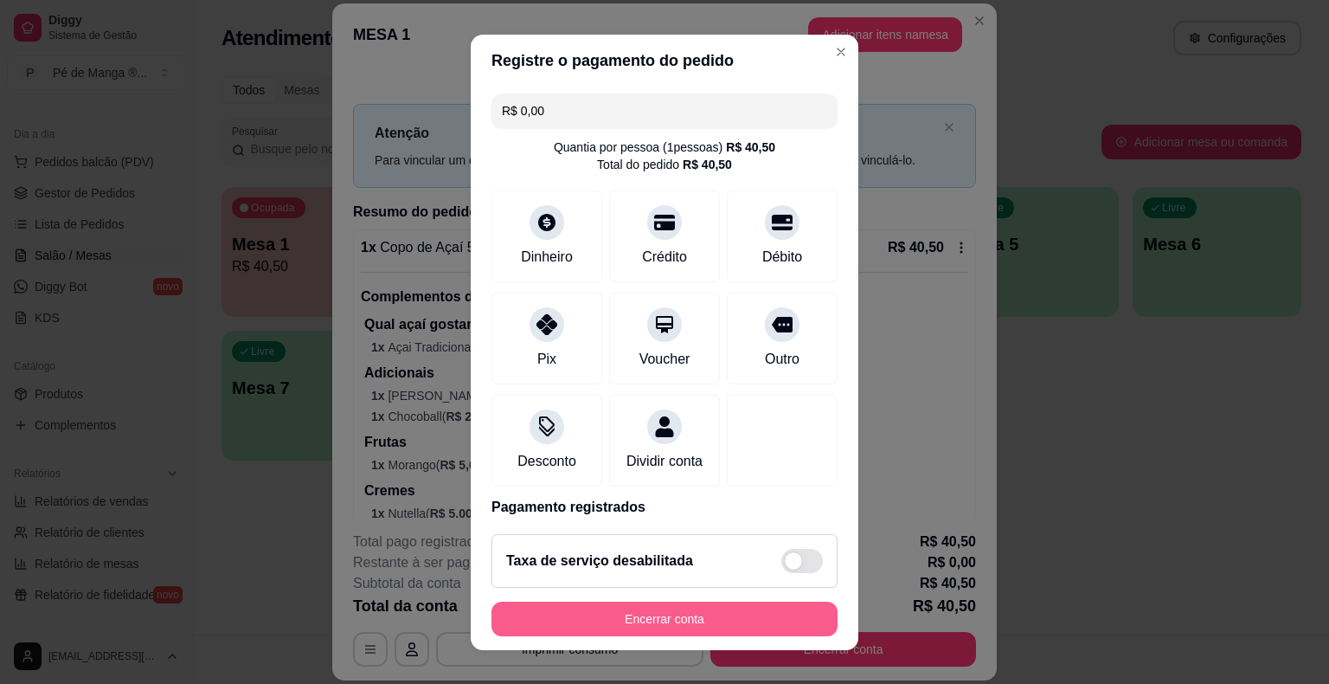
click at [748, 606] on button "Encerrar conta" at bounding box center [665, 618] width 346 height 35
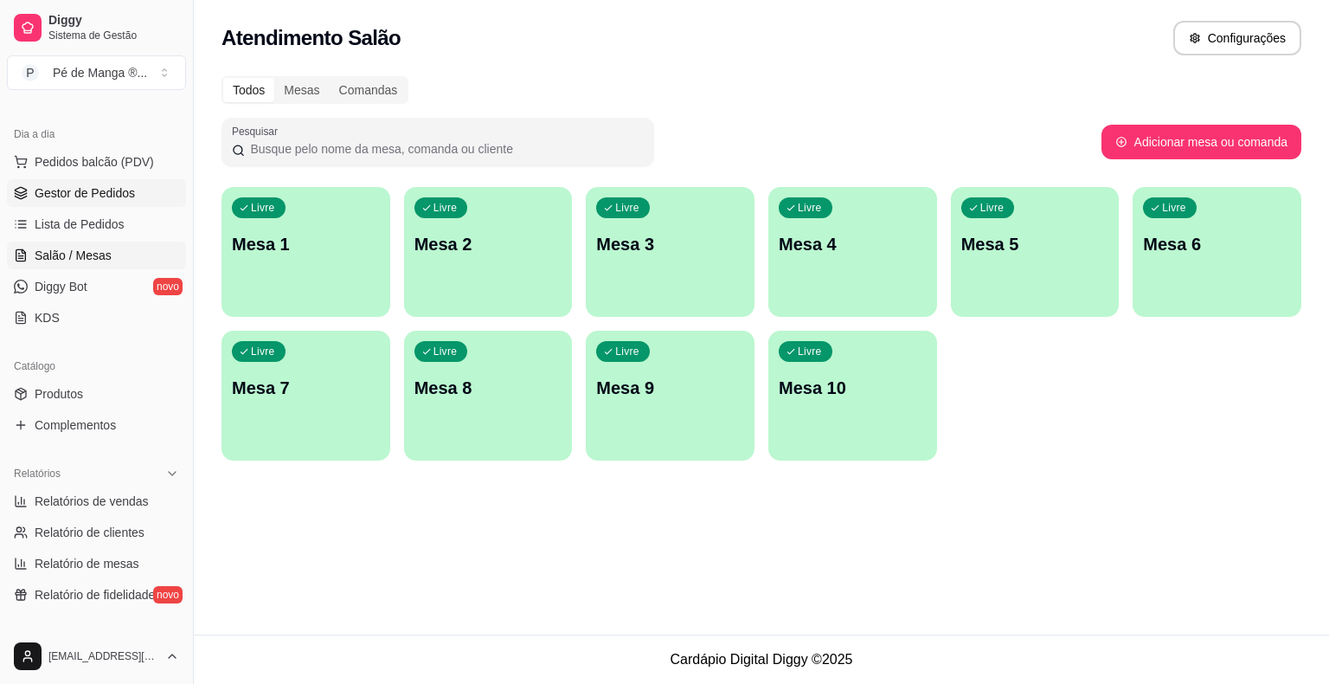
click at [112, 197] on span "Gestor de Pedidos" at bounding box center [85, 192] width 100 height 17
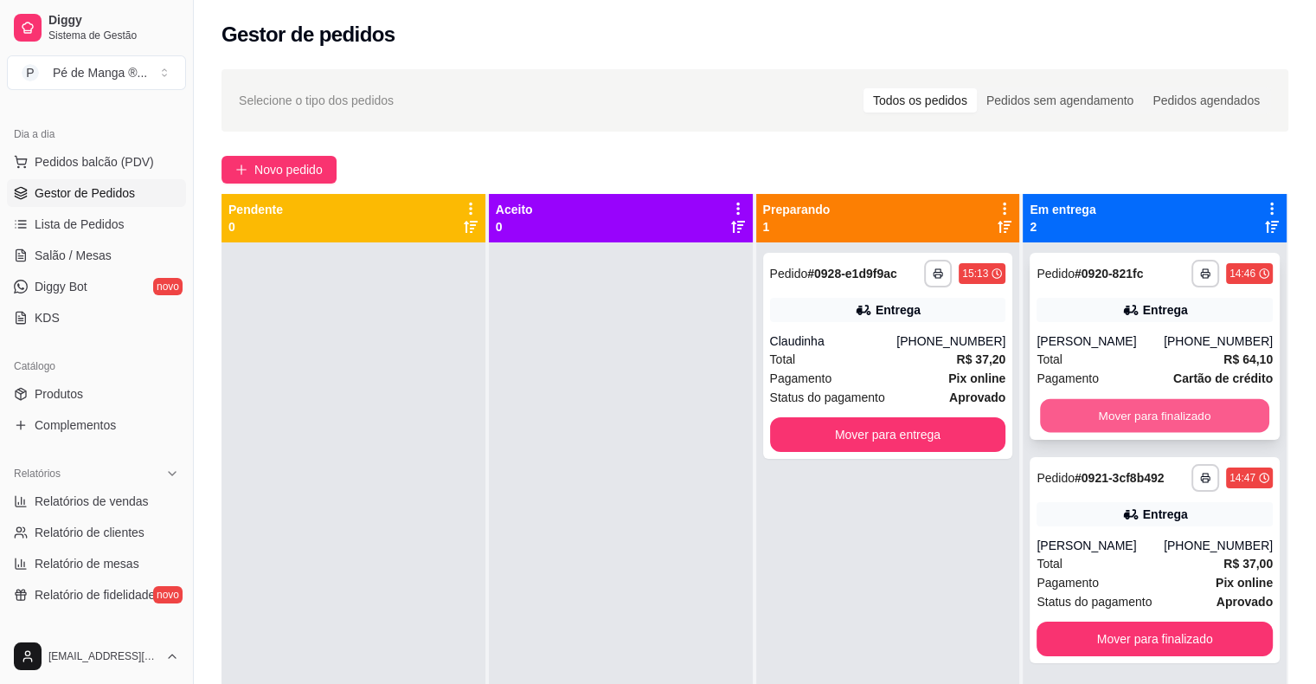
click at [1221, 402] on button "Mover para finalizado" at bounding box center [1154, 416] width 229 height 34
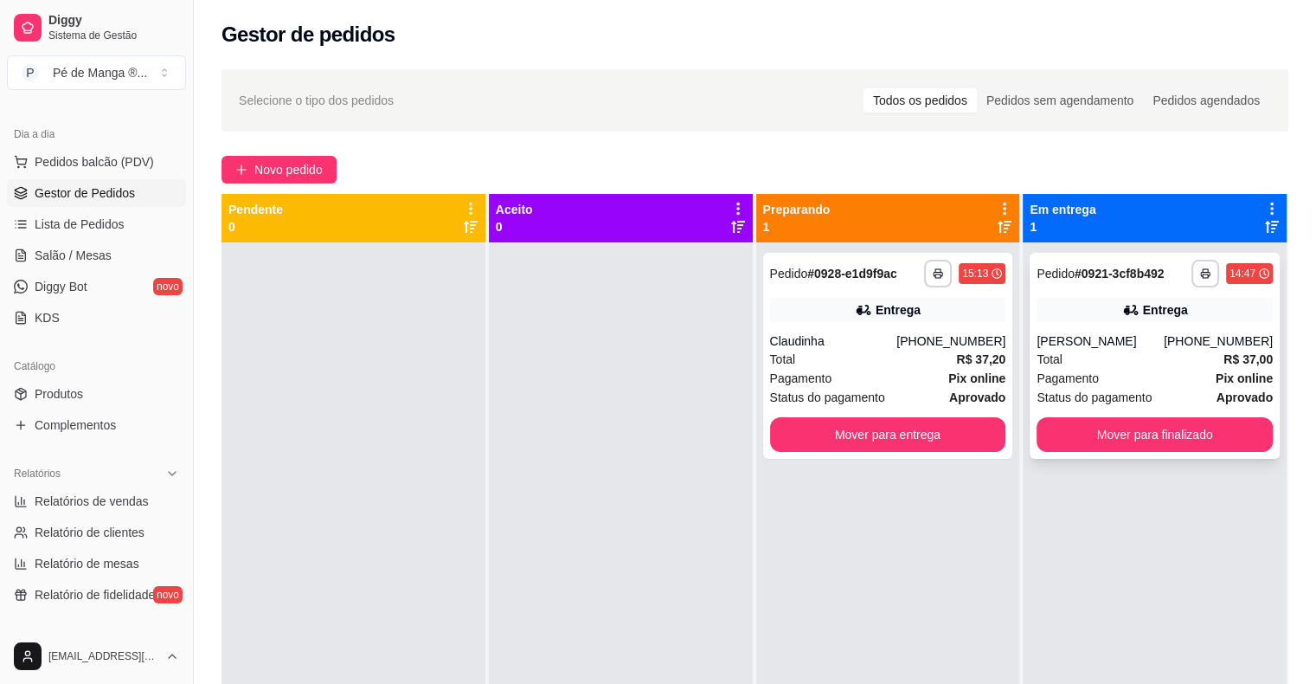
click at [1218, 415] on div "**********" at bounding box center [1155, 356] width 250 height 206
click at [1217, 430] on button "Mover para finalizado" at bounding box center [1155, 434] width 236 height 35
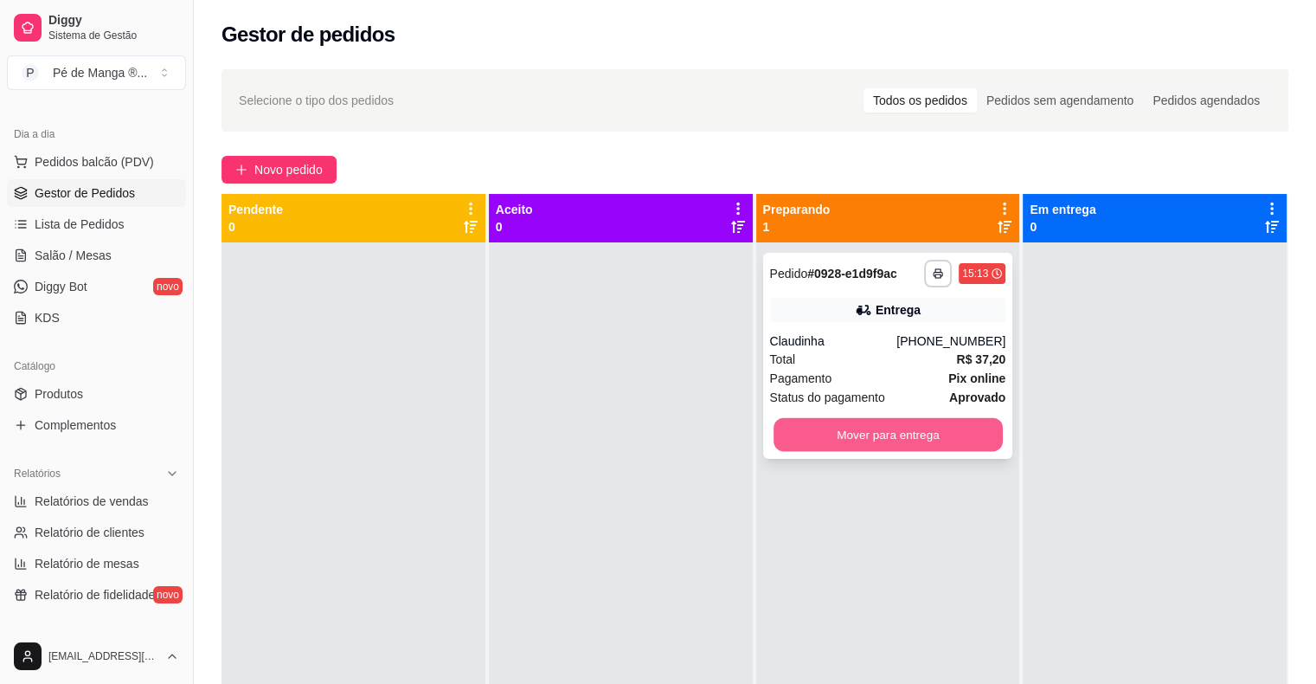
click at [858, 426] on button "Mover para entrega" at bounding box center [888, 435] width 229 height 34
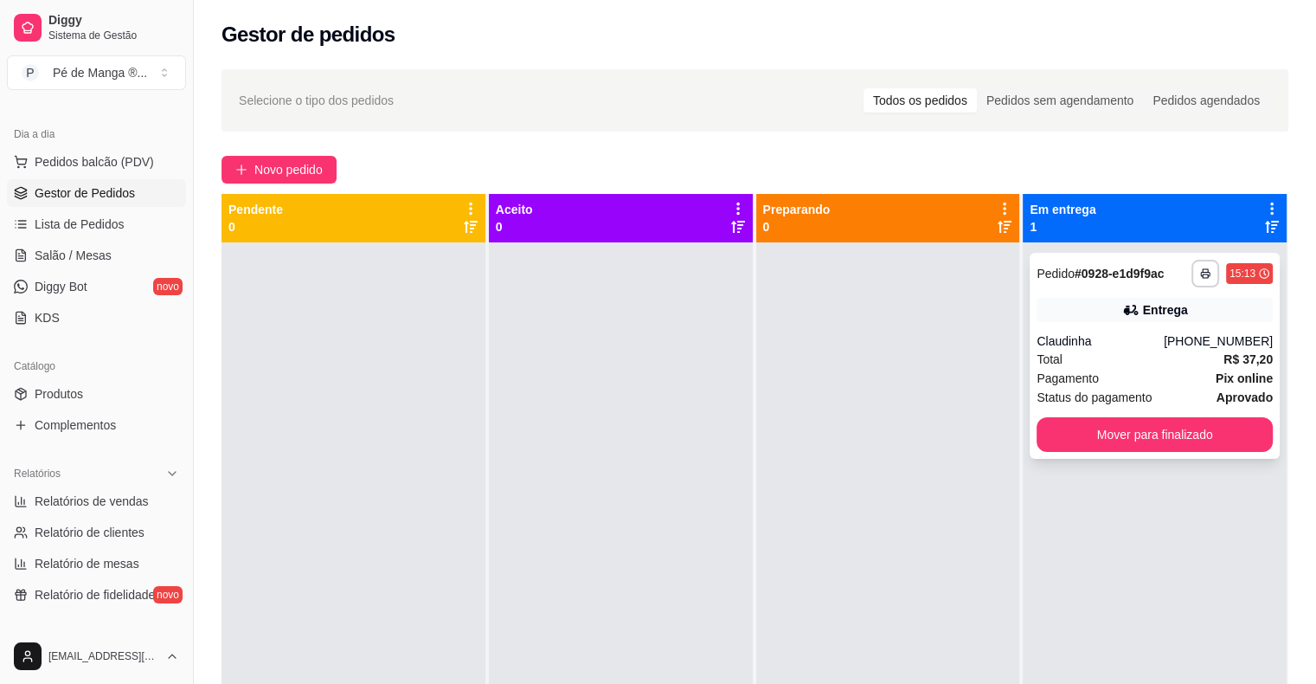
click at [1087, 453] on div "**********" at bounding box center [1155, 356] width 250 height 206
click at [1111, 422] on button "Mover para finalizado" at bounding box center [1155, 434] width 236 height 35
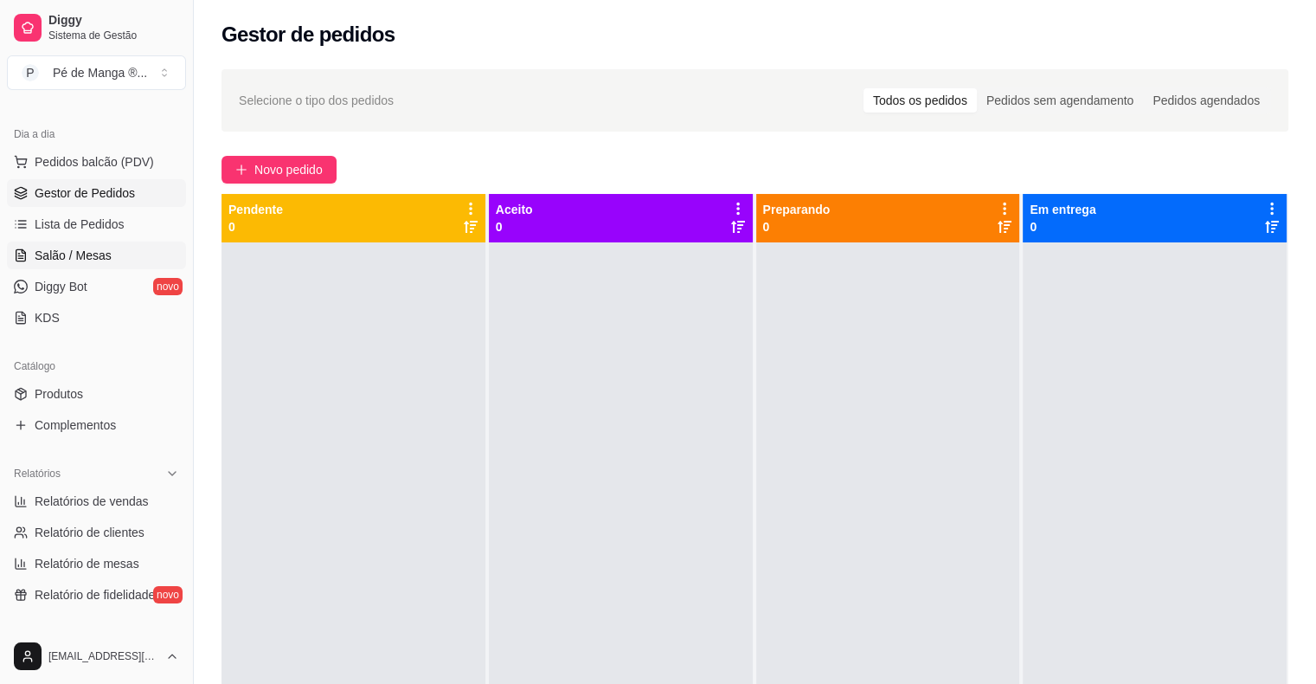
click at [105, 254] on span "Salão / Mesas" at bounding box center [73, 255] width 77 height 17
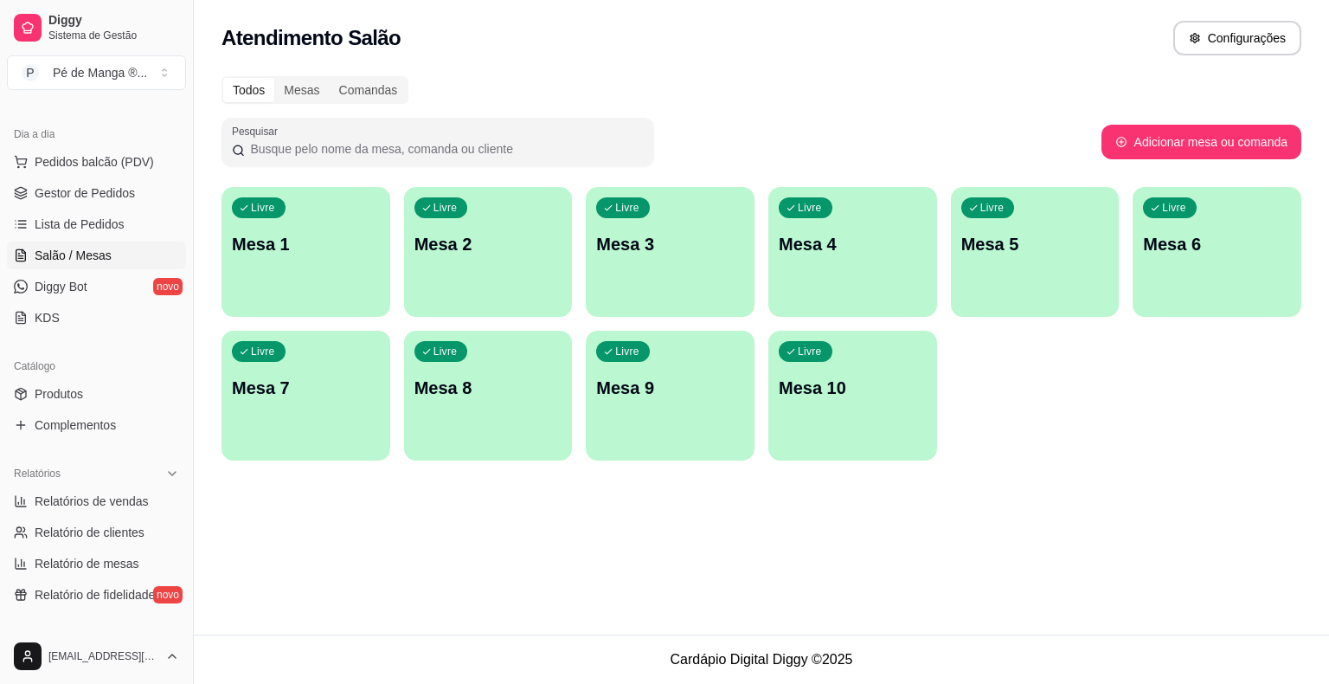
click at [312, 258] on div "Livre Mesa 1" at bounding box center [306, 241] width 169 height 109
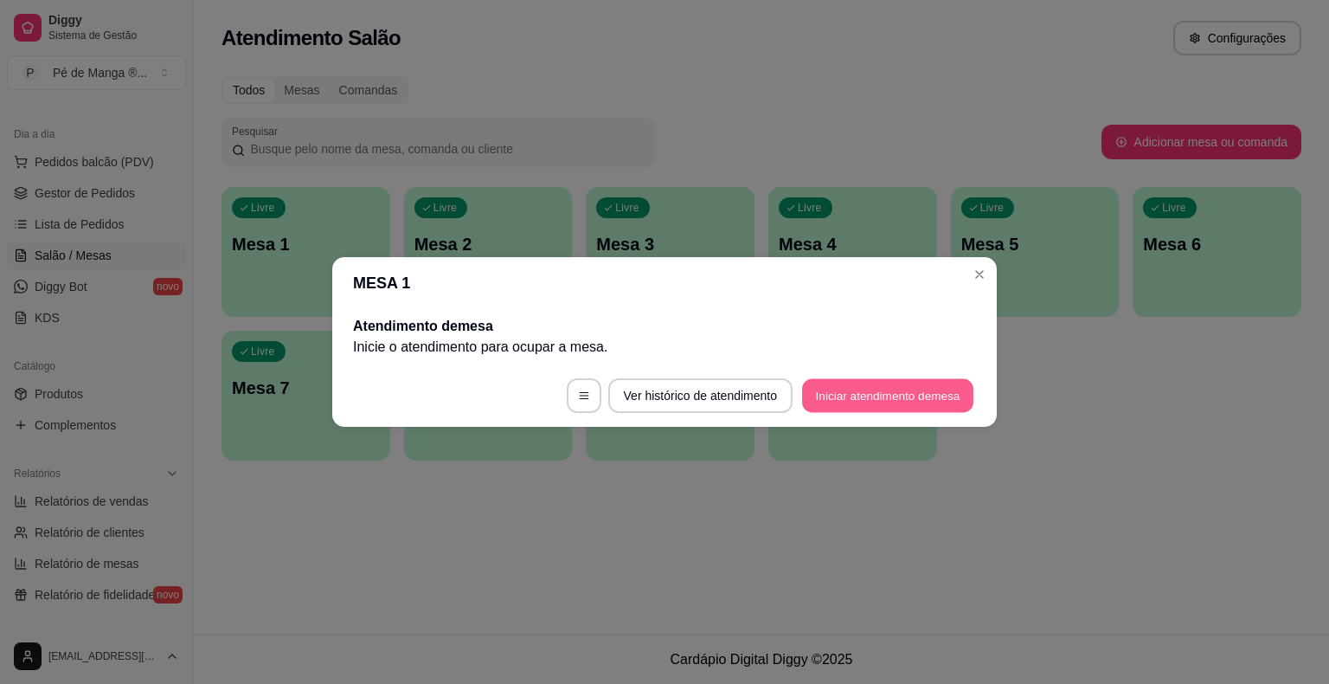
click at [910, 396] on button "Iniciar atendimento de mesa" at bounding box center [887, 396] width 171 height 34
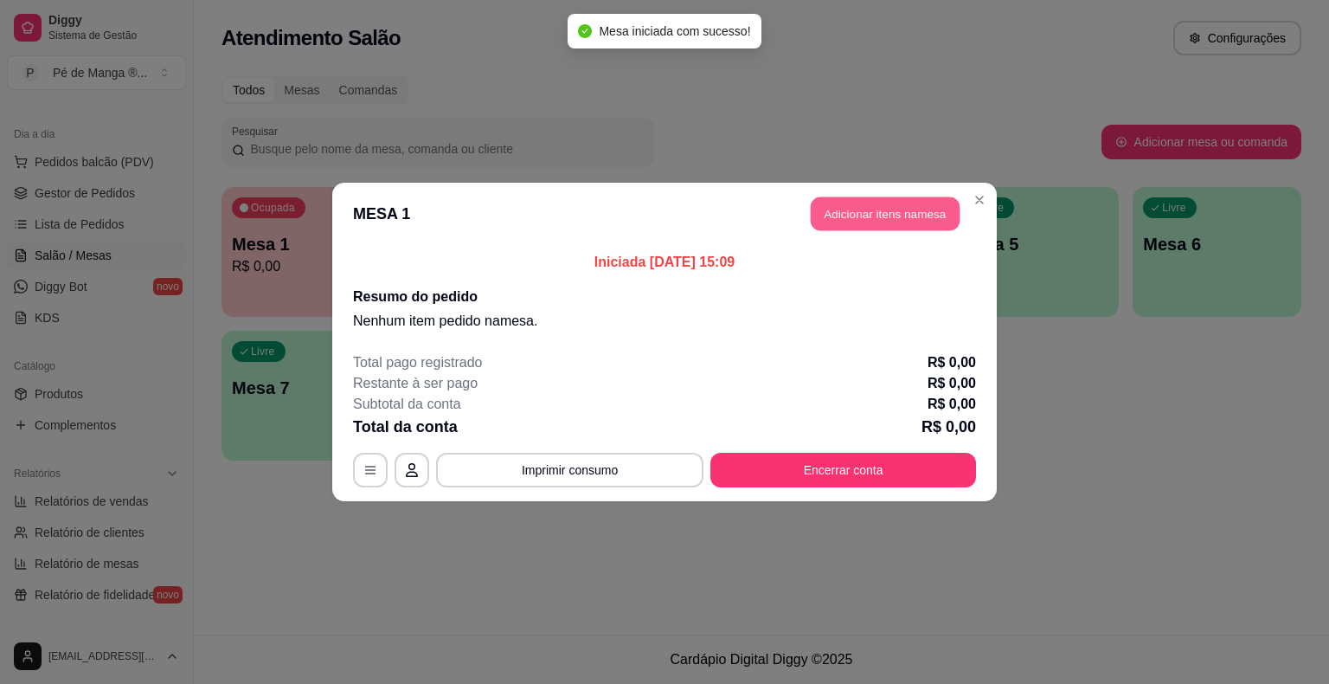
click at [845, 222] on button "Adicionar itens na mesa" at bounding box center [885, 214] width 149 height 34
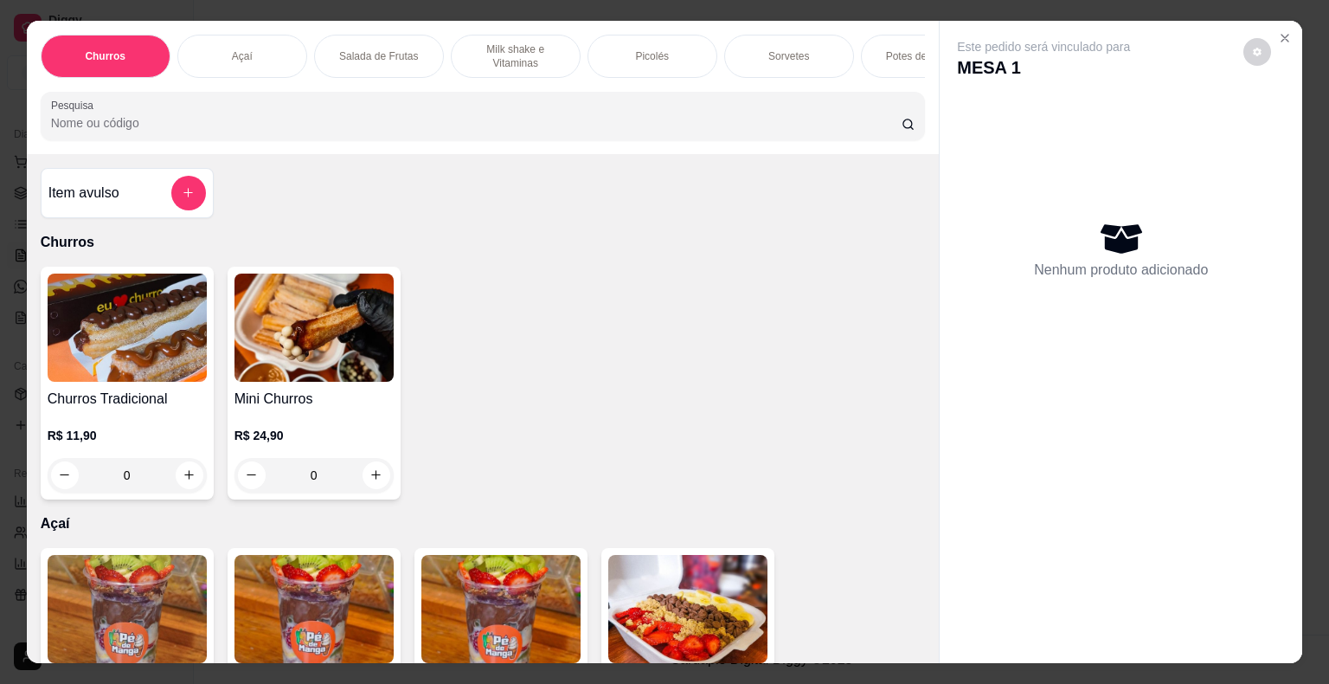
click at [802, 44] on div "Sorvetes" at bounding box center [789, 56] width 130 height 43
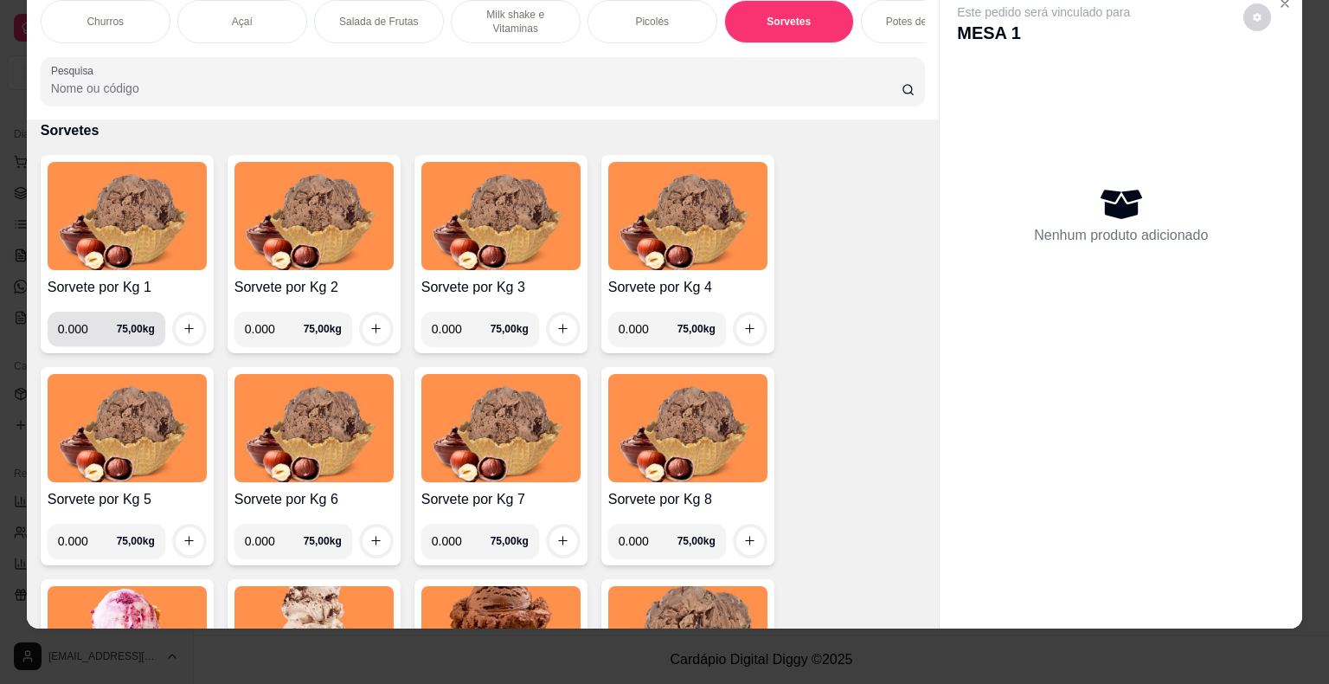
click at [83, 330] on input "0.000" at bounding box center [87, 329] width 59 height 35
type input "0.128"
click at [183, 324] on icon "increase-product-quantity" at bounding box center [189, 328] width 13 height 13
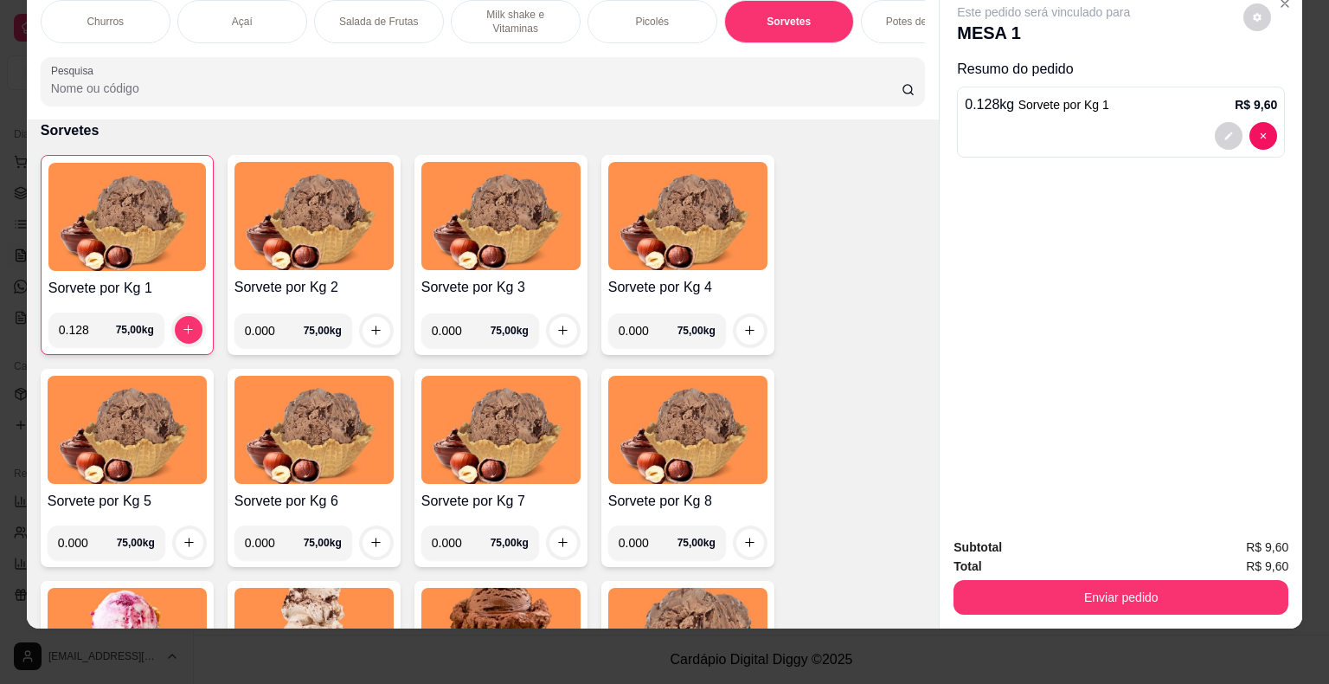
scroll to position [1717, 0]
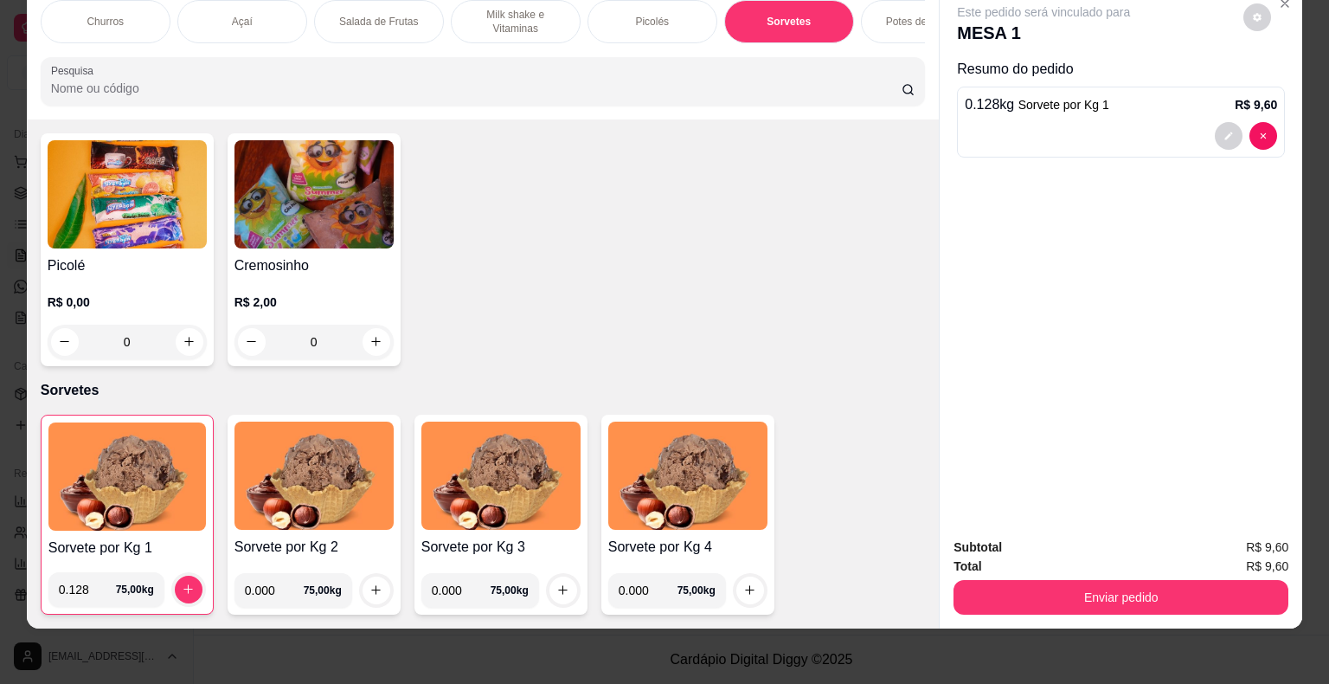
click at [768, 250] on div "Picolé R$ 0,00 0 Cremosinho R$ 2,00 0" at bounding box center [483, 249] width 885 height 233
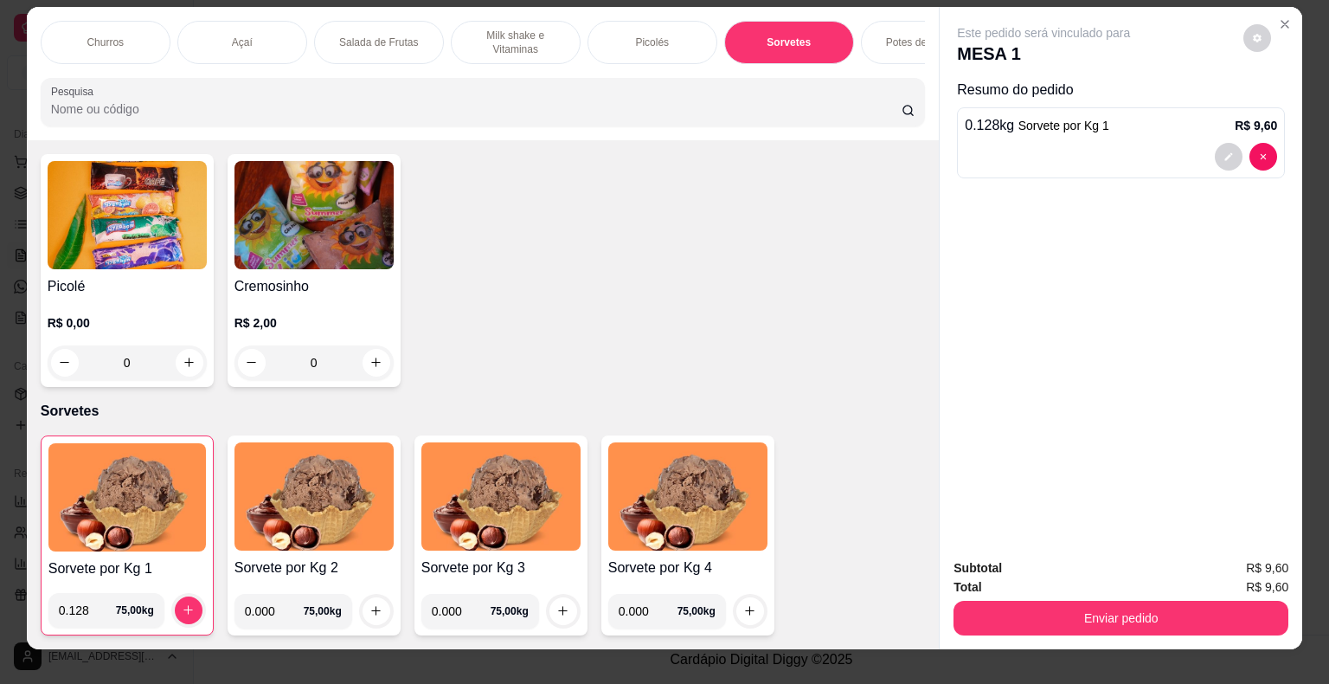
scroll to position [0, 0]
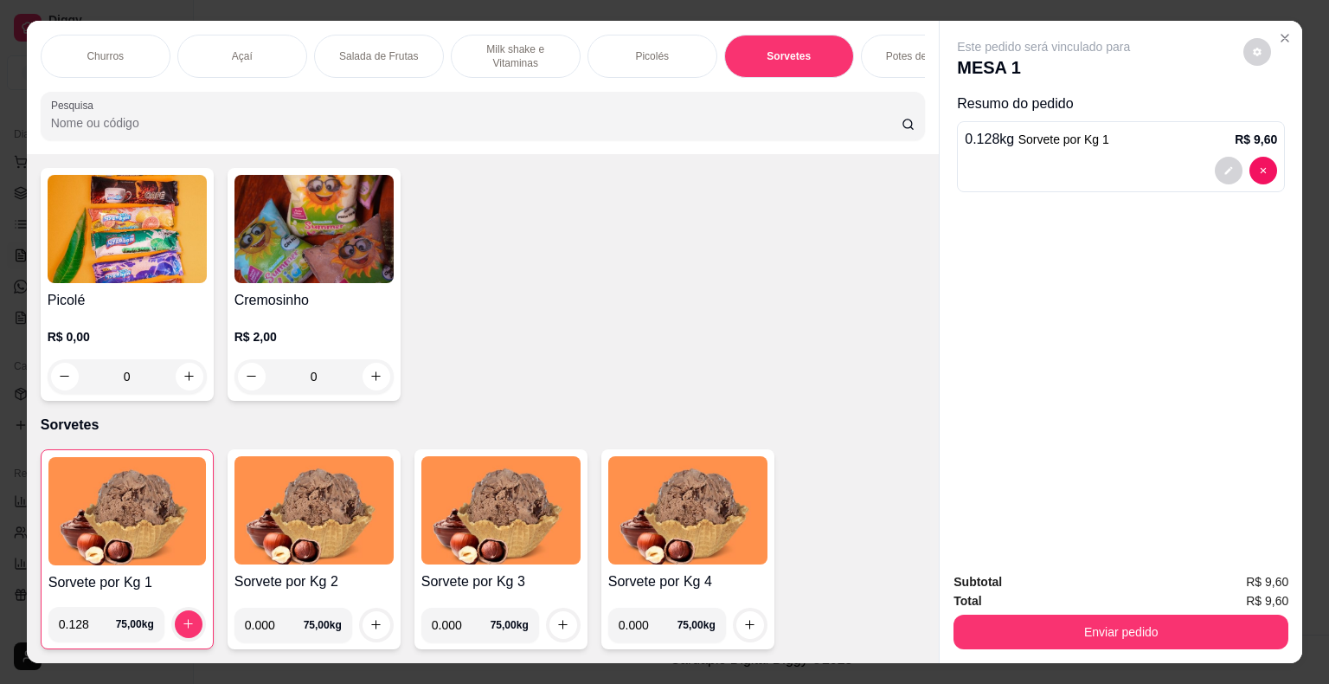
click at [488, 55] on p "Milk shake e Vitaminas" at bounding box center [516, 56] width 100 height 28
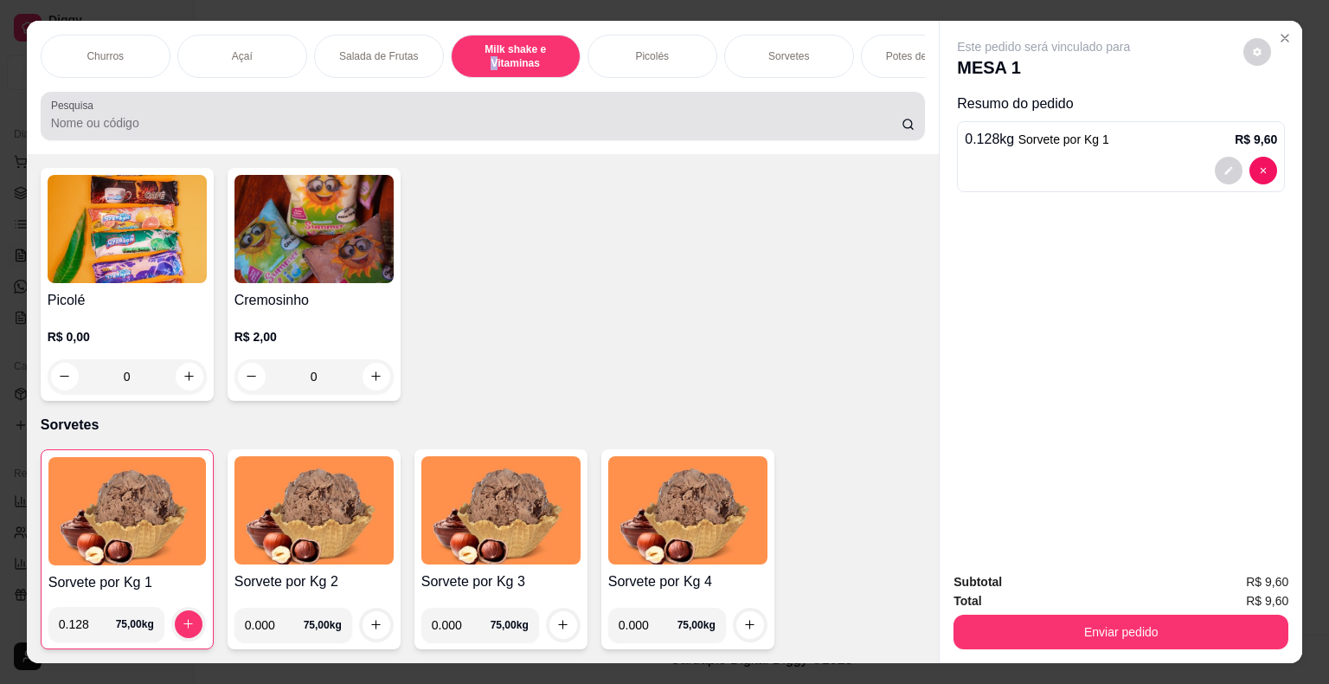
scroll to position [42, 0]
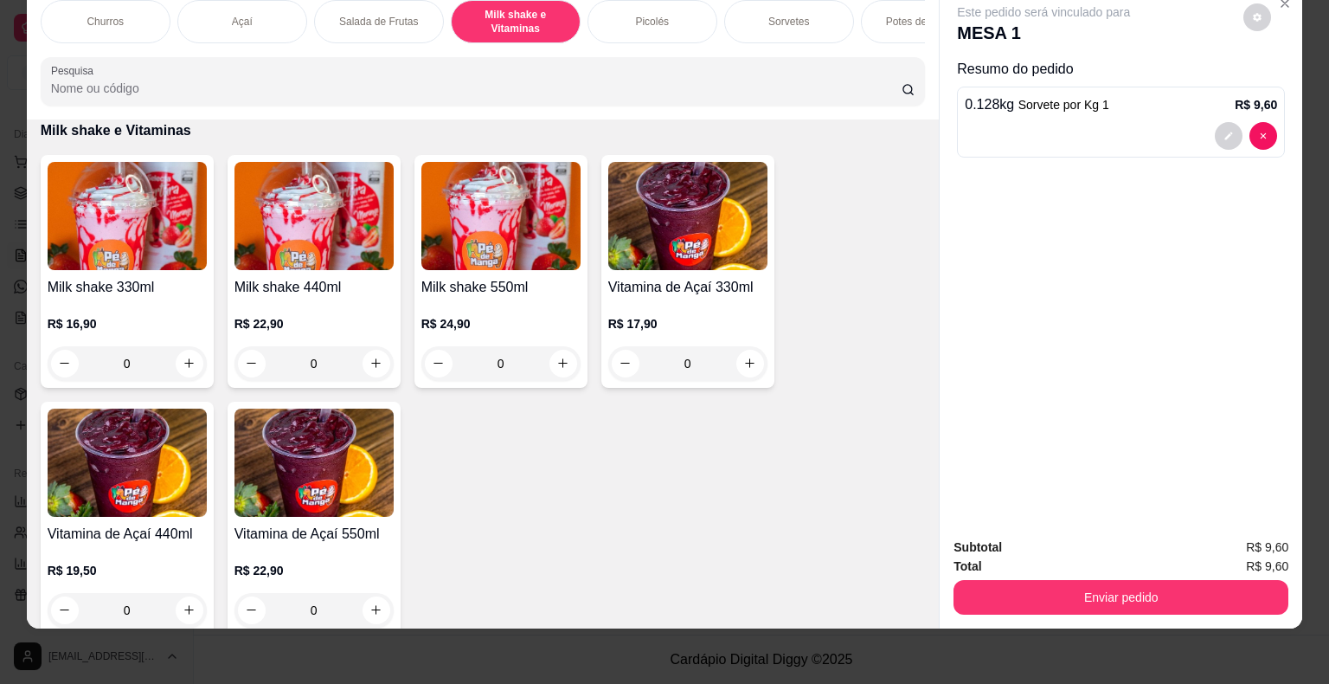
drag, startPoint x: 858, startPoint y: 452, endPoint x: 774, endPoint y: 407, distance: 94.5
click at [845, 441] on div "Milk shake 330ml R$ 16,90 0 Milk shake 440ml R$ 22,90 0 Milk shake 550ml R$ 24,…" at bounding box center [483, 394] width 885 height 479
click at [177, 360] on div "0" at bounding box center [127, 363] width 159 height 35
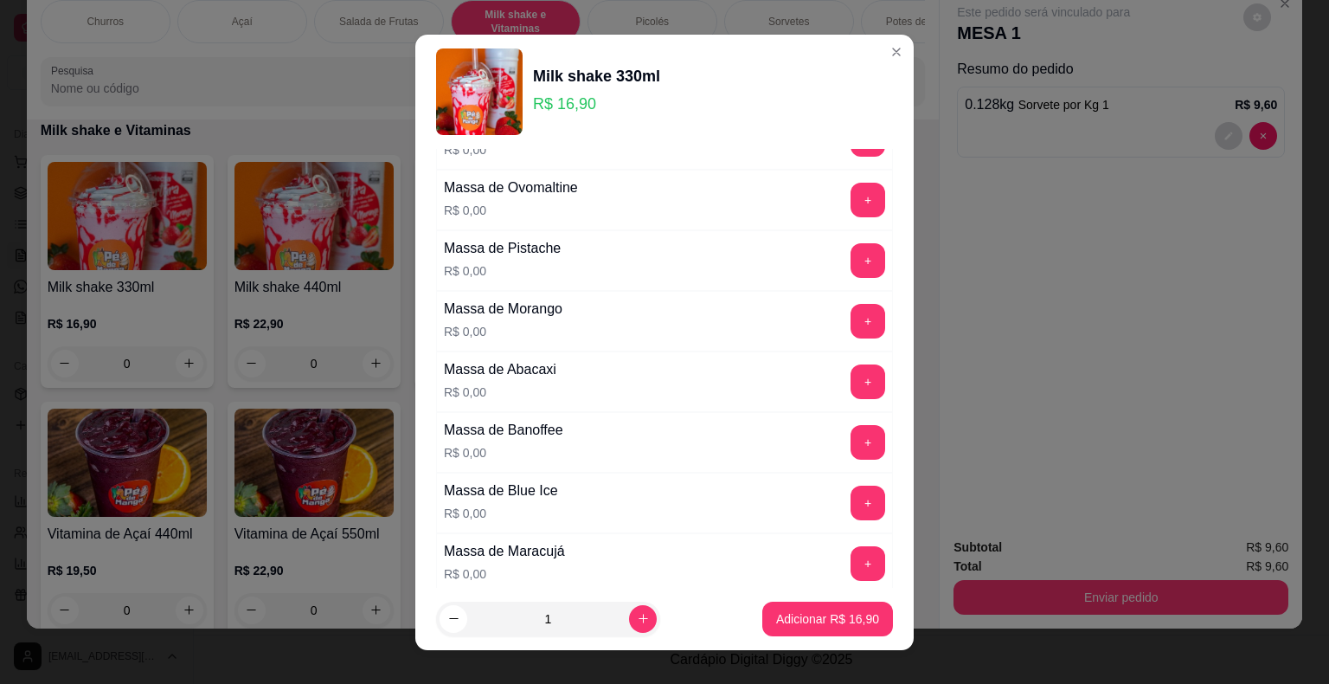
scroll to position [260, 0]
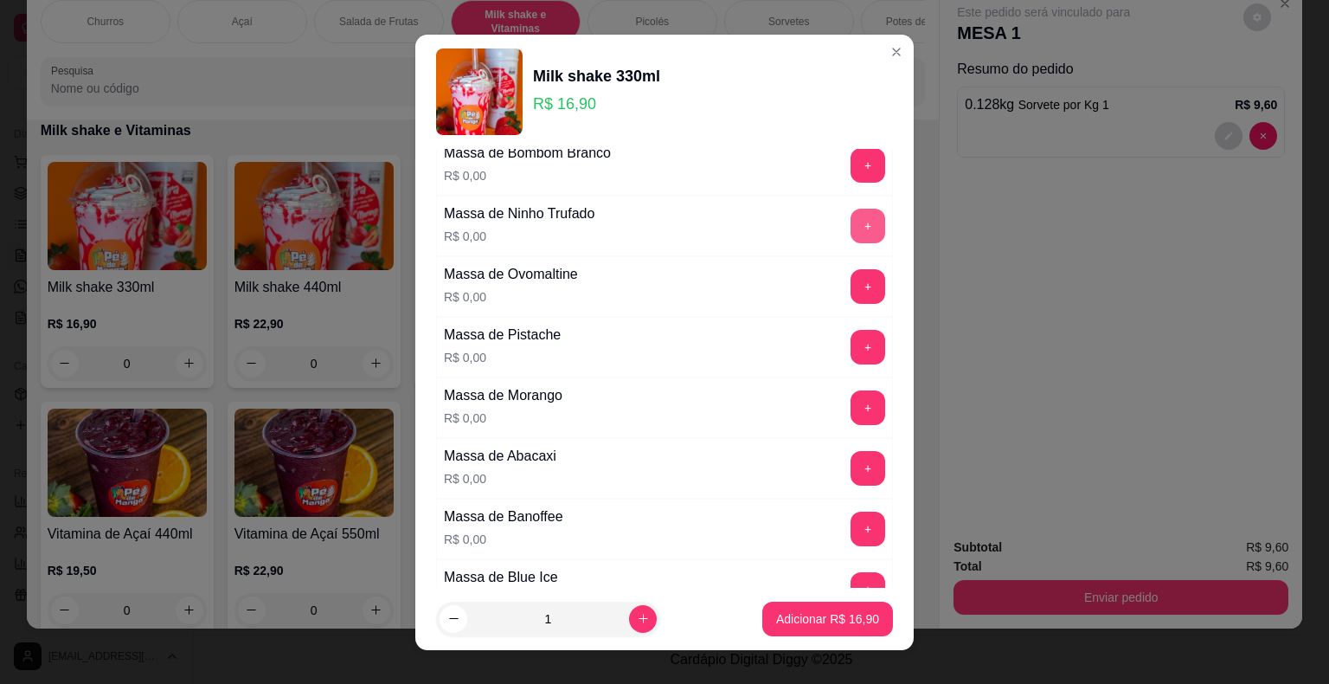
click at [839, 231] on div "Massa de Ninho Trufado R$ 0,00 +" at bounding box center [664, 226] width 457 height 61
click at [852, 228] on button "+" at bounding box center [869, 226] width 34 height 34
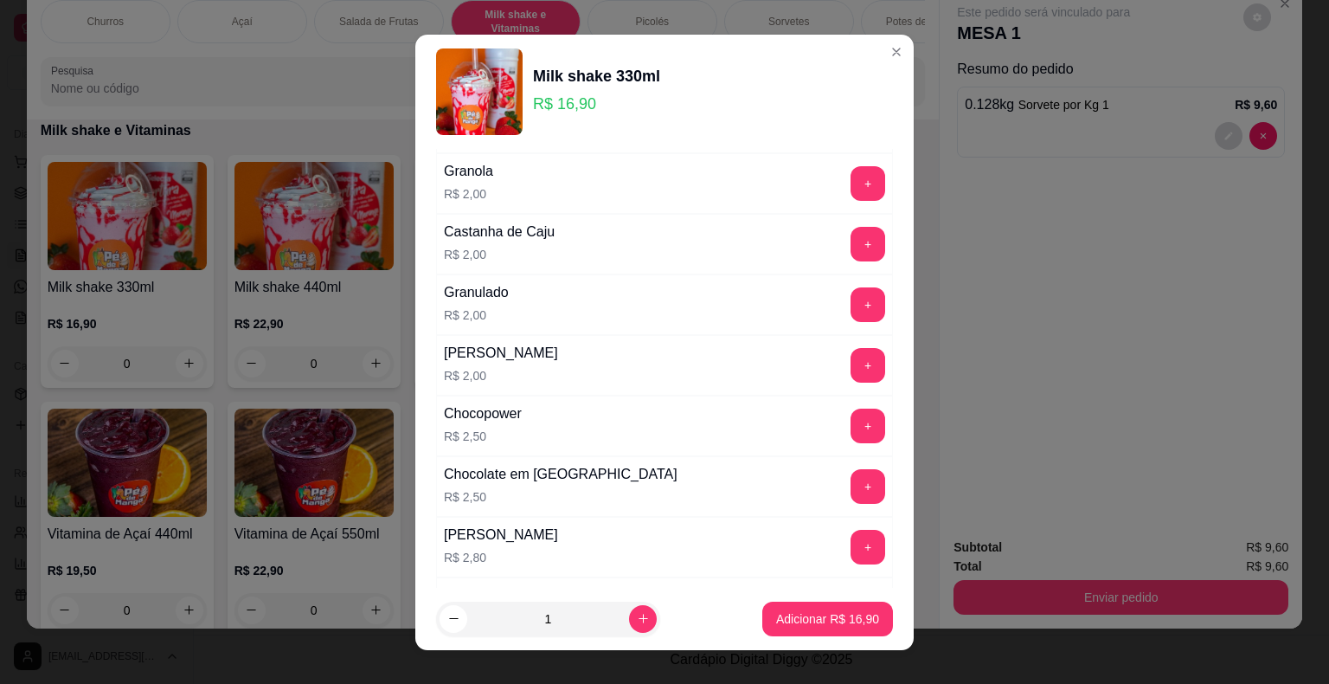
scroll to position [2250, 0]
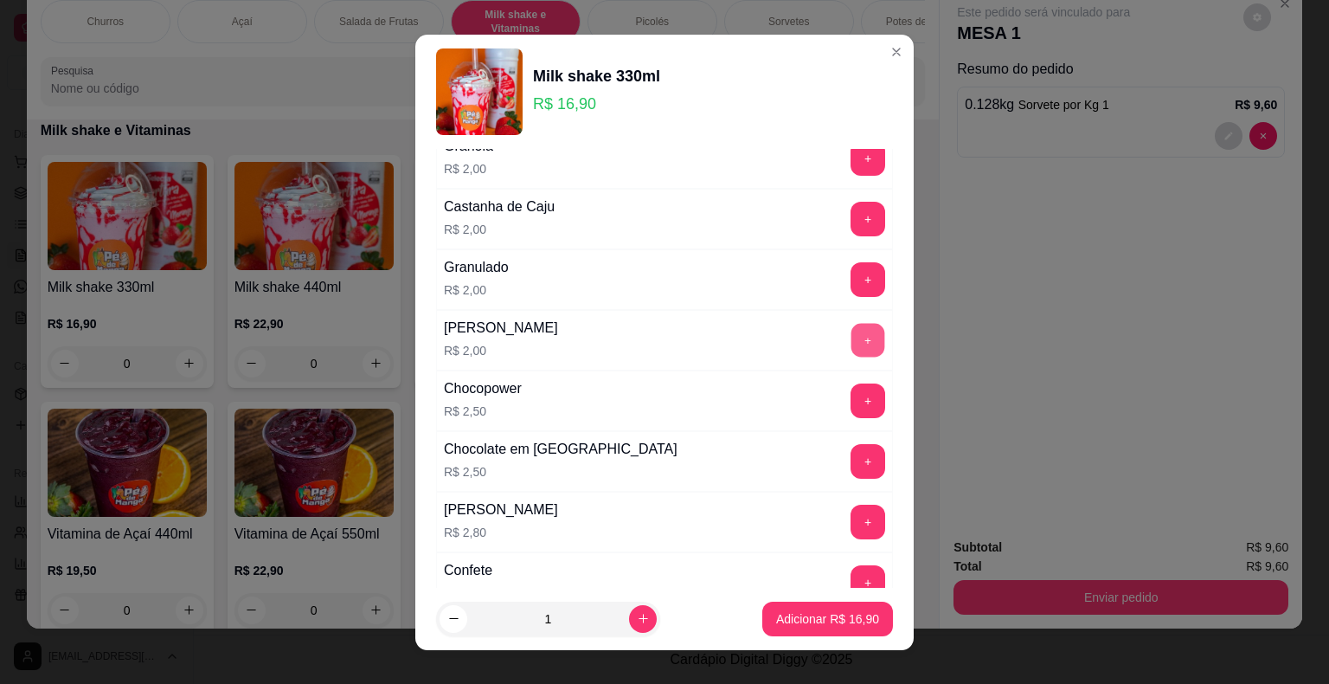
click at [852, 323] on button "+" at bounding box center [869, 340] width 34 height 34
click at [808, 608] on button "Adicionar R$ 18,90" at bounding box center [827, 618] width 127 height 34
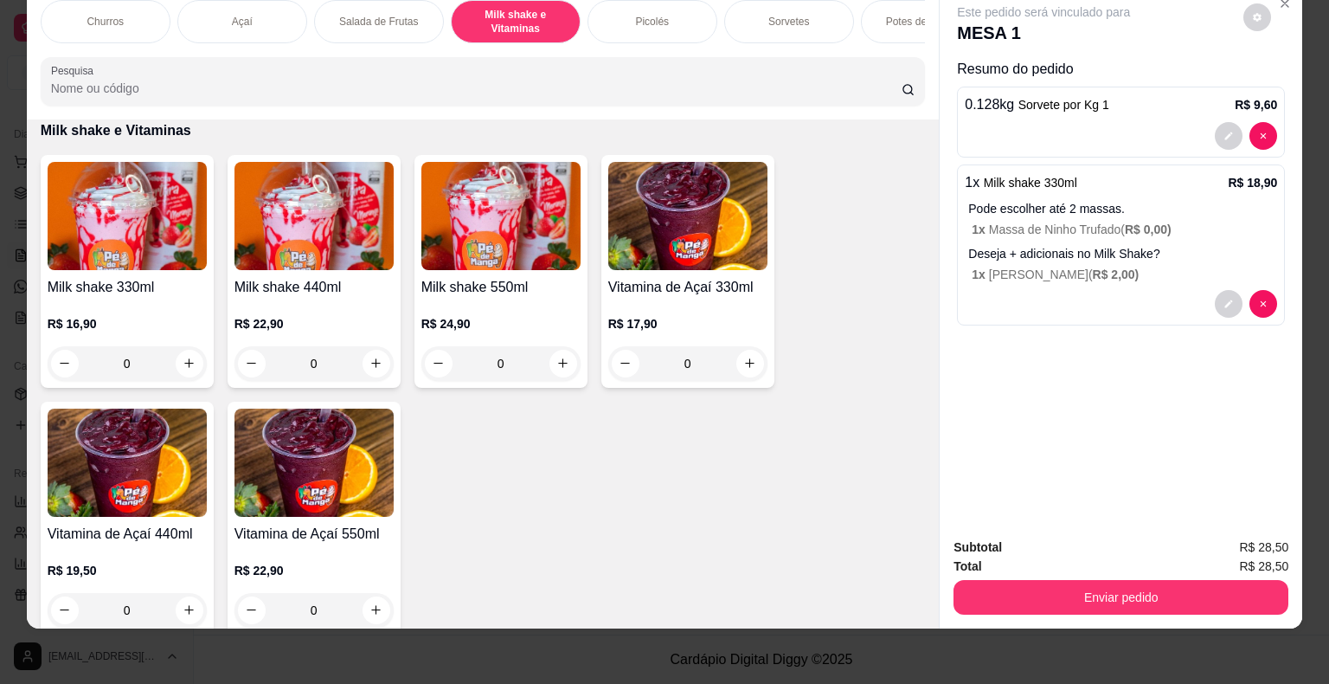
click at [183, 365] on div "0" at bounding box center [127, 363] width 159 height 35
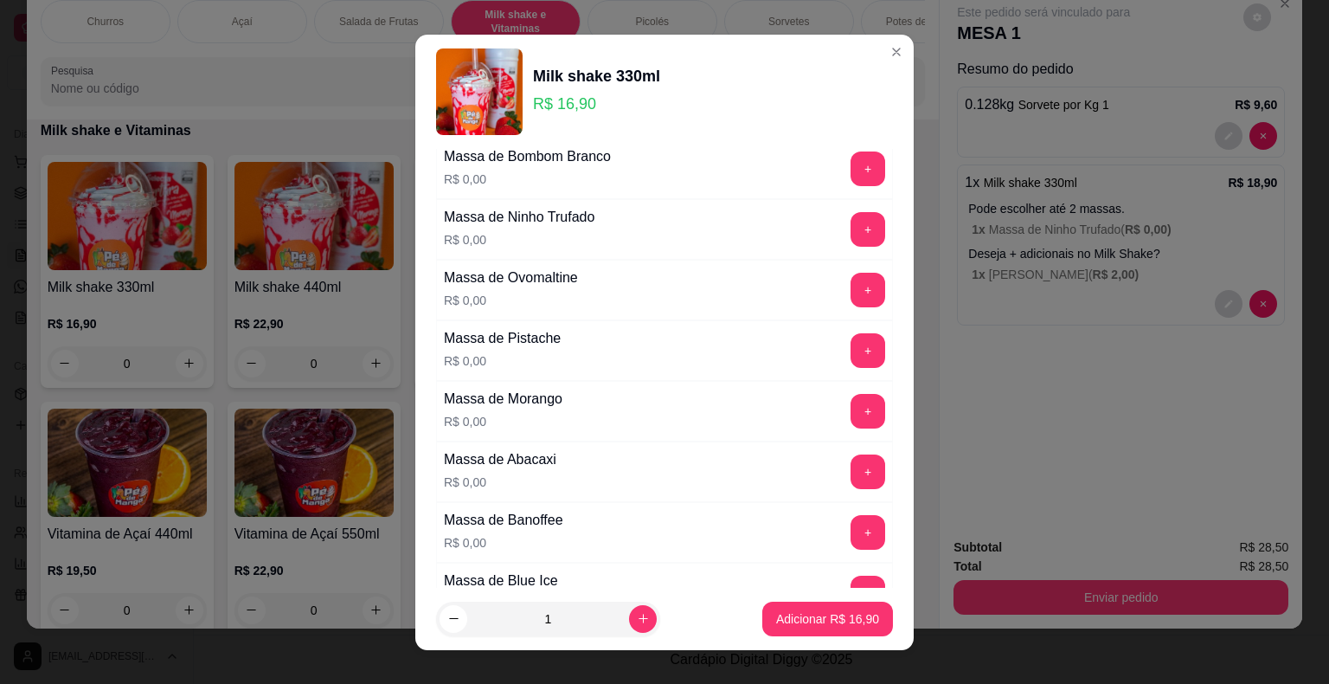
scroll to position [260, 0]
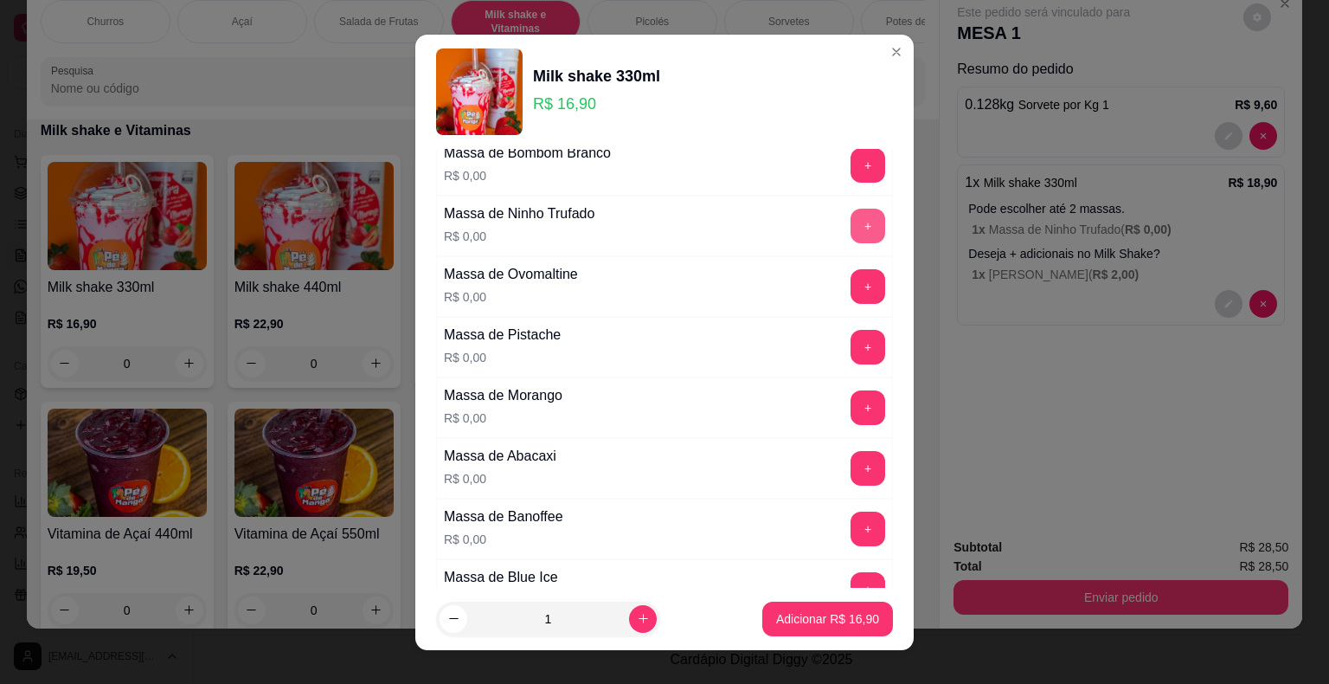
click at [851, 215] on button "+" at bounding box center [868, 226] width 35 height 35
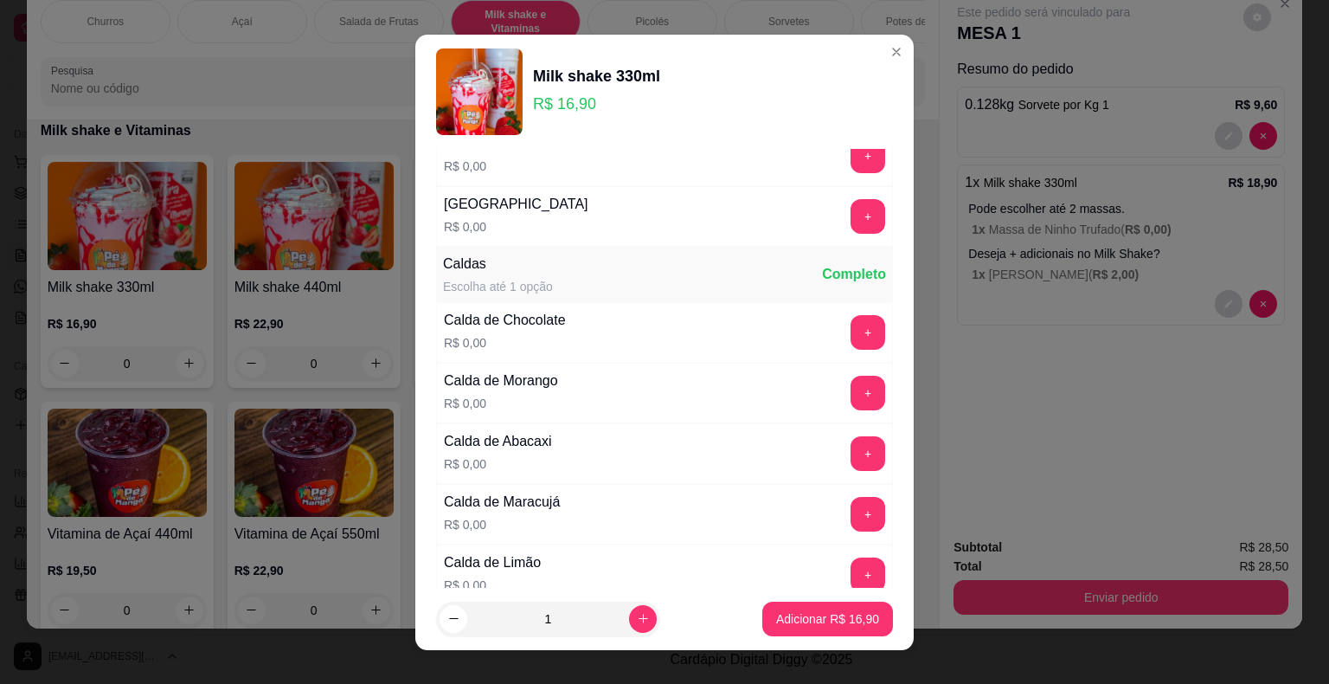
scroll to position [1125, 0]
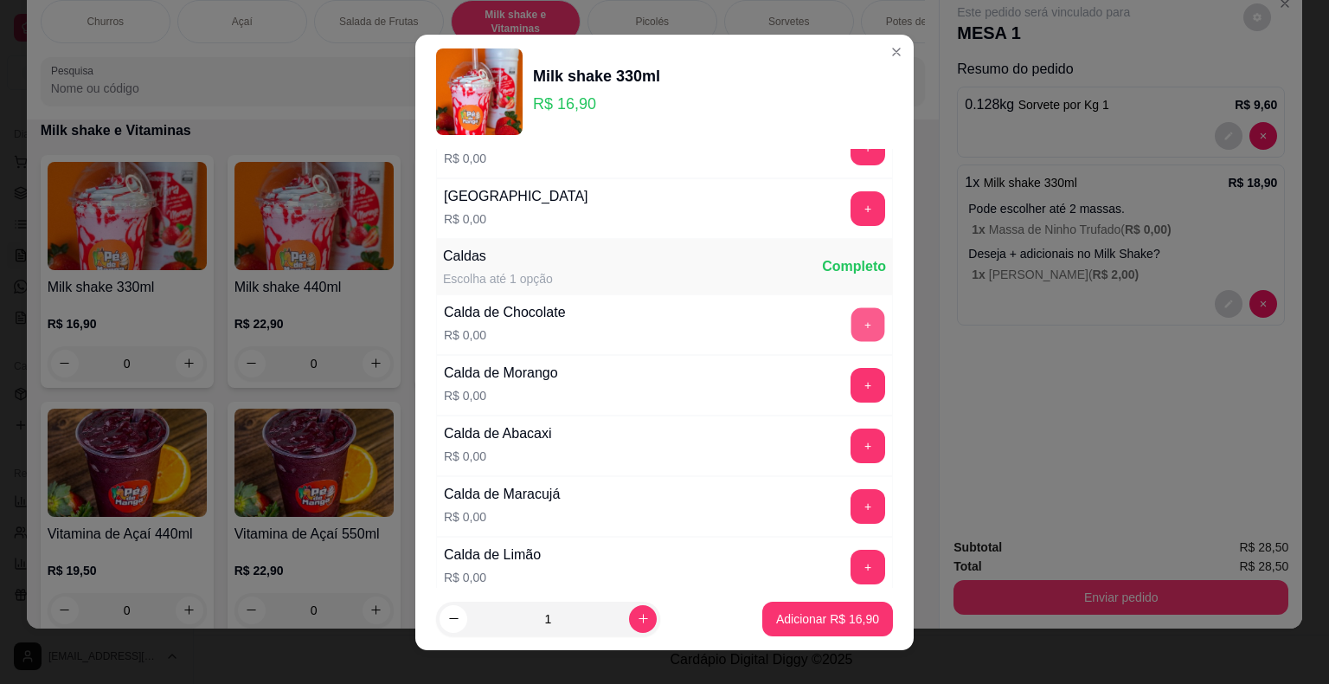
click at [852, 307] on button "+" at bounding box center [869, 324] width 34 height 34
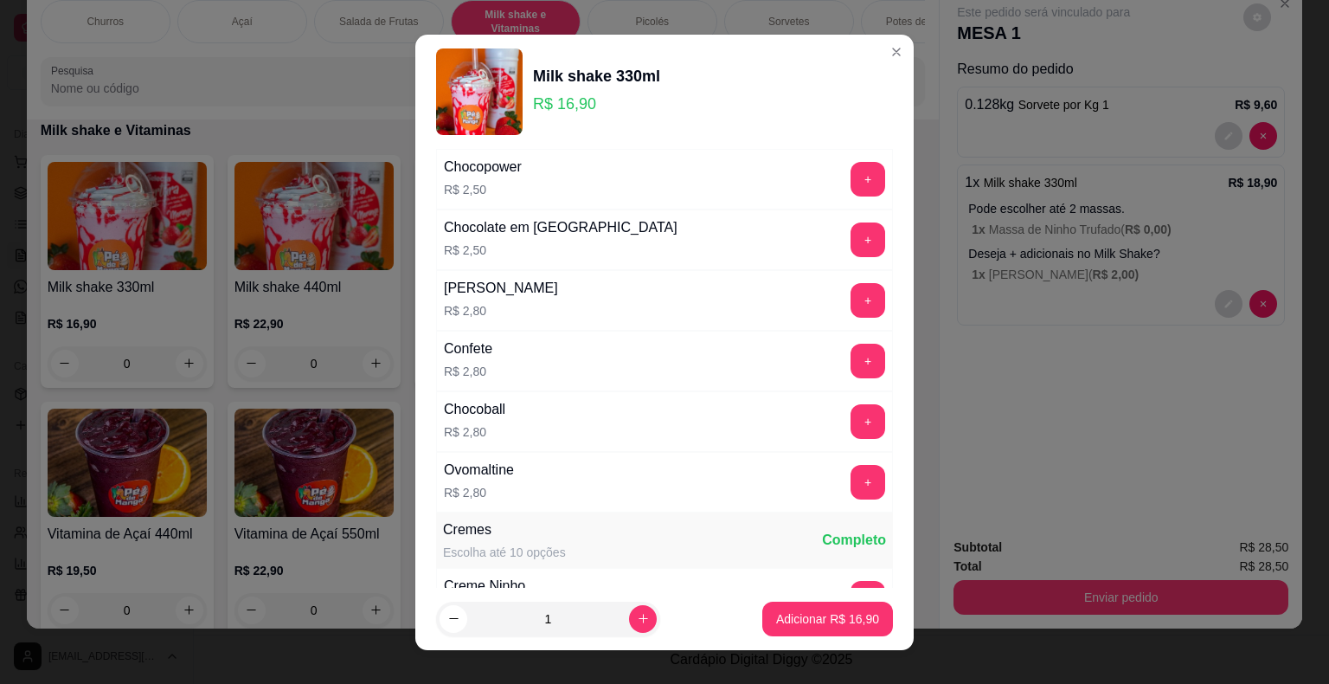
scroll to position [2510, 0]
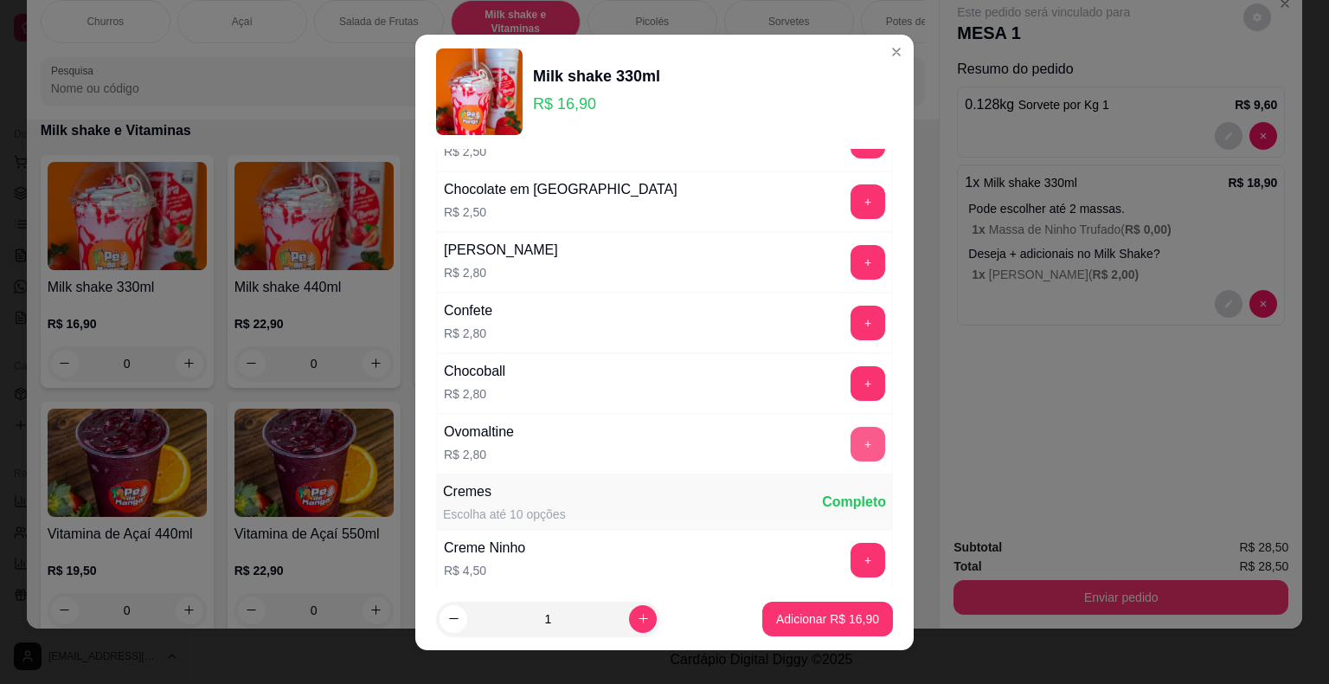
click at [851, 427] on button "+" at bounding box center [868, 444] width 35 height 35
click at [841, 614] on p "Adicionar R$ 19,70" at bounding box center [828, 618] width 100 height 16
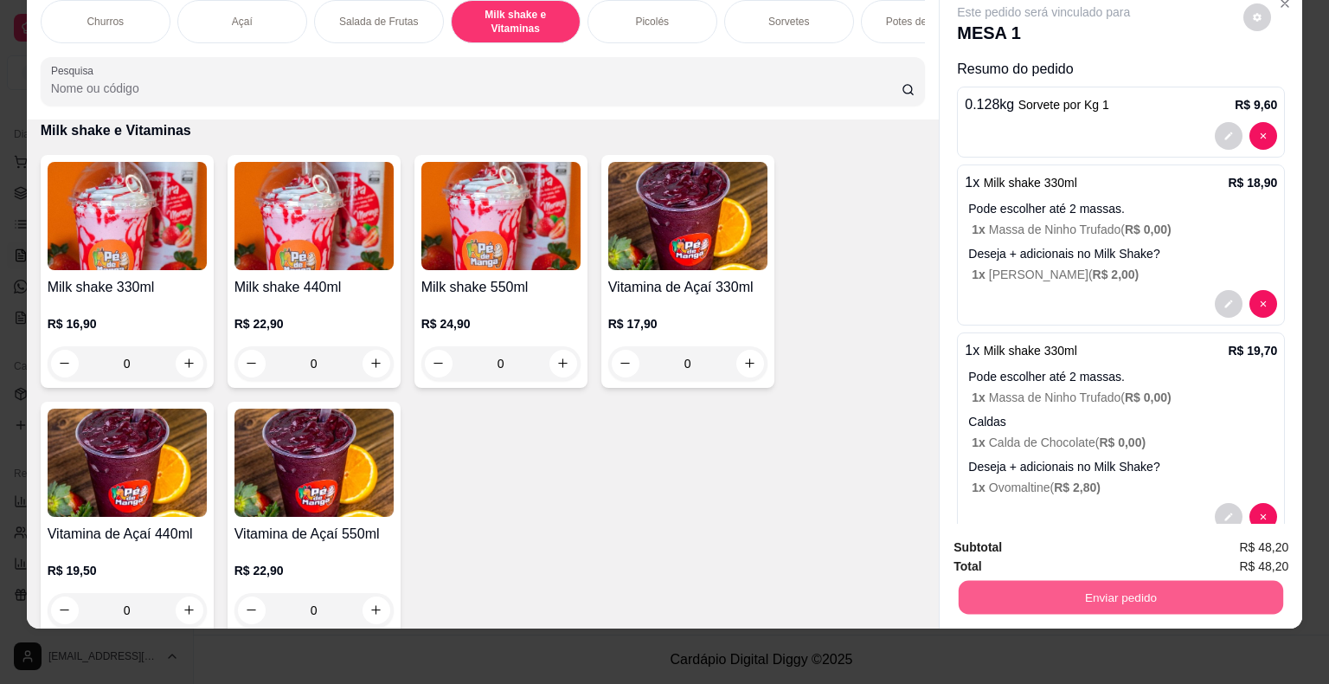
click at [1066, 581] on button "Enviar pedido" at bounding box center [1121, 598] width 325 height 34
click at [1017, 543] on button "Não registrar e enviar pedido" at bounding box center [1063, 541] width 175 height 32
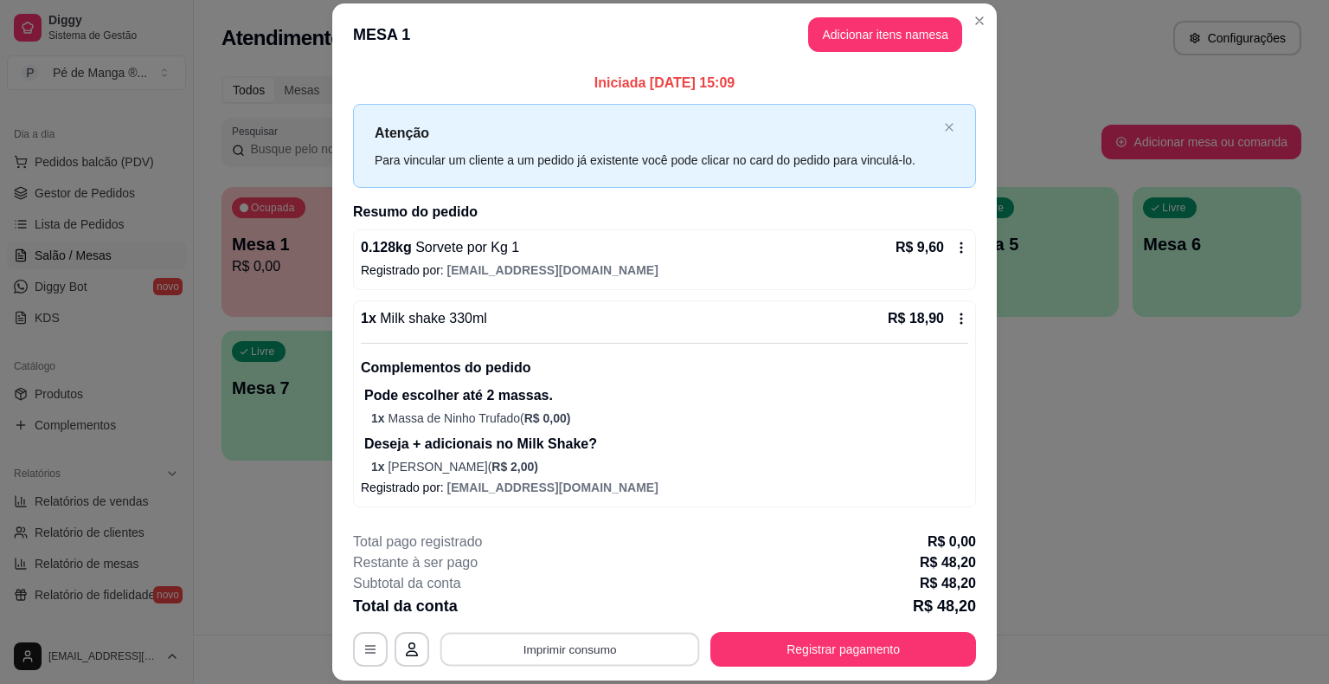
click at [585, 639] on button "Imprimir consumo" at bounding box center [570, 650] width 260 height 34
click at [590, 601] on button "IMPRESSORA" at bounding box center [568, 609] width 121 height 27
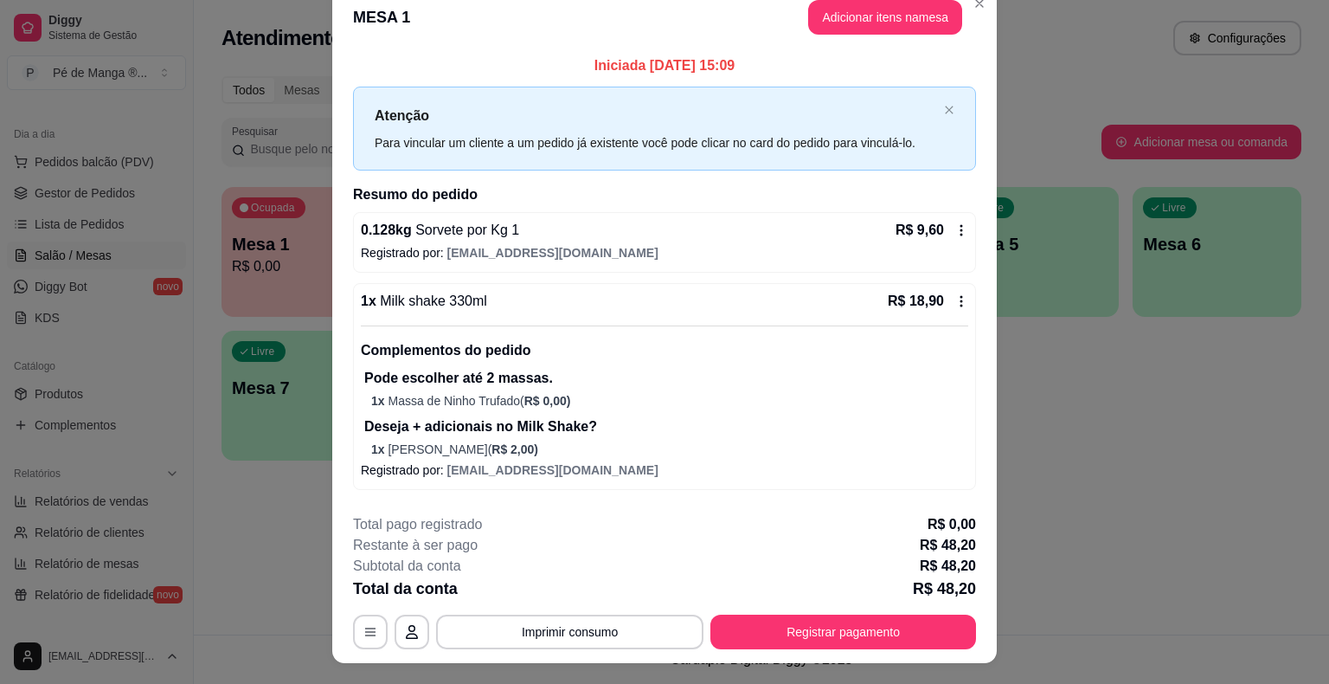
scroll to position [0, 0]
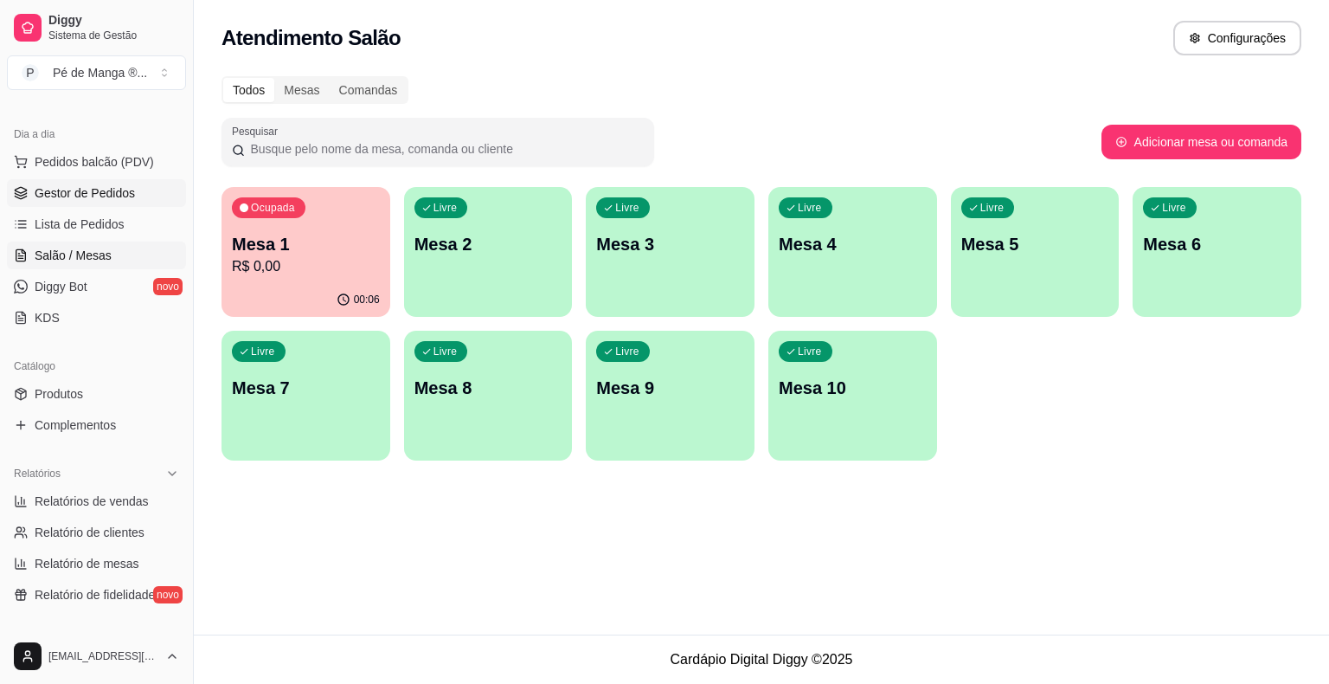
click at [98, 189] on span "Gestor de Pedidos" at bounding box center [85, 192] width 100 height 17
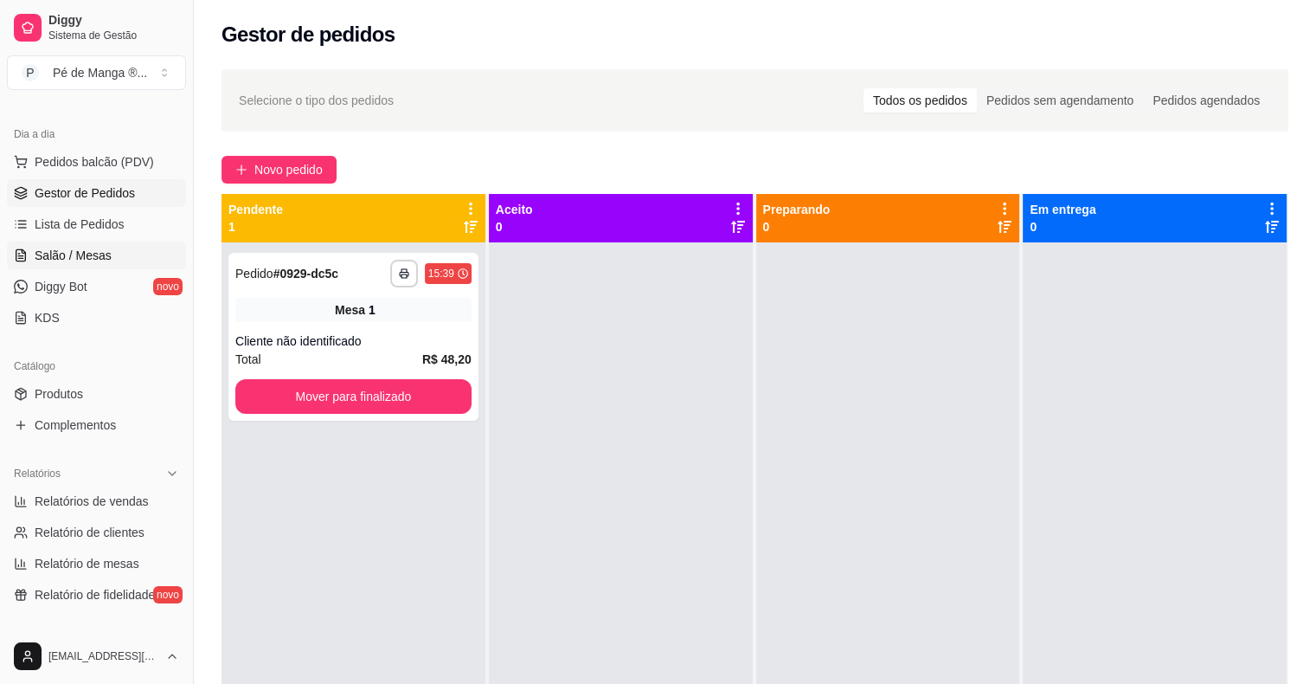
click at [100, 244] on link "Salão / Mesas" at bounding box center [96, 255] width 179 height 28
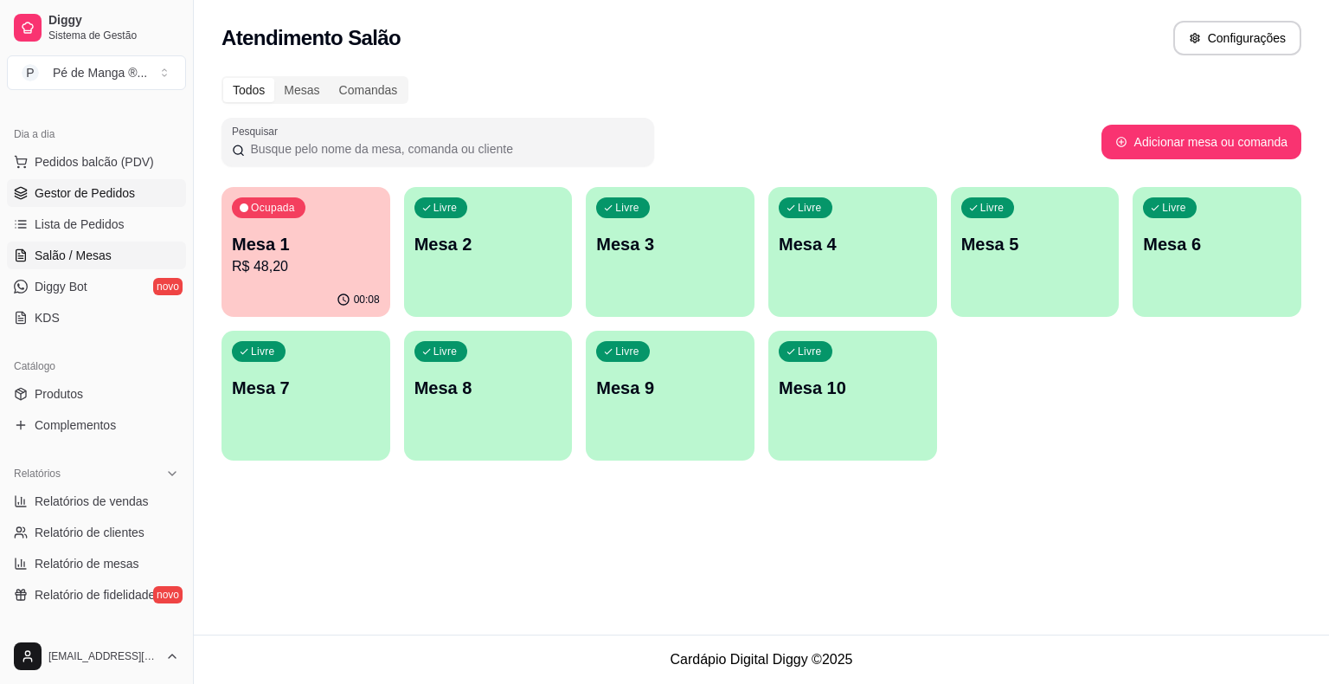
click at [117, 184] on span "Gestor de Pedidos" at bounding box center [85, 192] width 100 height 17
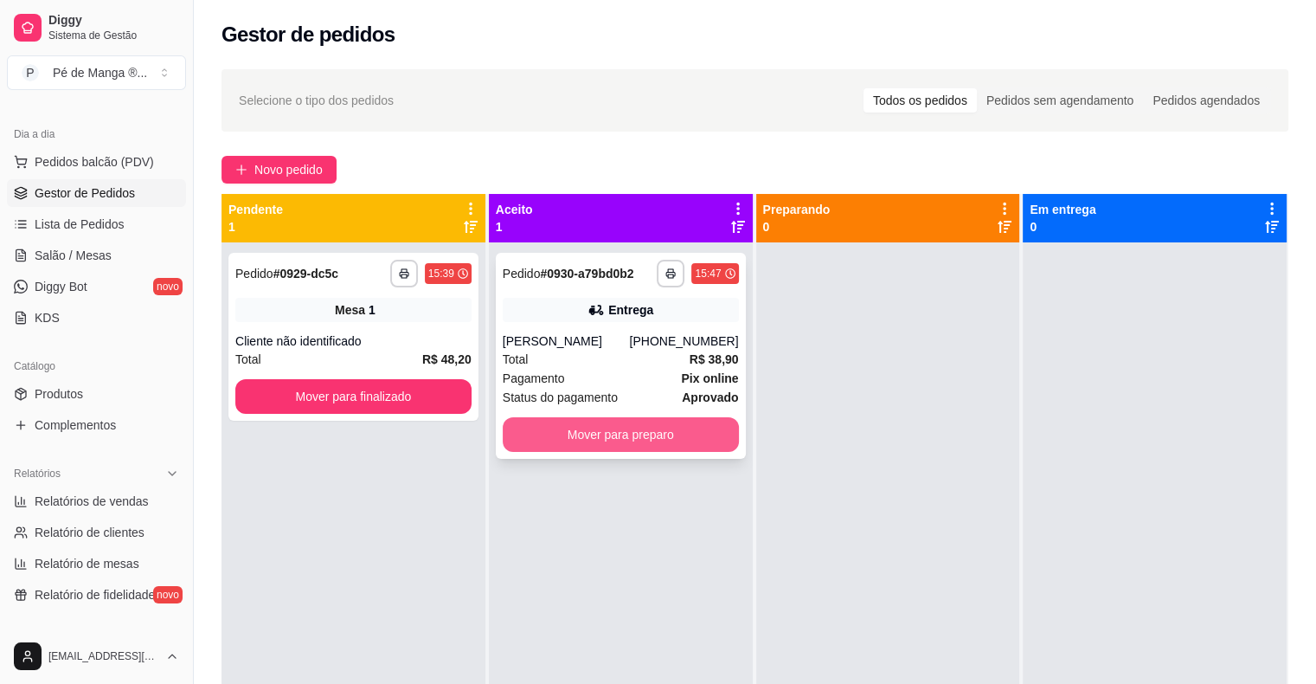
click at [703, 434] on button "Mover para preparo" at bounding box center [621, 434] width 236 height 35
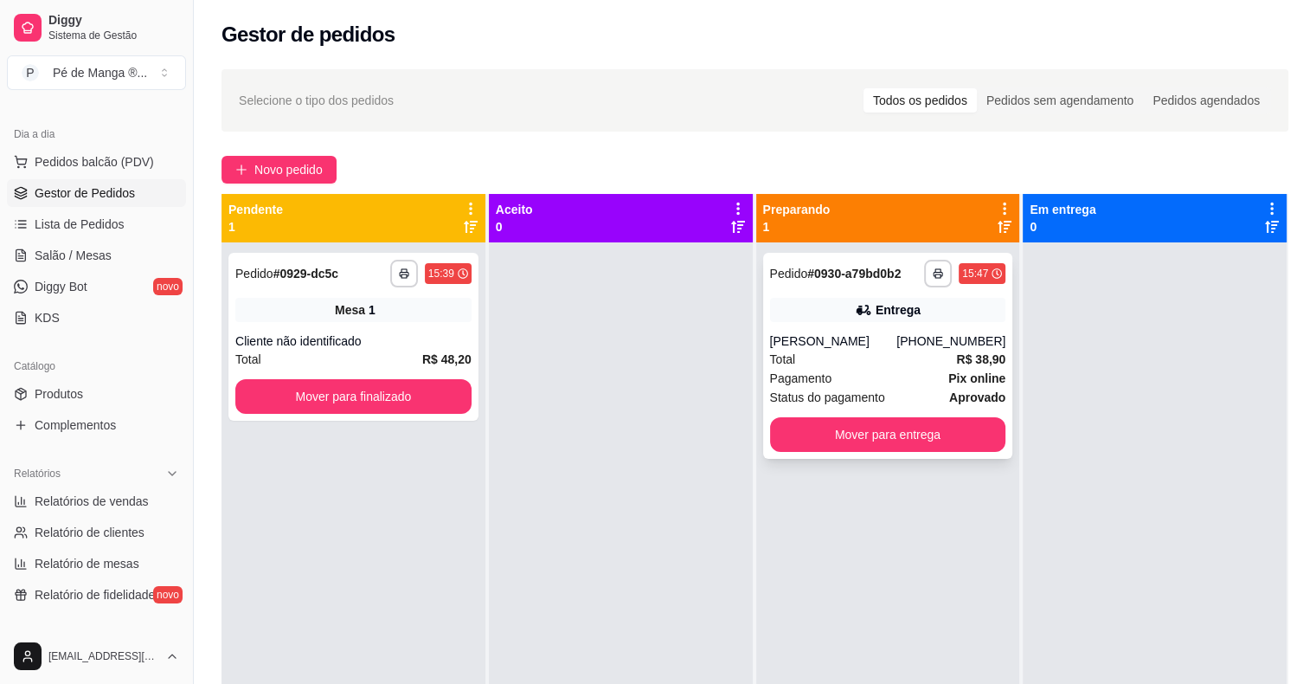
drag, startPoint x: 914, startPoint y: 358, endPoint x: 924, endPoint y: 364, distance: 12.0
click at [924, 364] on div "Total R$ 38,90" at bounding box center [888, 359] width 236 height 19
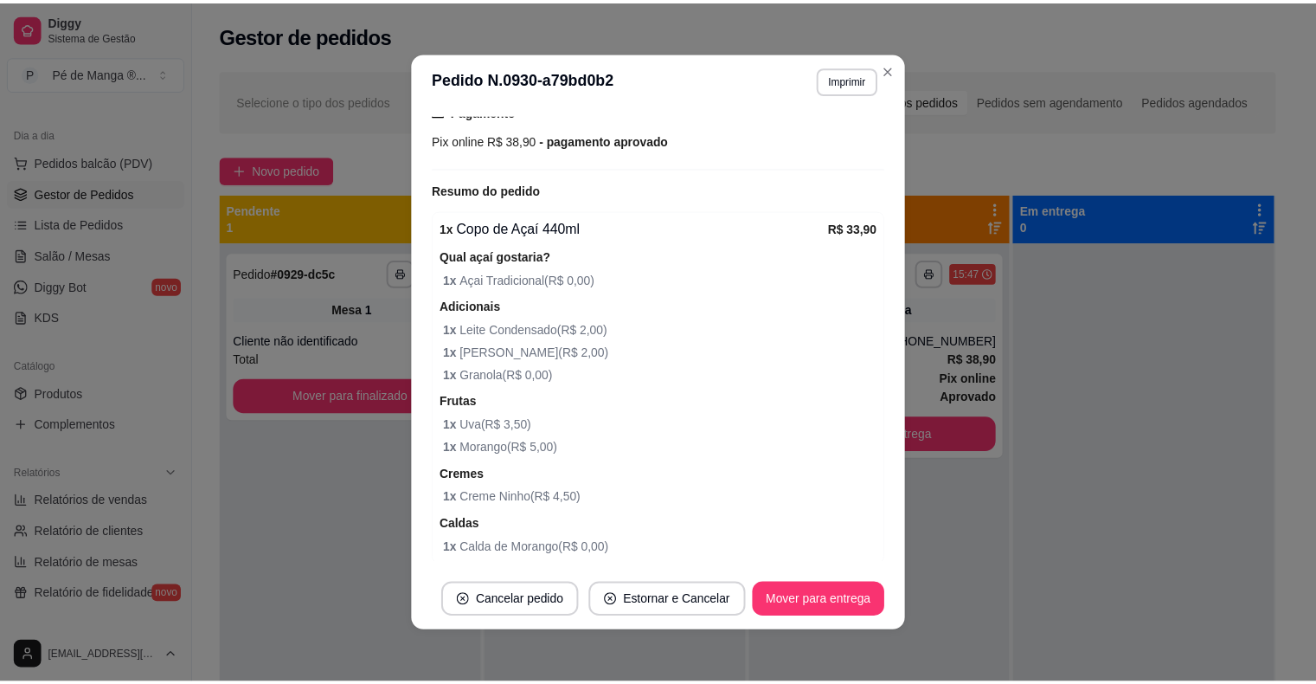
scroll to position [386, 0]
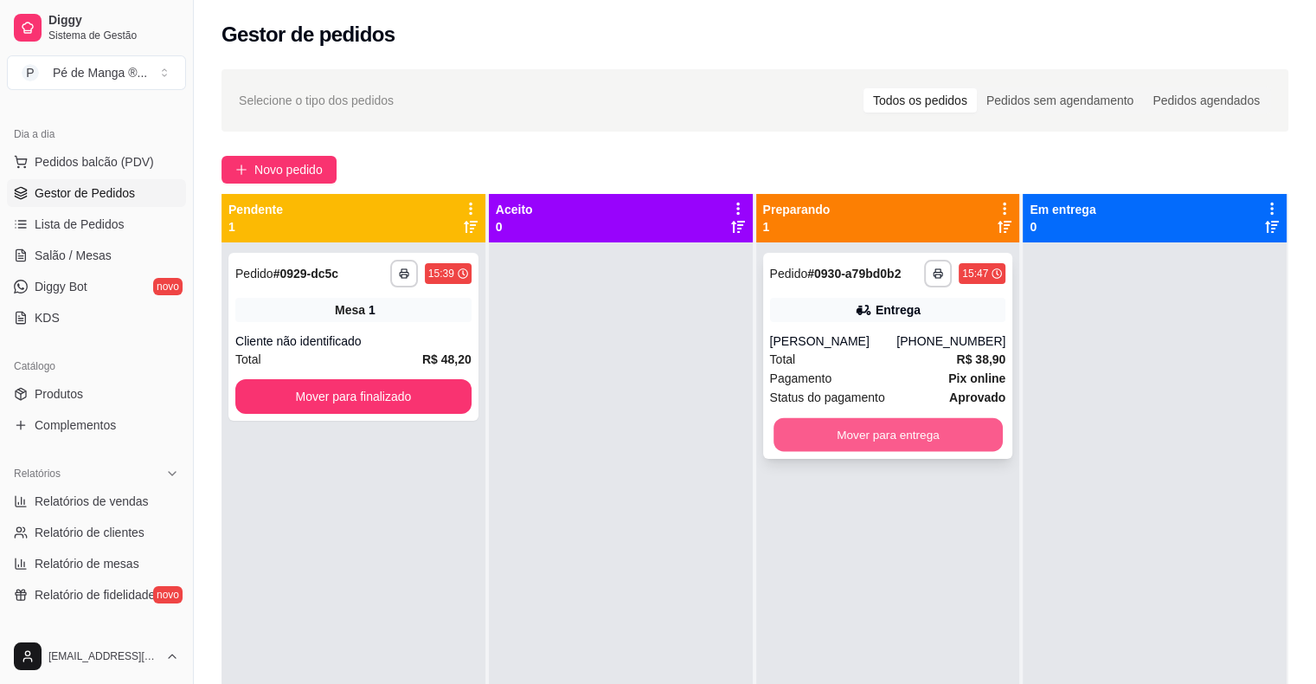
click at [963, 434] on button "Mover para entrega" at bounding box center [888, 435] width 229 height 34
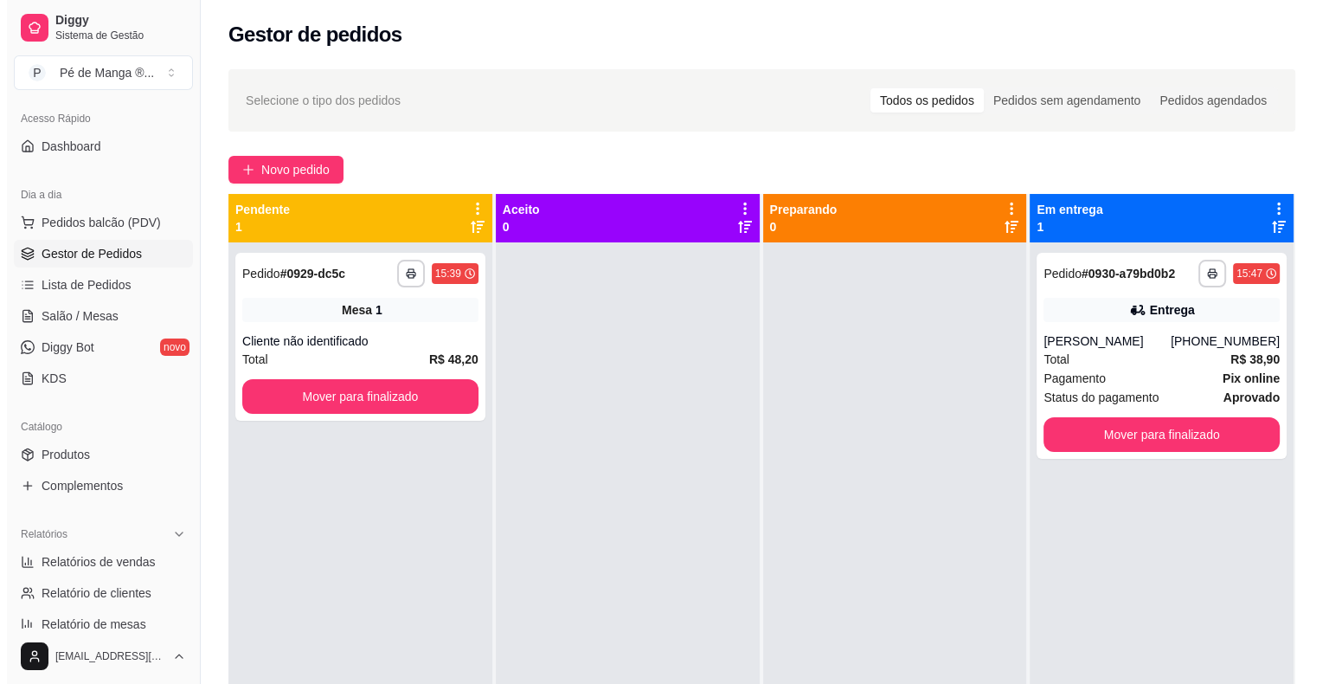
scroll to position [87, 0]
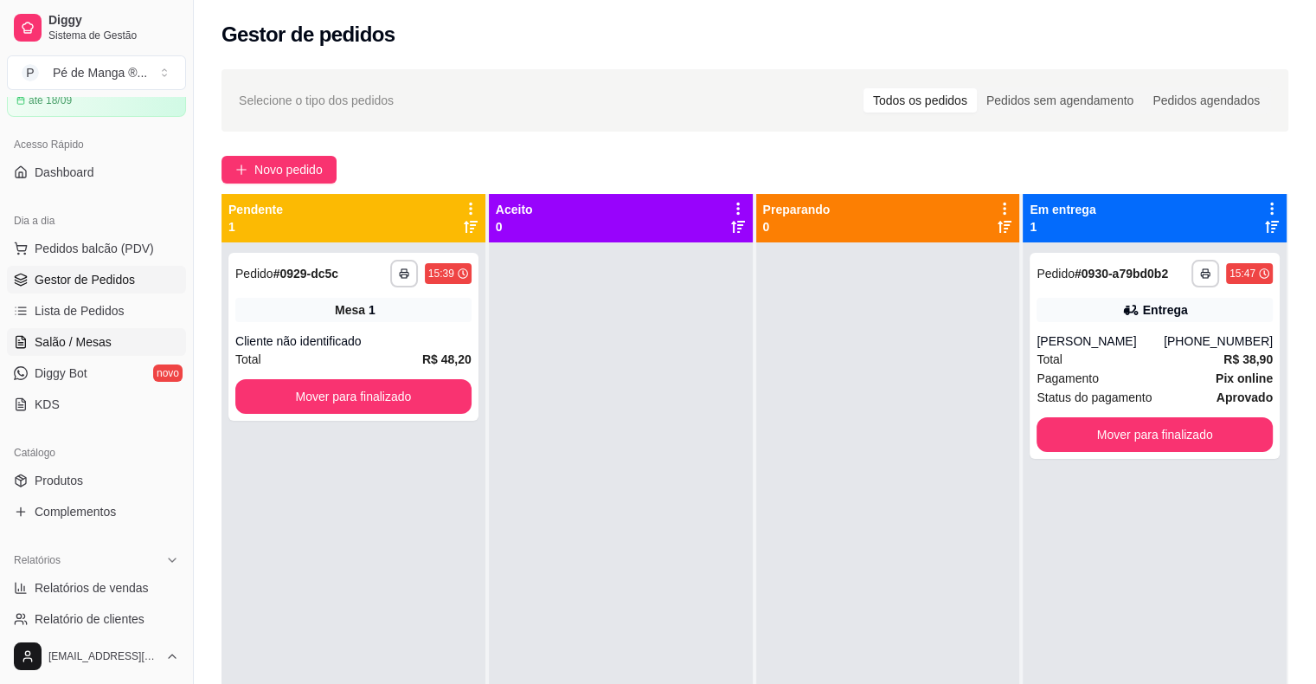
click at [103, 348] on span "Salão / Mesas" at bounding box center [73, 341] width 77 height 17
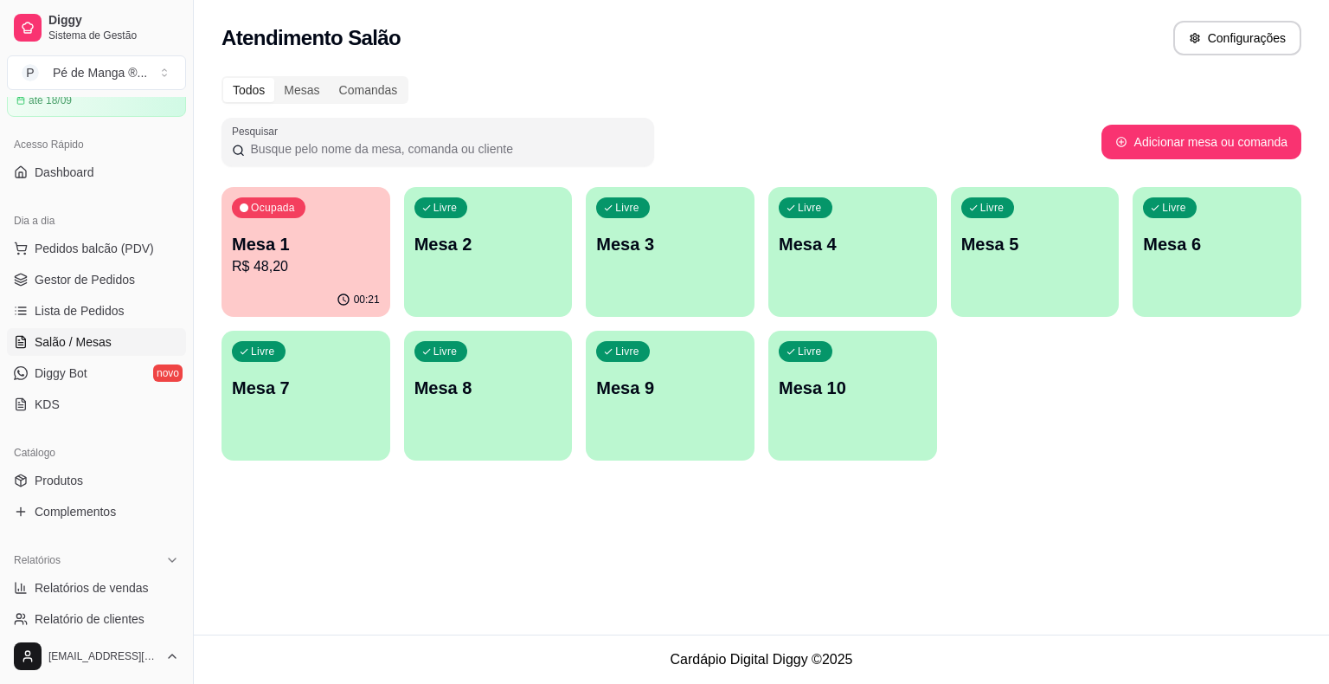
click at [344, 284] on button "Ocupada Mesa 1 R$ 48,20 00:21" at bounding box center [306, 252] width 169 height 130
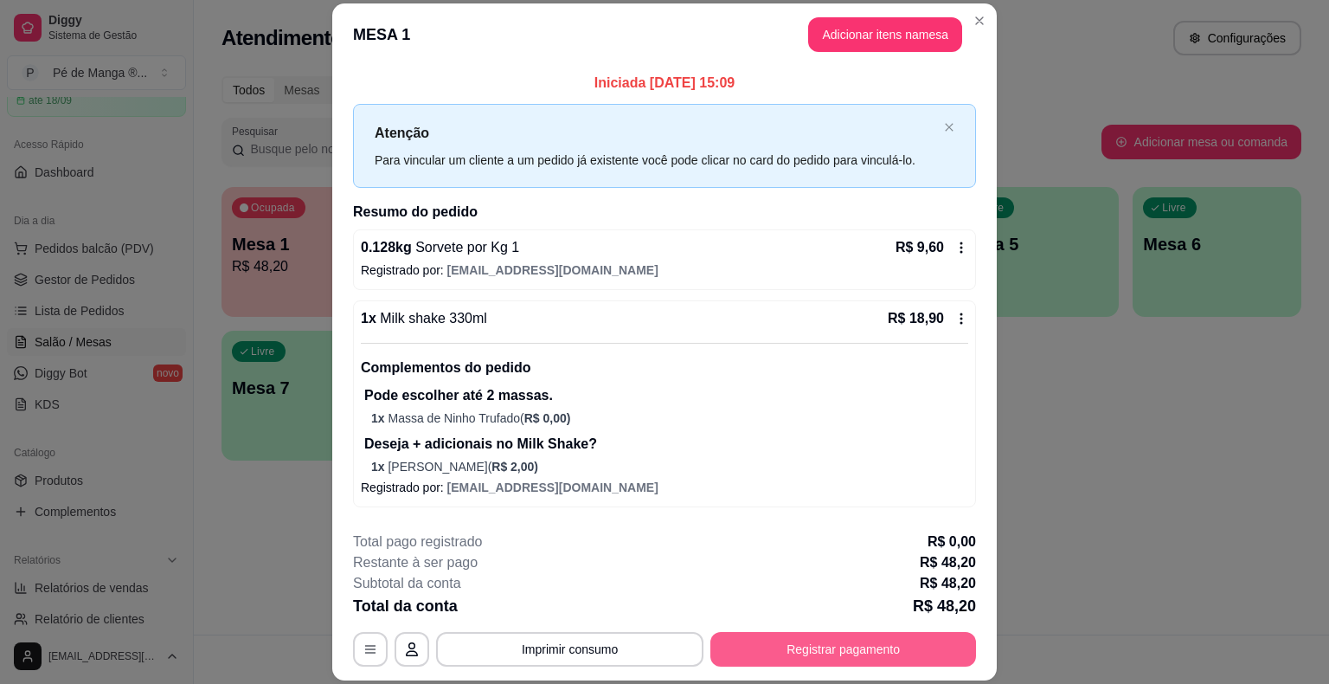
click at [794, 649] on button "Registrar pagamento" at bounding box center [843, 649] width 266 height 35
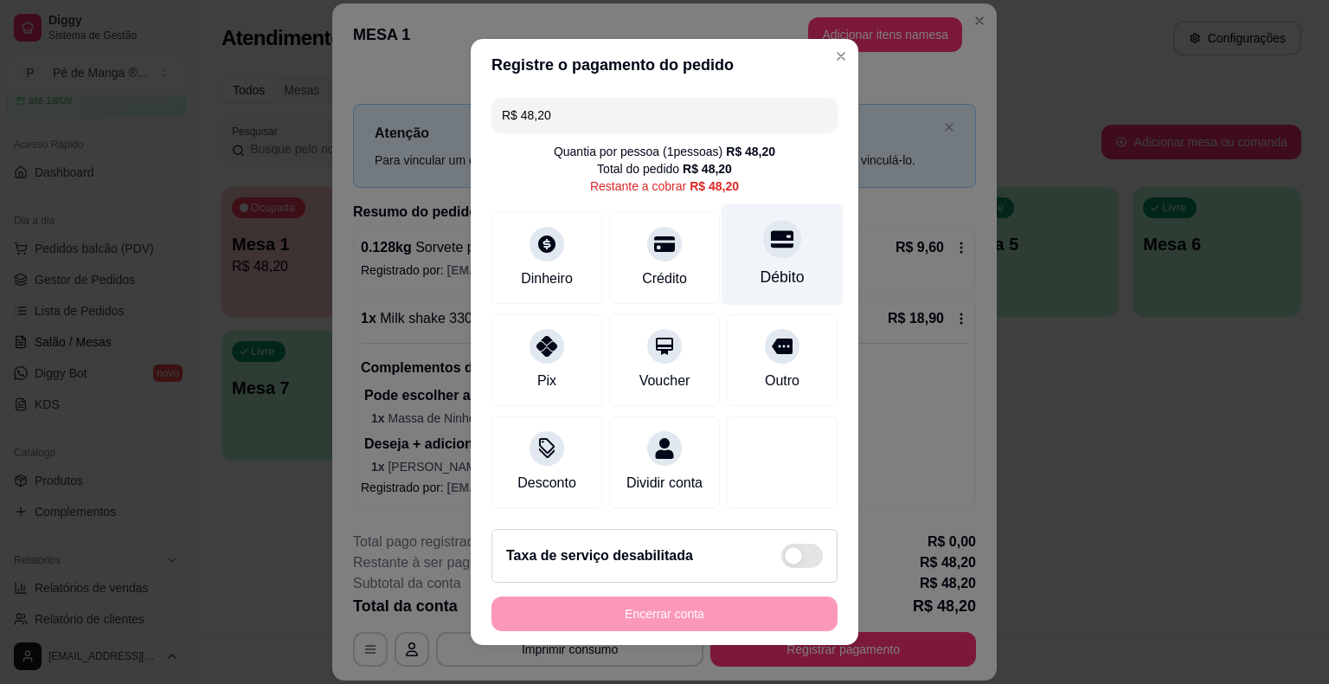
click at [759, 263] on div "Débito" at bounding box center [783, 254] width 122 height 101
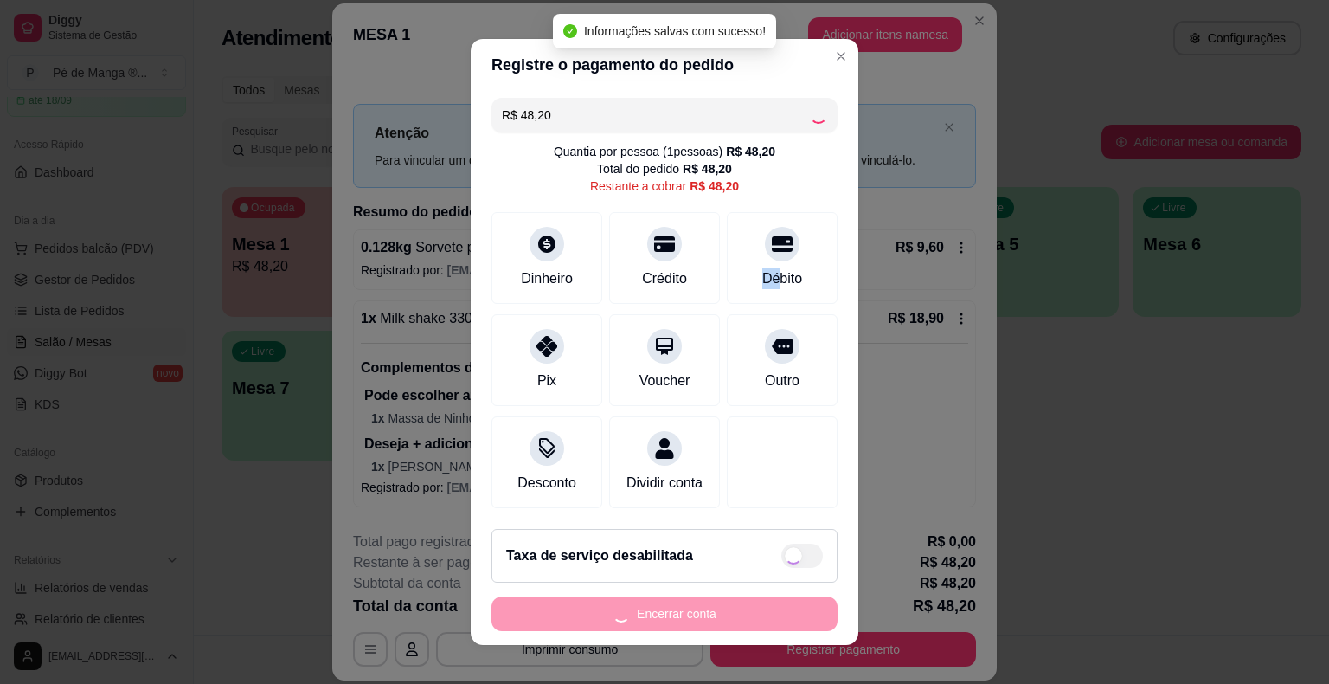
type input "R$ 0,00"
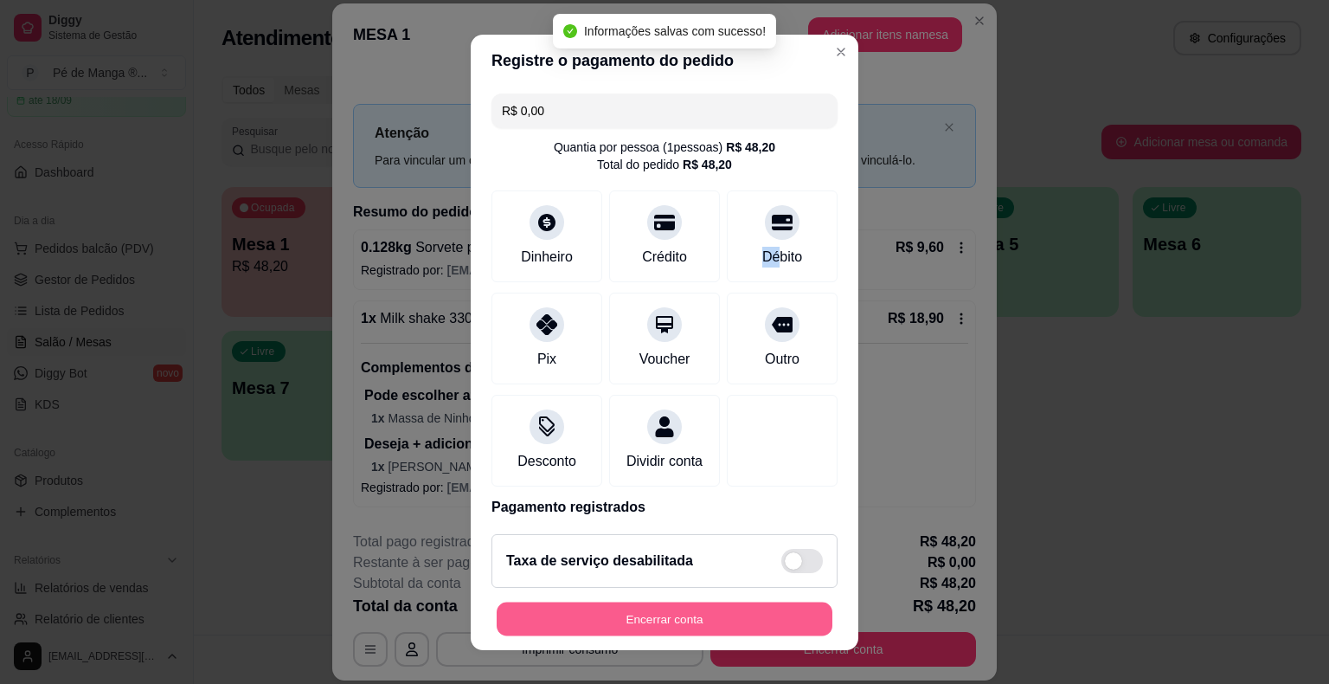
click at [703, 626] on button "Encerrar conta" at bounding box center [665, 618] width 336 height 34
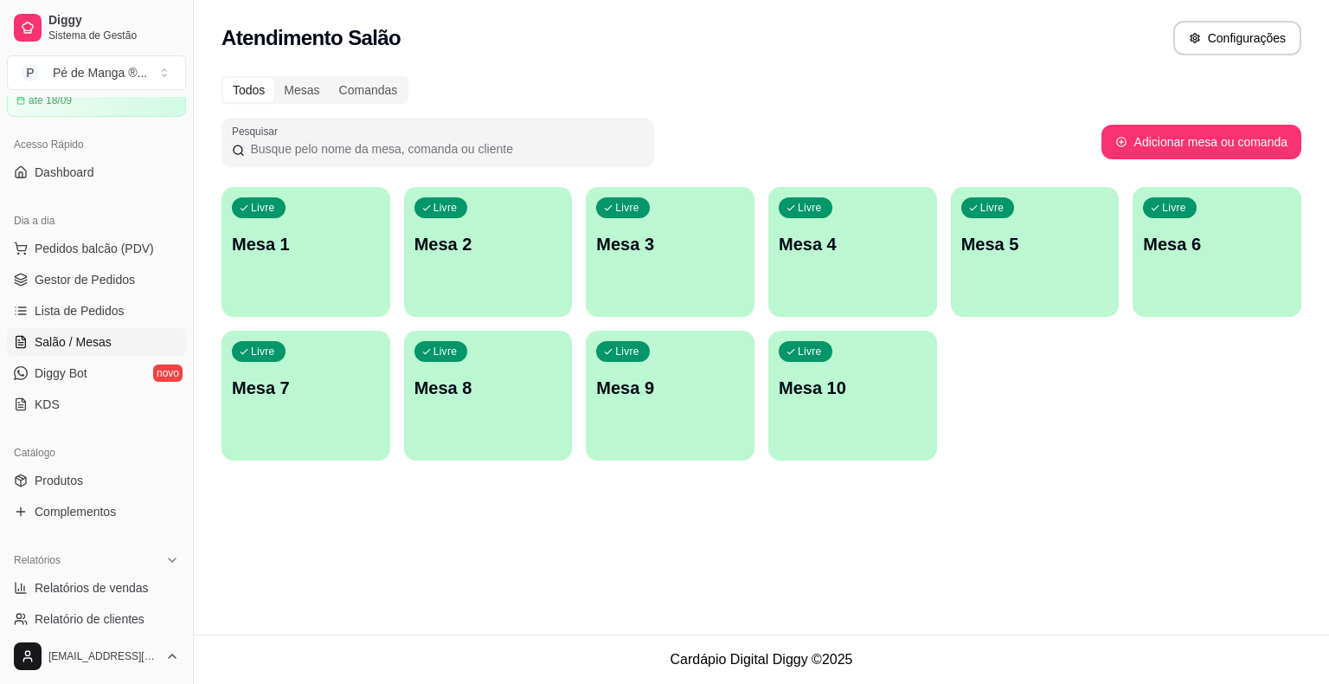
click at [356, 268] on div "Livre Mesa 1" at bounding box center [306, 241] width 169 height 109
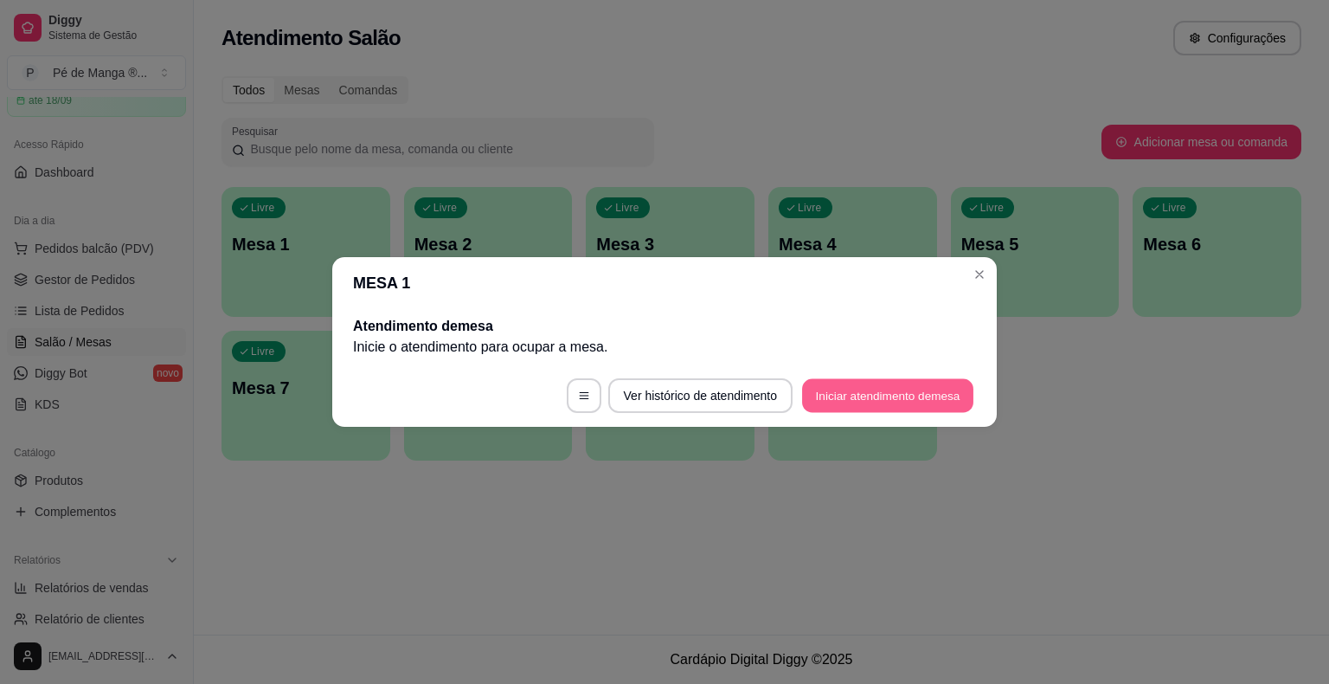
click at [831, 389] on button "Iniciar atendimento de mesa" at bounding box center [887, 396] width 171 height 34
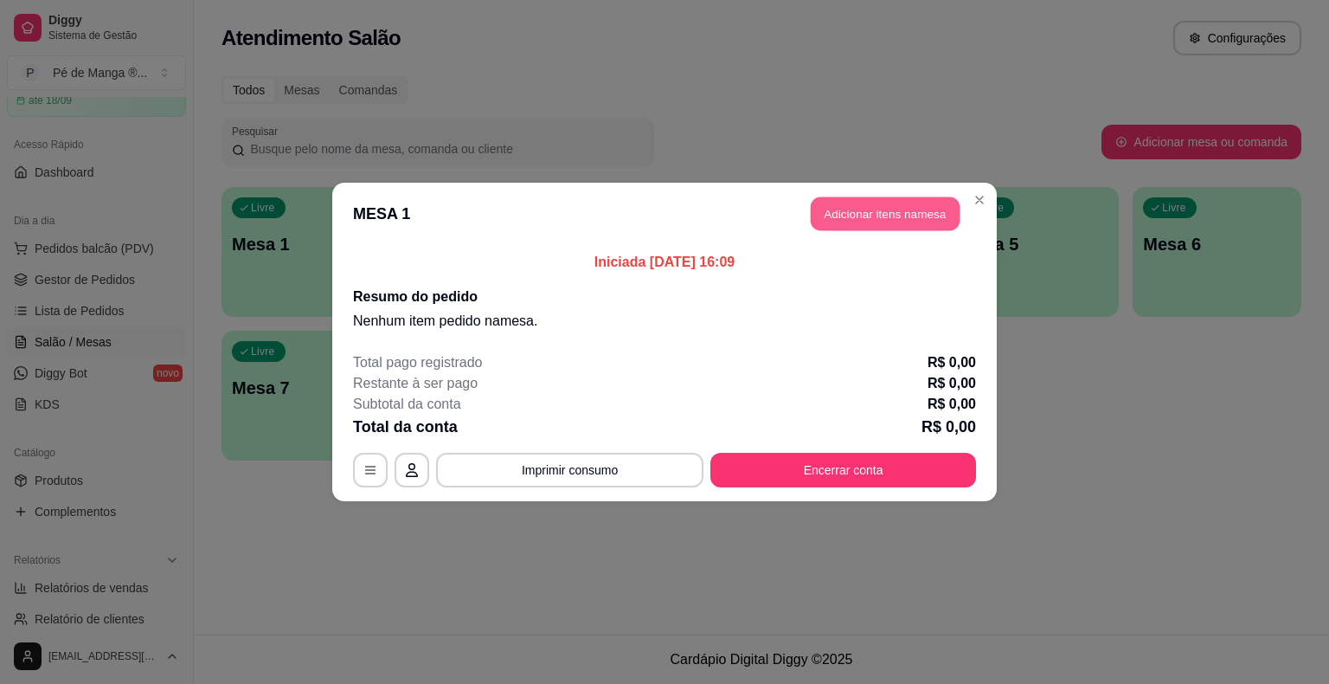
click at [883, 222] on button "Adicionar itens na mesa" at bounding box center [885, 214] width 149 height 34
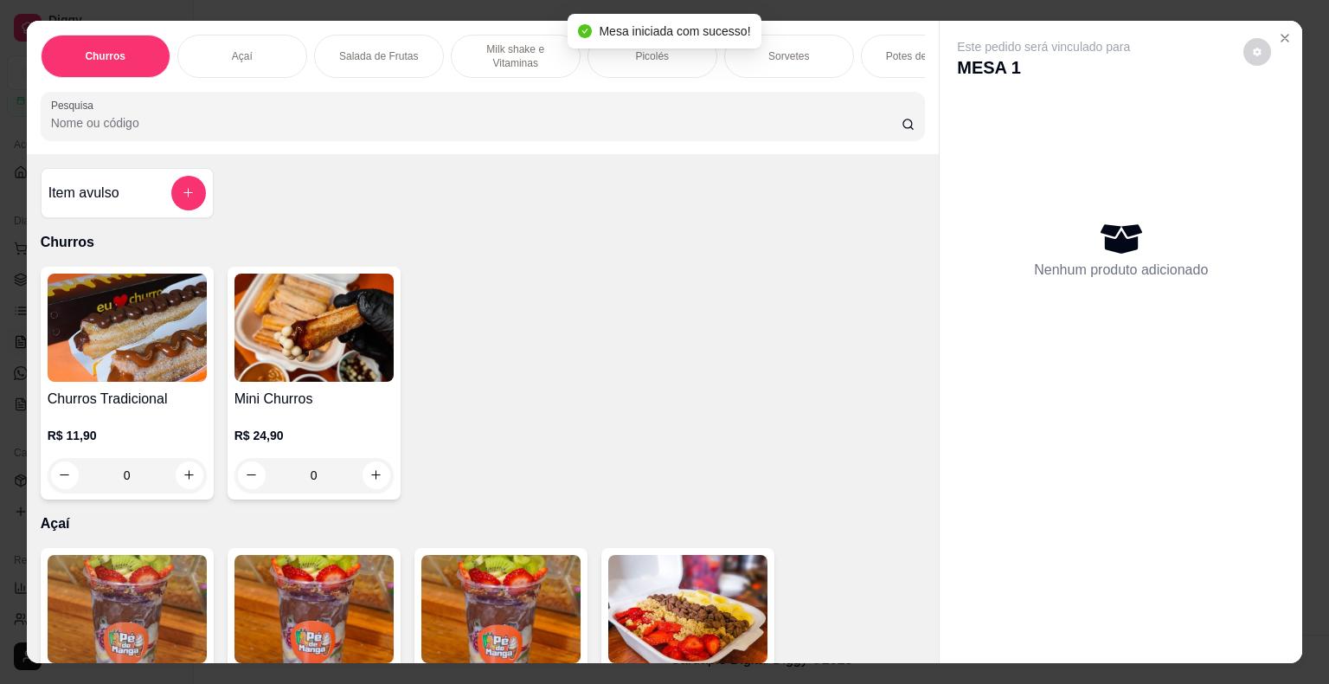
click at [794, 49] on p "Sorvetes" at bounding box center [788, 56] width 41 height 14
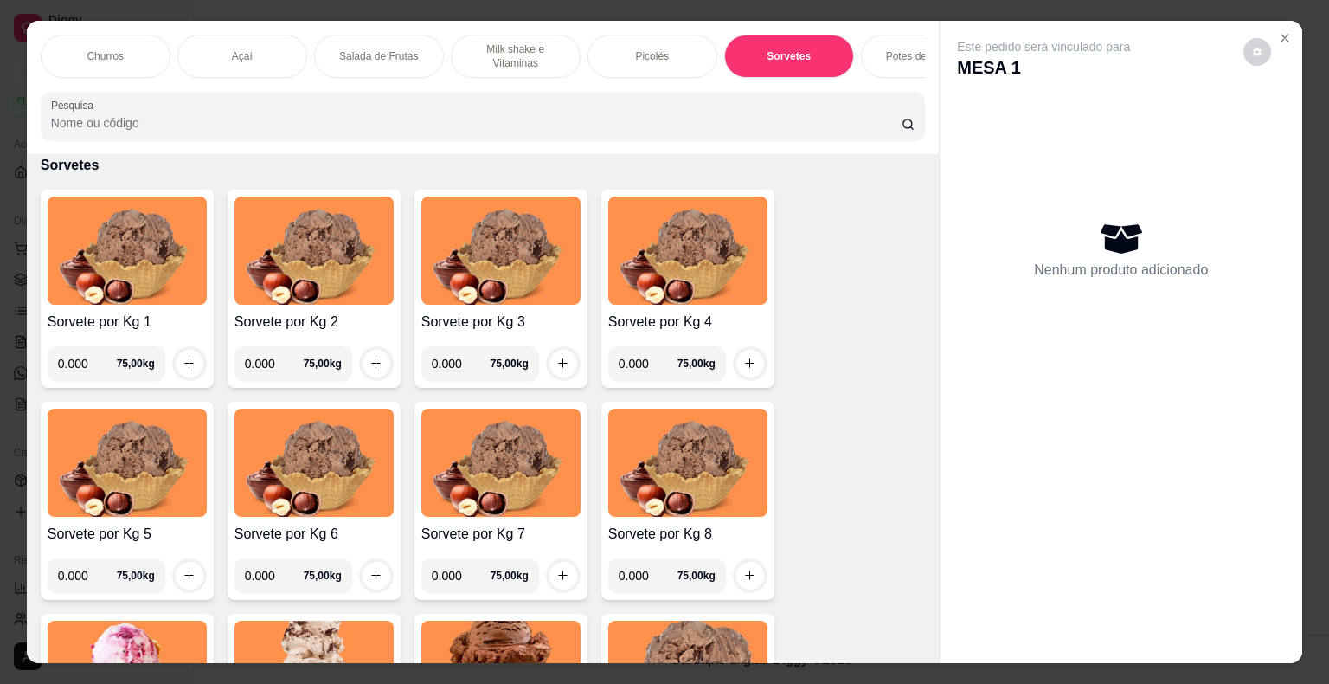
click at [83, 376] on input "0.000" at bounding box center [87, 363] width 59 height 35
type input "0.220"
click at [267, 362] on input "0.000" at bounding box center [274, 363] width 59 height 35
click at [176, 370] on button "increase-product-quantity" at bounding box center [189, 363] width 27 height 27
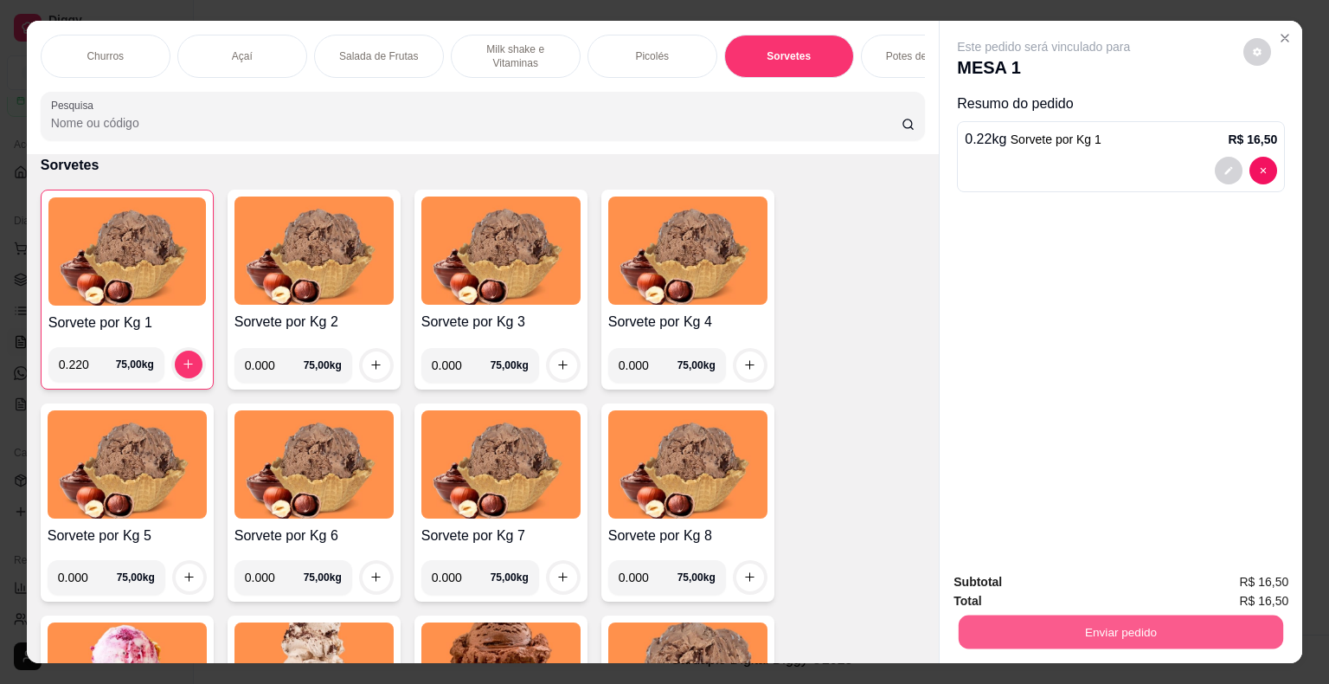
click at [1054, 627] on button "Enviar pedido" at bounding box center [1121, 632] width 325 height 34
click at [1036, 589] on button "Não registrar e enviar pedido" at bounding box center [1063, 583] width 175 height 32
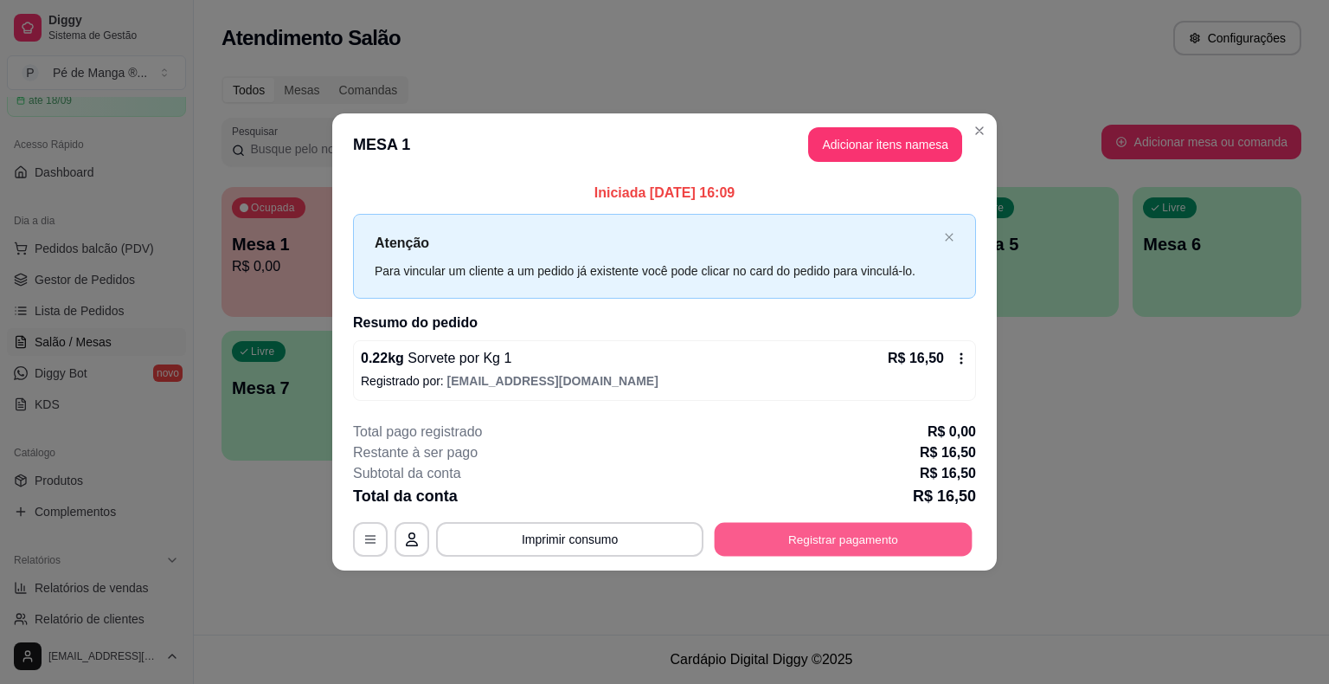
click at [945, 541] on button "Registrar pagamento" at bounding box center [844, 539] width 258 height 34
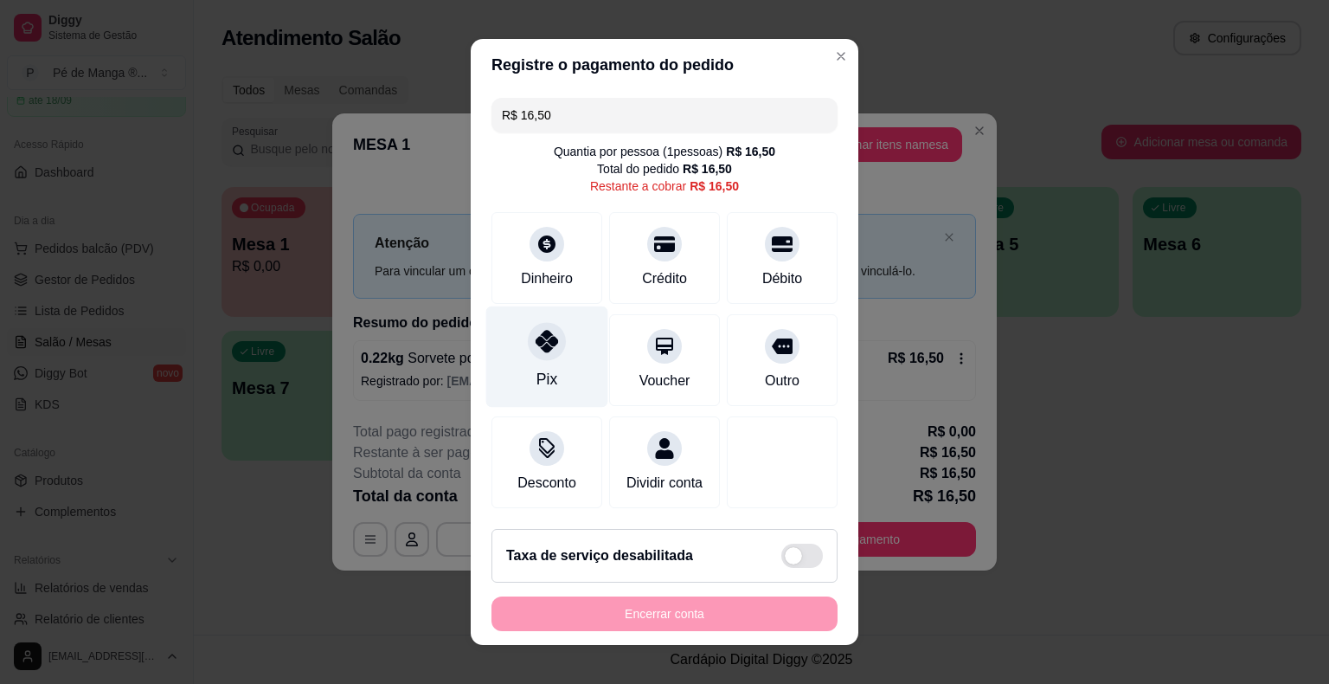
drag, startPoint x: 547, startPoint y: 335, endPoint x: 575, endPoint y: 421, distance: 91.1
click at [544, 337] on icon at bounding box center [547, 341] width 22 height 22
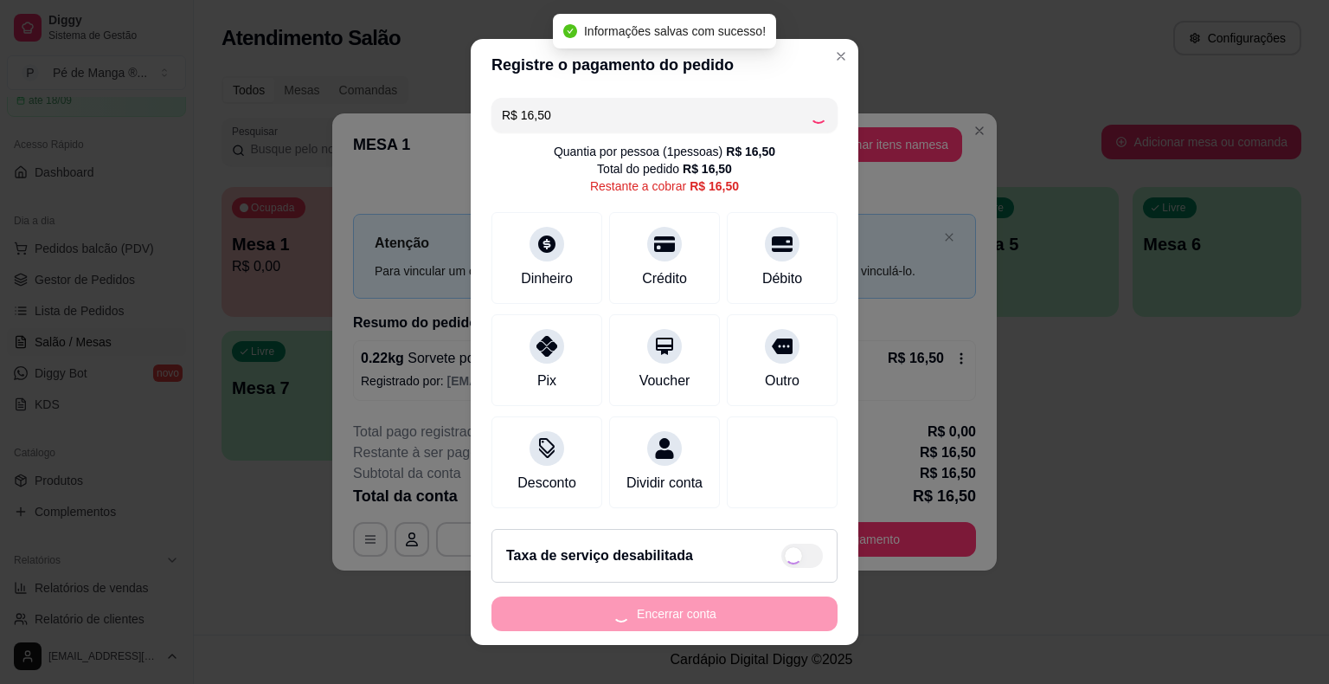
type input "R$ 0,00"
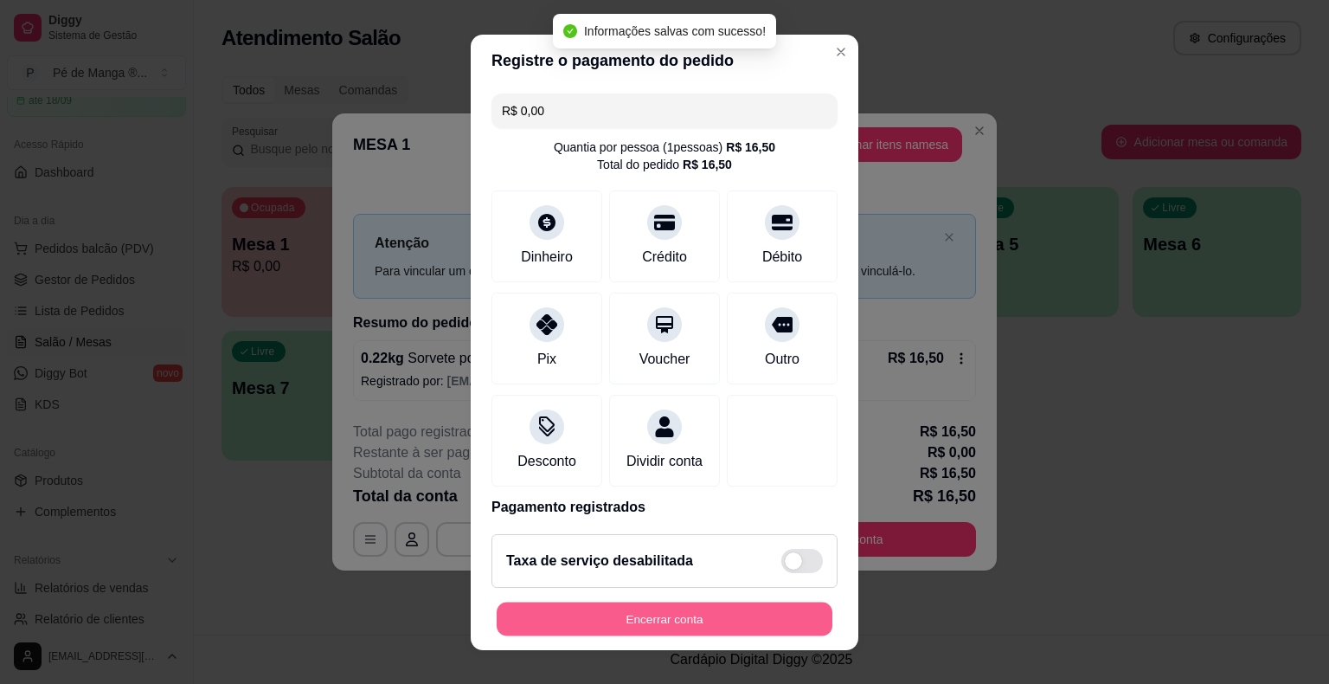
click at [630, 607] on button "Encerrar conta" at bounding box center [665, 618] width 336 height 34
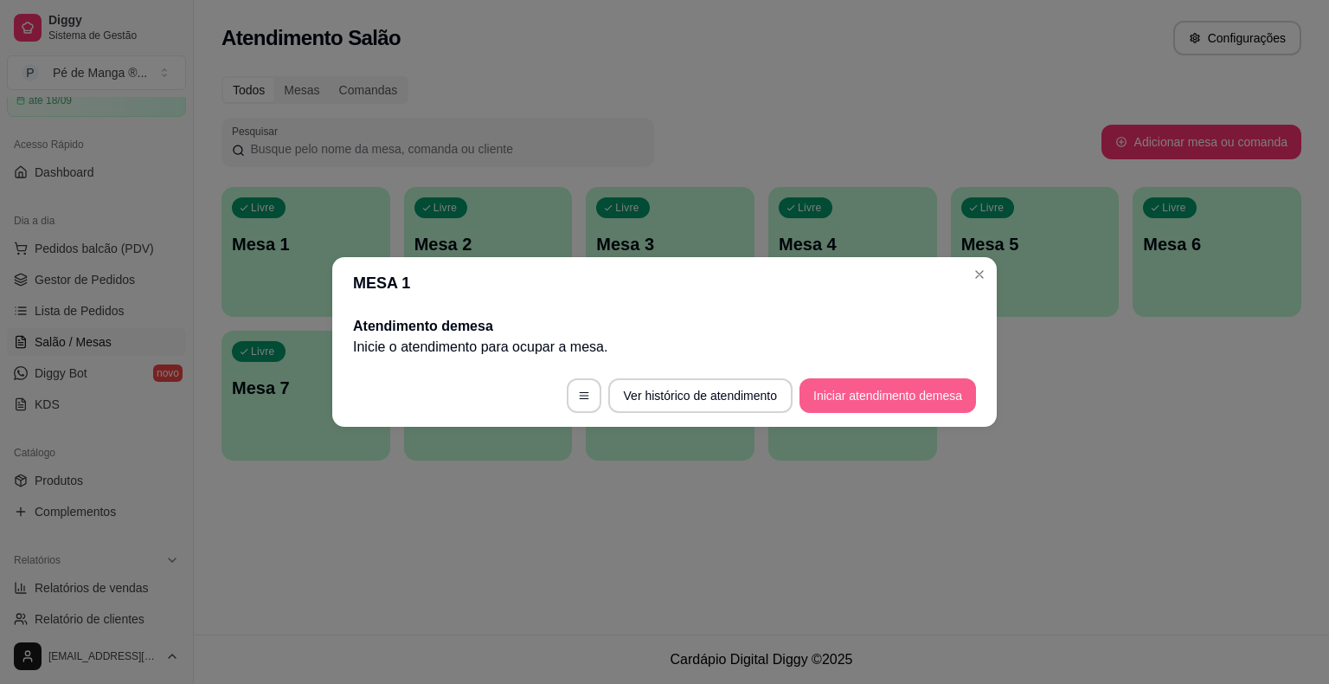
click at [898, 389] on button "Iniciar atendimento de mesa" at bounding box center [888, 395] width 177 height 35
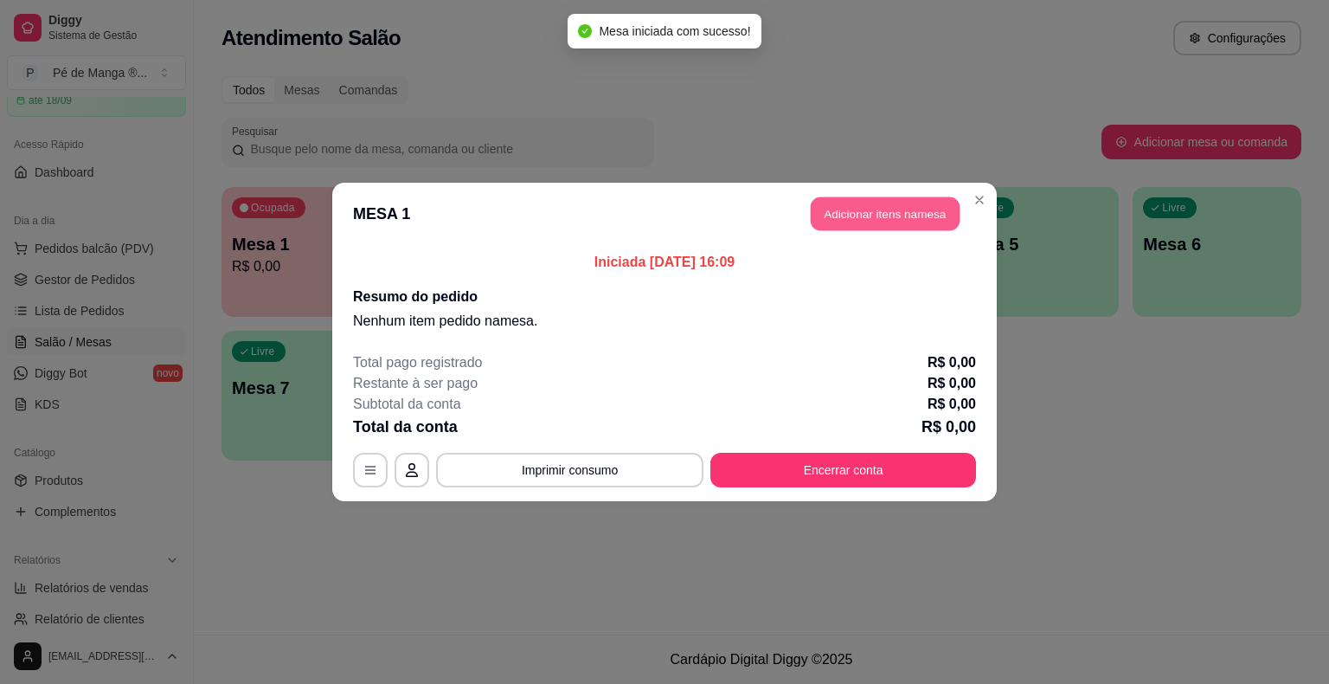
click at [871, 215] on button "Adicionar itens na mesa" at bounding box center [885, 214] width 149 height 34
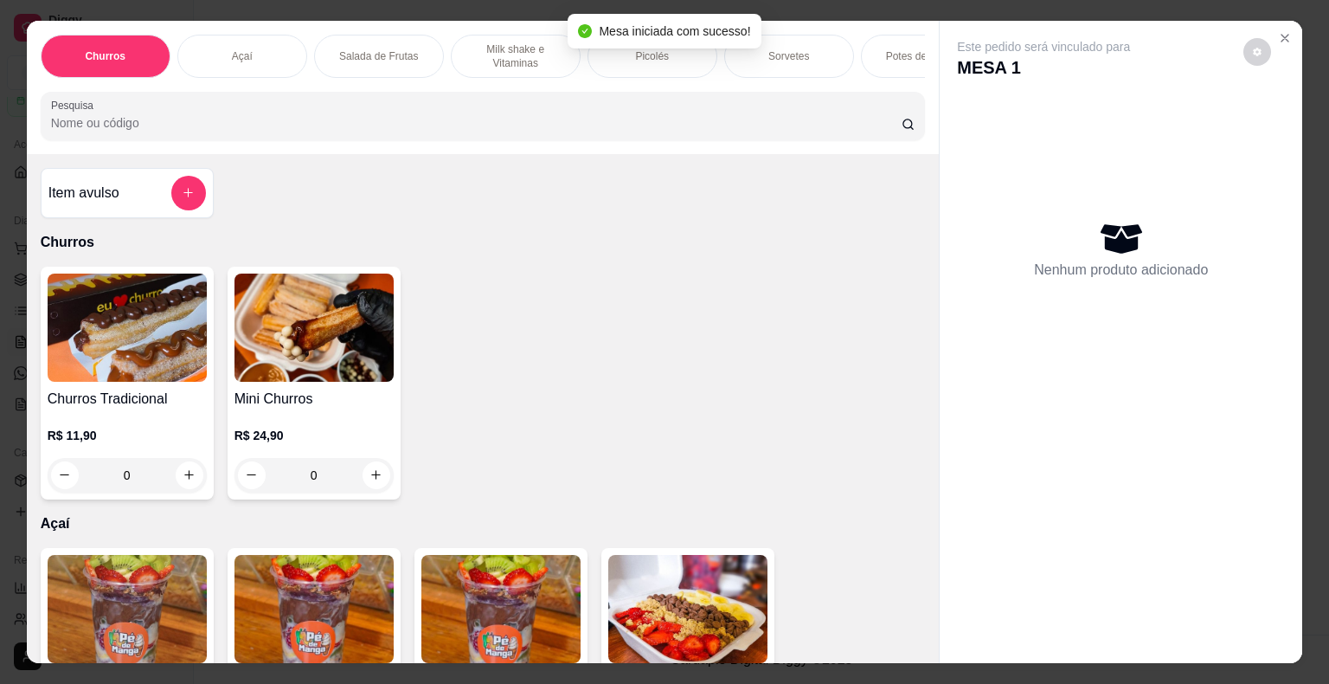
drag, startPoint x: 768, startPoint y: 49, endPoint x: 749, endPoint y: 64, distance: 24.7
click at [768, 50] on p "Sorvetes" at bounding box center [788, 56] width 41 height 14
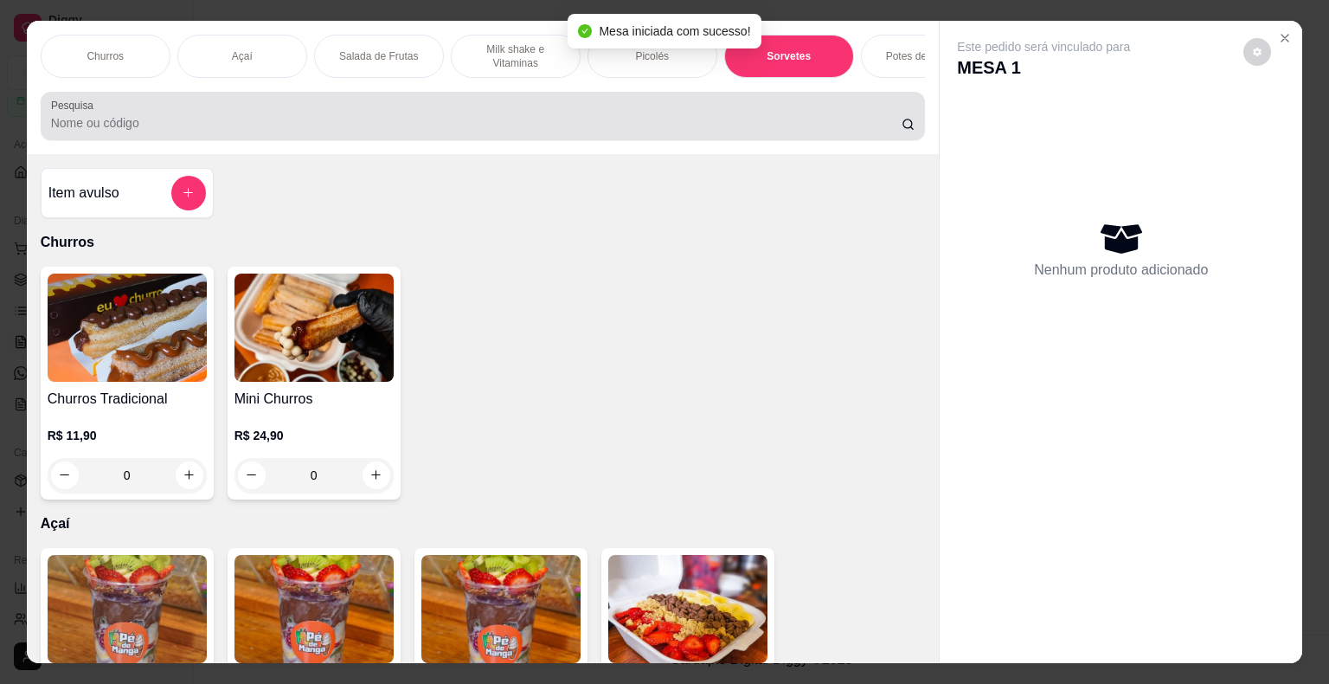
scroll to position [42, 0]
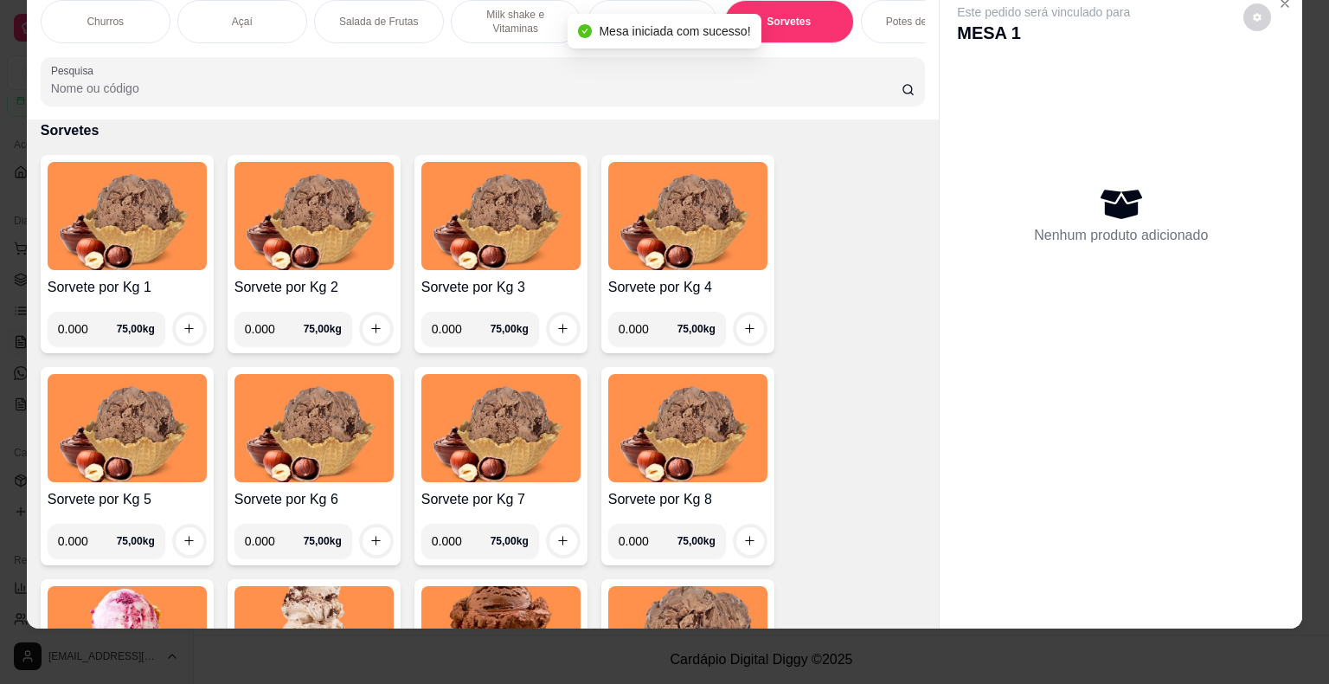
click at [87, 326] on input "0.000" at bounding box center [87, 329] width 59 height 35
type input "0.192"
click at [183, 325] on icon "increase-product-quantity" at bounding box center [189, 328] width 13 height 13
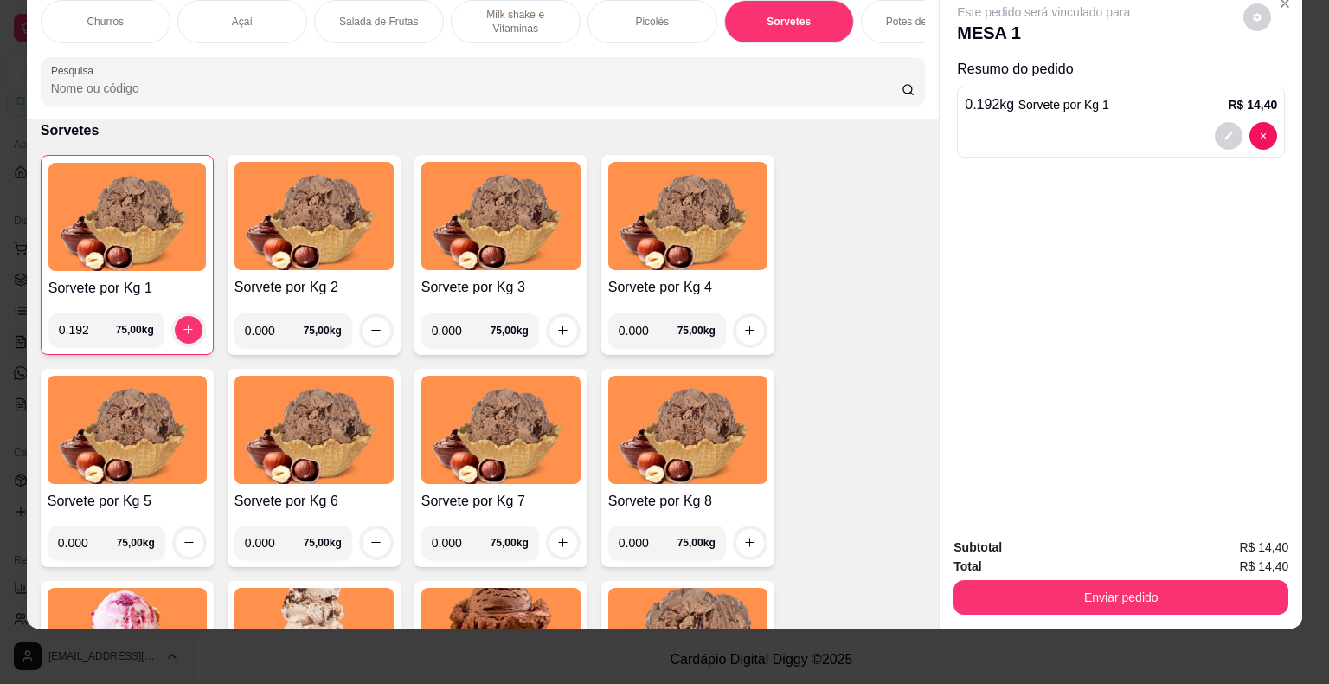
click at [268, 320] on input "0.000" at bounding box center [274, 330] width 59 height 35
type input "0.248"
click at [376, 331] on button "increase-product-quantity" at bounding box center [377, 331] width 28 height 28
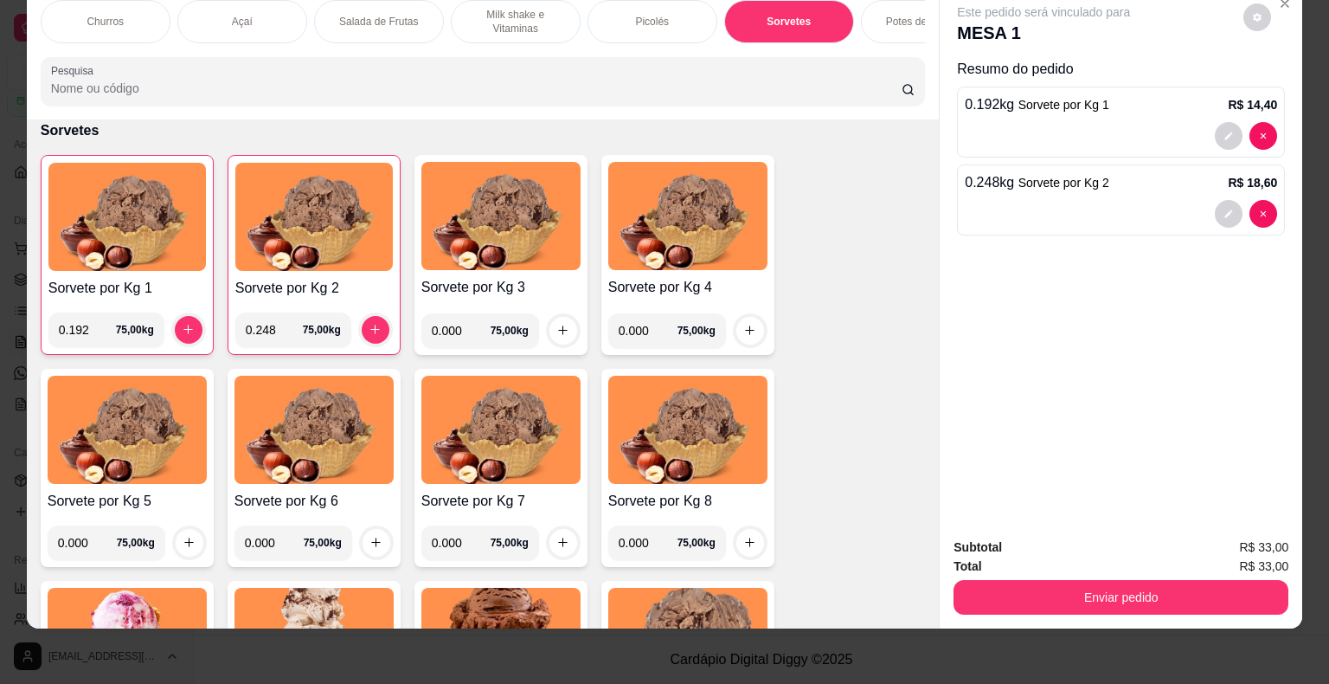
click at [454, 327] on input "0.000" at bounding box center [461, 330] width 59 height 35
type input "0.266"
click at [556, 327] on icon "increase-product-quantity" at bounding box center [562, 330] width 13 height 13
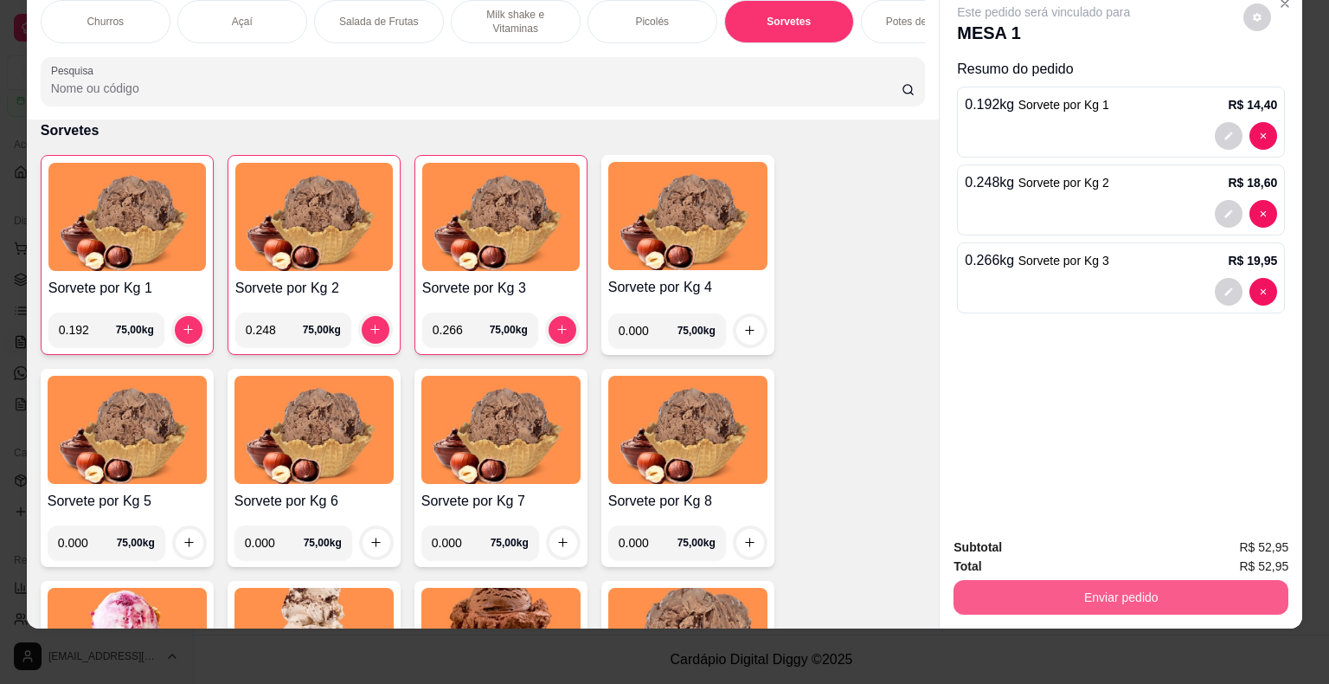
click at [1096, 580] on button "Enviar pedido" at bounding box center [1121, 597] width 335 height 35
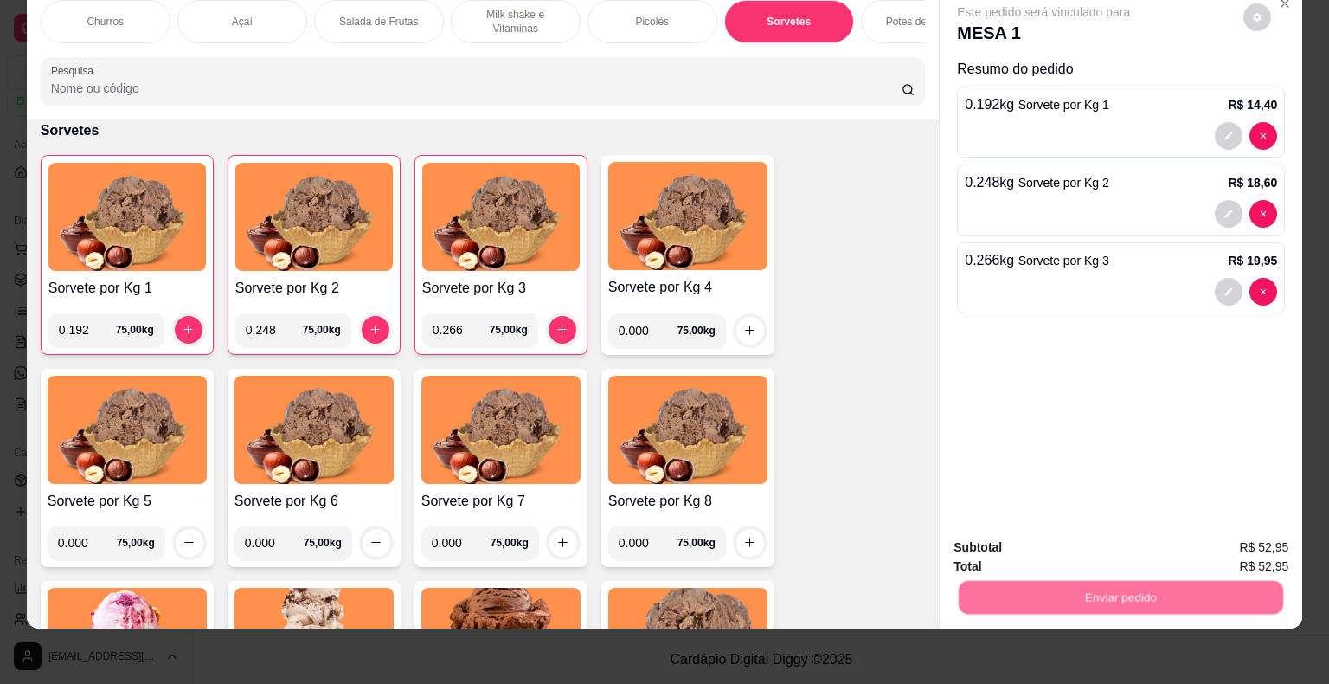
click at [1076, 548] on button "Não registrar e enviar pedido" at bounding box center [1064, 541] width 180 height 33
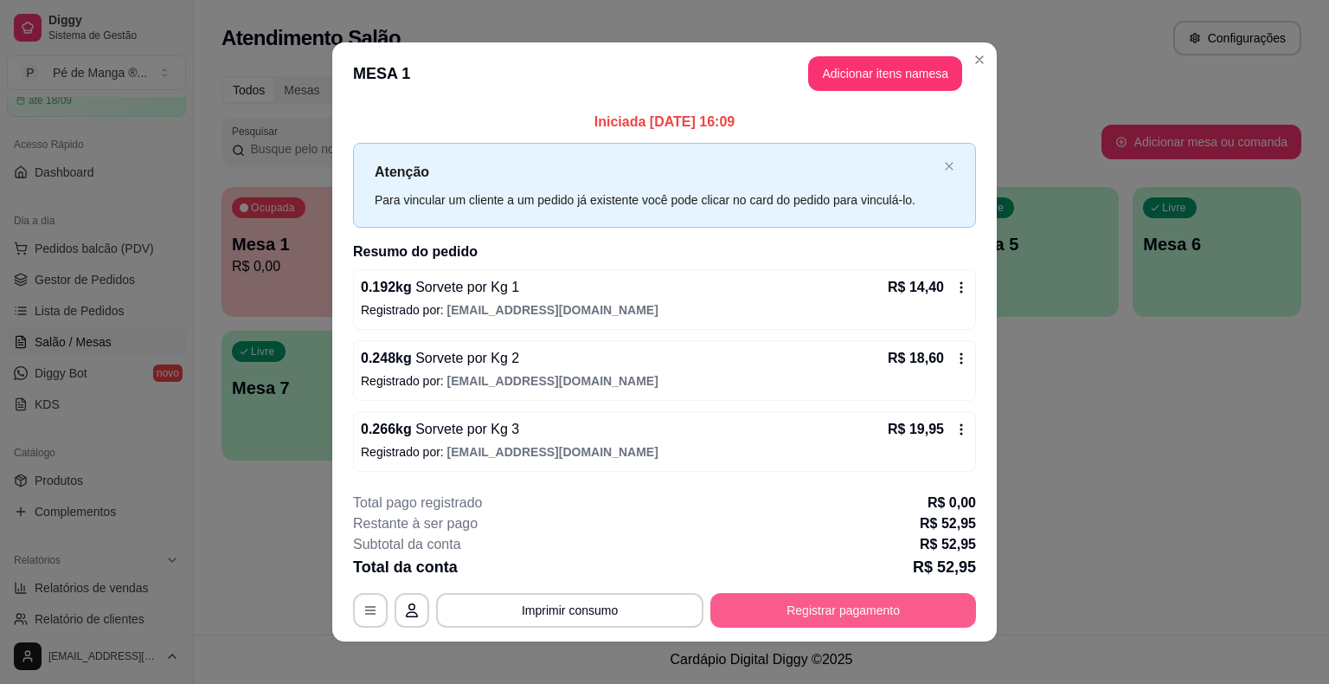
click at [855, 600] on button "Registrar pagamento" at bounding box center [843, 610] width 266 height 35
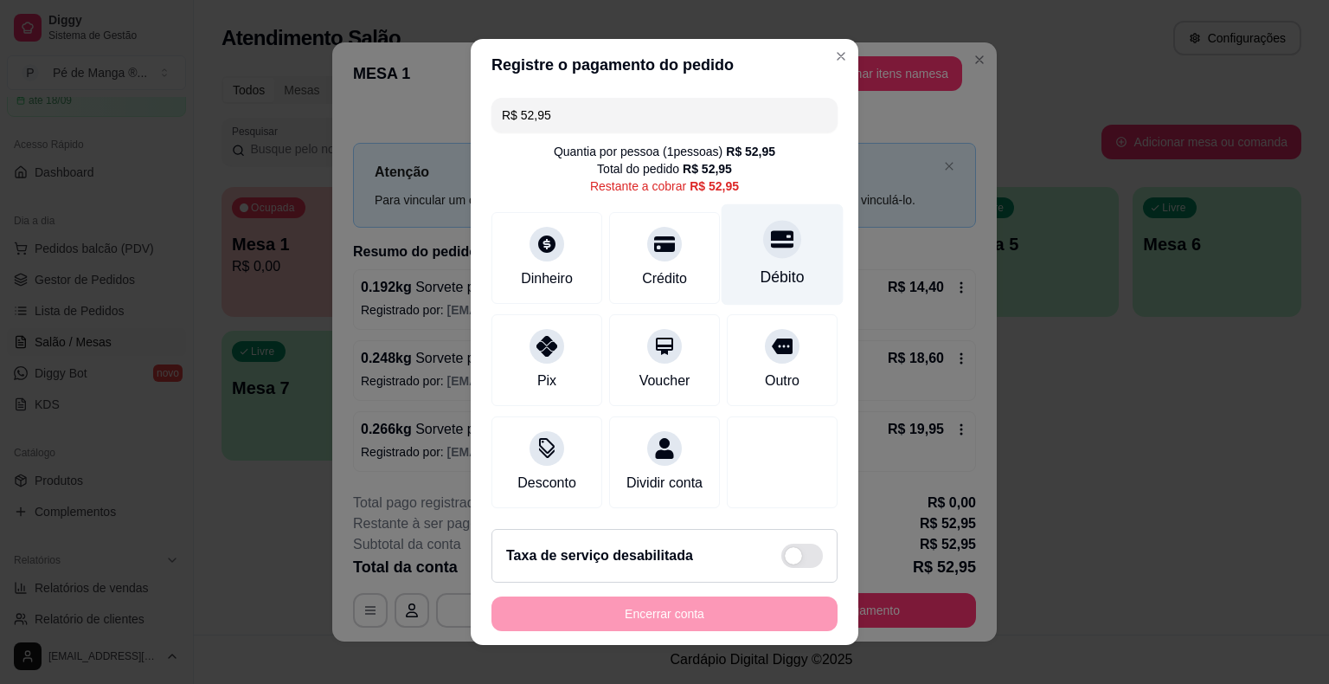
click at [761, 279] on div "Débito" at bounding box center [783, 277] width 44 height 22
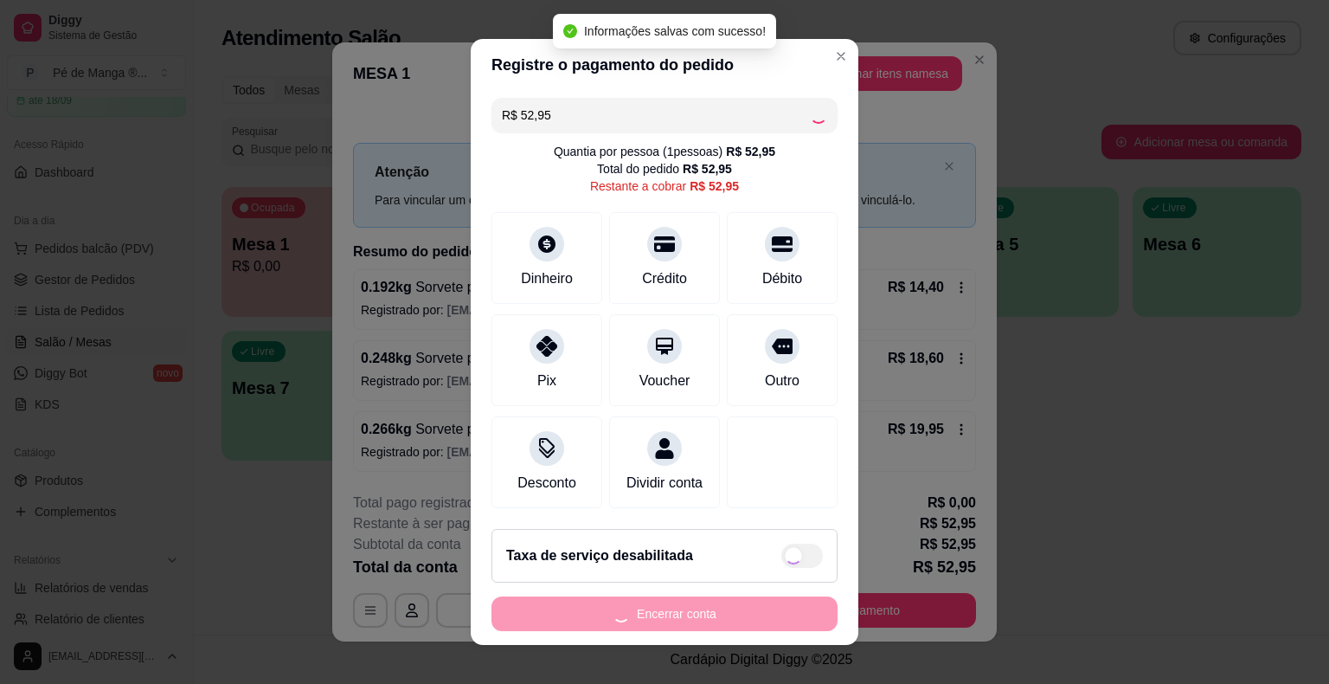
type input "R$ 0,00"
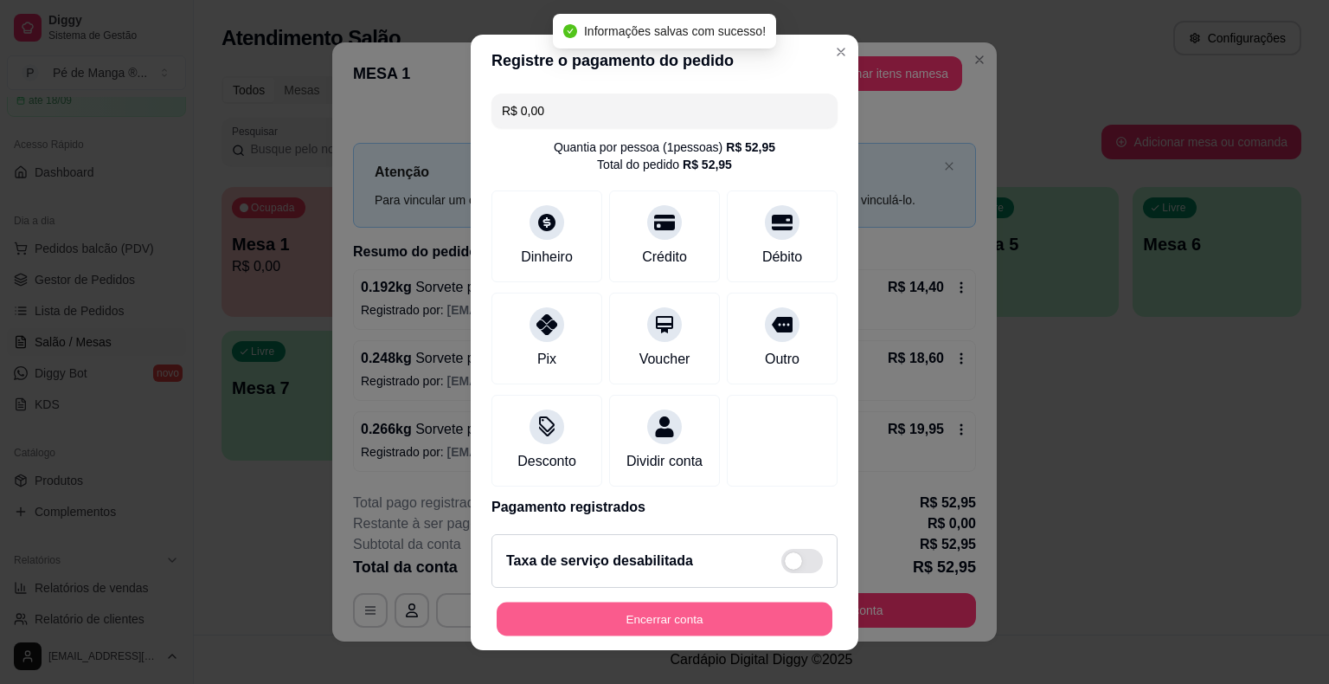
click at [730, 603] on button "Encerrar conta" at bounding box center [665, 618] width 336 height 34
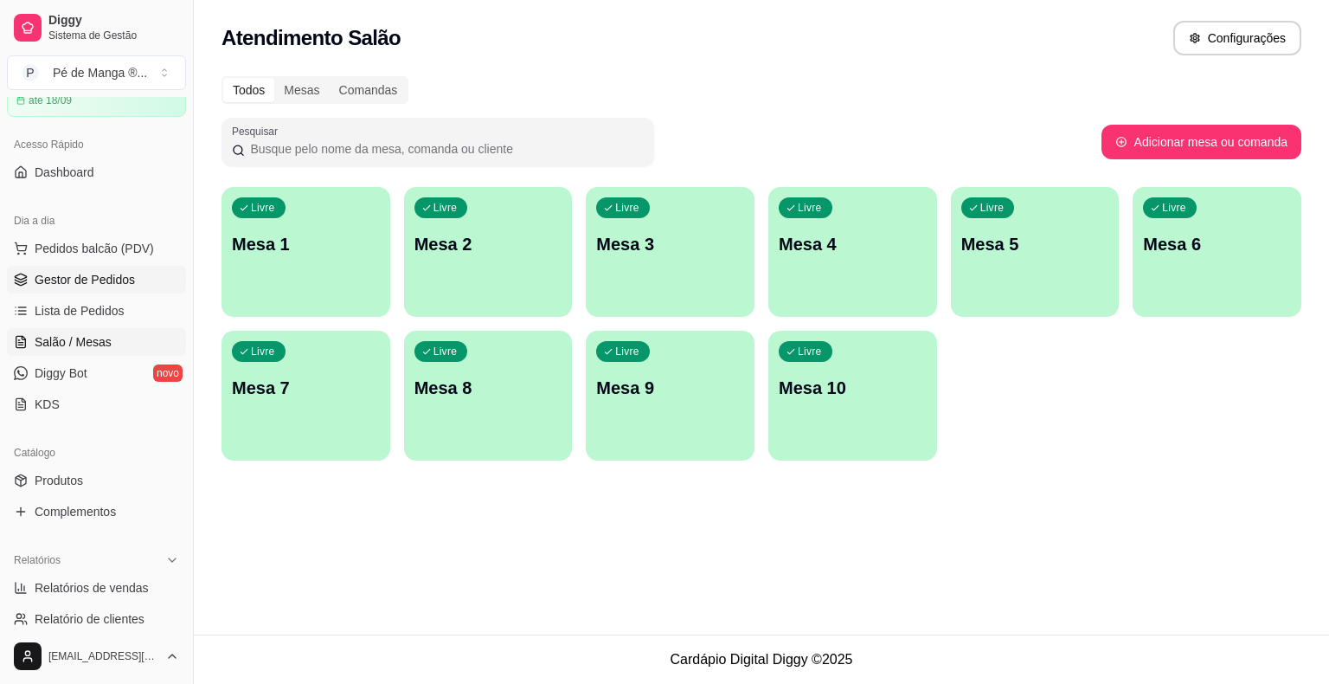
click at [88, 280] on span "Gestor de Pedidos" at bounding box center [85, 279] width 100 height 17
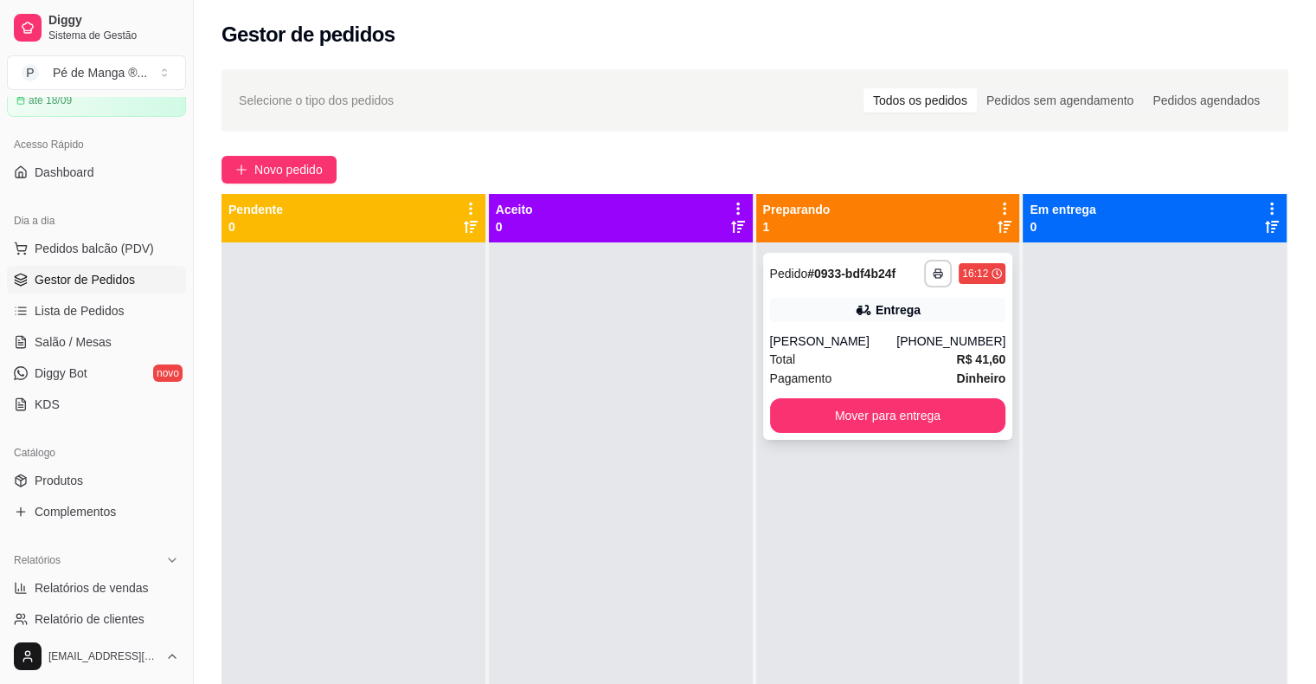
click at [896, 344] on div "[PERSON_NAME]" at bounding box center [833, 340] width 127 height 17
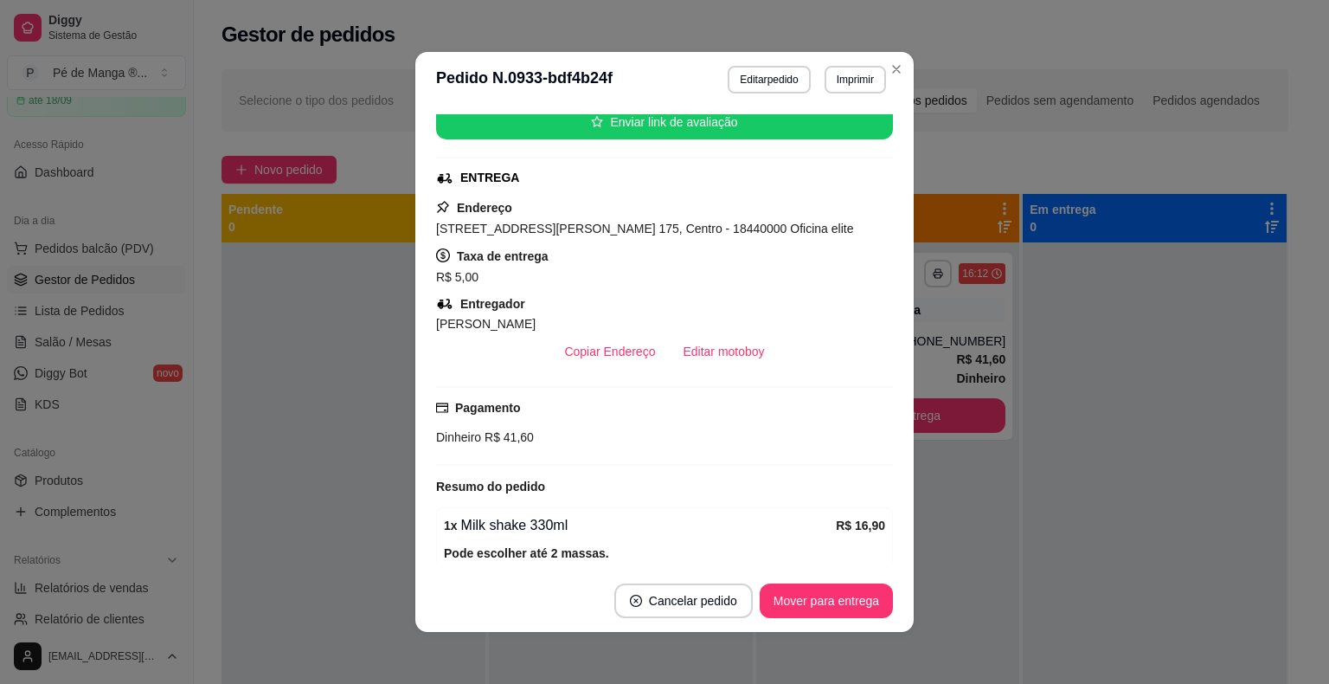
scroll to position [346, 0]
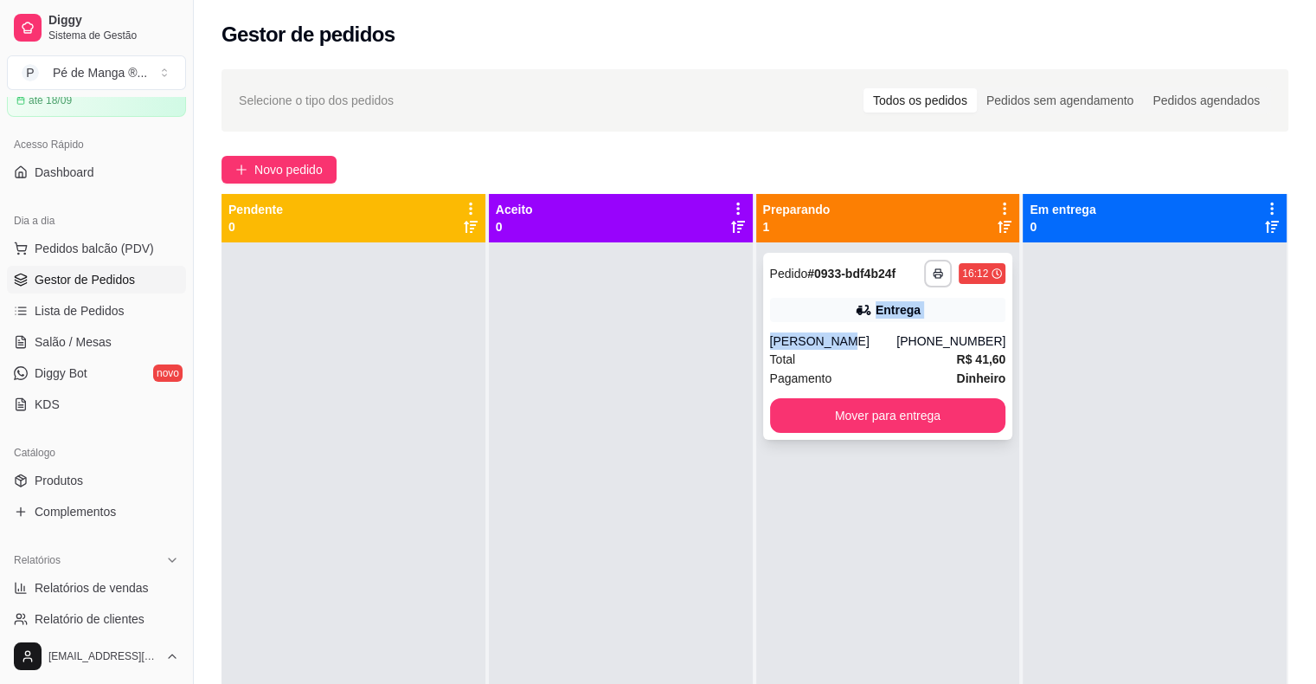
drag, startPoint x: 845, startPoint y: 319, endPoint x: 851, endPoint y: 312, distance: 9.4
click at [851, 312] on div "**********" at bounding box center [888, 346] width 250 height 187
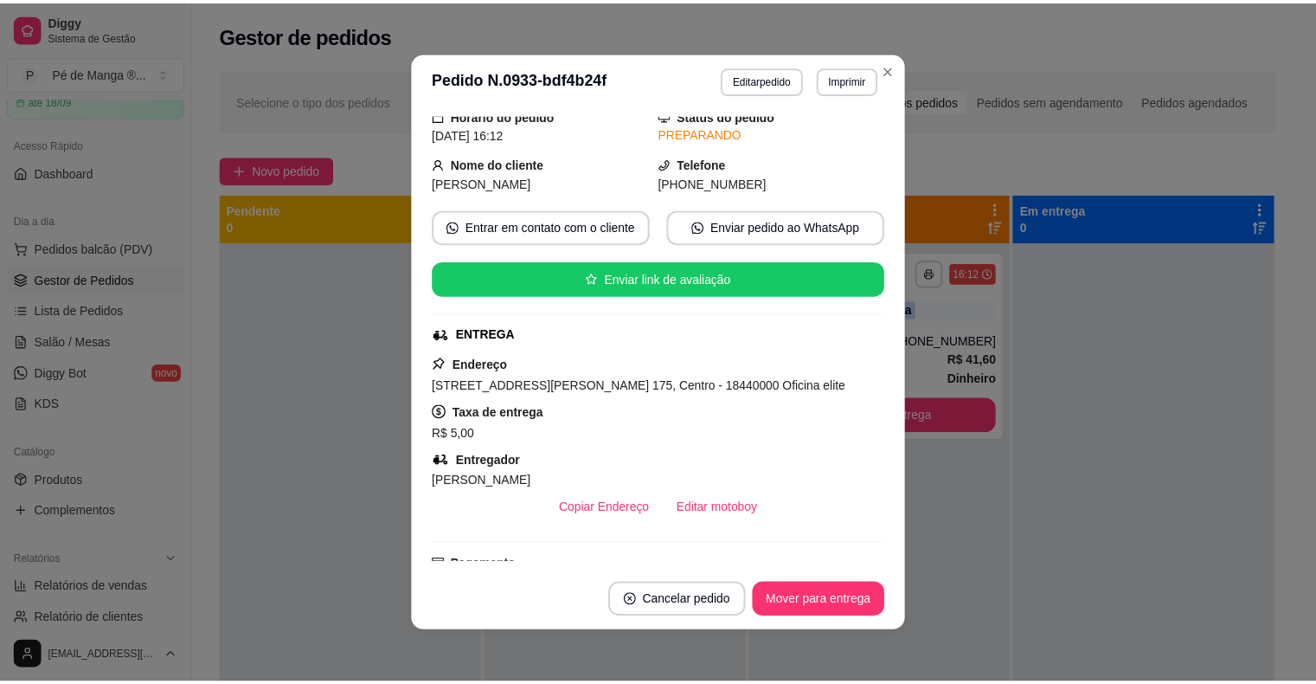
scroll to position [0, 0]
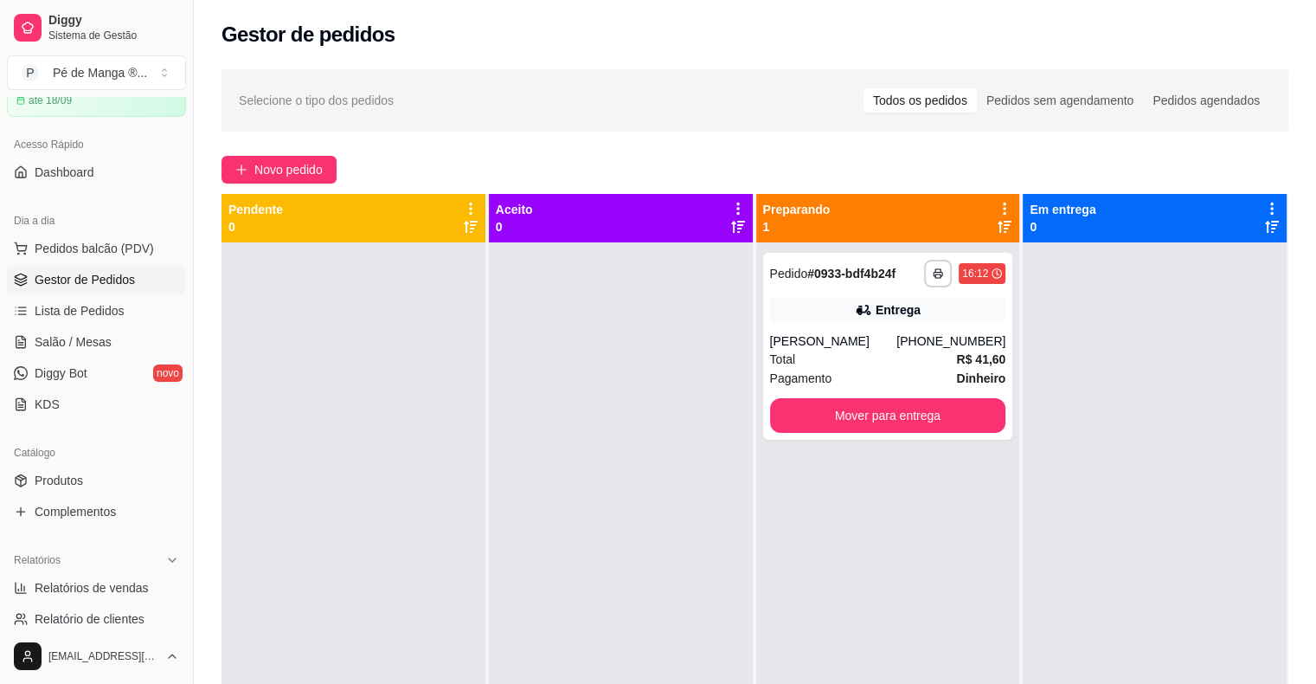
click at [1239, 511] on div at bounding box center [1155, 584] width 264 height 684
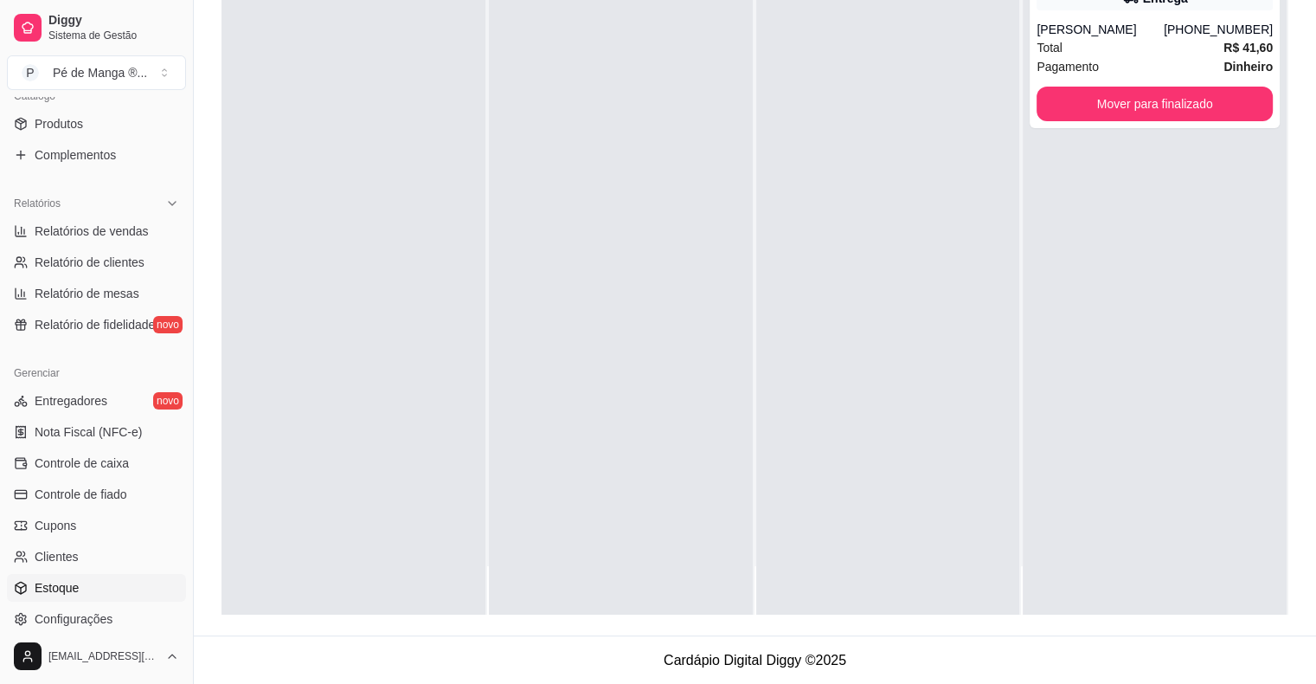
scroll to position [561, 0]
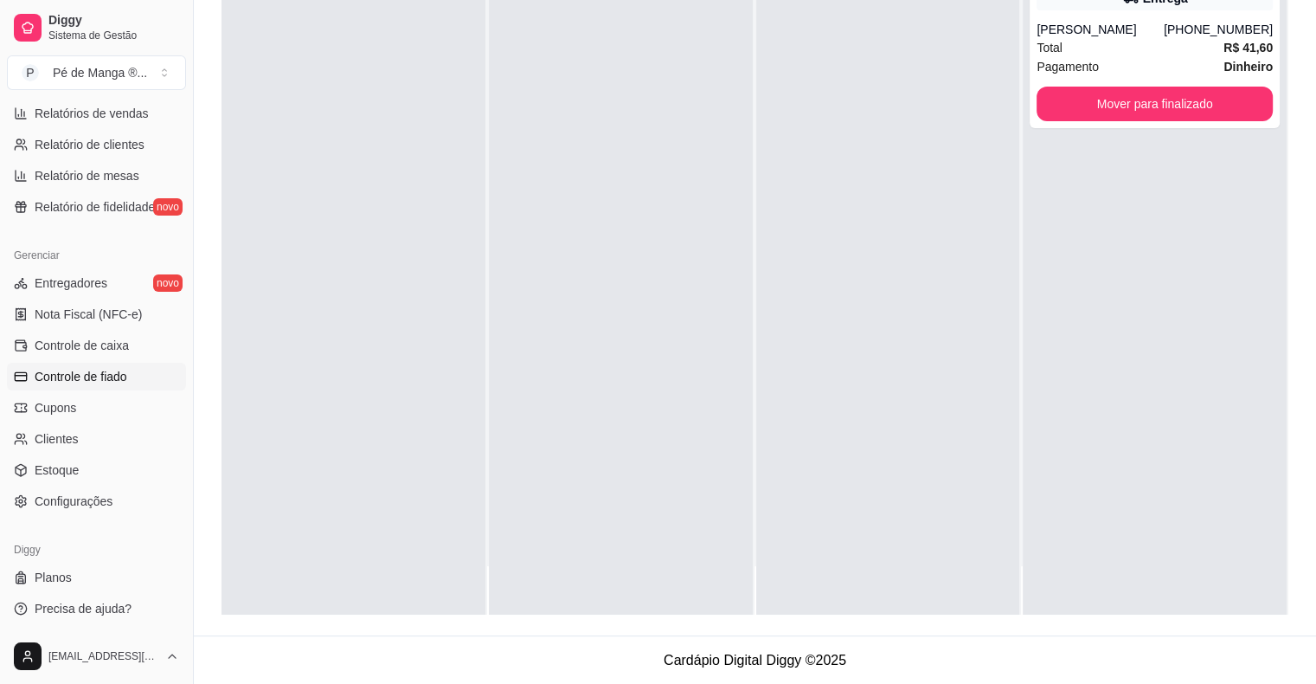
click at [138, 376] on link "Controle de fiado" at bounding box center [96, 377] width 179 height 28
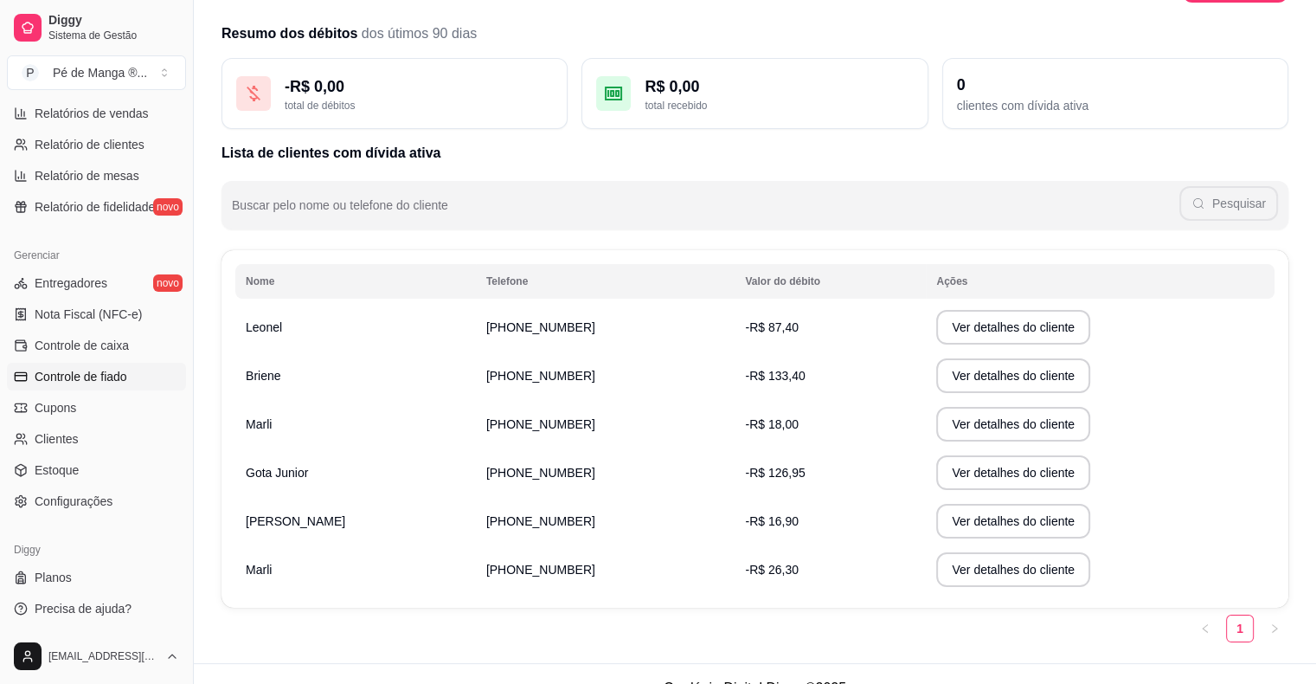
scroll to position [80, 0]
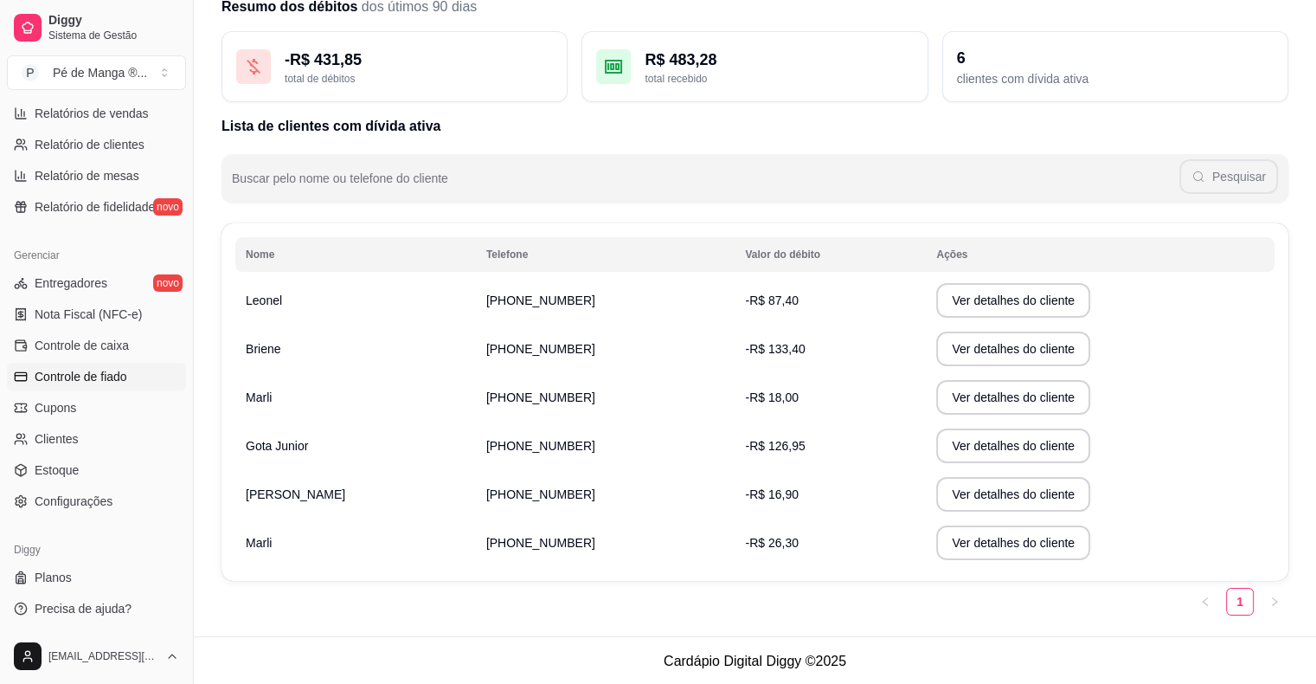
click at [756, 497] on td "-R$ 16,90" at bounding box center [830, 494] width 191 height 48
click at [939, 502] on button "Ver detalhes do cliente" at bounding box center [1013, 495] width 149 height 34
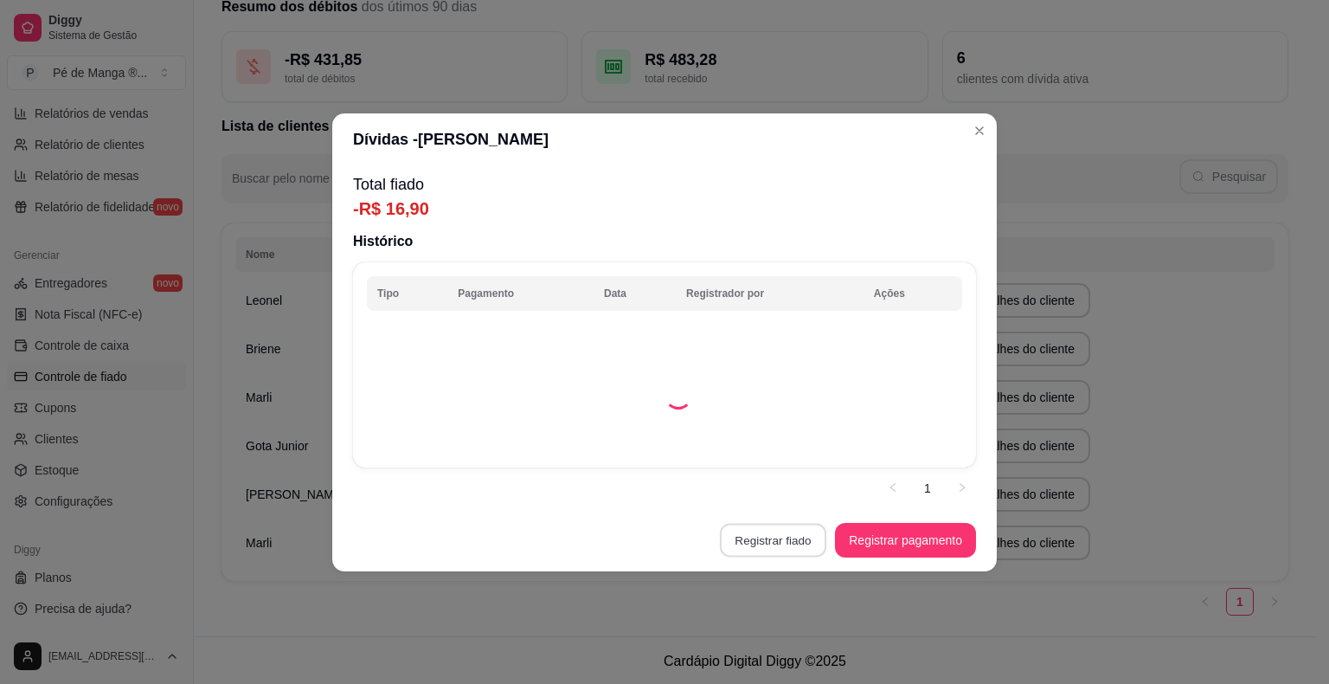
click at [800, 542] on button "Registrar fiado" at bounding box center [773, 540] width 106 height 34
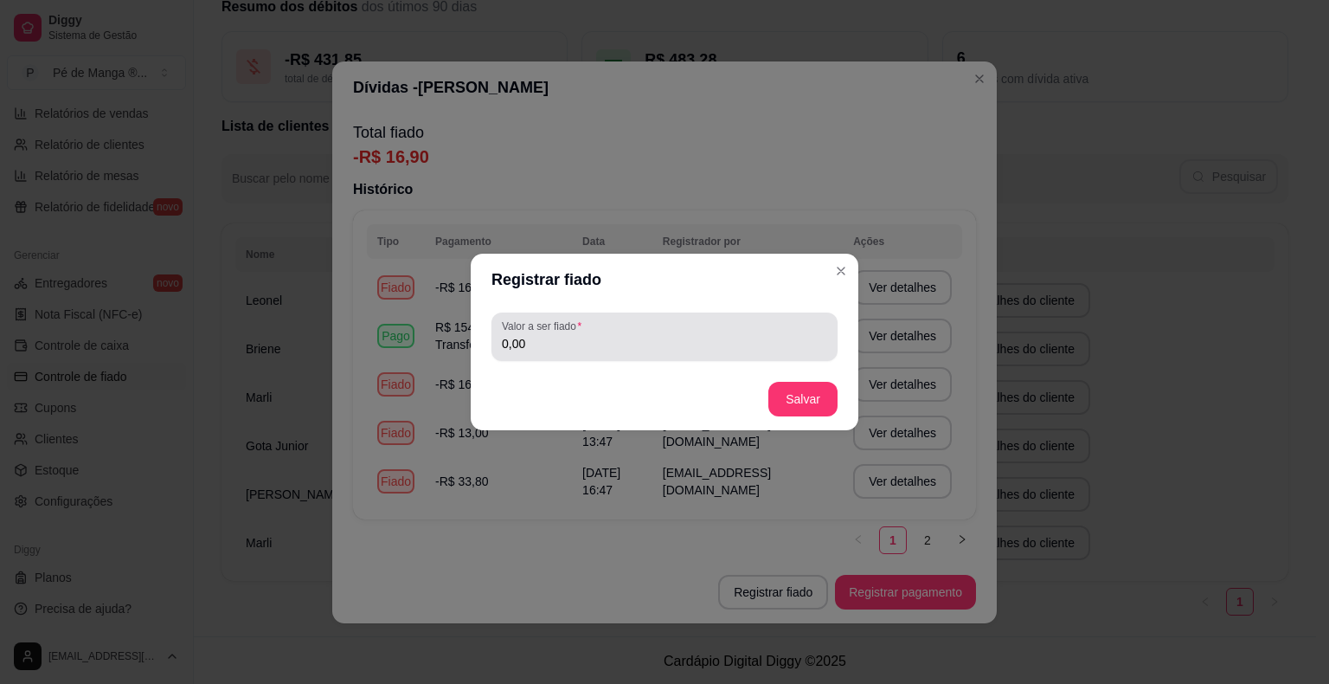
click at [666, 355] on div "Valor a ser fiado 0,00" at bounding box center [665, 336] width 346 height 48
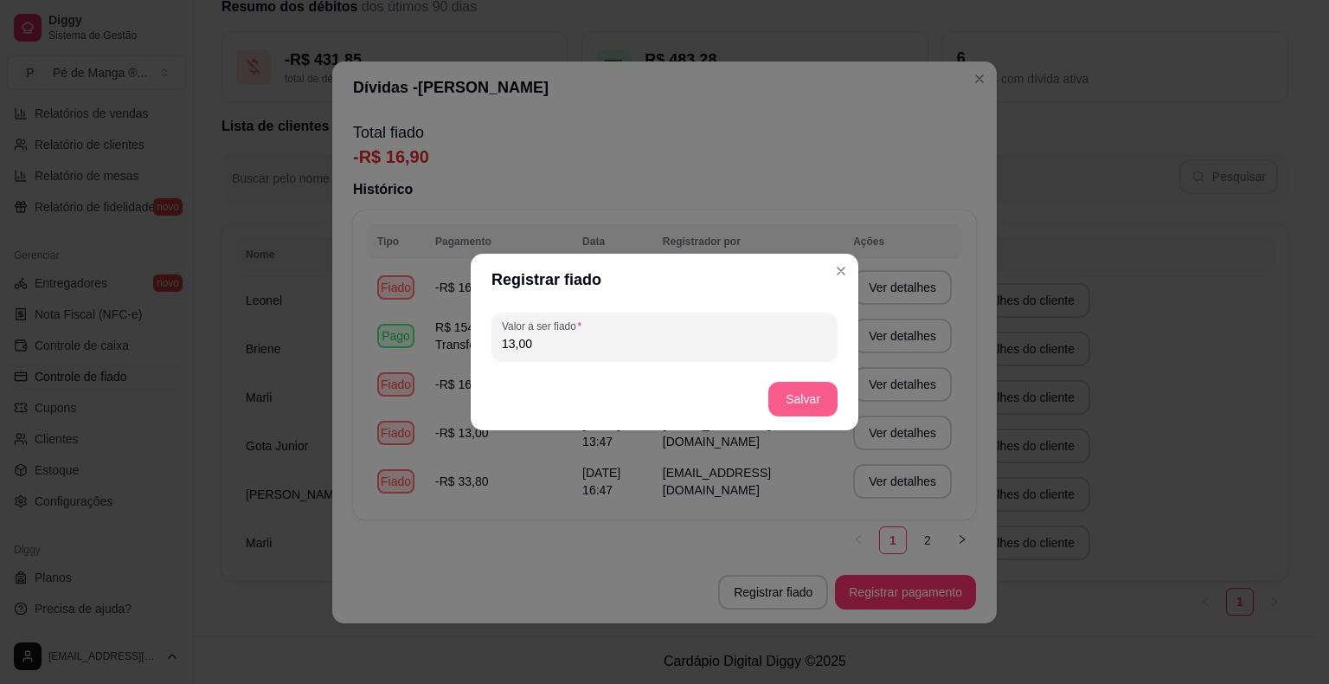
type input "13,00"
click at [793, 397] on button "Salvar" at bounding box center [802, 399] width 67 height 34
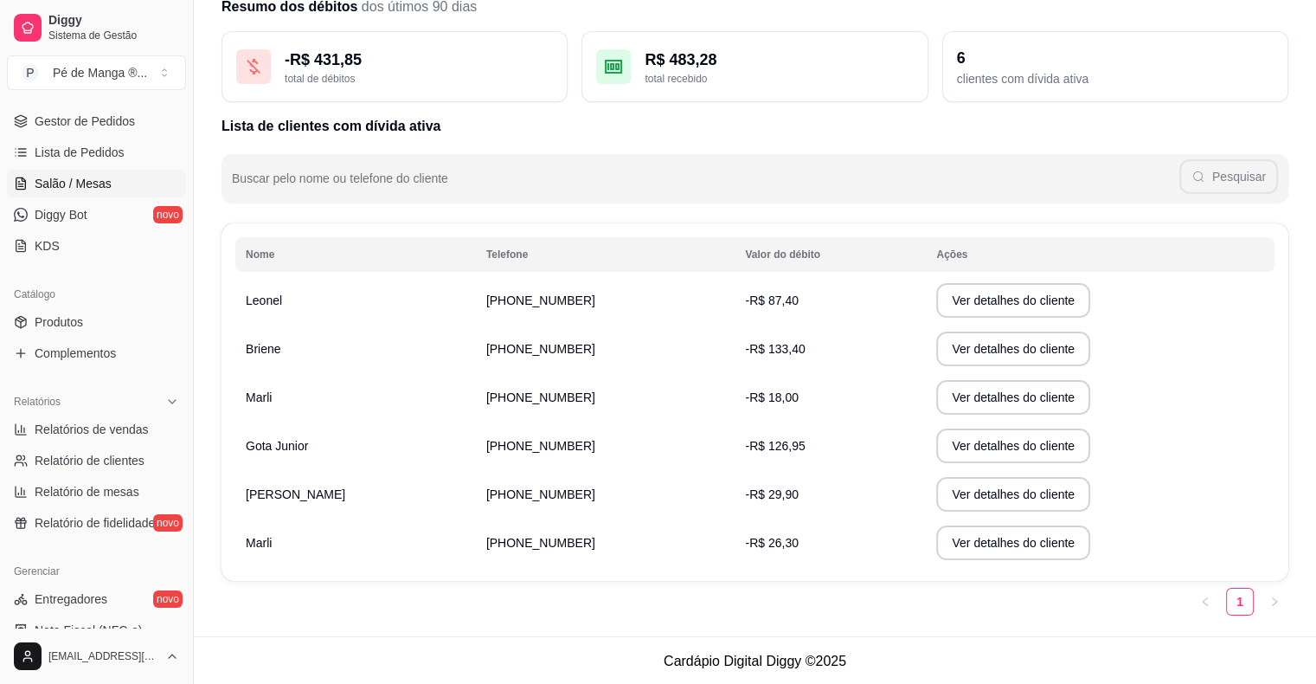
scroll to position [128, 0]
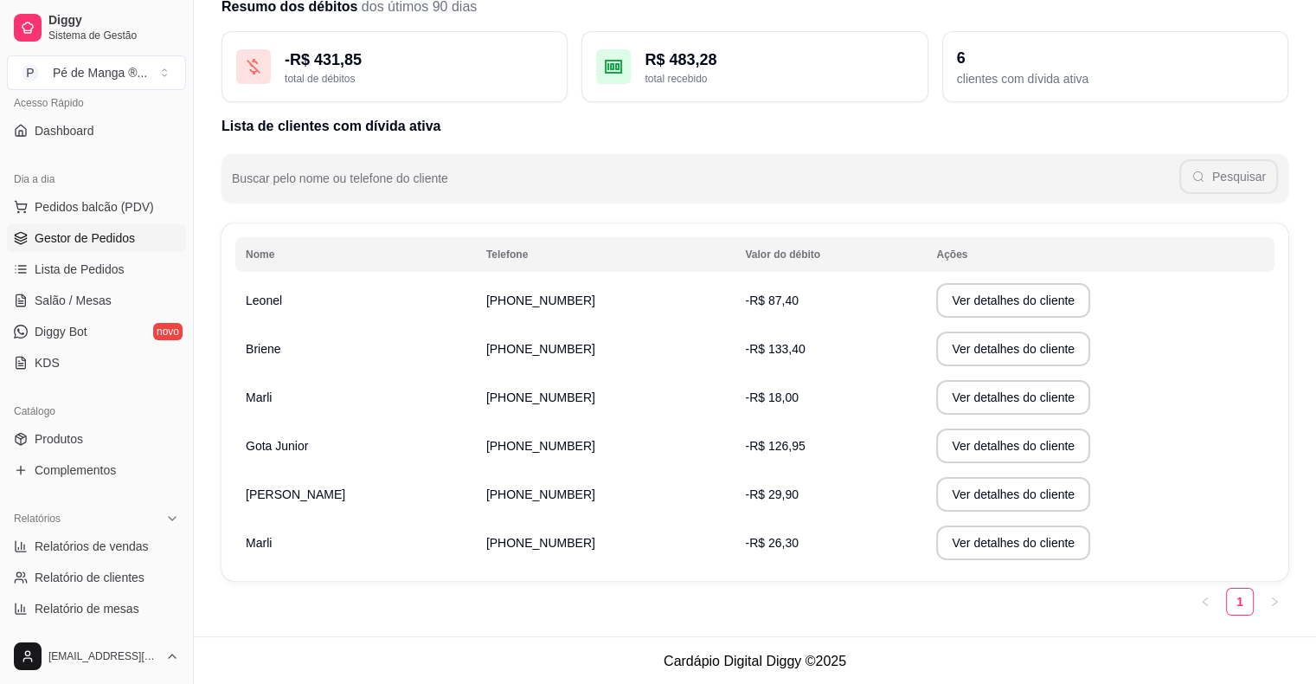
click at [91, 247] on link "Gestor de Pedidos" at bounding box center [96, 238] width 179 height 28
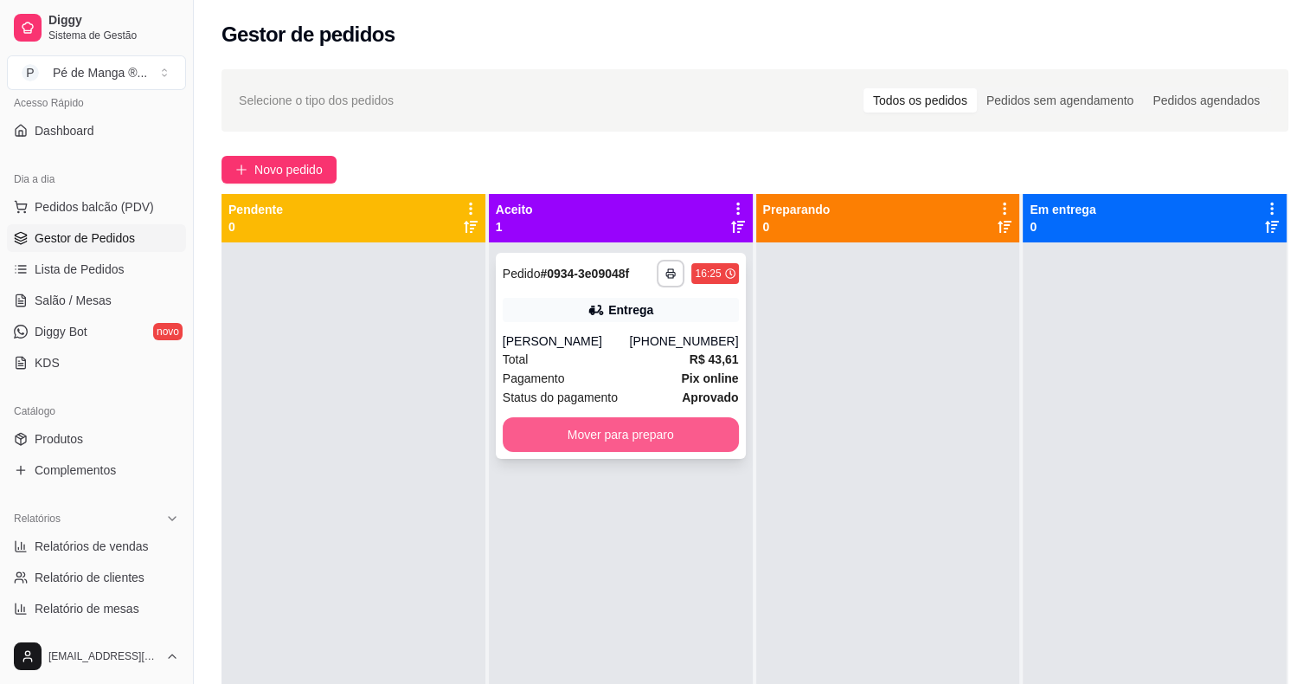
click at [613, 441] on button "Mover para preparo" at bounding box center [621, 434] width 236 height 35
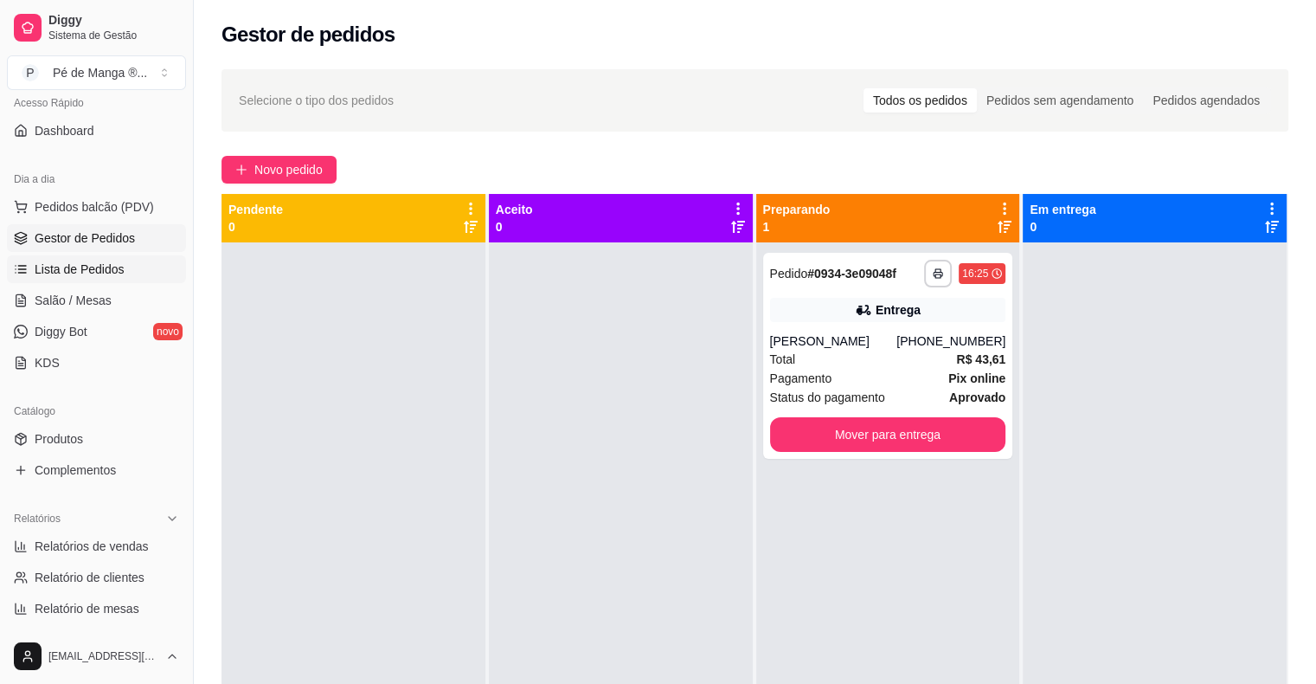
click at [91, 260] on span "Lista de Pedidos" at bounding box center [80, 268] width 90 height 17
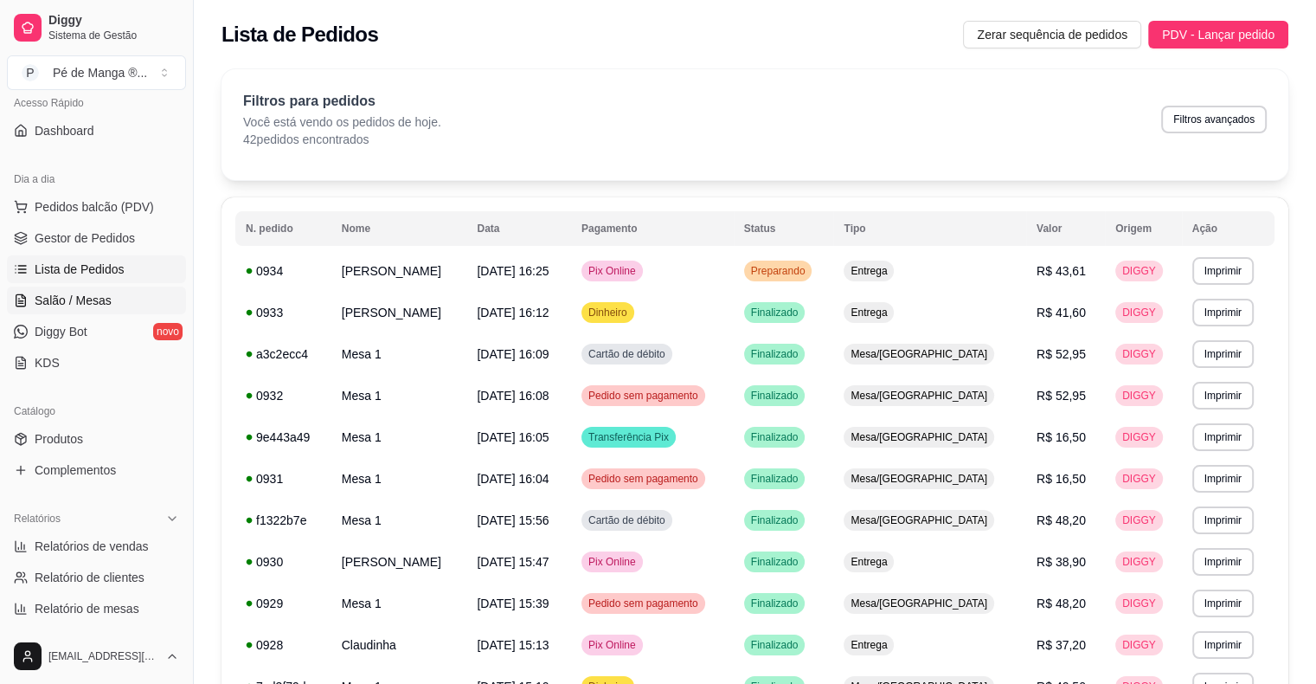
click at [99, 288] on link "Salão / Mesas" at bounding box center [96, 300] width 179 height 28
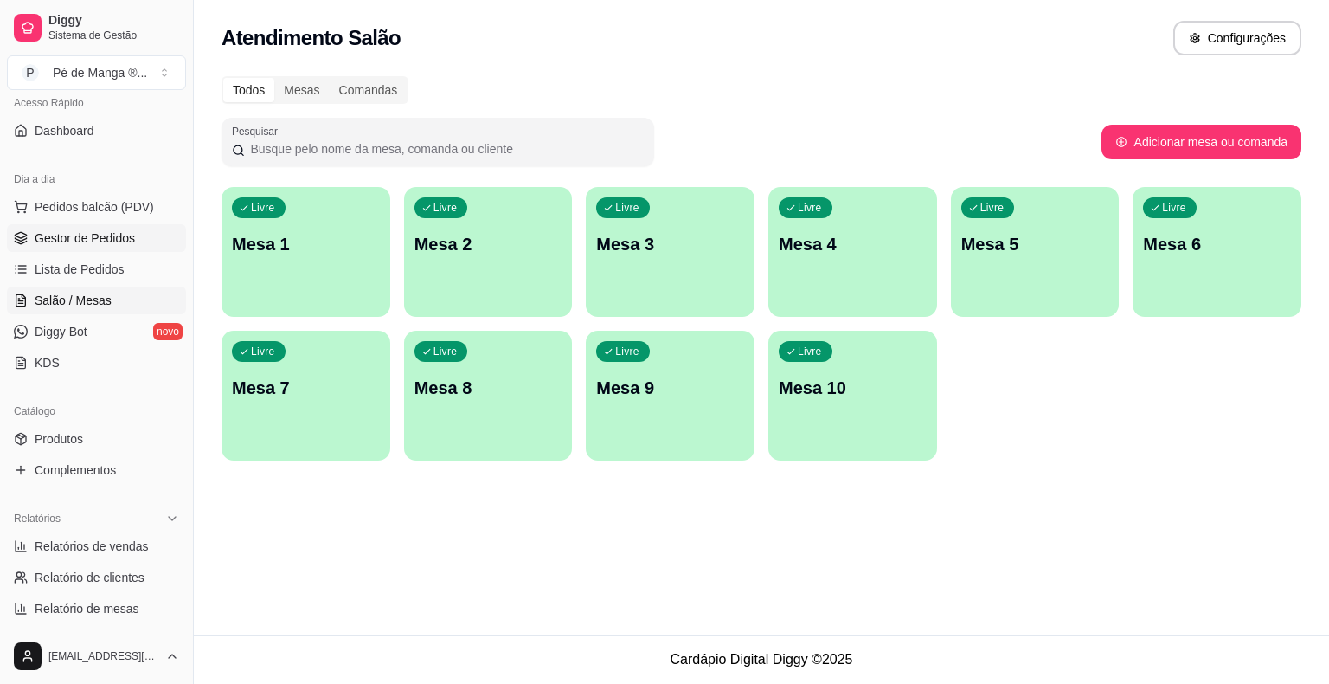
click at [118, 247] on link "Gestor de Pedidos" at bounding box center [96, 238] width 179 height 28
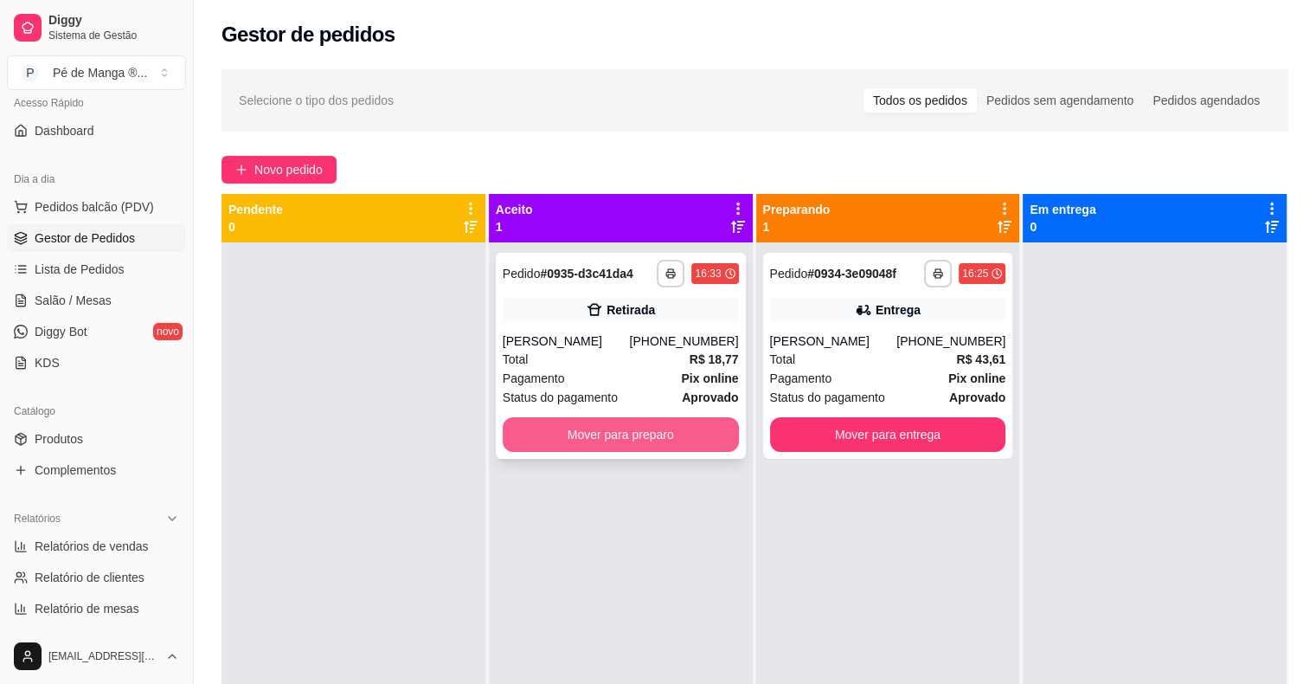
click at [675, 434] on button "Mover para preparo" at bounding box center [621, 434] width 236 height 35
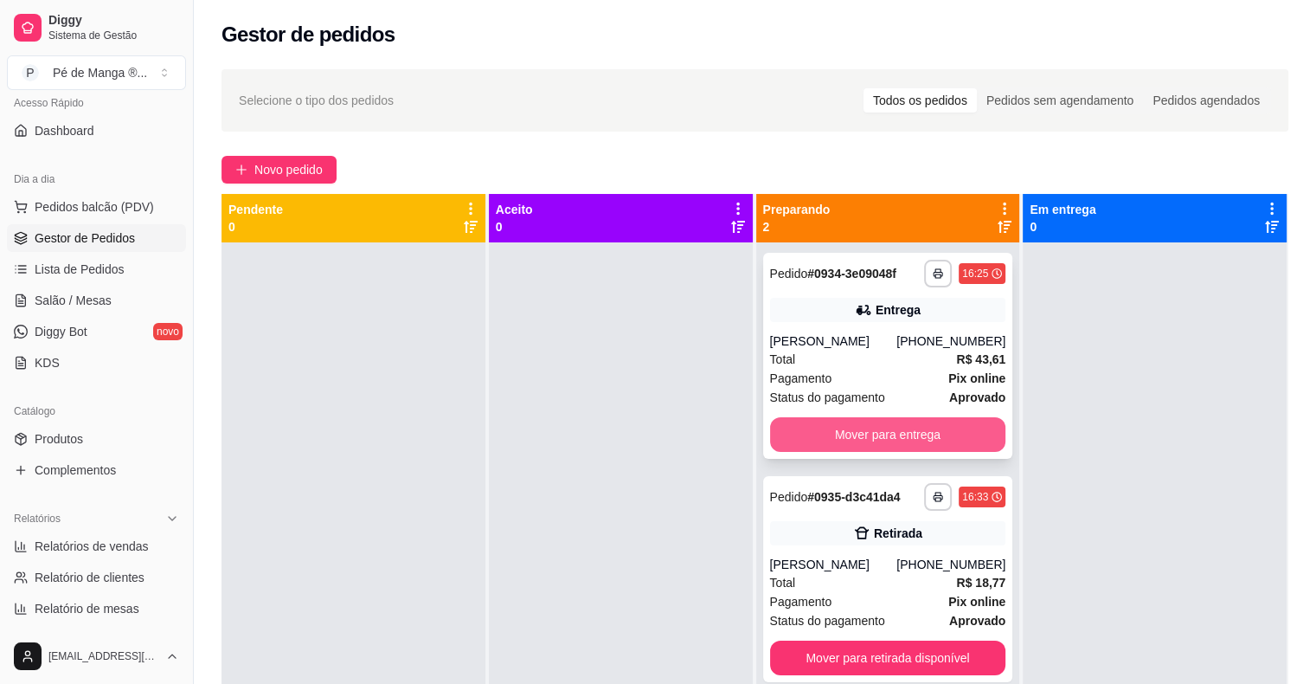
click at [948, 434] on button "Mover para entrega" at bounding box center [888, 434] width 236 height 35
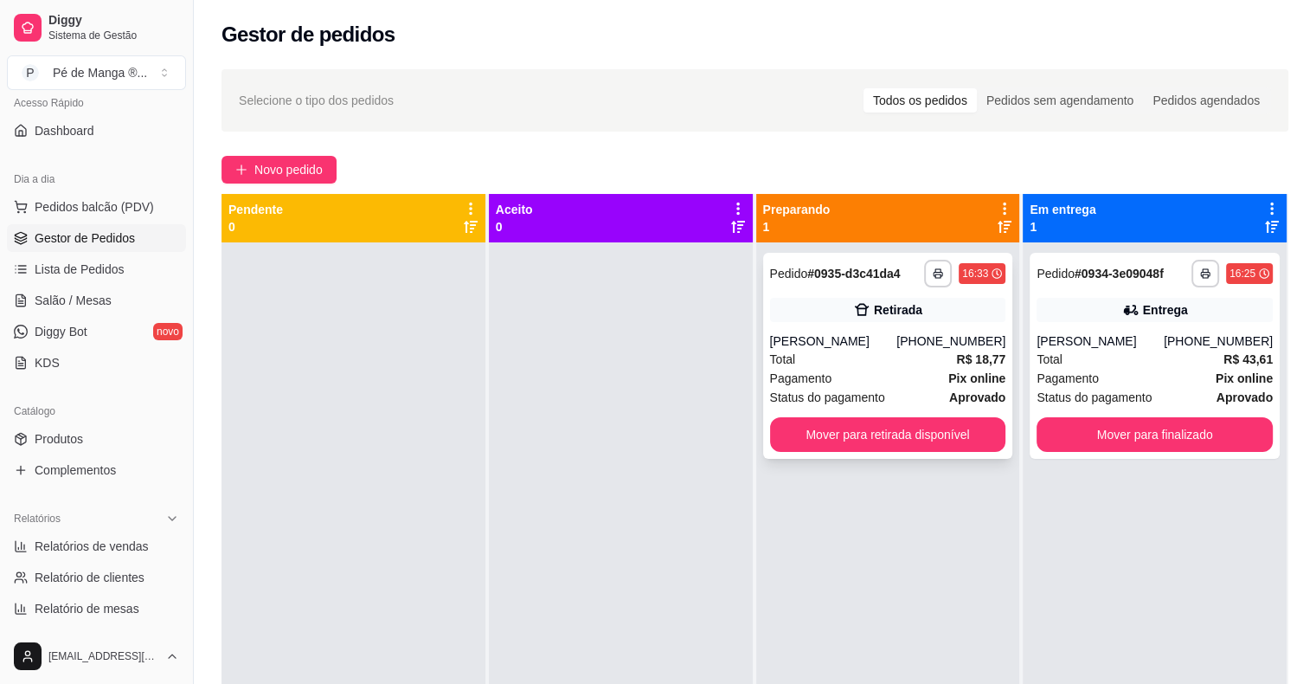
click at [827, 351] on div "Total R$ 18,77" at bounding box center [888, 359] width 236 height 19
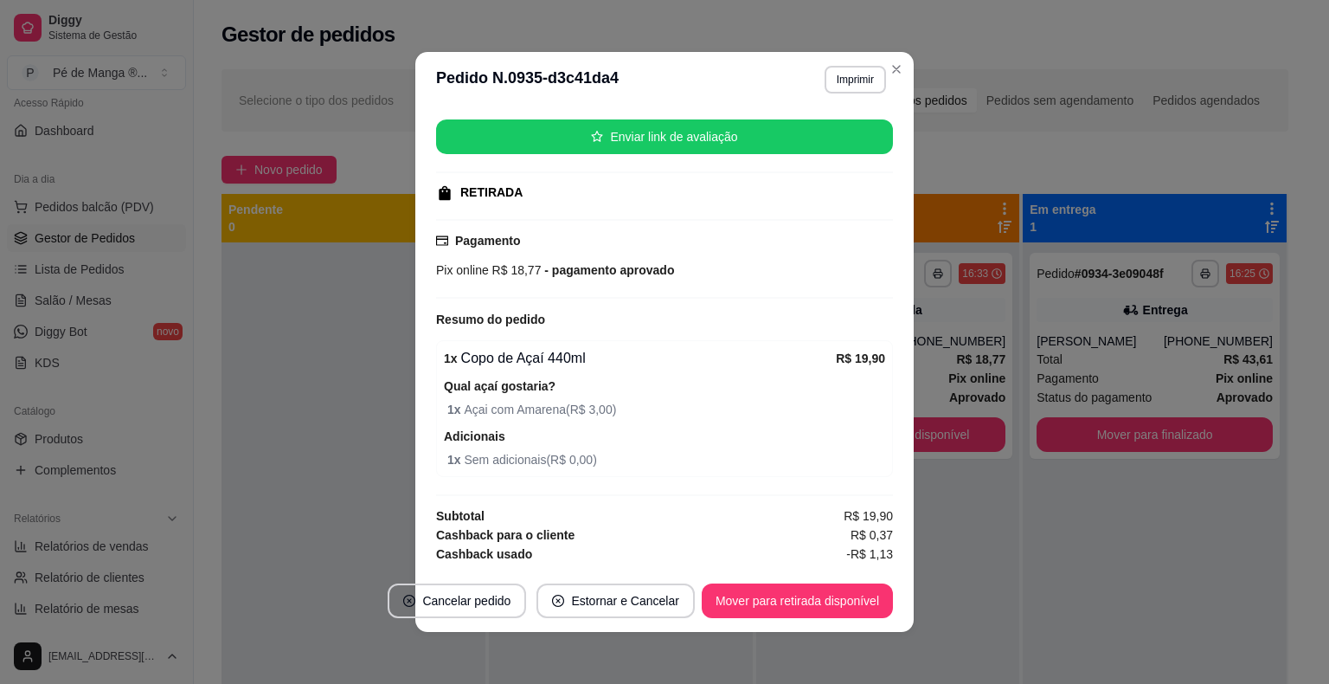
scroll to position [225, 0]
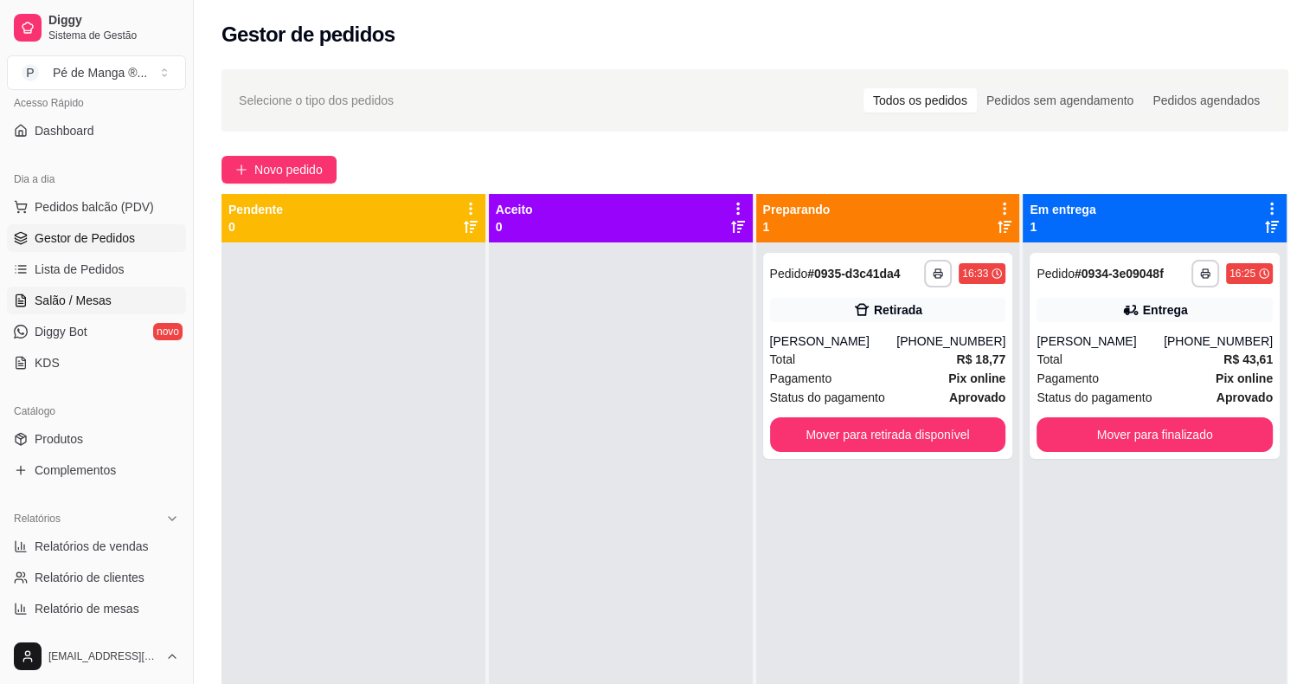
click at [33, 286] on link "Salão / Mesas" at bounding box center [96, 300] width 179 height 28
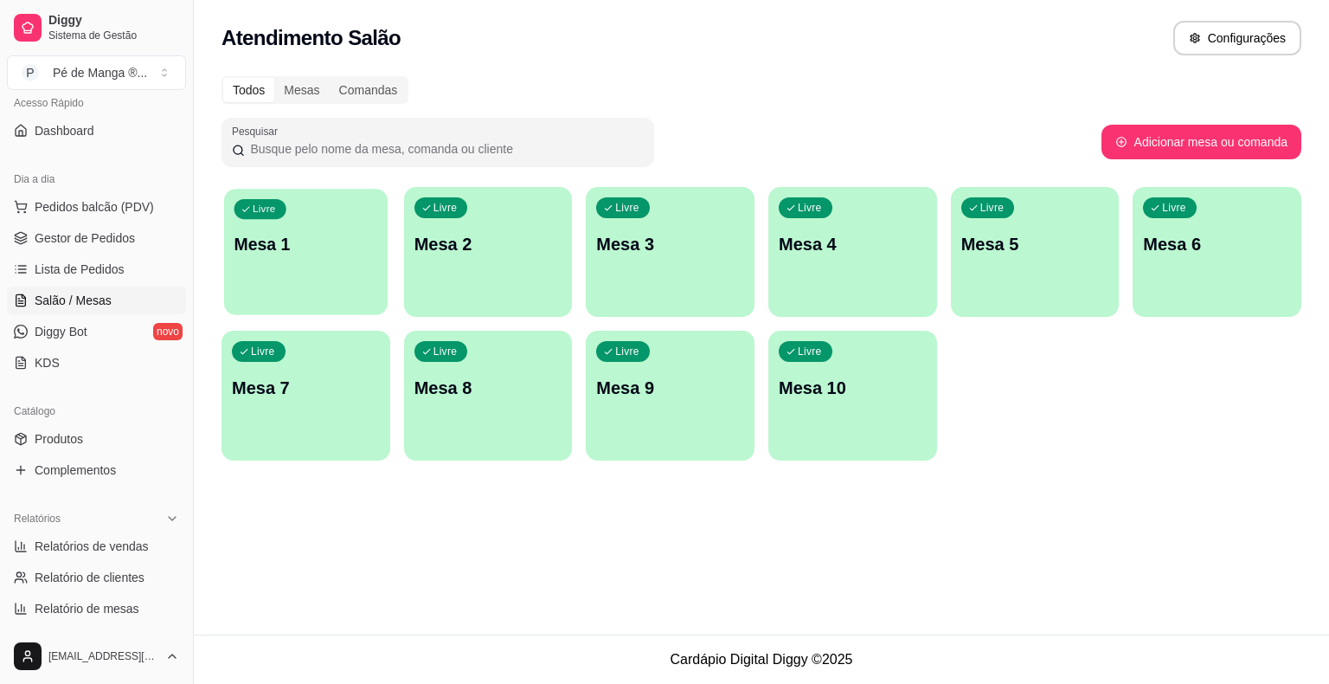
click at [245, 248] on p "Mesa 1" at bounding box center [307, 244] width 144 height 23
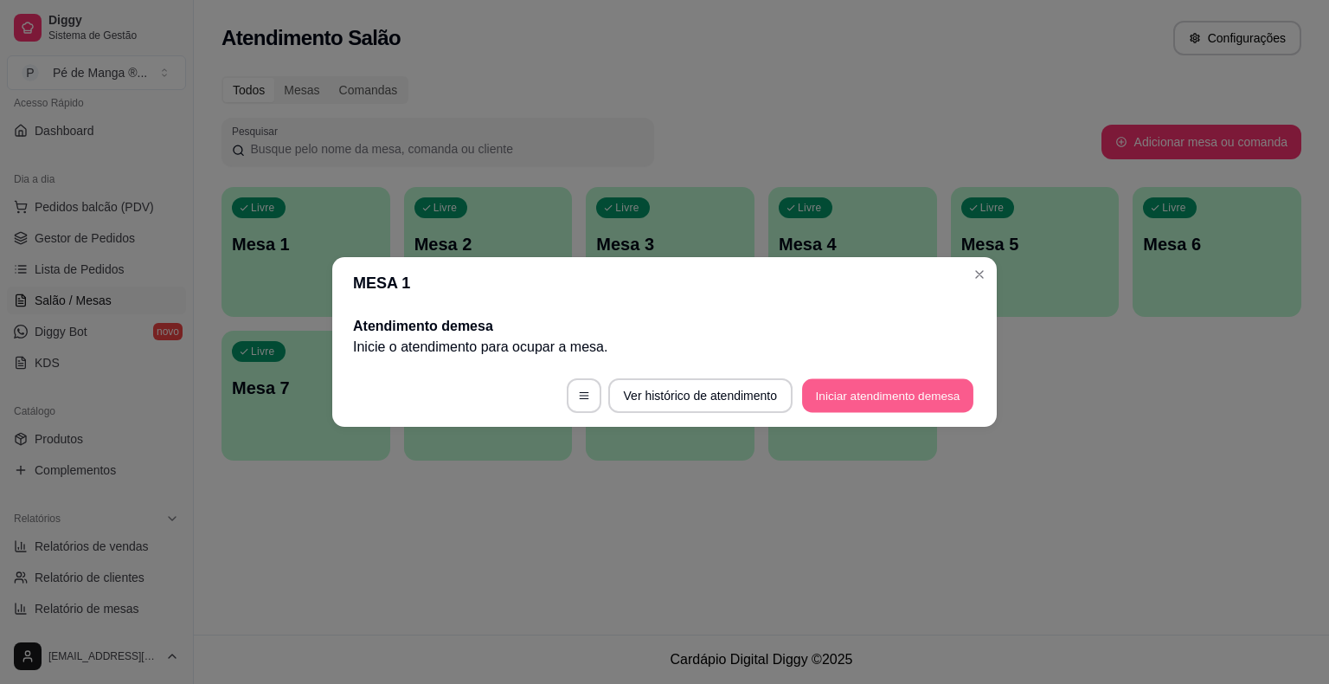
click at [869, 394] on button "Iniciar atendimento de mesa" at bounding box center [887, 396] width 171 height 34
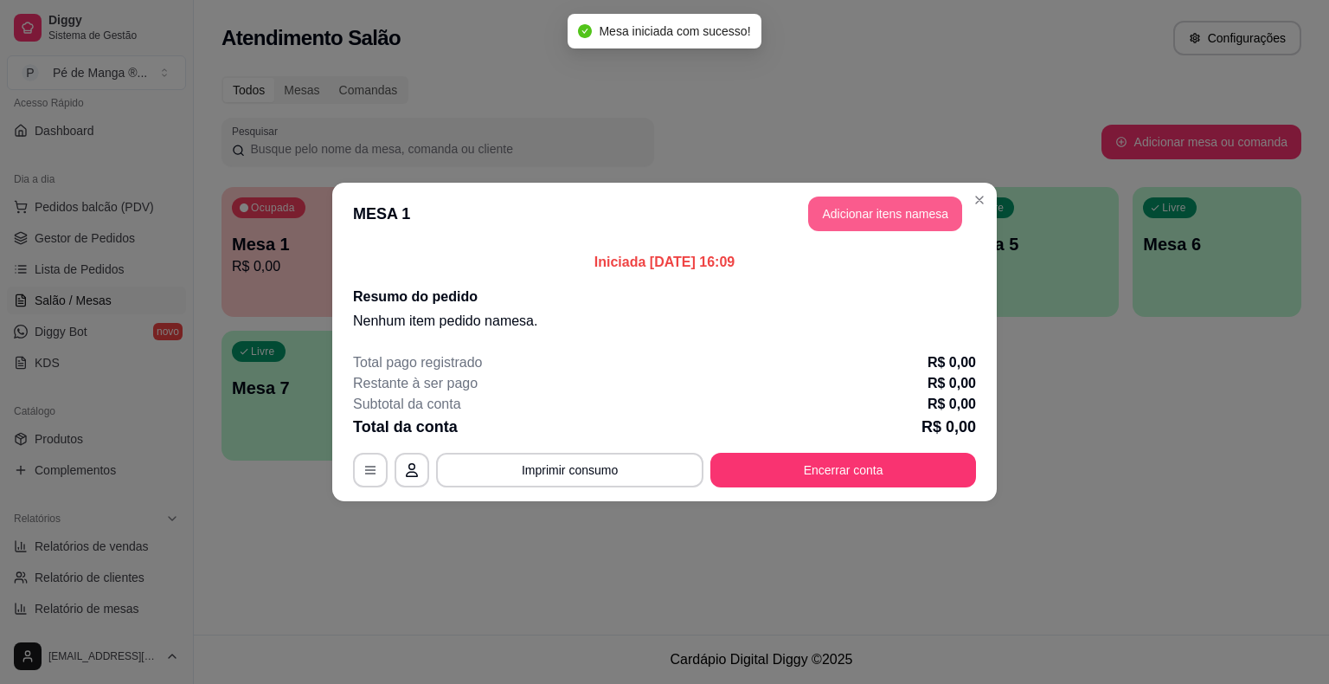
click at [871, 217] on button "Adicionar itens na mesa" at bounding box center [885, 213] width 154 height 35
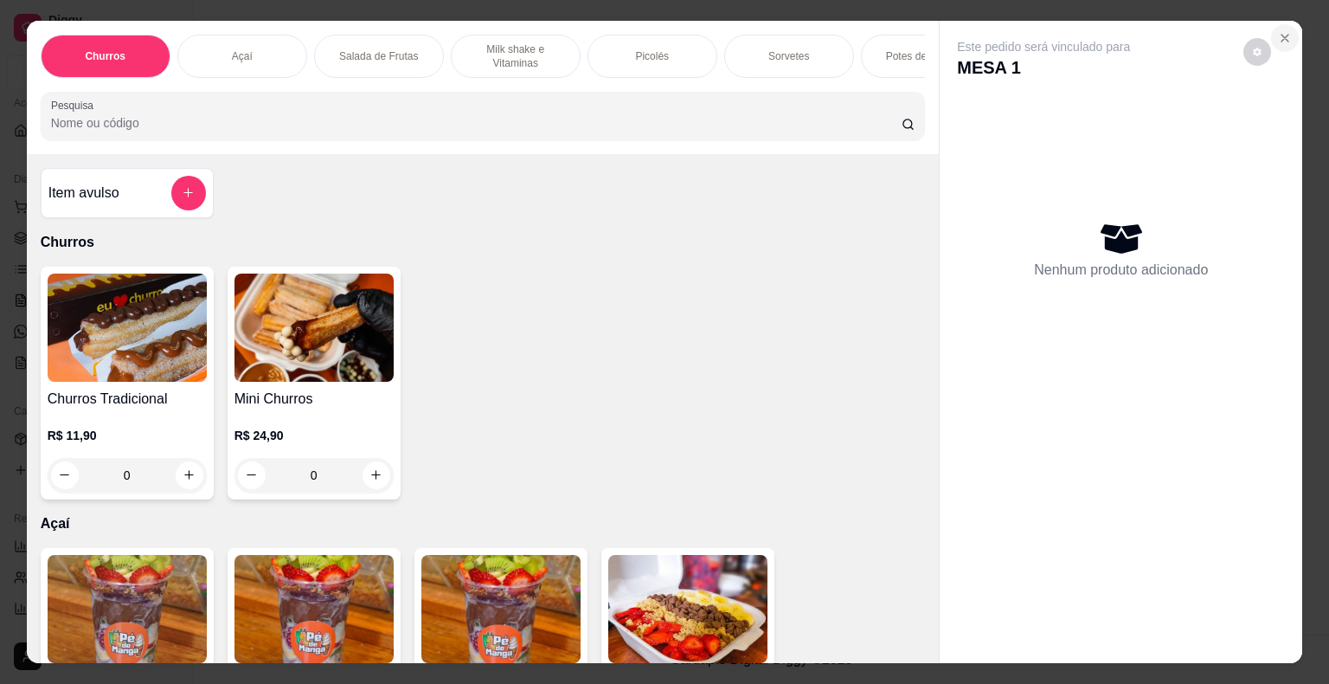
click at [1278, 31] on icon "Close" at bounding box center [1285, 38] width 14 height 14
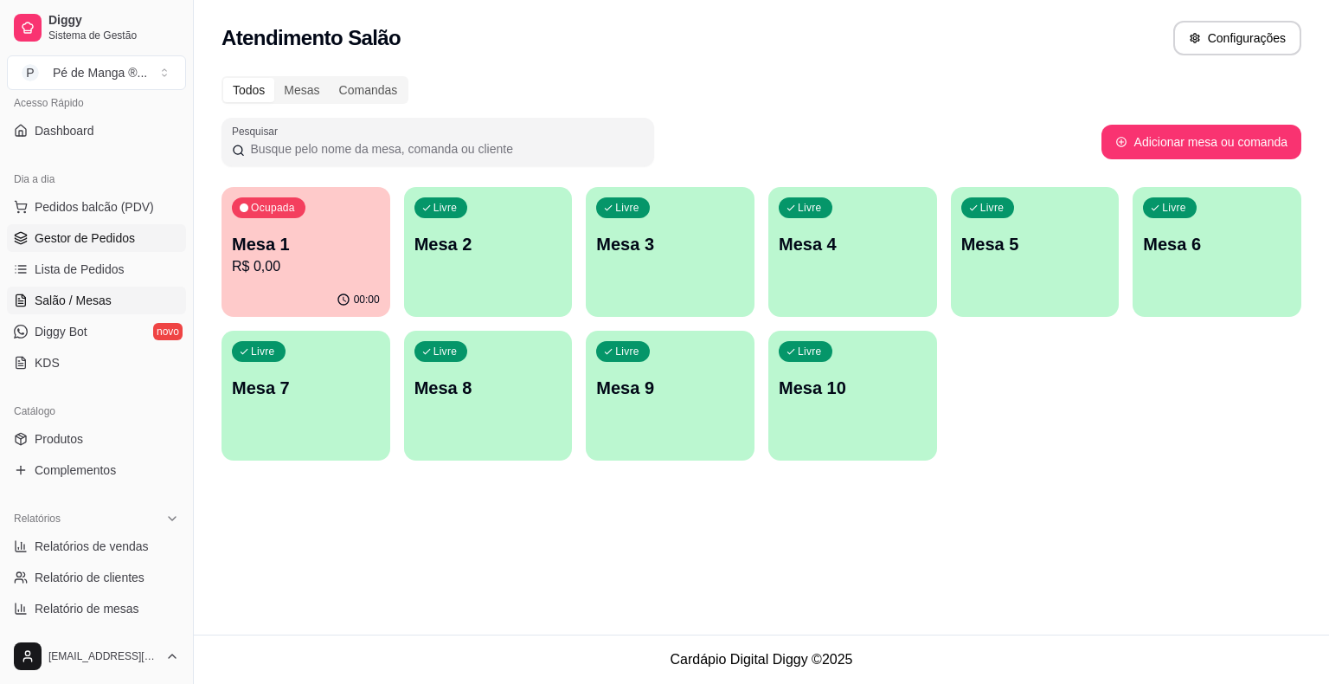
click at [94, 237] on span "Gestor de Pedidos" at bounding box center [85, 237] width 100 height 17
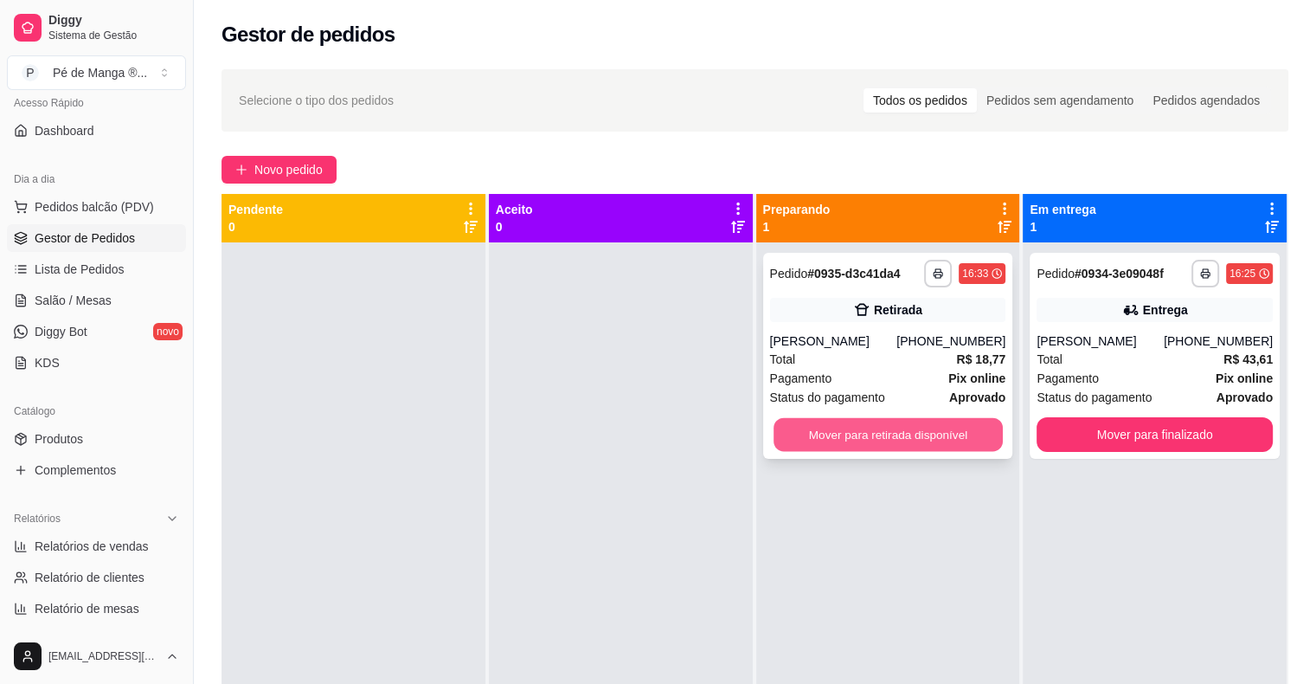
click at [839, 422] on button "Mover para retirada disponível" at bounding box center [888, 435] width 229 height 34
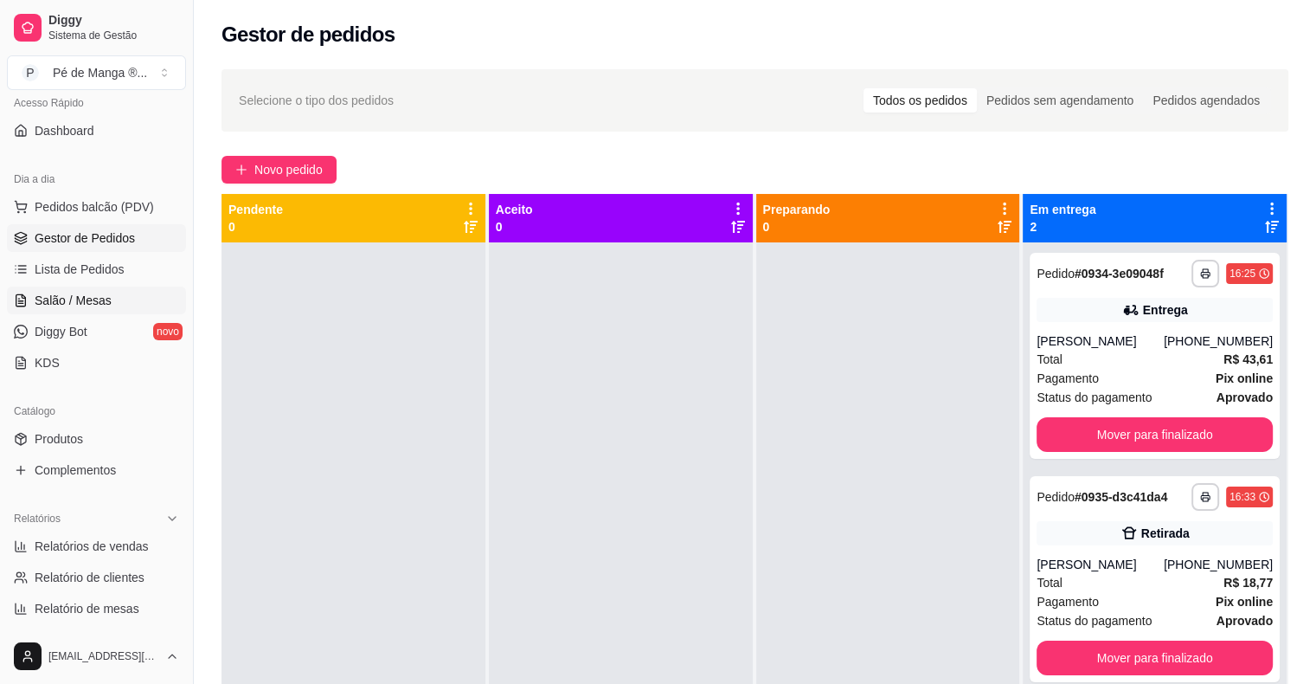
click at [12, 289] on link "Salão / Mesas" at bounding box center [96, 300] width 179 height 28
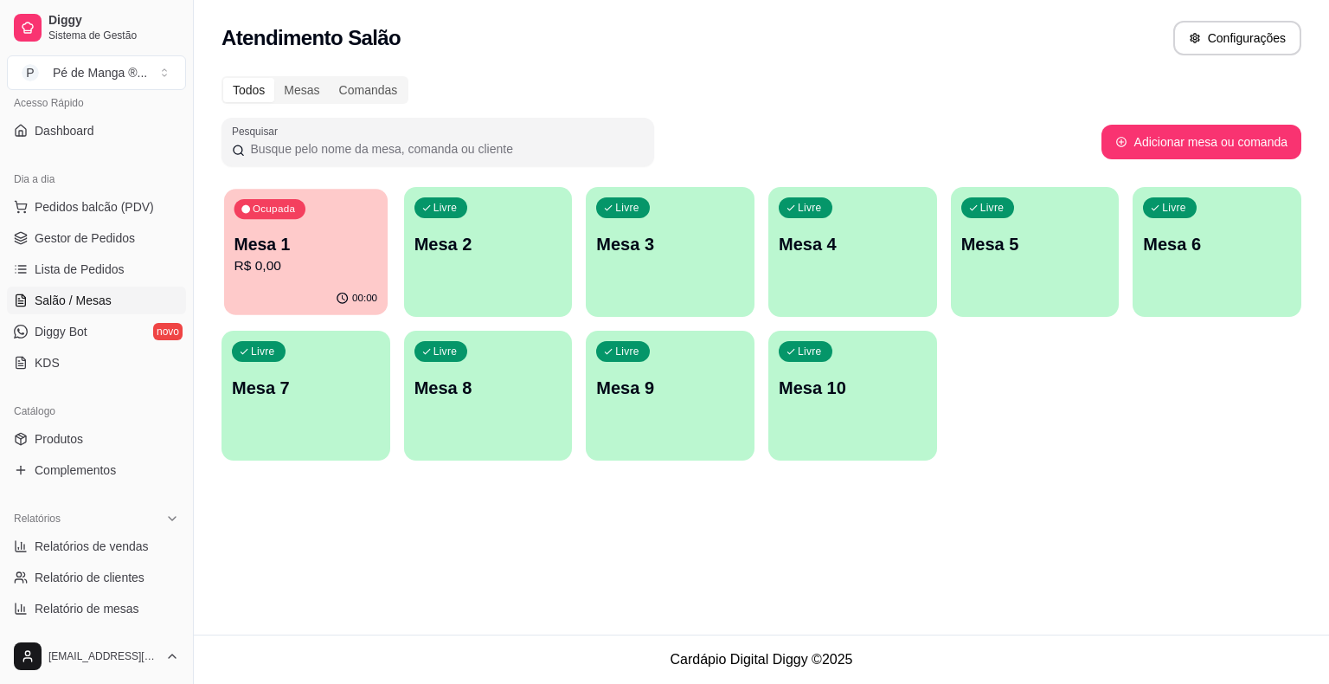
click at [286, 248] on p "Mesa 1" at bounding box center [307, 244] width 144 height 23
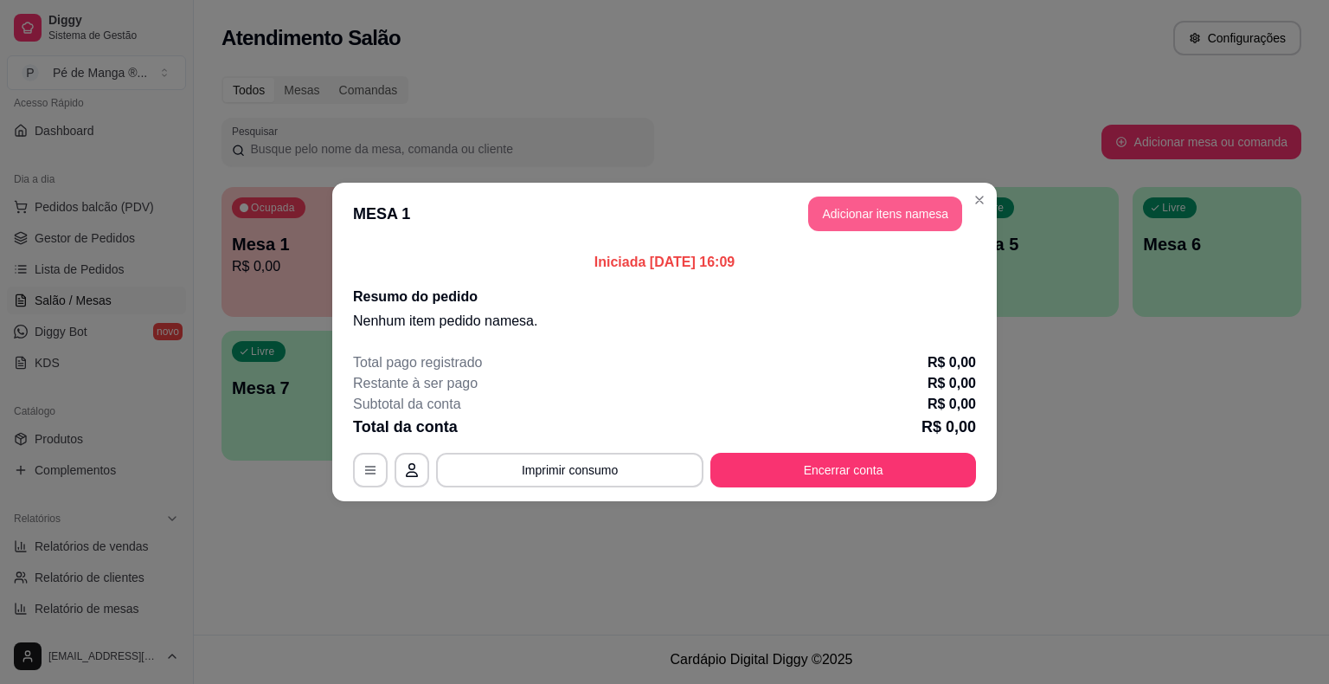
click at [859, 228] on button "Adicionar itens na mesa" at bounding box center [885, 213] width 154 height 35
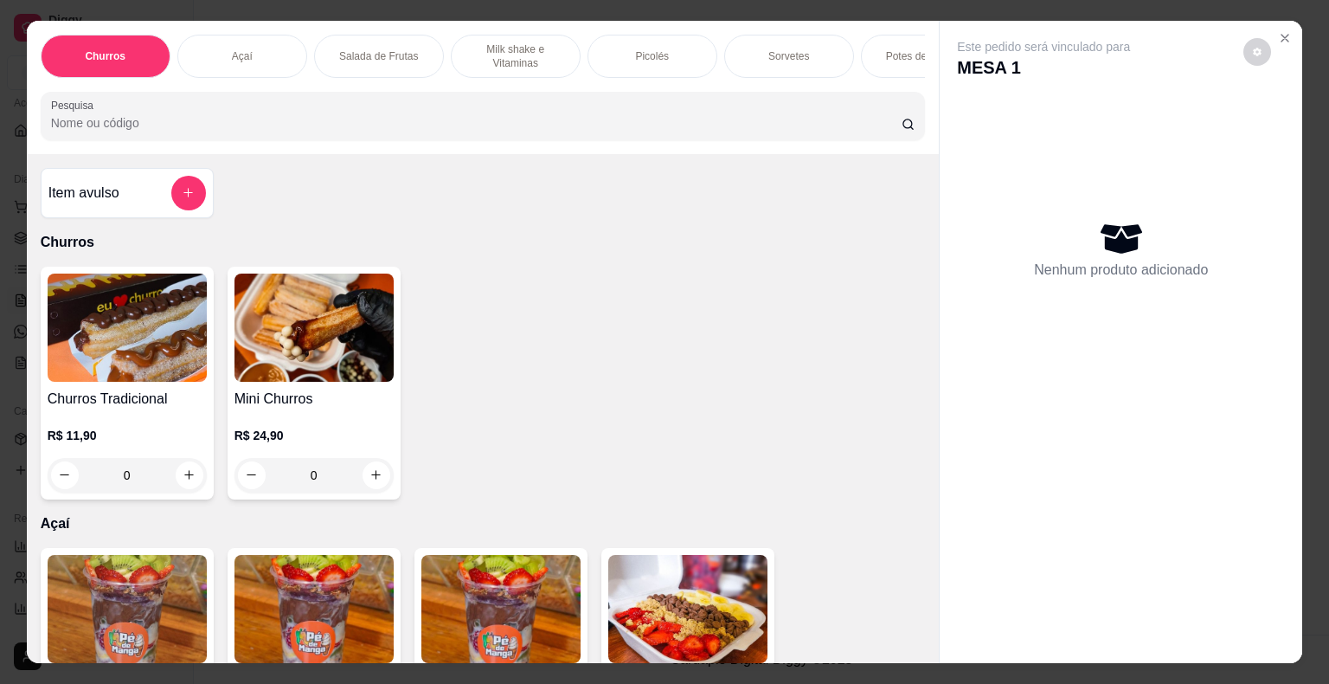
drag, startPoint x: 865, startPoint y: 45, endPoint x: 867, endPoint y: 61, distance: 16.5
click at [866, 46] on div "Potes de Sorvete" at bounding box center [926, 56] width 130 height 43
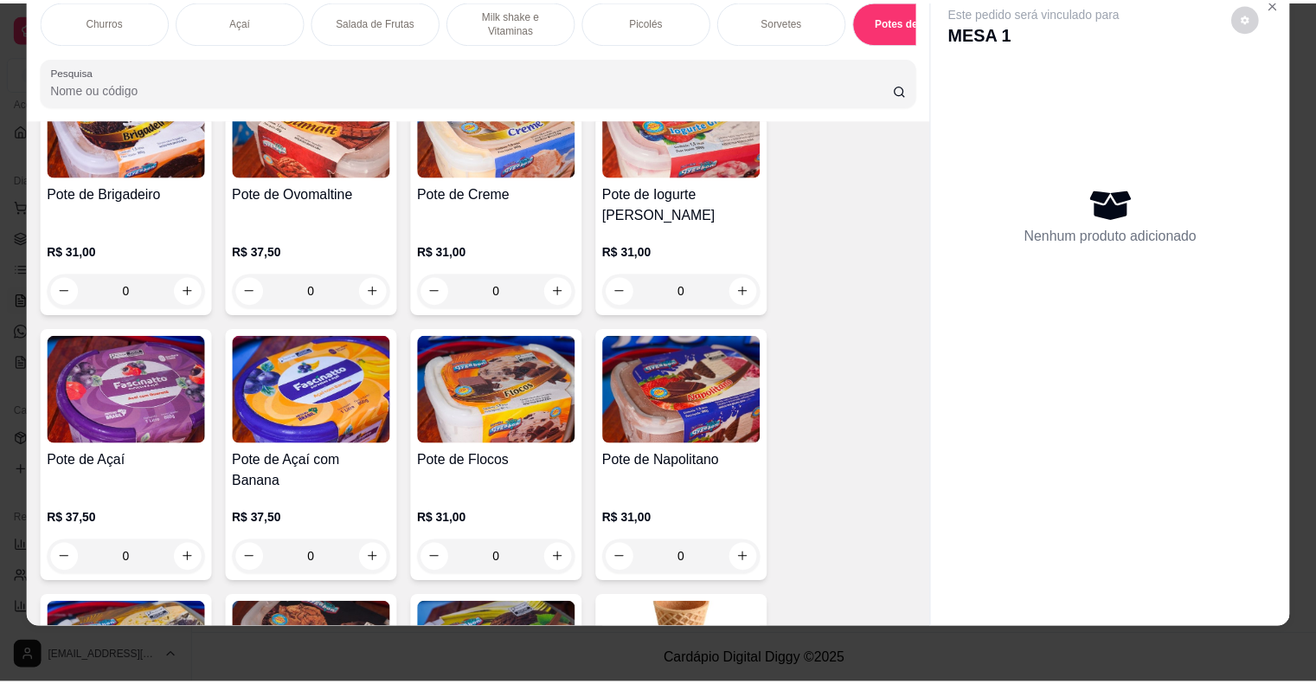
scroll to position [3563, 0]
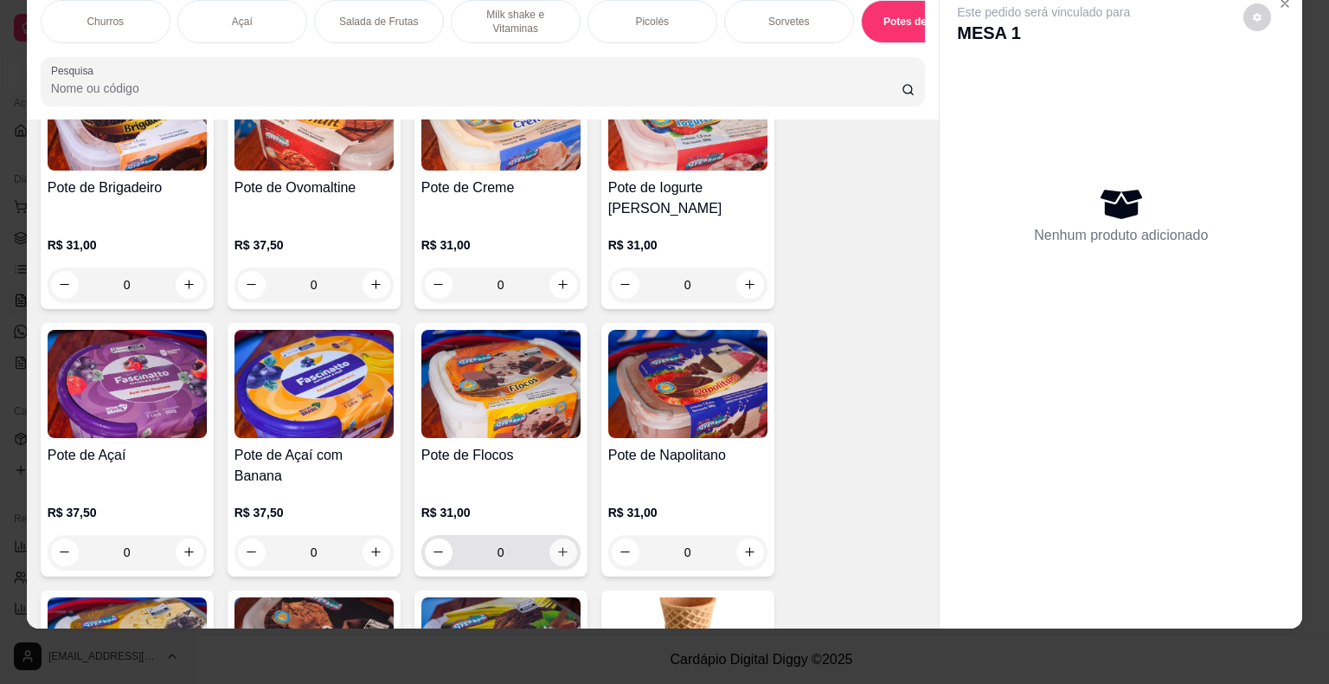
click at [556, 545] on icon "increase-product-quantity" at bounding box center [562, 551] width 13 height 13
type input "1"
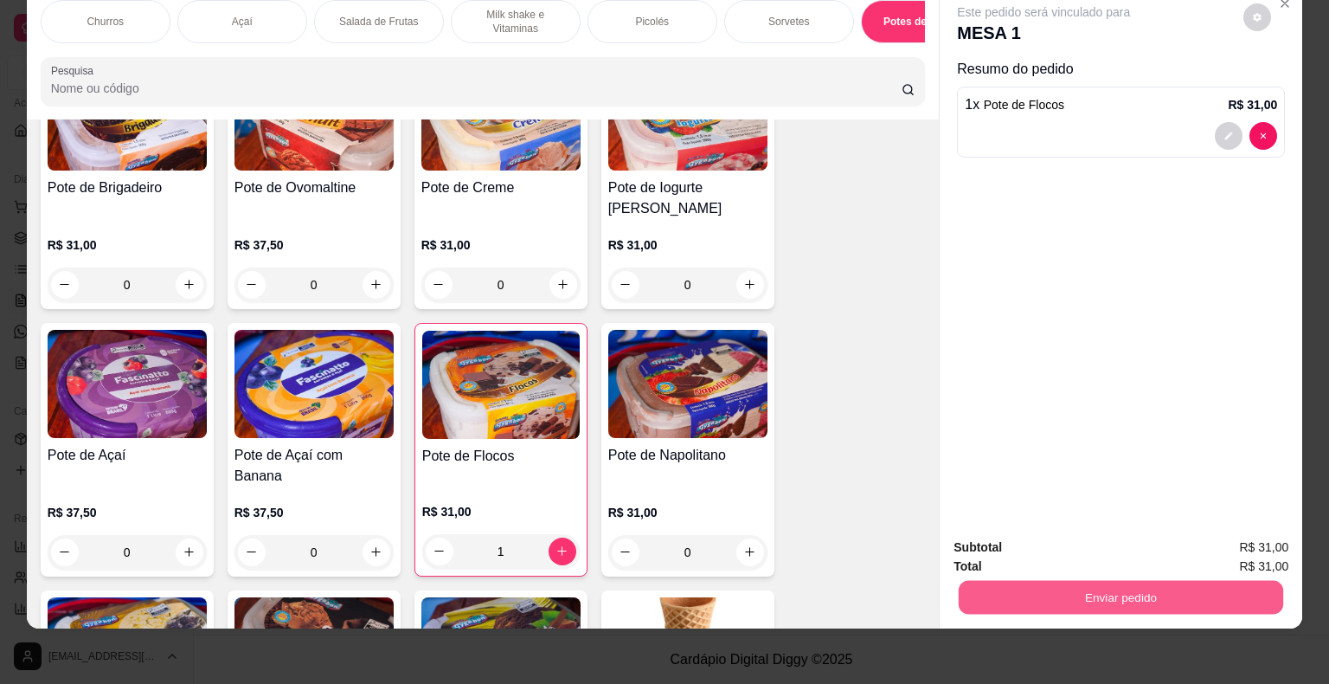
click at [1182, 588] on button "Enviar pedido" at bounding box center [1121, 598] width 325 height 34
click at [1026, 539] on button "Não registrar e enviar pedido" at bounding box center [1064, 541] width 180 height 33
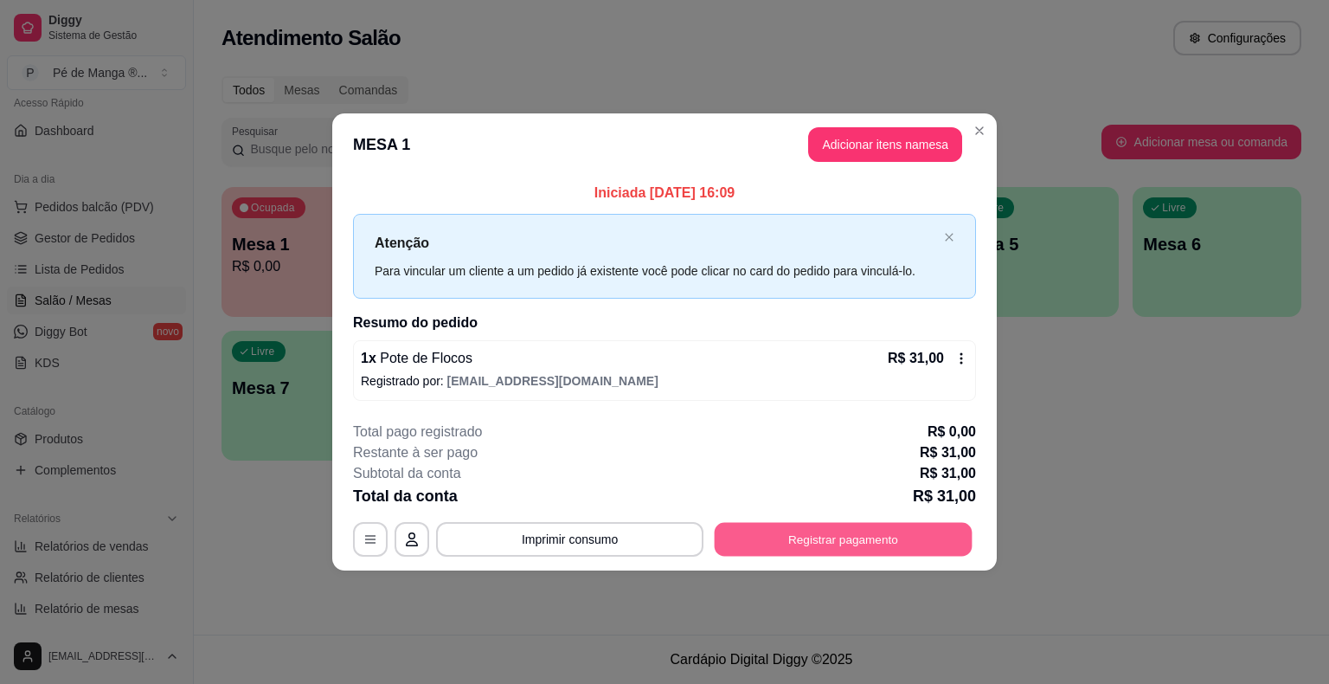
click at [899, 531] on button "Registrar pagamento" at bounding box center [844, 539] width 258 height 34
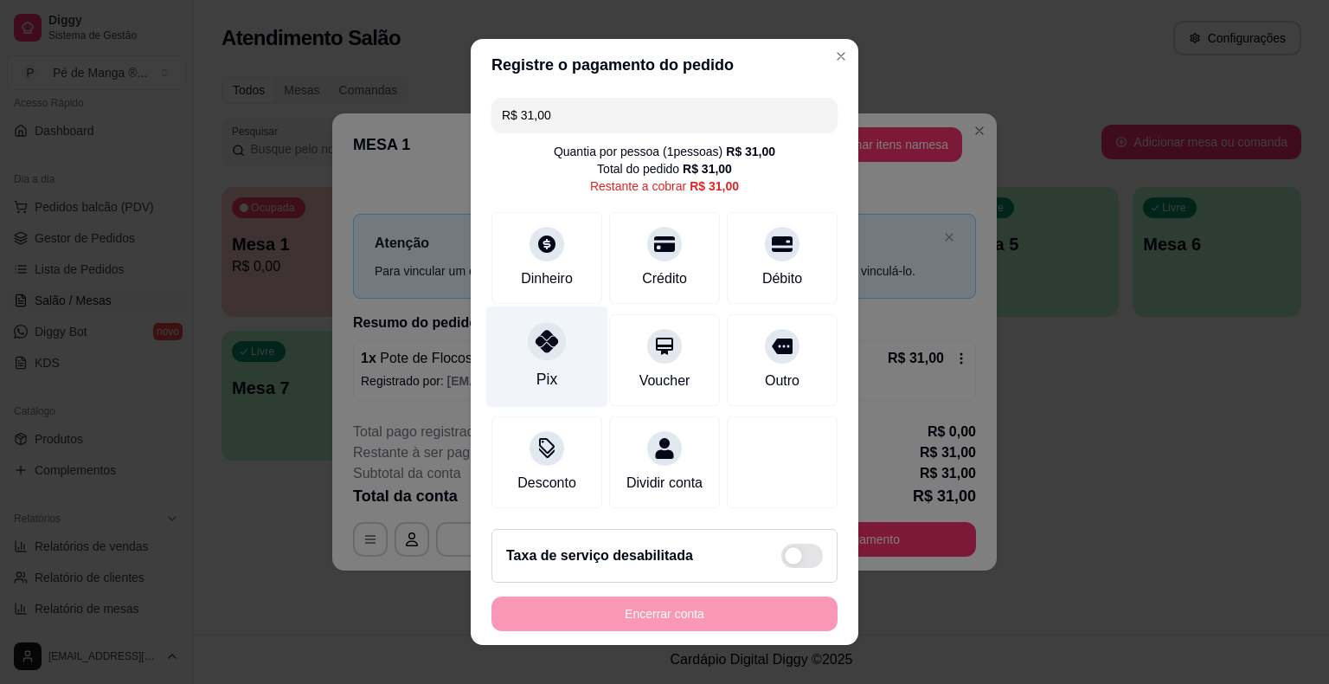
click at [543, 362] on div "Pix" at bounding box center [547, 356] width 122 height 101
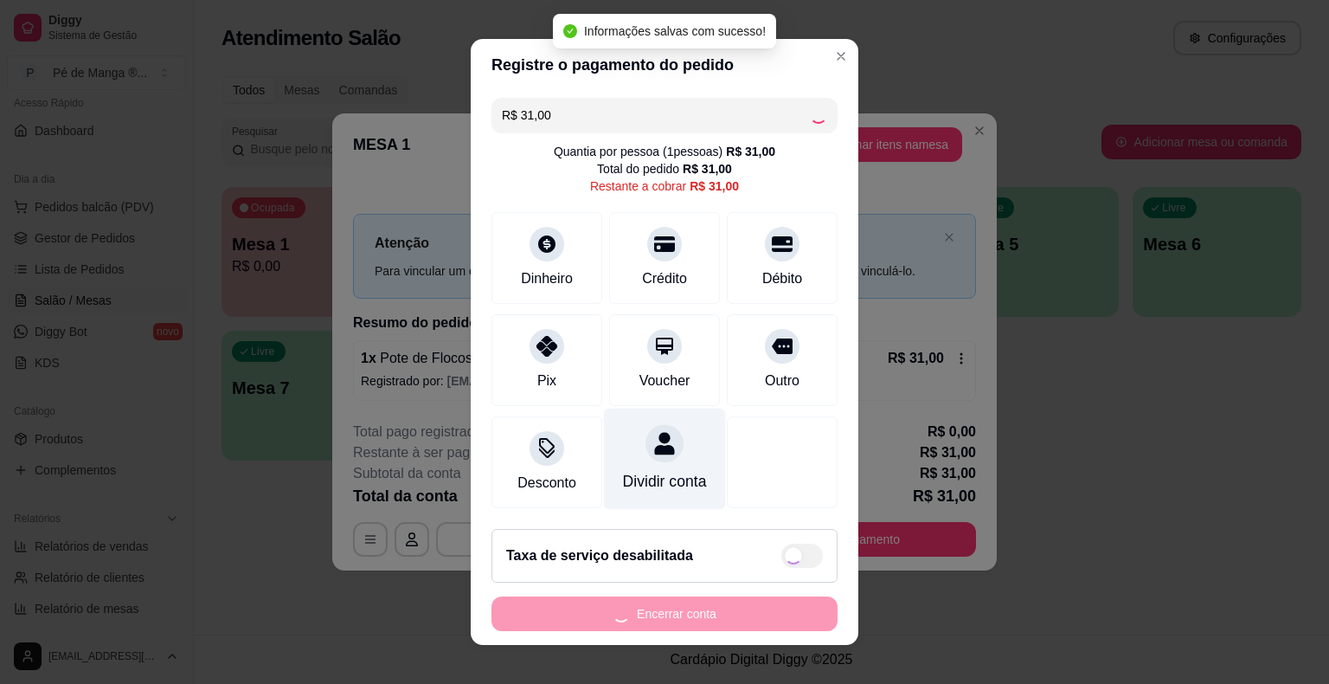
type input "R$ 0,00"
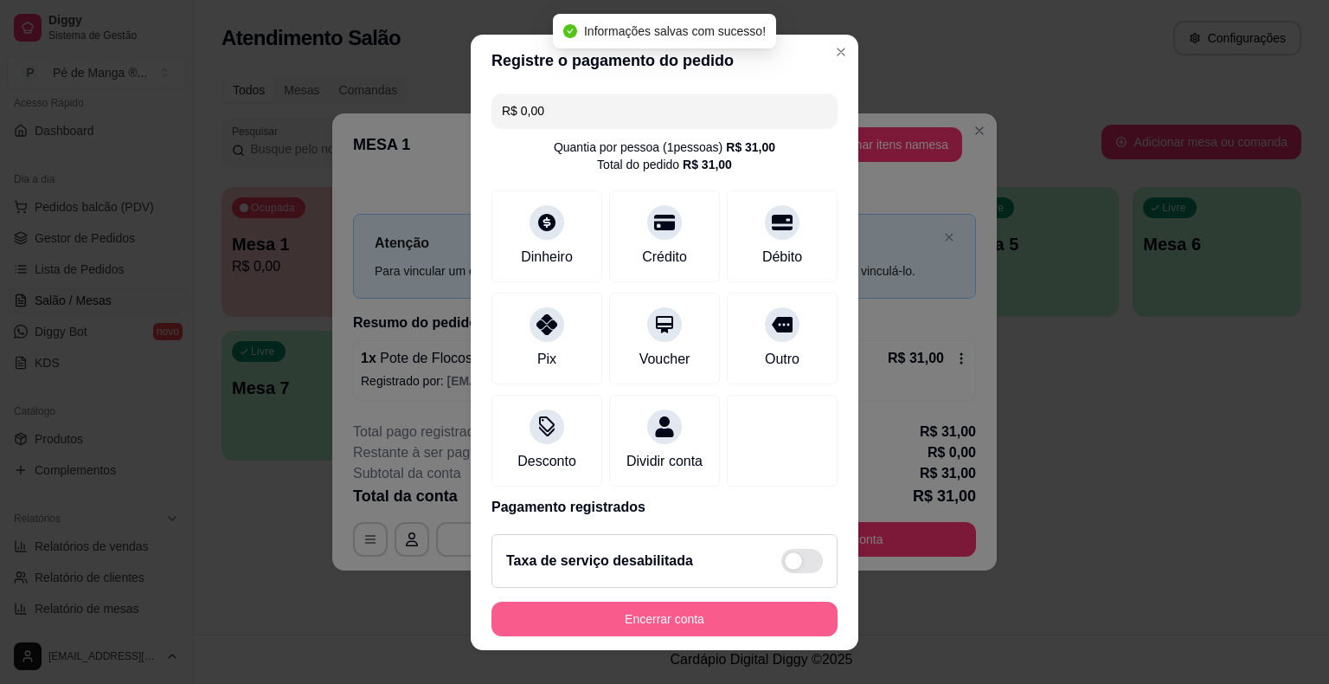
click at [692, 621] on button "Encerrar conta" at bounding box center [665, 618] width 346 height 35
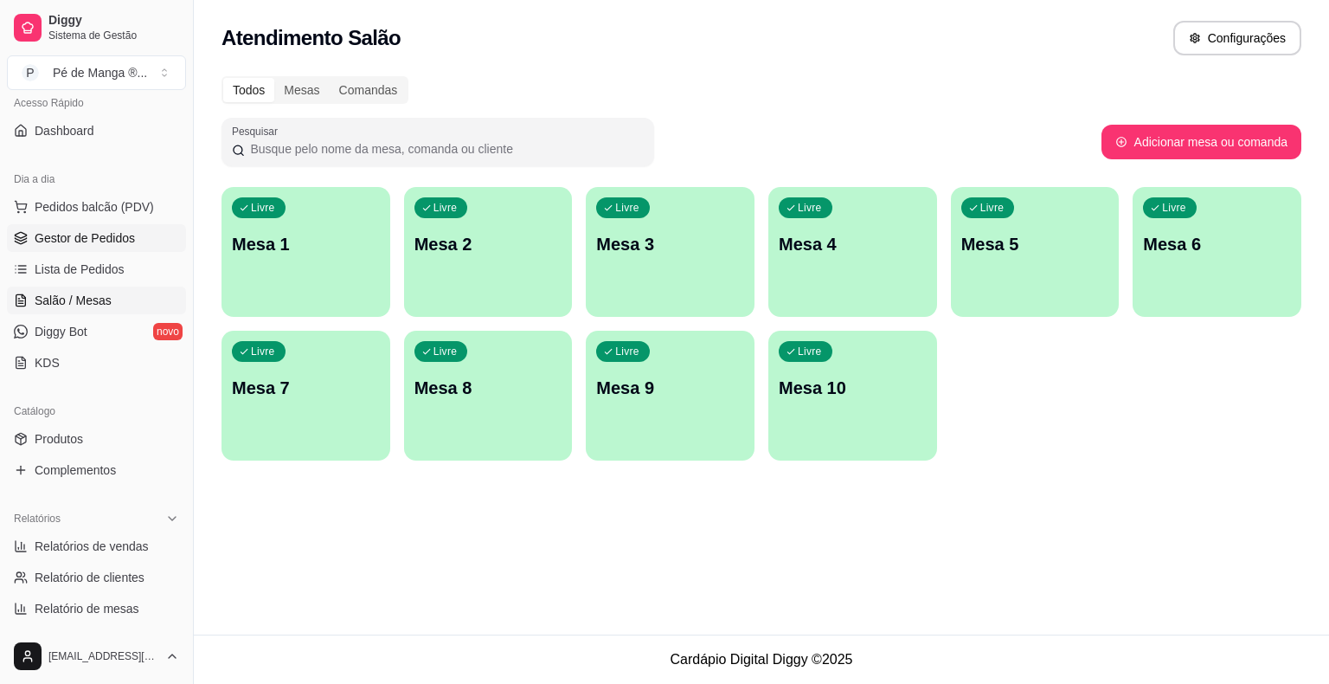
click at [86, 230] on span "Gestor de Pedidos" at bounding box center [85, 237] width 100 height 17
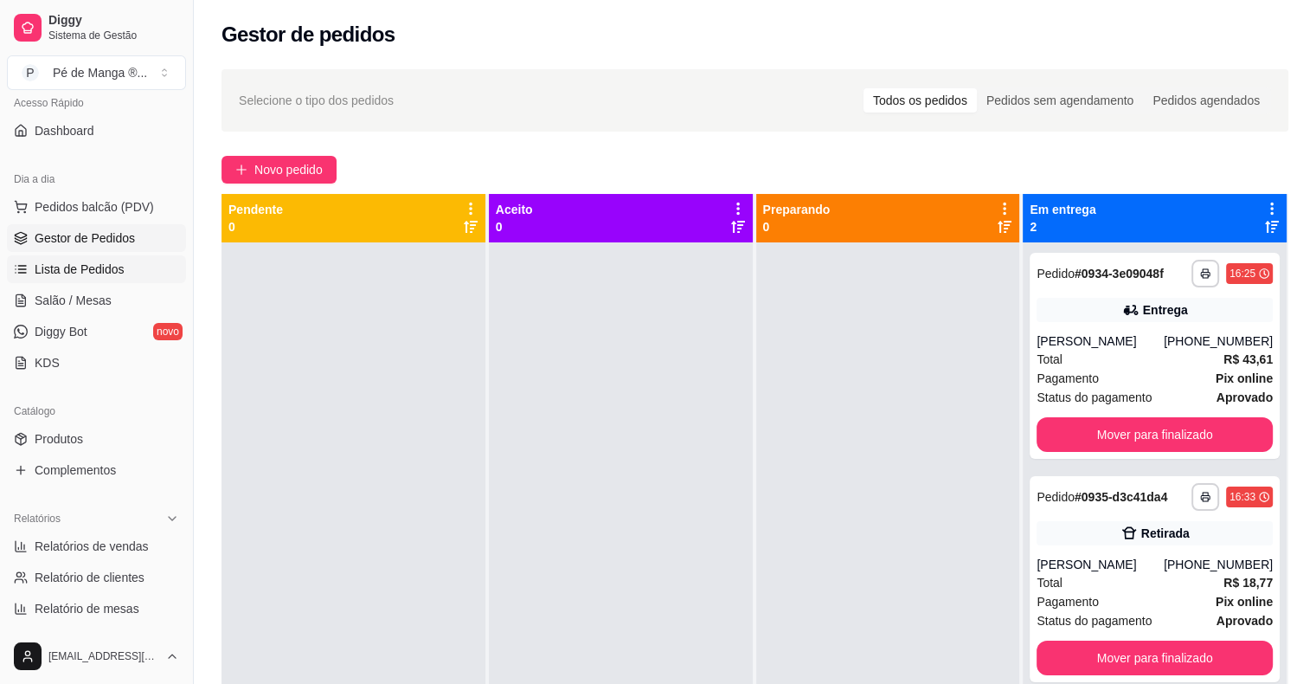
click at [114, 266] on span "Lista de Pedidos" at bounding box center [80, 268] width 90 height 17
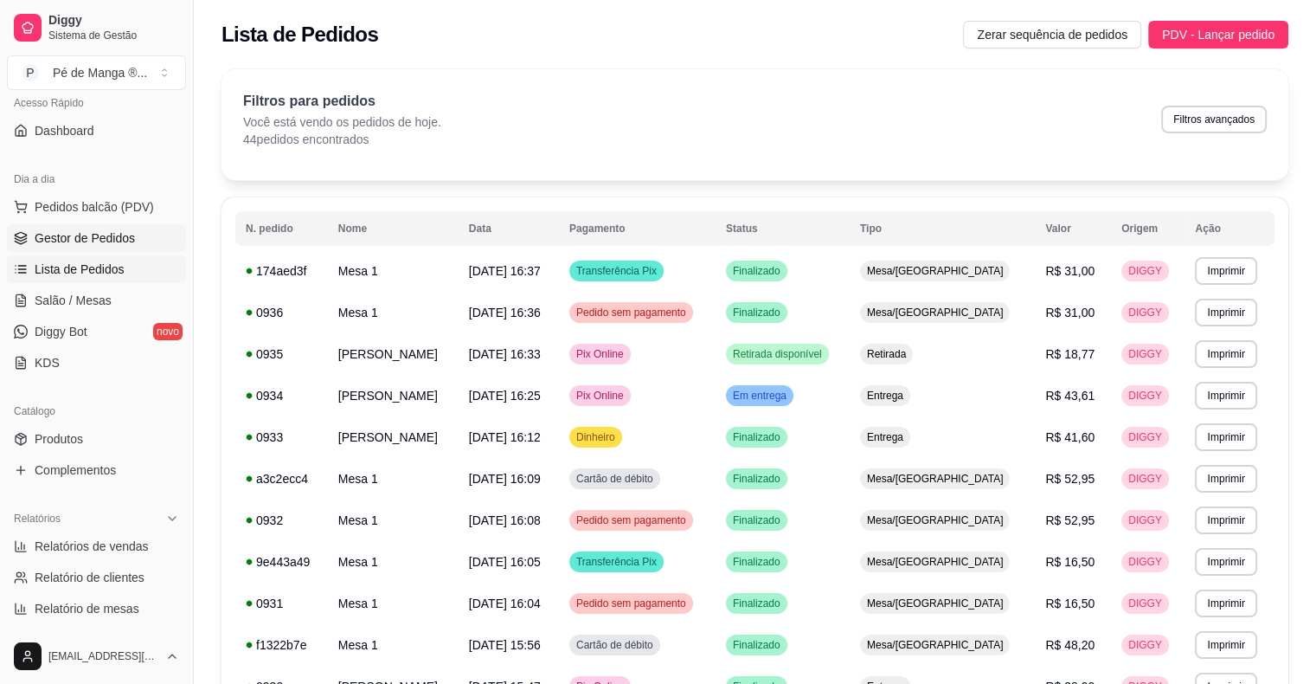
click at [90, 235] on span "Gestor de Pedidos" at bounding box center [85, 237] width 100 height 17
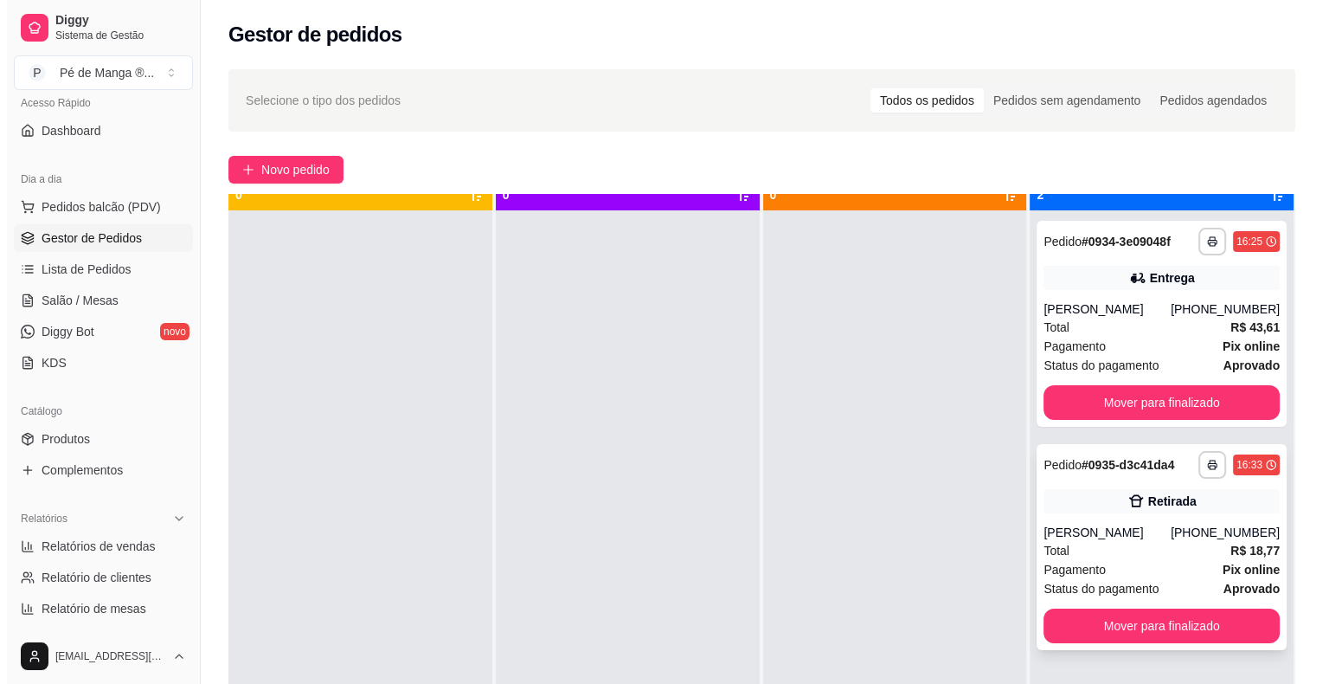
scroll to position [48, 0]
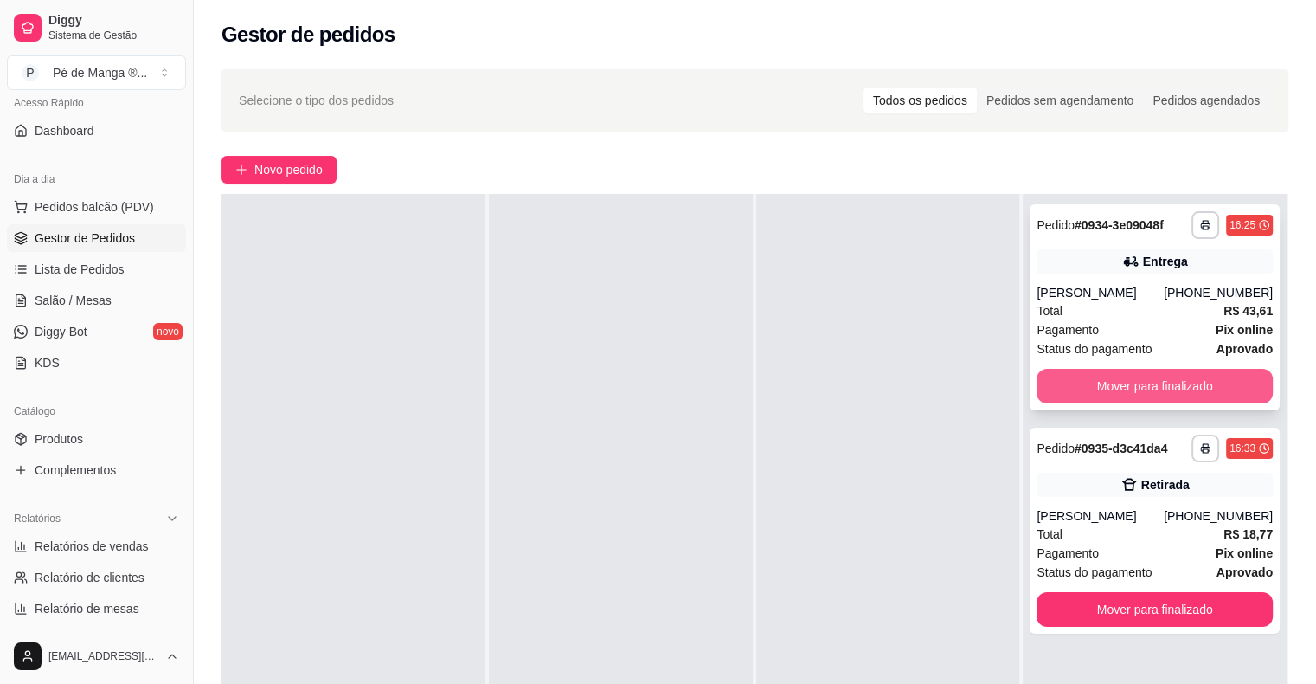
click at [1118, 382] on button "Mover para finalizado" at bounding box center [1155, 386] width 236 height 35
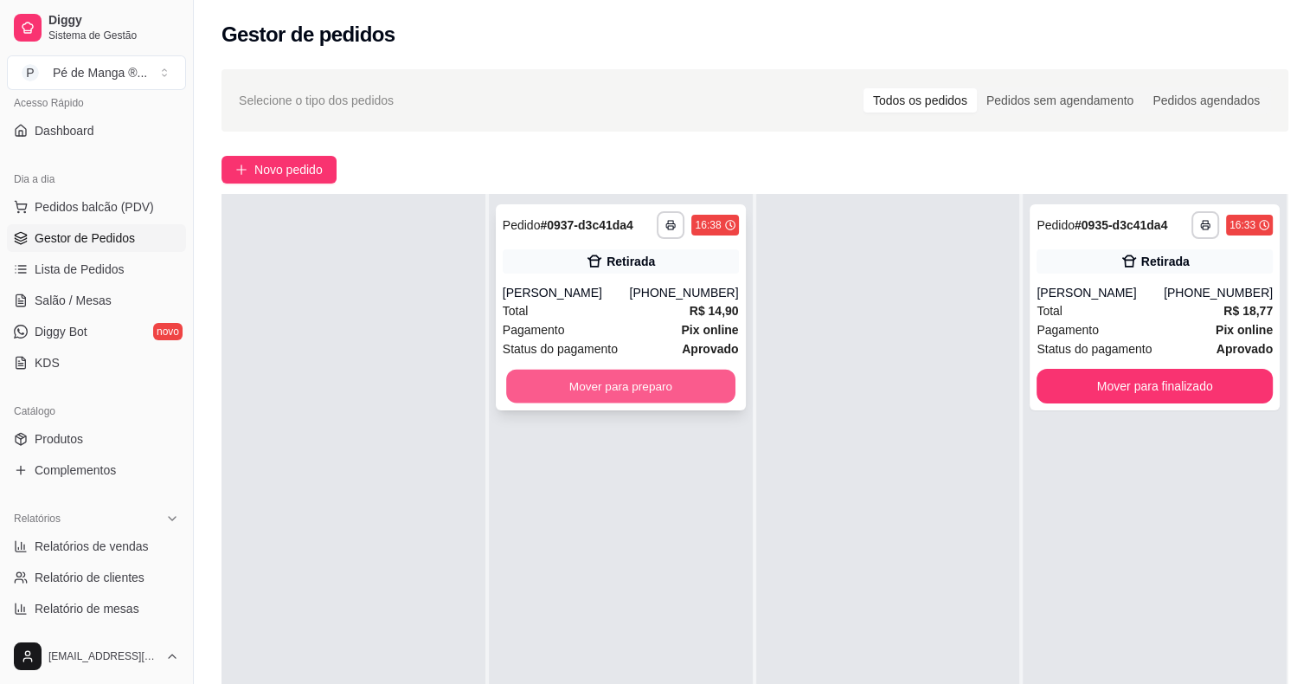
click at [636, 376] on button "Mover para preparo" at bounding box center [620, 387] width 229 height 34
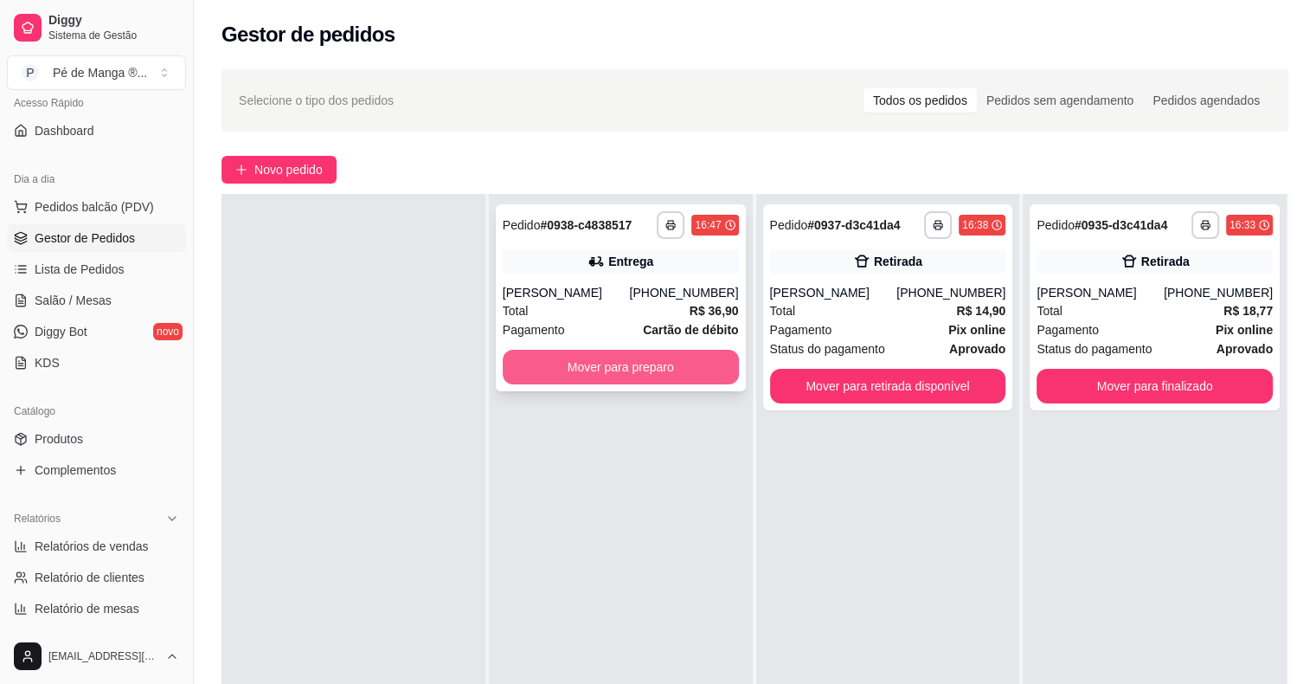
click at [670, 363] on button "Mover para preparo" at bounding box center [621, 367] width 236 height 35
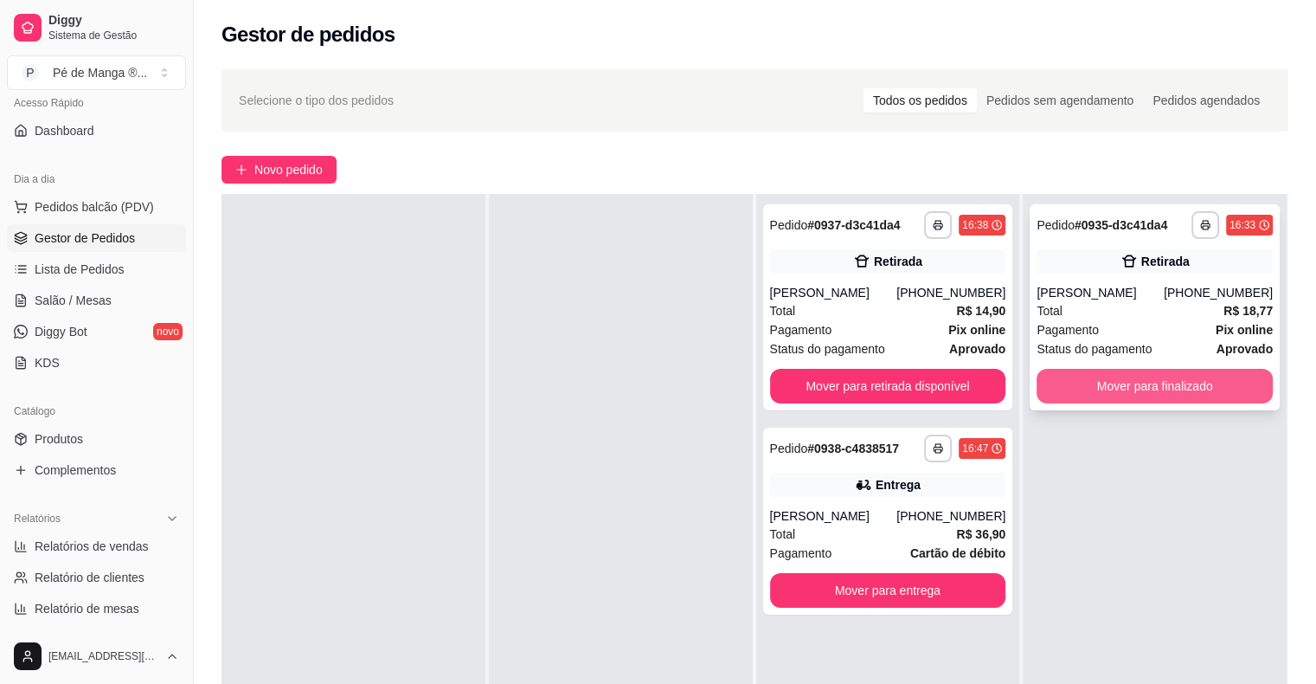
click at [1187, 389] on button "Mover para finalizado" at bounding box center [1155, 386] width 236 height 35
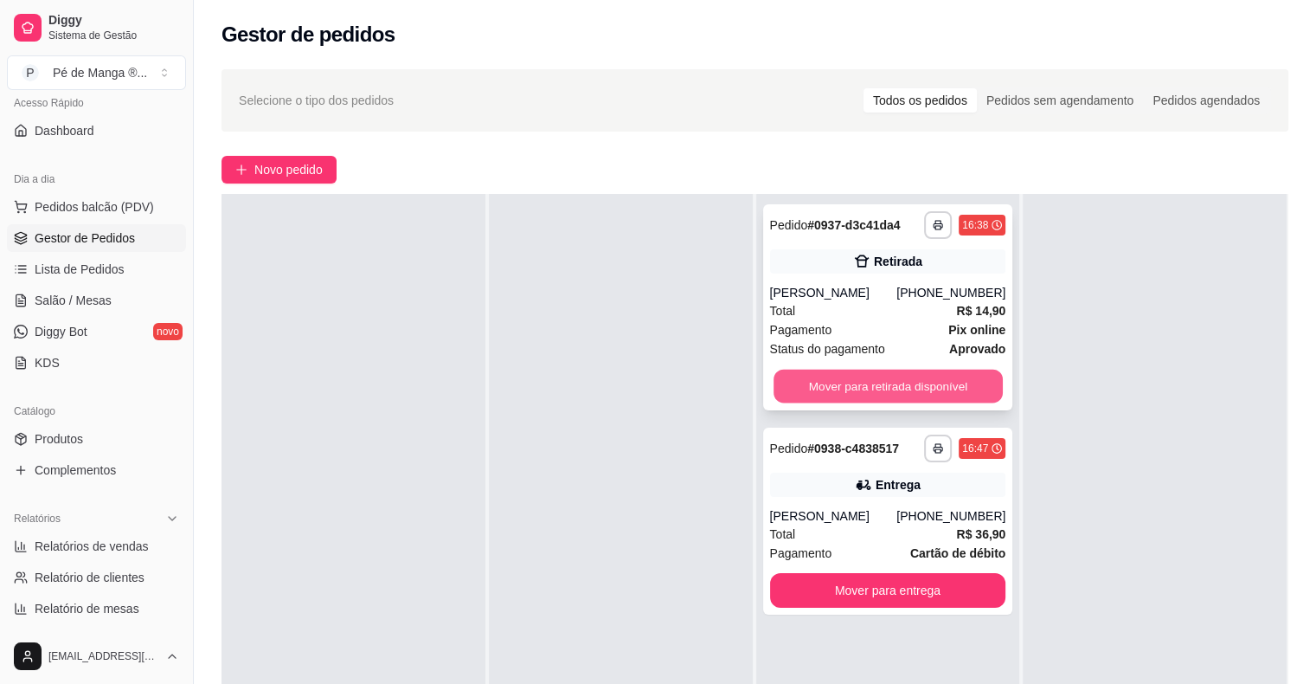
click at [971, 379] on button "Mover para retirada disponível" at bounding box center [888, 387] width 229 height 34
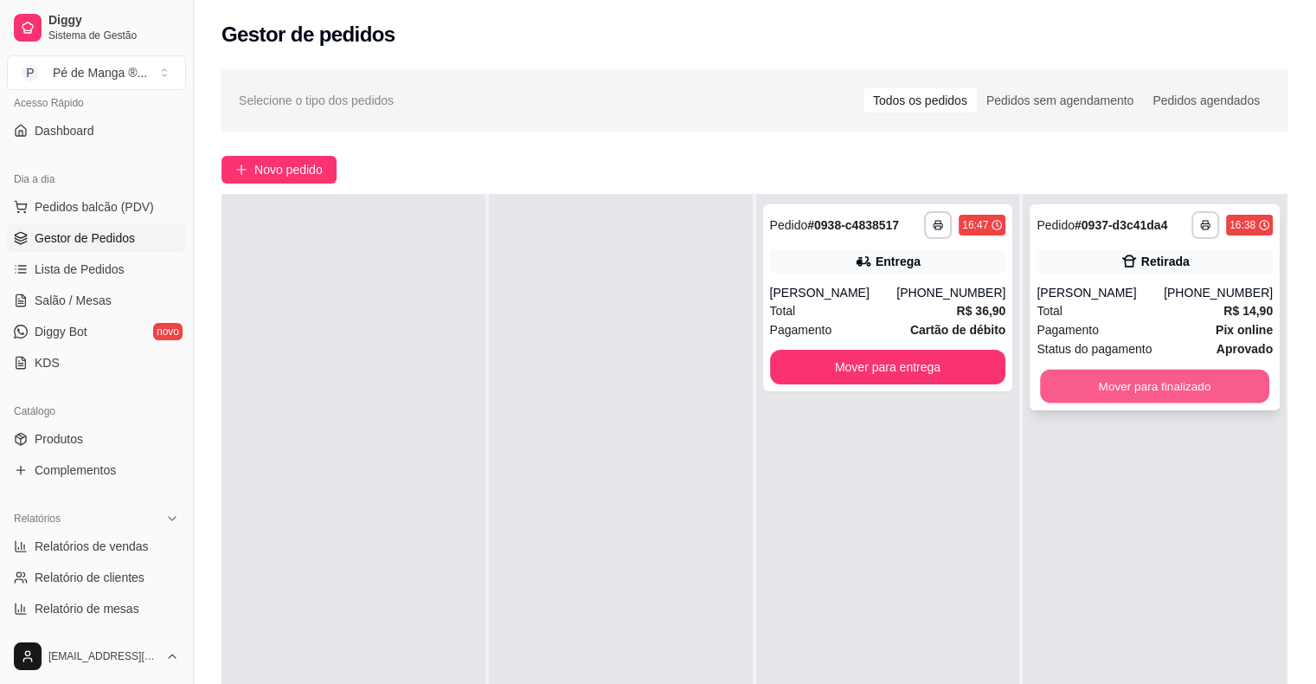
click at [1128, 401] on button "Mover para finalizado" at bounding box center [1154, 387] width 229 height 34
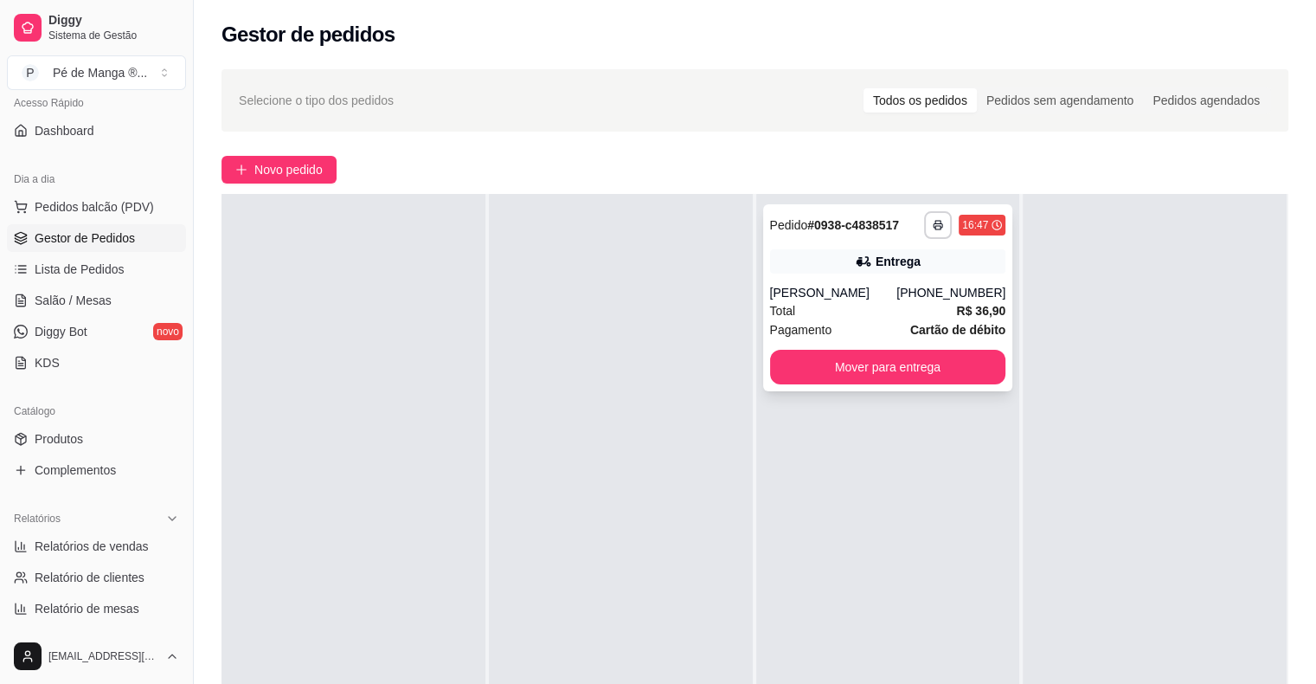
click at [939, 306] on div "Total R$ 36,90" at bounding box center [888, 310] width 236 height 19
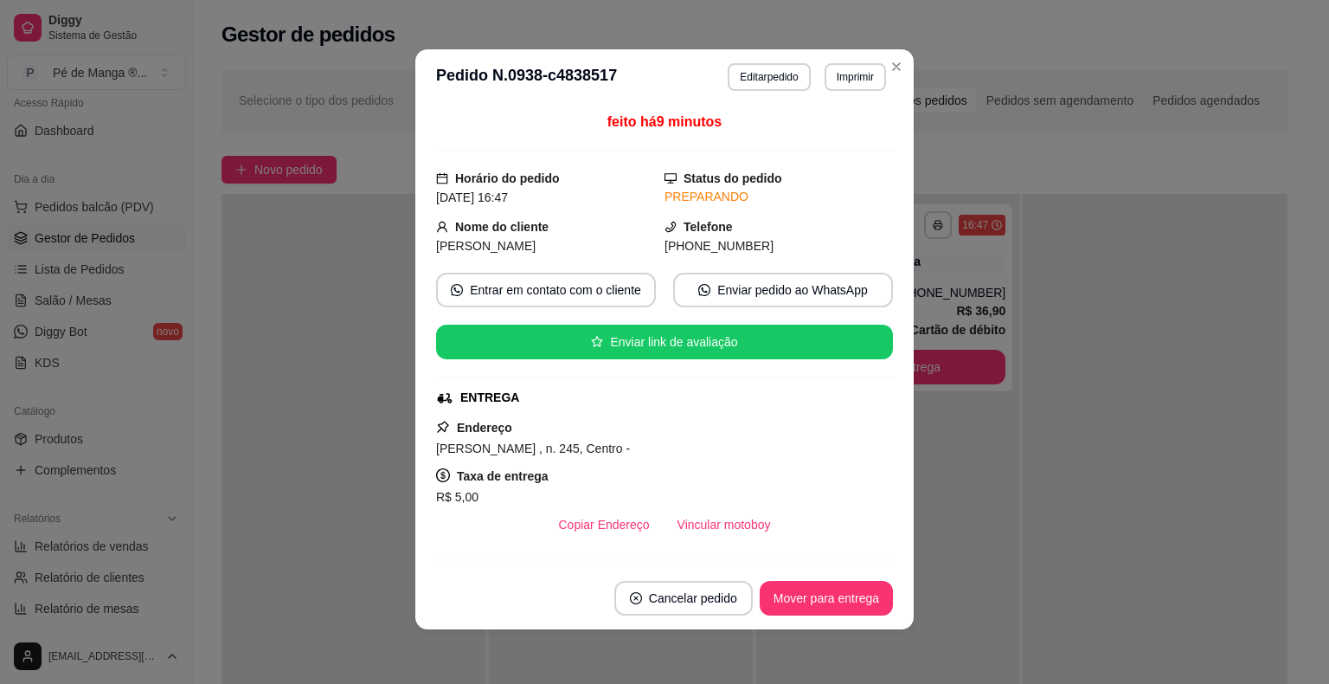
scroll to position [3, 0]
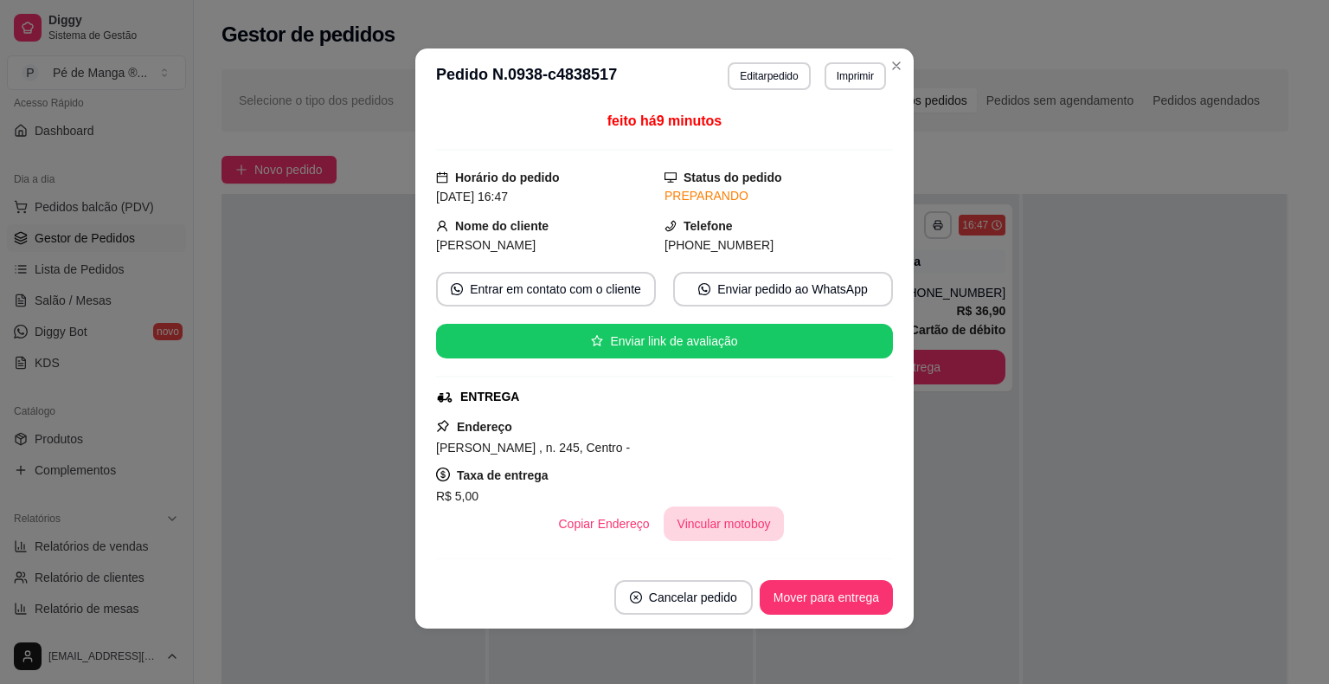
click at [687, 511] on button "Vincular motoboy" at bounding box center [724, 523] width 121 height 35
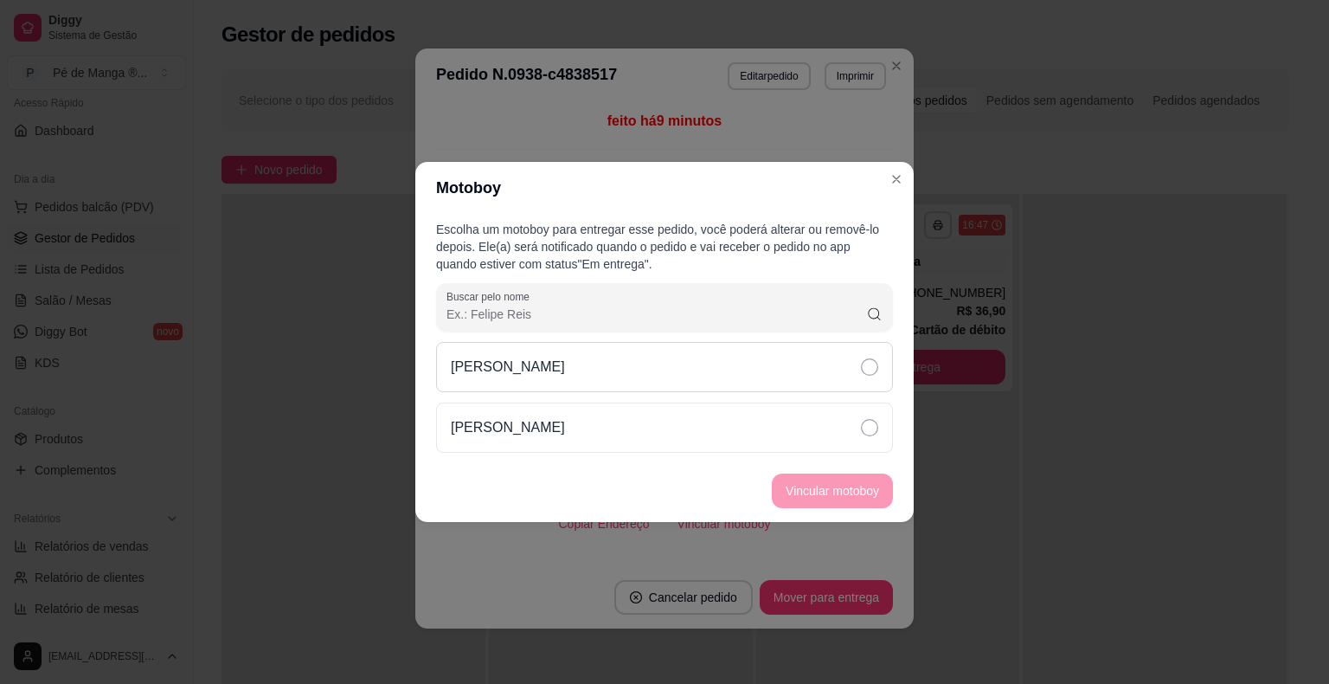
drag, startPoint x: 706, startPoint y: 376, endPoint x: 717, endPoint y: 387, distance: 15.9
click at [709, 380] on div "[PERSON_NAME]" at bounding box center [664, 367] width 457 height 50
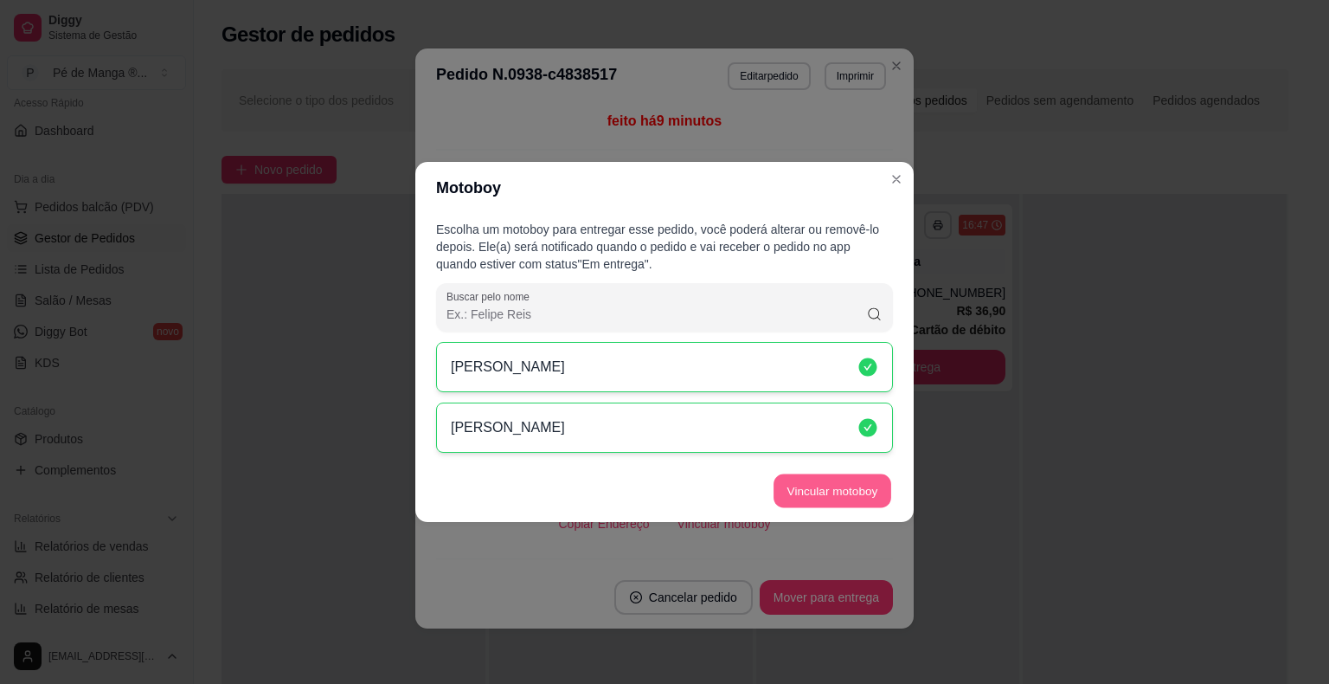
click at [812, 496] on button "Vincular motoboy" at bounding box center [833, 491] width 118 height 34
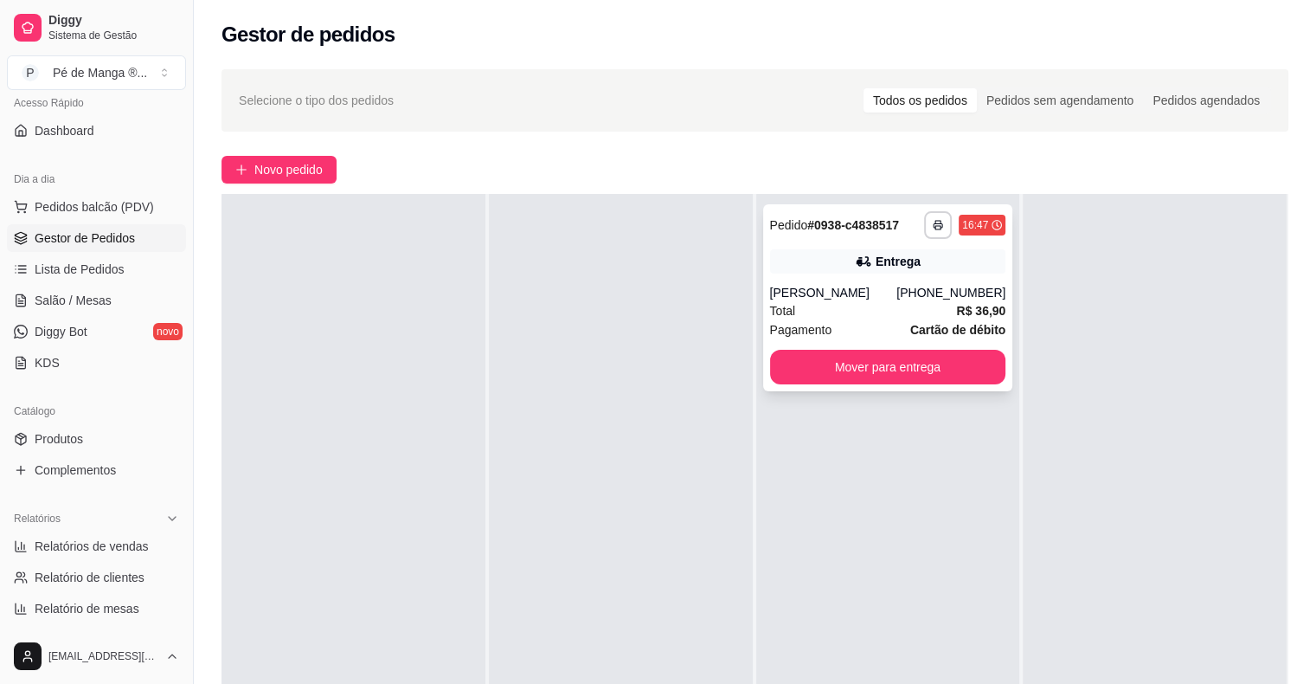
click at [910, 310] on div "Total R$ 36,90" at bounding box center [888, 310] width 236 height 19
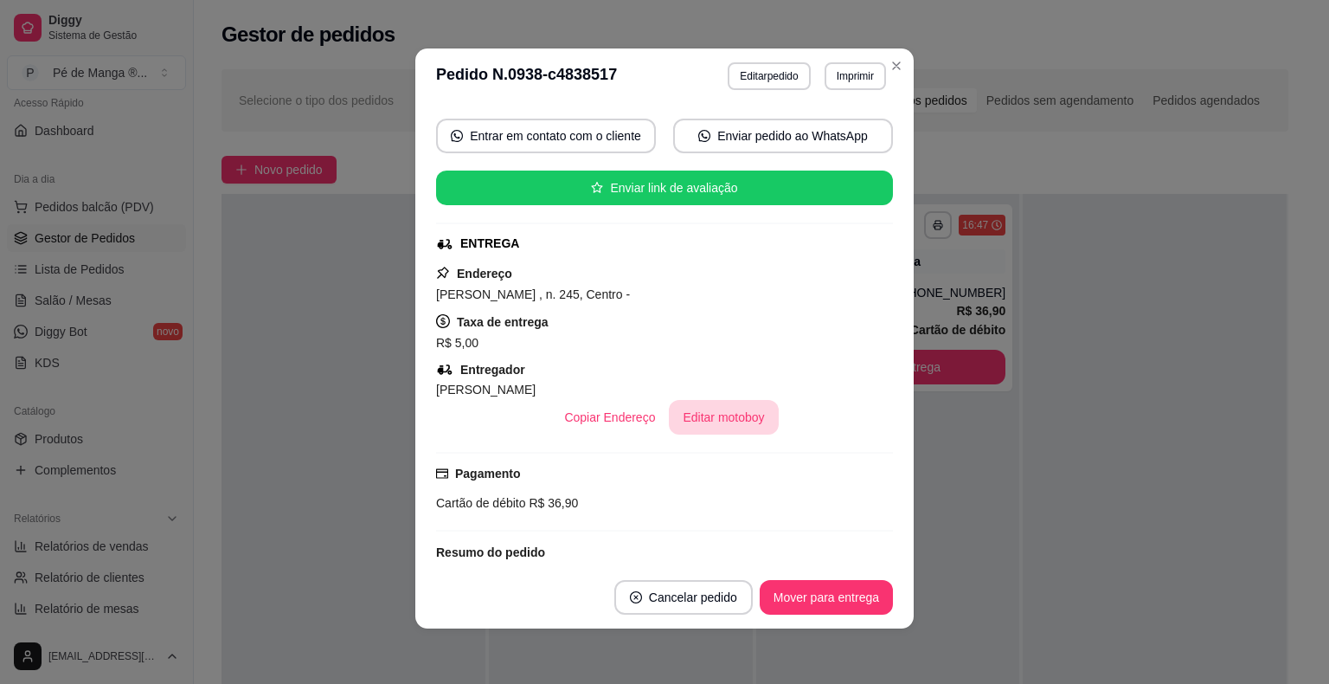
scroll to position [260, 0]
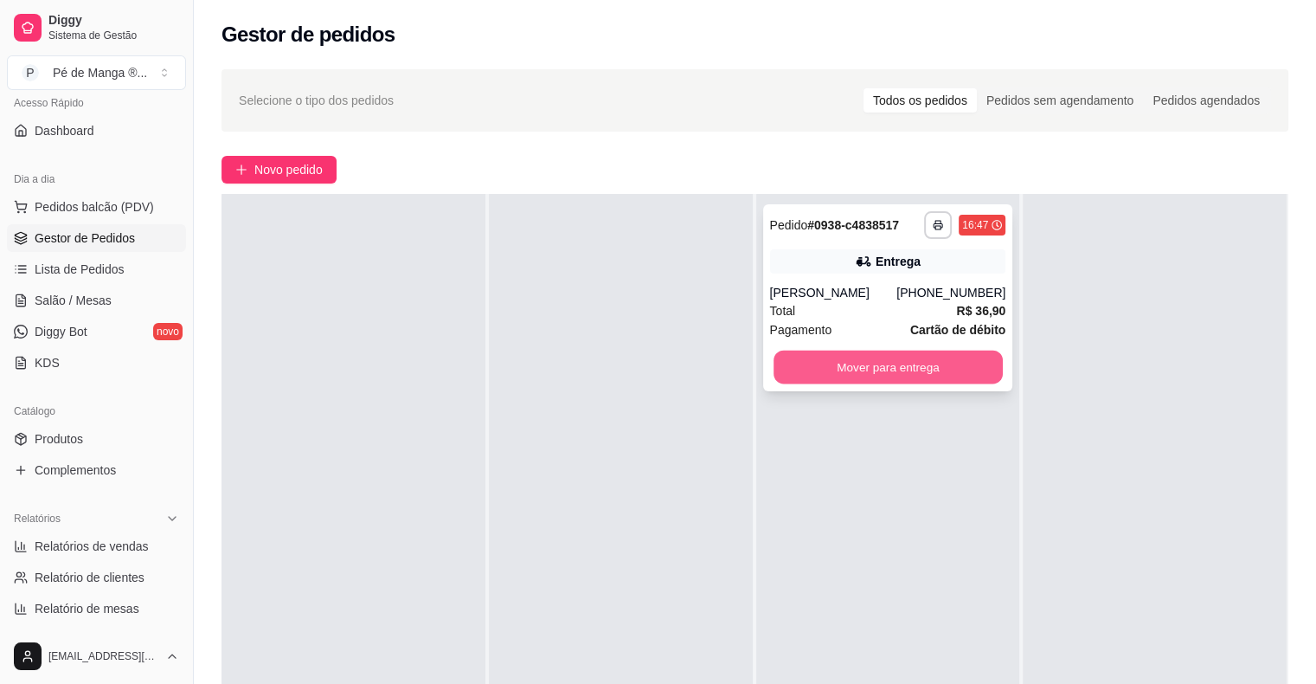
click at [807, 365] on button "Mover para entrega" at bounding box center [888, 367] width 229 height 34
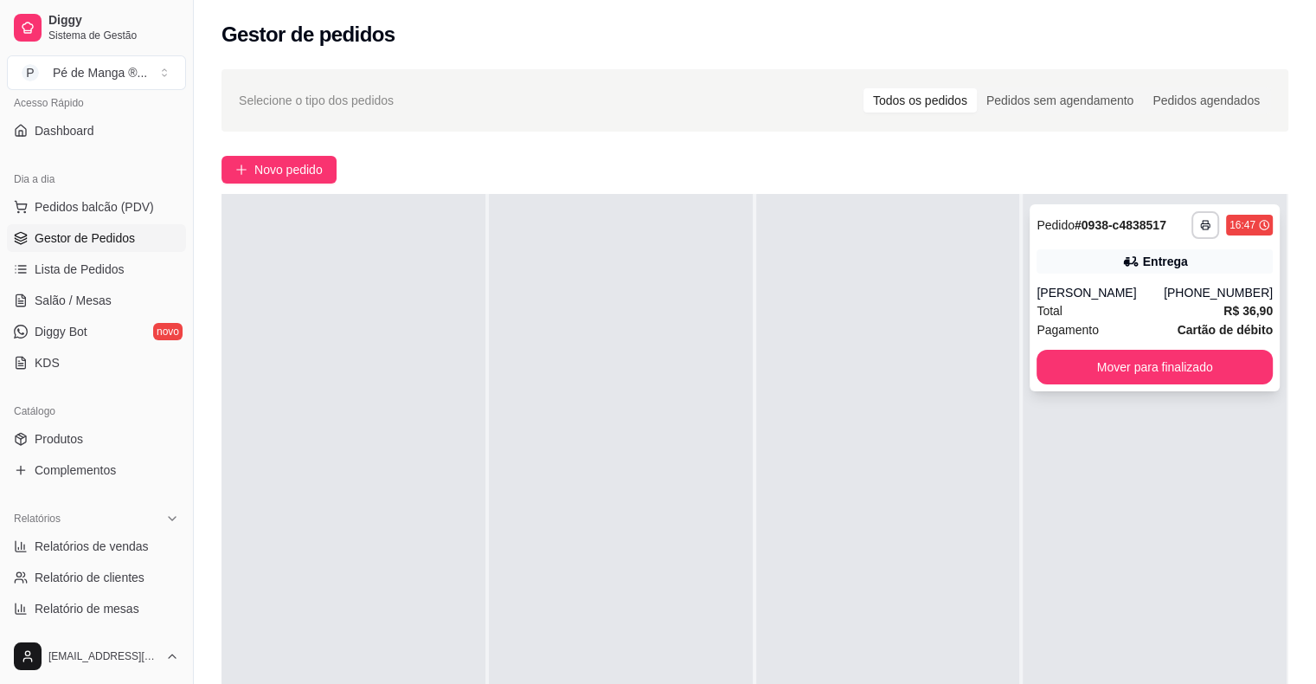
click at [1089, 299] on div "[PERSON_NAME]" at bounding box center [1100, 292] width 127 height 17
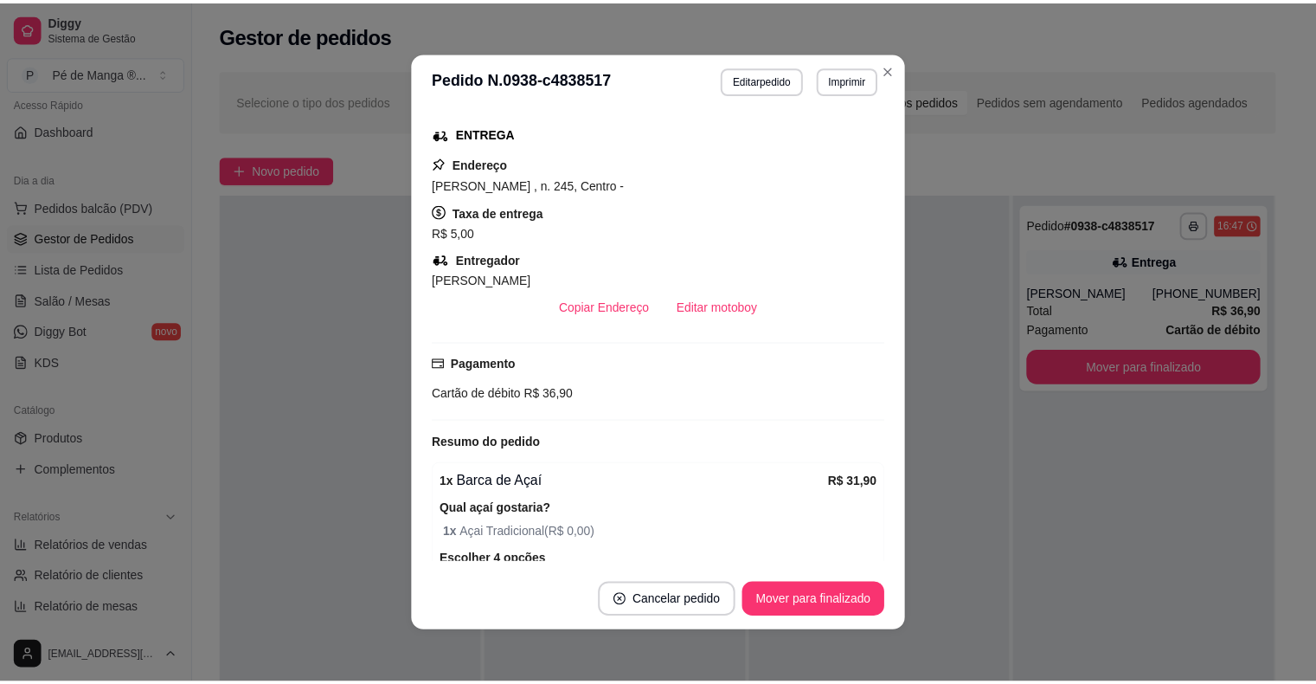
scroll to position [296, 0]
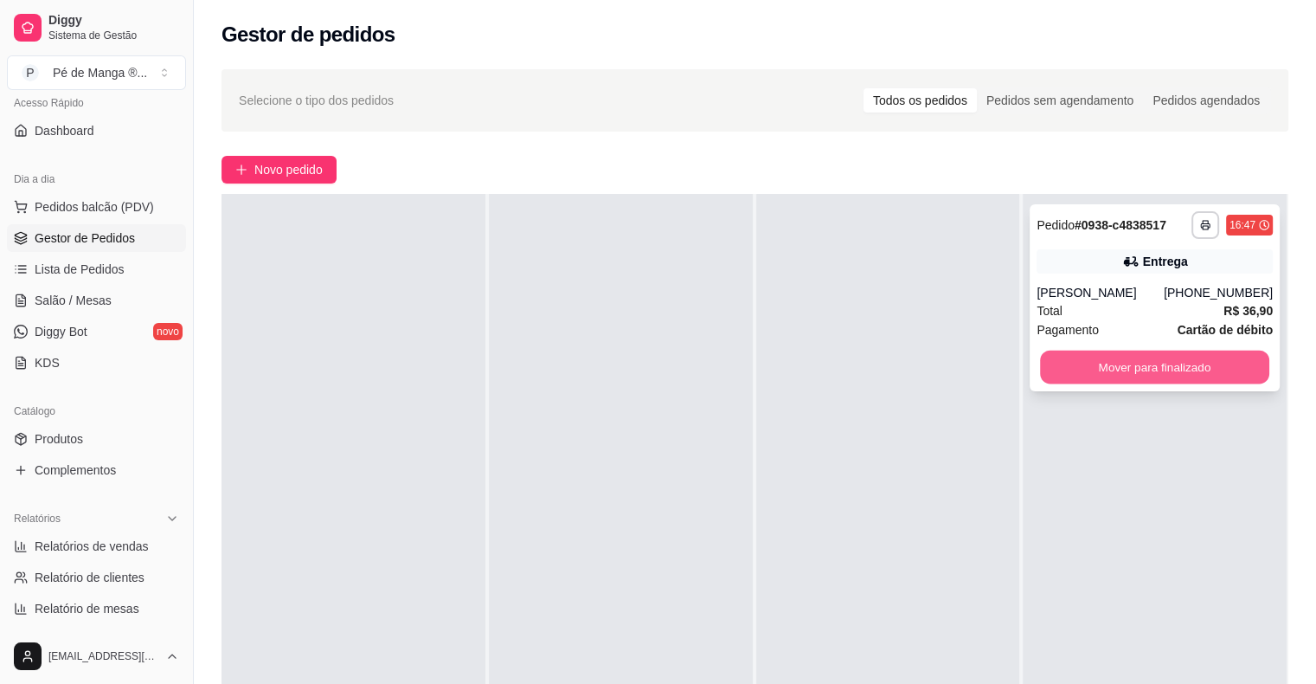
click at [1106, 362] on button "Mover para finalizado" at bounding box center [1154, 367] width 229 height 34
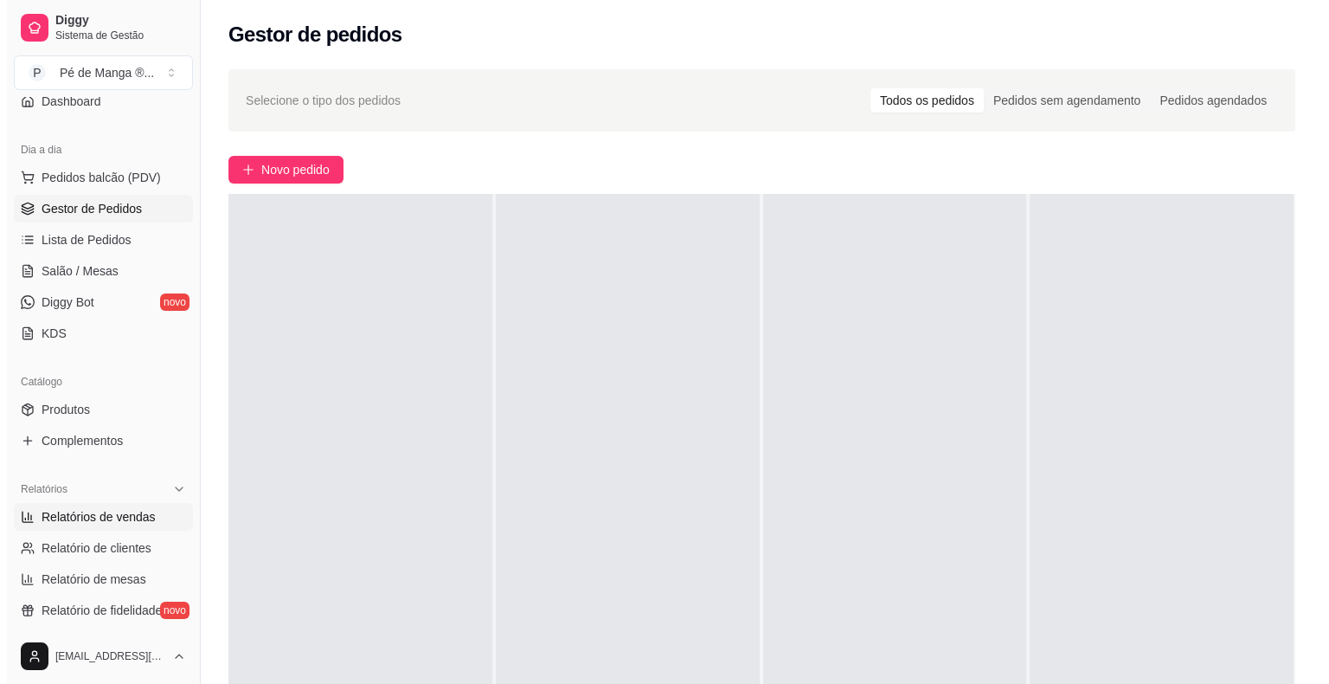
scroll to position [128, 0]
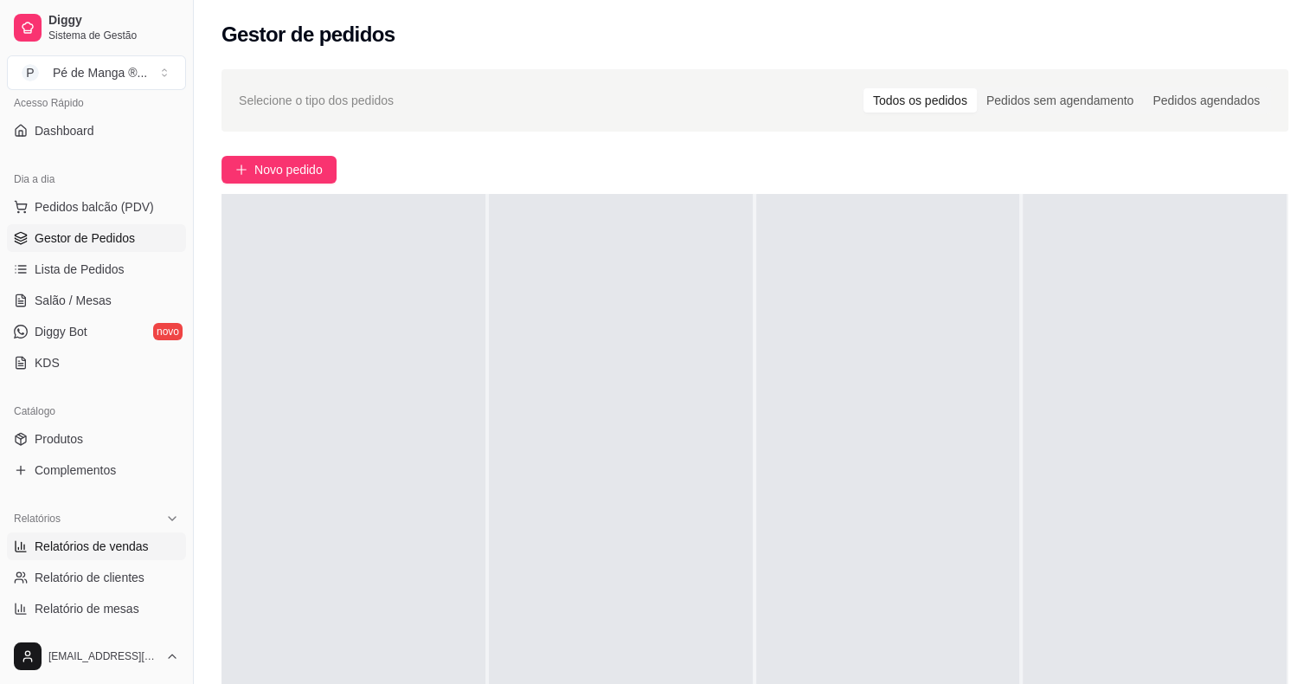
click at [95, 543] on span "Relatórios de vendas" at bounding box center [92, 545] width 114 height 17
select select "ALL"
select select "0"
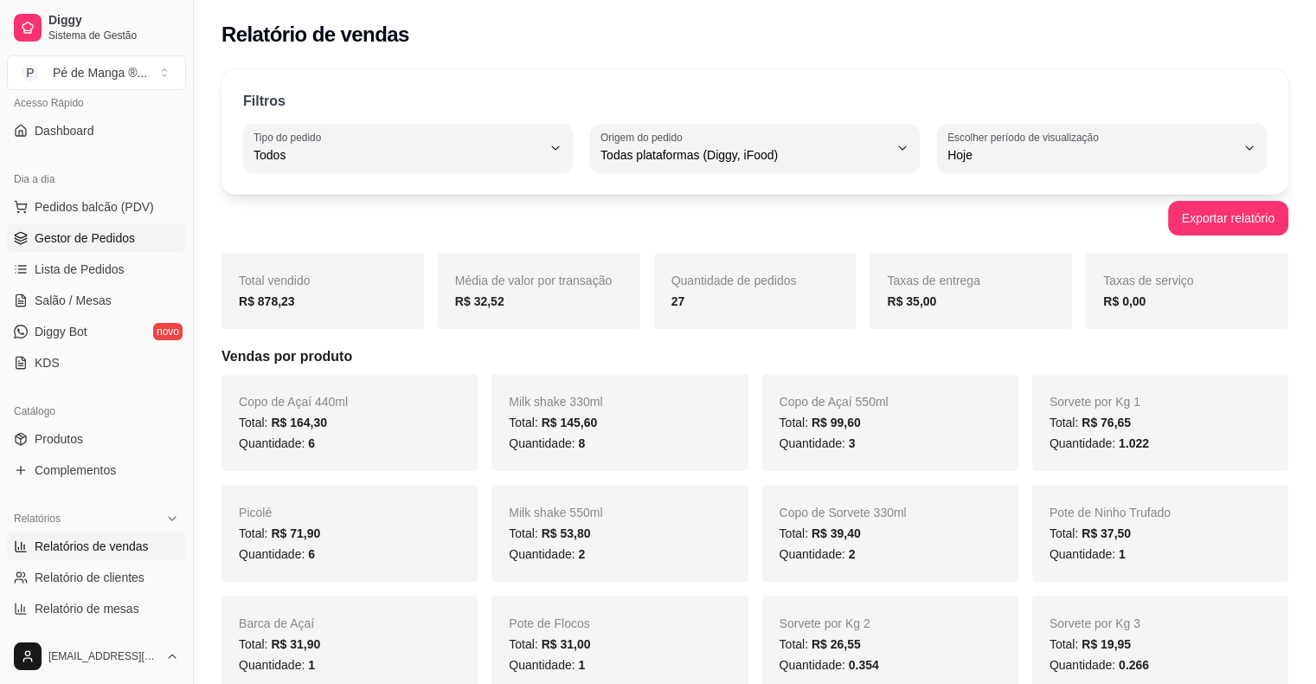
click at [83, 232] on span "Gestor de Pedidos" at bounding box center [85, 237] width 100 height 17
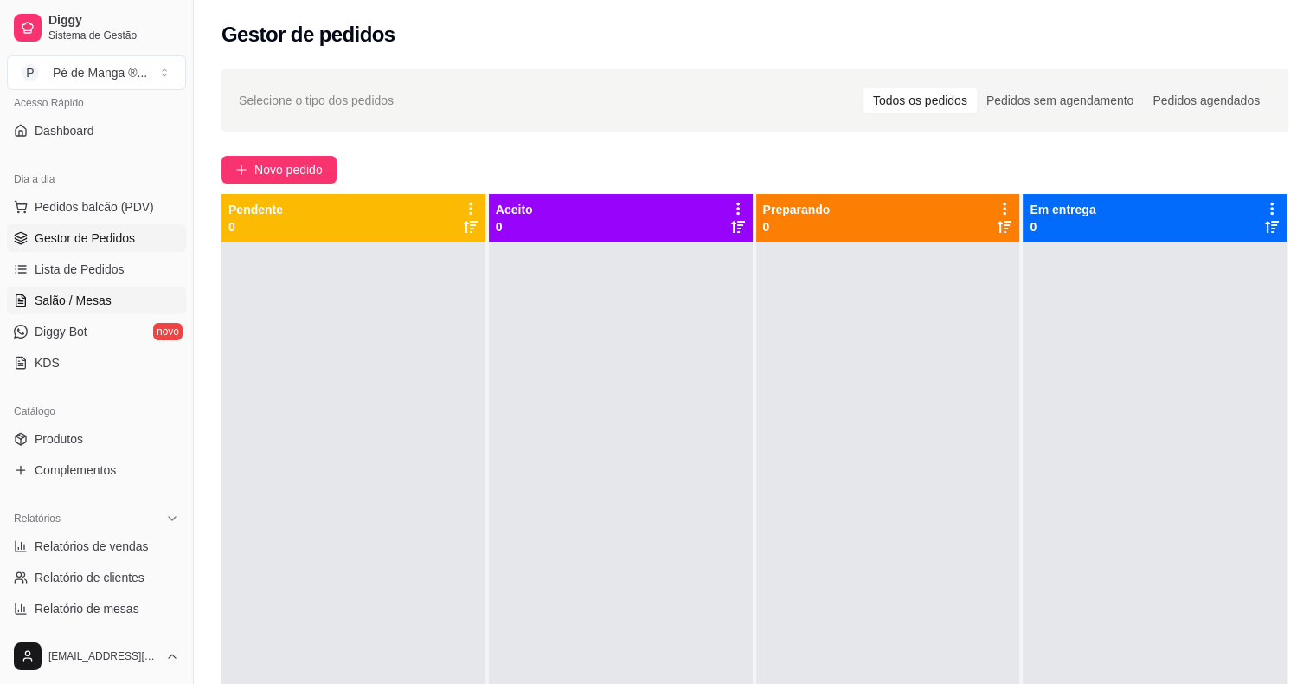
click at [108, 299] on link "Salão / Mesas" at bounding box center [96, 300] width 179 height 28
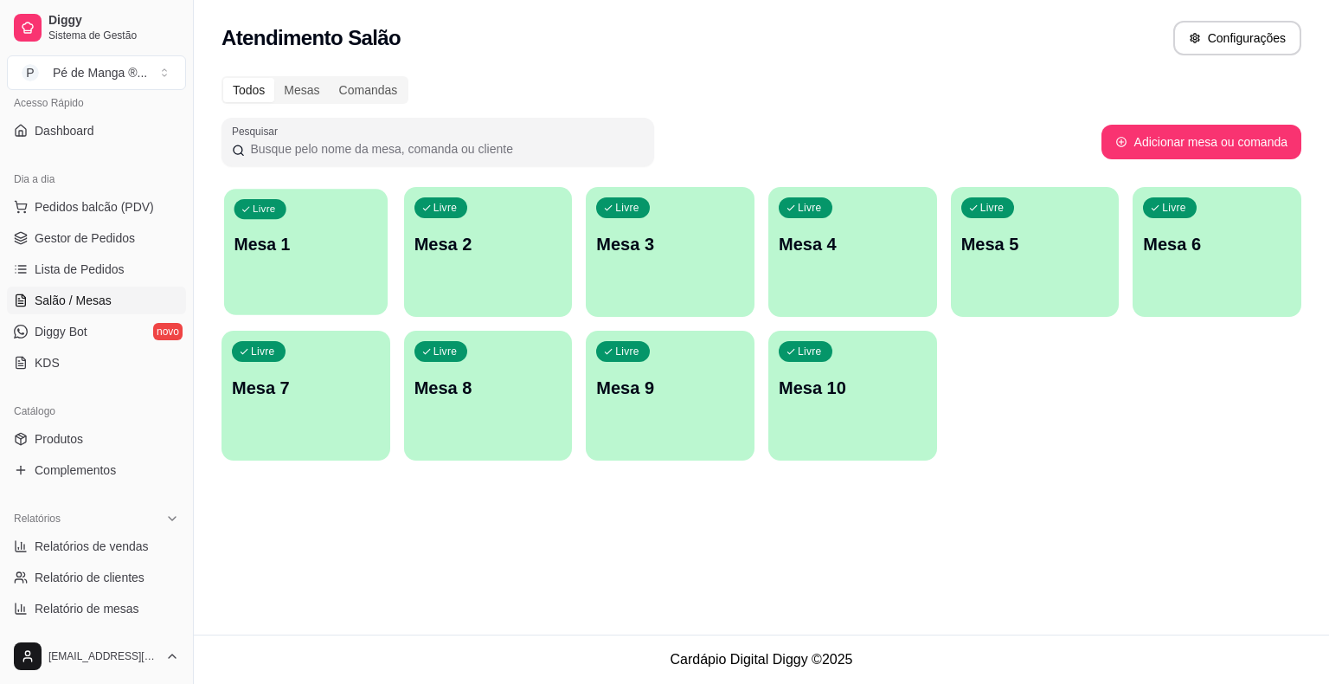
click at [318, 258] on div "Livre Mesa 1" at bounding box center [306, 242] width 164 height 106
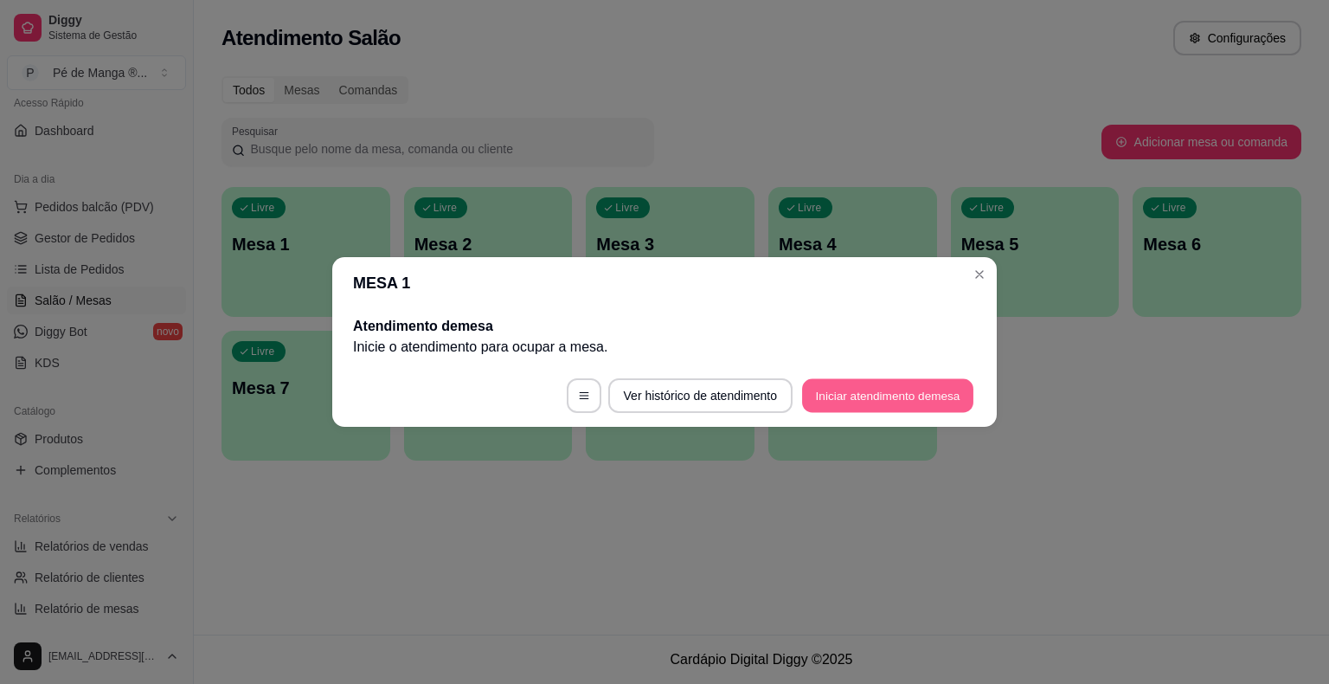
click at [891, 398] on button "Iniciar atendimento de mesa" at bounding box center [887, 396] width 171 height 34
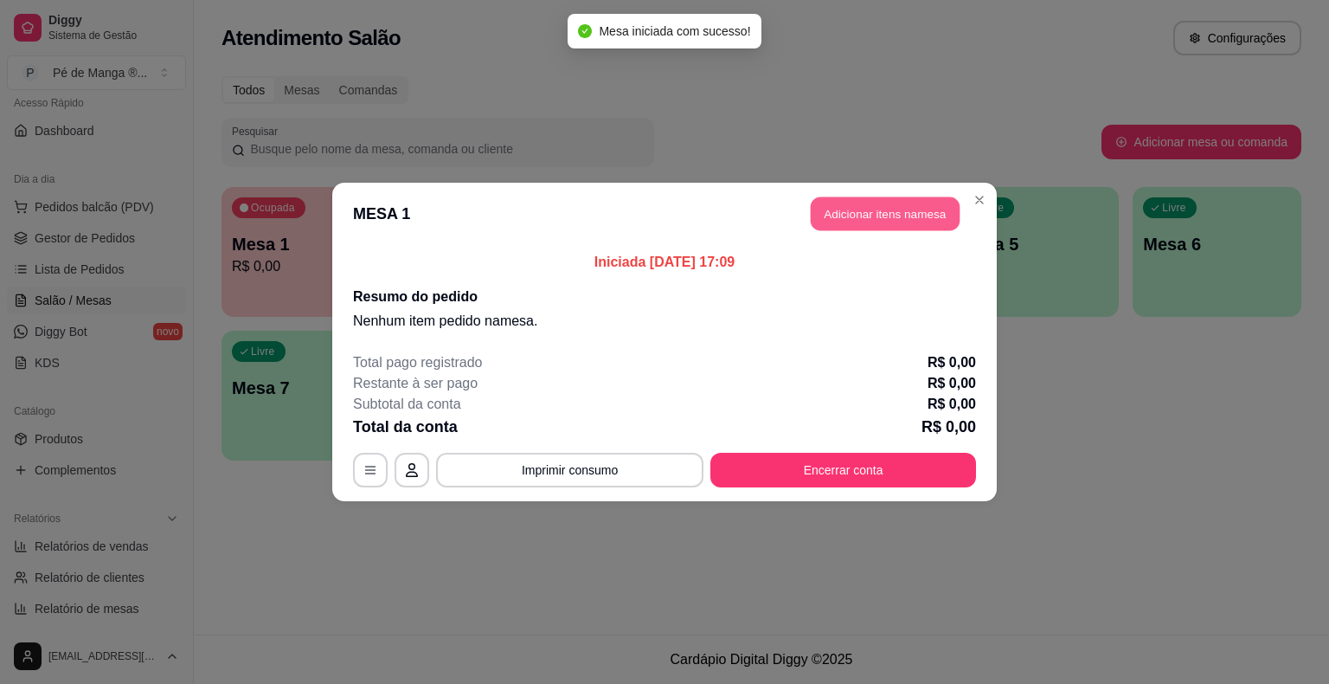
click at [855, 206] on button "Adicionar itens na mesa" at bounding box center [885, 214] width 149 height 34
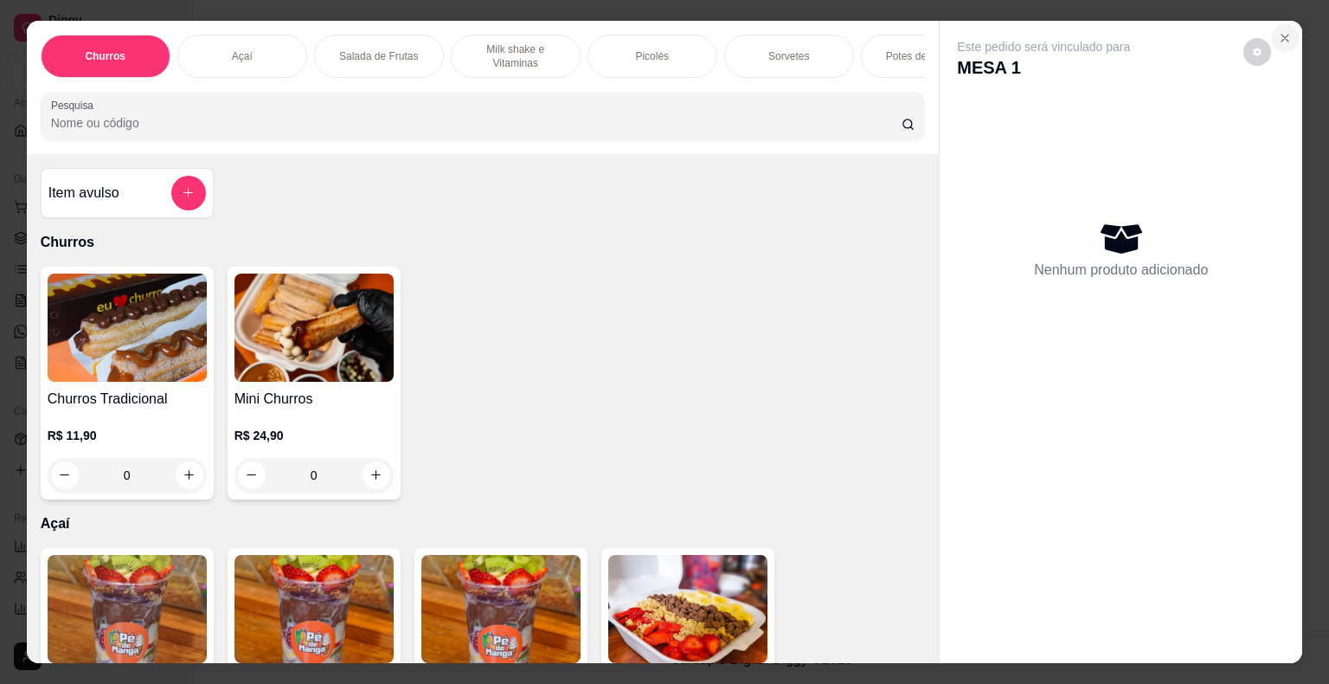
click at [1285, 36] on icon "Close" at bounding box center [1285, 38] width 14 height 14
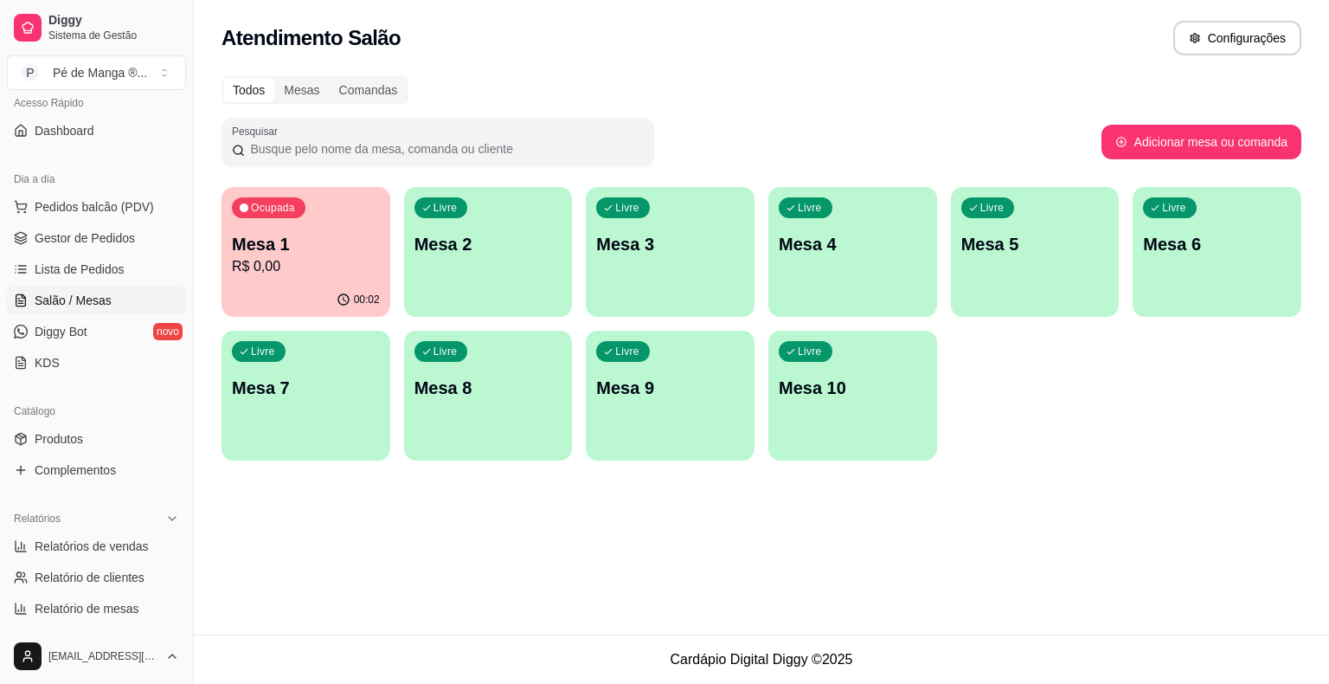
click at [298, 278] on div "Ocupada Mesa 1 R$ 0,00" at bounding box center [306, 235] width 169 height 96
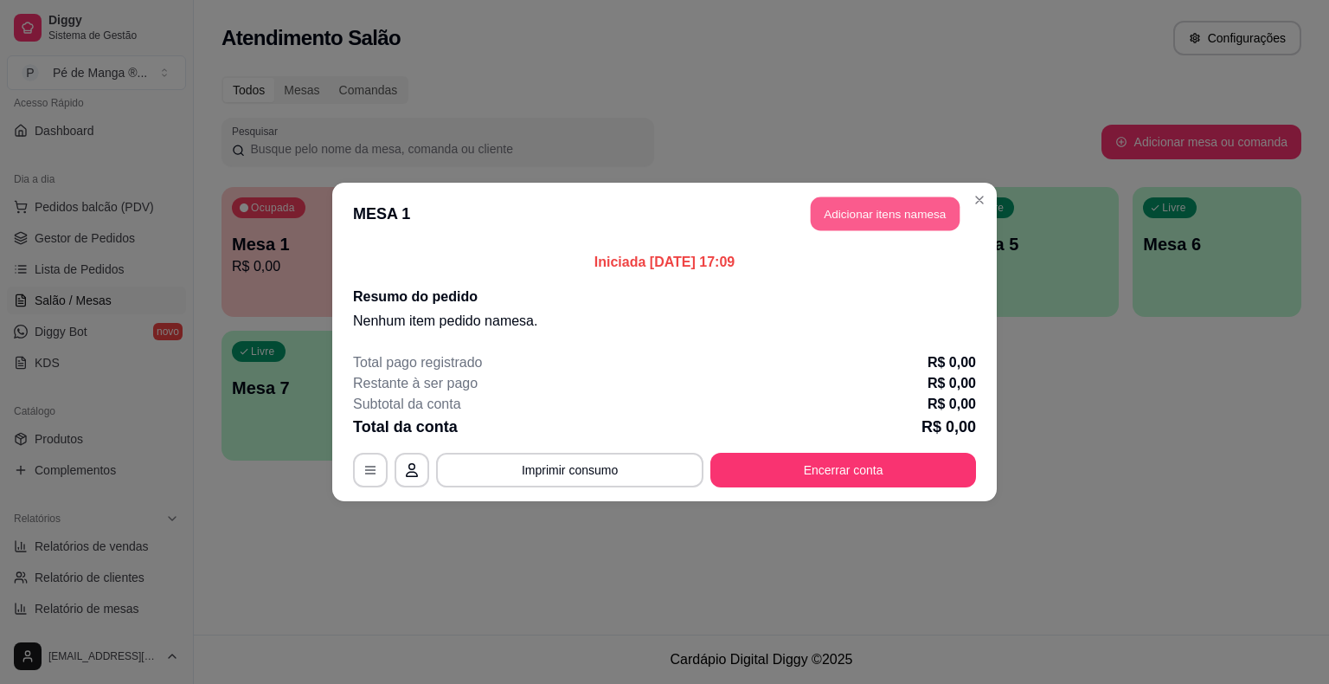
click at [858, 212] on button "Adicionar itens na mesa" at bounding box center [885, 214] width 149 height 34
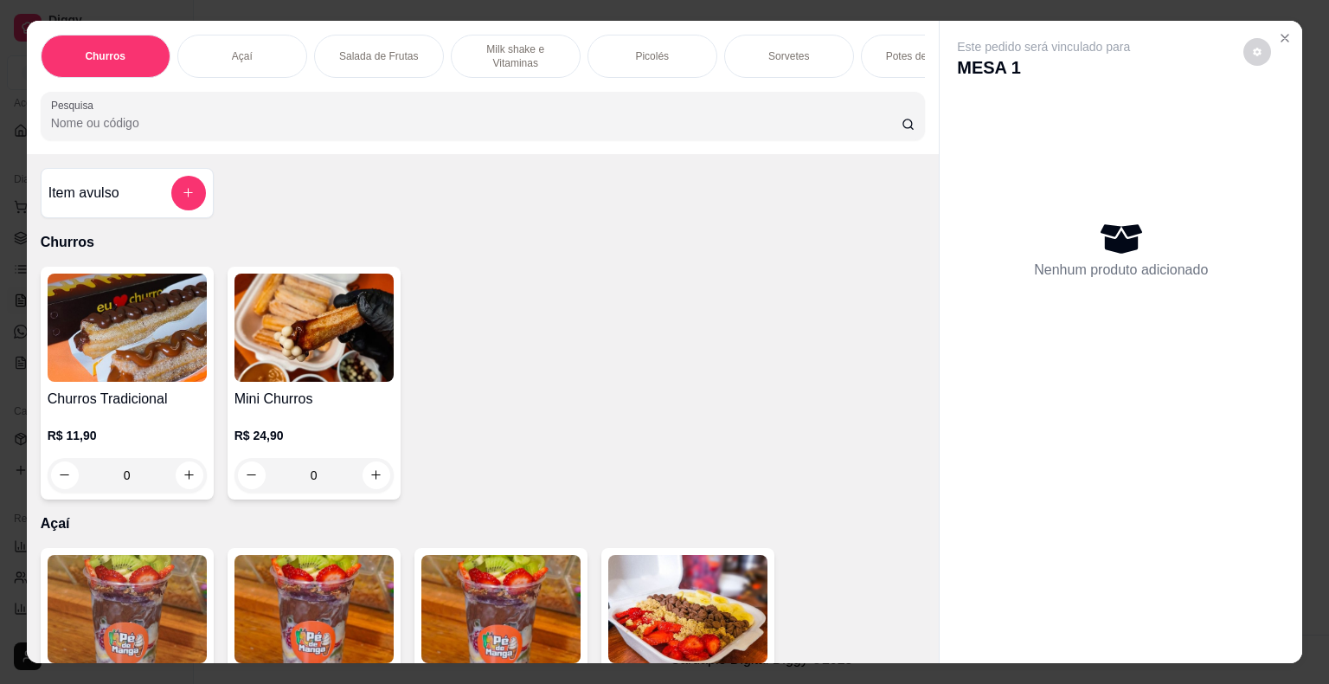
click at [234, 36] on div "Açaí" at bounding box center [242, 56] width 130 height 43
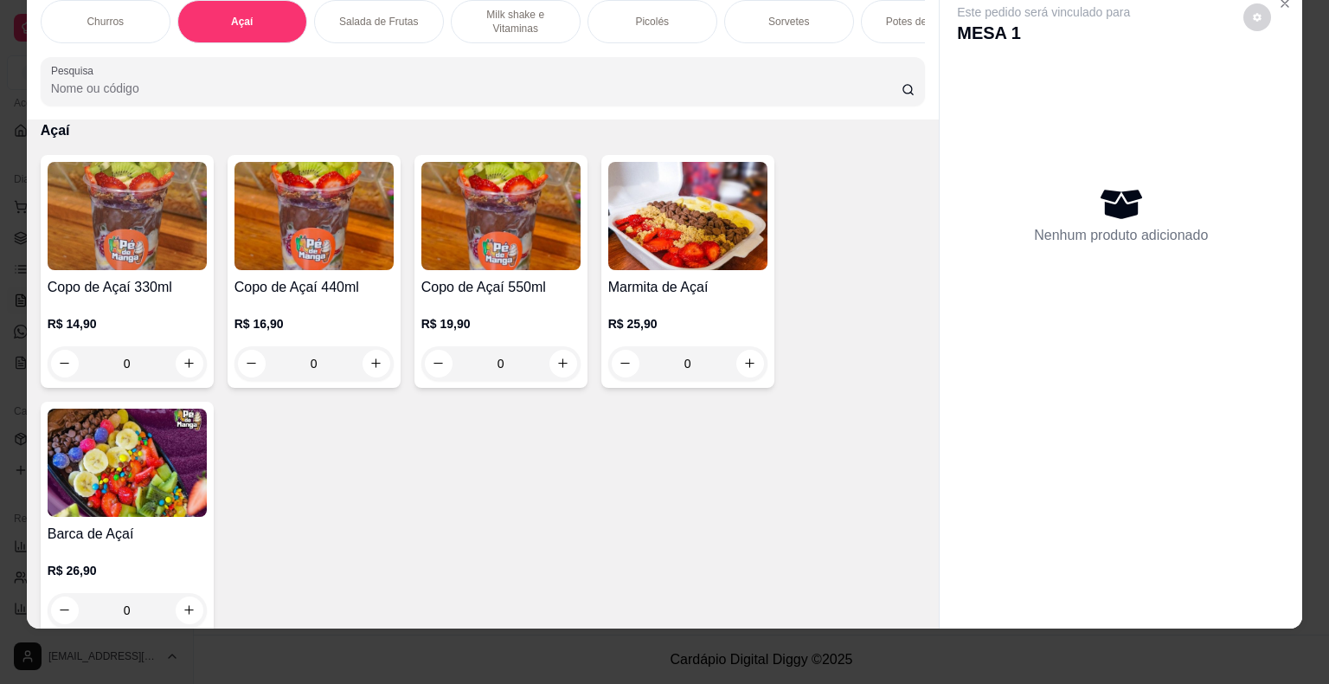
click at [559, 358] on div "0" at bounding box center [500, 363] width 159 height 35
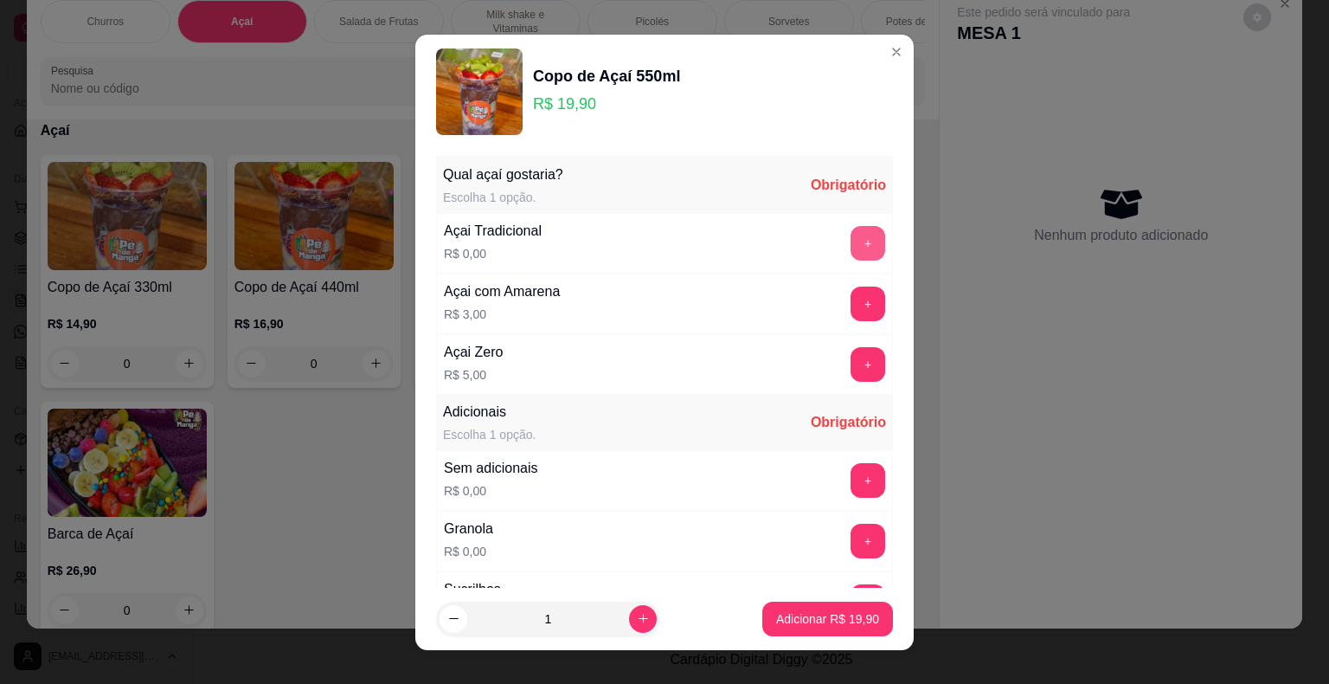
click at [851, 231] on button "+" at bounding box center [868, 243] width 35 height 35
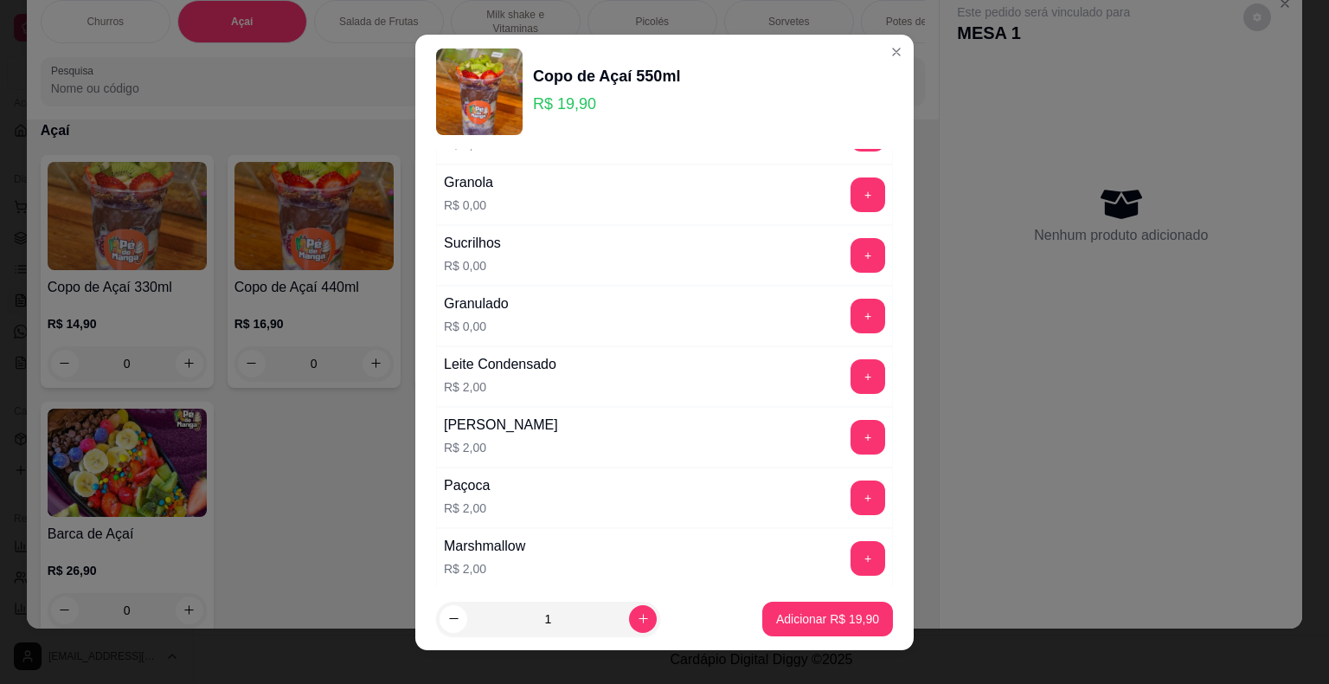
scroll to position [346, 0]
click at [851, 376] on button "+" at bounding box center [868, 376] width 35 height 35
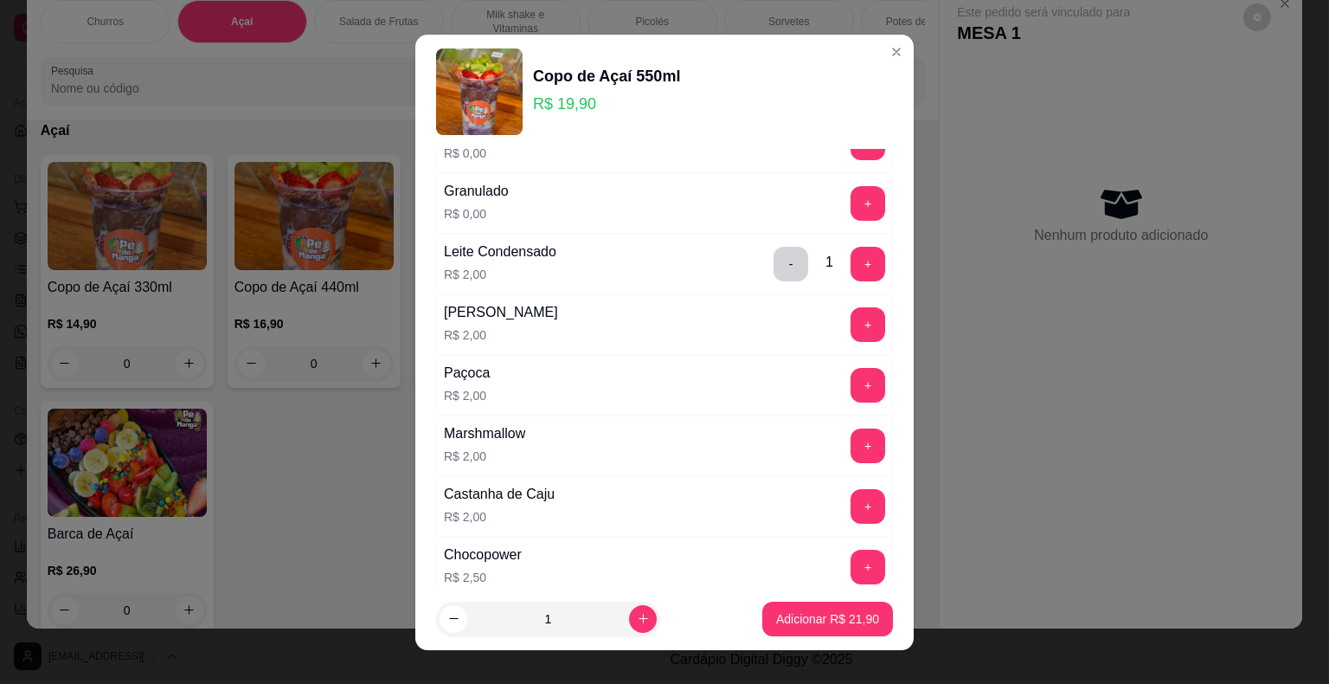
scroll to position [433, 0]
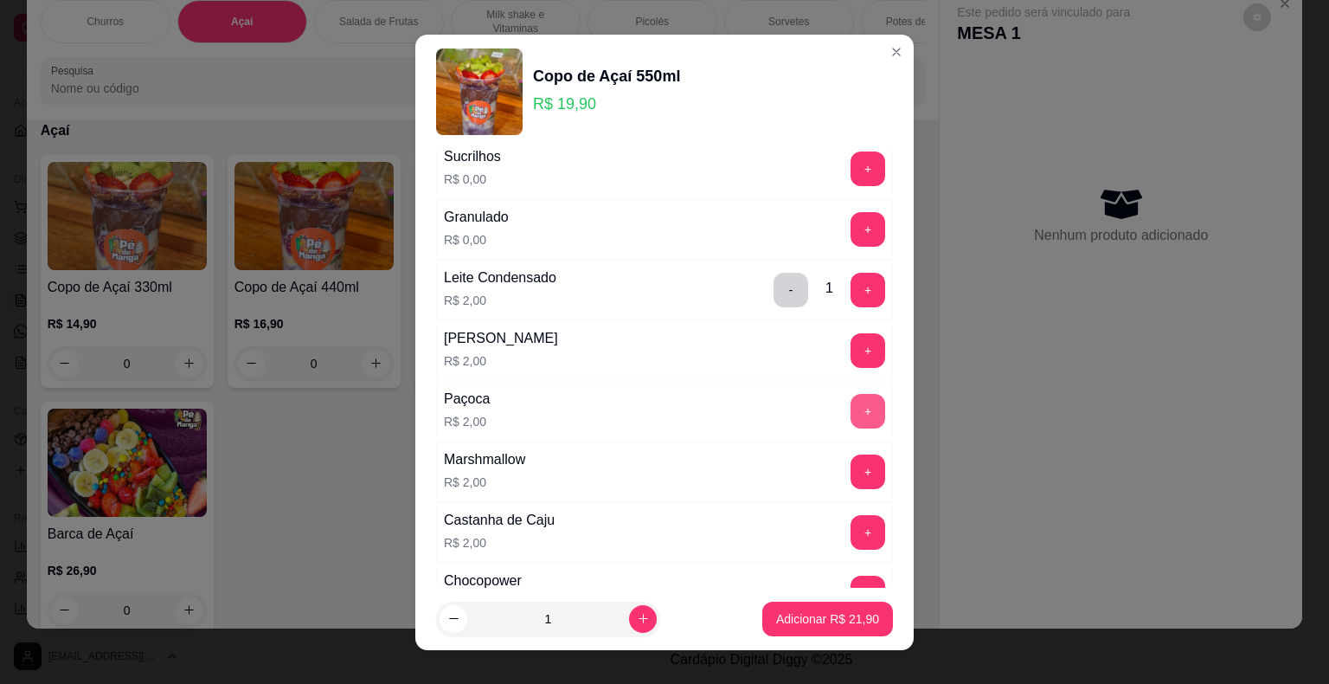
click at [851, 411] on button "+" at bounding box center [868, 411] width 35 height 35
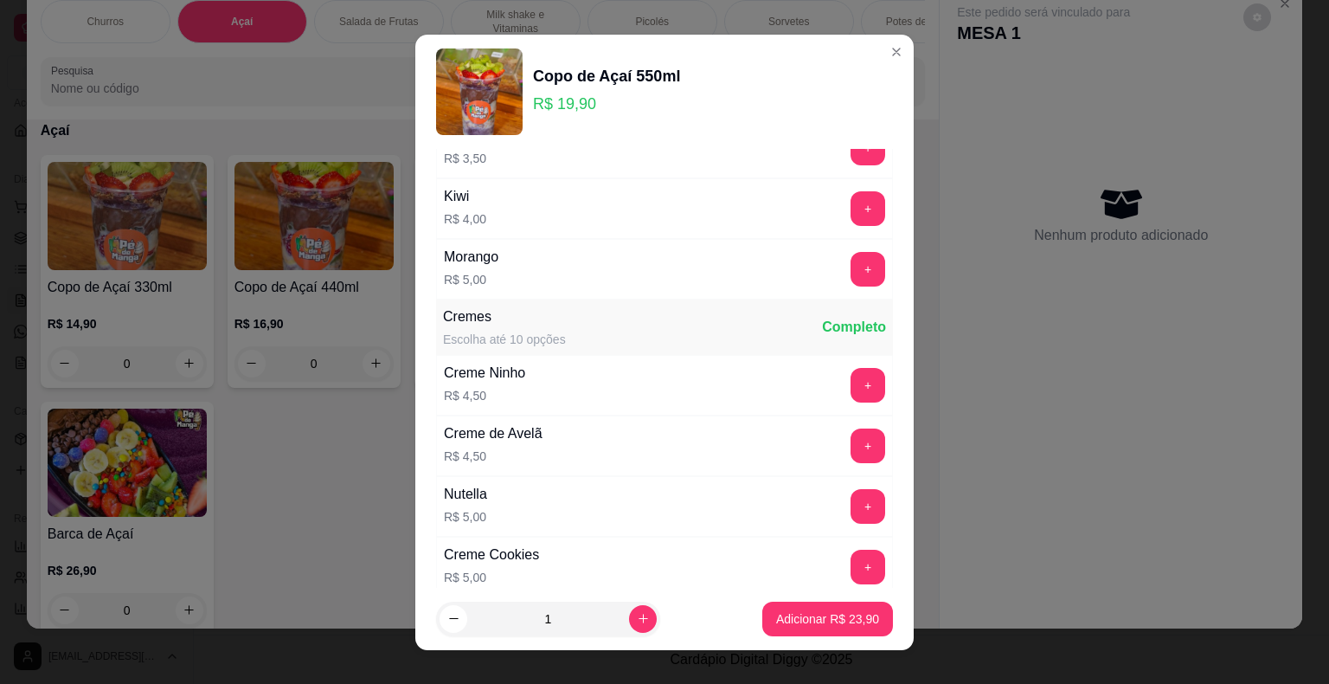
scroll to position [1644, 0]
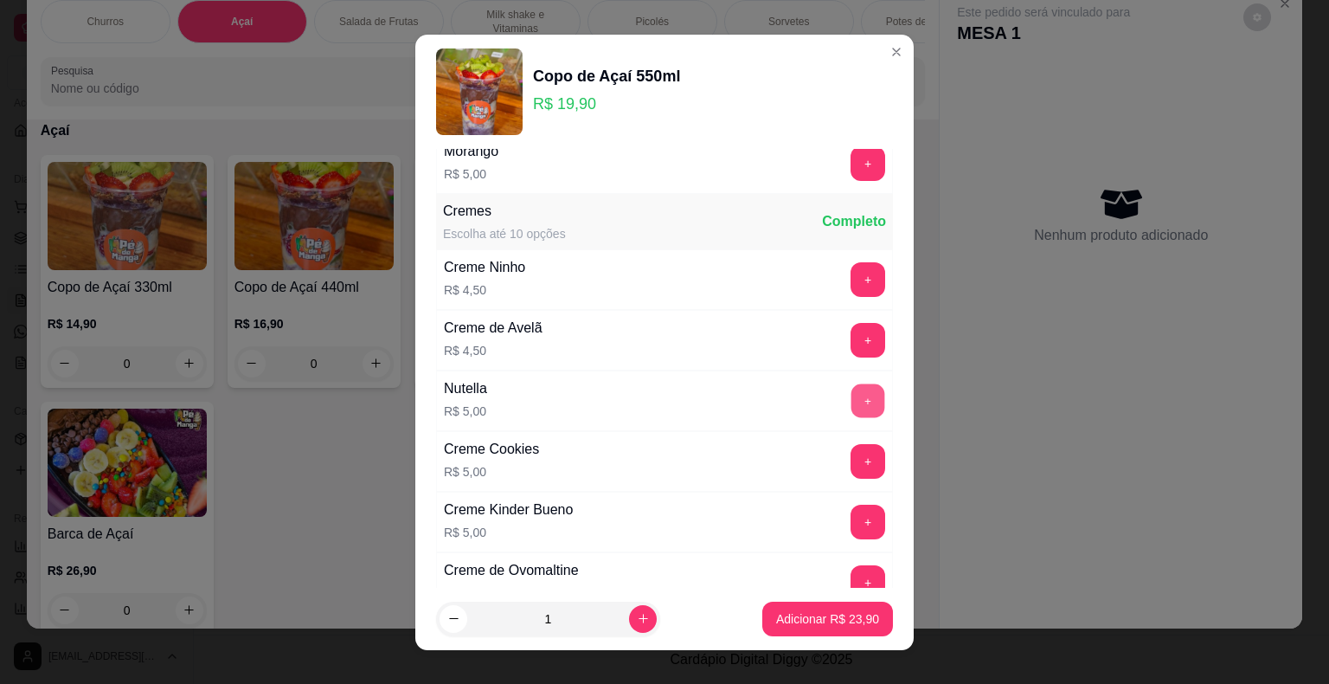
click at [841, 408] on div "Nutella R$ 5,00 +" at bounding box center [664, 400] width 457 height 61
click at [852, 390] on button "+" at bounding box center [869, 400] width 34 height 34
click at [799, 616] on p "Adicionar R$ 28,90" at bounding box center [827, 618] width 103 height 17
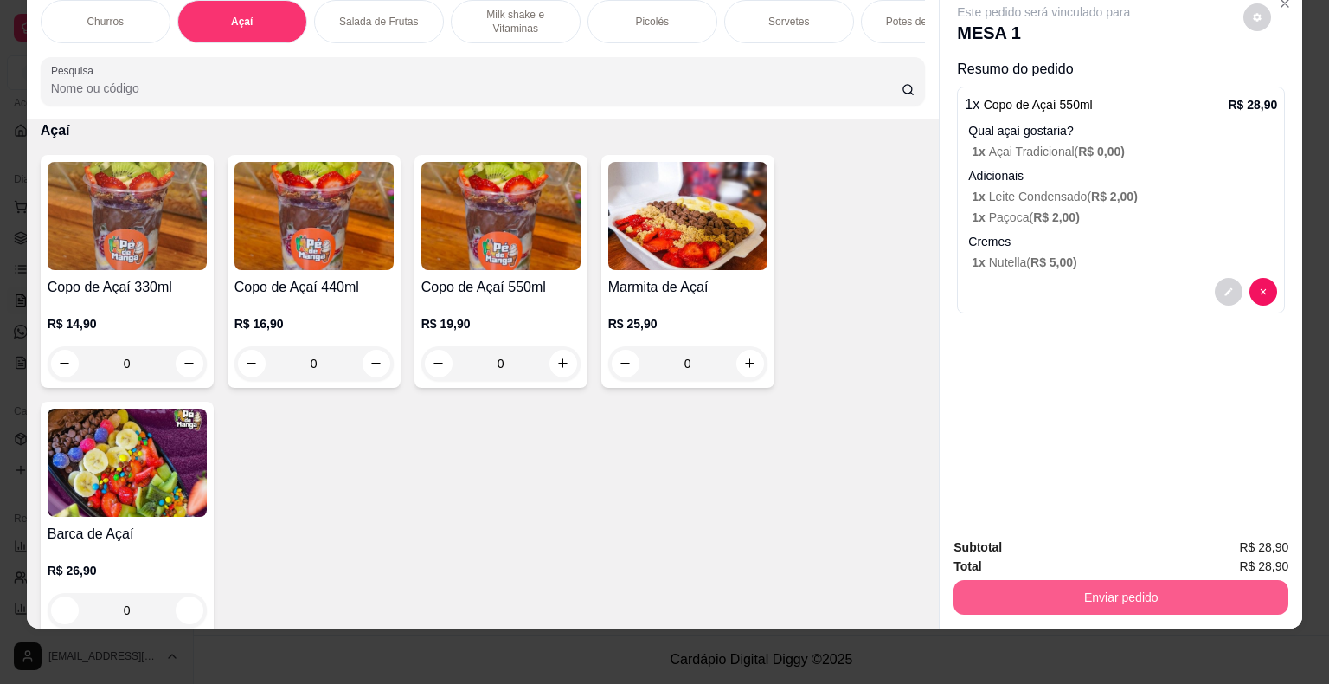
click at [1007, 594] on button "Enviar pedido" at bounding box center [1121, 597] width 335 height 35
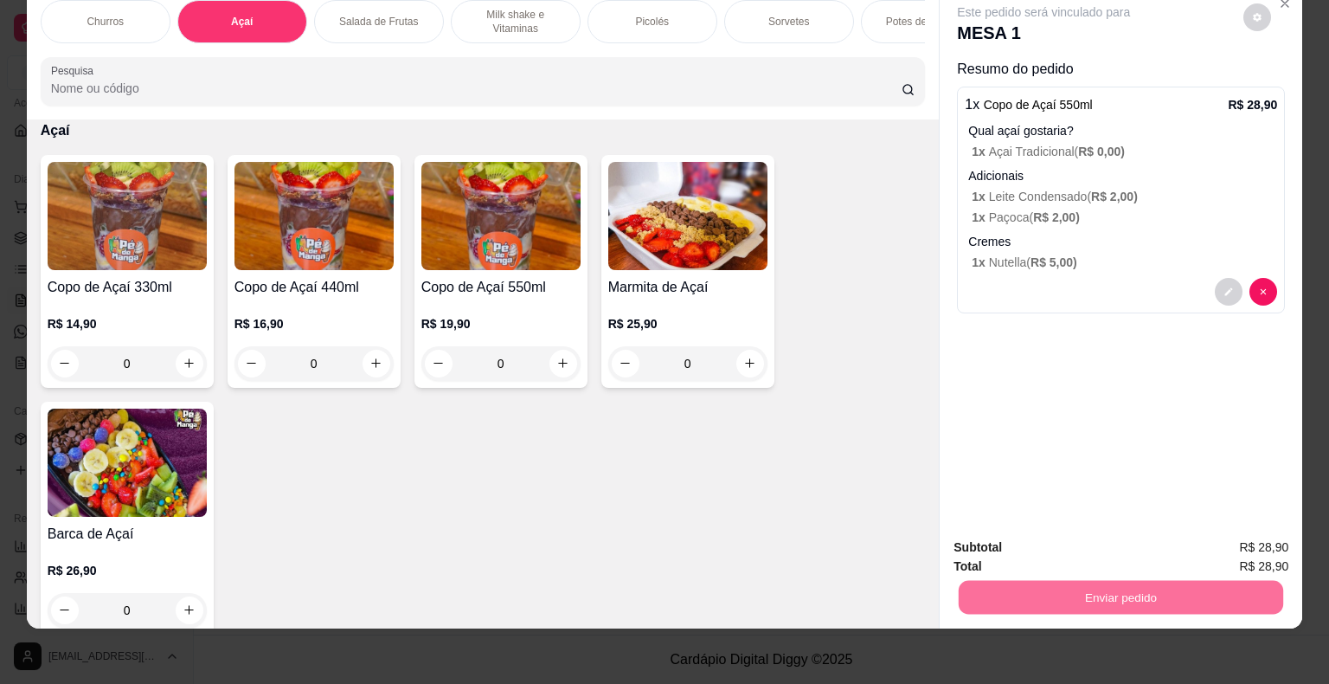
click at [1049, 546] on button "Não registrar e enviar pedido" at bounding box center [1064, 541] width 180 height 33
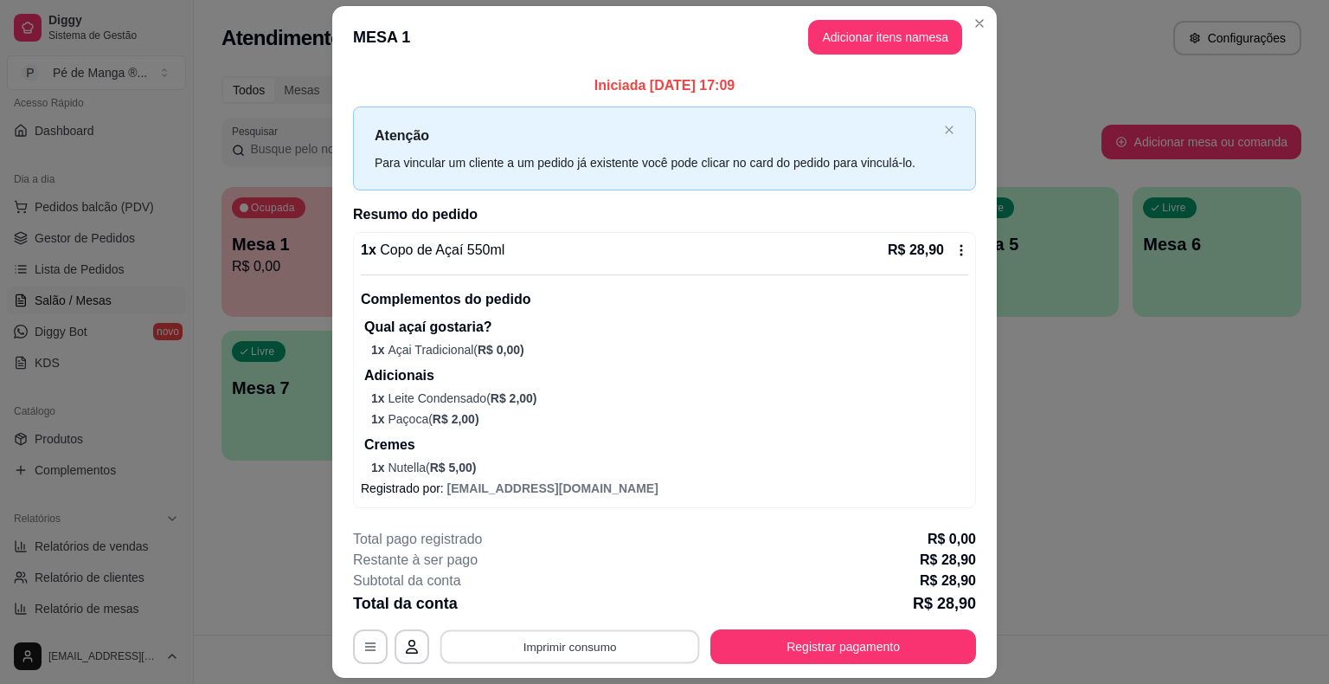
click at [564, 645] on button "Imprimir consumo" at bounding box center [570, 647] width 260 height 34
click at [559, 610] on button "IMPRESSORA" at bounding box center [568, 606] width 121 height 27
click at [740, 639] on button "Registrar pagamento" at bounding box center [843, 646] width 266 height 35
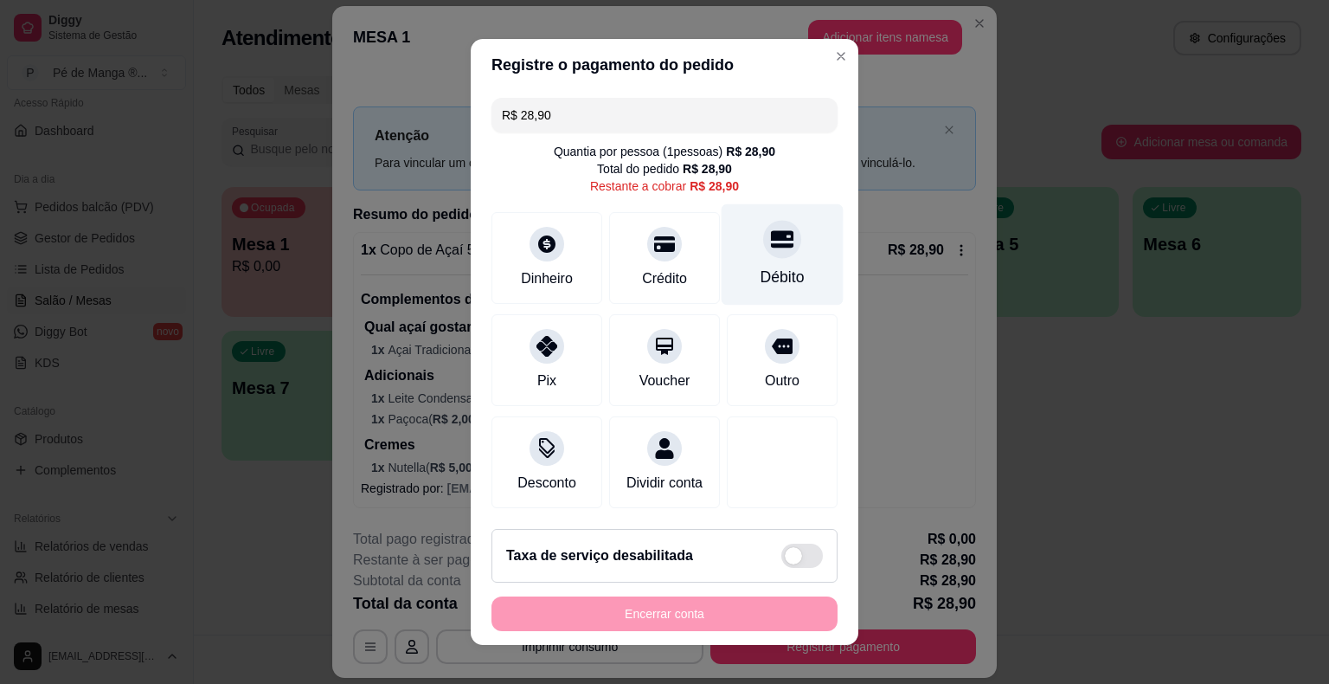
click at [781, 275] on div "Débito" at bounding box center [783, 277] width 44 height 22
type input "R$ 0,00"
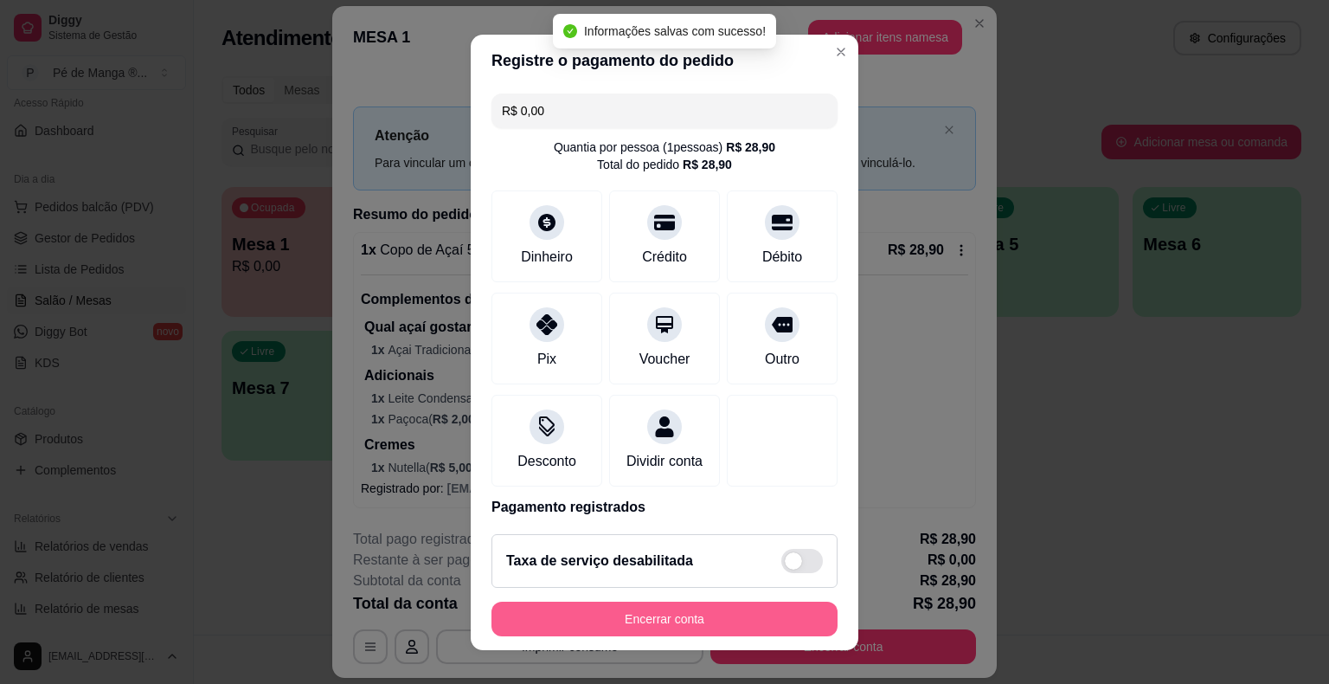
click at [704, 627] on button "Encerrar conta" at bounding box center [665, 618] width 346 height 35
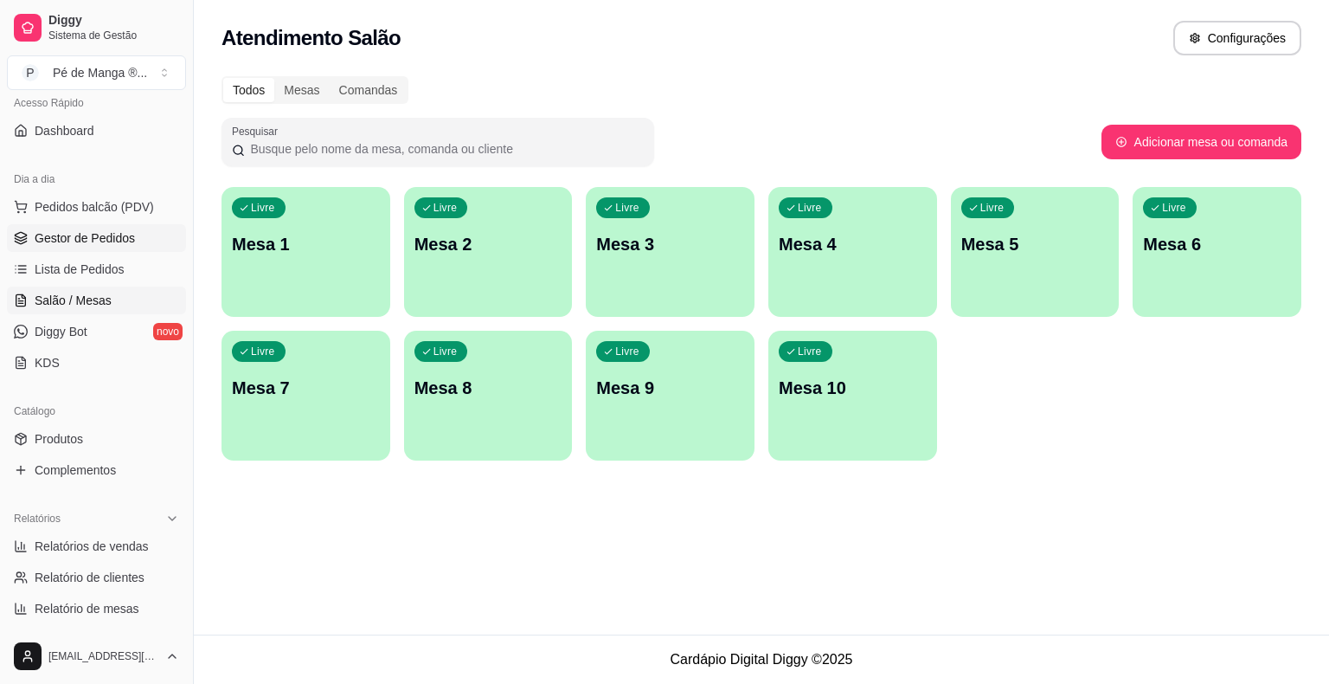
click at [114, 236] on span "Gestor de Pedidos" at bounding box center [85, 237] width 100 height 17
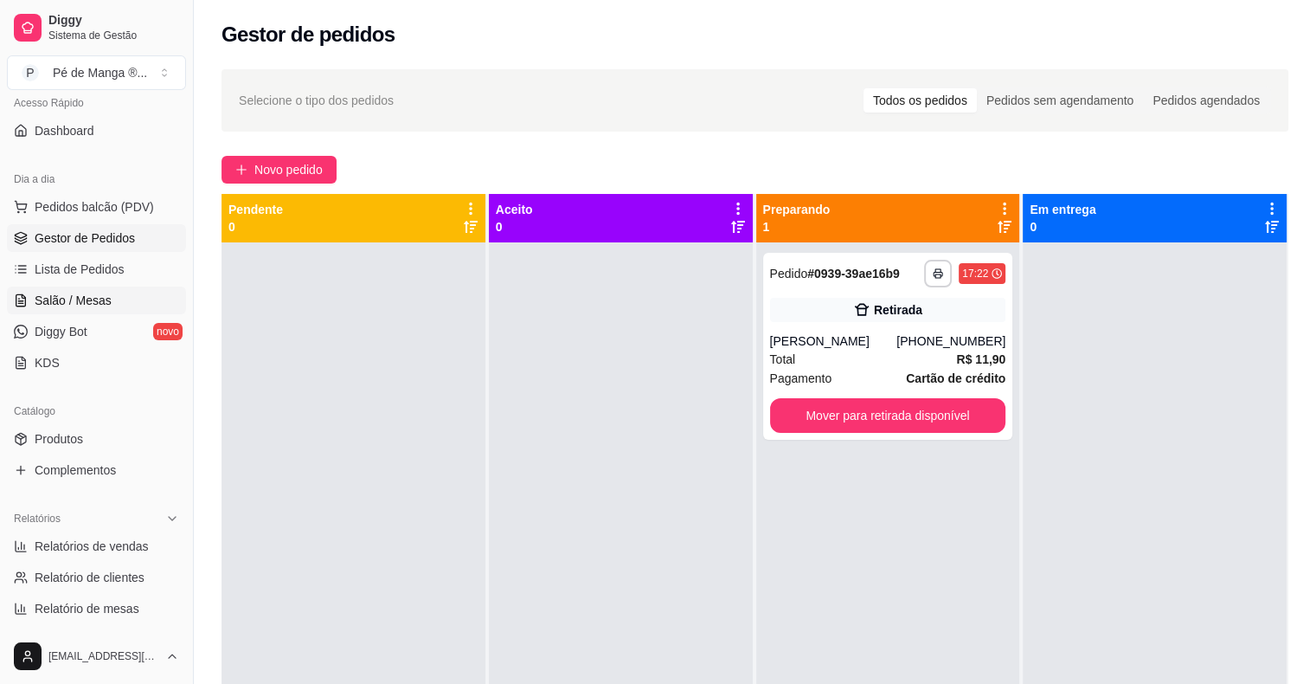
click at [97, 297] on span "Salão / Mesas" at bounding box center [73, 300] width 77 height 17
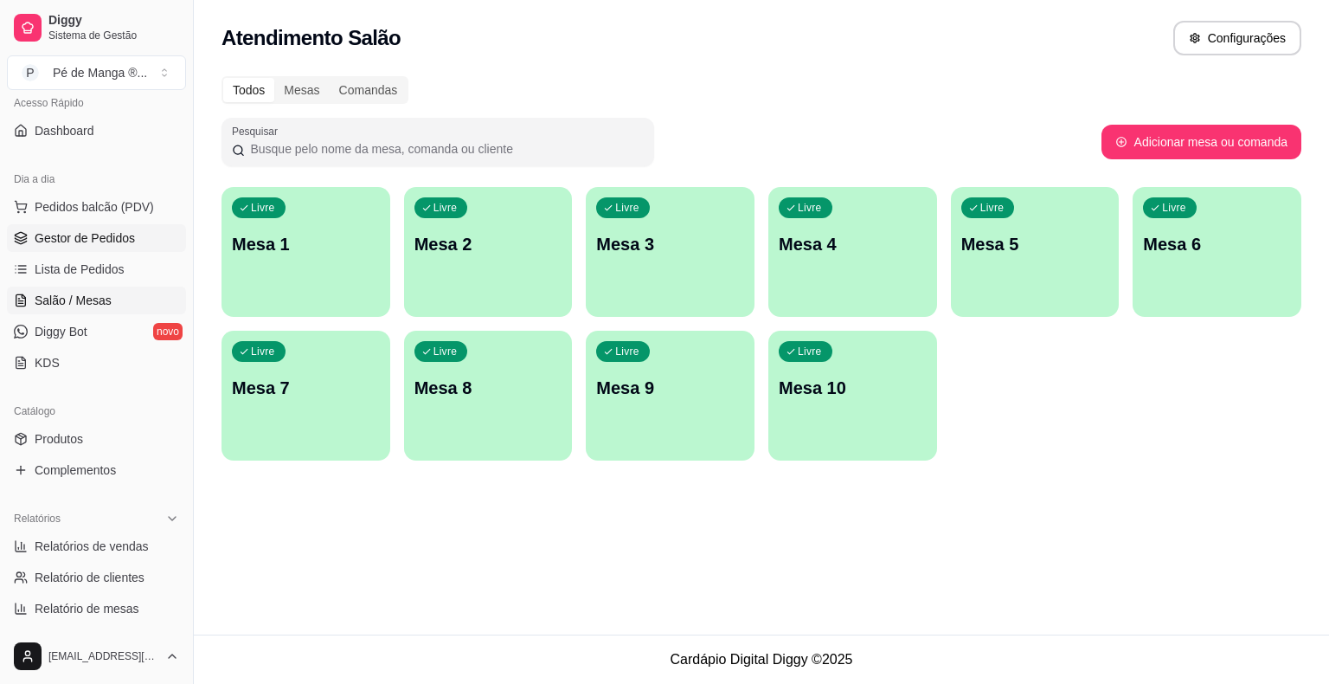
click at [22, 234] on icon at bounding box center [21, 238] width 14 height 14
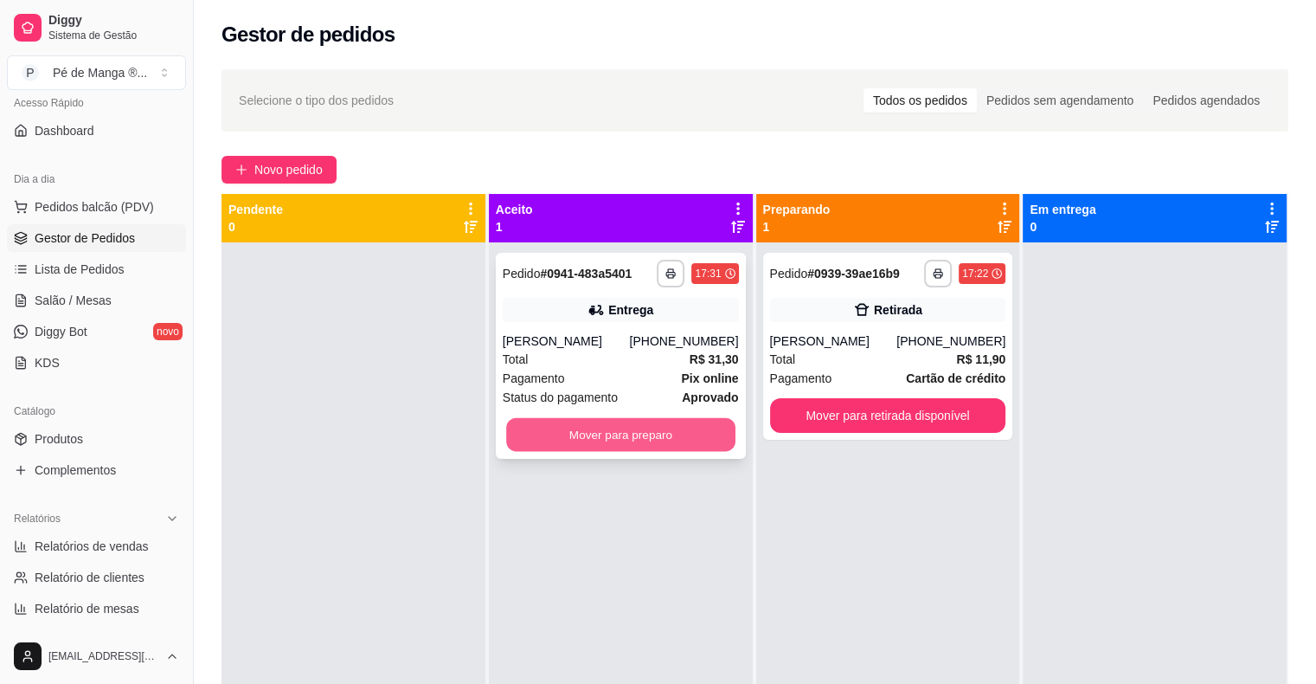
click at [674, 433] on button "Mover para preparo" at bounding box center [620, 435] width 229 height 34
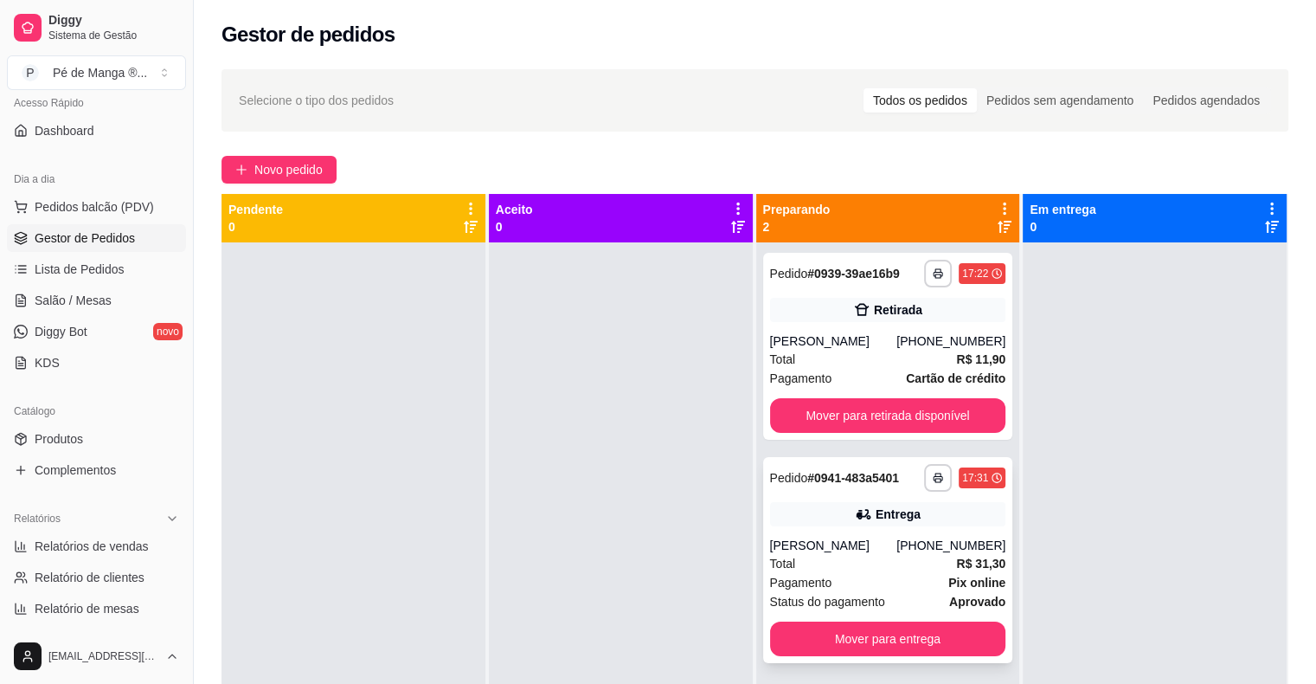
click at [789, 521] on div "Entrega" at bounding box center [888, 514] width 236 height 24
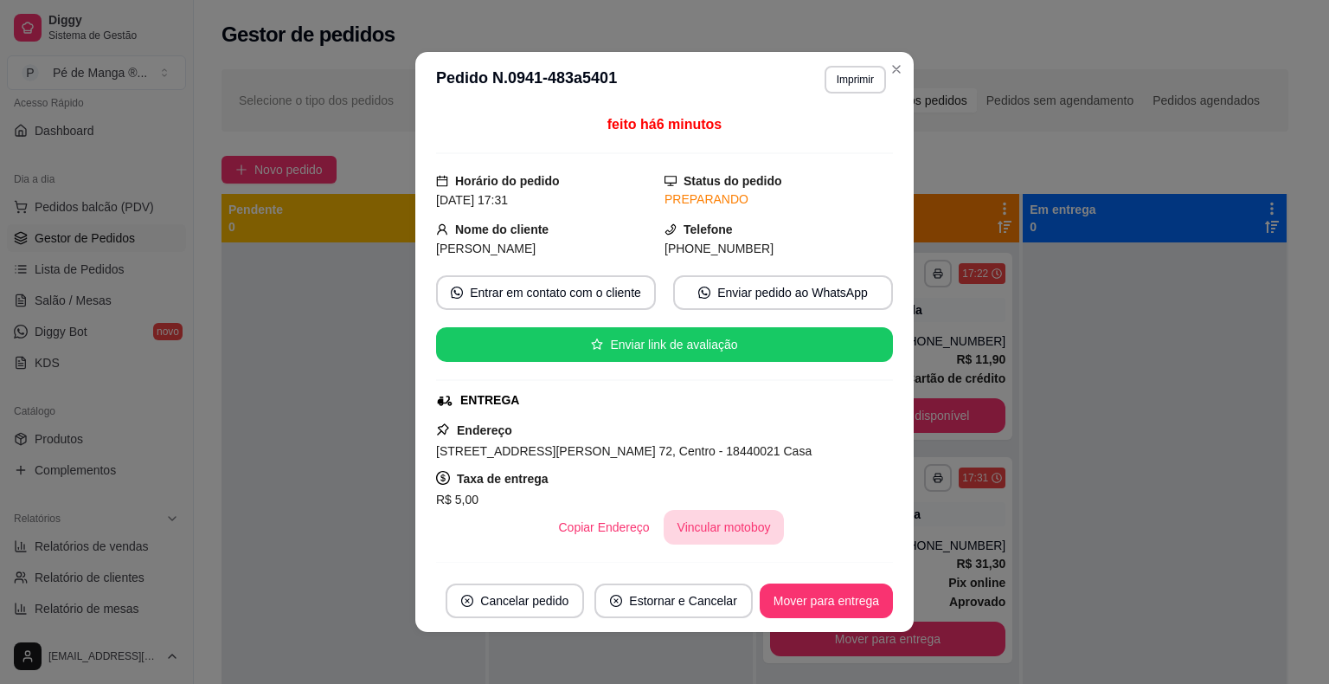
click at [722, 535] on button "Vincular motoboy" at bounding box center [724, 527] width 121 height 35
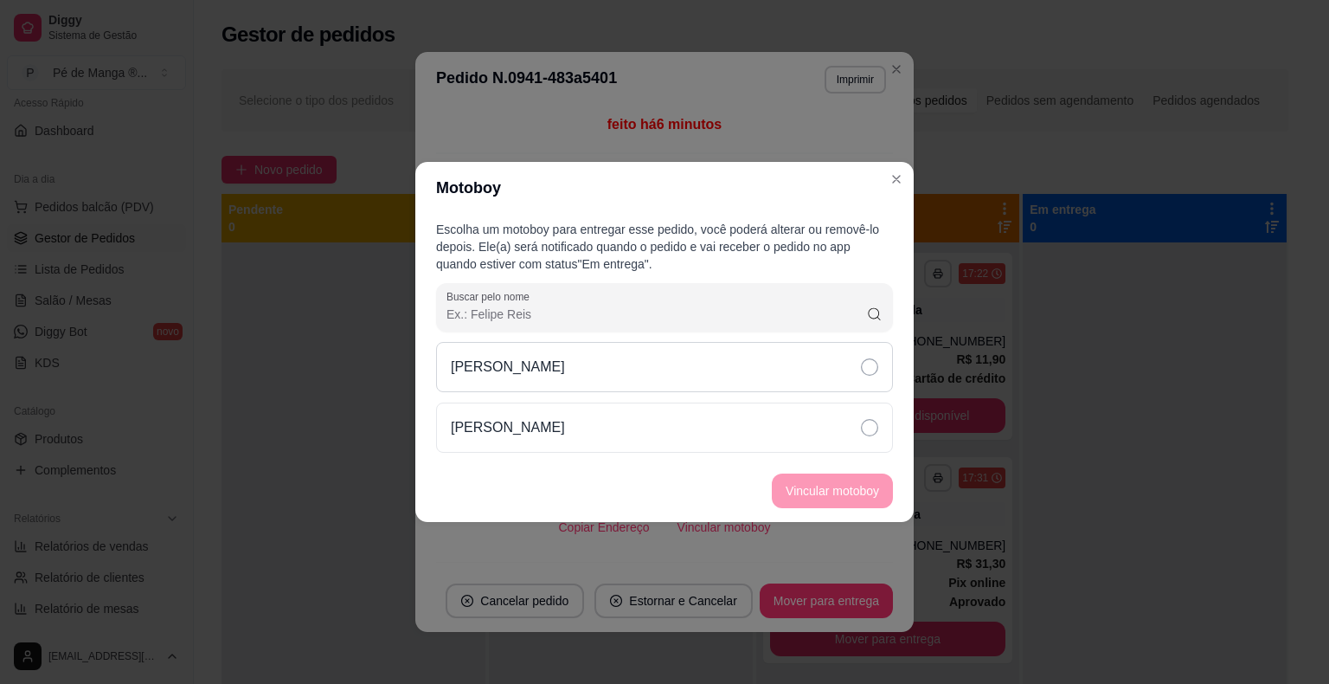
click at [758, 372] on div "[PERSON_NAME]" at bounding box center [664, 367] width 457 height 50
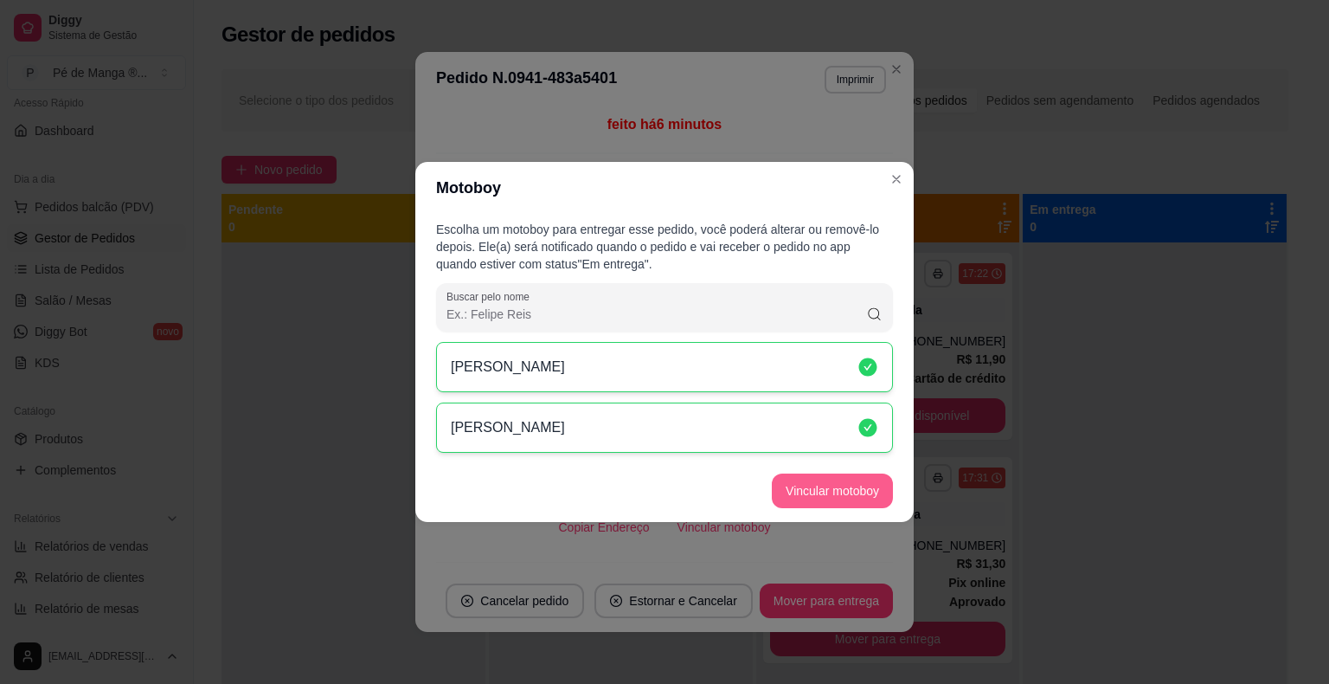
click at [830, 492] on button "Vincular motoboy" at bounding box center [832, 490] width 121 height 35
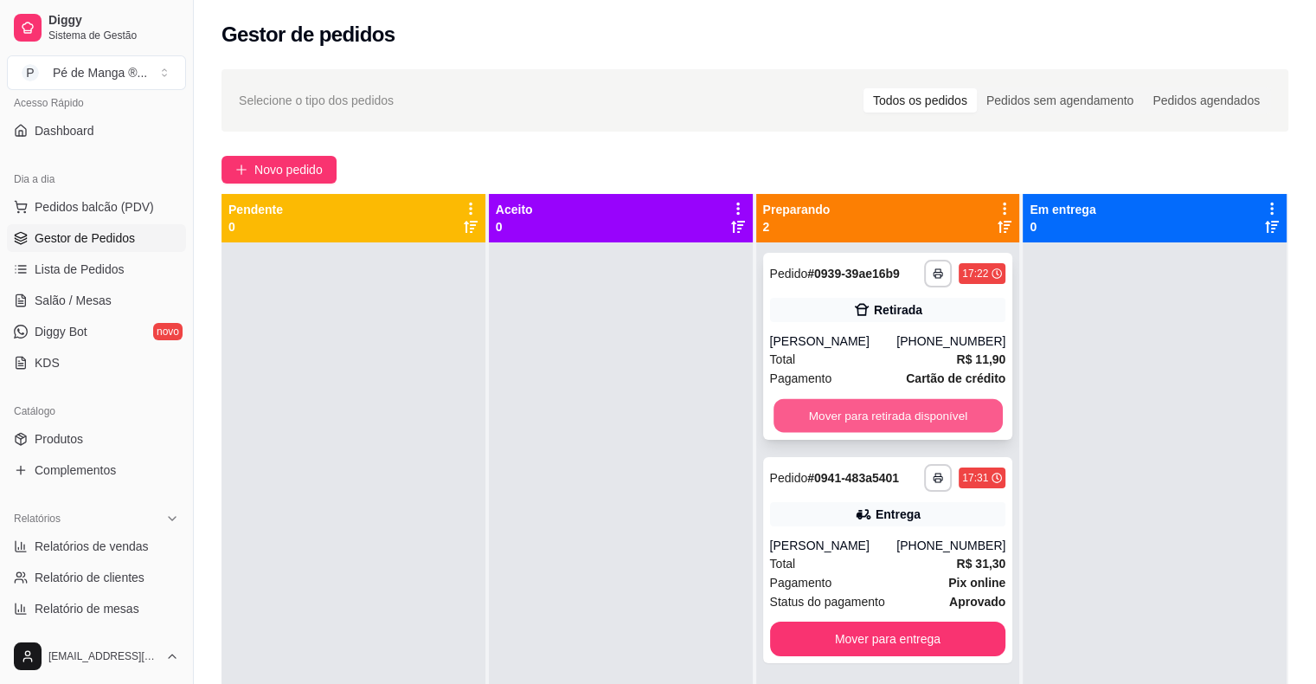
click at [963, 412] on button "Mover para retirada disponível" at bounding box center [888, 416] width 229 height 34
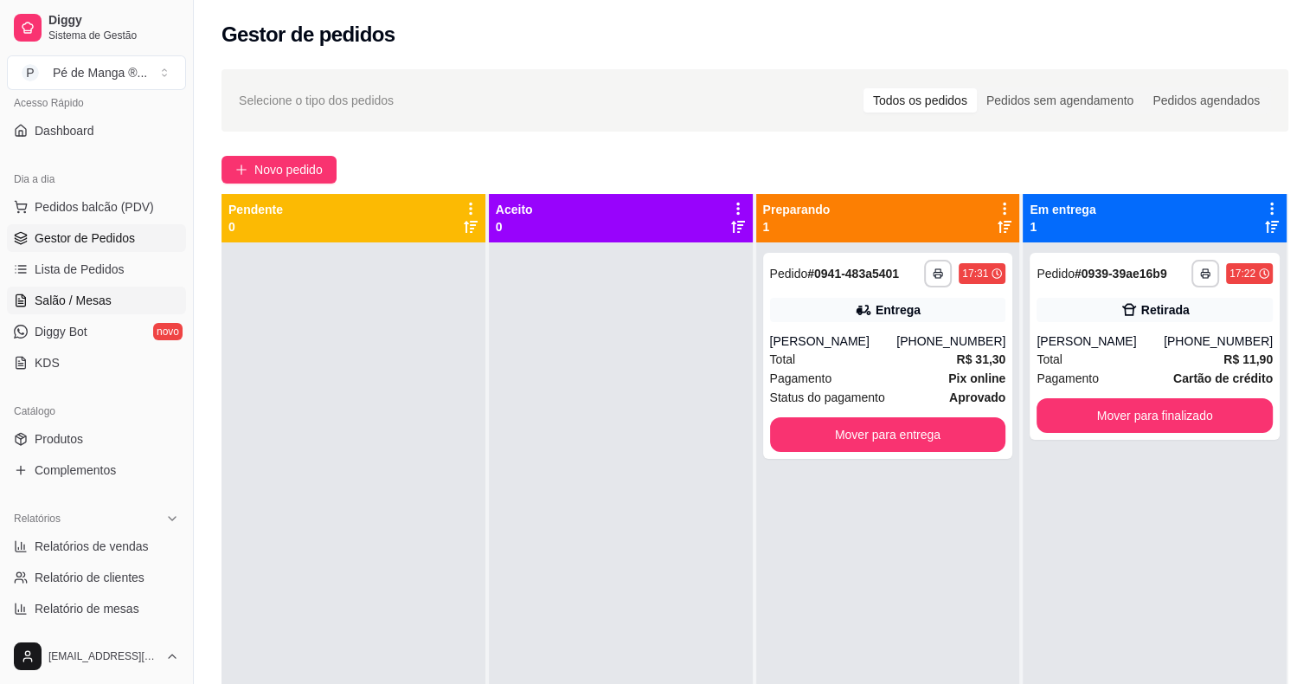
click at [38, 302] on span "Salão / Mesas" at bounding box center [73, 300] width 77 height 17
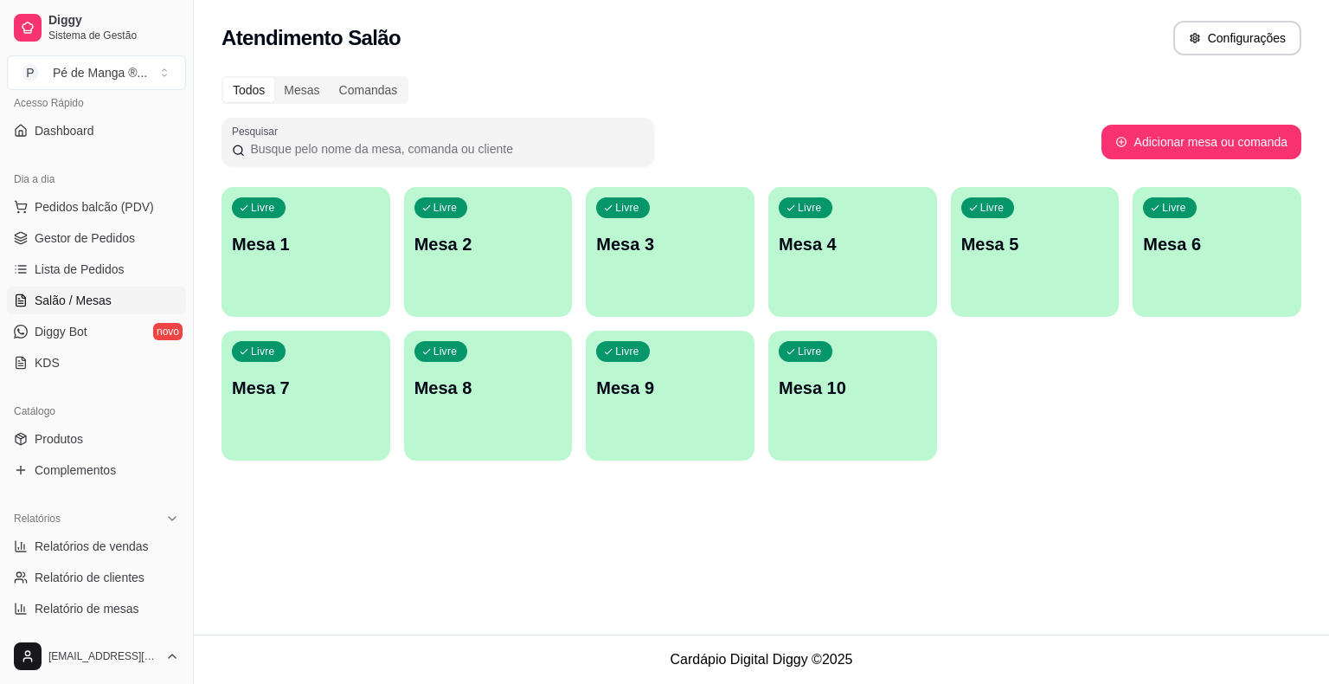
click at [353, 295] on button "Livre Mesa 1" at bounding box center [306, 252] width 169 height 130
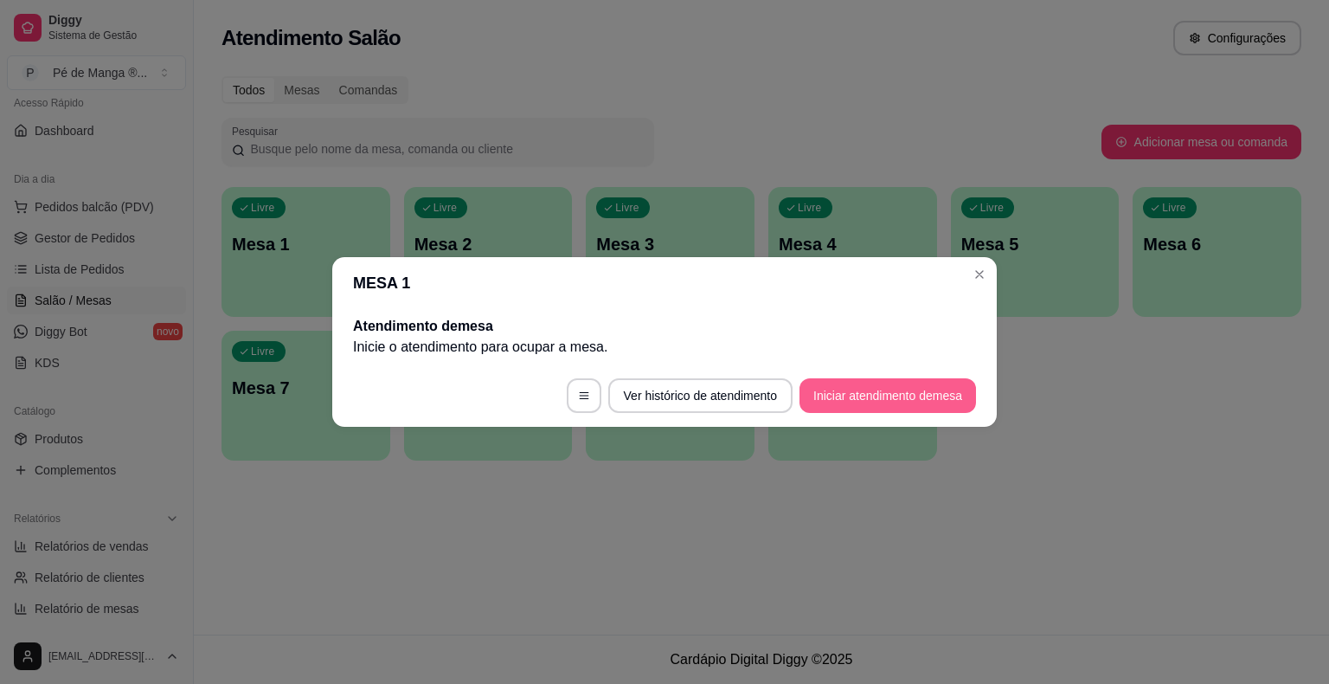
click at [914, 404] on button "Iniciar atendimento de mesa" at bounding box center [888, 395] width 177 height 35
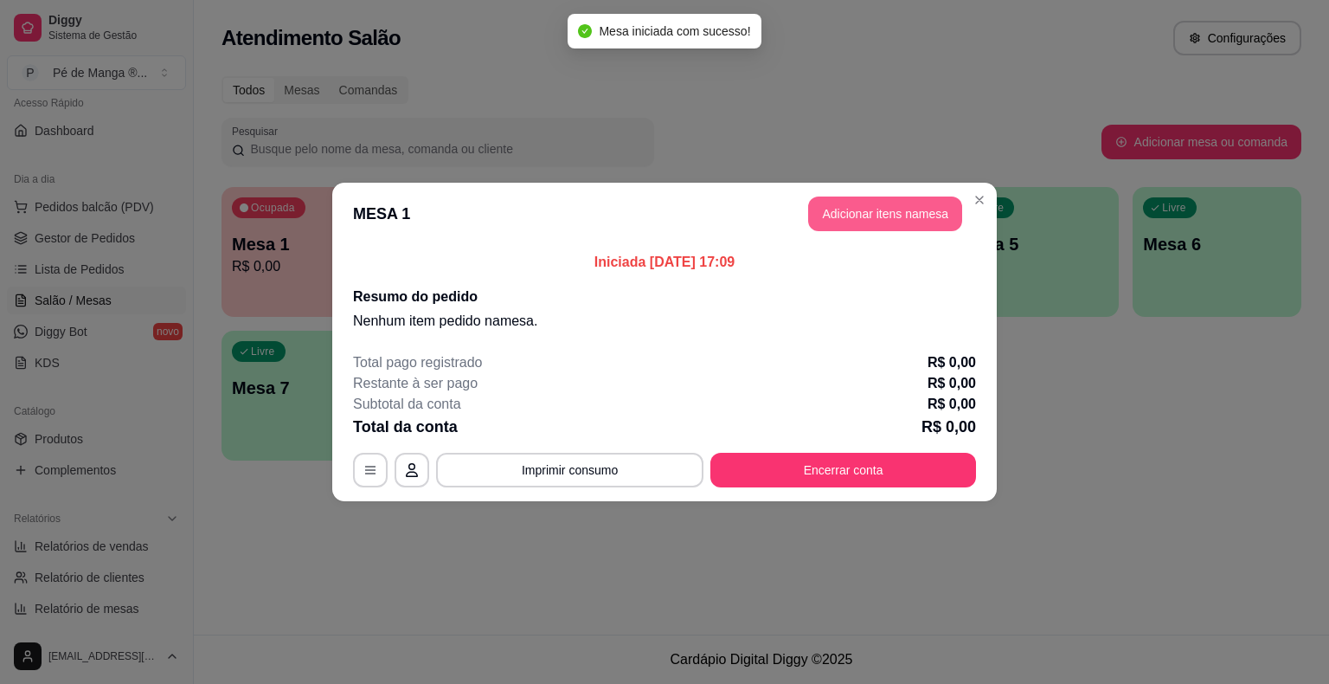
click at [896, 217] on button "Adicionar itens na mesa" at bounding box center [885, 213] width 154 height 35
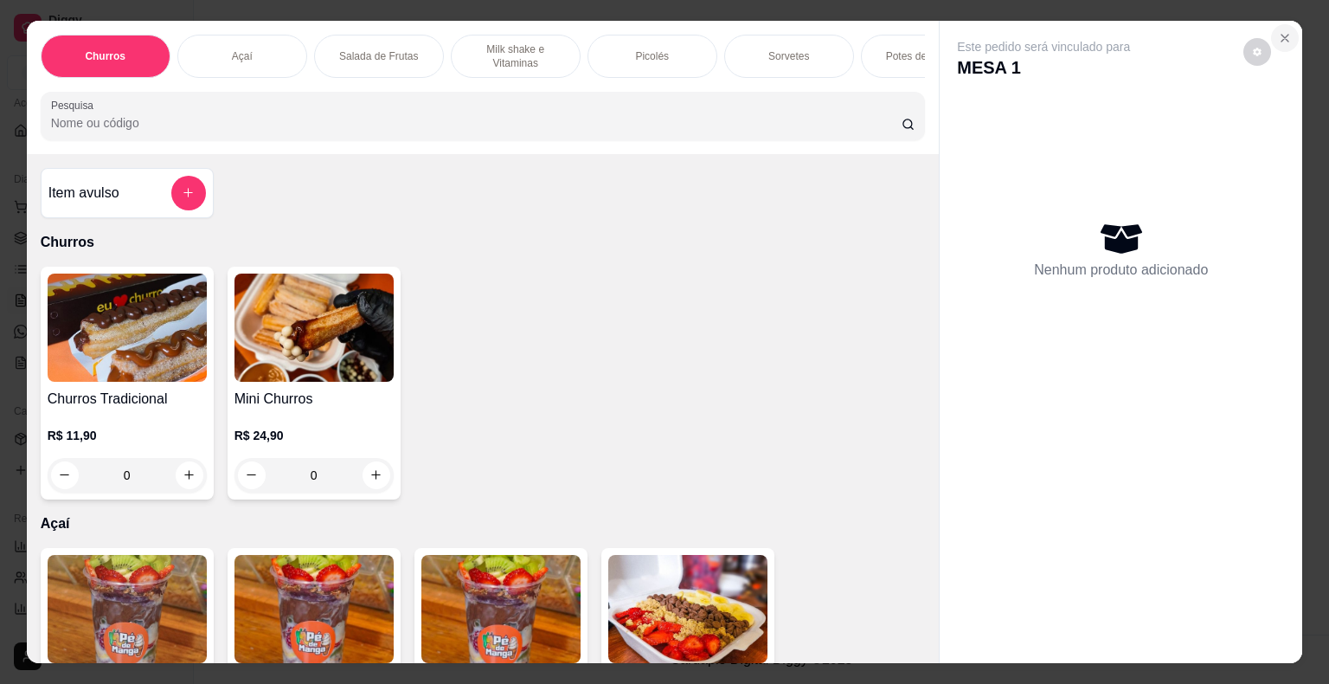
click at [1281, 31] on icon "Close" at bounding box center [1285, 38] width 14 height 14
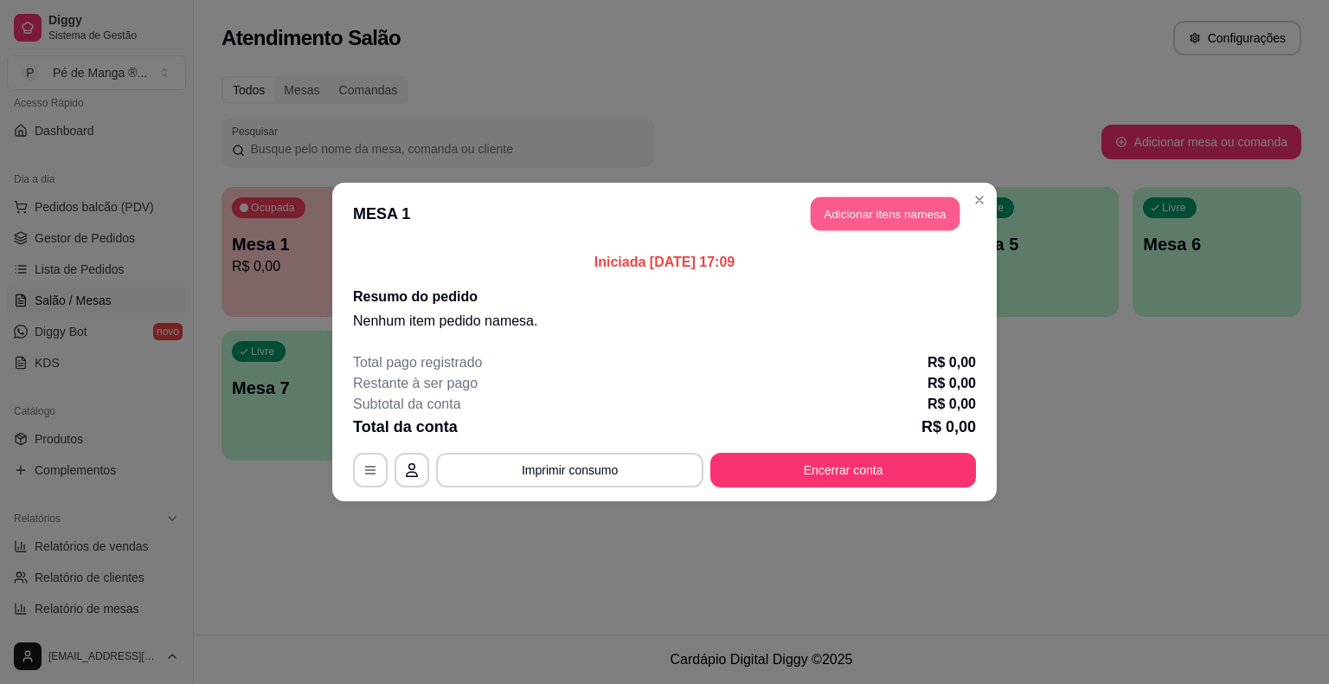
click at [872, 205] on button "Adicionar itens na mesa" at bounding box center [885, 214] width 149 height 34
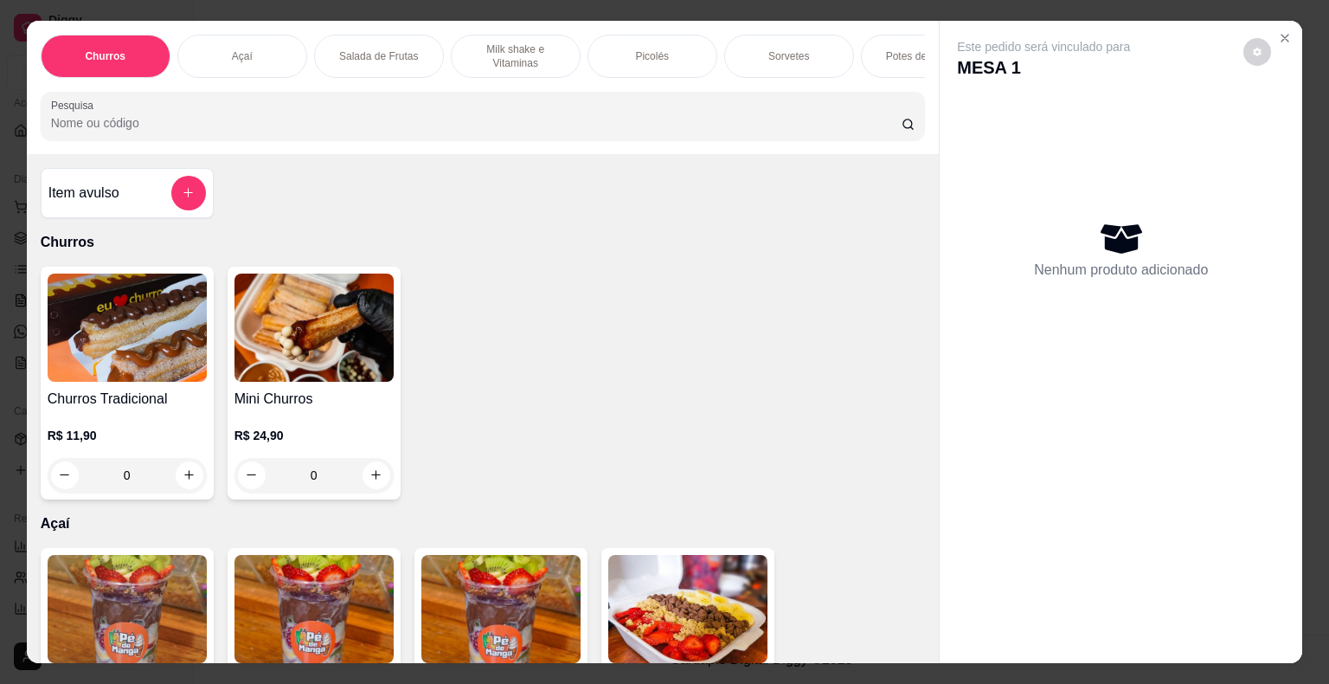
drag, startPoint x: 652, startPoint y: 49, endPoint x: 658, endPoint y: 61, distance: 12.4
click at [652, 50] on p "Picolés" at bounding box center [652, 56] width 34 height 14
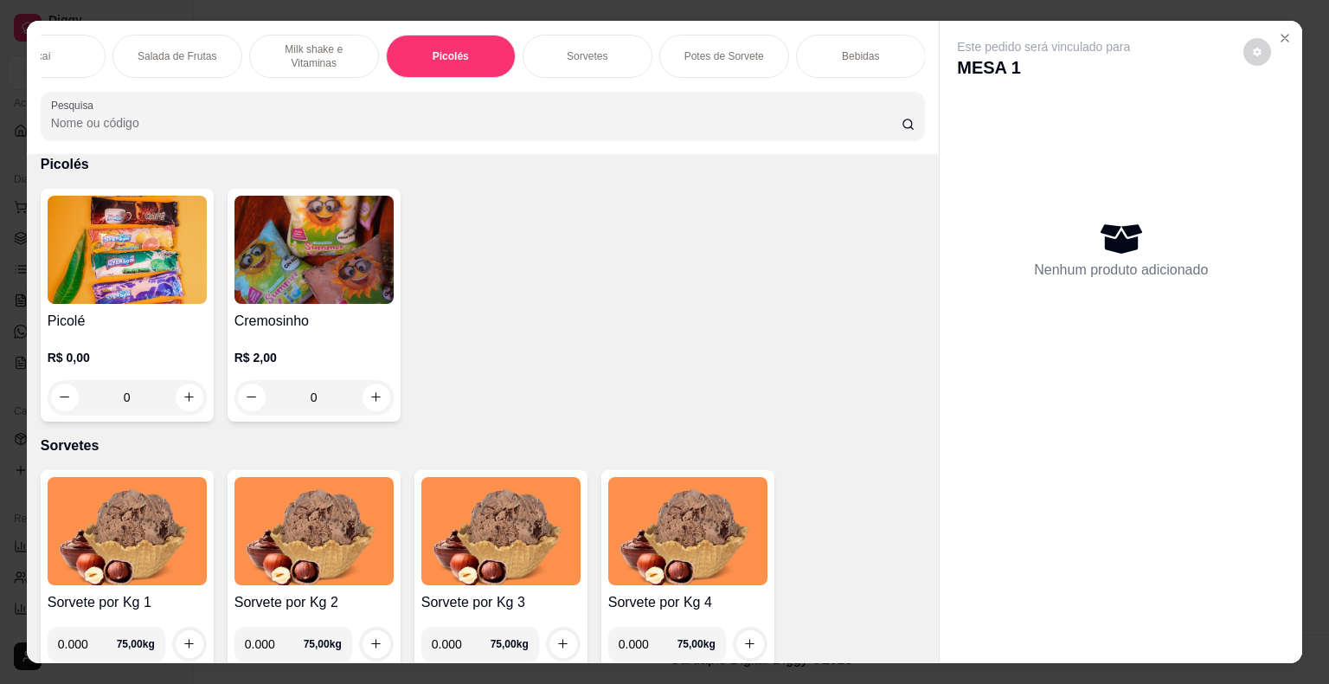
click at [710, 38] on div "Potes de Sorvete" at bounding box center [724, 56] width 130 height 43
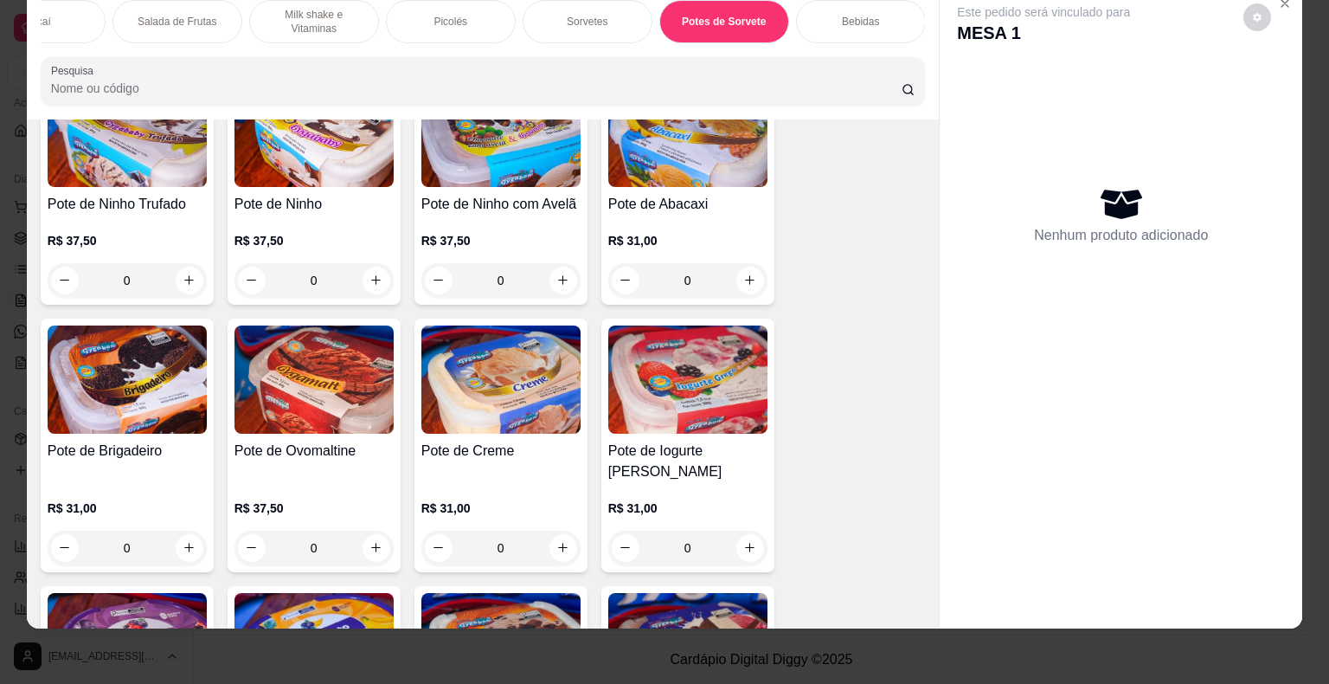
scroll to position [3303, 0]
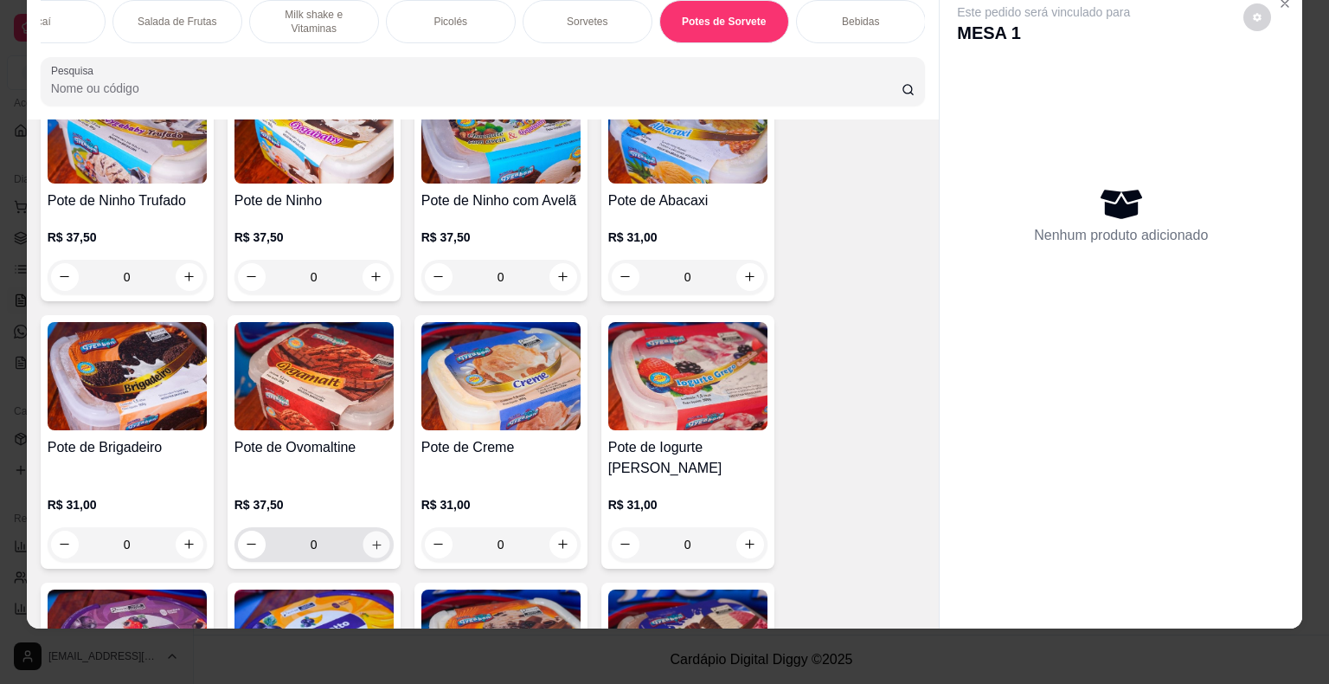
click at [370, 537] on icon "increase-product-quantity" at bounding box center [376, 543] width 13 height 13
type input "1"
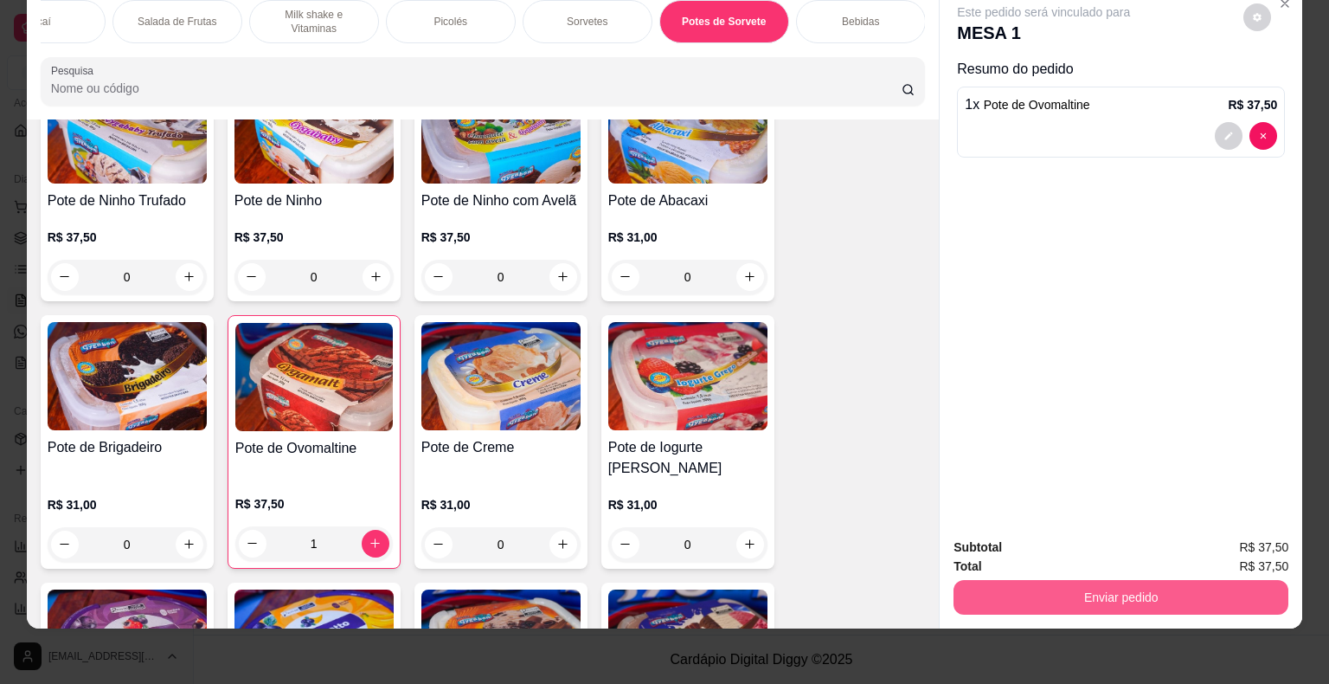
click at [1166, 583] on button "Enviar pedido" at bounding box center [1121, 597] width 335 height 35
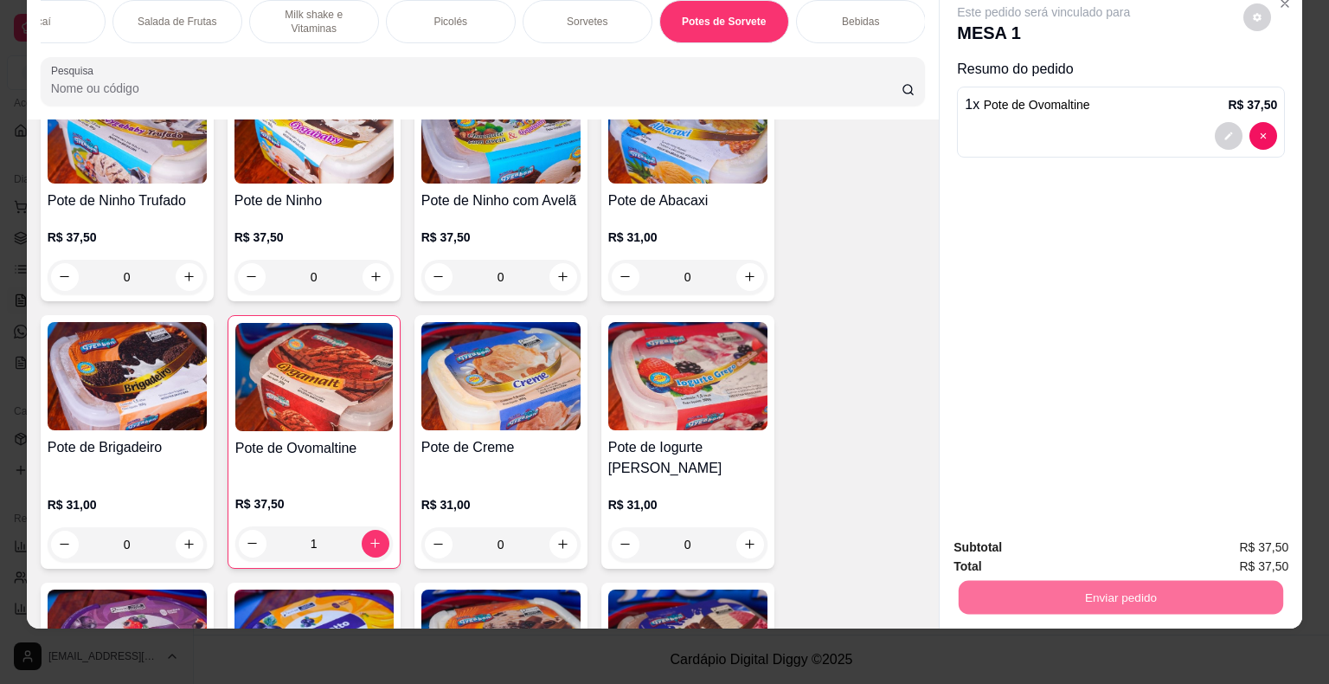
click at [1075, 538] on button "Não registrar e enviar pedido" at bounding box center [1063, 541] width 175 height 32
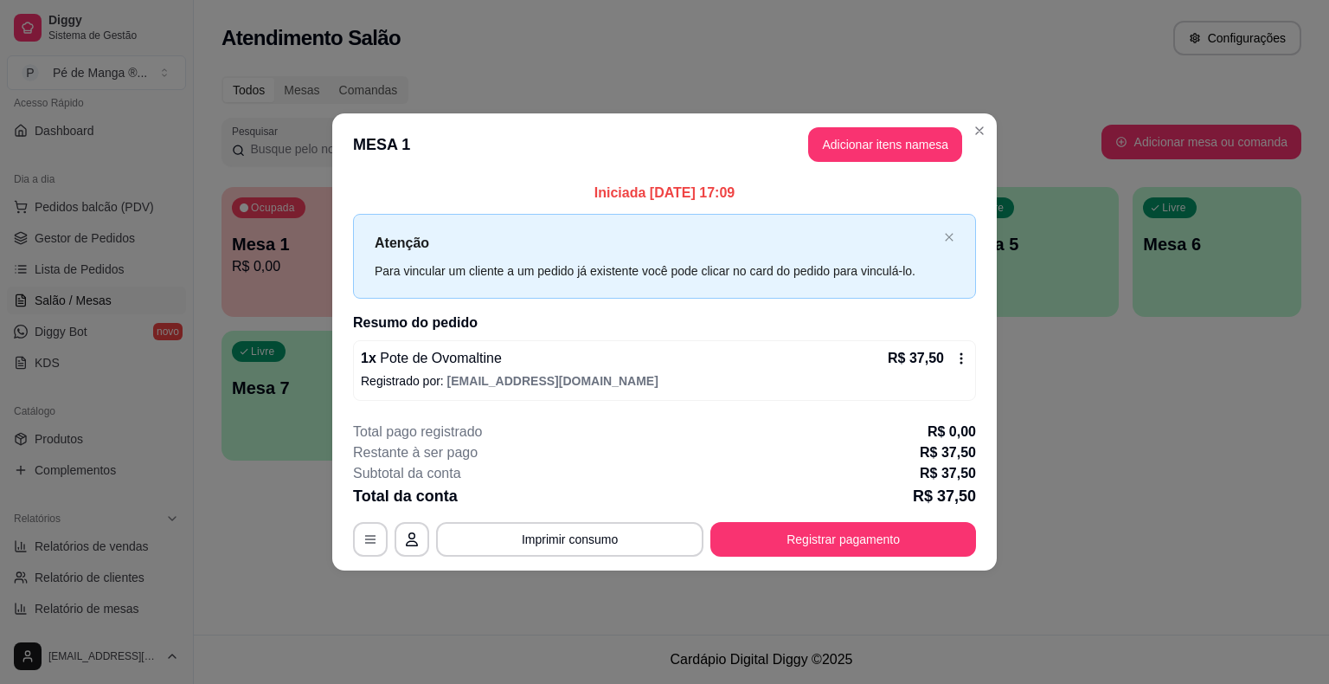
click at [852, 558] on footer "**********" at bounding box center [664, 489] width 665 height 163
click at [824, 528] on button "Registrar pagamento" at bounding box center [844, 539] width 258 height 34
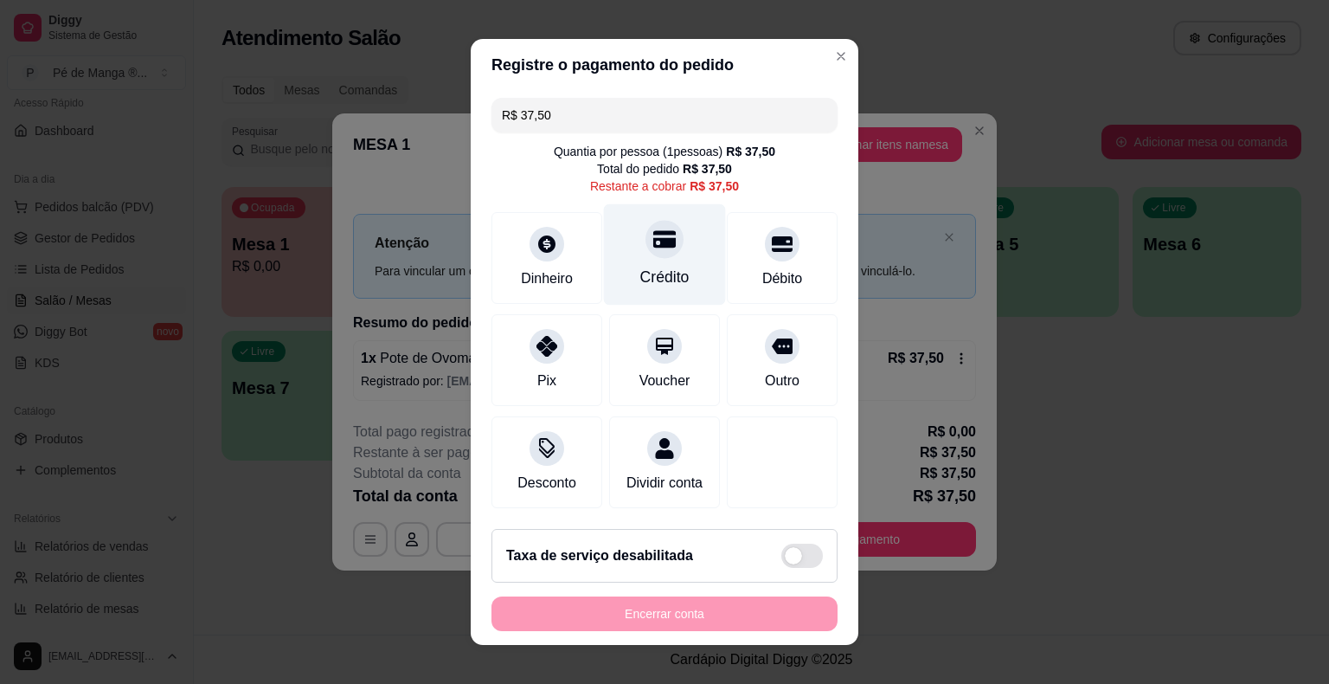
click at [621, 260] on div "Crédito" at bounding box center [665, 254] width 122 height 101
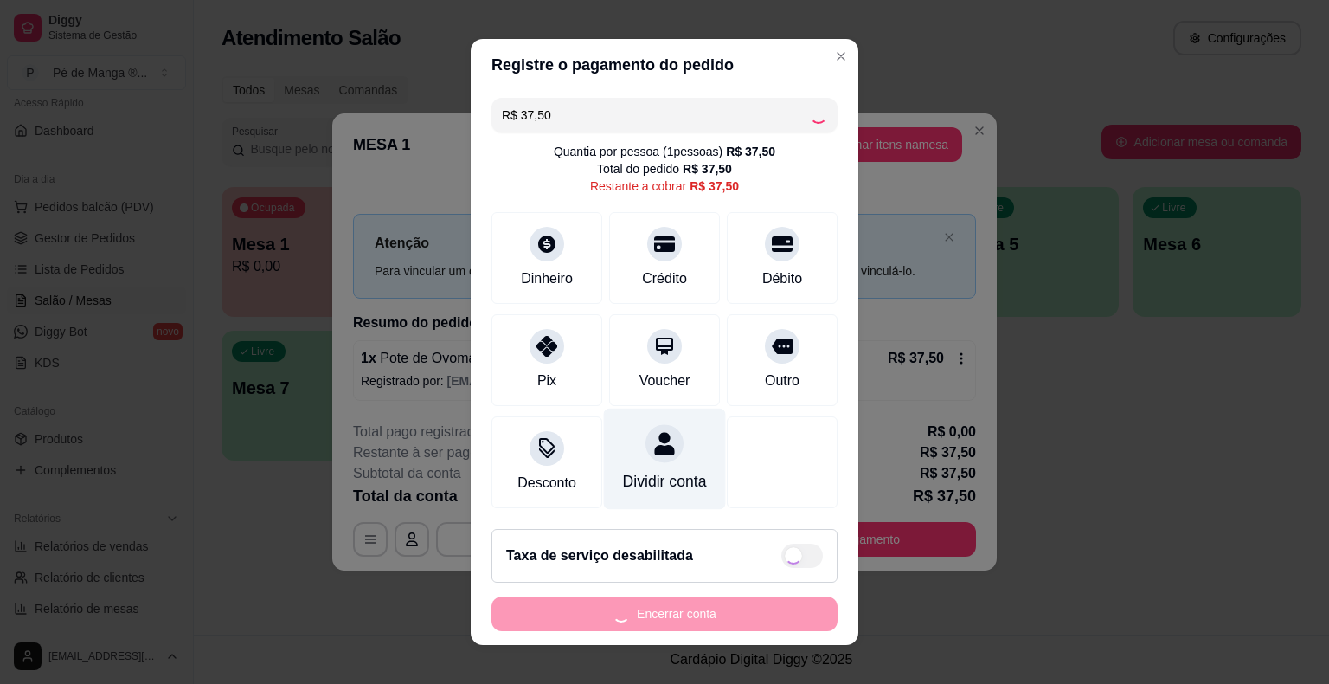
type input "R$ 0,00"
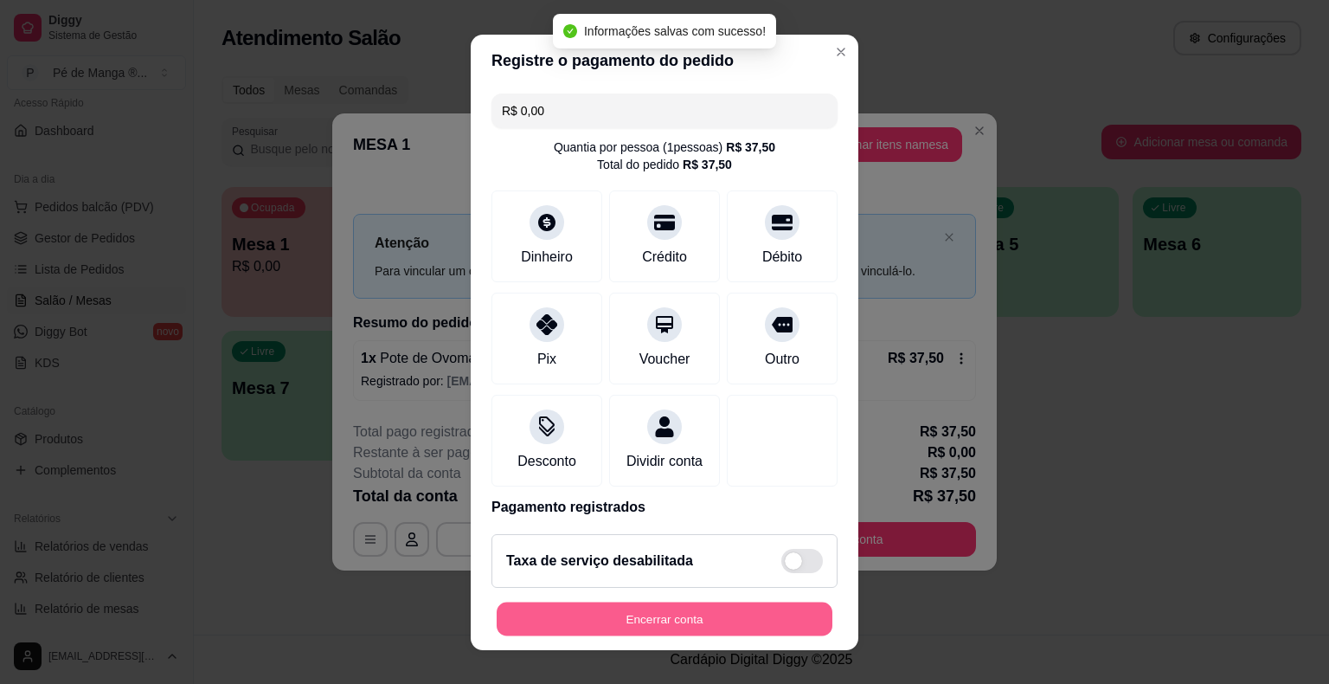
click at [692, 607] on button "Encerrar conta" at bounding box center [665, 618] width 336 height 34
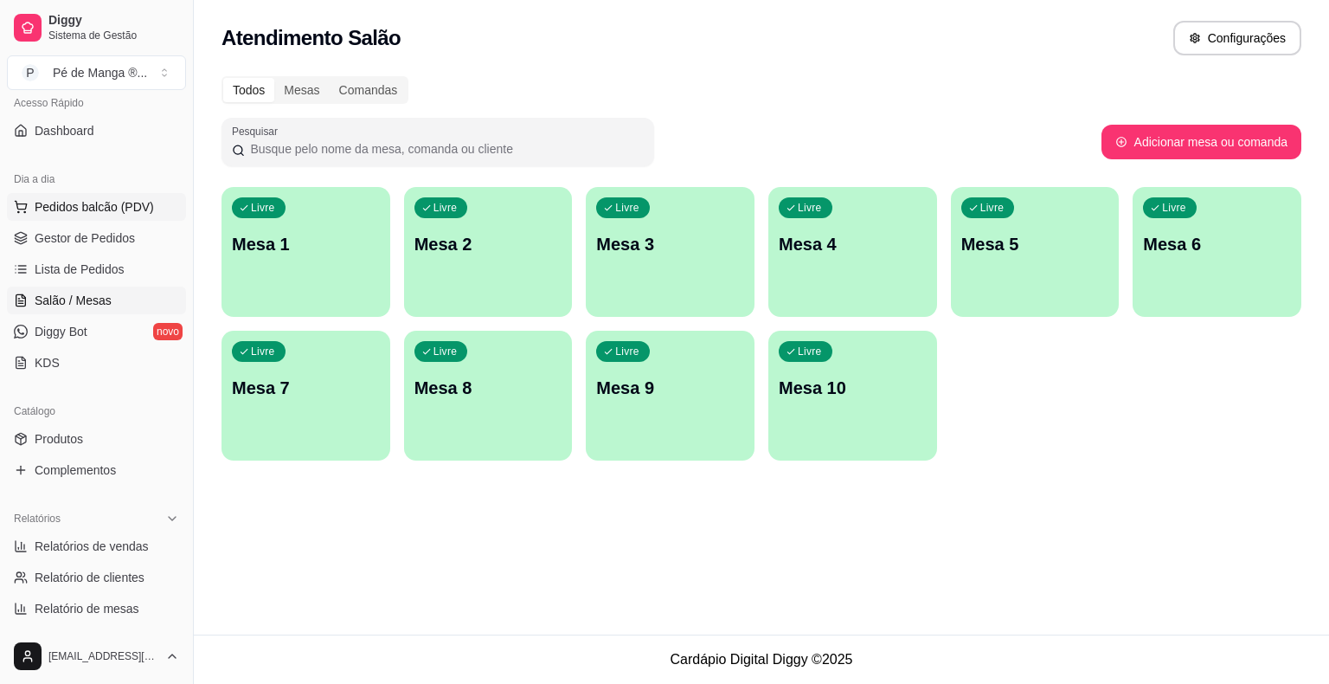
drag, startPoint x: 21, startPoint y: 229, endPoint x: 11, endPoint y: 212, distance: 19.8
click at [22, 227] on link "Gestor de Pedidos" at bounding box center [96, 238] width 179 height 28
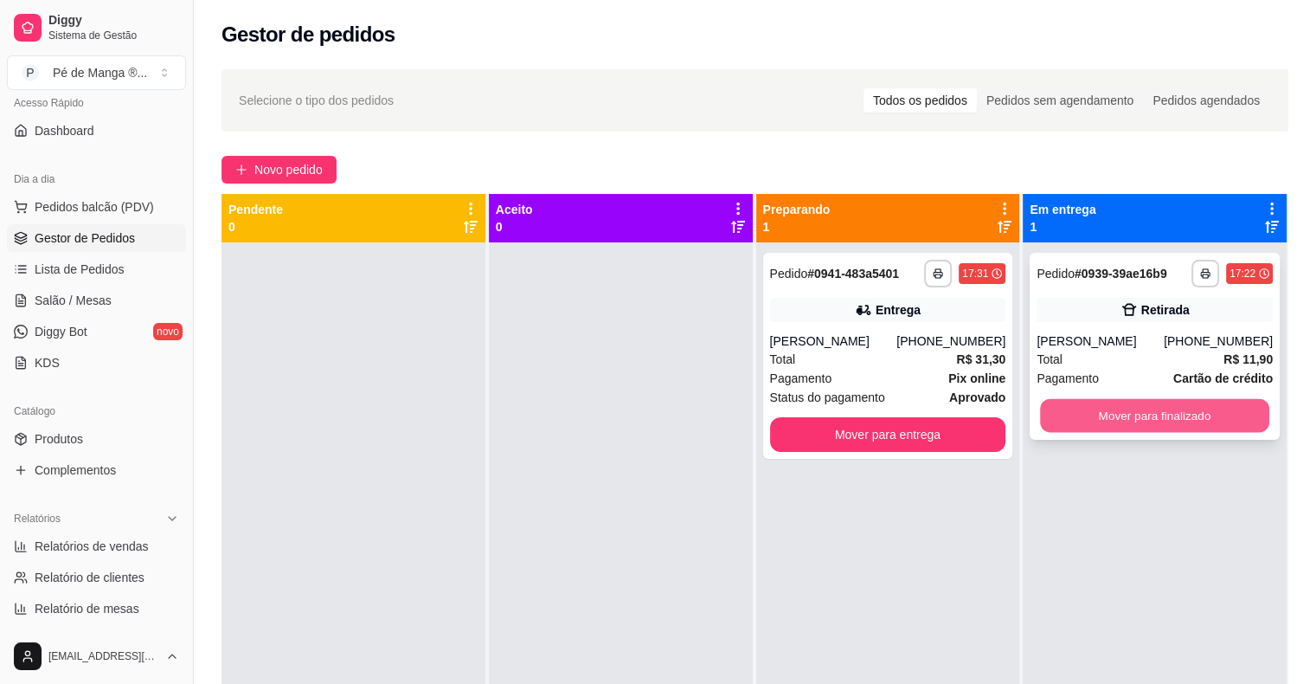
click at [1120, 415] on button "Mover para finalizado" at bounding box center [1154, 416] width 229 height 34
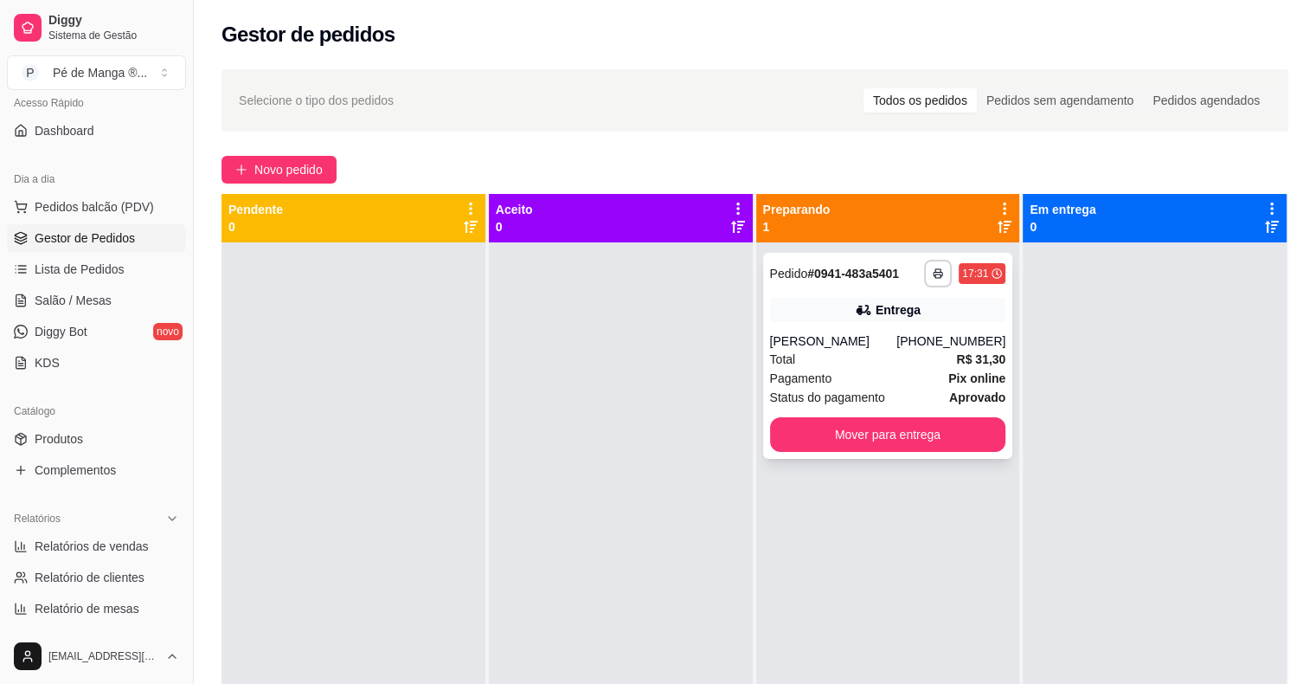
click at [828, 360] on div "Total R$ 31,30" at bounding box center [888, 359] width 236 height 19
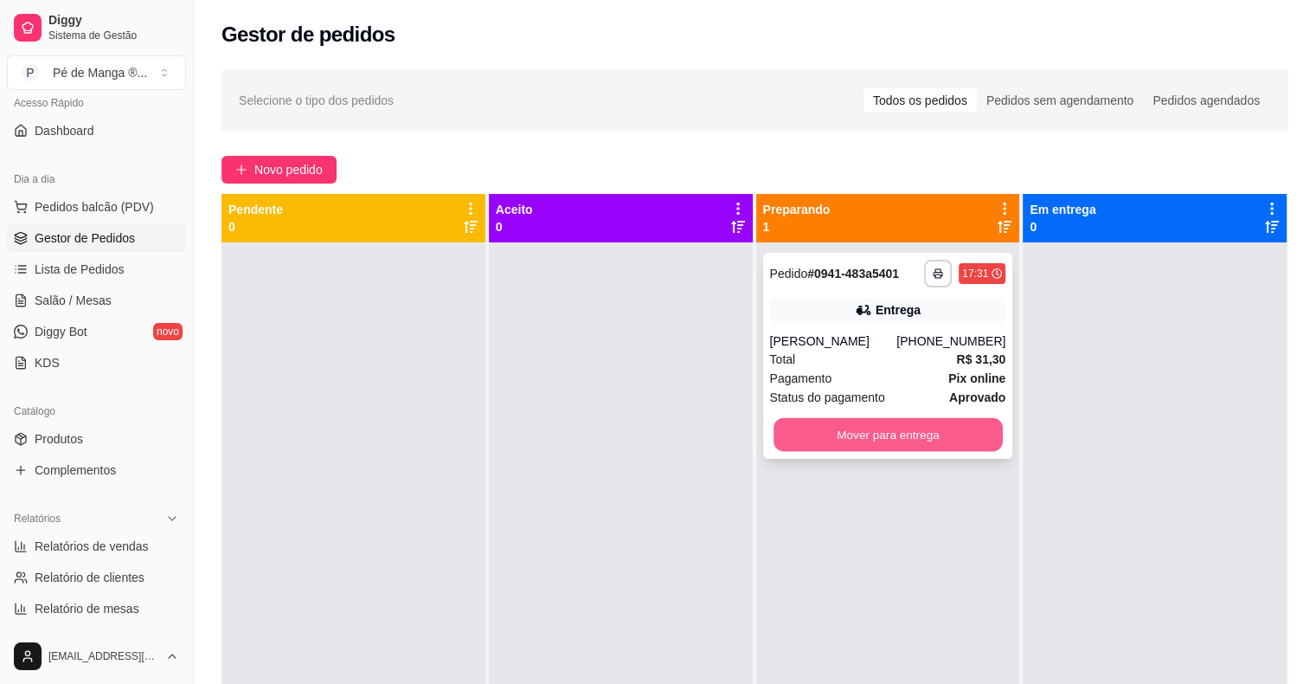
click at [930, 431] on button "Mover para entrega" at bounding box center [888, 435] width 229 height 34
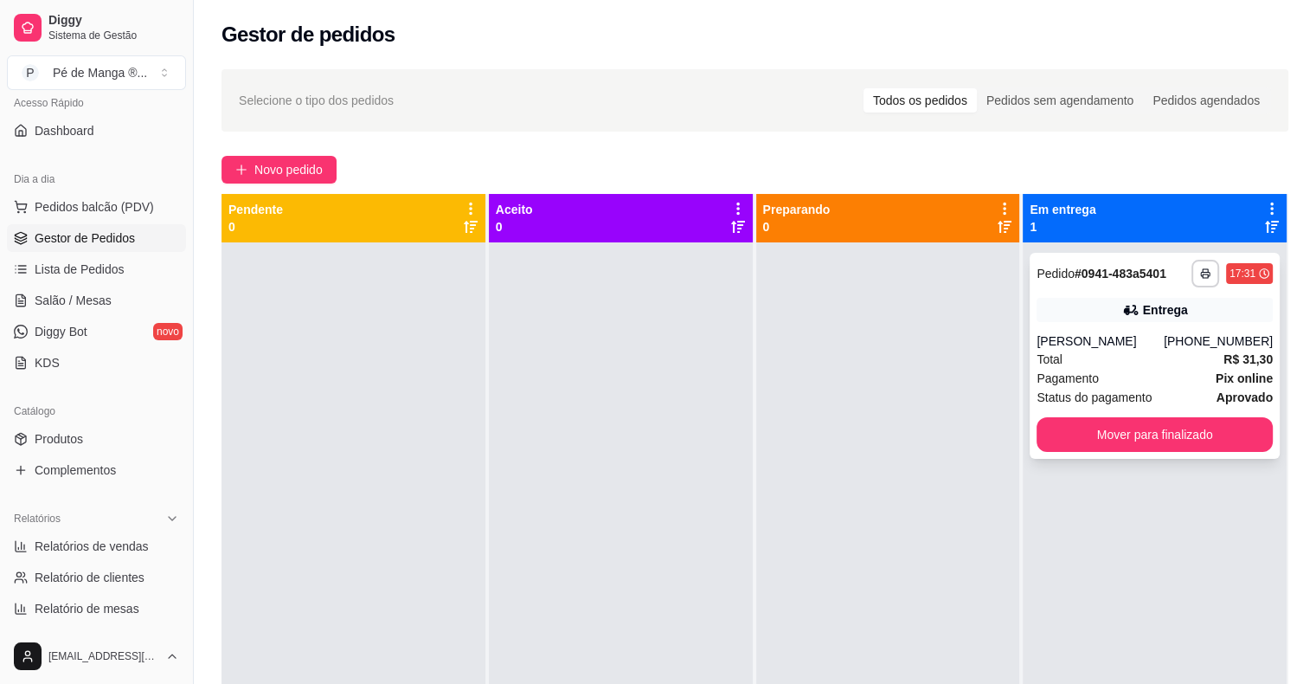
click at [1073, 343] on div "[PERSON_NAME]" at bounding box center [1100, 340] width 127 height 17
click at [1131, 434] on button "Mover para finalizado" at bounding box center [1155, 434] width 236 height 35
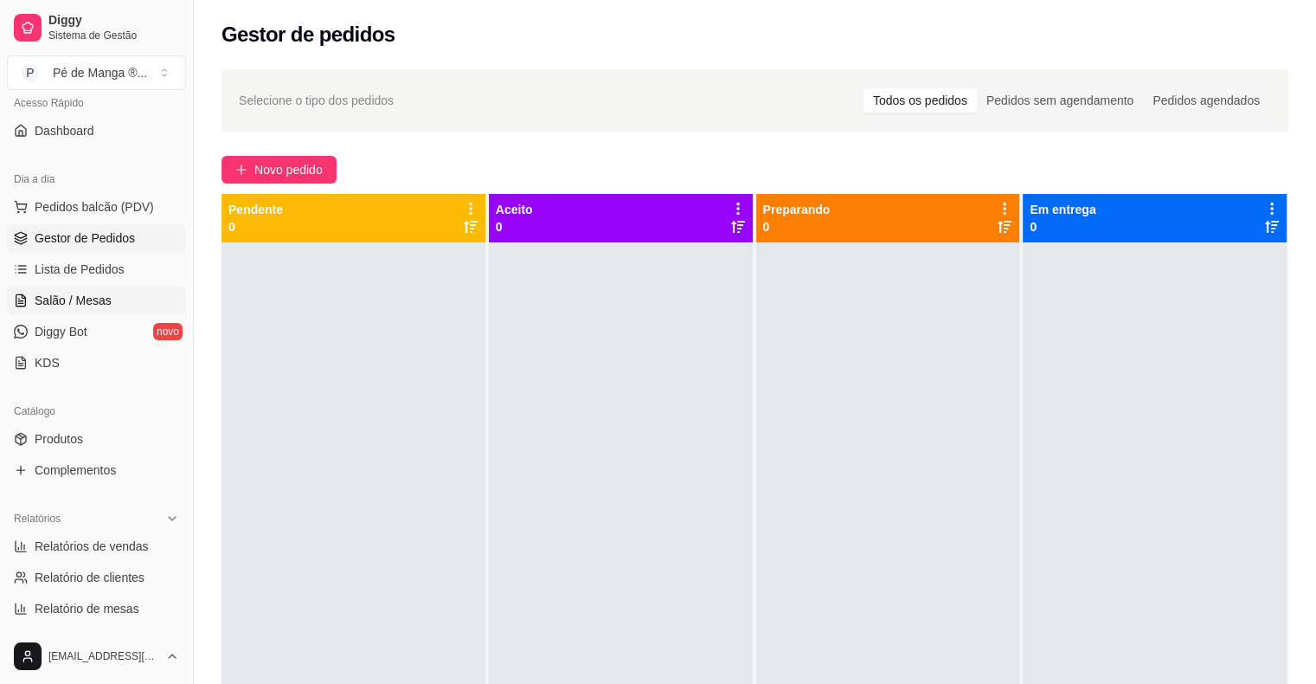
click at [94, 305] on span "Salão / Mesas" at bounding box center [73, 300] width 77 height 17
click at [95, 305] on span "Salão / Mesas" at bounding box center [73, 300] width 77 height 17
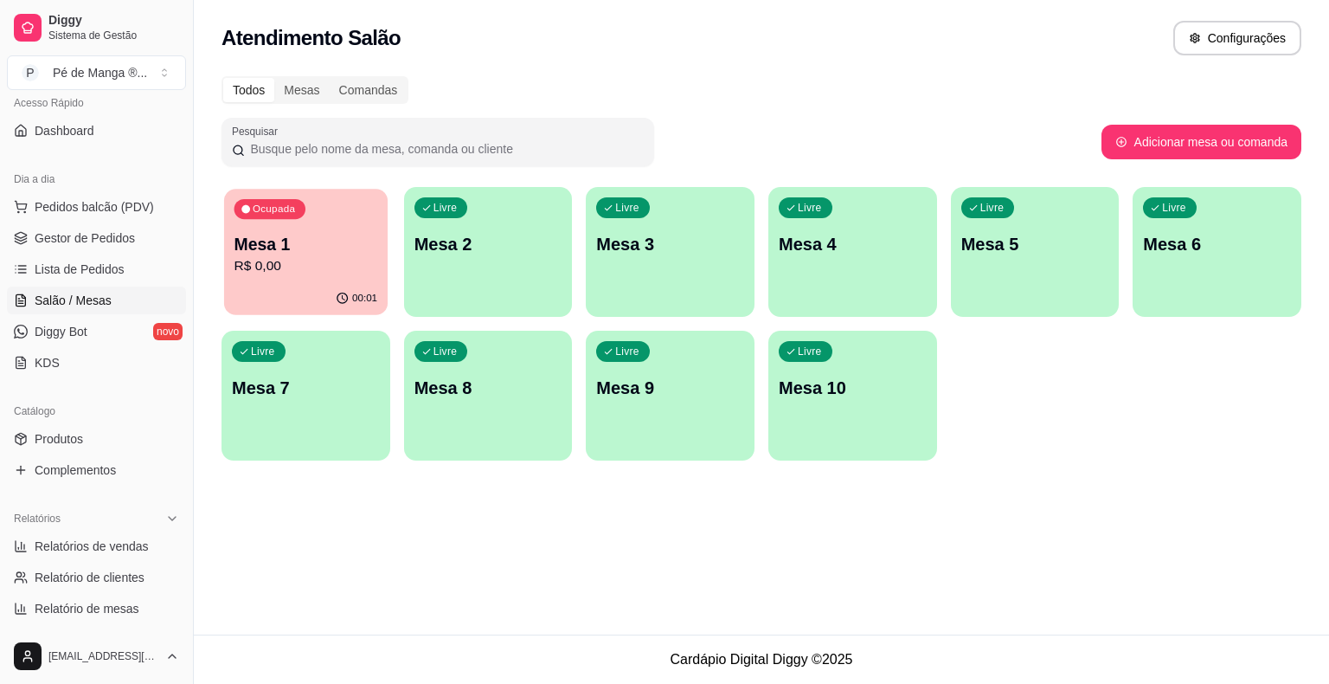
click at [354, 267] on p "R$ 0,00" at bounding box center [307, 266] width 144 height 20
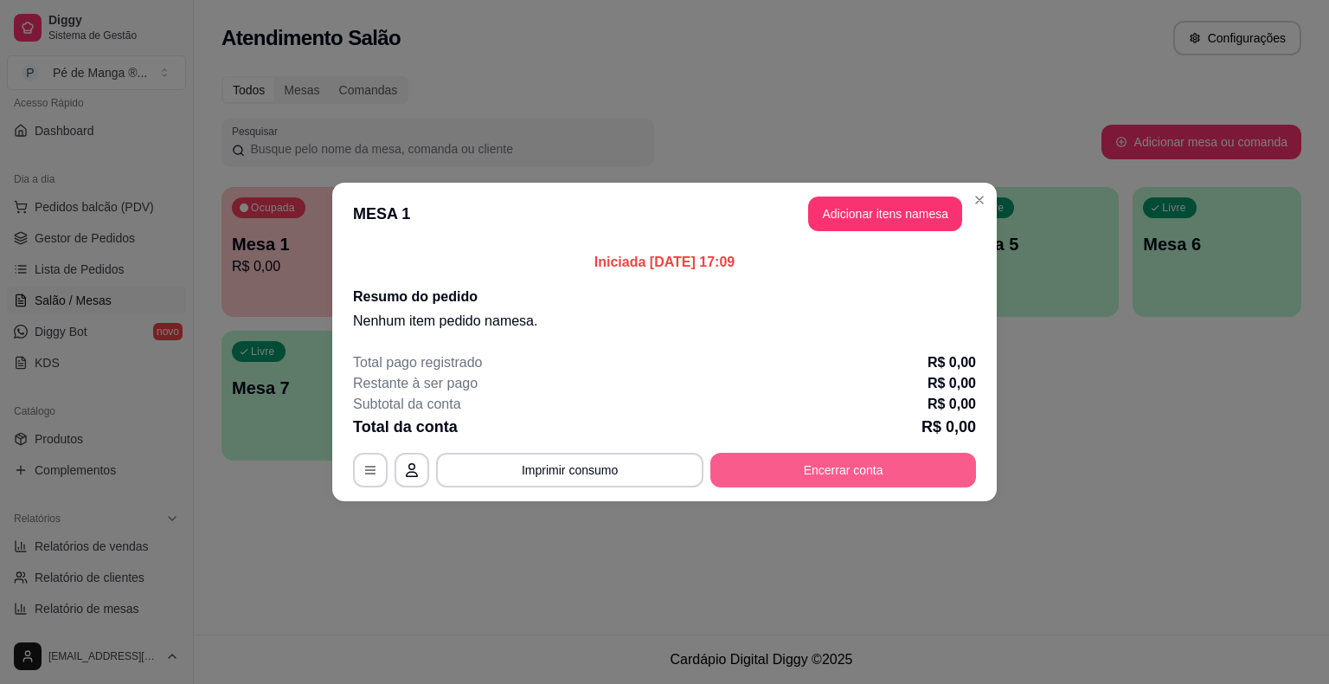
click at [853, 456] on button "Encerrar conta" at bounding box center [843, 470] width 266 height 35
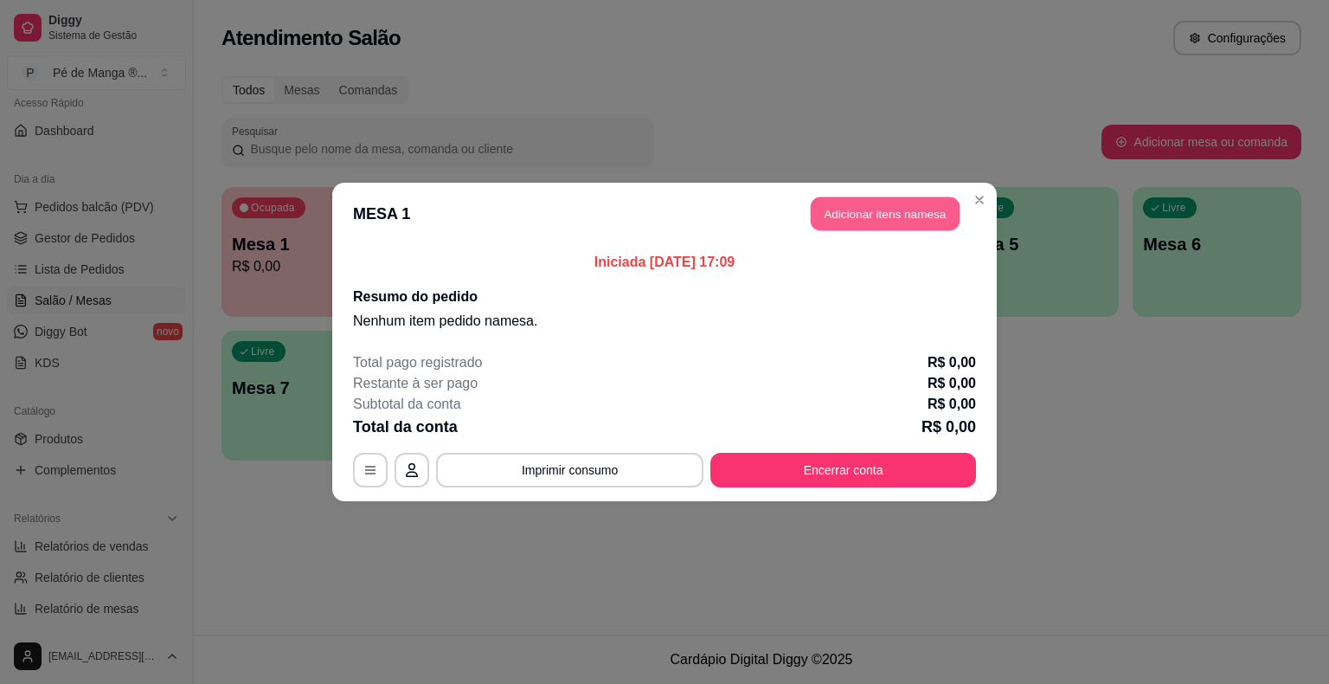
click at [864, 209] on button "Adicionar itens na mesa" at bounding box center [885, 214] width 149 height 34
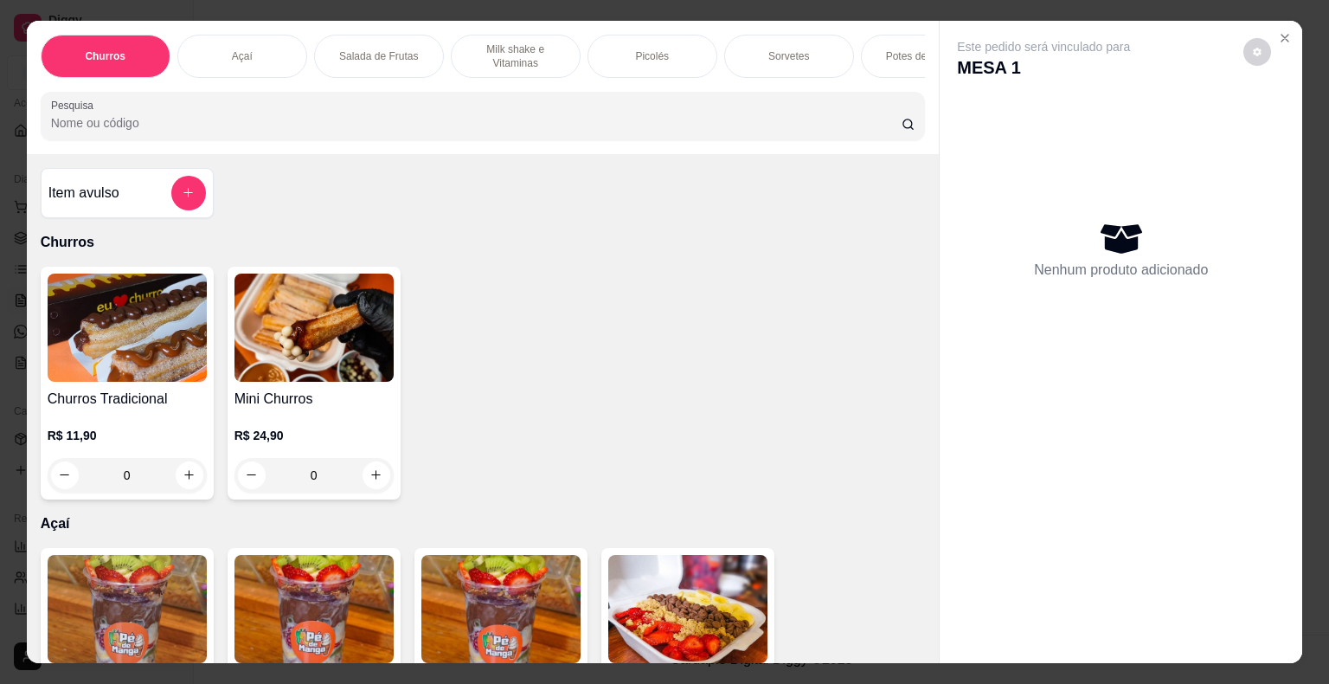
click at [395, 50] on p "Salada de Frutas" at bounding box center [378, 56] width 79 height 14
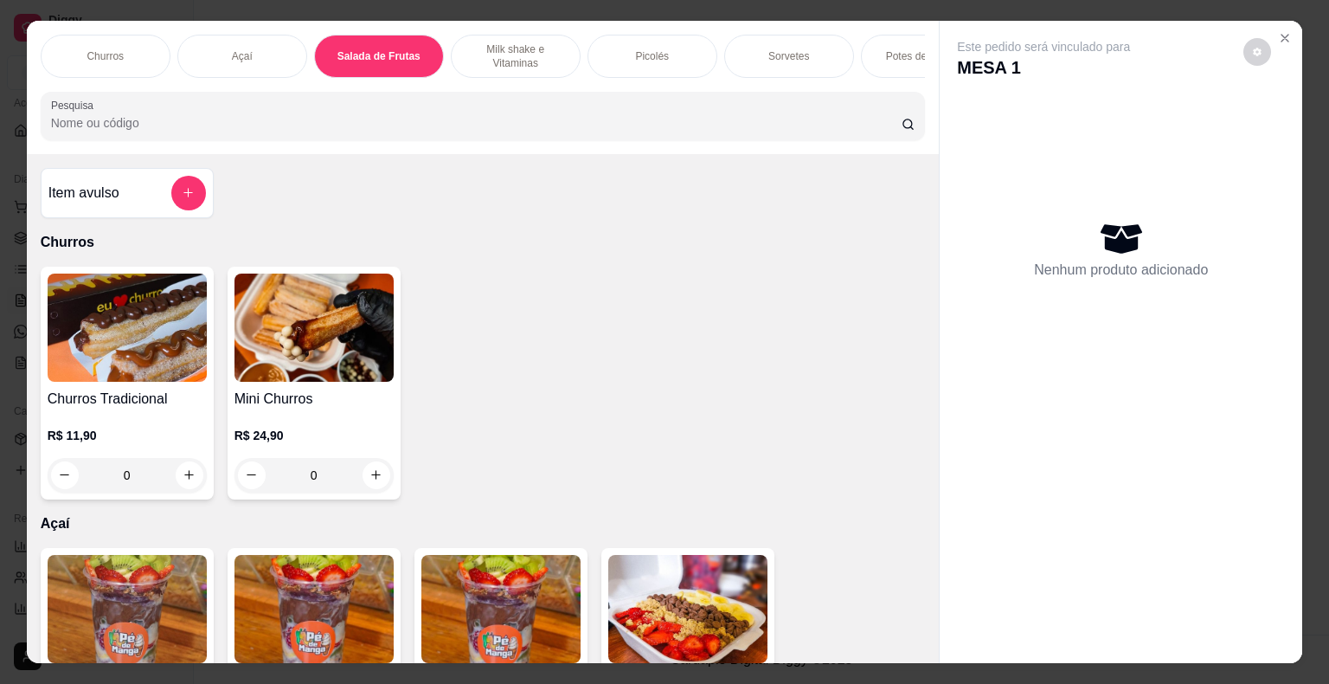
scroll to position [42, 0]
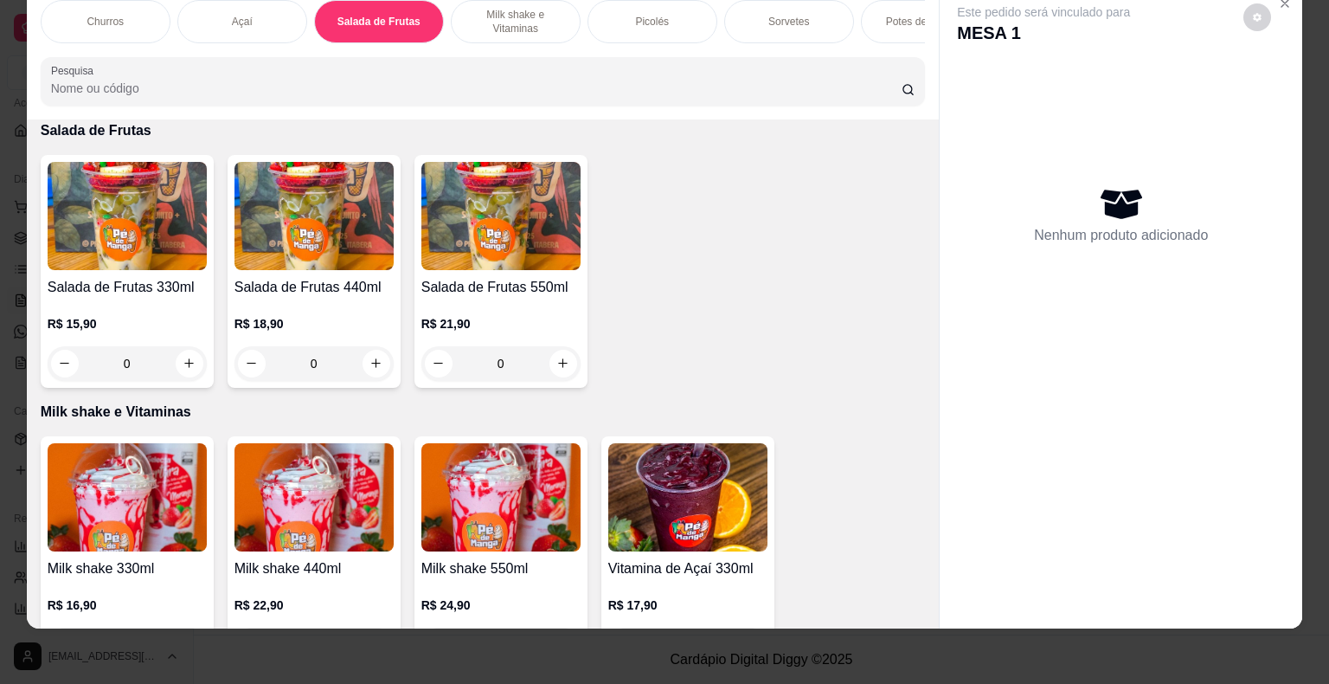
click at [189, 361] on div "0" at bounding box center [127, 363] width 159 height 35
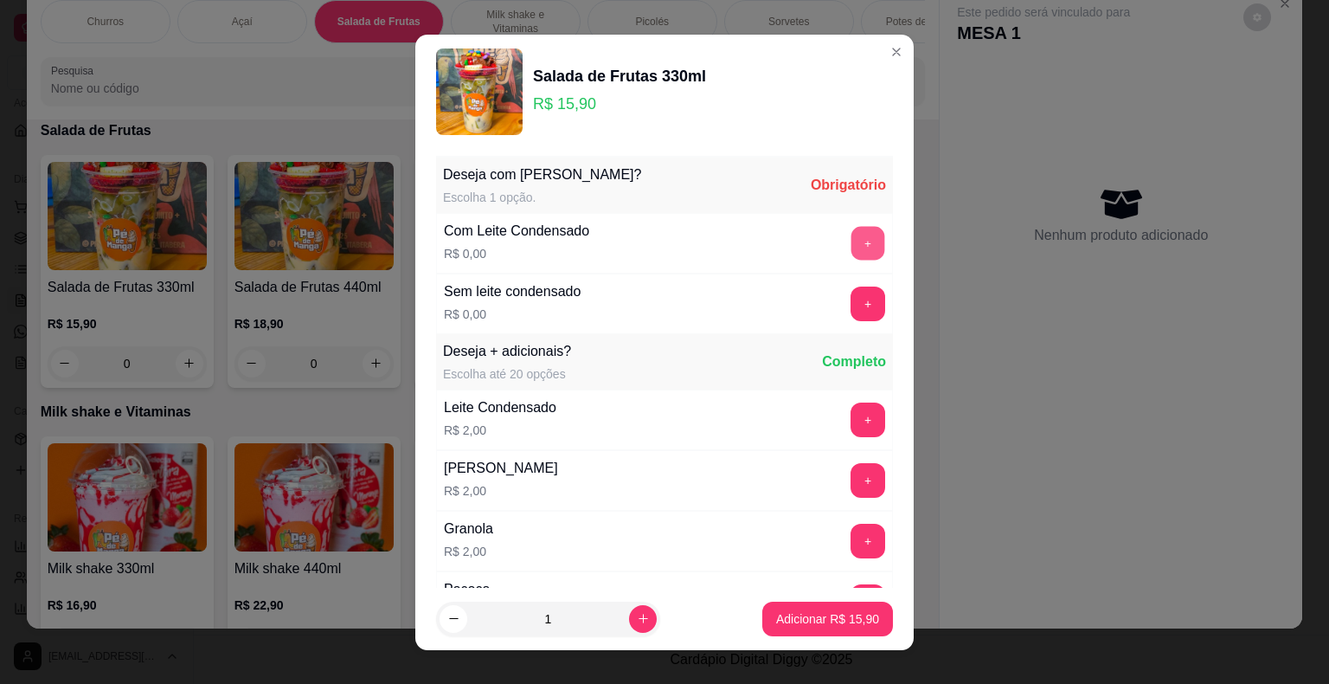
click at [852, 242] on button "+" at bounding box center [869, 243] width 34 height 34
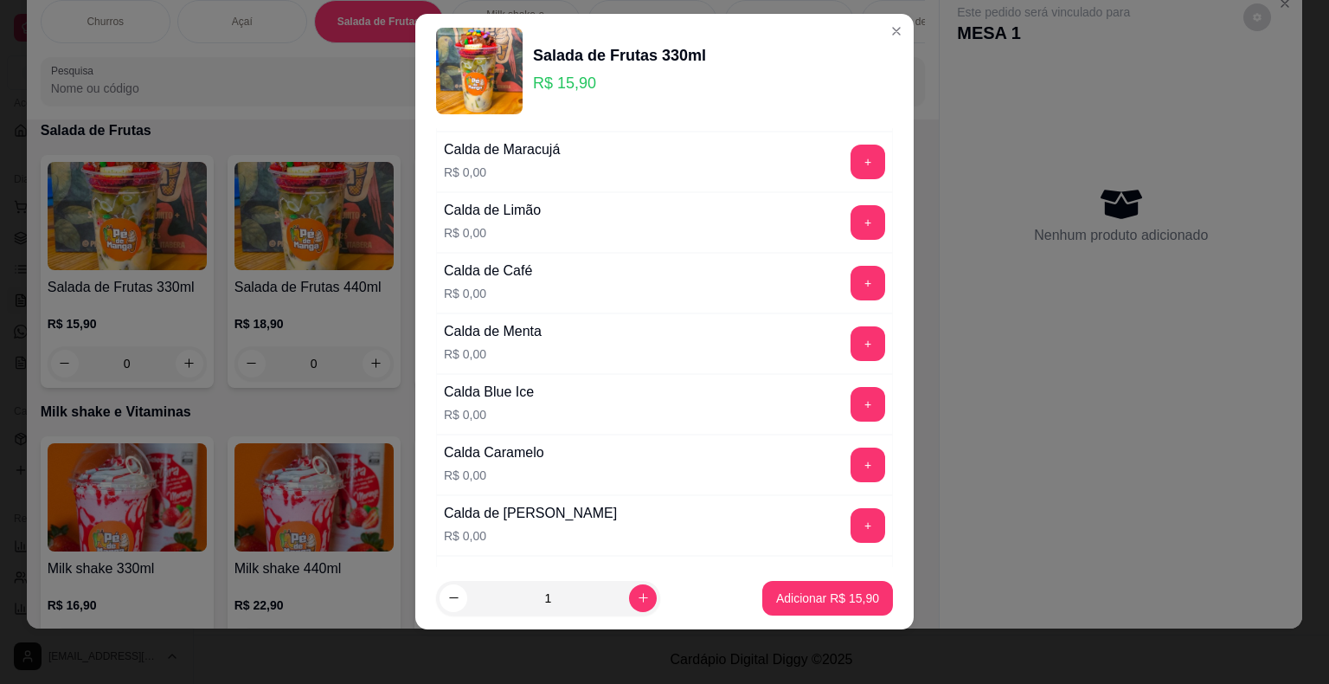
scroll to position [1481, 0]
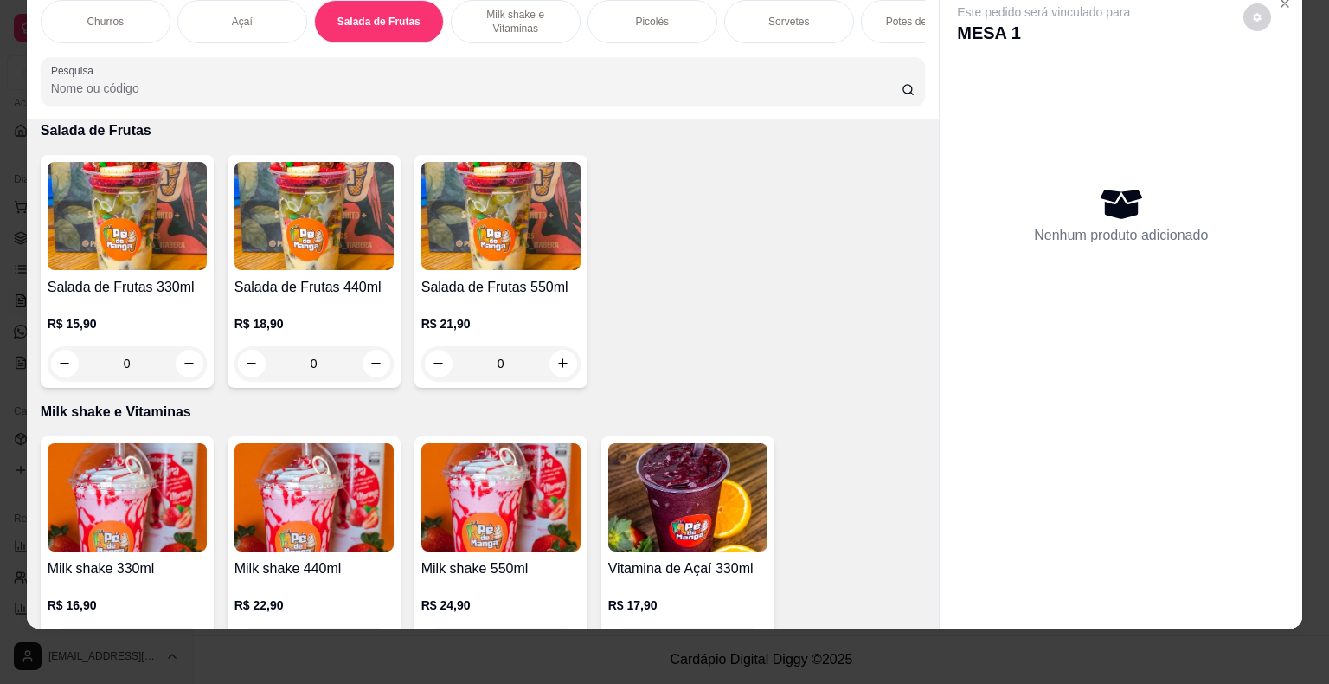
click at [370, 369] on div "0" at bounding box center [314, 363] width 159 height 35
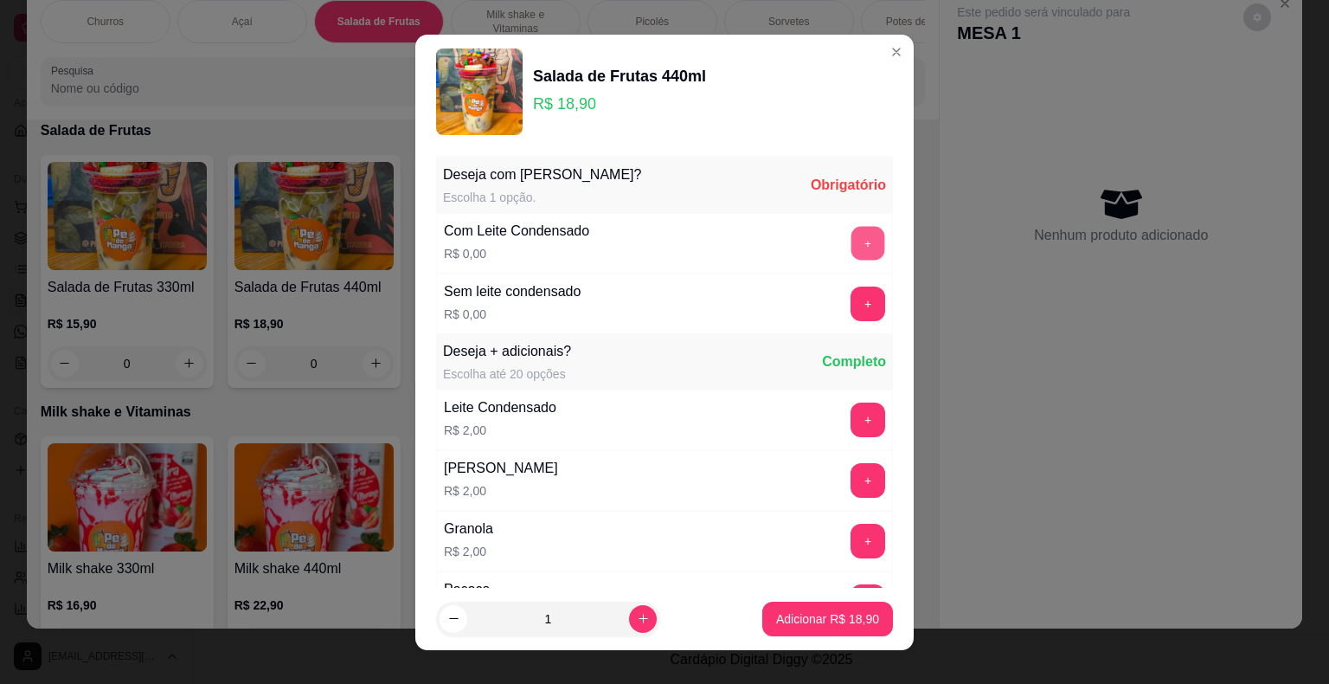
click at [852, 239] on button "+" at bounding box center [869, 243] width 34 height 34
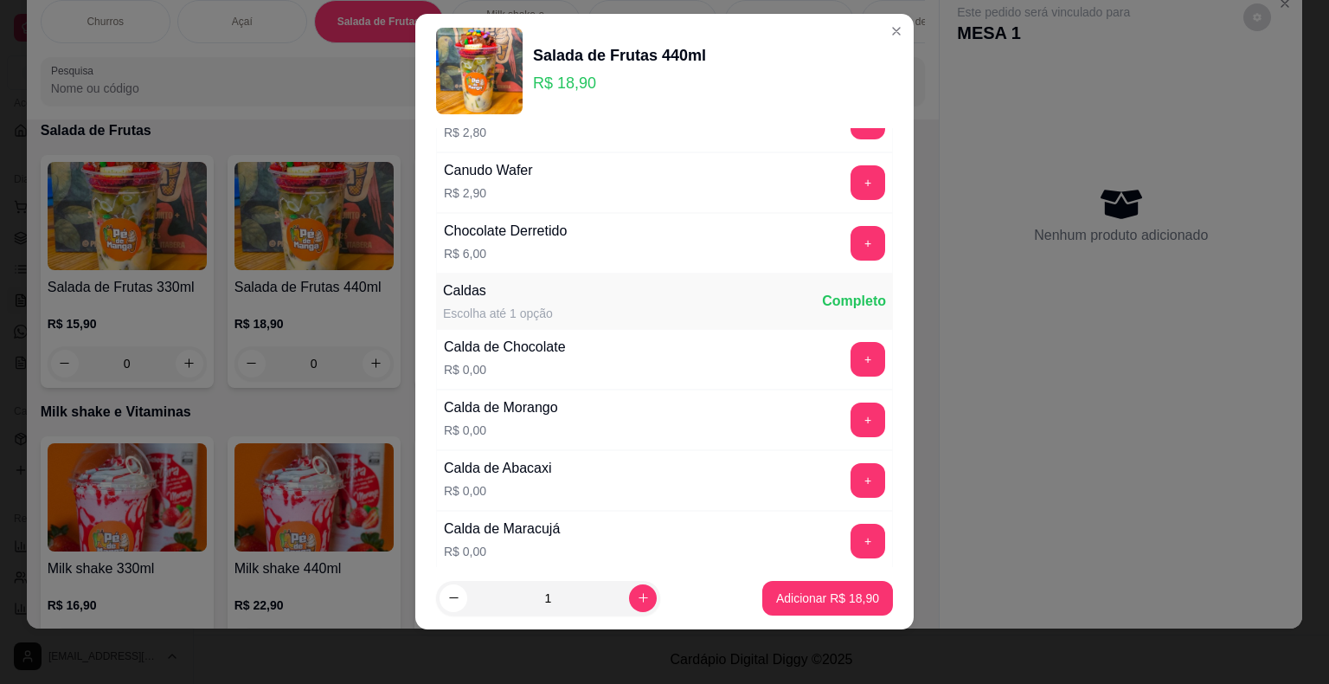
scroll to position [1130, 0]
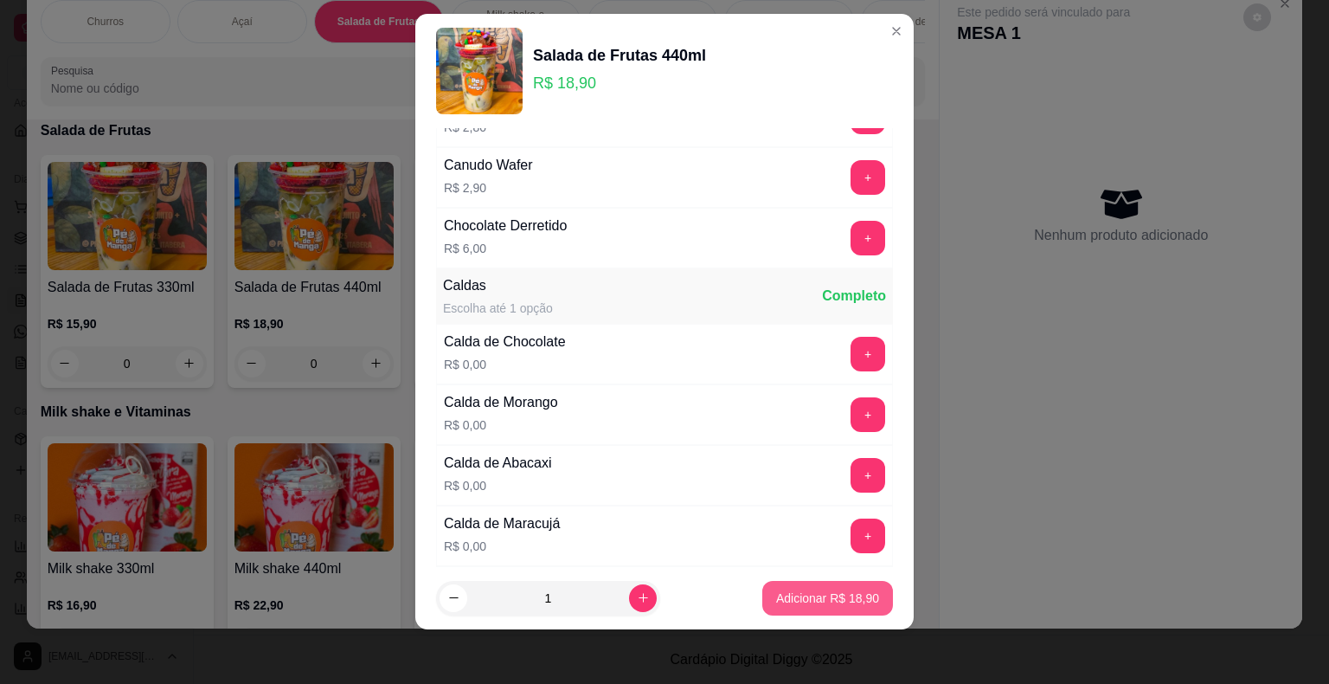
click at [792, 597] on p "Adicionar R$ 18,90" at bounding box center [827, 597] width 103 height 17
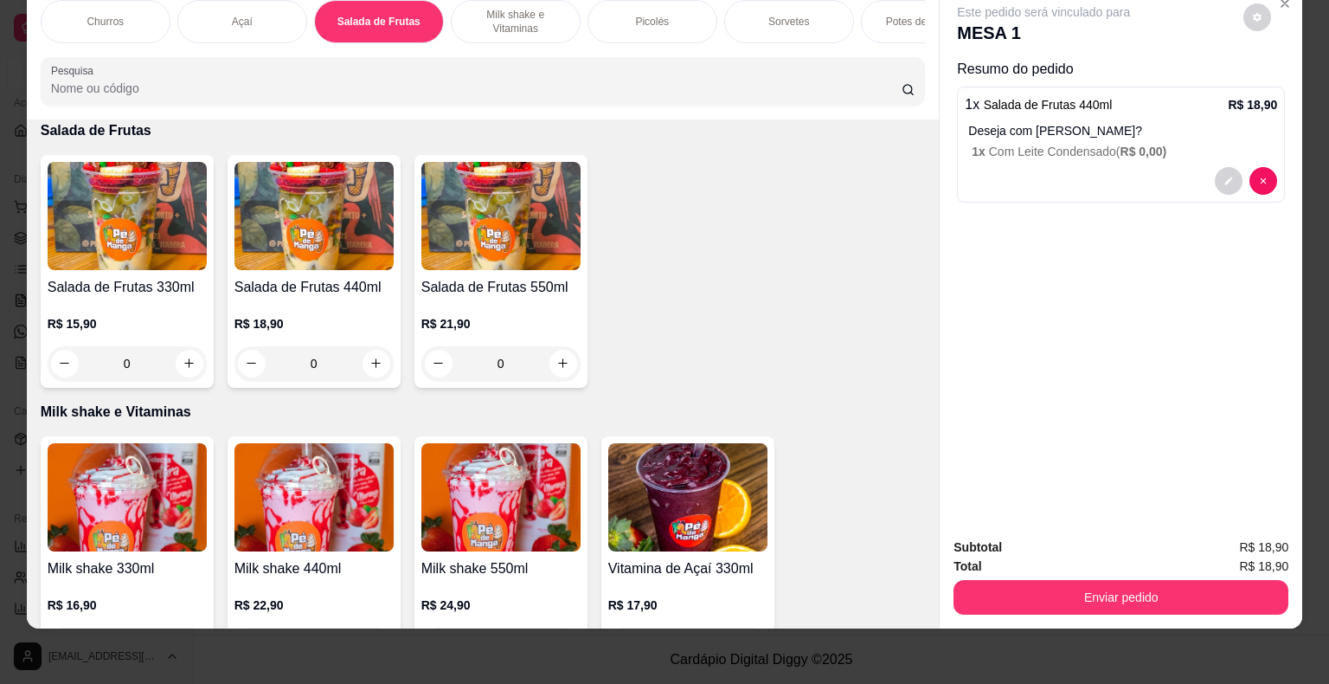
click at [183, 365] on div "0" at bounding box center [127, 363] width 159 height 35
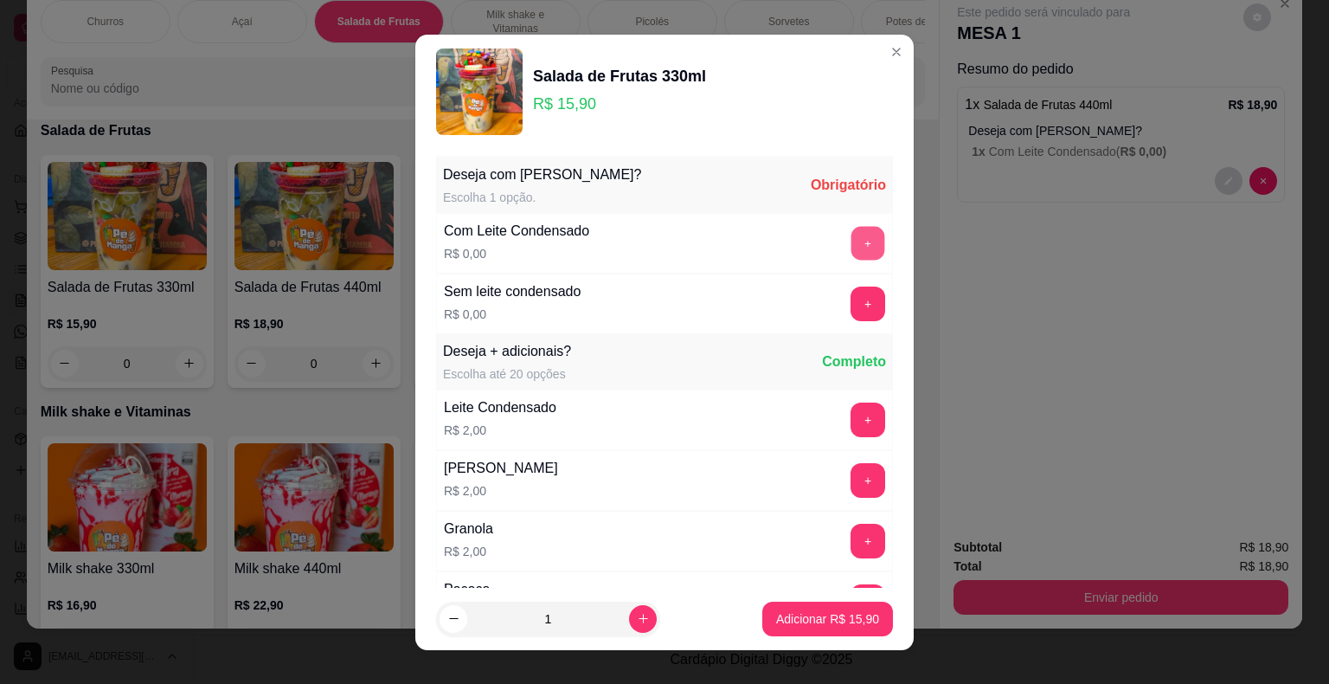
click at [852, 242] on button "+" at bounding box center [869, 243] width 34 height 34
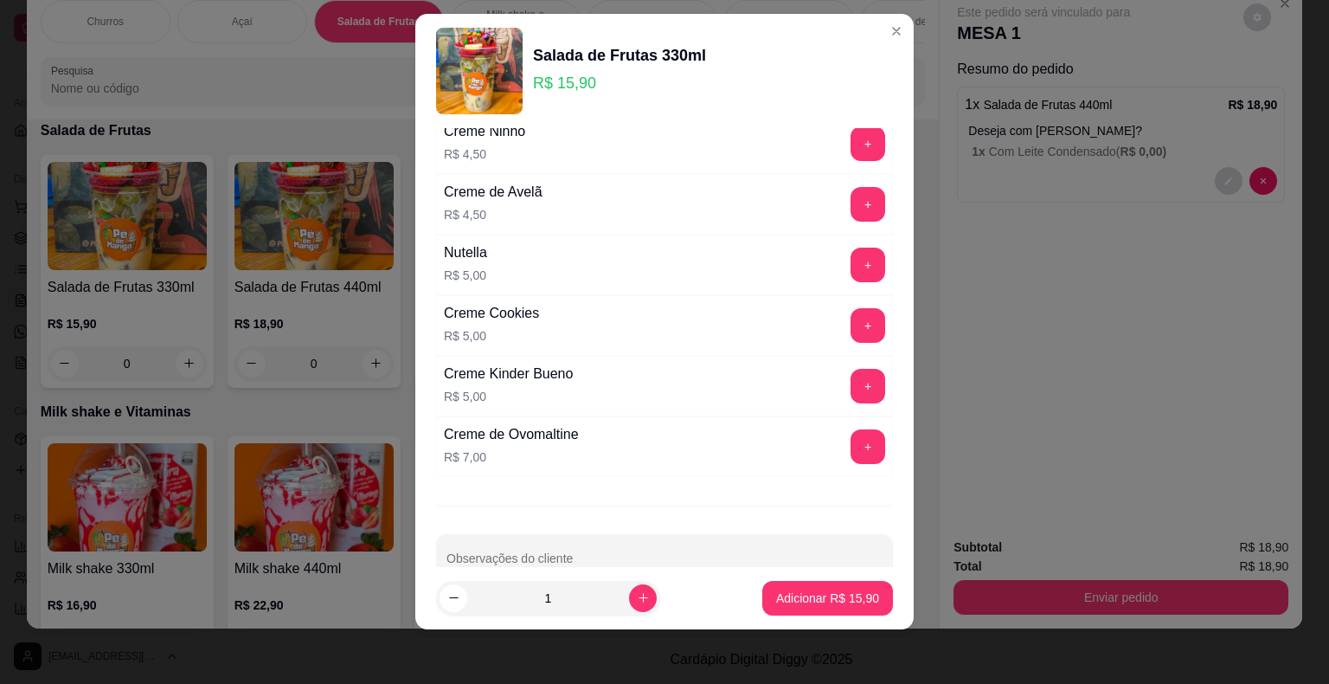
scroll to position [2087, 0]
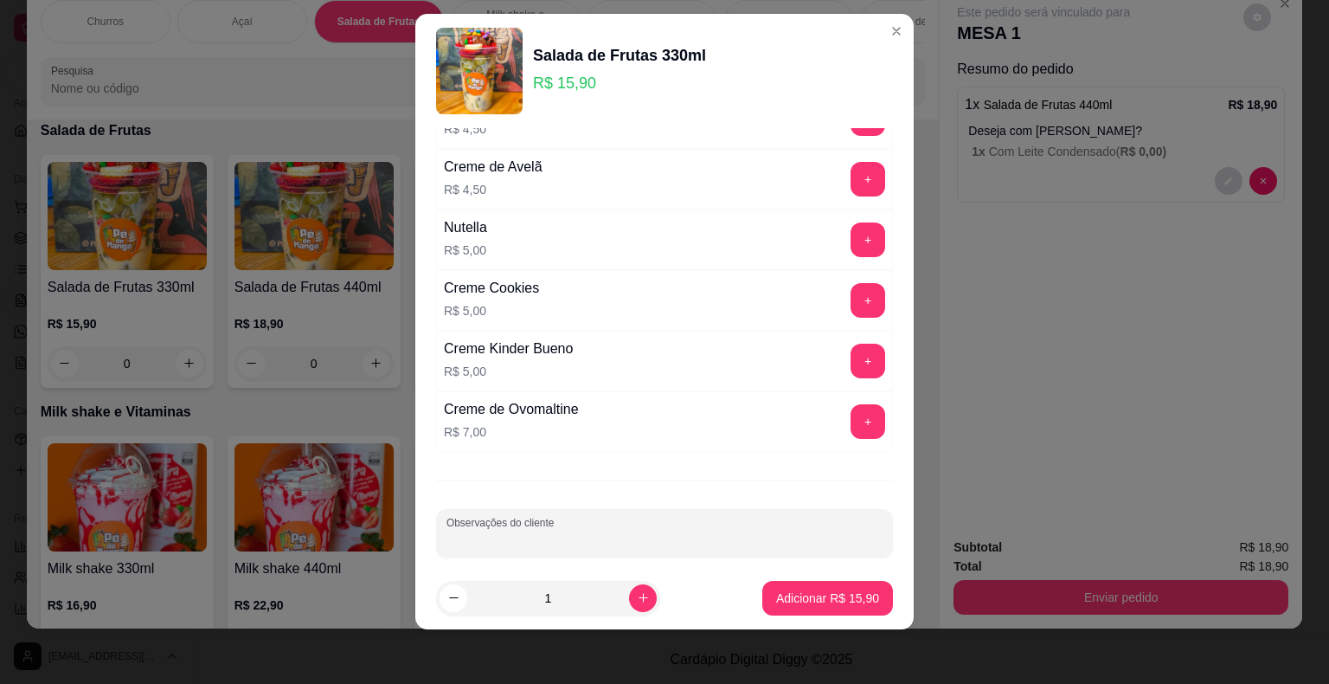
drag, startPoint x: 552, startPoint y: 518, endPoint x: 549, endPoint y: 510, distance: 9.3
click at [551, 531] on input "Observações do cliente" at bounding box center [665, 539] width 436 height 17
type input "sem banana"
click at [778, 593] on p "Adicionar R$ 15,90" at bounding box center [828, 597] width 100 height 16
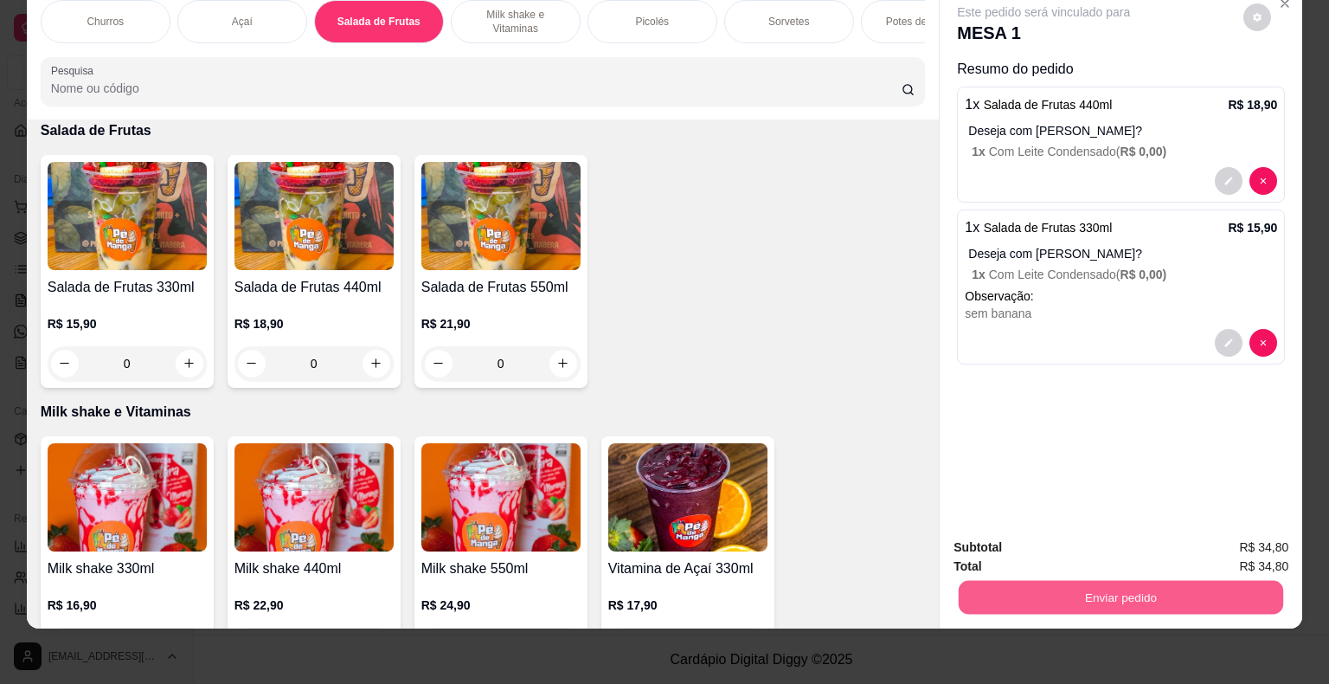
click at [1057, 583] on button "Enviar pedido" at bounding box center [1121, 598] width 325 height 34
click at [1013, 527] on button "Não registrar e enviar pedido" at bounding box center [1064, 541] width 180 height 33
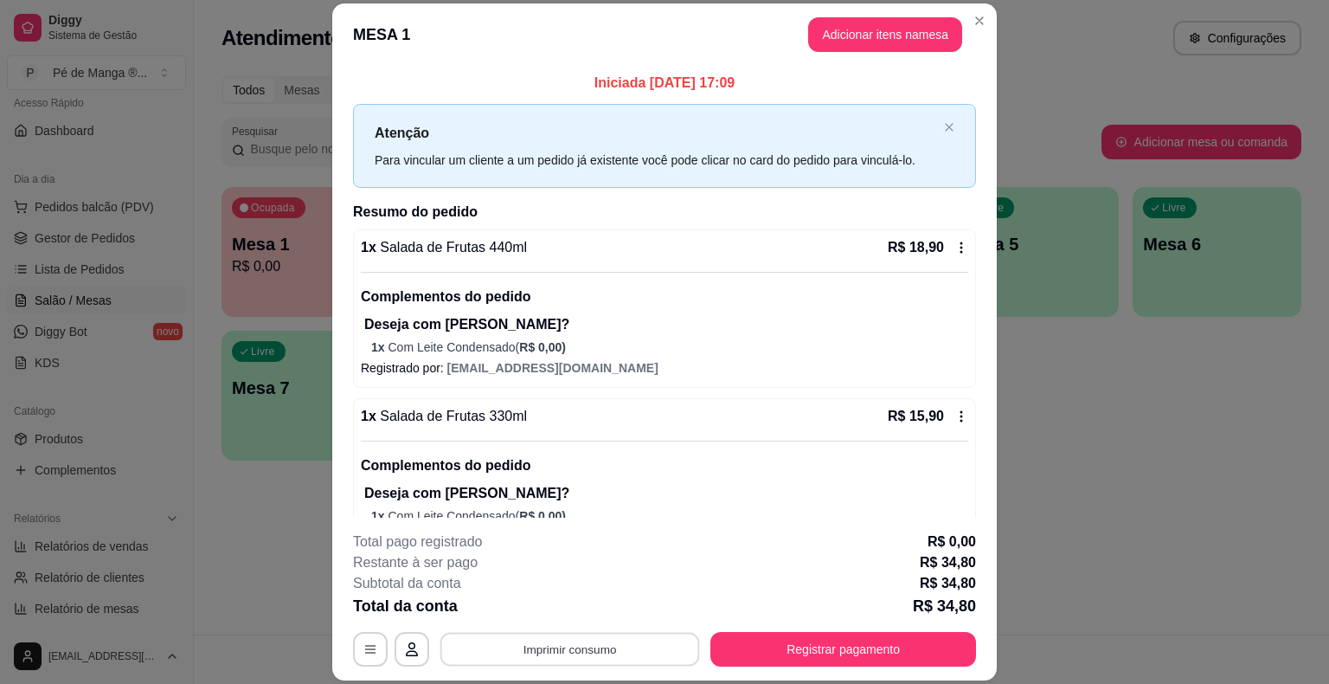
click at [553, 651] on button "Imprimir consumo" at bounding box center [570, 650] width 260 height 34
click at [575, 599] on div "Escolha a impressora IMPRESSORA" at bounding box center [569, 597] width 143 height 59
click at [575, 606] on button "IMPRESSORA" at bounding box center [568, 609] width 125 height 28
click at [819, 41] on button "Adicionar itens na mesa" at bounding box center [885, 34] width 154 height 35
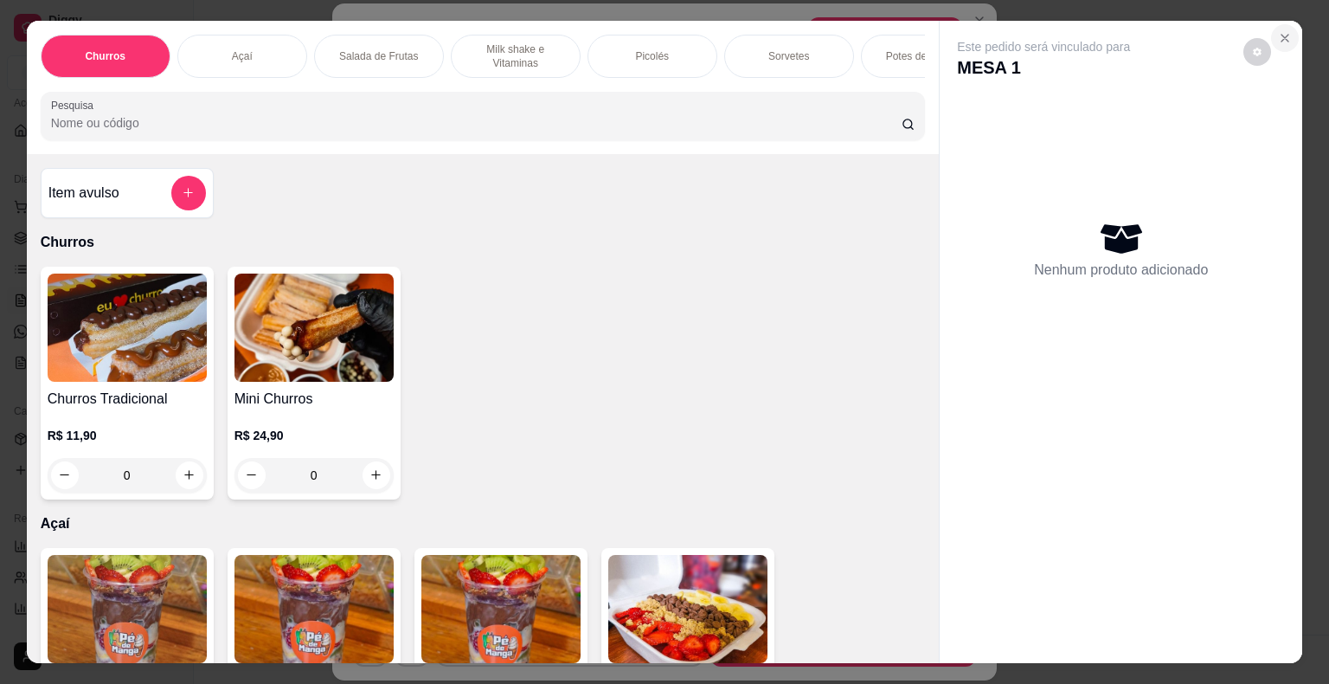
click at [1278, 31] on icon "Close" at bounding box center [1285, 38] width 14 height 14
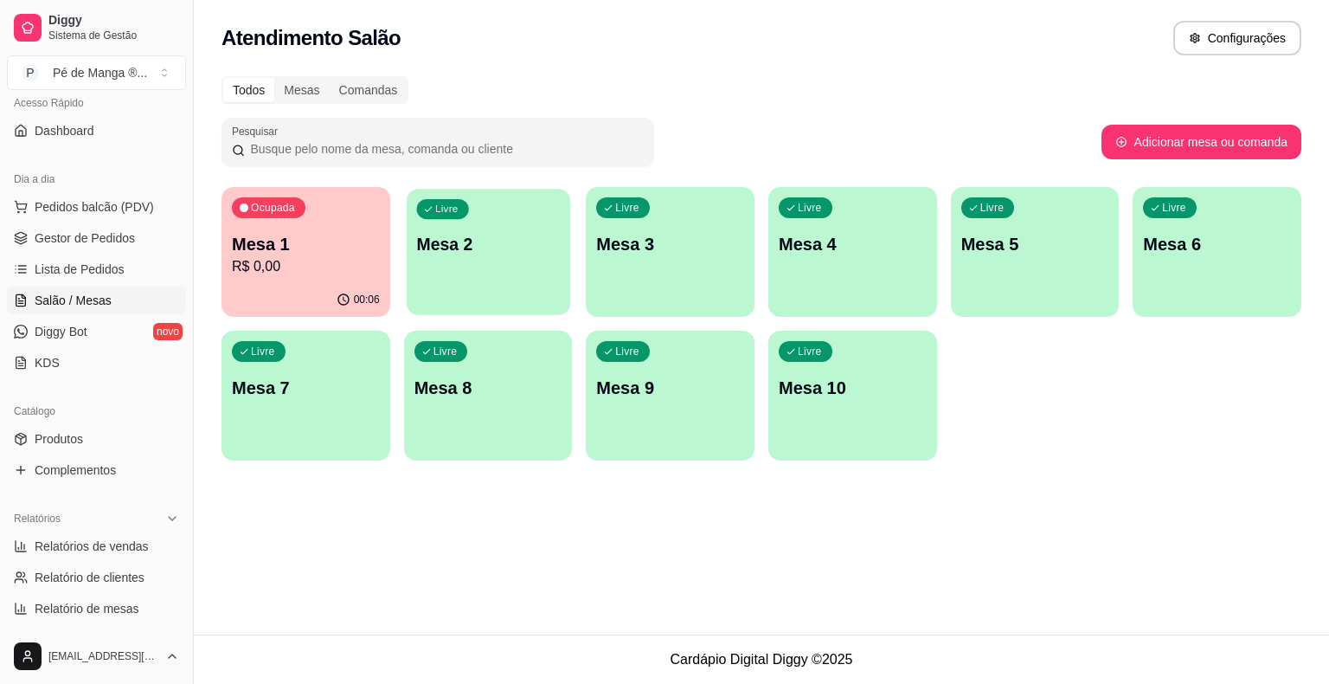
click at [511, 250] on p "Mesa 2" at bounding box center [488, 244] width 144 height 23
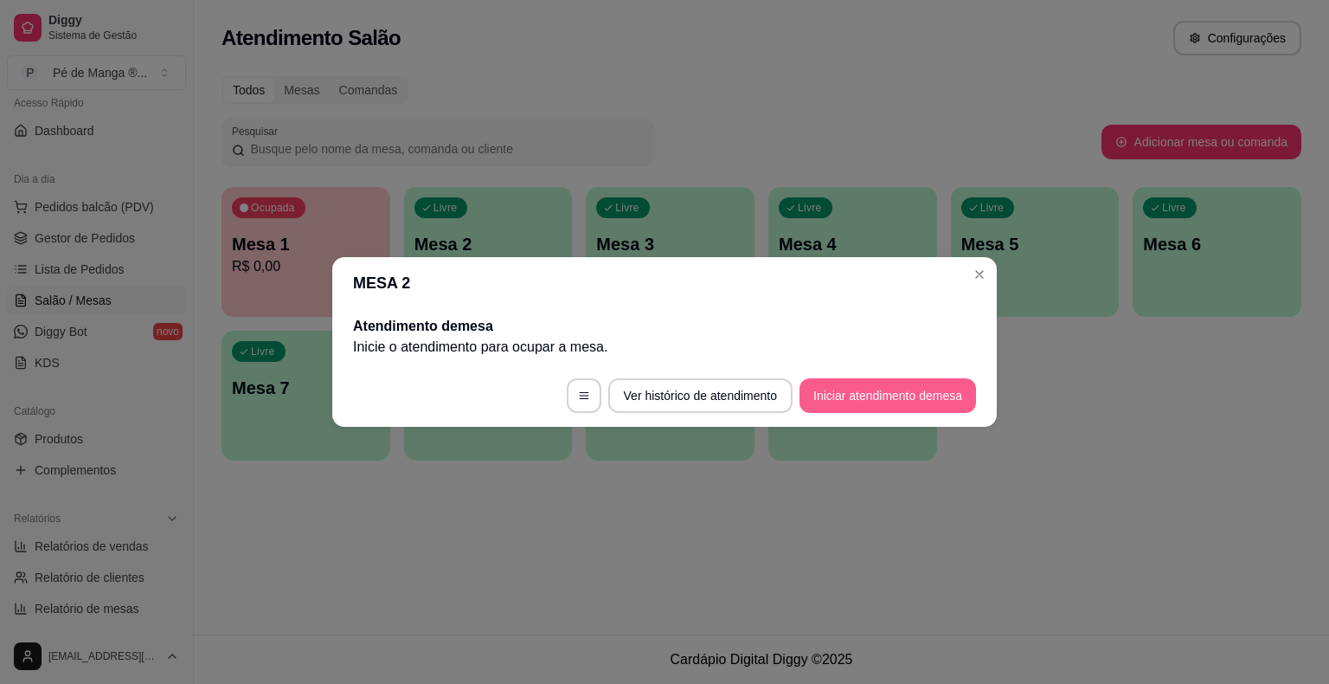
click at [886, 400] on button "Iniciar atendimento de mesa" at bounding box center [888, 395] width 177 height 35
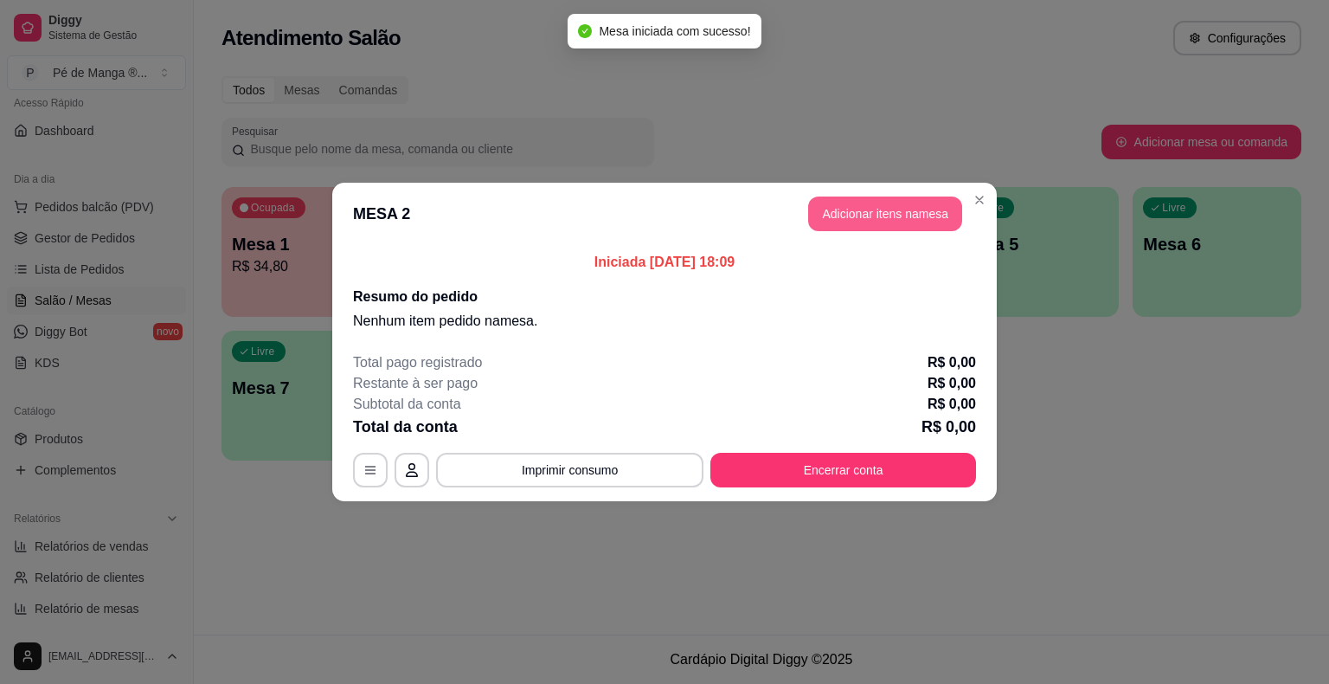
click at [857, 220] on button "Adicionar itens na mesa" at bounding box center [885, 213] width 154 height 35
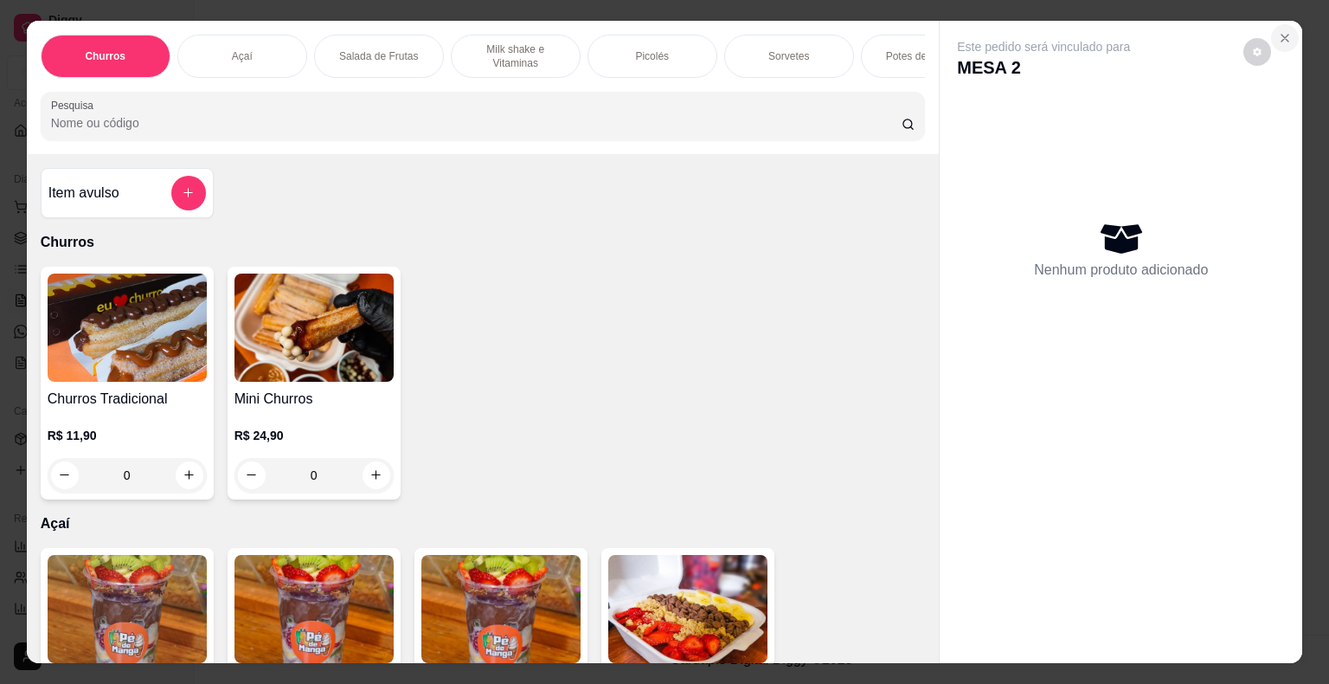
click at [1282, 35] on icon "Close" at bounding box center [1285, 38] width 7 height 7
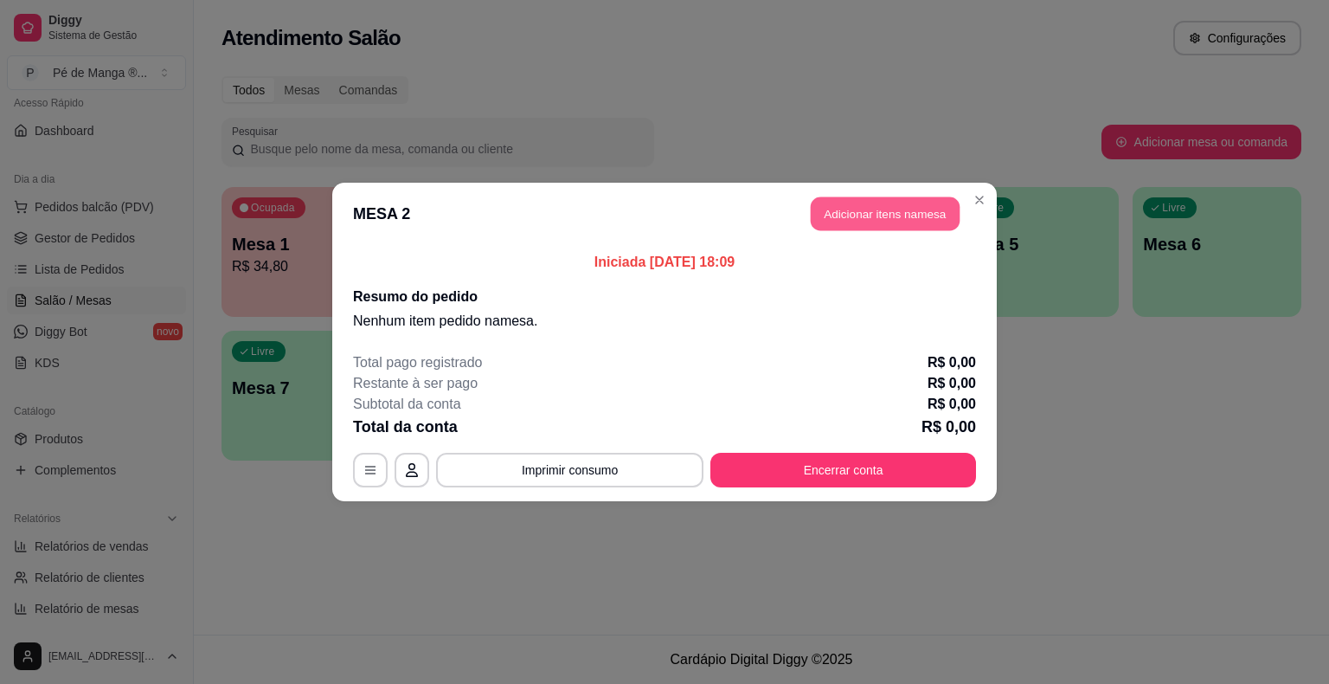
click at [929, 207] on button "Adicionar itens na mesa" at bounding box center [885, 214] width 149 height 34
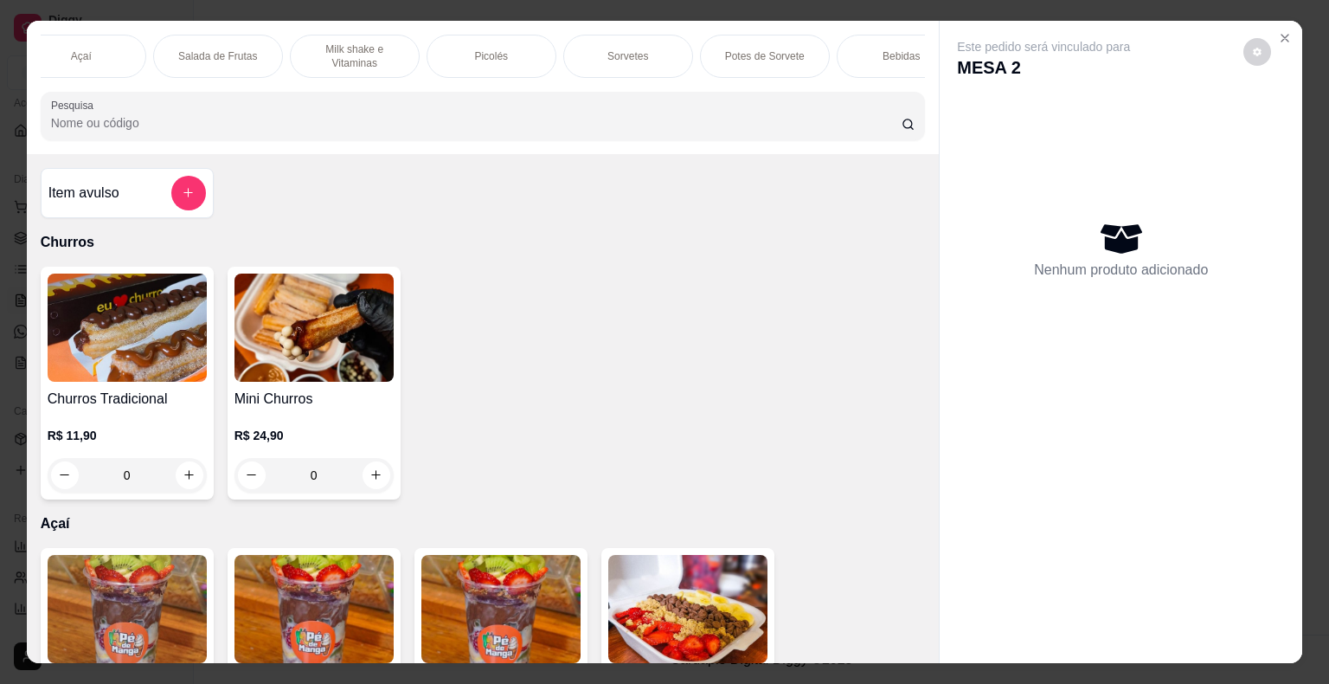
scroll to position [0, 202]
drag, startPoint x: 877, startPoint y: 44, endPoint x: 863, endPoint y: 53, distance: 17.1
click at [877, 45] on div "Bebidas" at bounding box center [861, 56] width 130 height 43
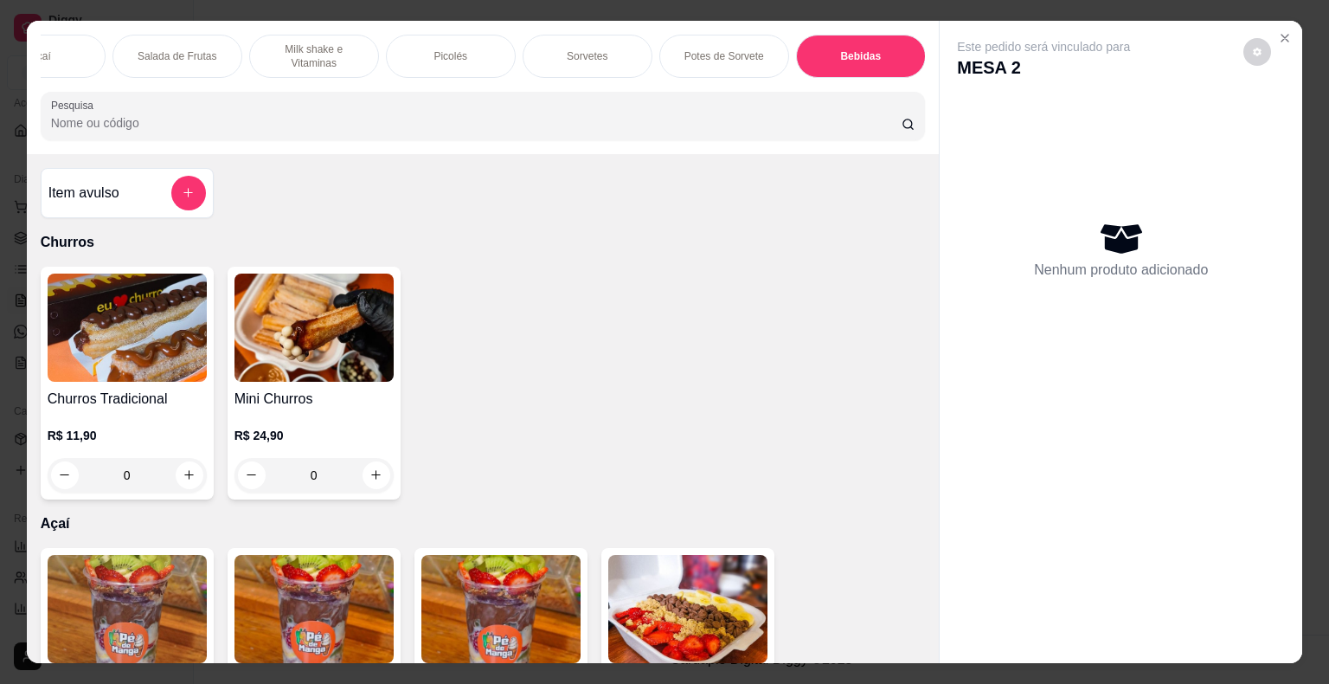
scroll to position [42, 0]
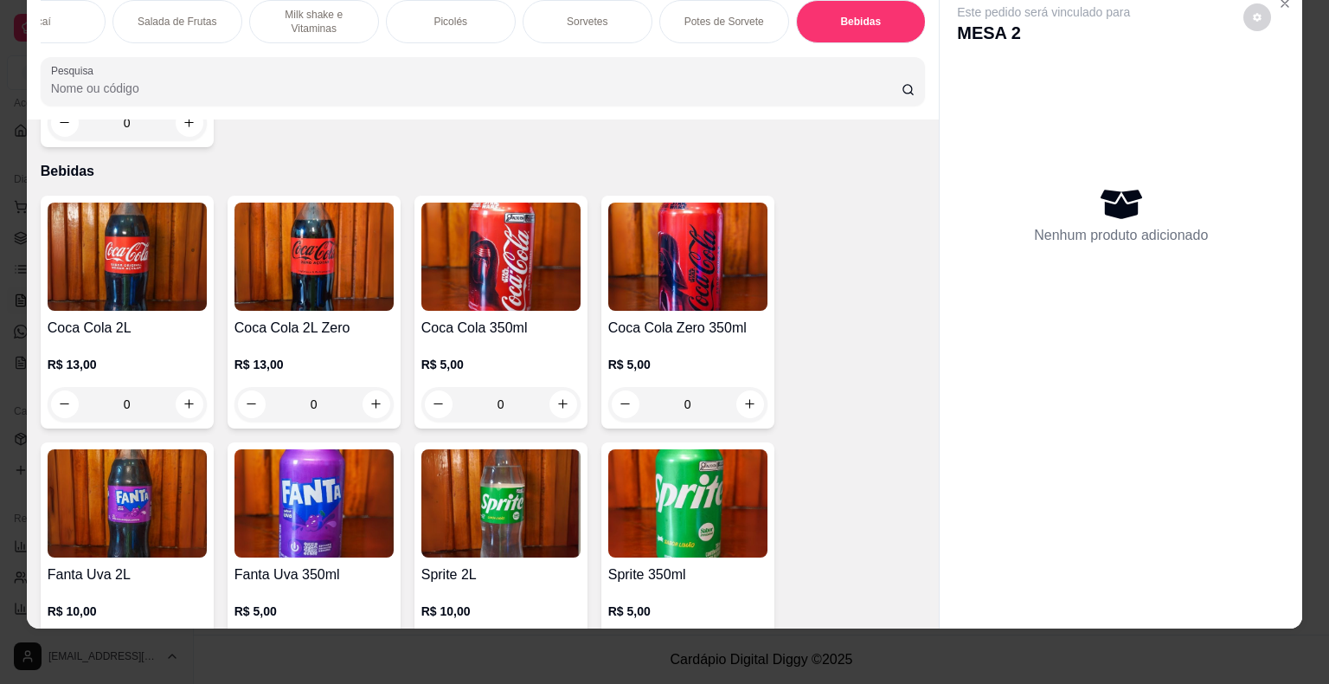
drag, startPoint x: 727, startPoint y: 9, endPoint x: 670, endPoint y: 46, distance: 68.2
click at [727, 15] on p "Potes de Sorvete" at bounding box center [724, 22] width 80 height 14
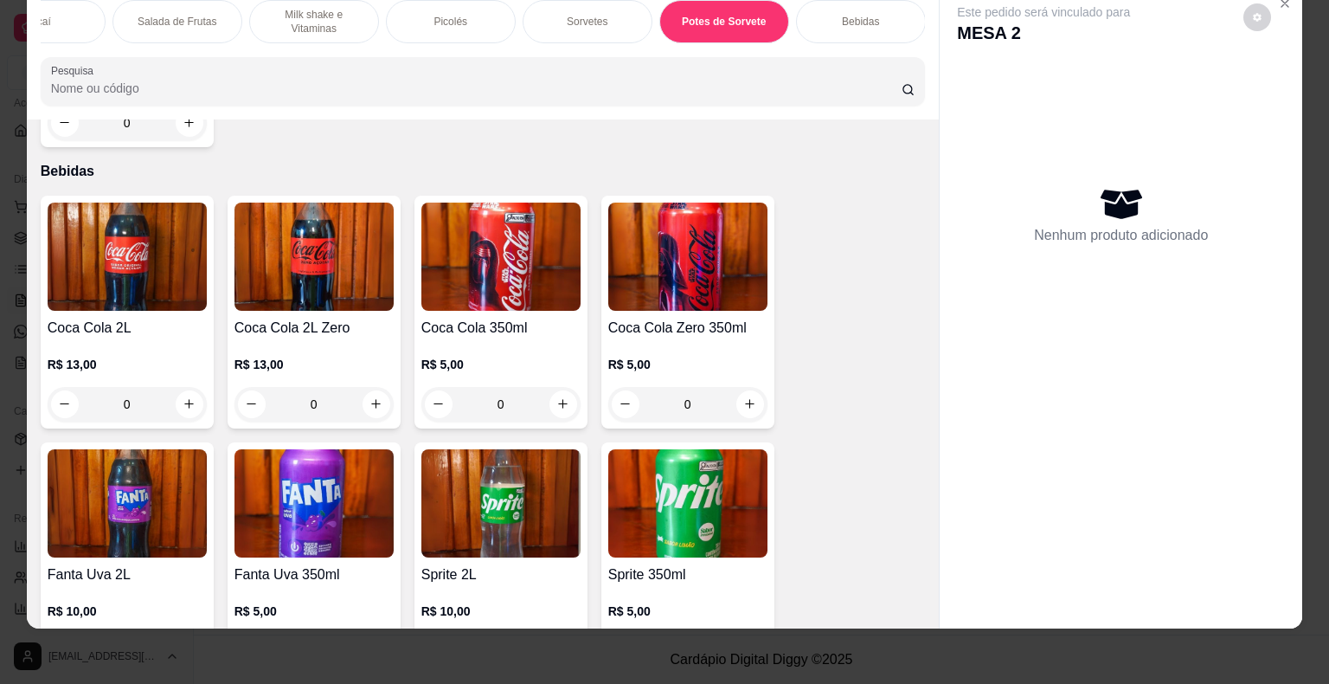
scroll to position [3216, 0]
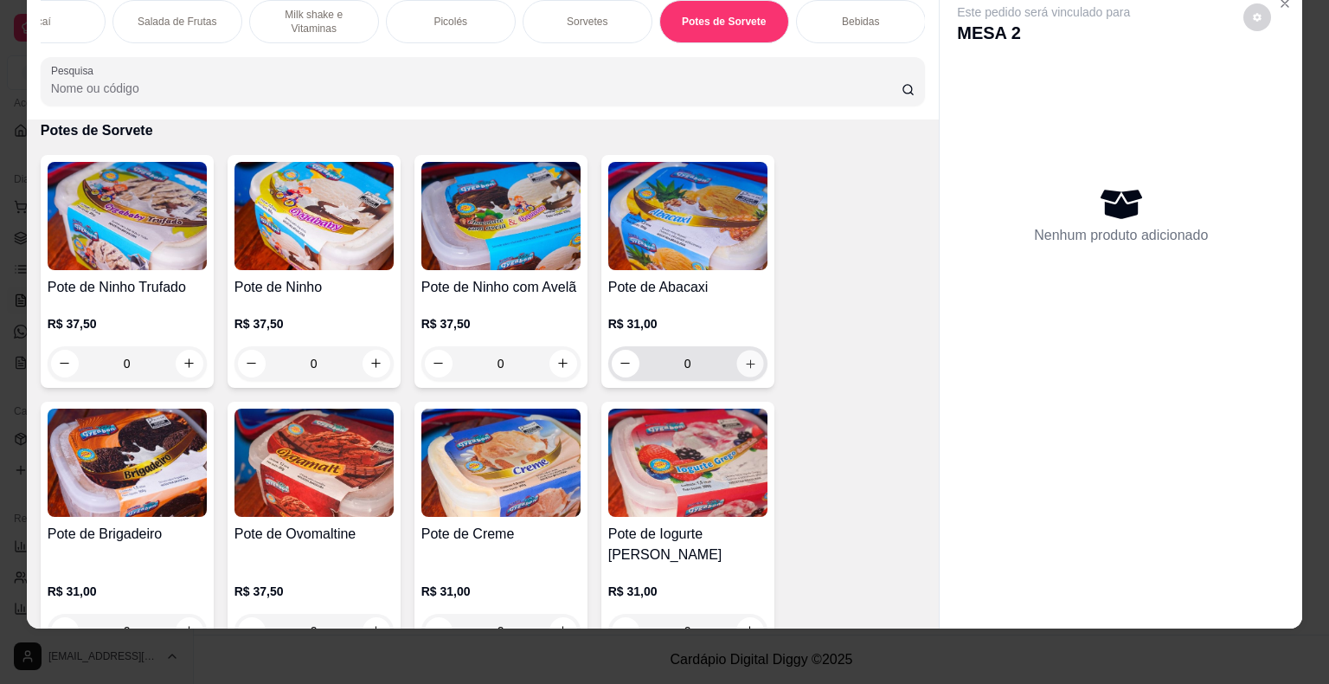
click at [741, 355] on button "increase-product-quantity" at bounding box center [749, 363] width 27 height 27
type input "1"
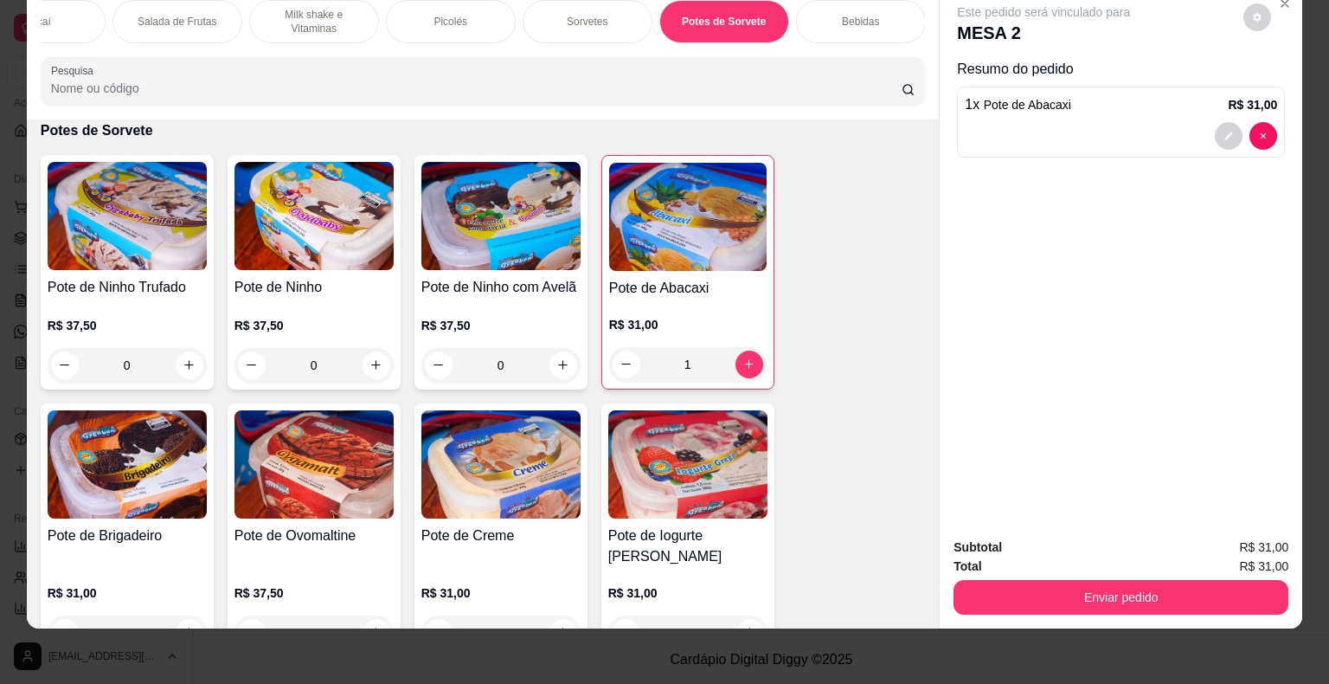
drag, startPoint x: 613, startPoint y: 17, endPoint x: 595, endPoint y: 48, distance: 34.9
click at [613, 22] on div "Sorvetes" at bounding box center [588, 21] width 130 height 43
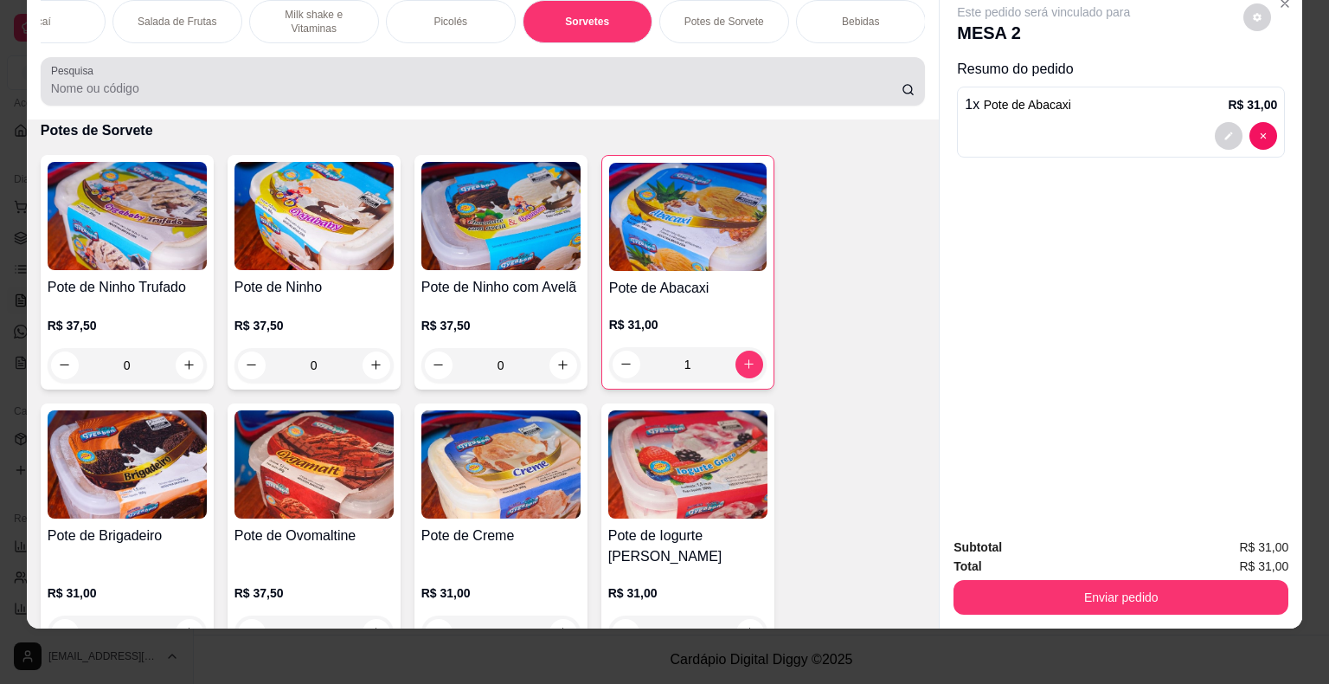
scroll to position [1976, 0]
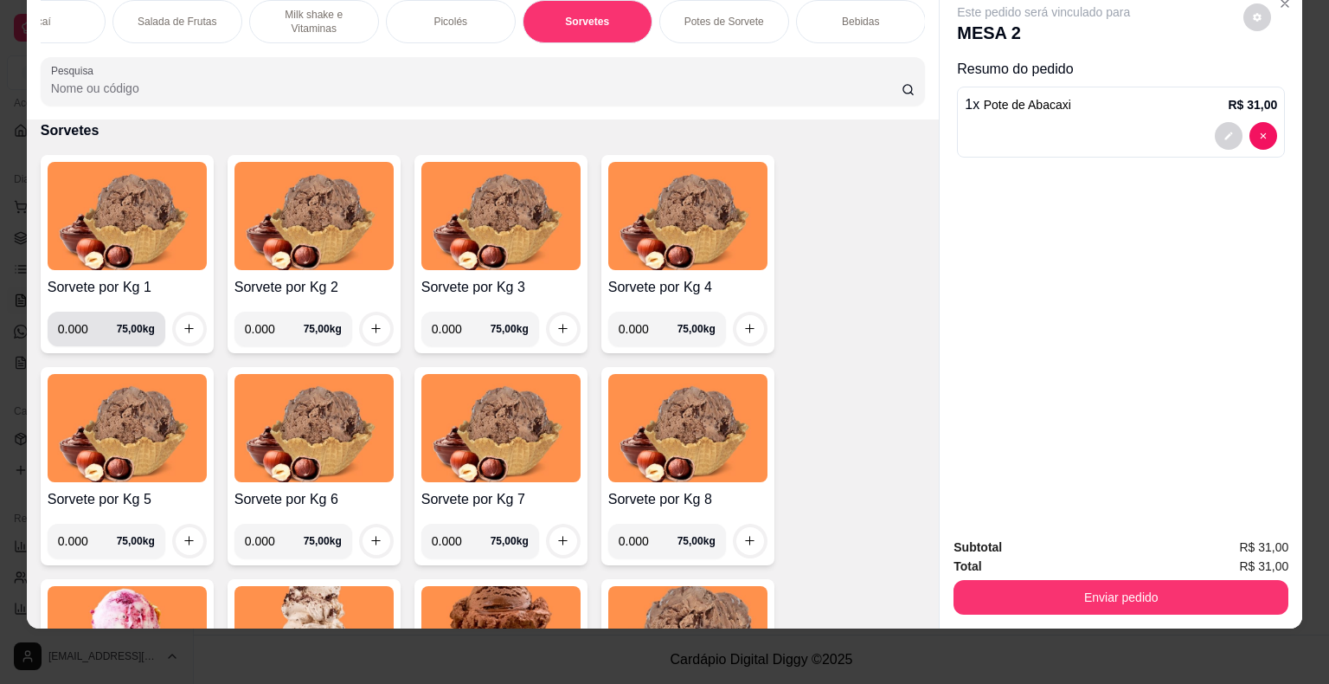
click at [80, 327] on input "0.000" at bounding box center [87, 329] width 59 height 35
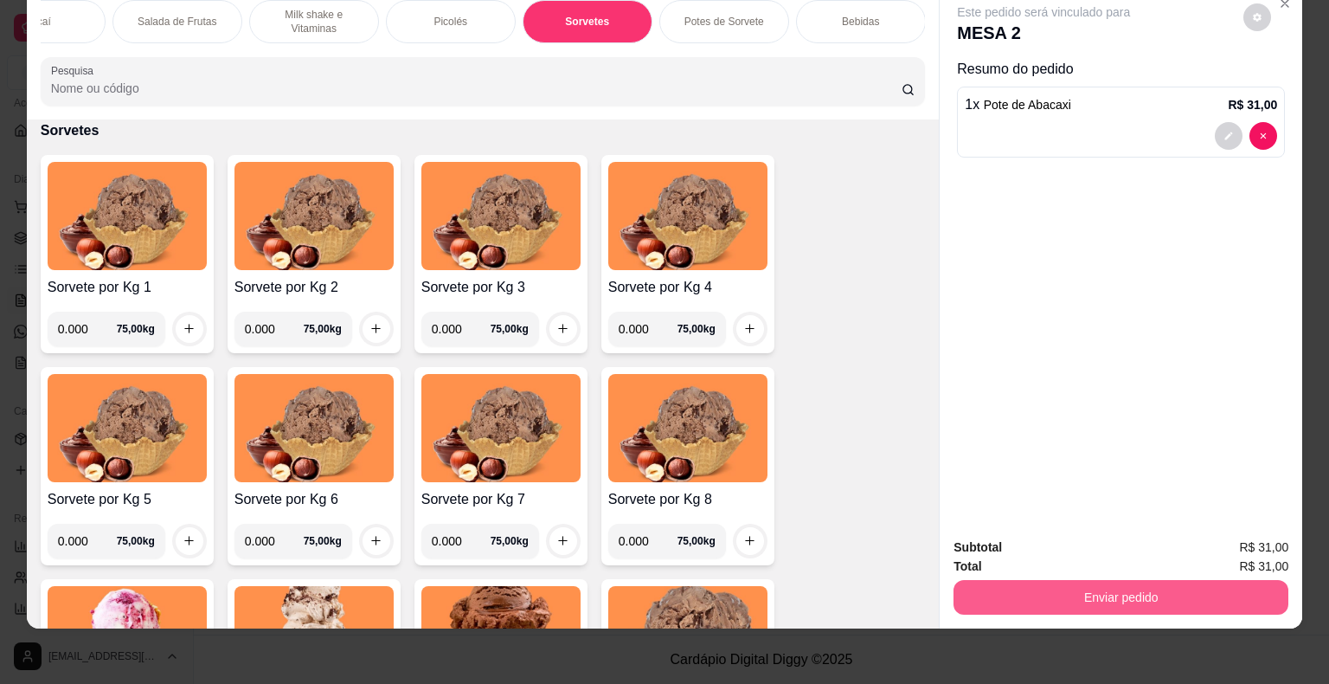
click at [1226, 580] on button "Enviar pedido" at bounding box center [1121, 597] width 335 height 35
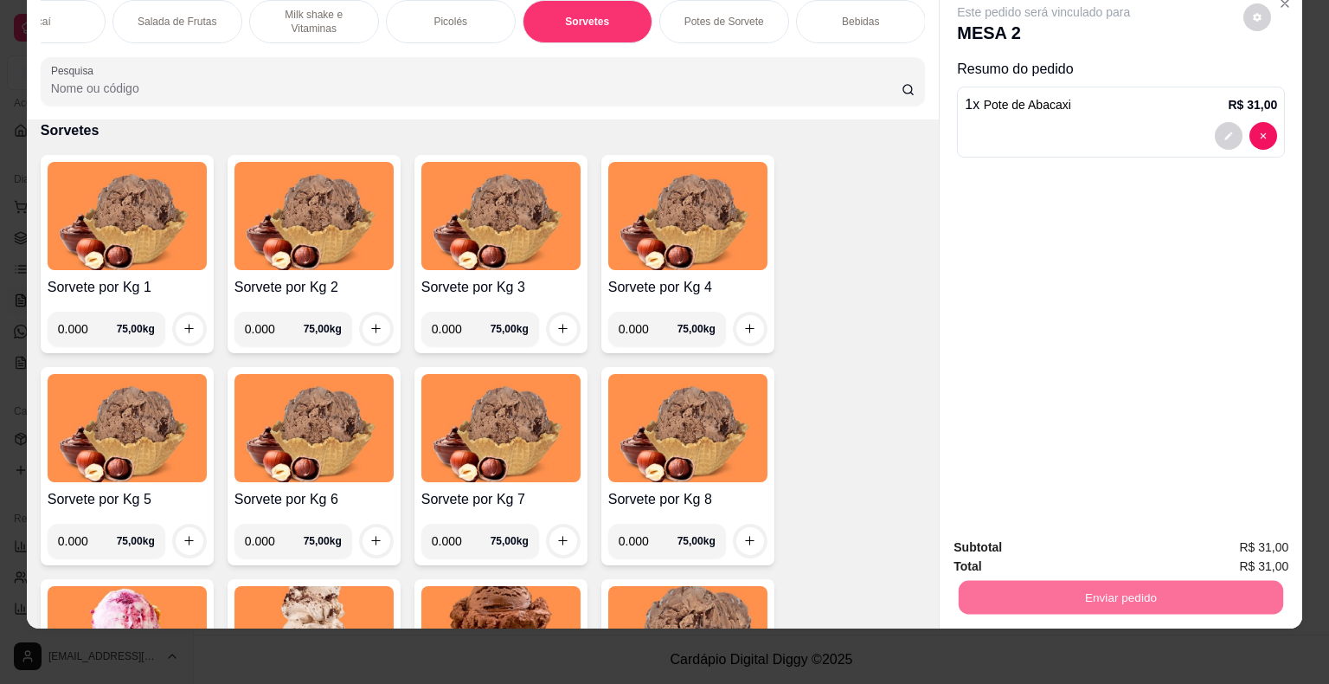
click at [1066, 535] on button "Não registrar e enviar pedido" at bounding box center [1063, 541] width 175 height 32
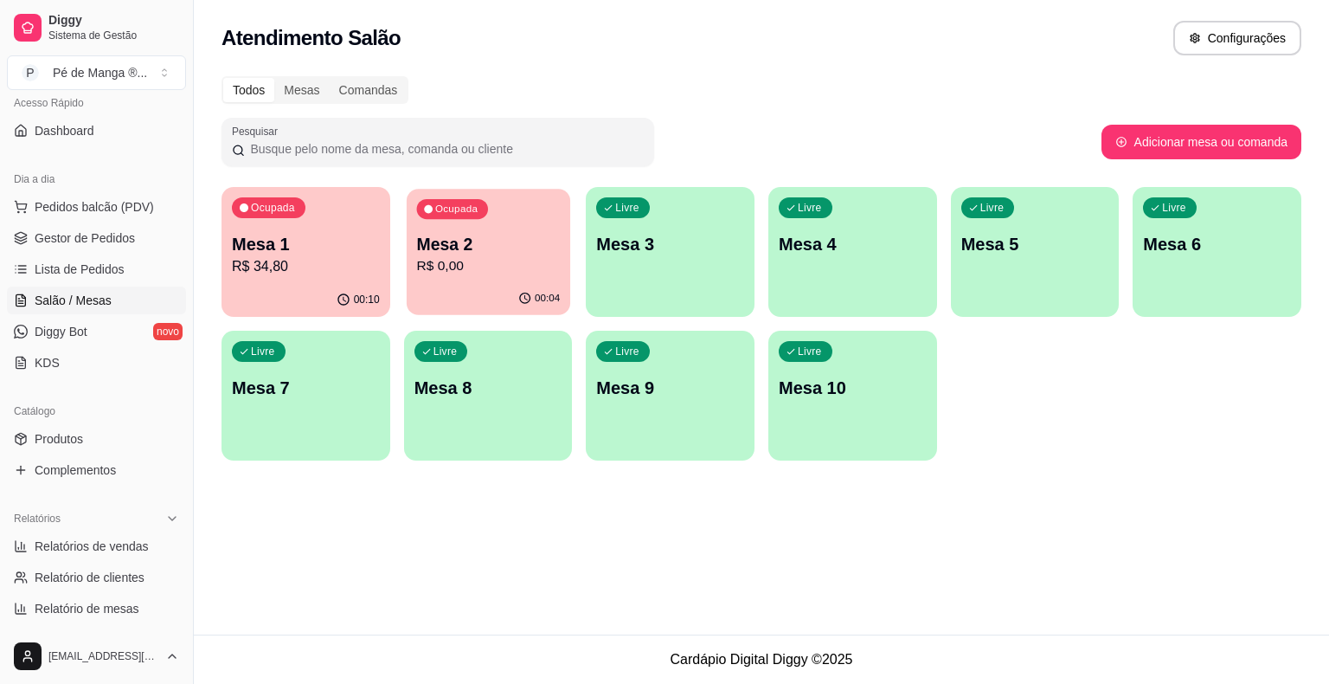
click at [456, 244] on p "Mesa 2" at bounding box center [488, 244] width 144 height 23
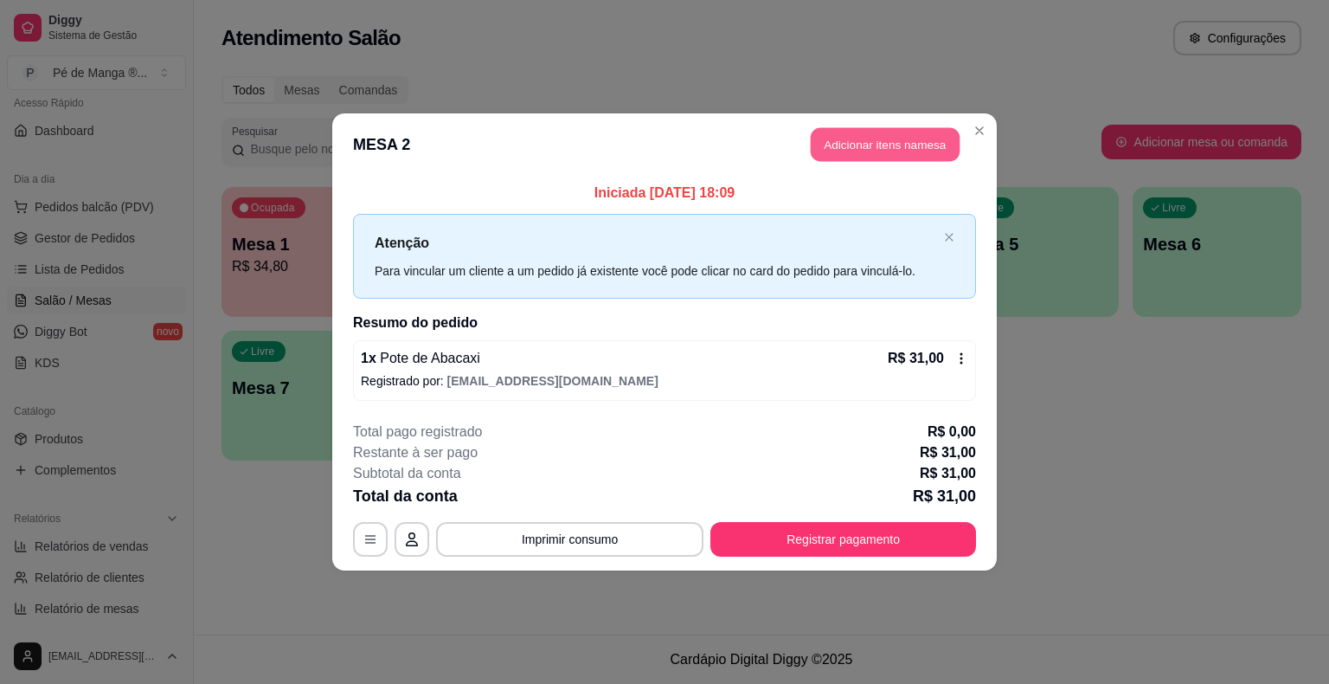
click at [879, 150] on button "Adicionar itens na mesa" at bounding box center [885, 145] width 149 height 34
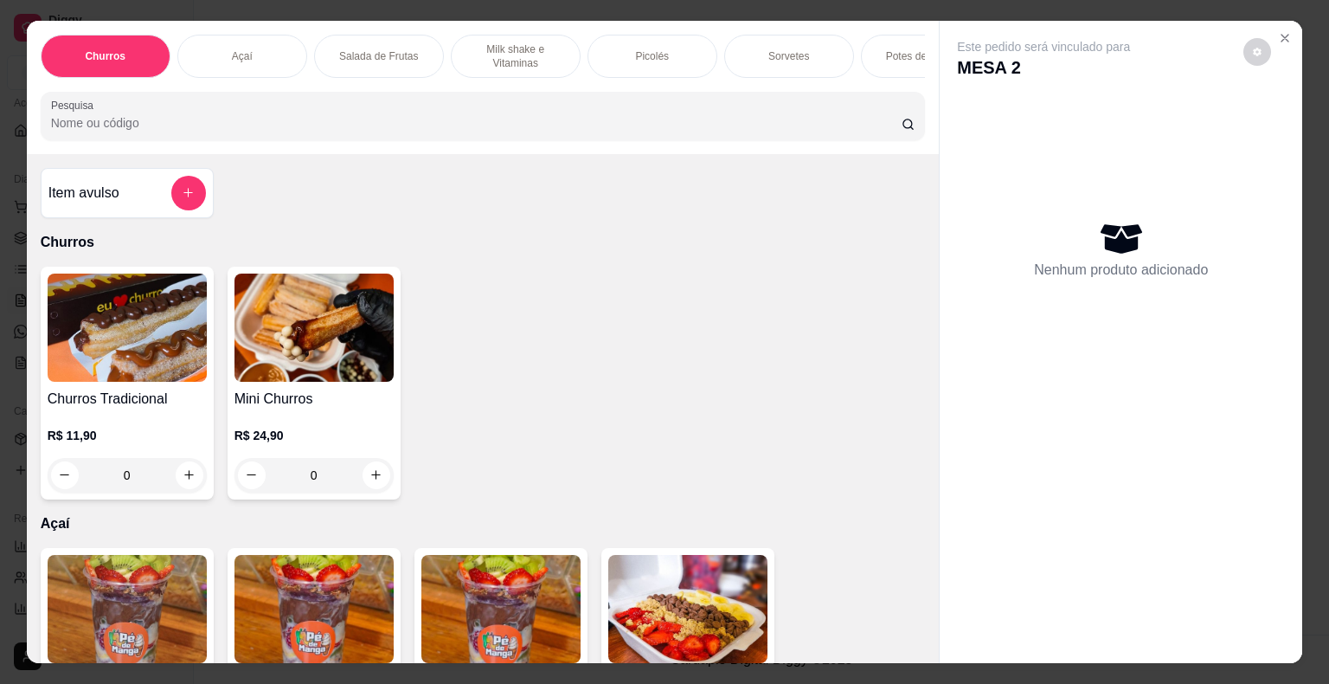
drag, startPoint x: 821, startPoint y: 53, endPoint x: 713, endPoint y: 55, distance: 108.2
click at [817, 54] on div "Sorvetes" at bounding box center [789, 56] width 130 height 43
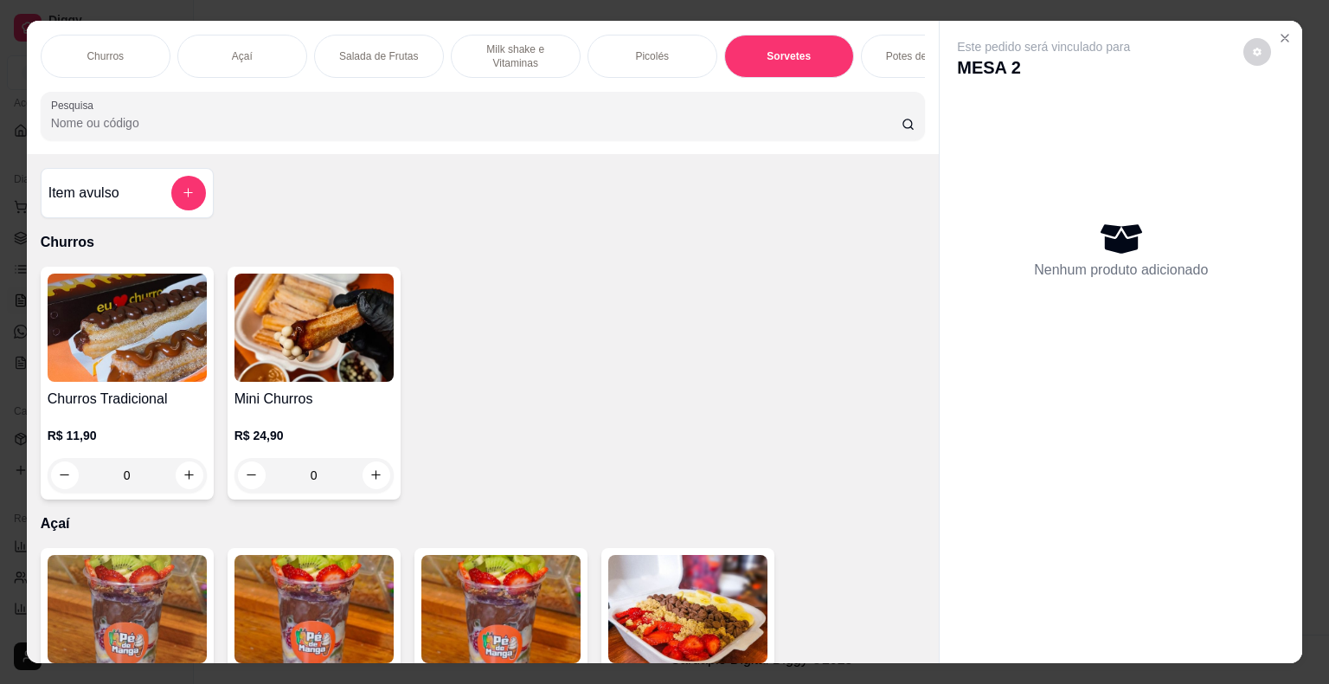
scroll to position [42, 0]
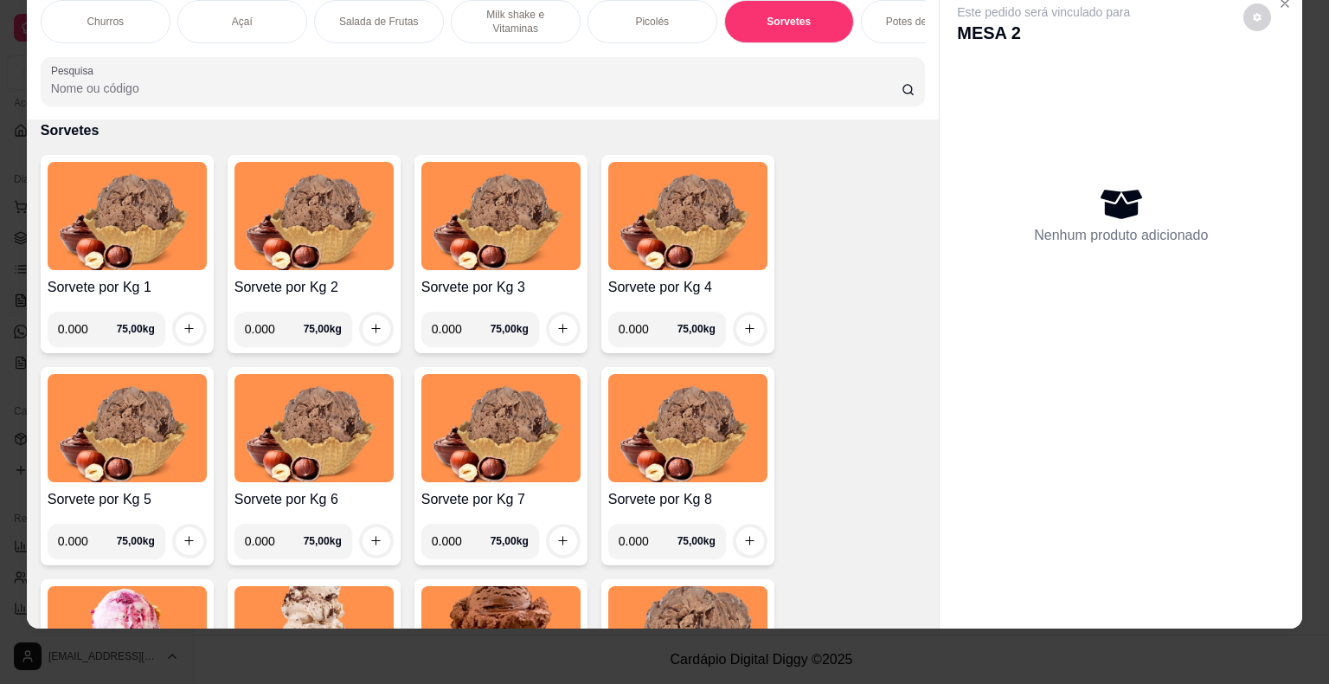
click at [80, 328] on input "0.000" at bounding box center [87, 329] width 59 height 35
type input "0.198"
click at [183, 329] on icon "increase-product-quantity" at bounding box center [189, 328] width 13 height 13
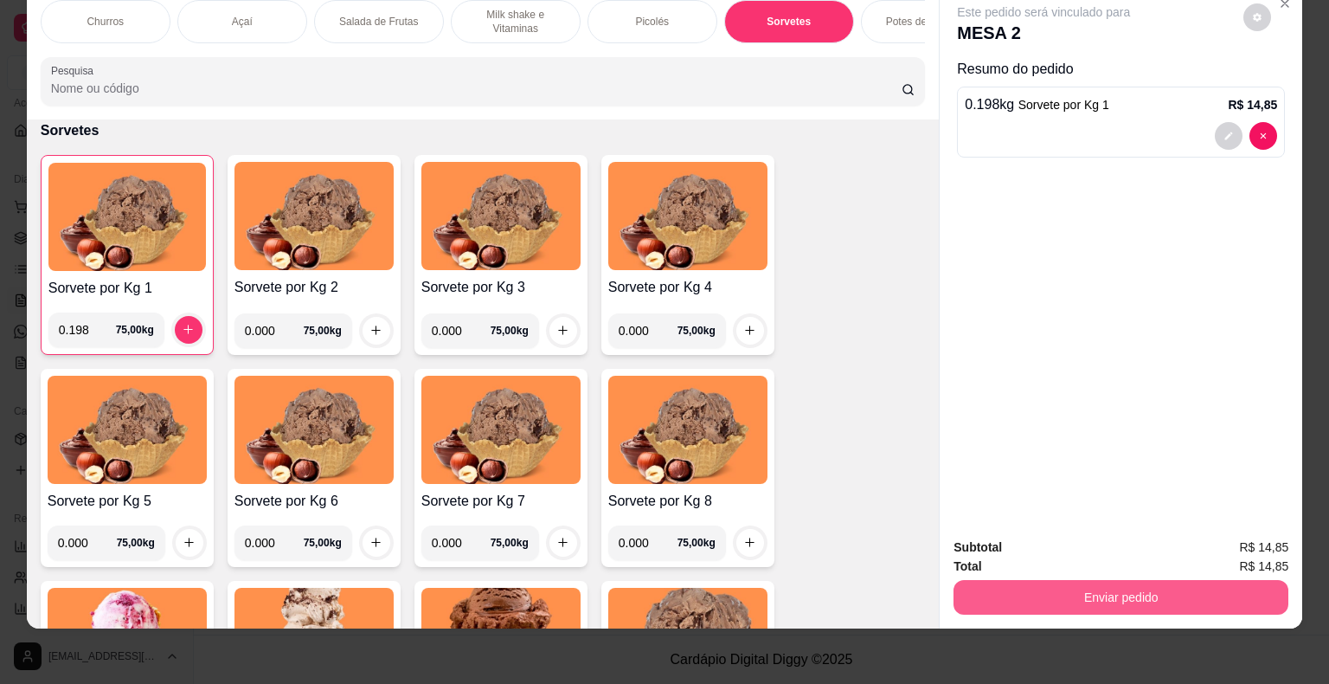
click at [1096, 587] on button "Enviar pedido" at bounding box center [1121, 597] width 335 height 35
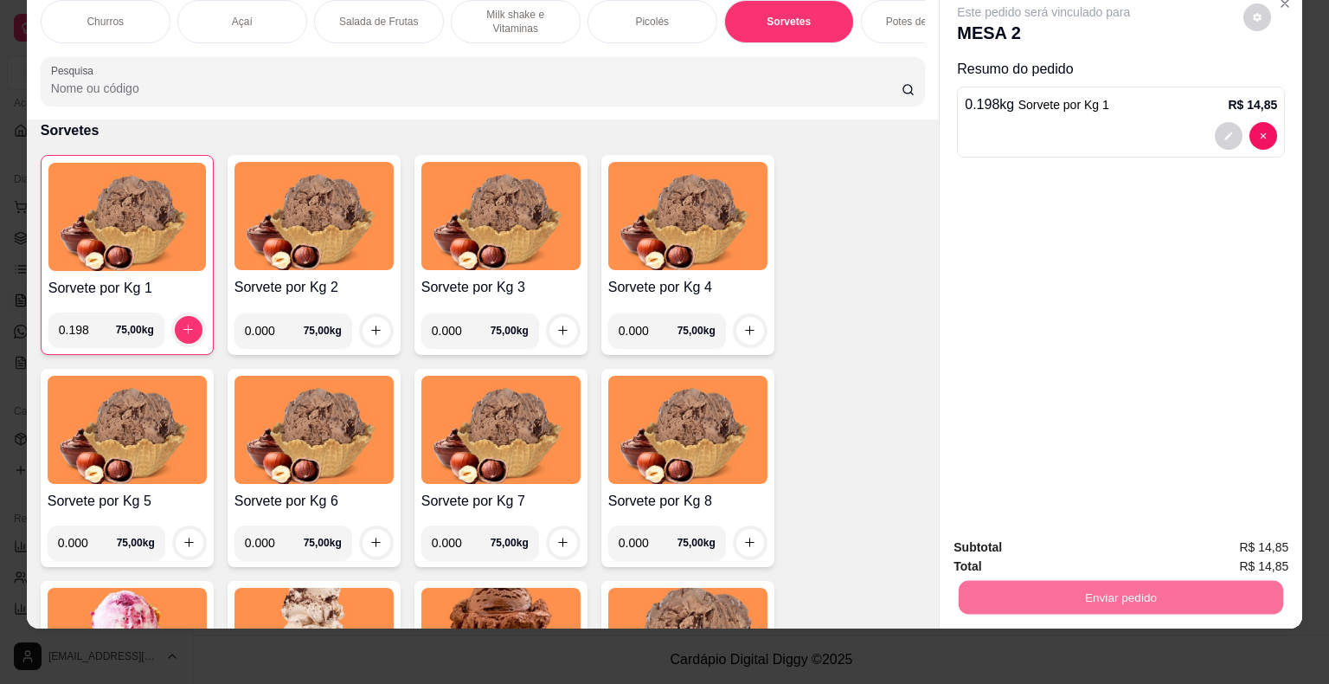
click at [1090, 546] on button "Não registrar e enviar pedido" at bounding box center [1064, 541] width 180 height 33
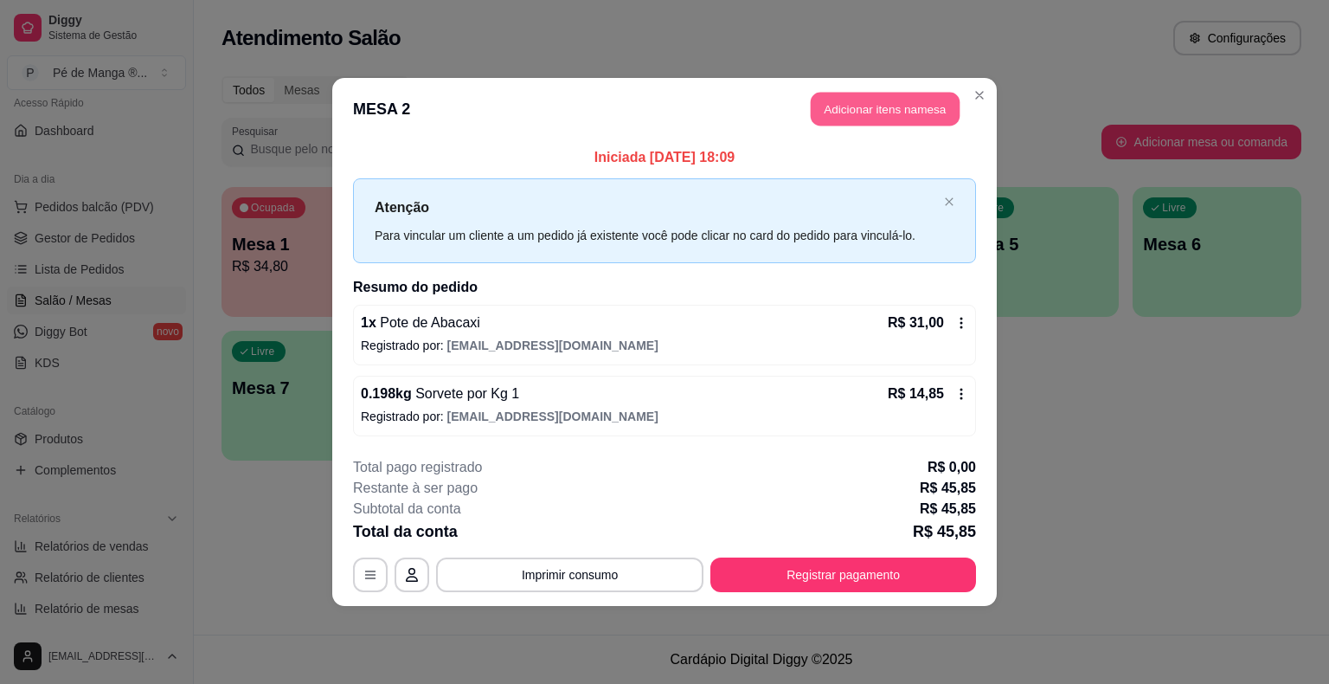
click at [871, 115] on button "Adicionar itens na mesa" at bounding box center [885, 110] width 149 height 34
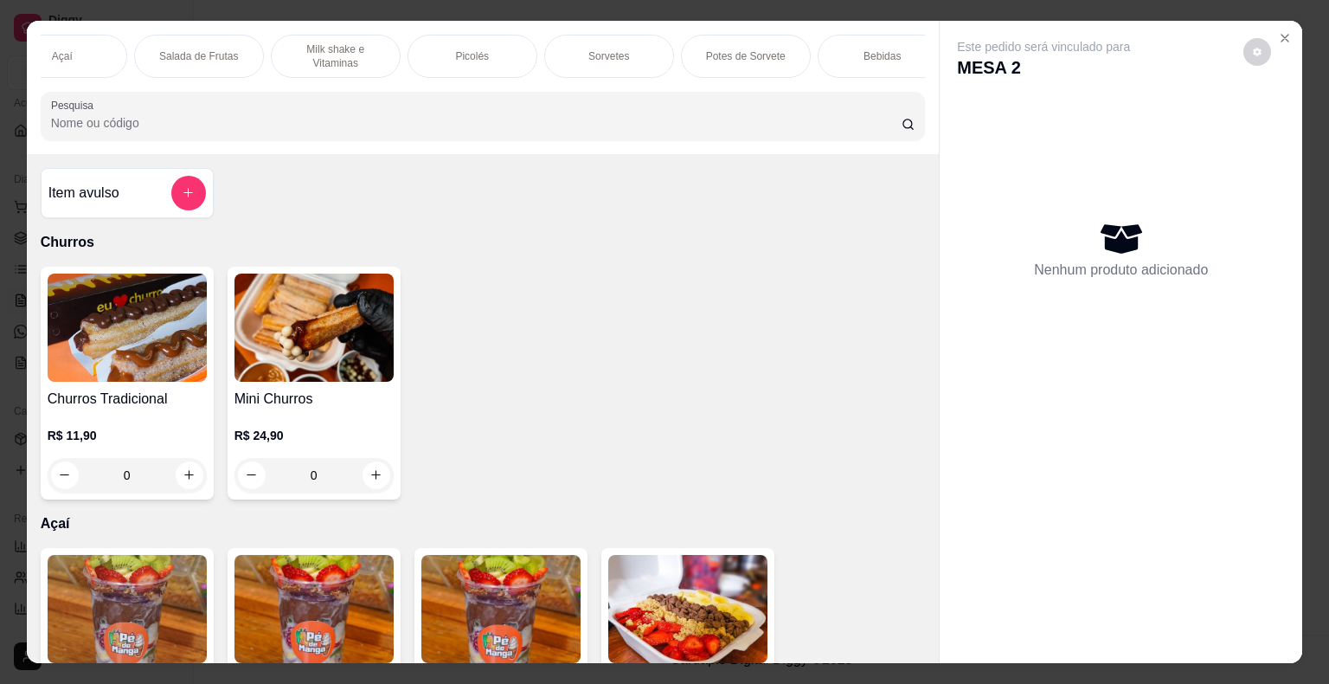
scroll to position [0, 202]
click at [859, 50] on p "Bebidas" at bounding box center [860, 56] width 37 height 14
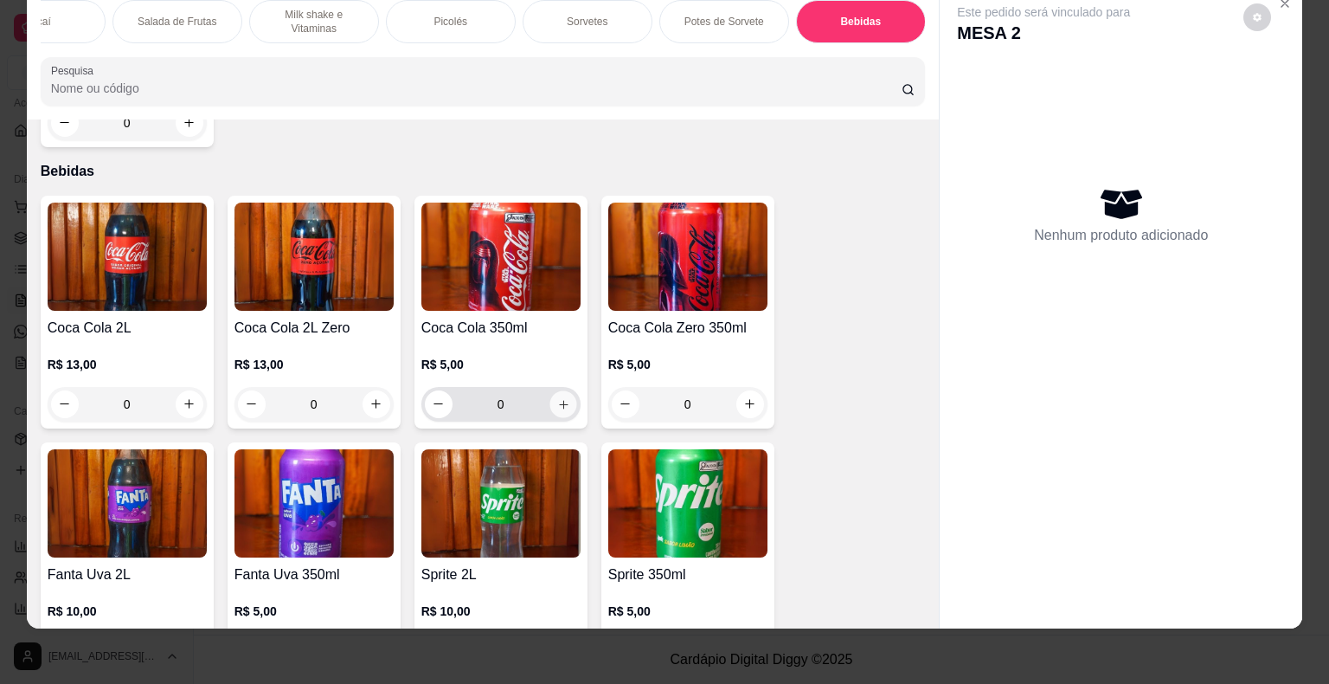
click at [549, 390] on button "increase-product-quantity" at bounding box center [562, 403] width 27 height 27
type input "1"
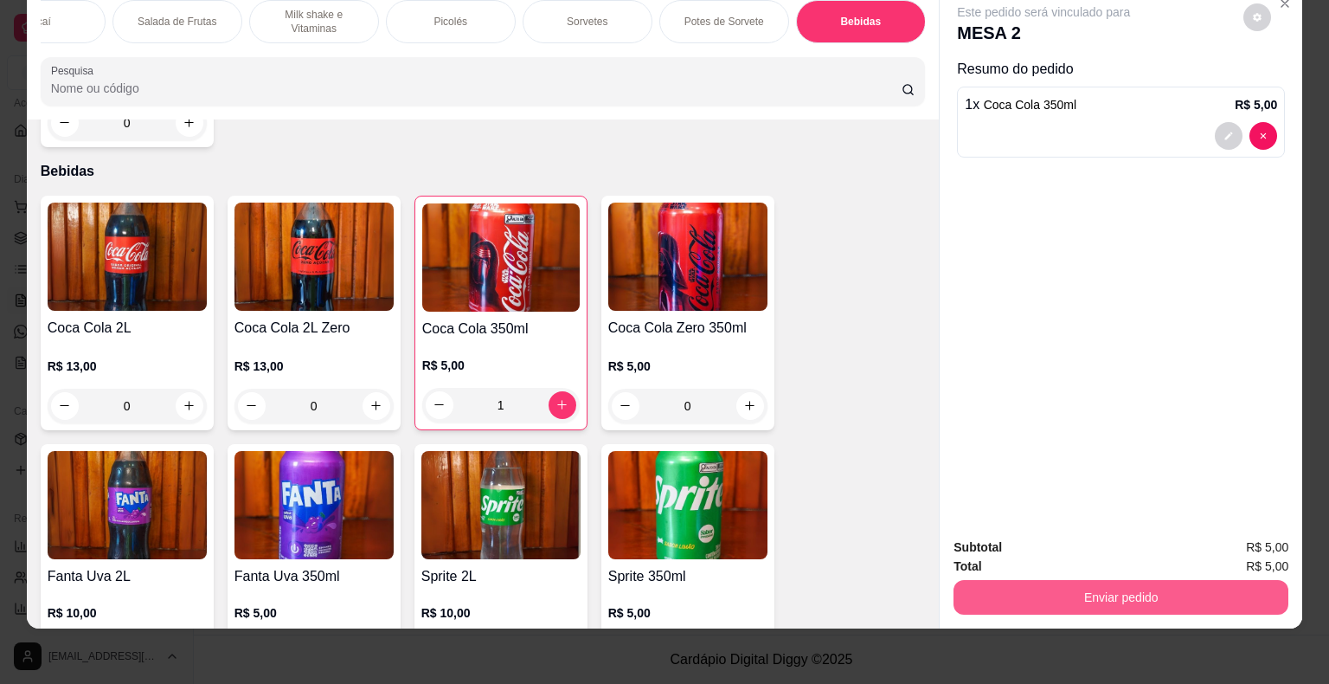
click at [1054, 590] on button "Enviar pedido" at bounding box center [1121, 597] width 335 height 35
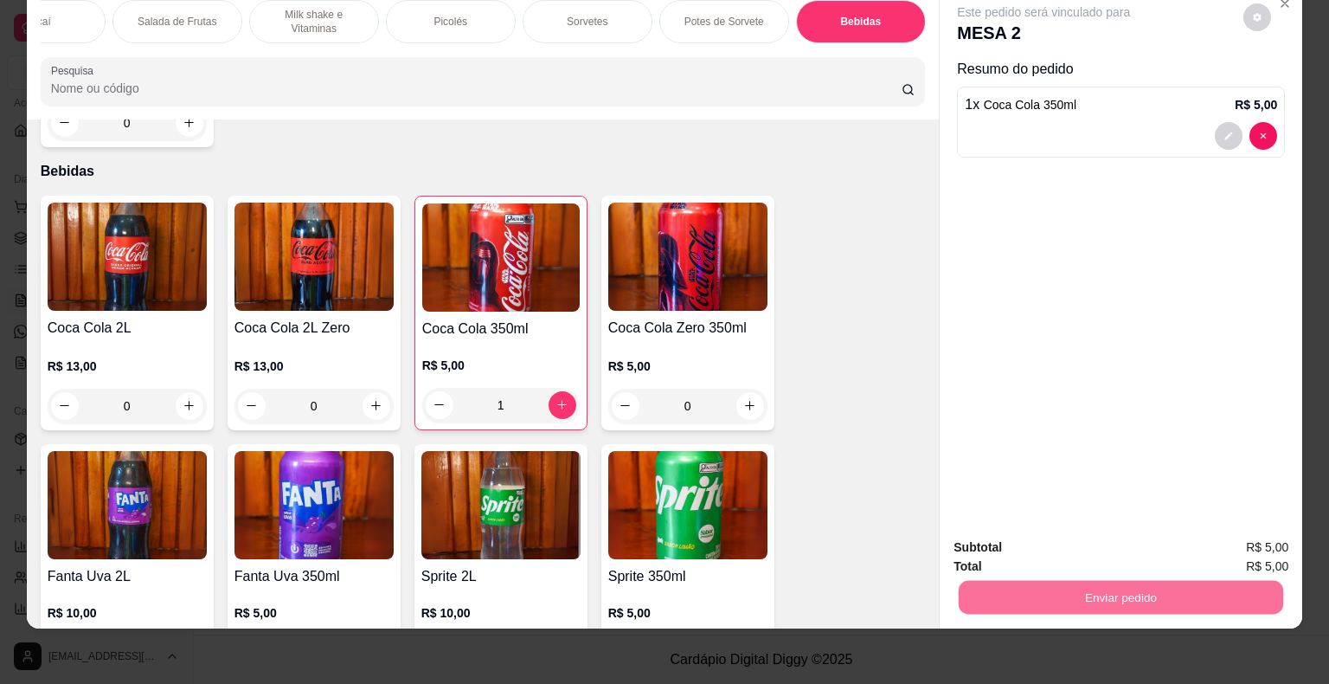
click at [1030, 542] on button "Não registrar e enviar pedido" at bounding box center [1064, 541] width 180 height 33
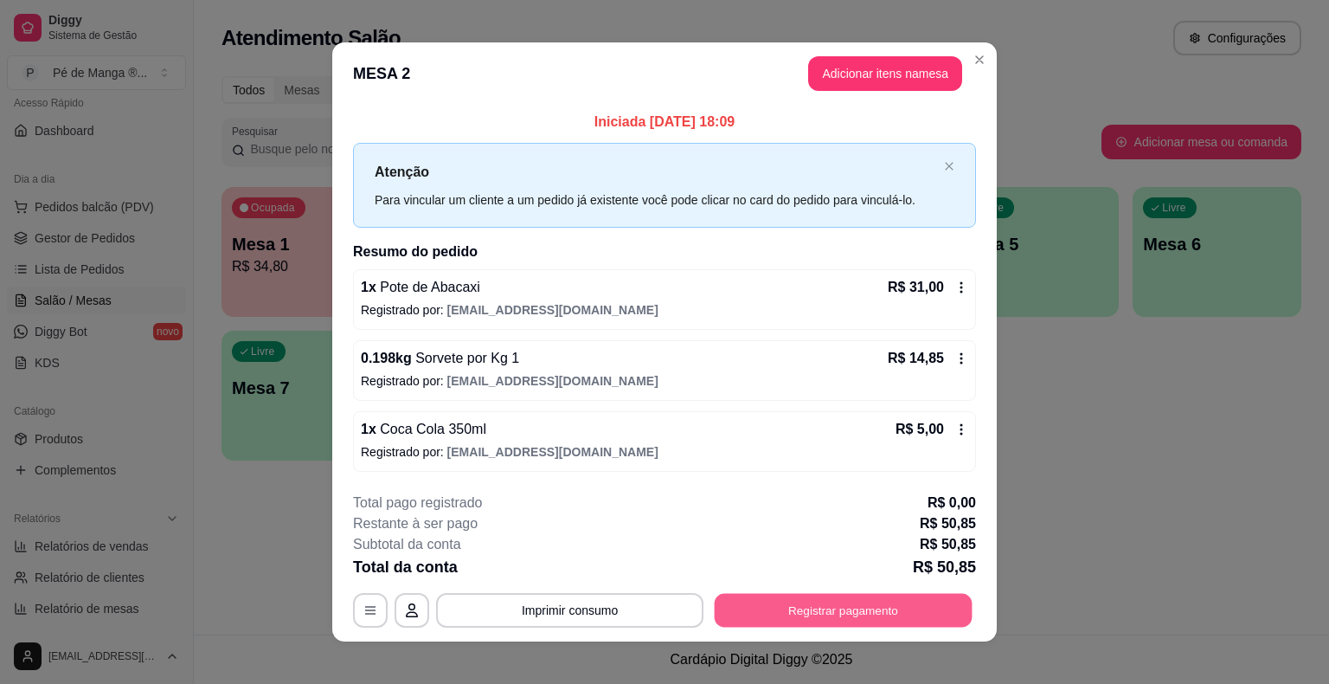
click at [832, 619] on button "Registrar pagamento" at bounding box center [844, 610] width 258 height 34
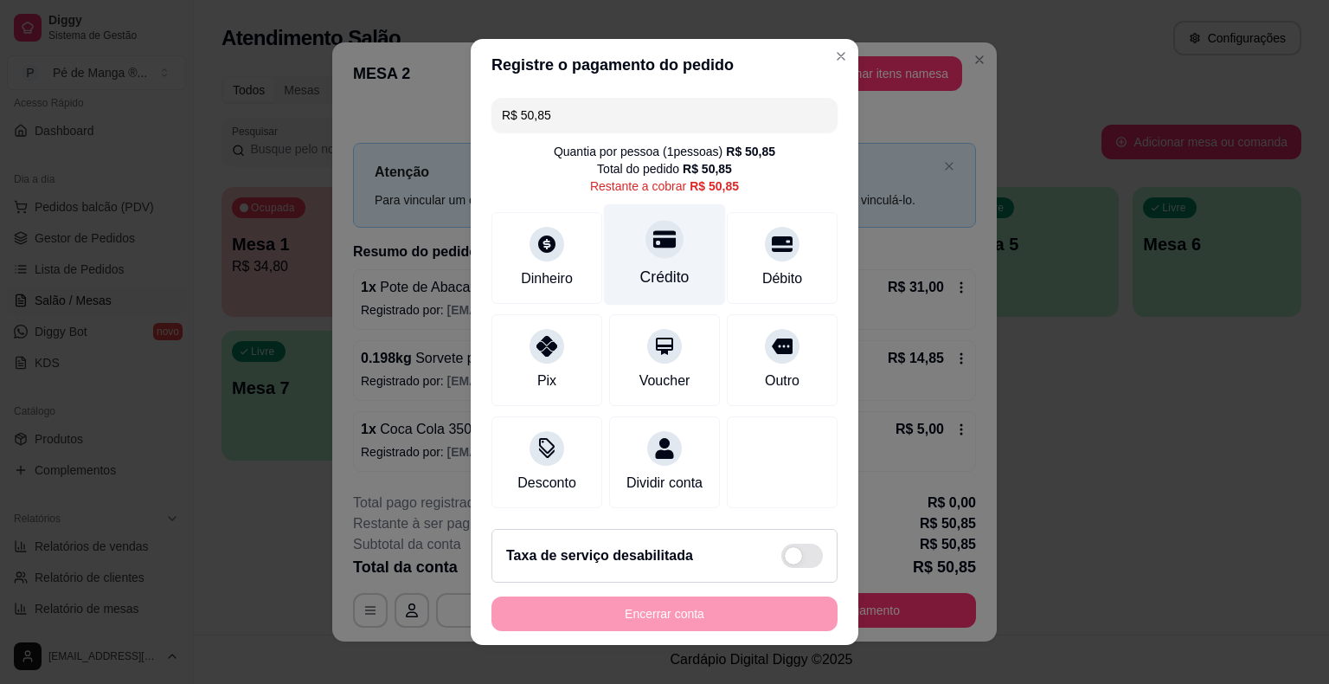
click at [668, 277] on div "Crédito" at bounding box center [664, 277] width 49 height 22
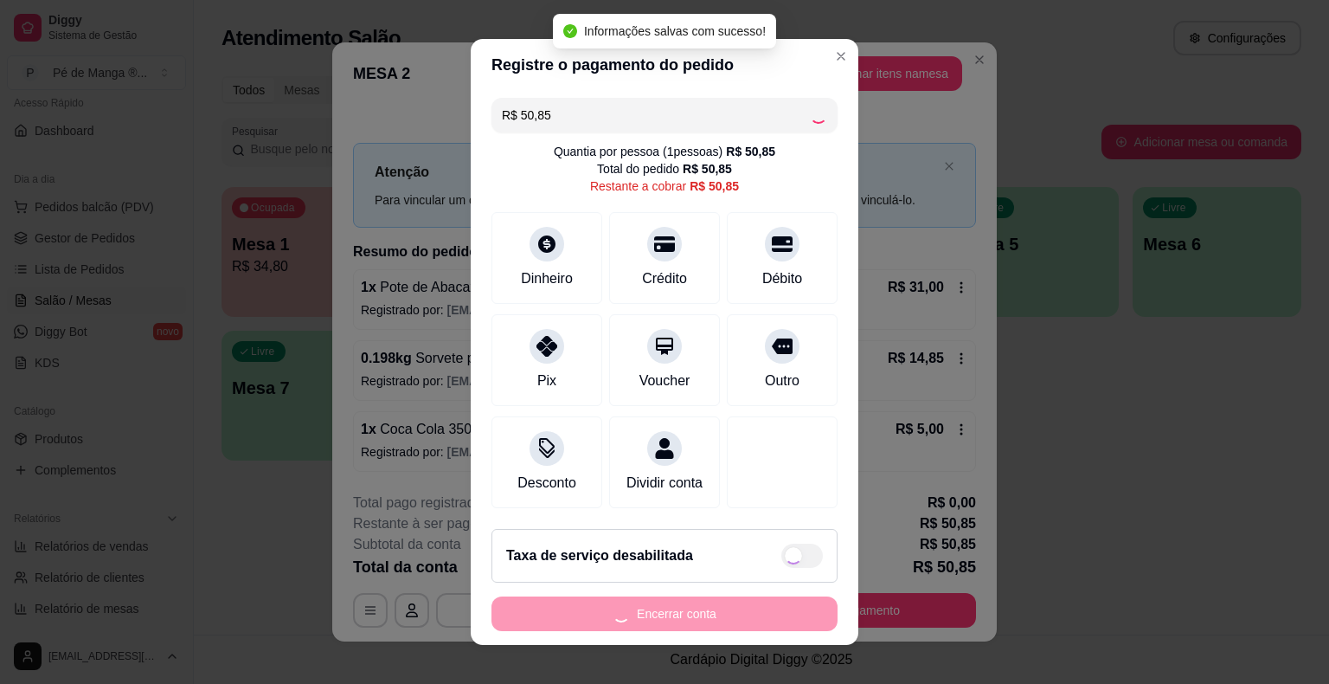
type input "R$ 0,00"
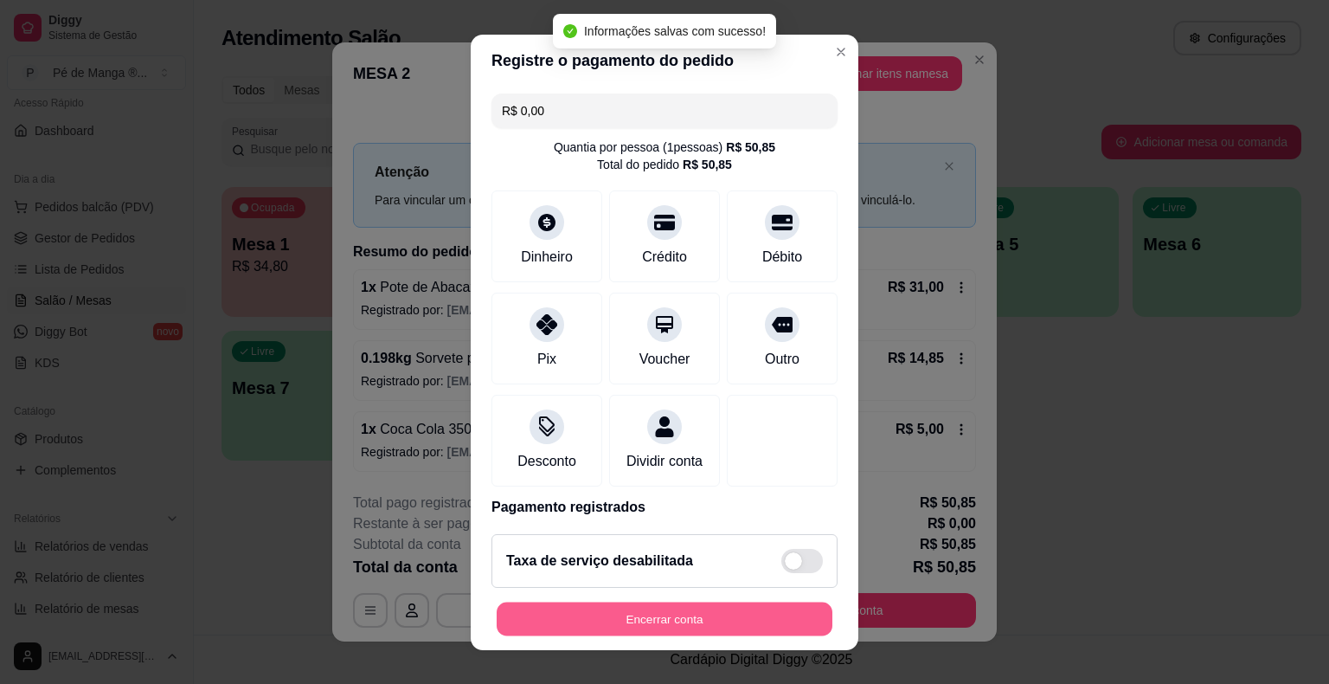
click at [668, 617] on button "Encerrar conta" at bounding box center [665, 618] width 336 height 34
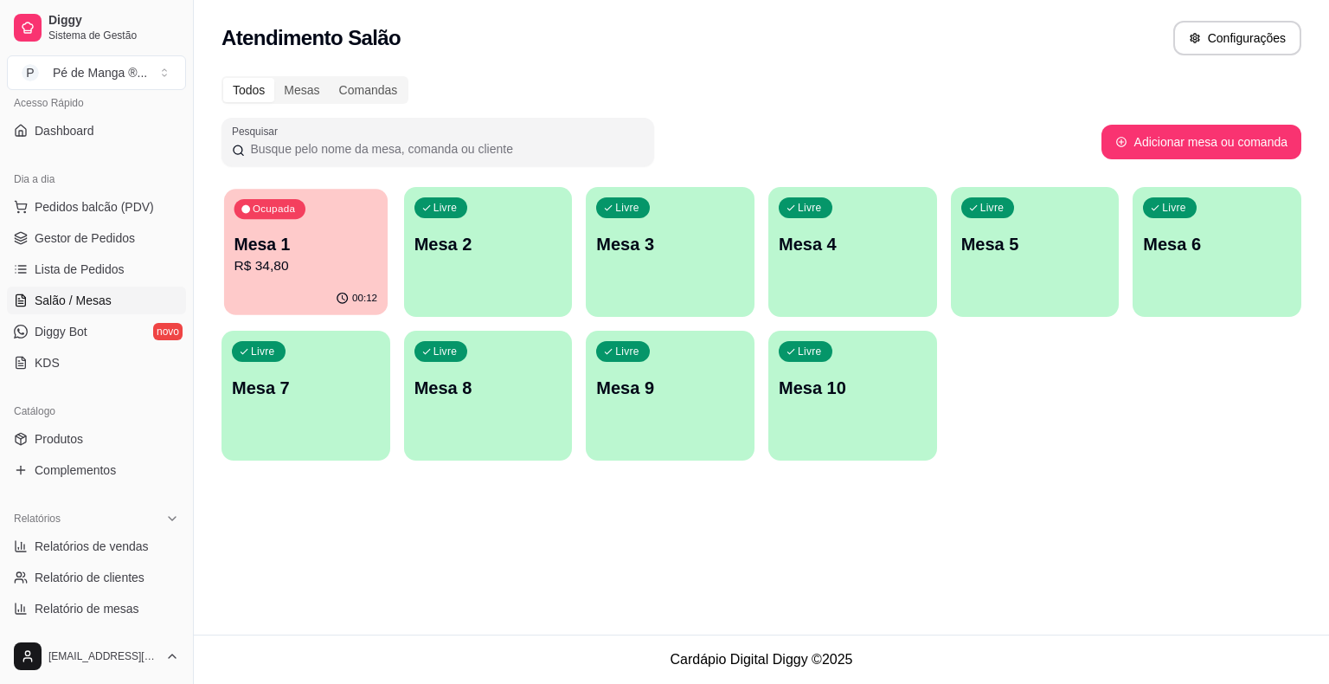
click at [289, 250] on p "Mesa 1" at bounding box center [307, 244] width 144 height 23
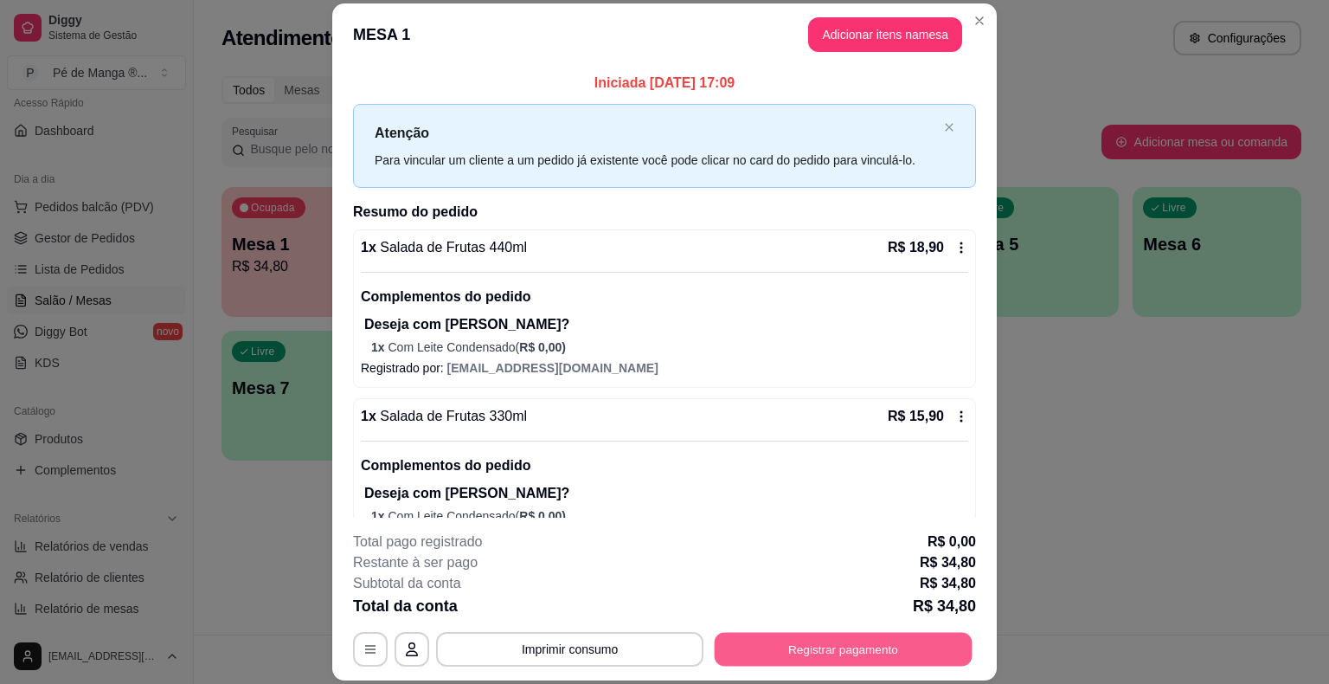
click at [872, 653] on button "Registrar pagamento" at bounding box center [844, 650] width 258 height 34
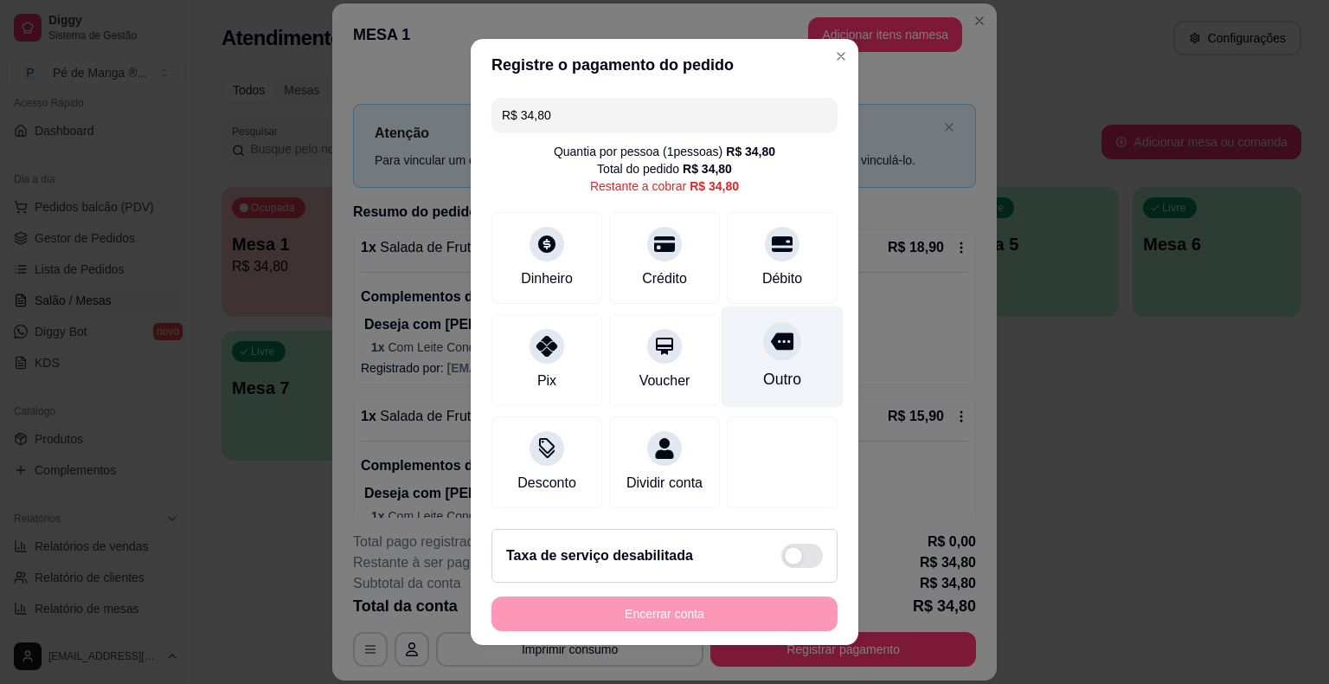
drag, startPoint x: 763, startPoint y: 266, endPoint x: 751, endPoint y: 344, distance: 79.7
click at [764, 267] on div "Débito" at bounding box center [782, 258] width 111 height 92
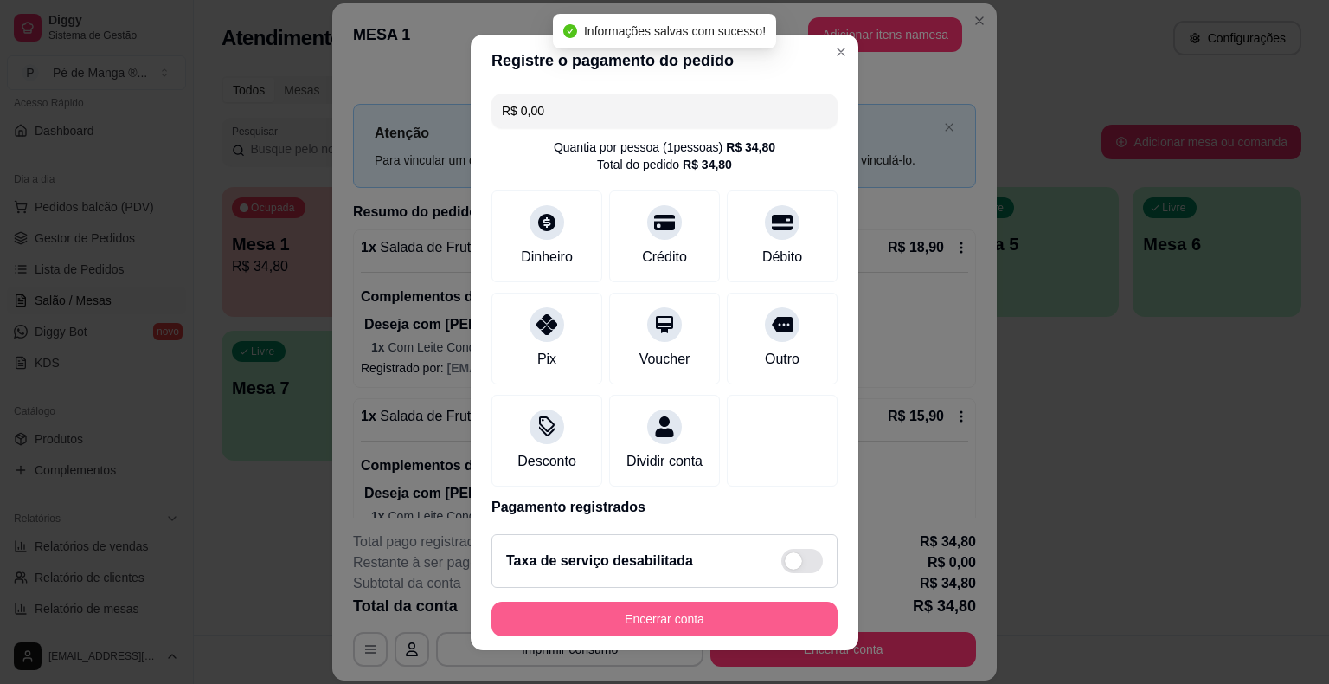
type input "R$ 0,00"
click at [671, 615] on button "Encerrar conta" at bounding box center [665, 618] width 346 height 35
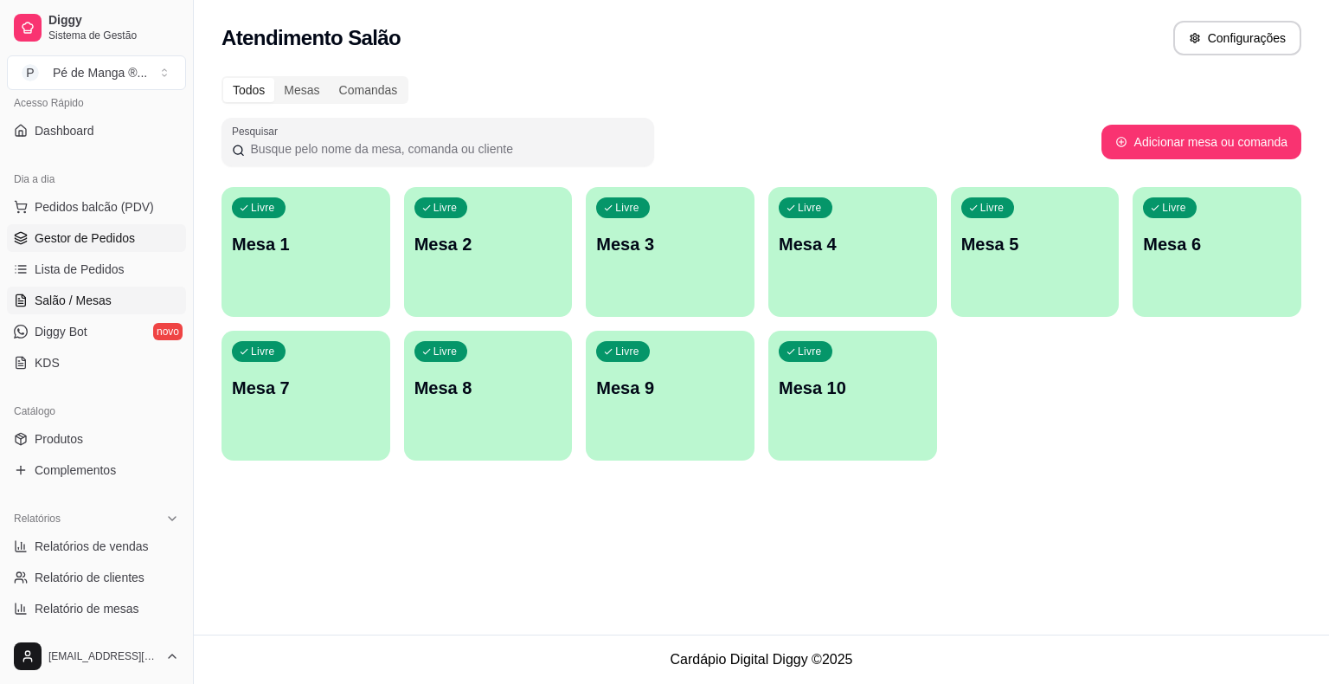
click at [59, 230] on span "Gestor de Pedidos" at bounding box center [85, 237] width 100 height 17
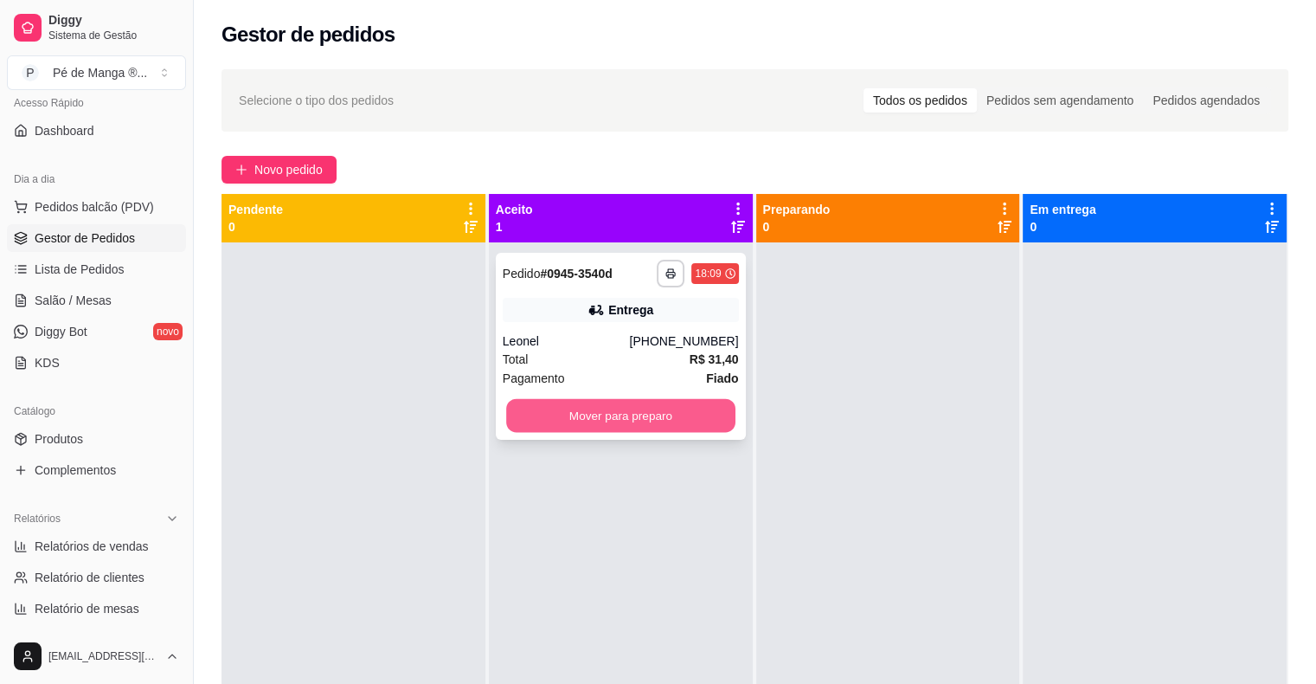
click at [601, 415] on button "Mover para preparo" at bounding box center [620, 416] width 229 height 34
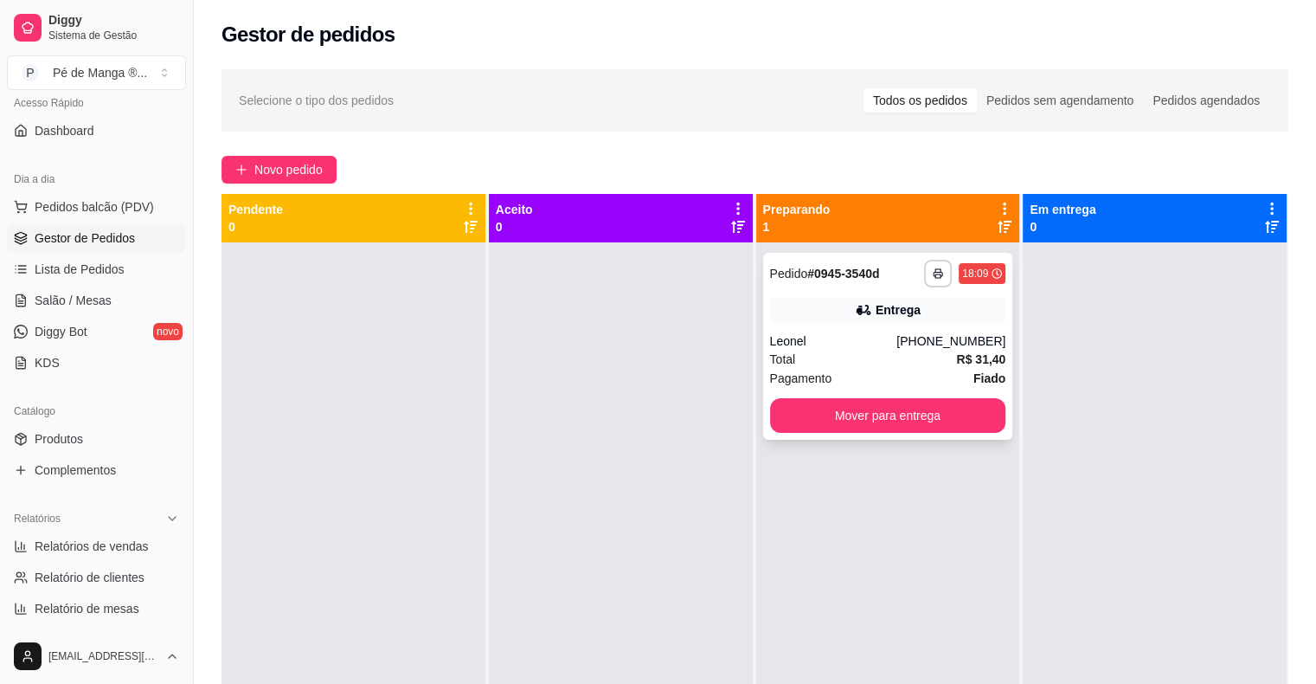
click at [831, 357] on div "Total R$ 31,40" at bounding box center [888, 359] width 236 height 19
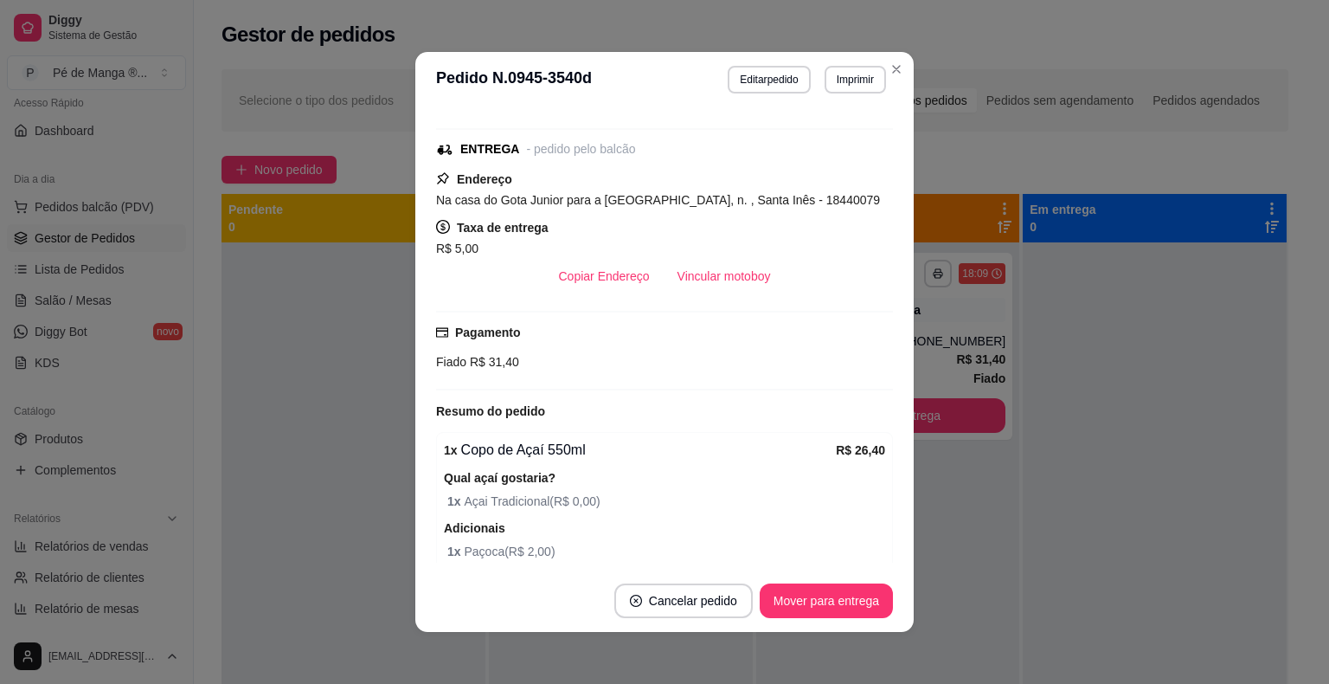
scroll to position [192, 0]
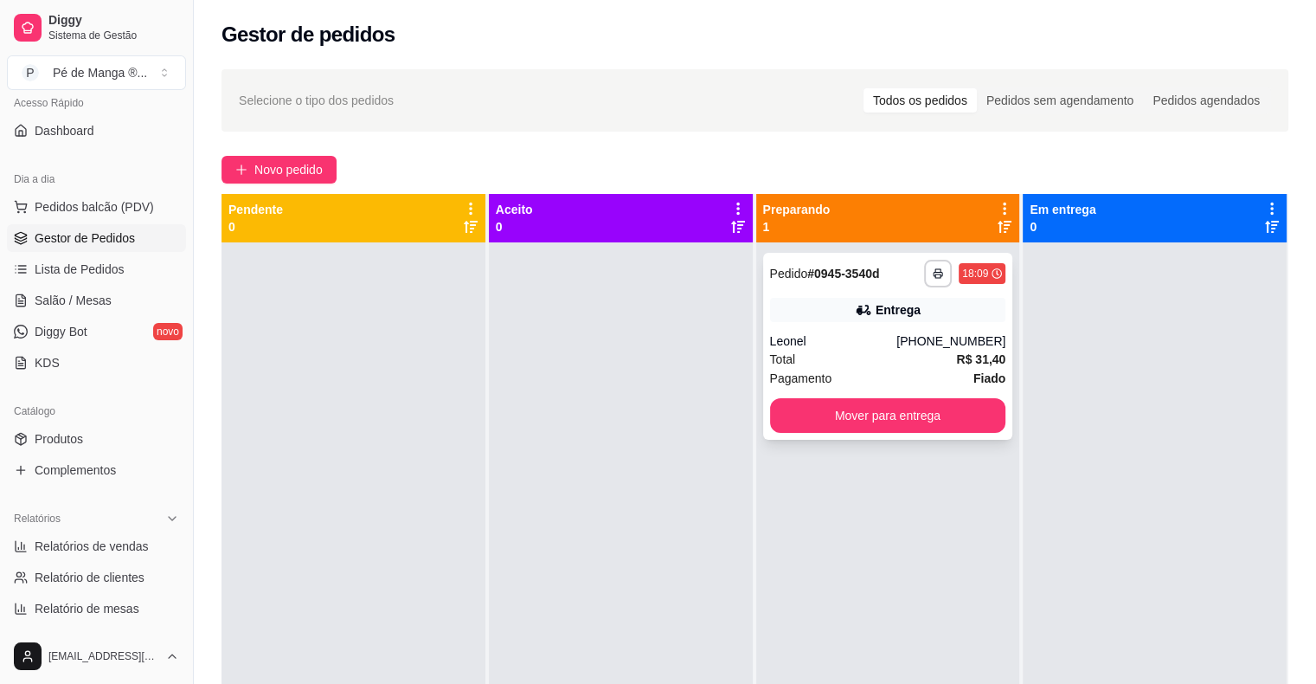
click at [945, 376] on div "Pagamento Fiado" at bounding box center [888, 378] width 236 height 19
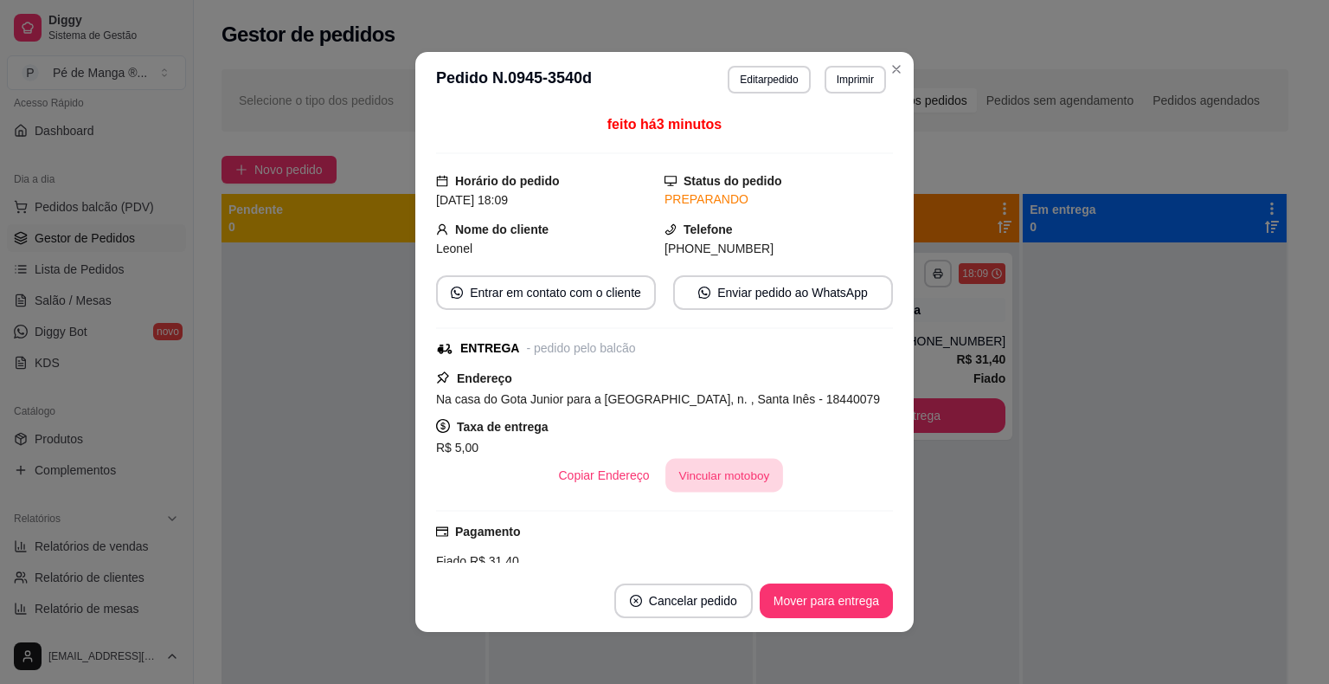
click at [717, 472] on button "Vincular motoboy" at bounding box center [724, 476] width 118 height 34
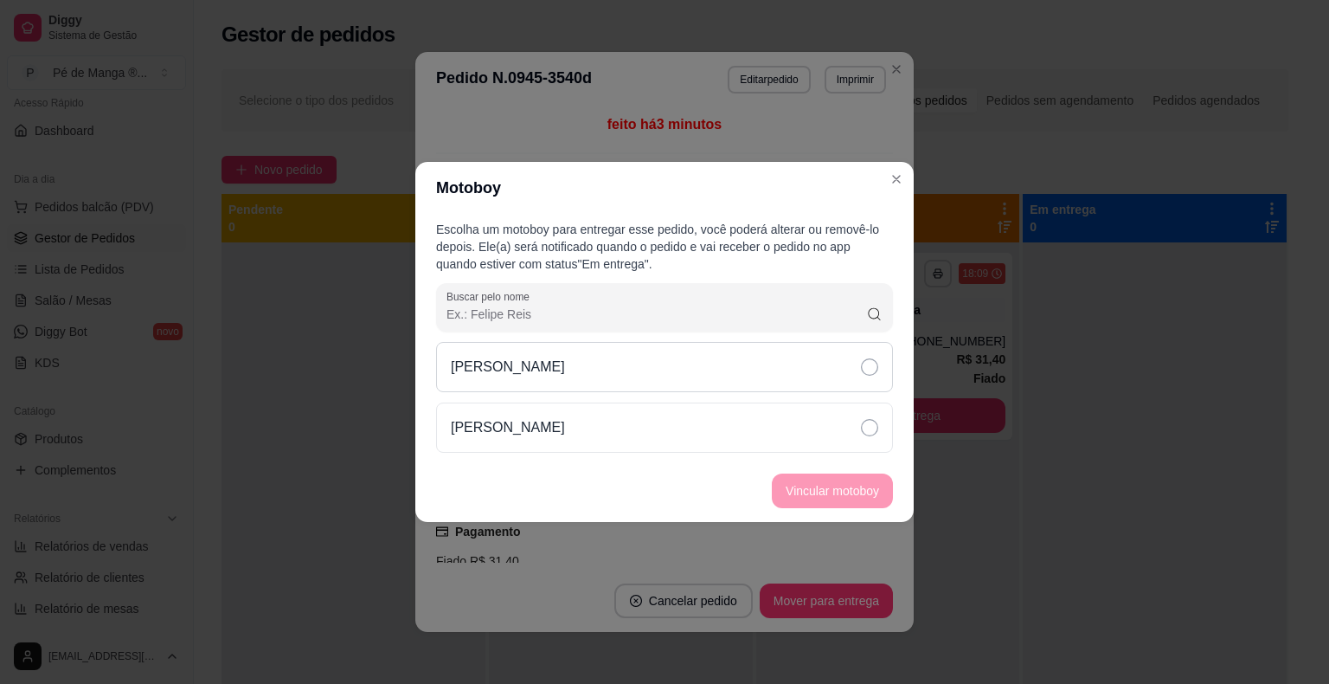
click at [730, 370] on div "[PERSON_NAME]" at bounding box center [664, 367] width 457 height 50
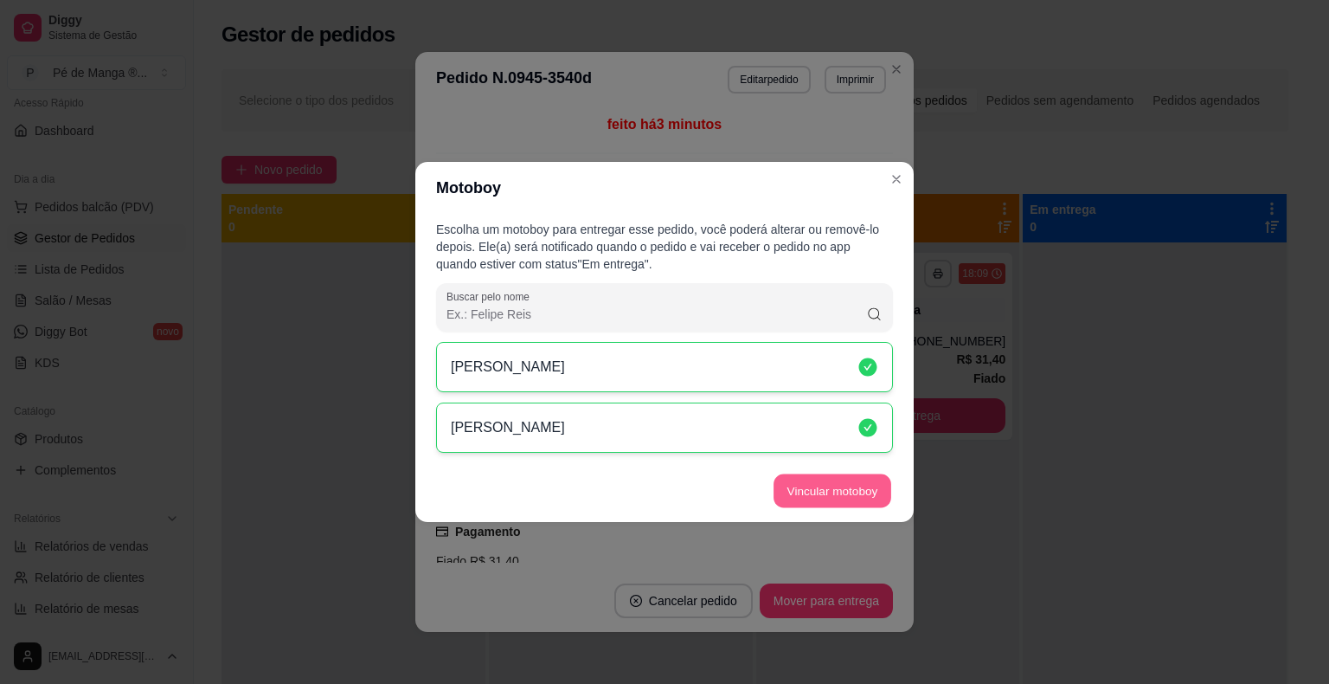
click at [853, 493] on button "Vincular motoboy" at bounding box center [833, 491] width 118 height 34
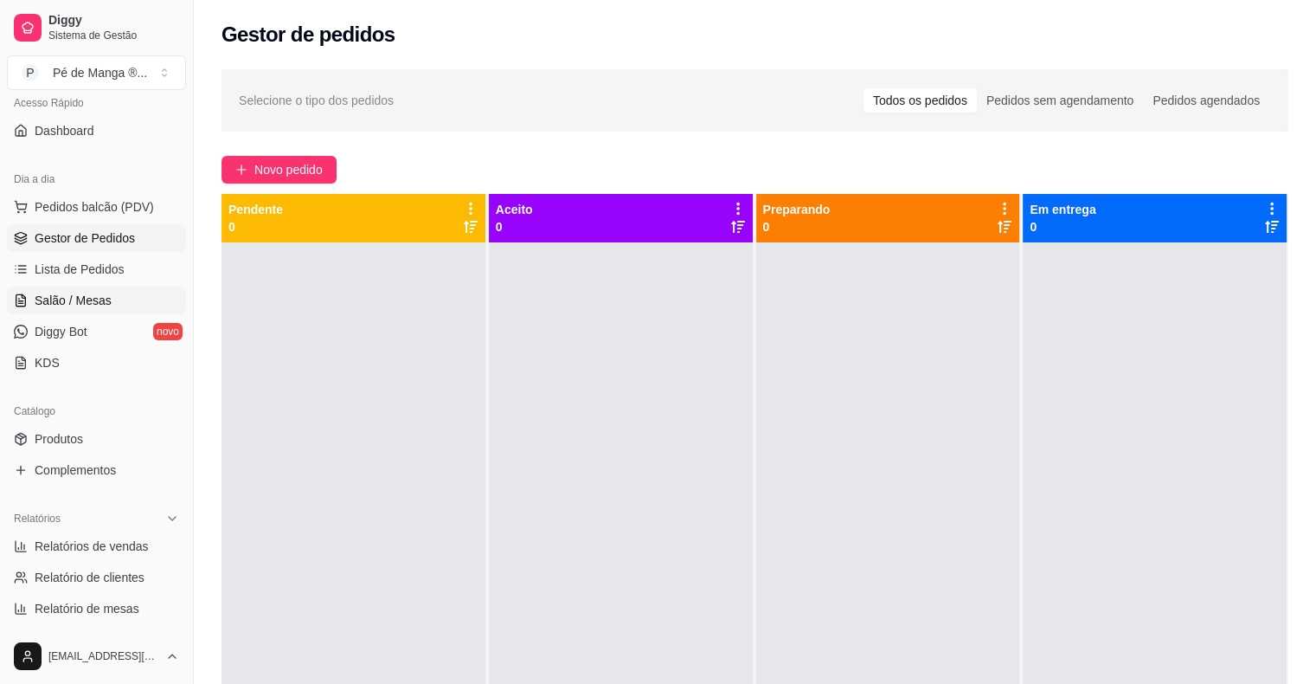
click at [106, 298] on span "Salão / Mesas" at bounding box center [73, 300] width 77 height 17
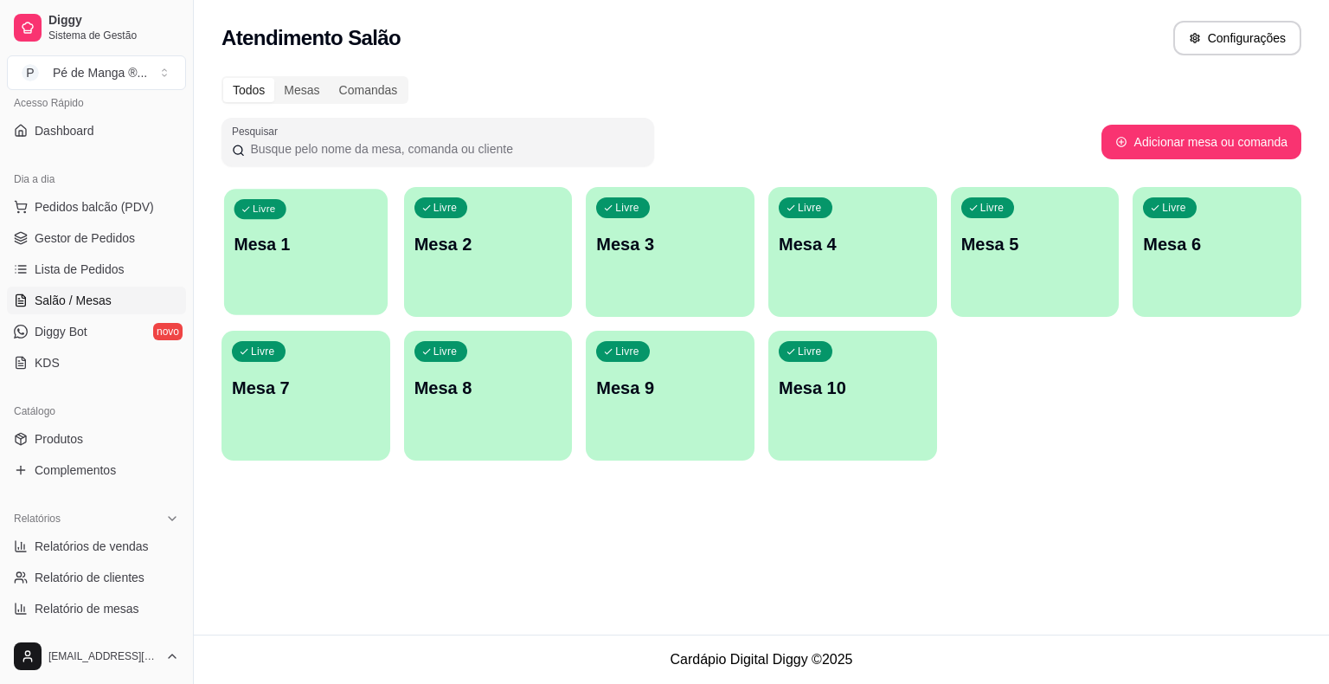
click at [320, 256] on div "Livre Mesa 1" at bounding box center [306, 242] width 164 height 106
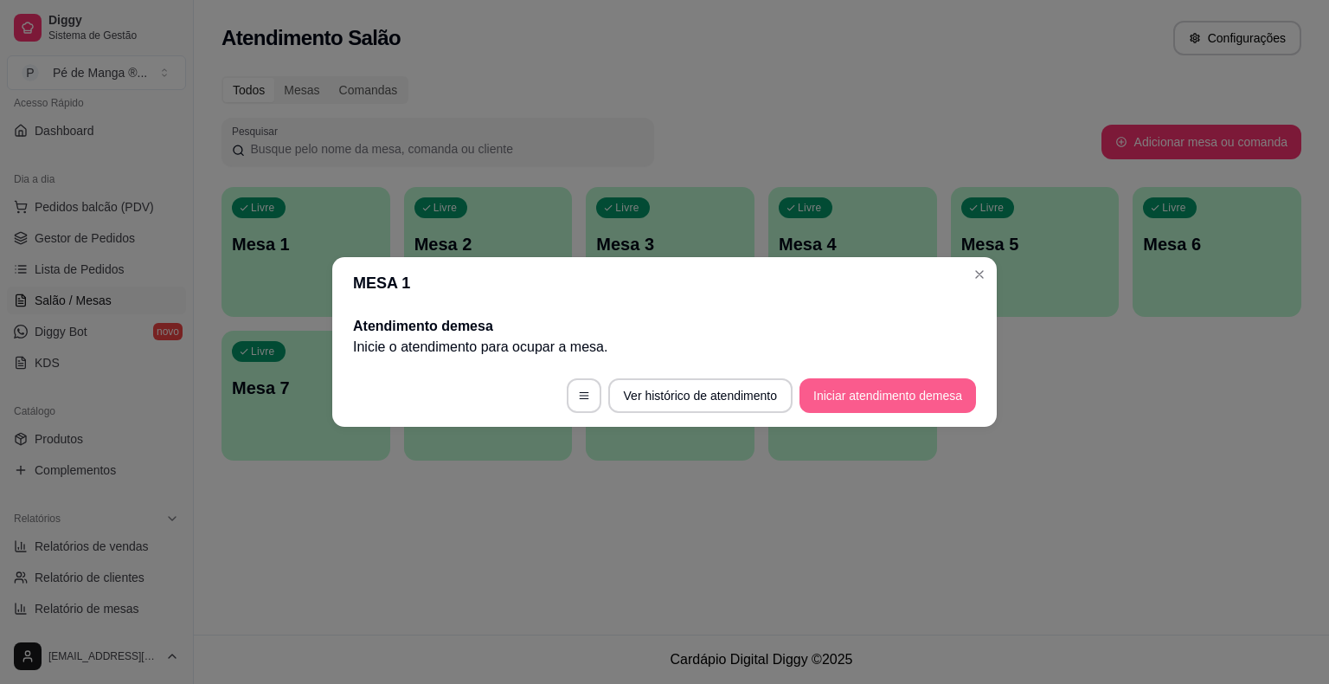
click at [936, 404] on button "Iniciar atendimento de mesa" at bounding box center [888, 395] width 177 height 35
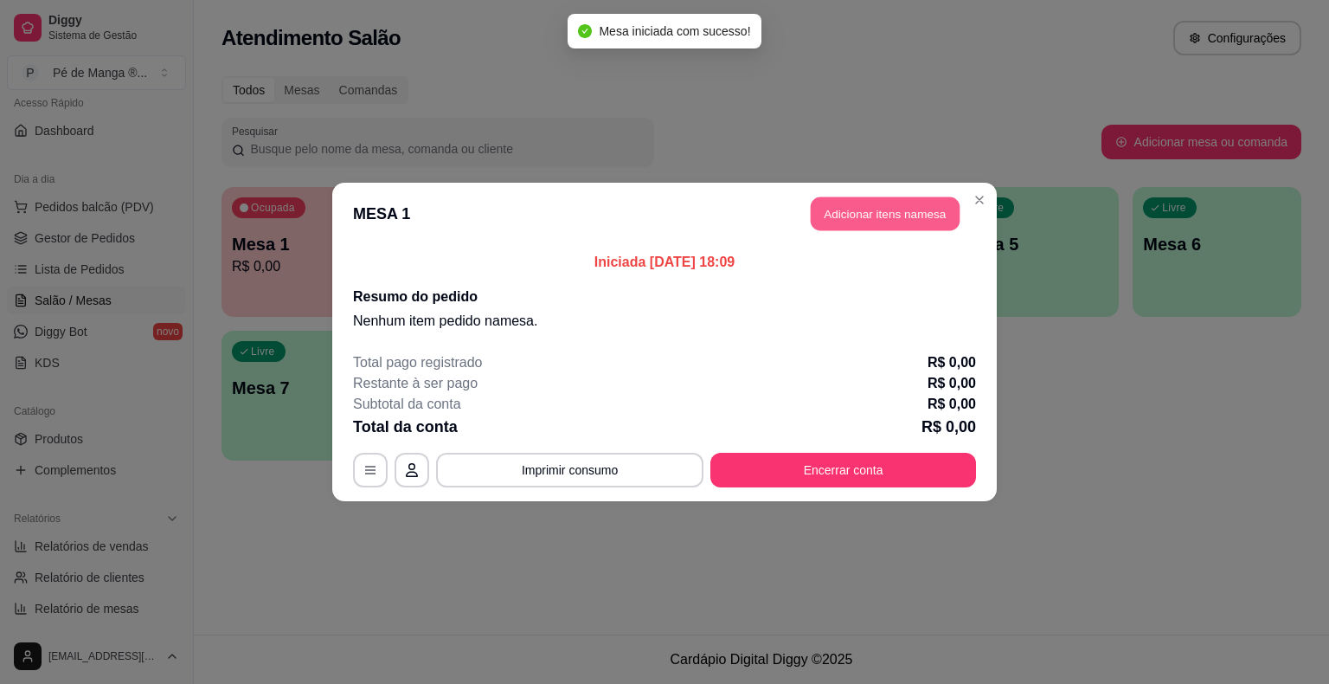
click at [834, 213] on button "Adicionar itens na mesa" at bounding box center [885, 214] width 149 height 34
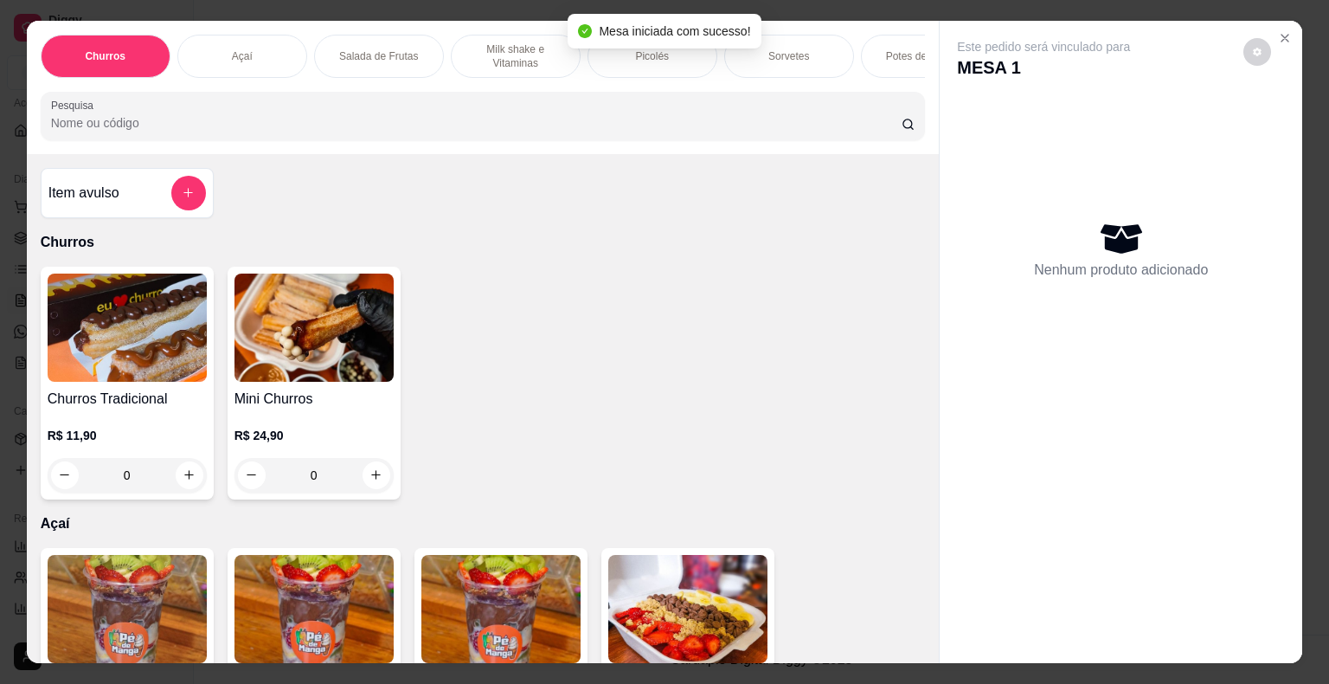
drag, startPoint x: 646, startPoint y: 50, endPoint x: 597, endPoint y: 80, distance: 57.1
click at [633, 61] on div "Picolés" at bounding box center [653, 56] width 130 height 43
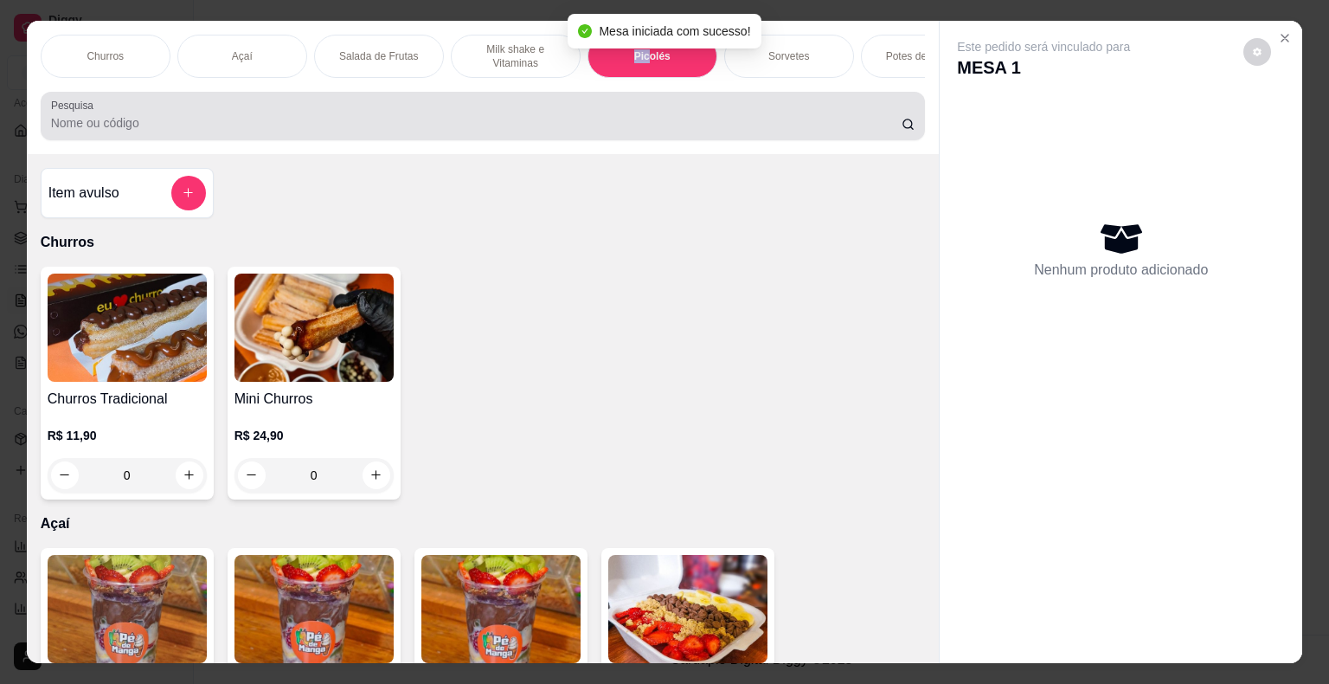
scroll to position [42, 0]
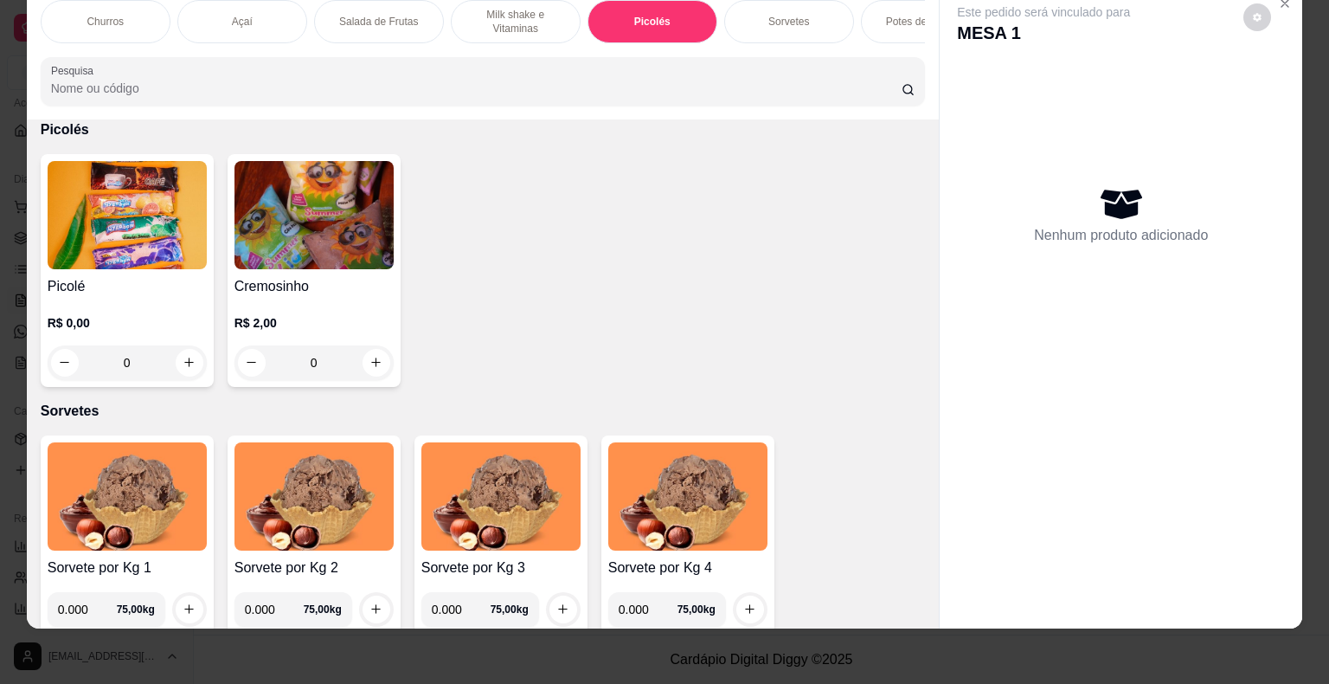
click at [199, 363] on div "0" at bounding box center [127, 362] width 159 height 35
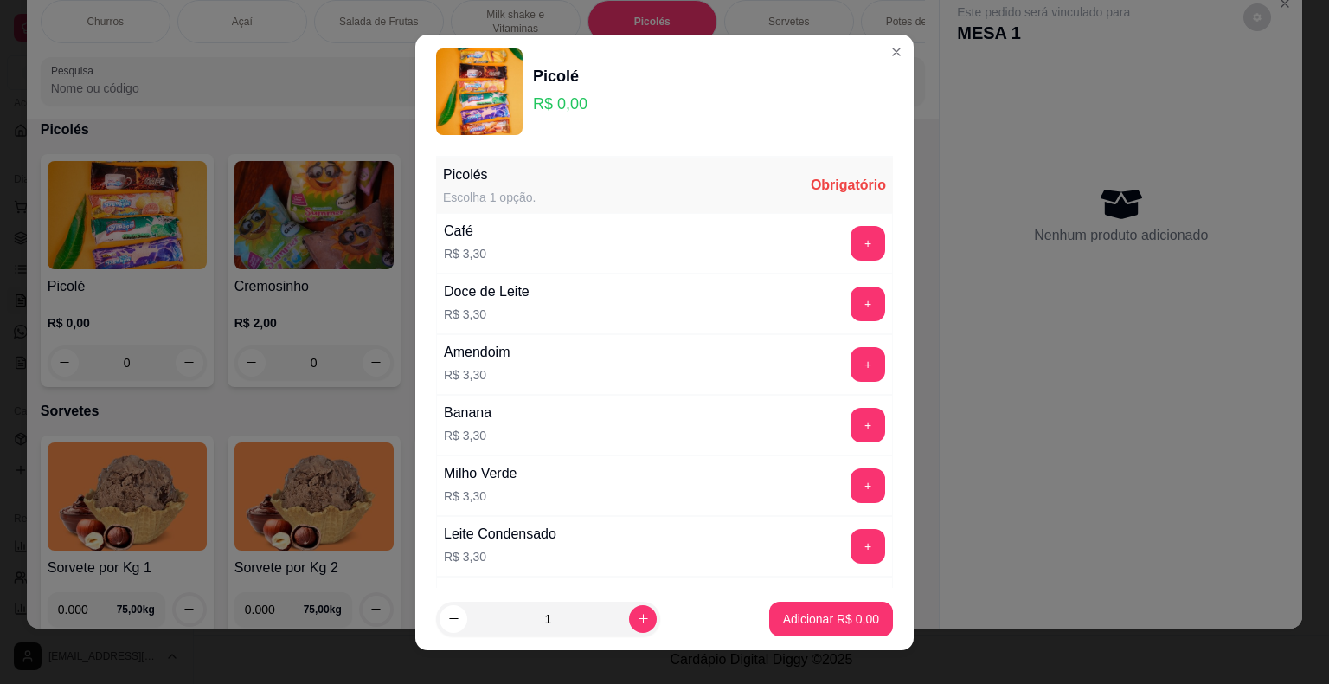
click at [864, 255] on div "Picolés Escolha 1 opção. Obrigatório Café R$ 3,30 + Doce de Leite R$ 3,30 + Ame…" at bounding box center [664, 368] width 498 height 439
click at [852, 243] on button "+" at bounding box center [869, 243] width 34 height 34
click at [772, 603] on button "Adicionar R$ 3,30" at bounding box center [831, 618] width 124 height 35
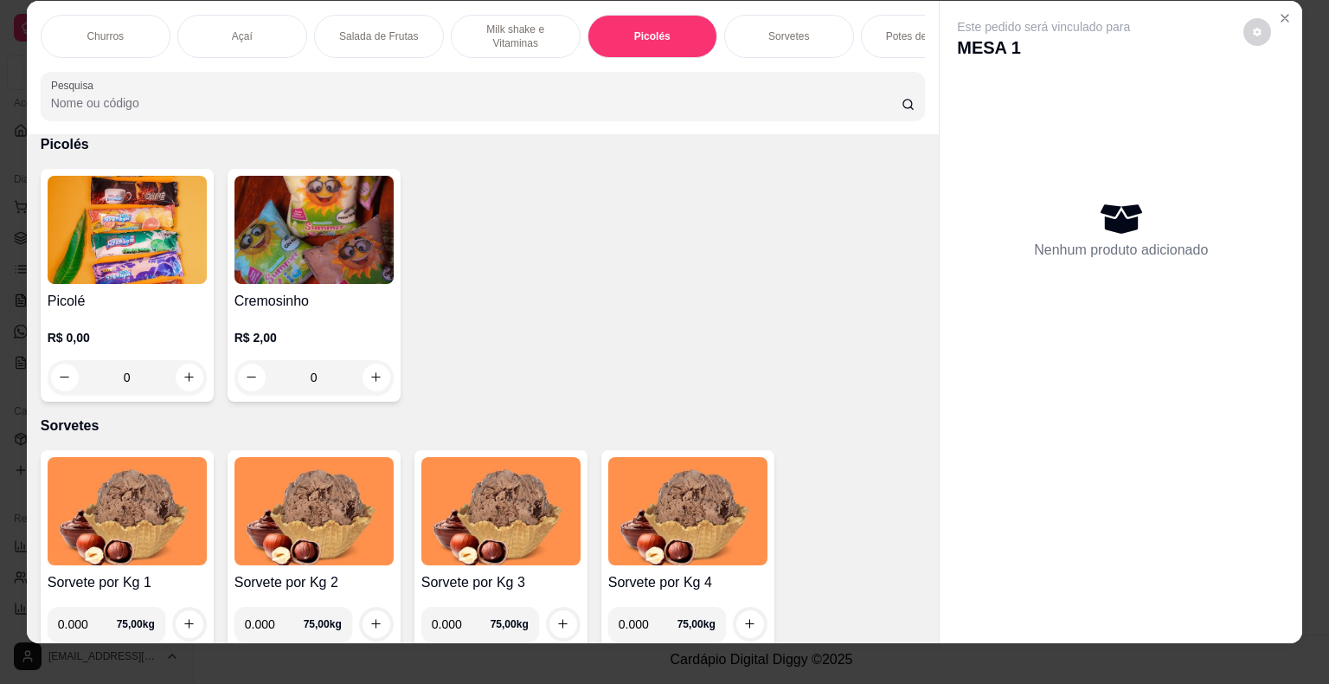
scroll to position [0, 0]
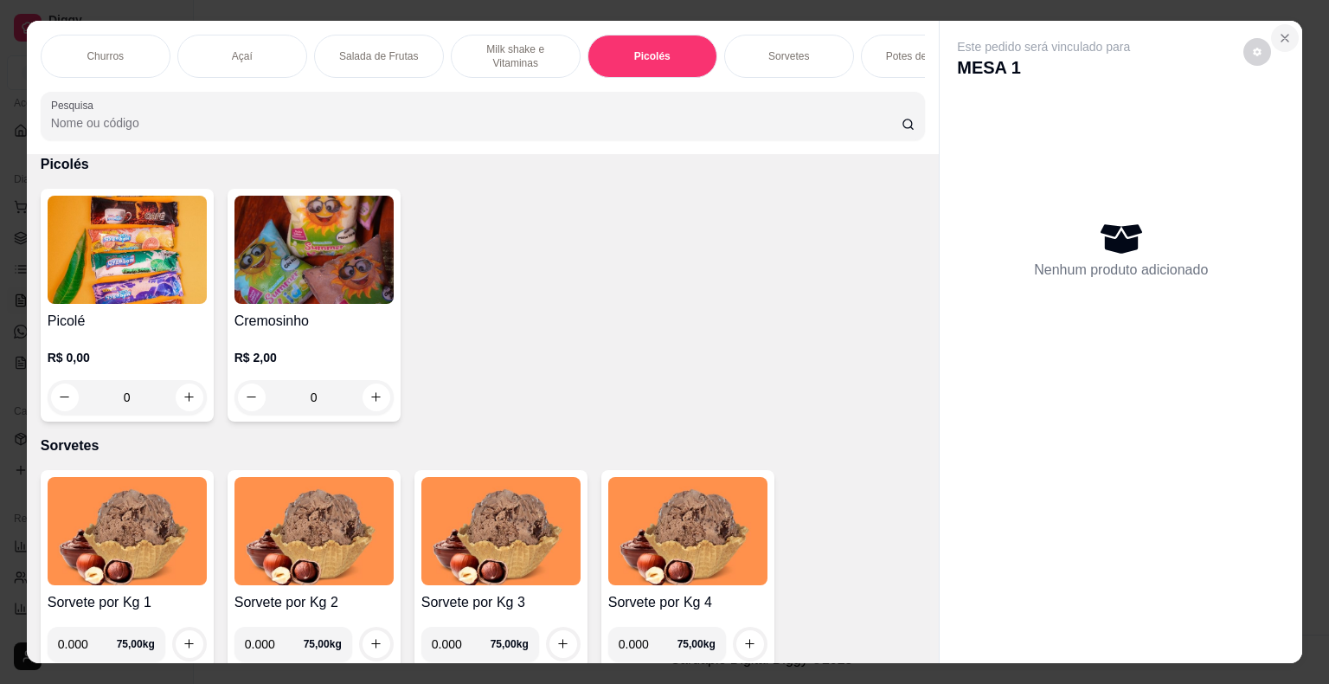
click at [1271, 32] on button "Close" at bounding box center [1285, 38] width 28 height 28
